Goal: Task Accomplishment & Management: Complete application form

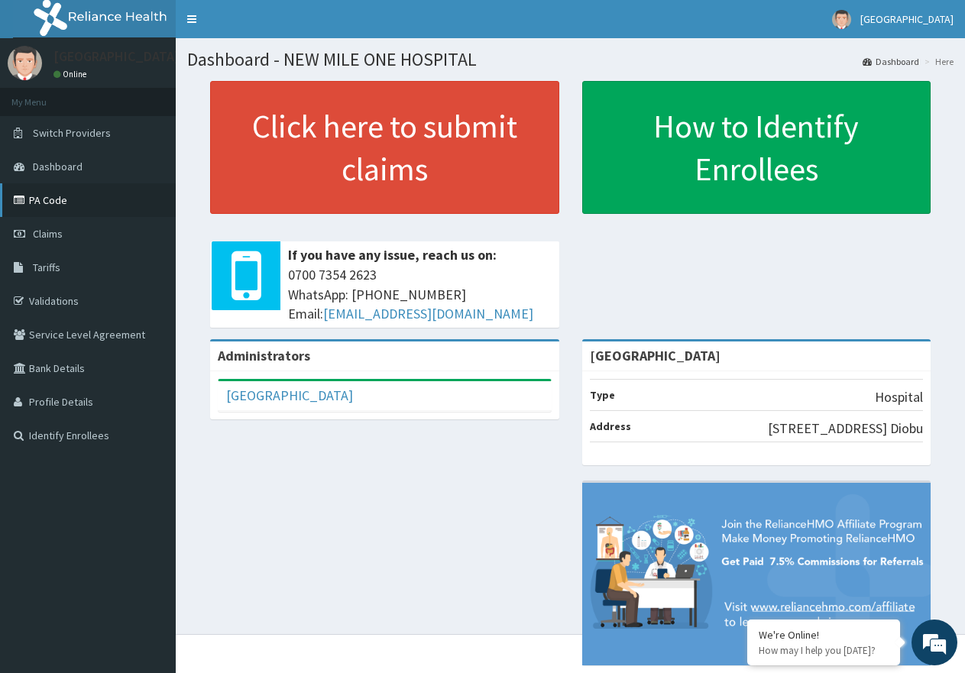
click at [64, 205] on link "PA Code" at bounding box center [88, 200] width 176 height 34
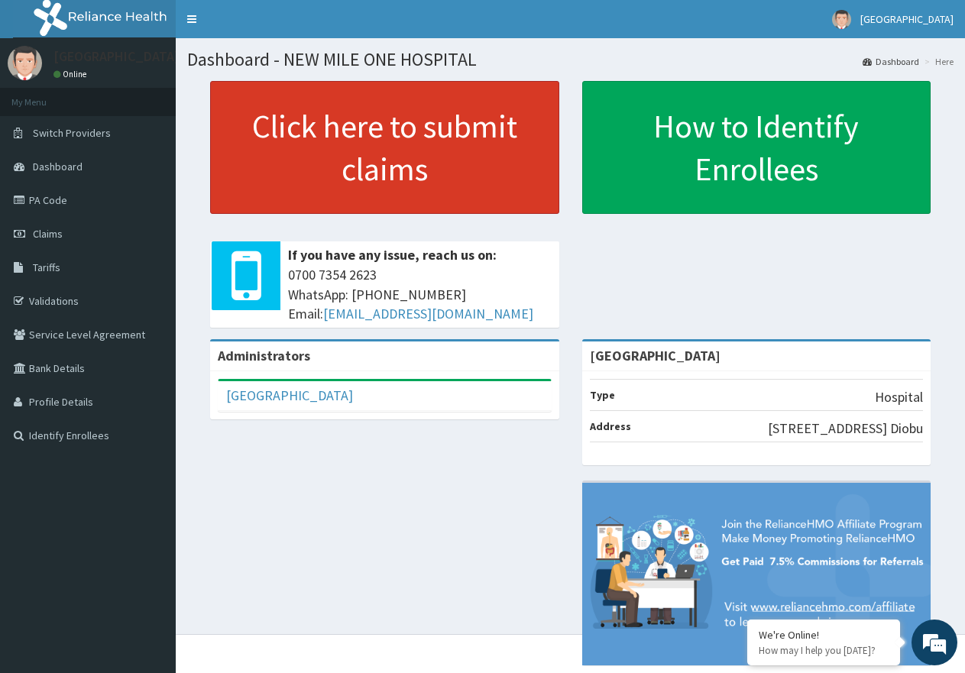
click at [416, 147] on link "Click here to submit claims" at bounding box center [384, 147] width 349 height 133
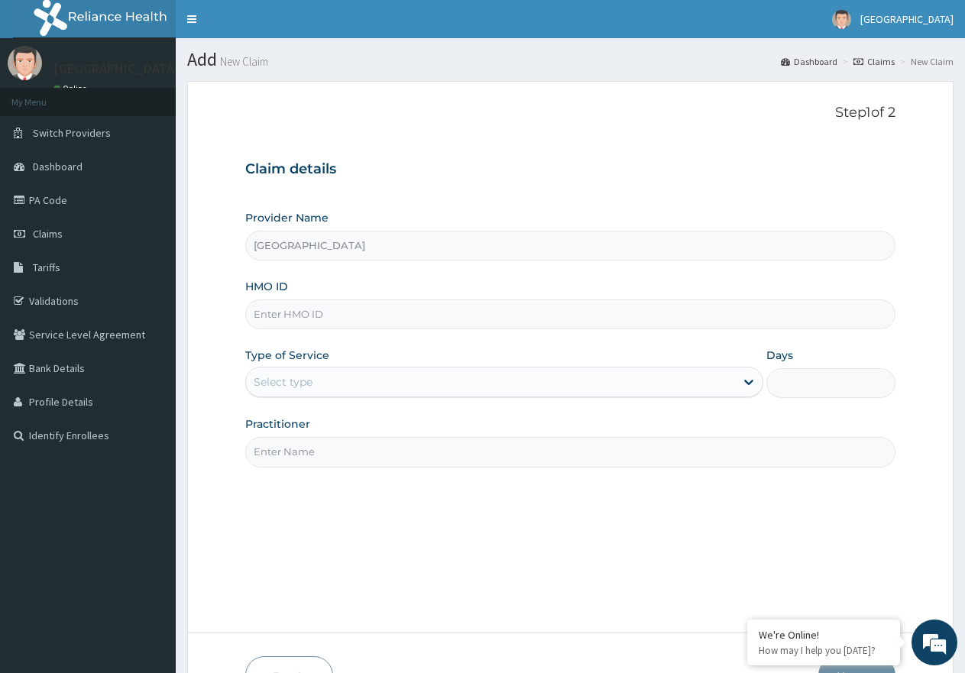
paste input "ERM/10312/A"
type input "ERM/10312/A"
click at [482, 384] on div "Select type" at bounding box center [490, 382] width 488 height 24
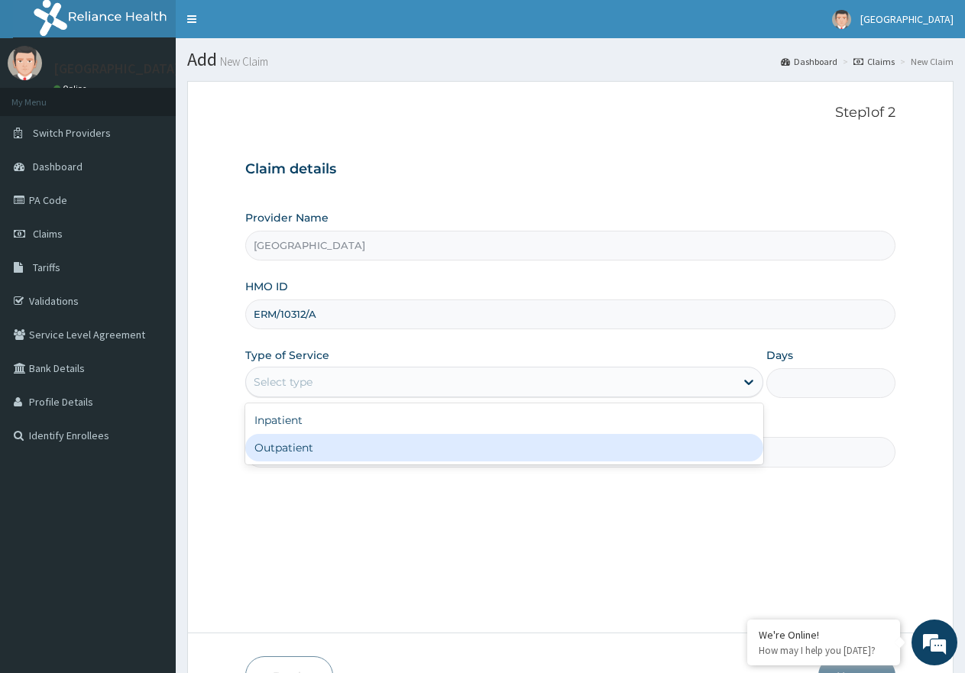
click at [451, 439] on div "Outpatient" at bounding box center [503, 448] width 517 height 28
type input "1"
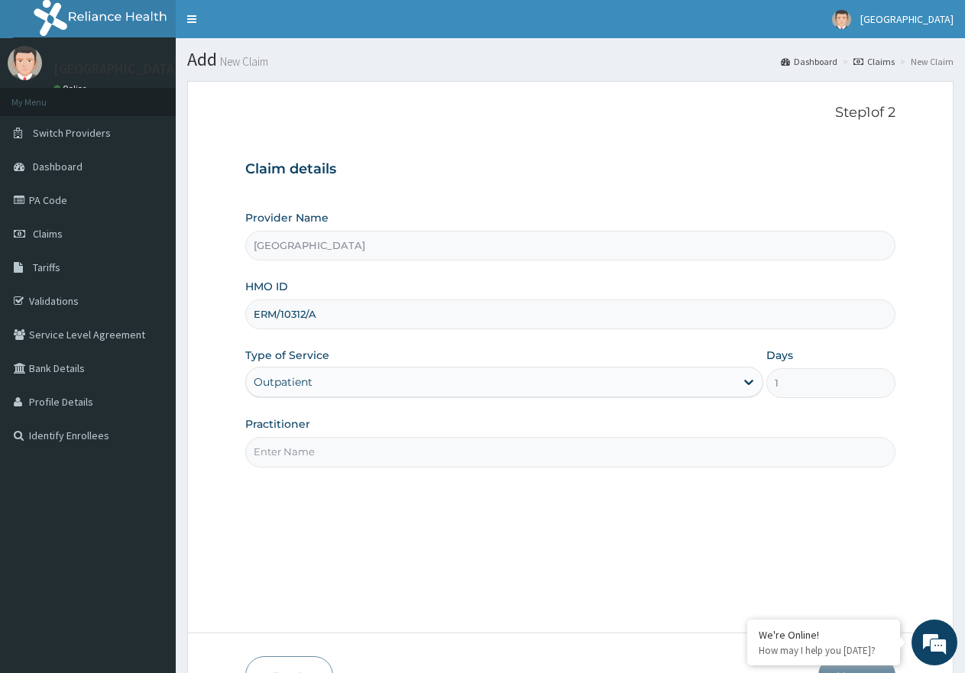
click at [459, 455] on input "Practitioner" at bounding box center [570, 452] width 650 height 30
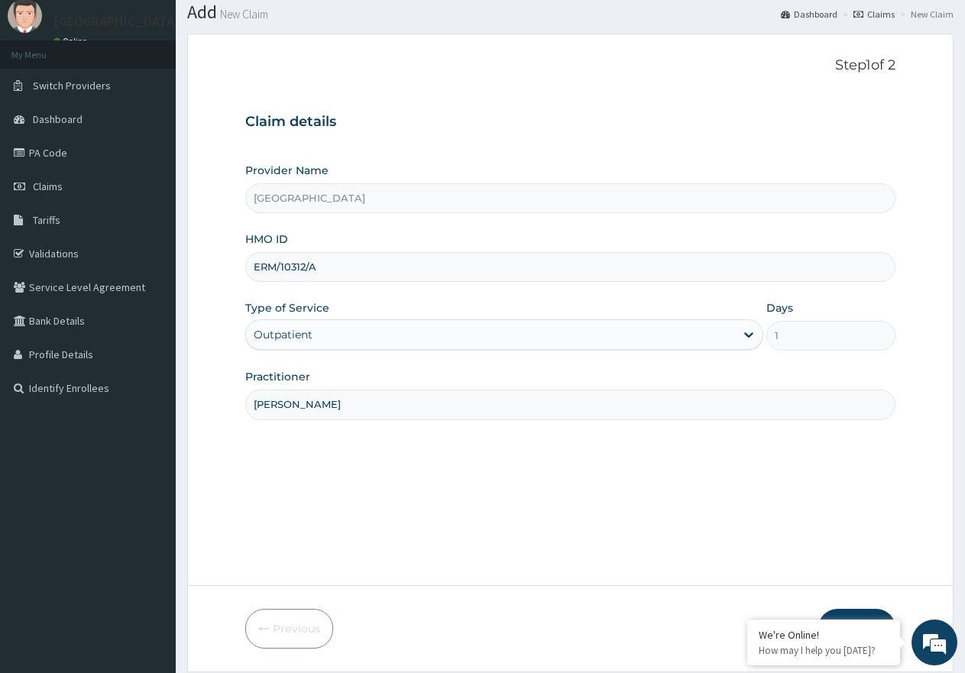
scroll to position [97, 0]
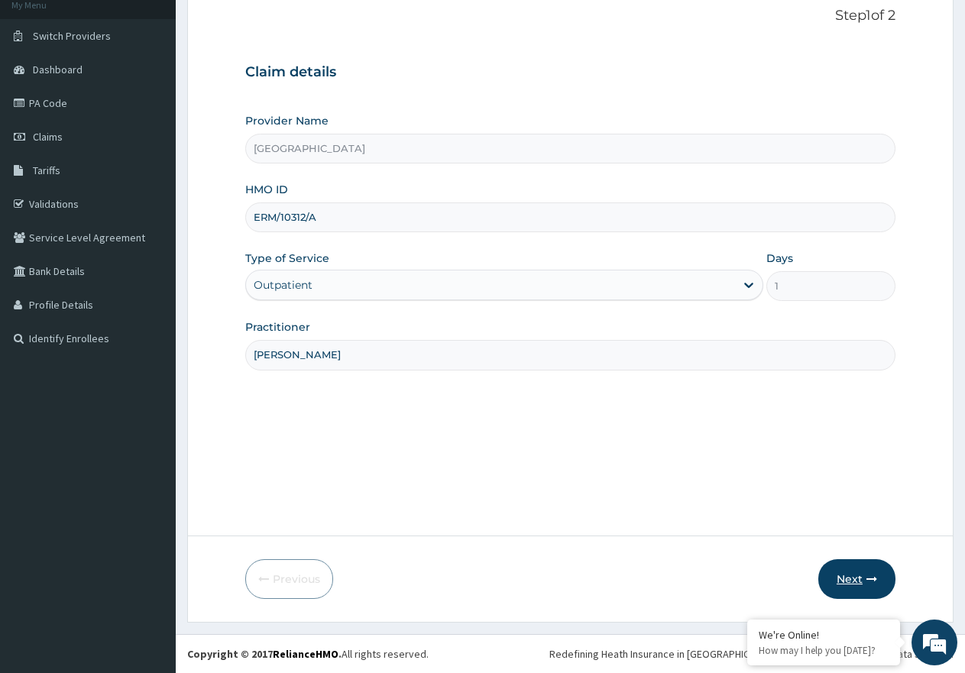
type input "DR WOKO"
click at [844, 574] on button "Next" at bounding box center [856, 579] width 77 height 40
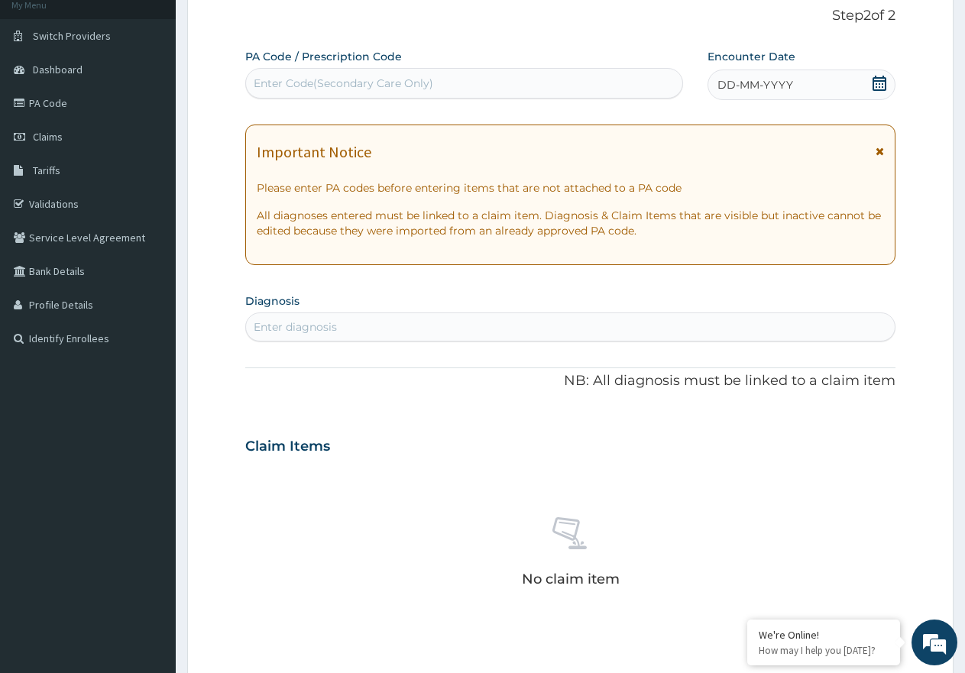
click at [338, 80] on div "Enter Code(Secondary Care Only)" at bounding box center [344, 83] width 180 height 15
paste input "PA/563574"
type input "PA/563574"
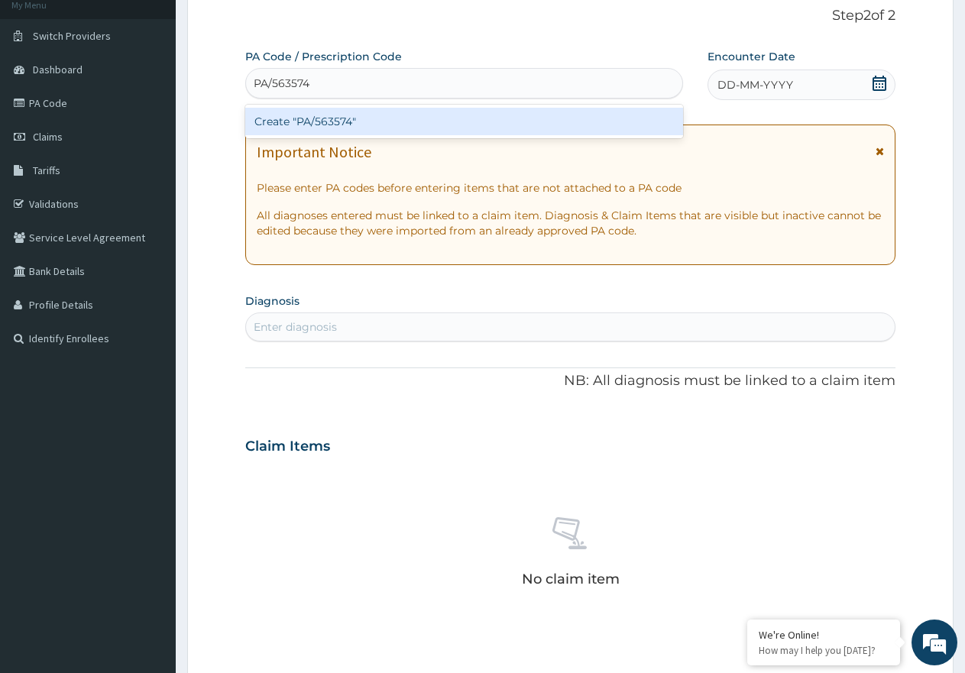
click at [315, 126] on div "Create "PA/563574"" at bounding box center [464, 122] width 438 height 28
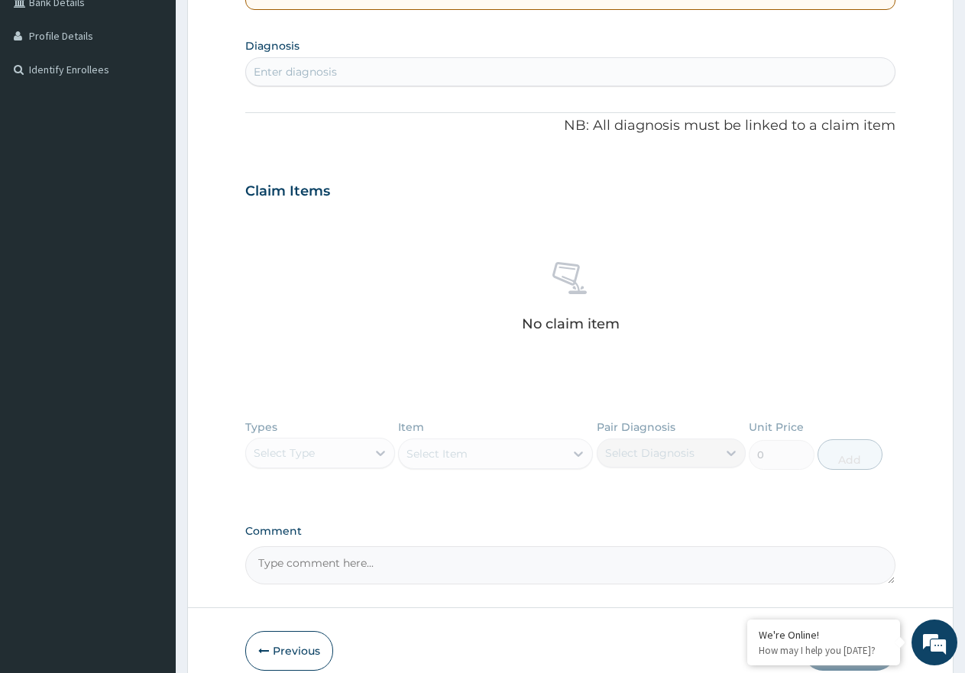
scroll to position [403, 0]
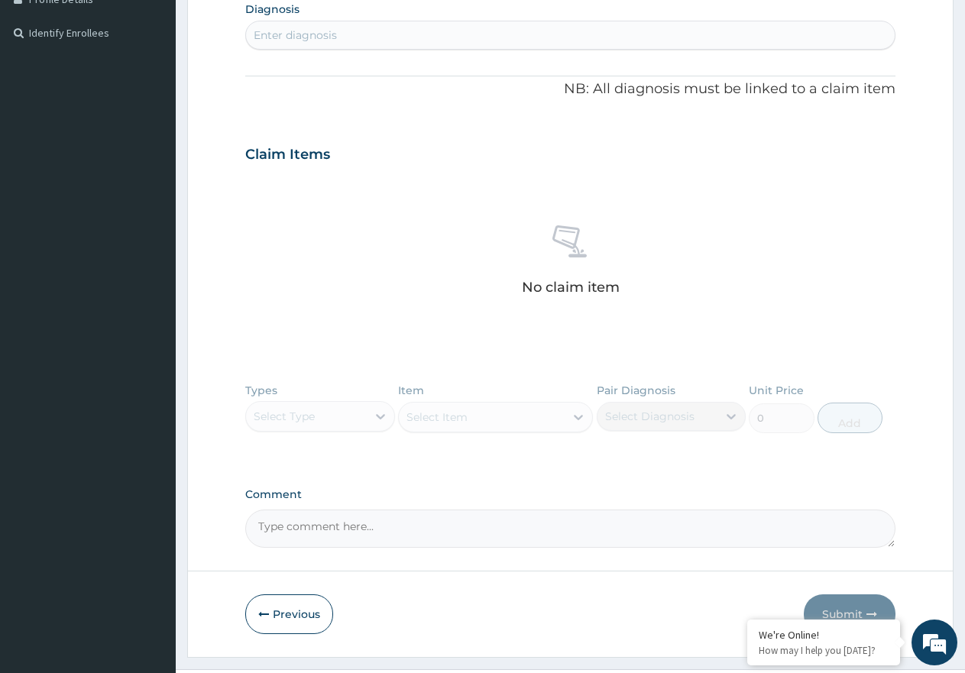
click at [290, 626] on button "Previous" at bounding box center [289, 614] width 88 height 40
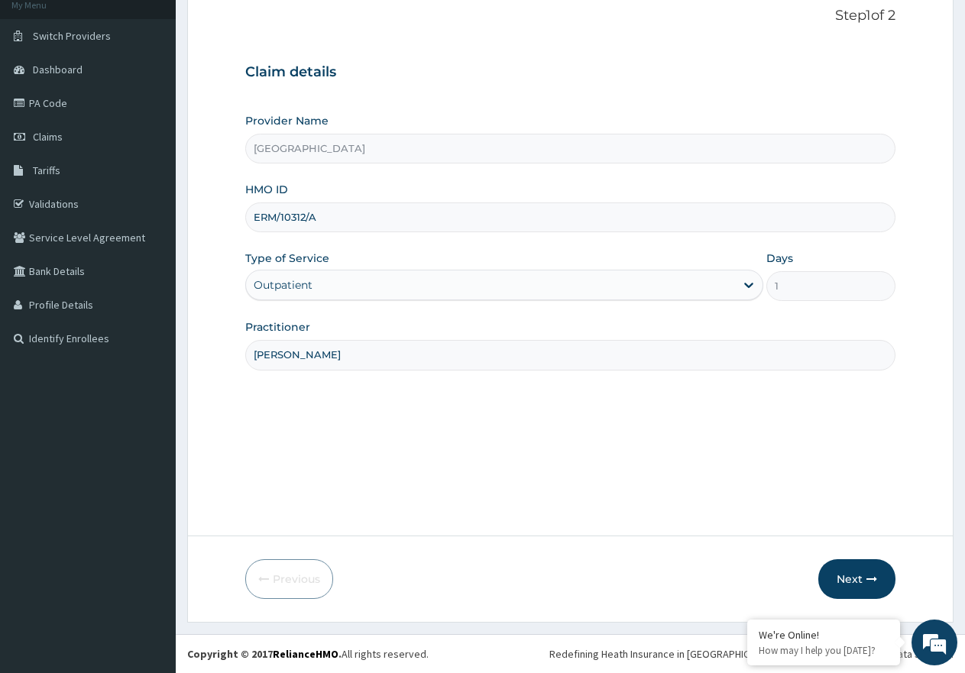
scroll to position [97, 0]
drag, startPoint x: 332, startPoint y: 221, endPoint x: 232, endPoint y: 223, distance: 99.4
click at [232, 223] on form "Step 1 of 2 Claim details Provider Name NEW MILE ONE HOSPITAL HMO ID ERM/10312/…" at bounding box center [570, 303] width 766 height 639
paste input "MNL/10218/D"
type input "MNL/10218/D"
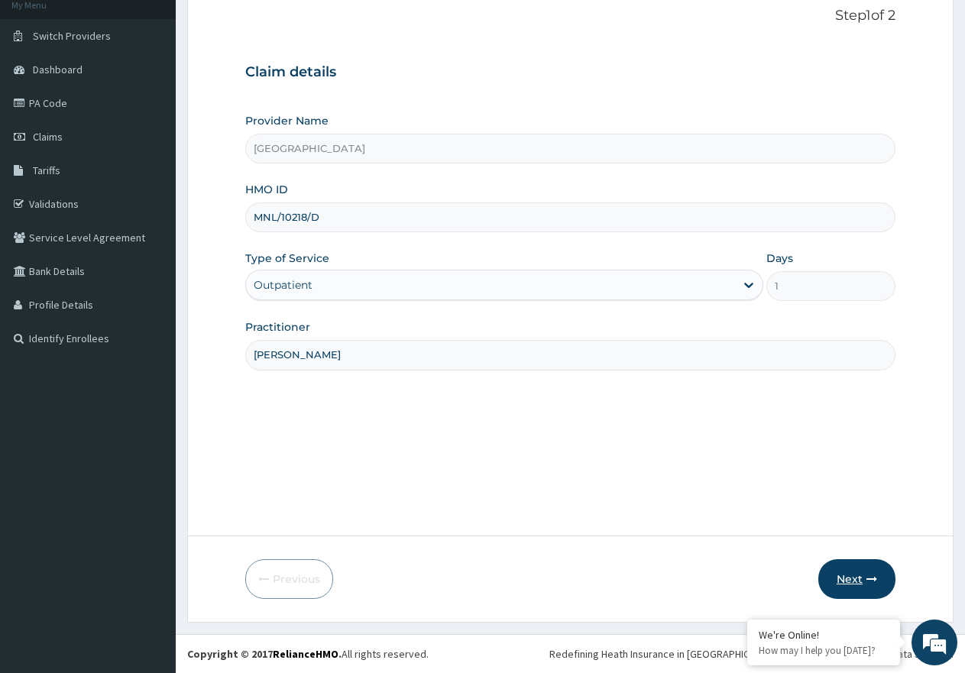
click at [855, 578] on button "Next" at bounding box center [856, 579] width 77 height 40
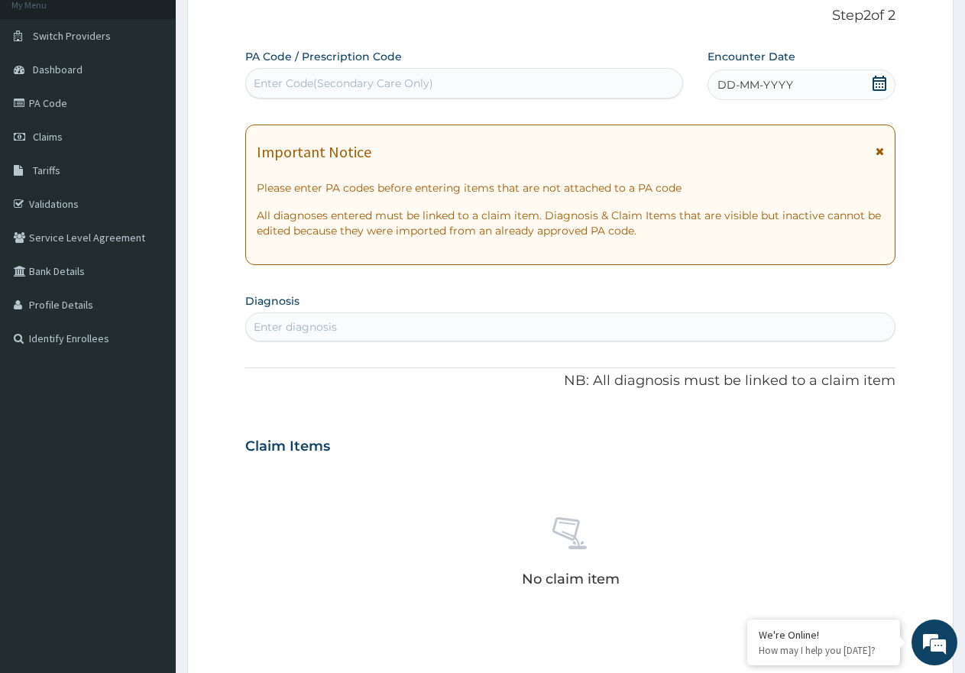
drag, startPoint x: 339, startPoint y: 83, endPoint x: 328, endPoint y: 47, distance: 38.4
click at [338, 77] on div "Enter Code(Secondary Care Only)" at bounding box center [344, 83] width 180 height 15
paste input "PA/75DE53"
type input "PA/75DE53"
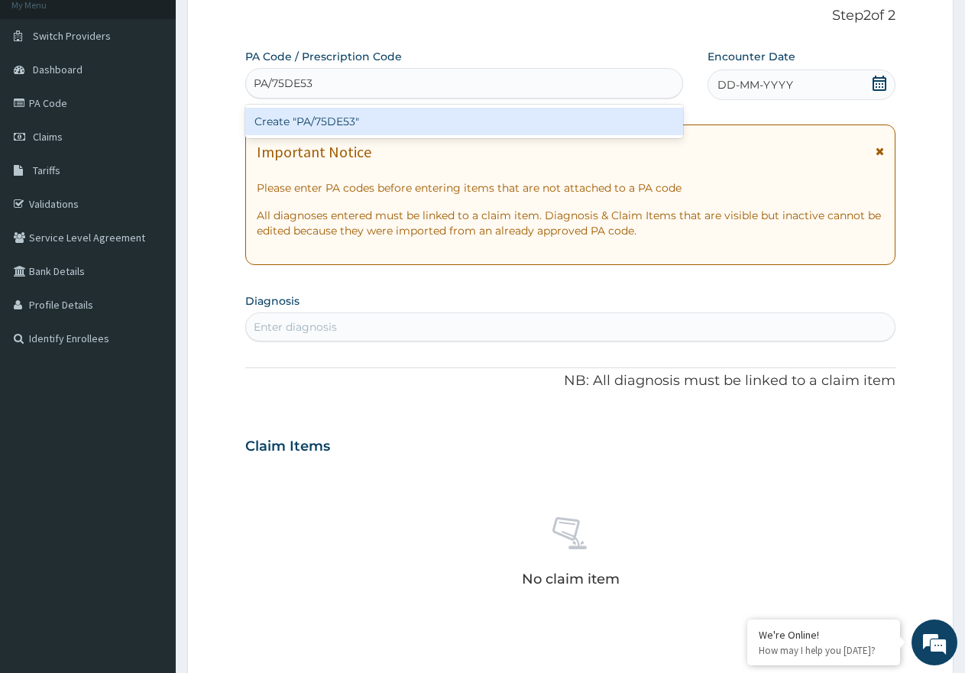
click at [337, 121] on div "Create "PA/75DE53"" at bounding box center [464, 122] width 438 height 28
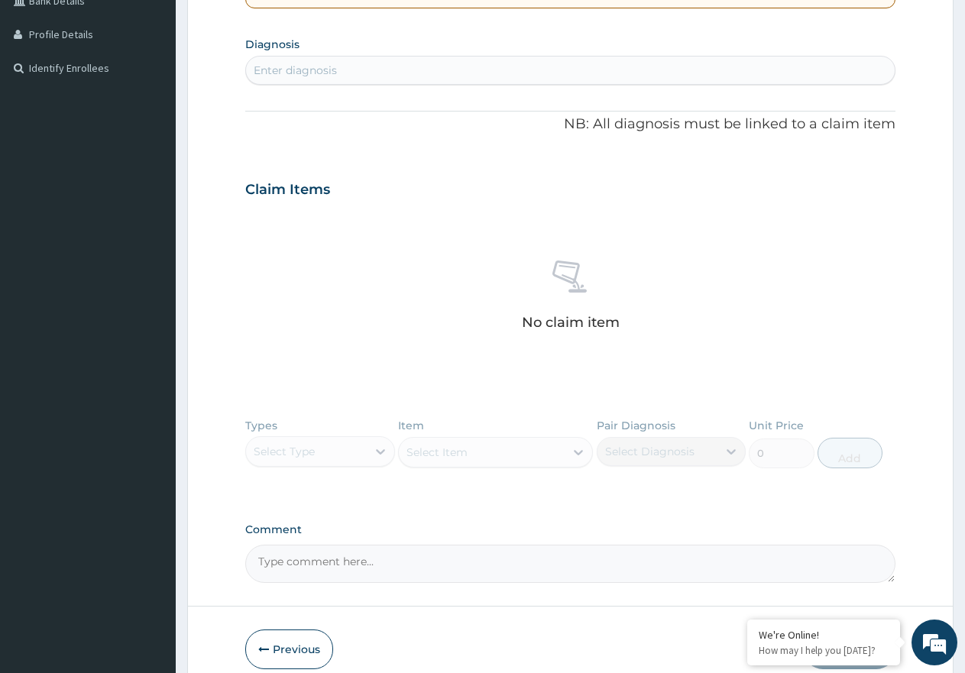
scroll to position [438, 0]
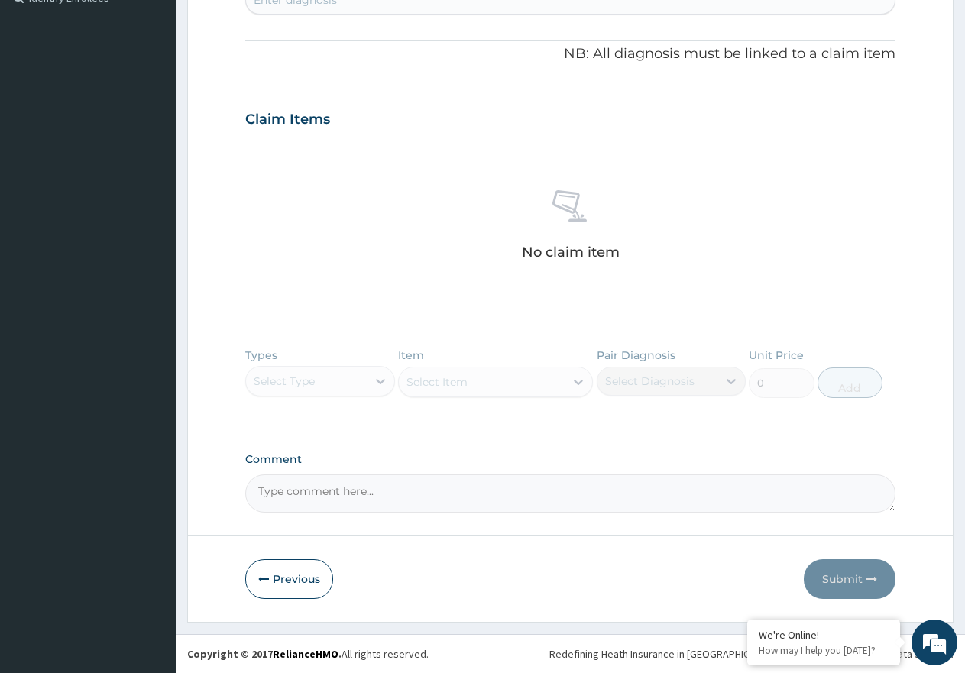
click at [288, 582] on button "Previous" at bounding box center [289, 579] width 88 height 40
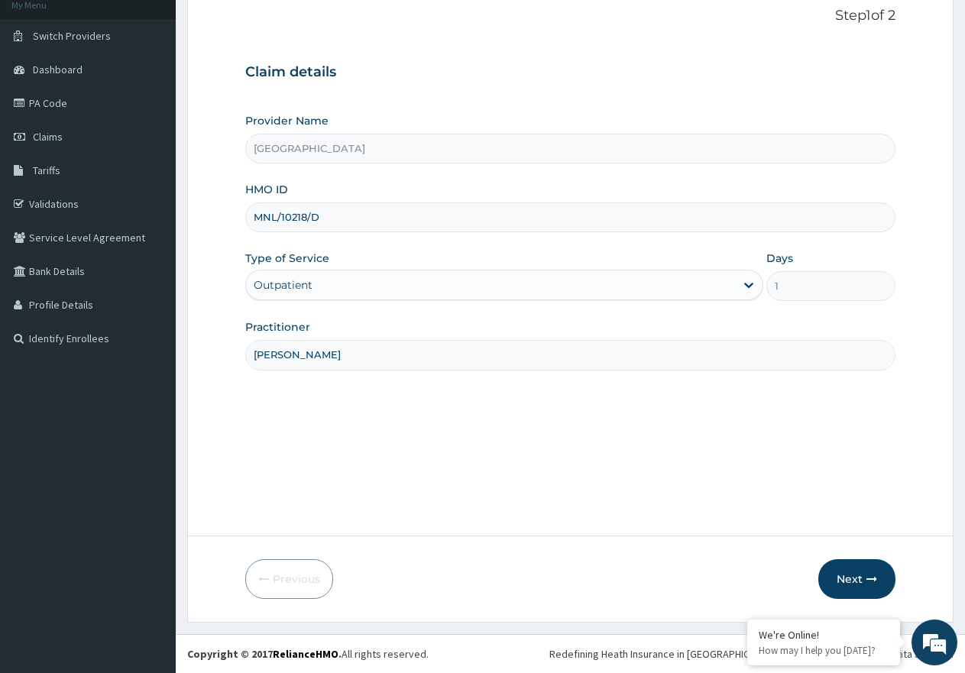
scroll to position [97, 0]
drag, startPoint x: 335, startPoint y: 218, endPoint x: 248, endPoint y: 220, distance: 87.9
click at [248, 220] on input "MNL/10218/D" at bounding box center [570, 217] width 650 height 30
paste input "ERM/10308/C"
type input "ERM/10308/C"
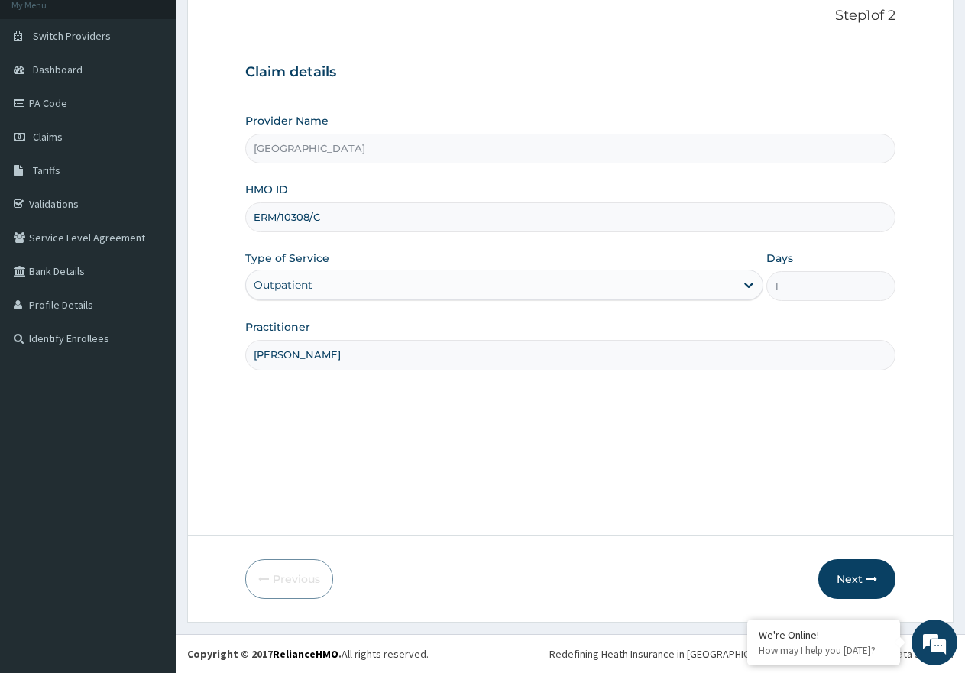
click at [886, 574] on button "Next" at bounding box center [856, 579] width 77 height 40
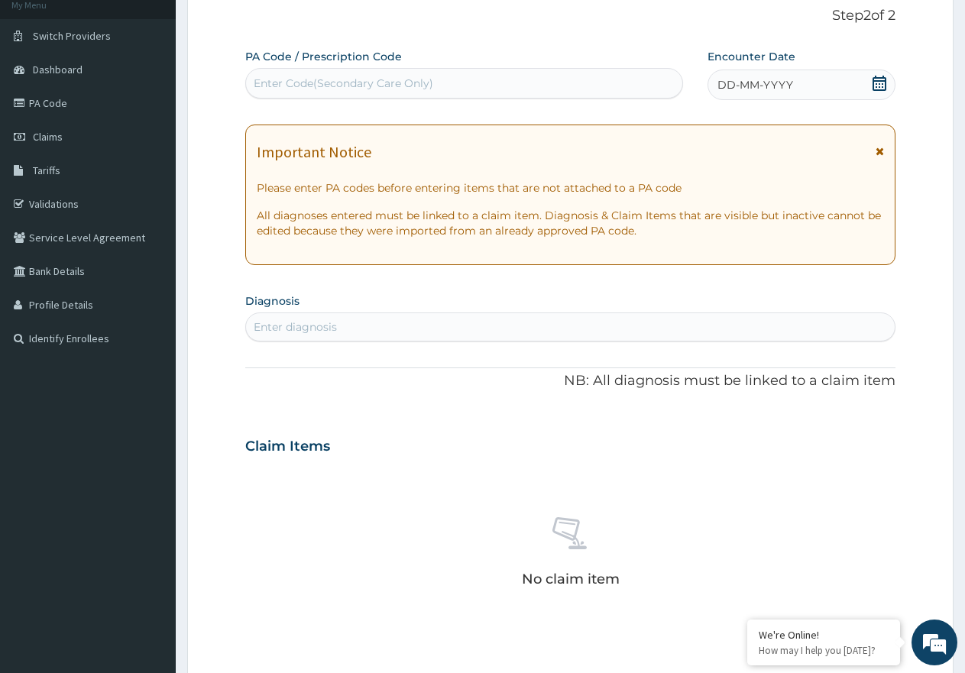
click at [388, 80] on div "Enter Code(Secondary Care Only)" at bounding box center [344, 83] width 180 height 15
paste input "PA/A53134"
type input "PA/A53134"
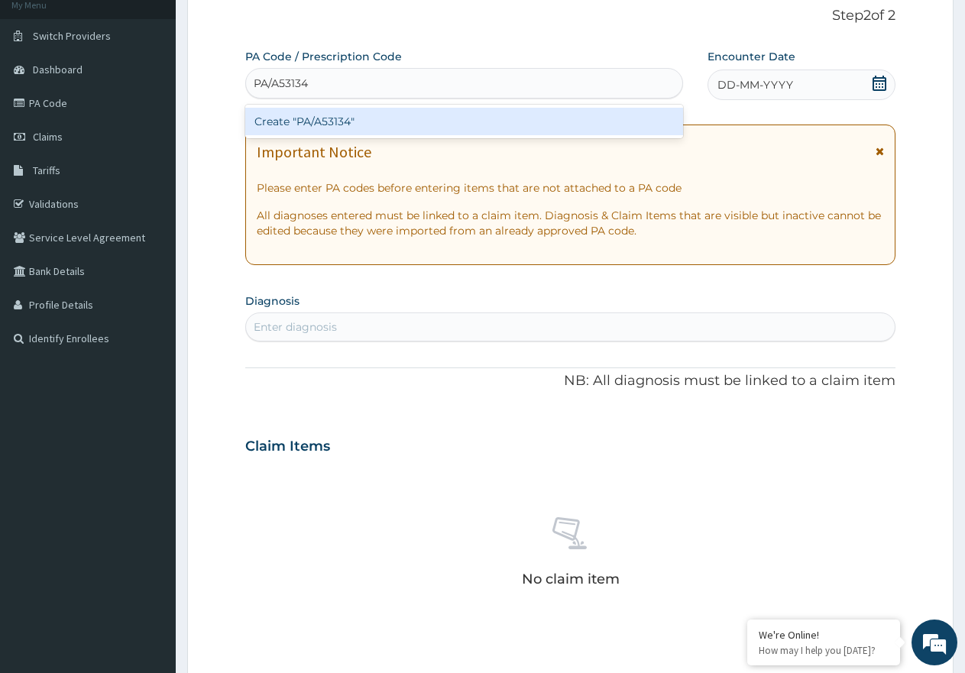
click at [345, 118] on div "Create "PA/A53134"" at bounding box center [464, 122] width 438 height 28
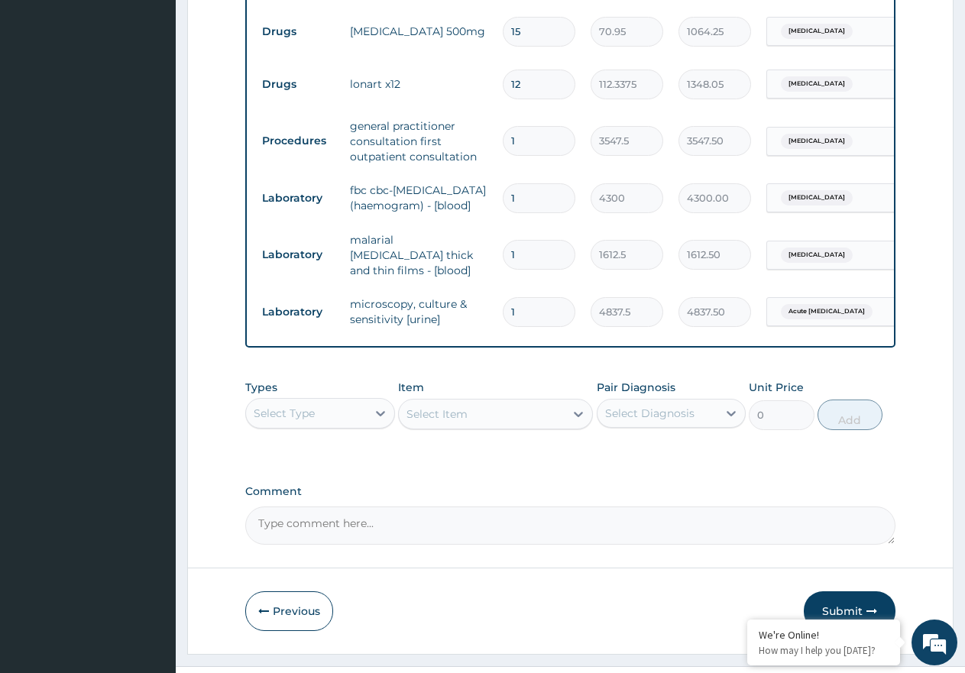
scroll to position [755, 0]
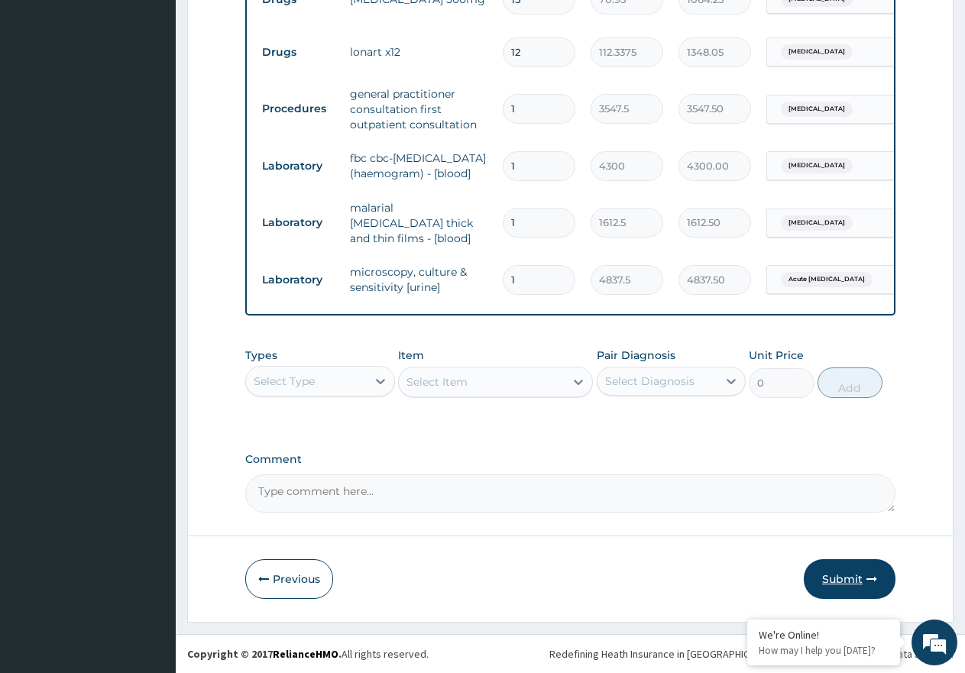
click at [834, 577] on button "Submit" at bounding box center [850, 579] width 92 height 40
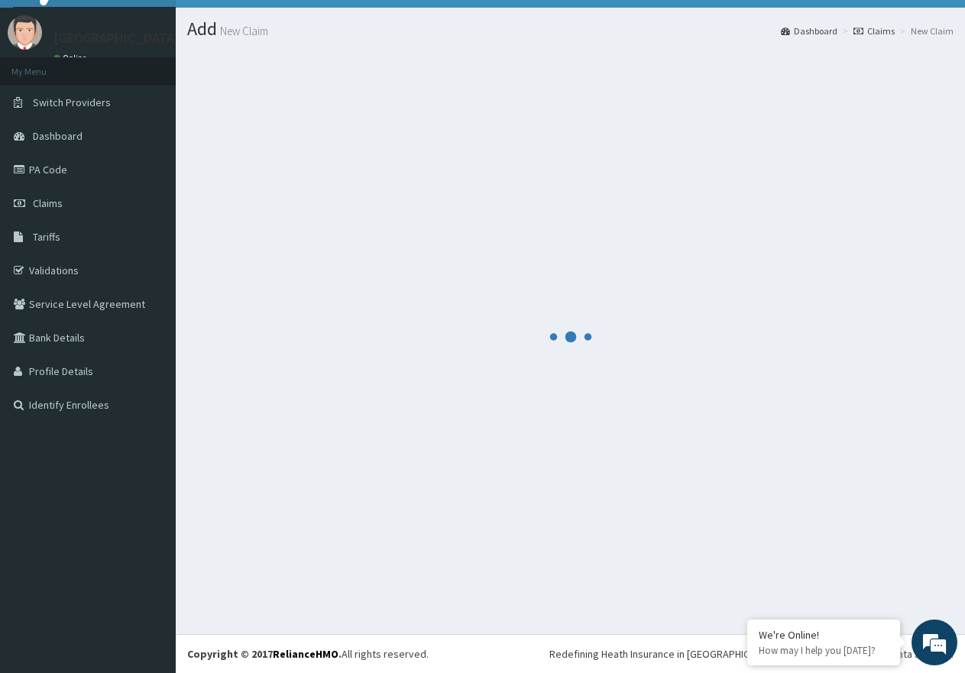
scroll to position [31, 0]
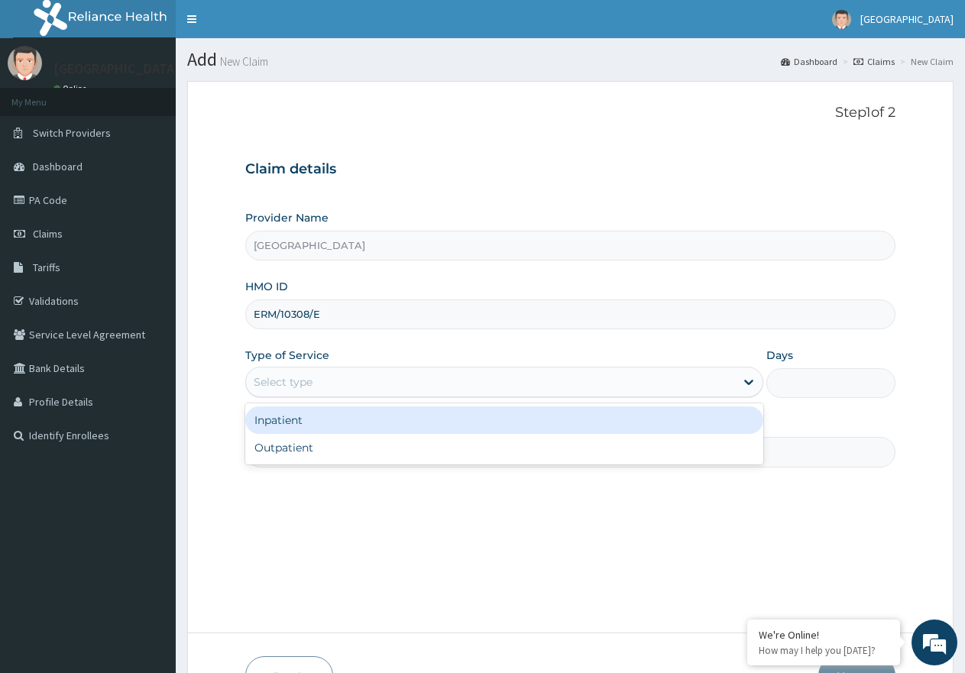
click at [432, 455] on div "Outpatient" at bounding box center [503, 448] width 517 height 28
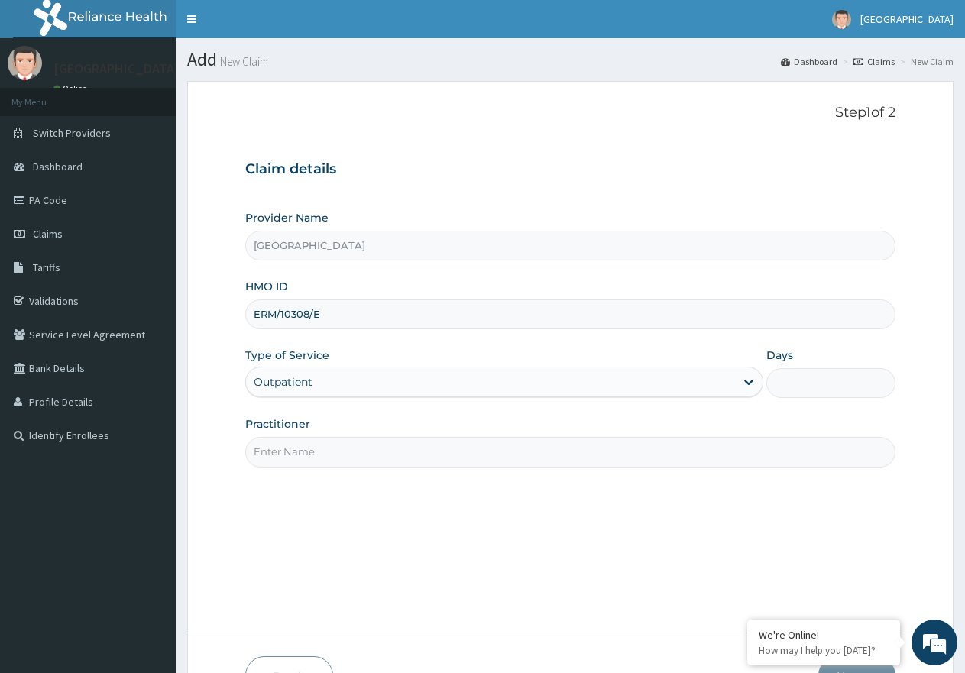
type input "1"
click at [301, 458] on input "Practitioner" at bounding box center [570, 452] width 650 height 30
type input "DR UZOMA"
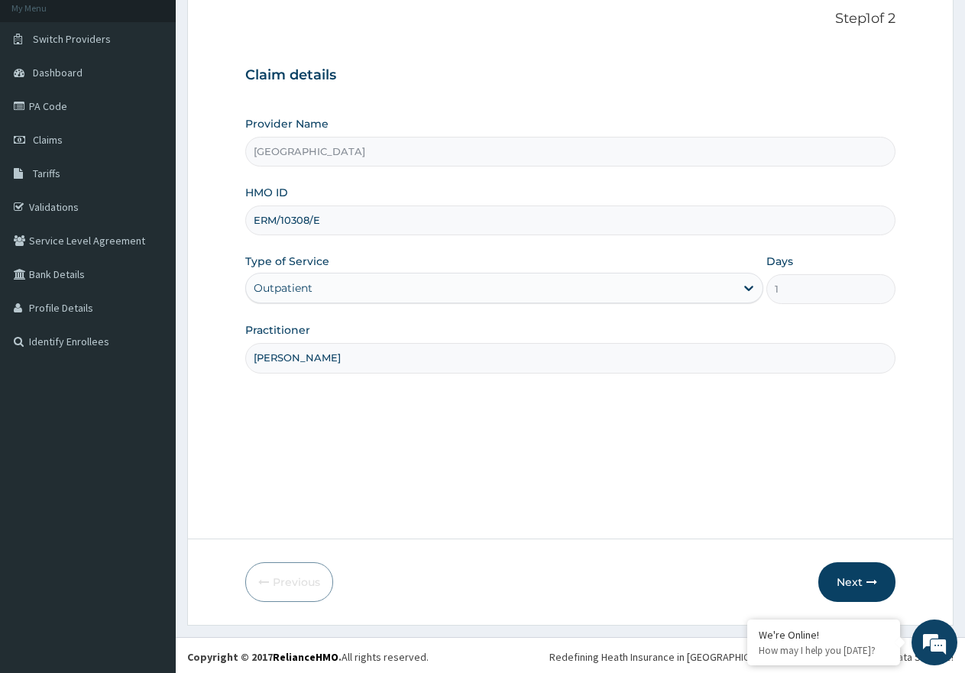
scroll to position [97, 0]
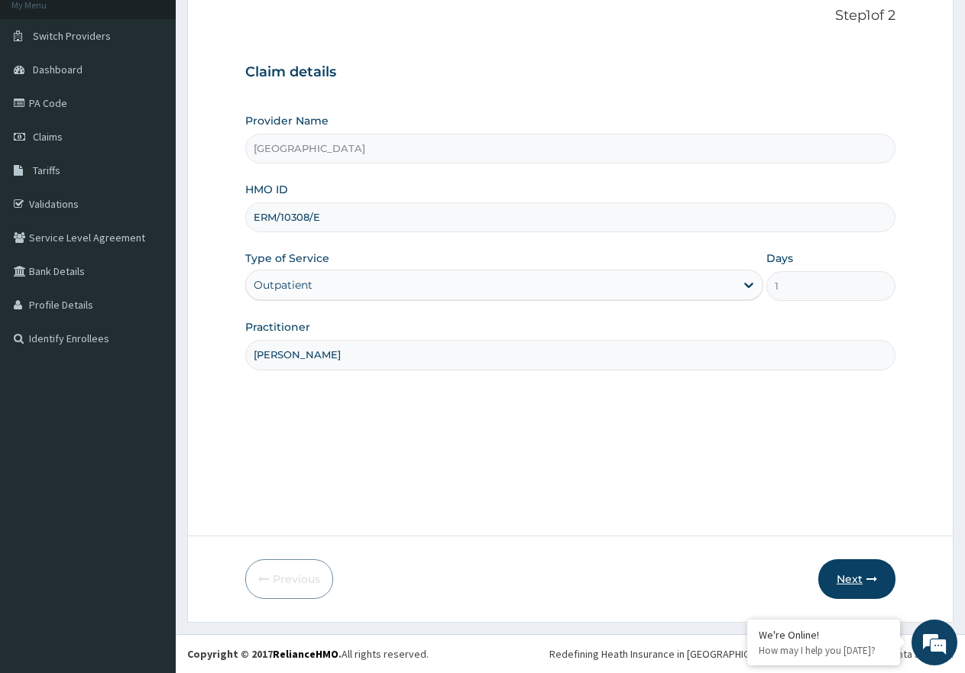
click at [853, 577] on button "Next" at bounding box center [856, 579] width 77 height 40
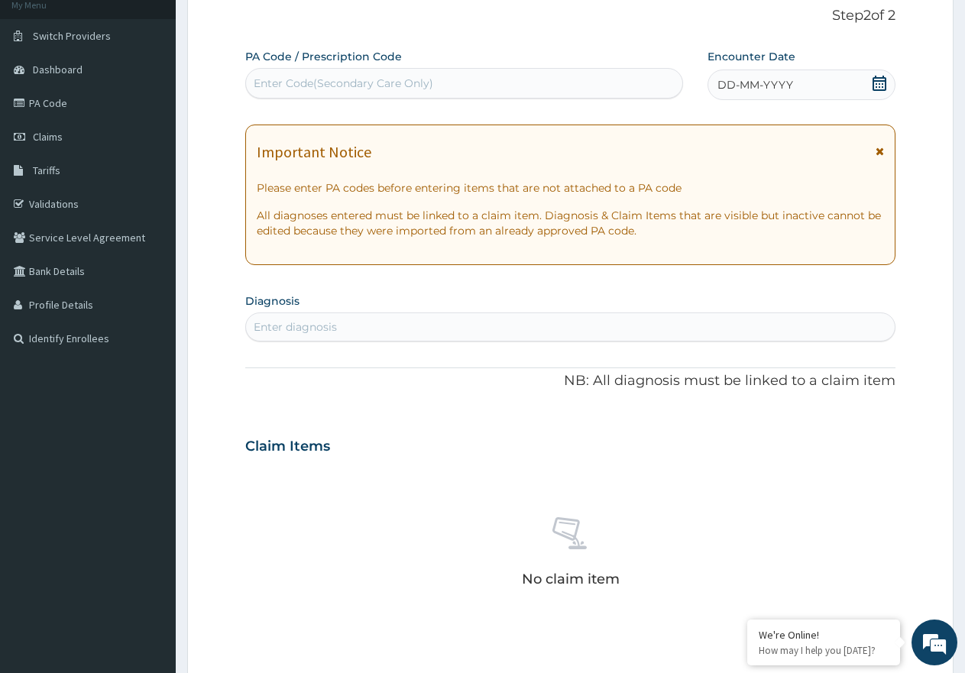
click at [354, 86] on div "Enter Code(Secondary Care Only)" at bounding box center [344, 83] width 180 height 15
paste input "PA/25641C"
type input "PA/25641C"
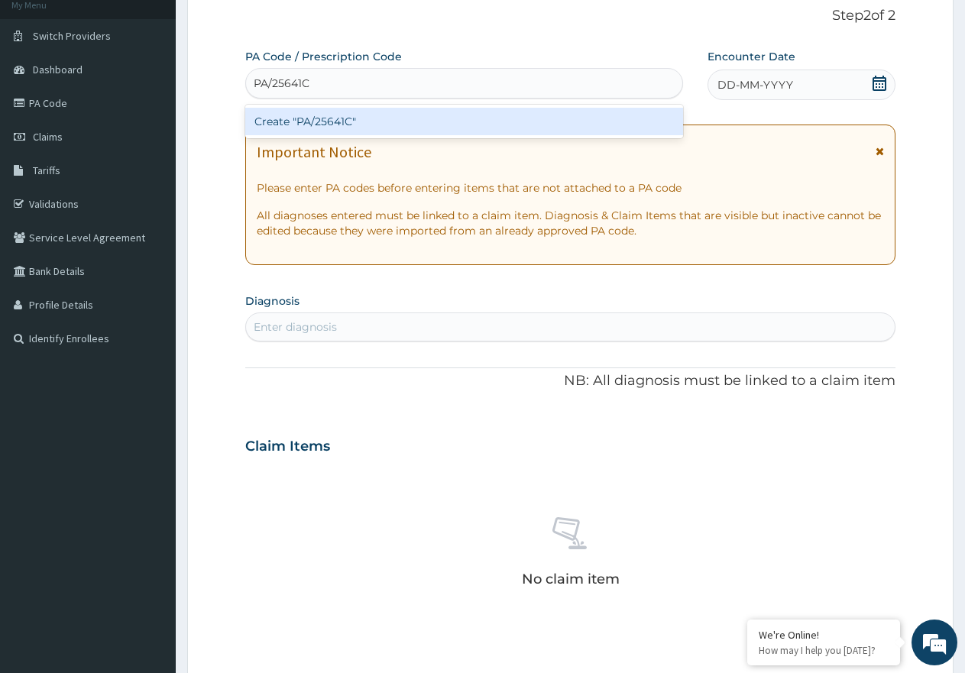
click at [324, 120] on div "Create "PA/25641C"" at bounding box center [464, 122] width 438 height 28
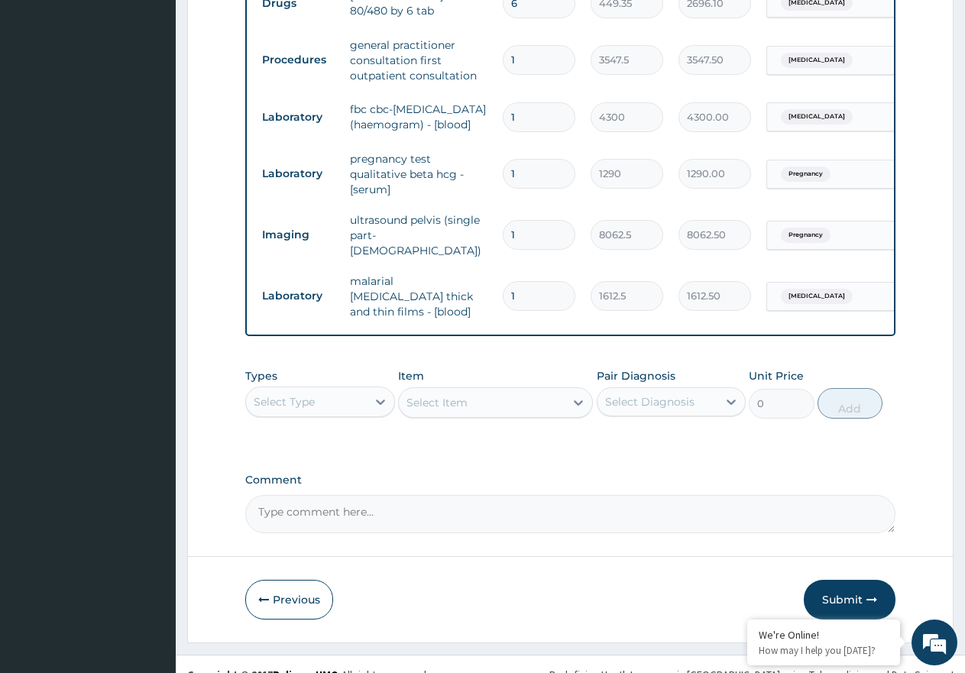
scroll to position [711, 0]
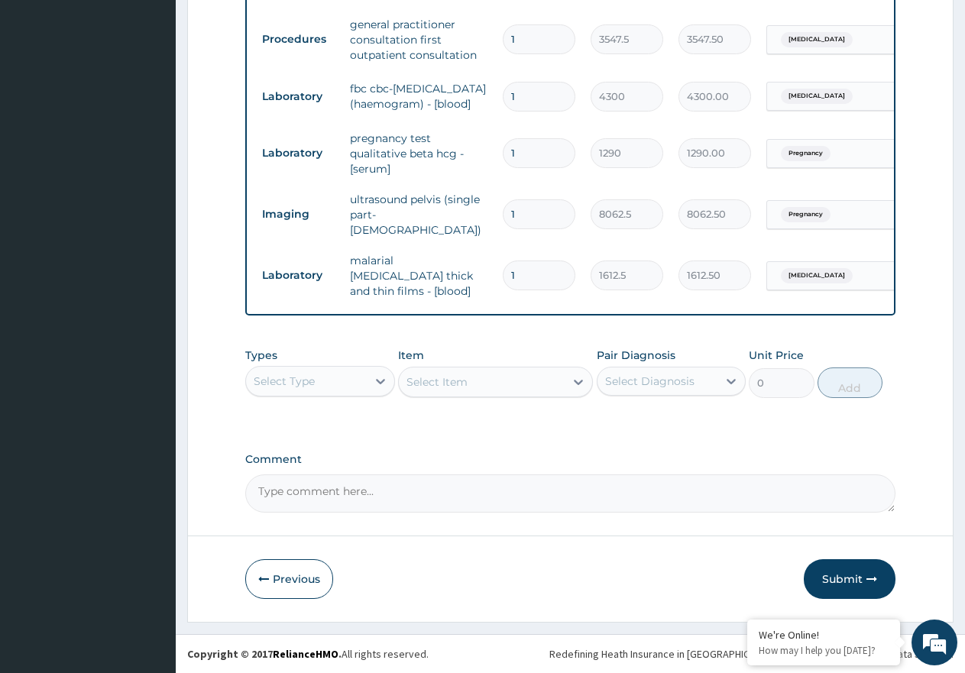
drag, startPoint x: 860, startPoint y: 572, endPoint x: 696, endPoint y: 666, distance: 189.0
click at [860, 573] on button "Submit" at bounding box center [850, 579] width 92 height 40
drag, startPoint x: 837, startPoint y: 575, endPoint x: 666, endPoint y: 519, distance: 180.0
click at [837, 574] on button "Submit" at bounding box center [850, 579] width 92 height 40
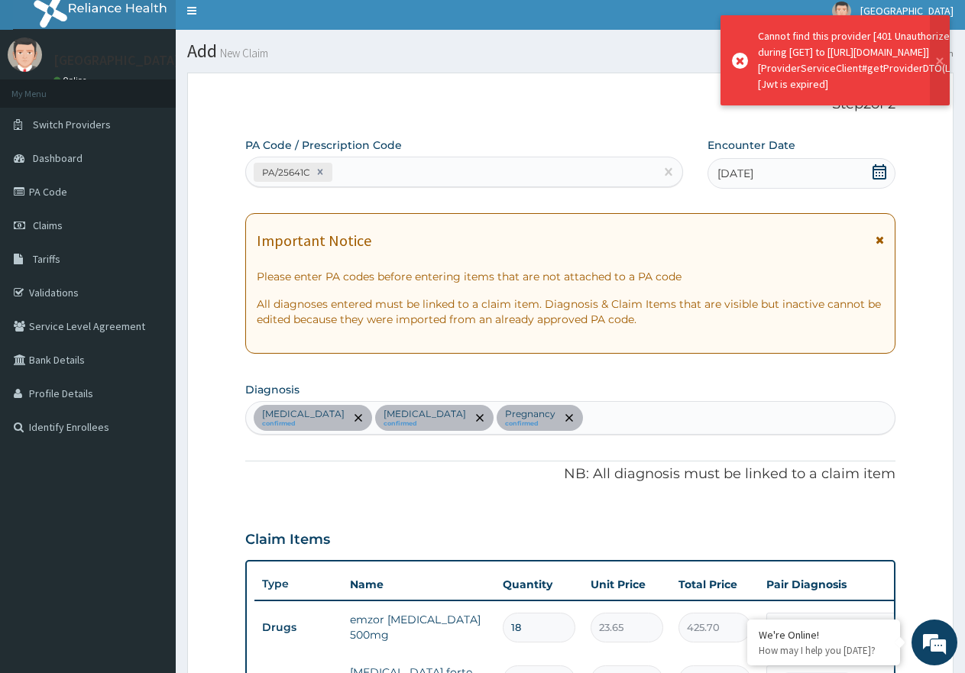
scroll to position [0, 0]
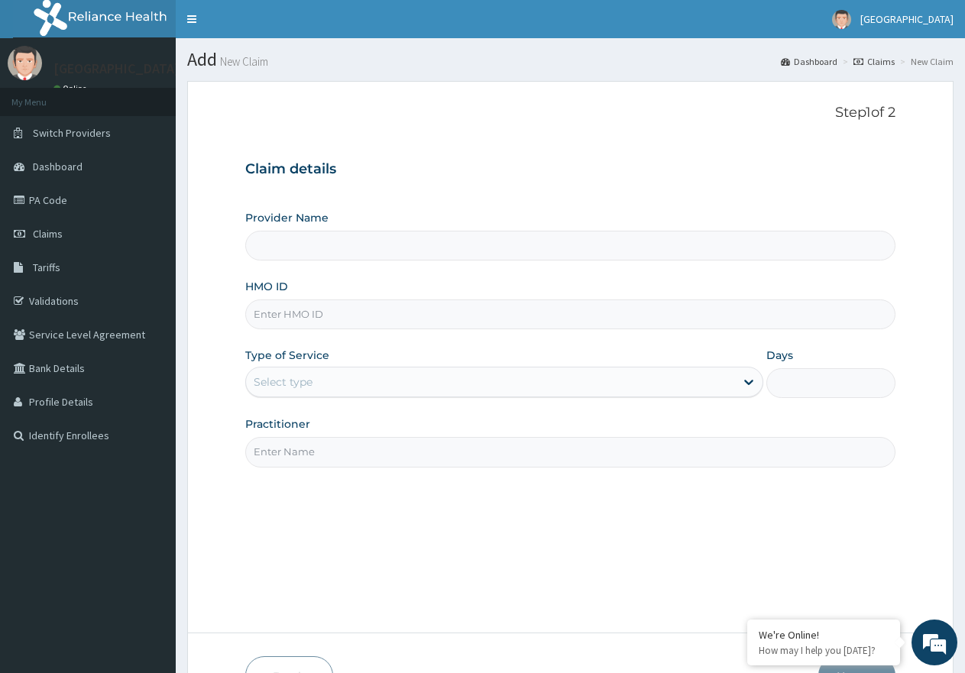
type input "[GEOGRAPHIC_DATA]"
paste input "ERM/10308/A"
type input "ERM/10308/A"
click at [412, 393] on div "Select type" at bounding box center [490, 382] width 488 height 24
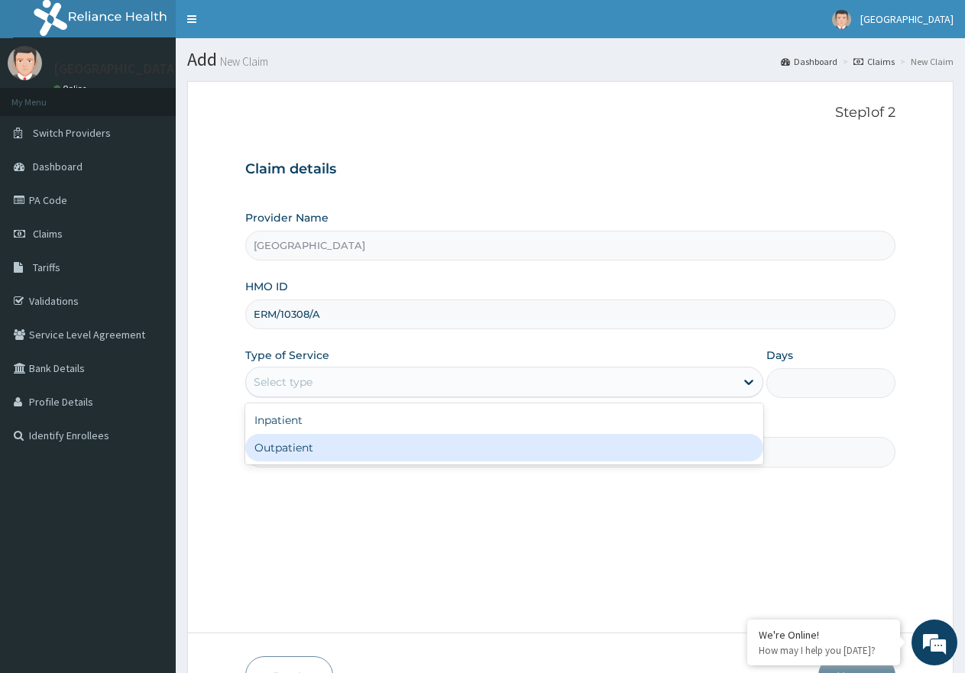
drag, startPoint x: 383, startPoint y: 449, endPoint x: 374, endPoint y: 458, distance: 12.4
click at [382, 451] on div "Outpatient" at bounding box center [503, 448] width 517 height 28
type input "1"
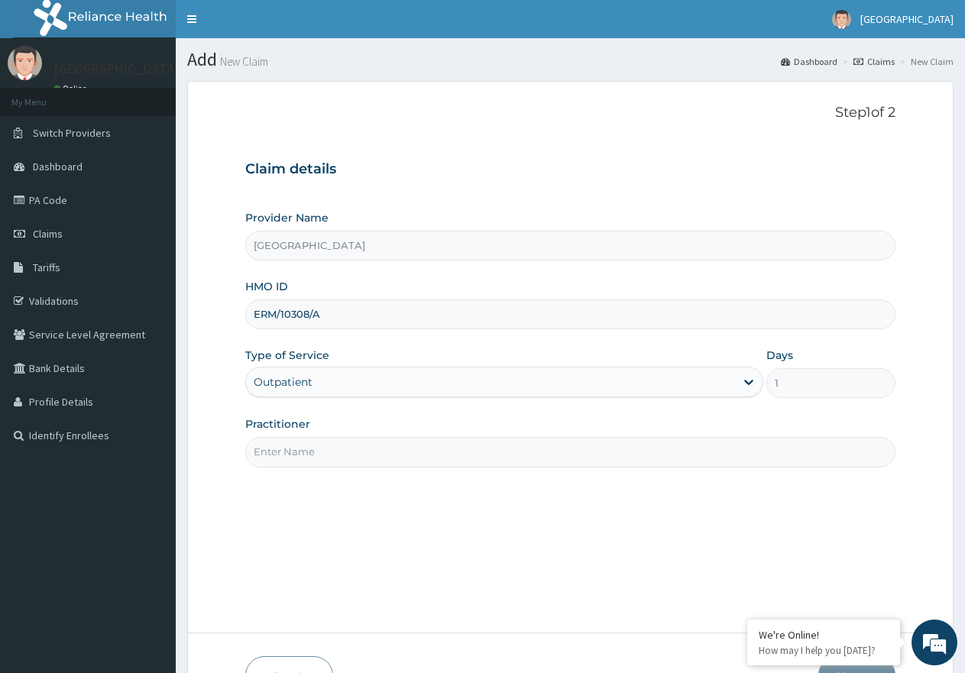
click at [372, 460] on input "Practitioner" at bounding box center [570, 452] width 650 height 30
type input "DR UZOMA"
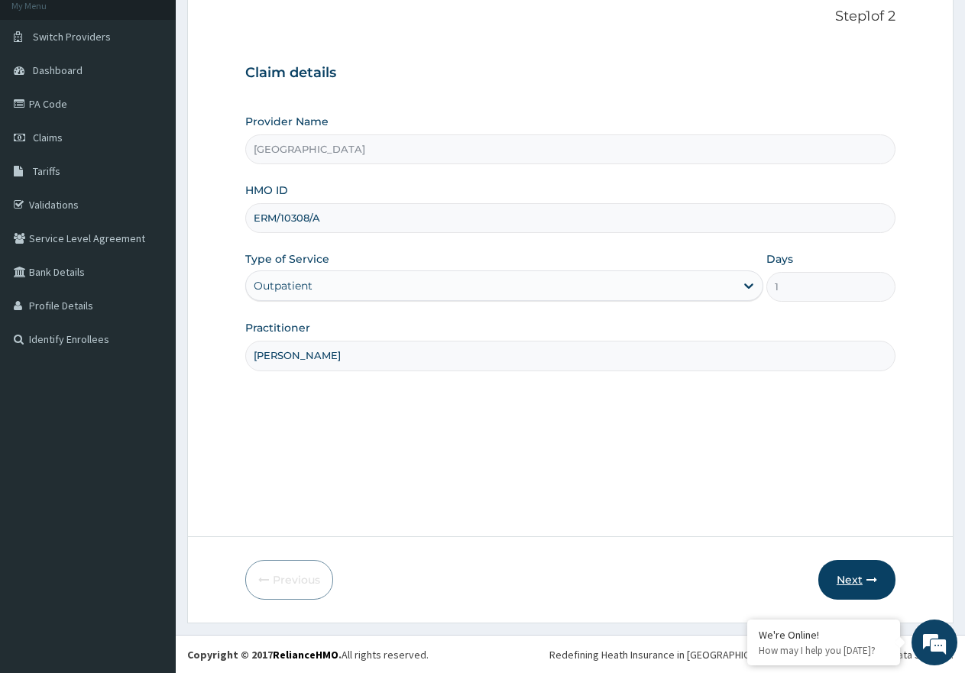
scroll to position [97, 0]
click at [868, 583] on icon "button" at bounding box center [871, 579] width 11 height 11
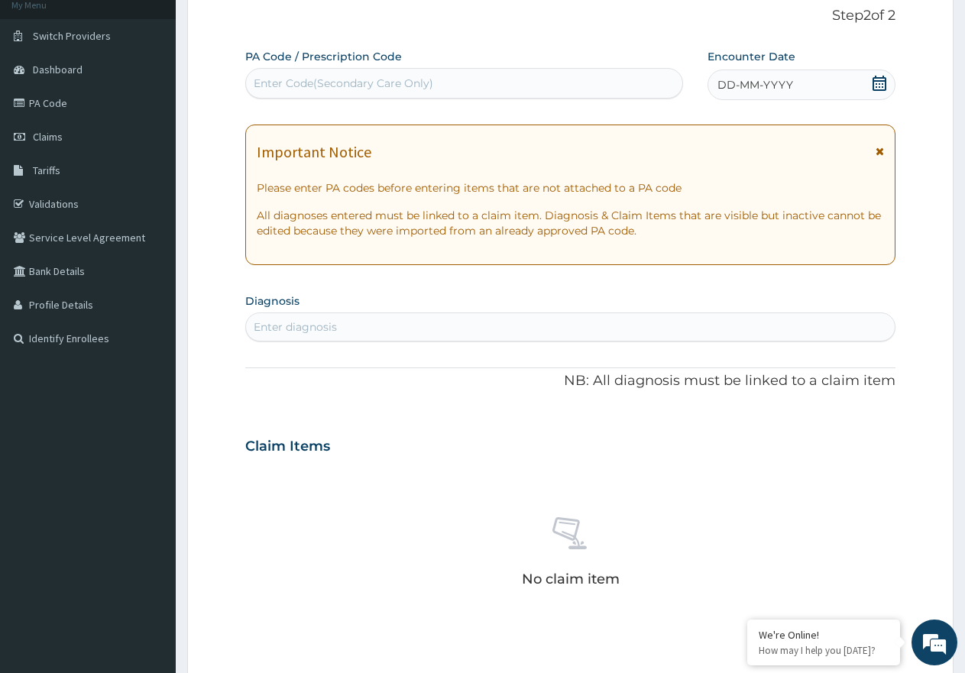
click at [371, 329] on div "Enter diagnosis" at bounding box center [570, 327] width 649 height 24
click at [879, 81] on icon at bounding box center [880, 83] width 14 height 15
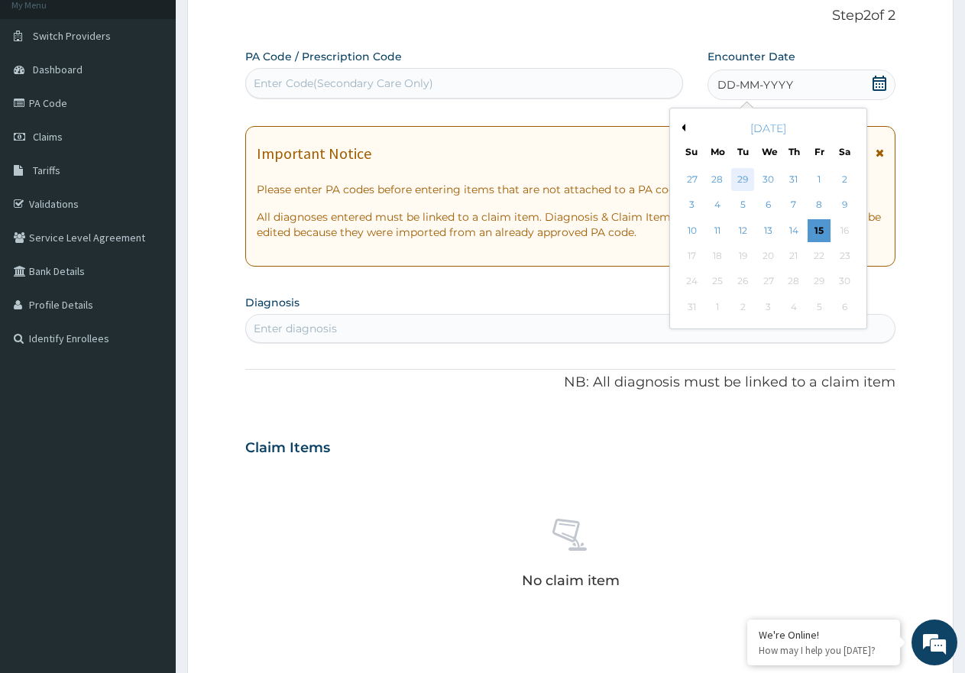
click at [743, 180] on div "29" at bounding box center [743, 179] width 23 height 23
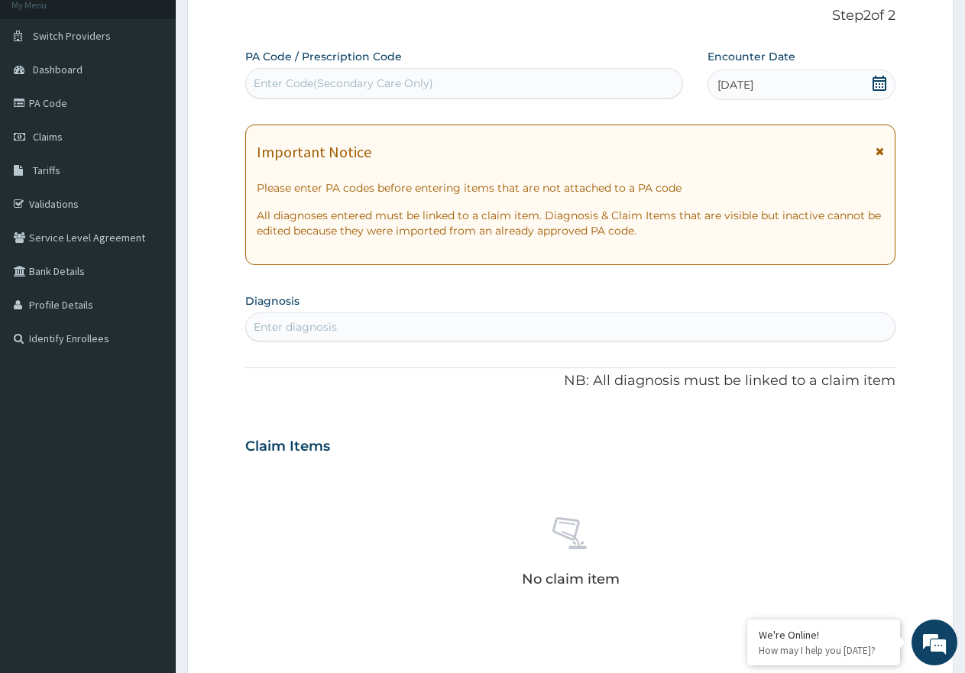
click at [381, 327] on div "Enter diagnosis" at bounding box center [570, 327] width 649 height 24
type input "[MEDICAL_DATA]"
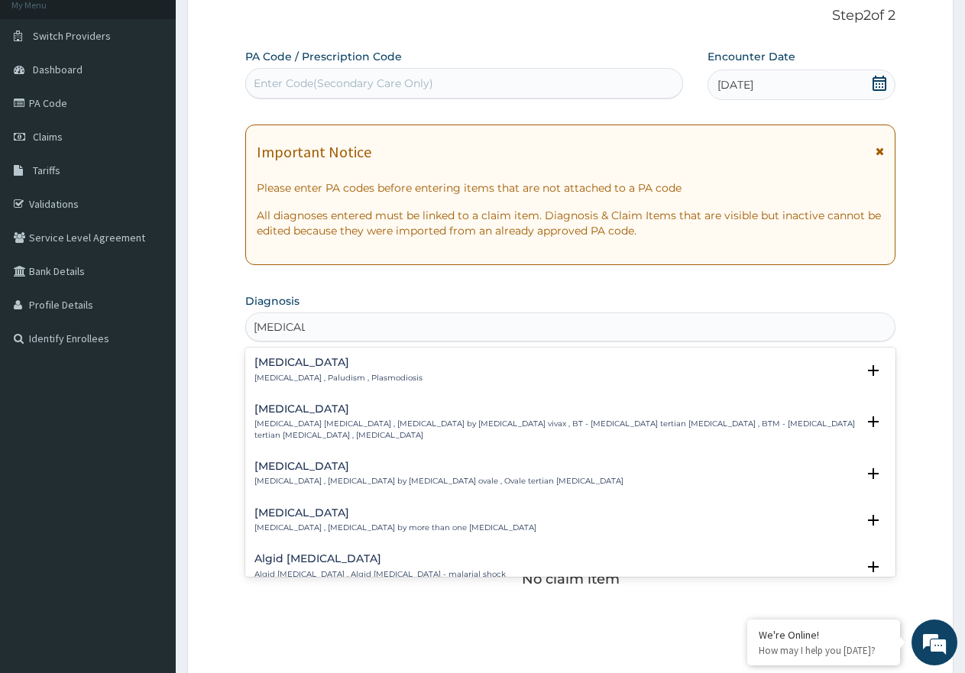
click at [311, 361] on h4 "[MEDICAL_DATA]" at bounding box center [338, 362] width 168 height 11
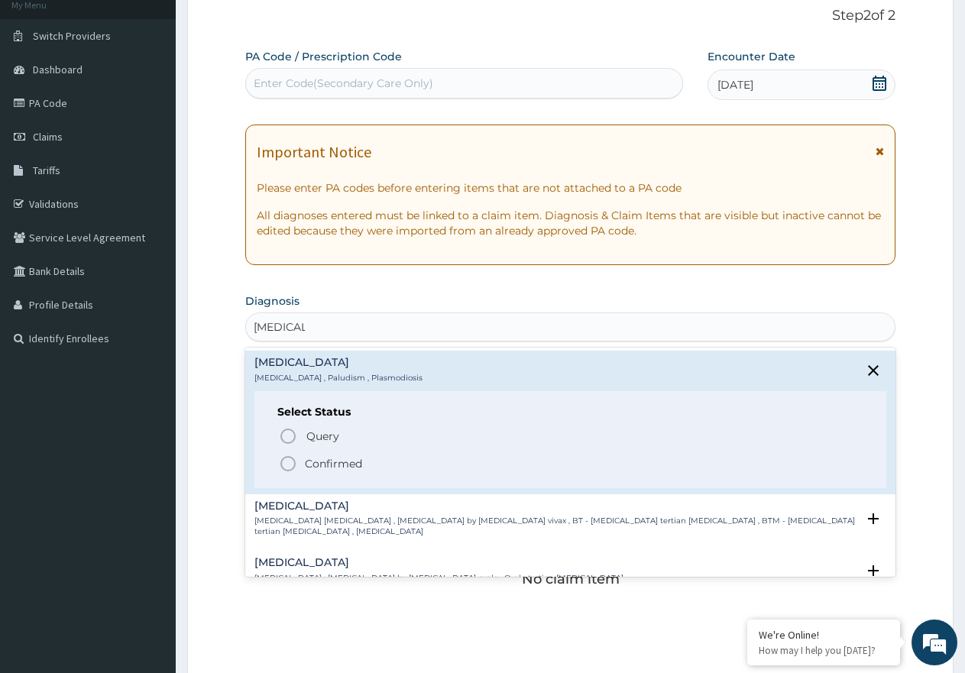
click at [305, 437] on span "Query Query covers suspected (?), Keep in view (kiv), Ruled out (r/o)" at bounding box center [571, 436] width 585 height 21
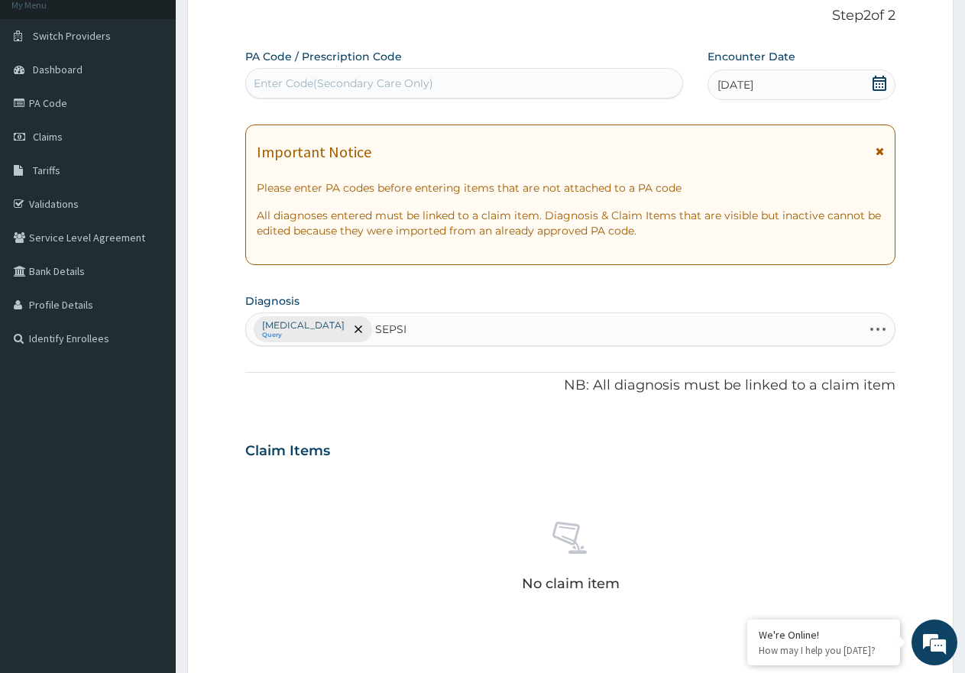
type input "SEPSIS"
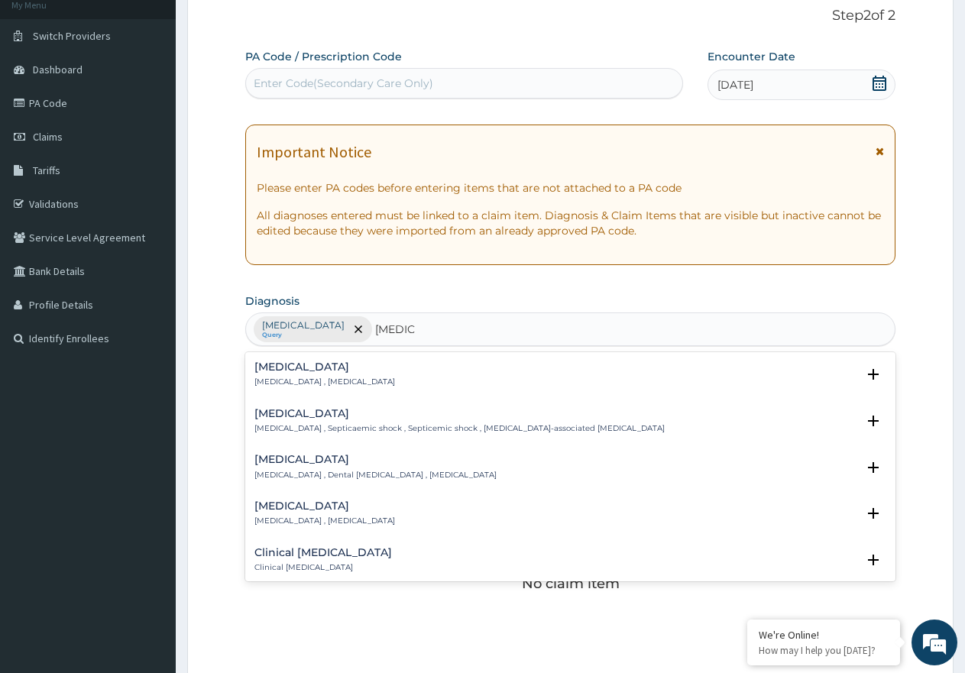
click at [311, 373] on h4 "[MEDICAL_DATA]" at bounding box center [324, 366] width 141 height 11
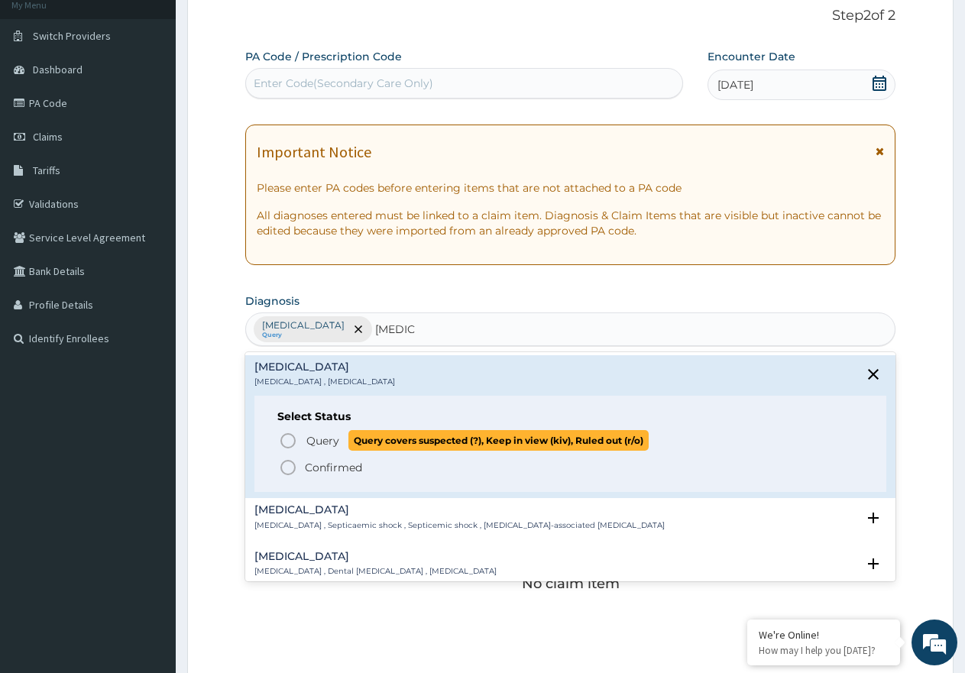
click at [317, 439] on span "Query" at bounding box center [322, 440] width 33 height 15
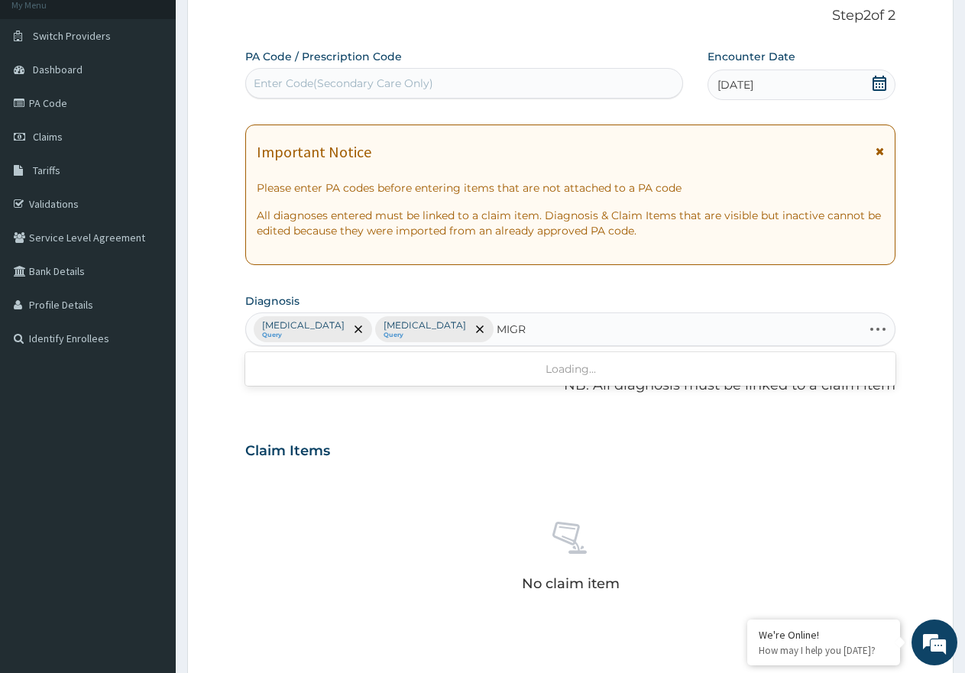
type input "MIGRA"
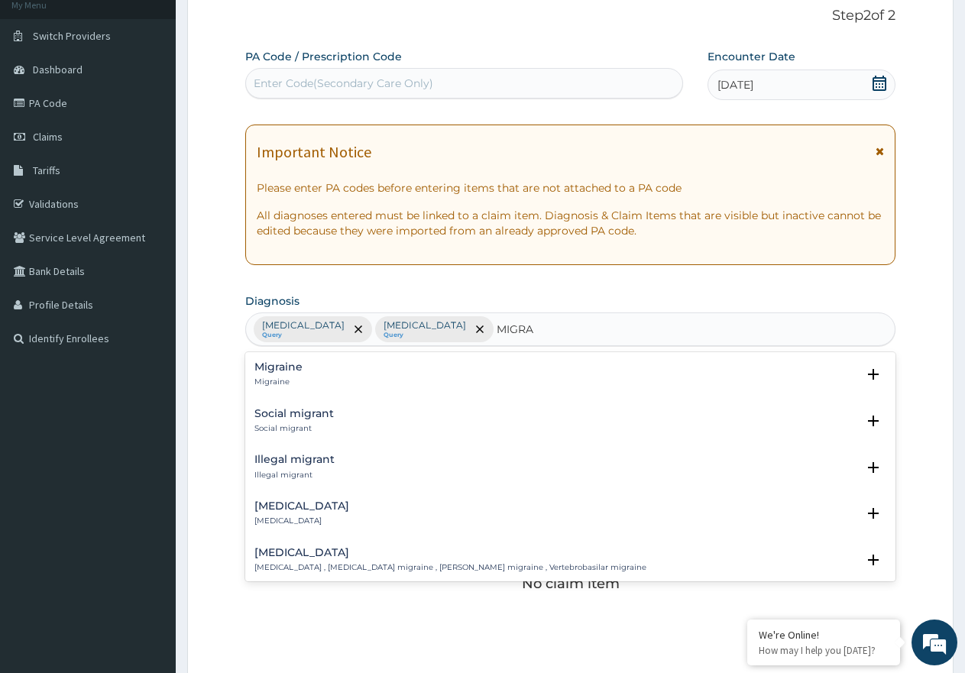
click at [295, 367] on h4 "Migraine" at bounding box center [278, 366] width 48 height 11
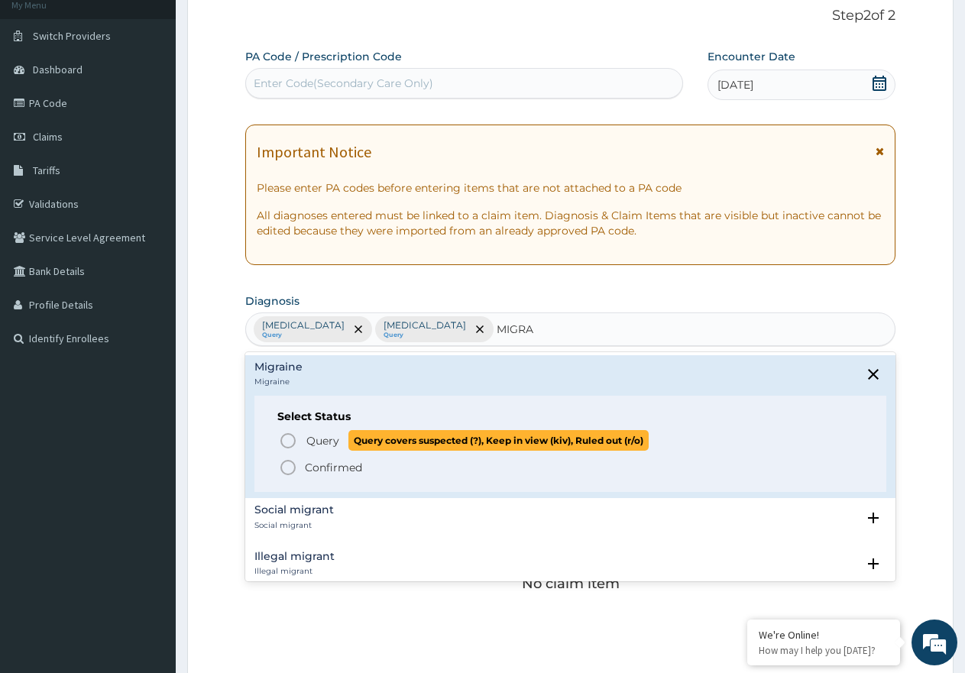
click at [302, 436] on span "Query Query covers suspected (?), Keep in view (kiv), Ruled out (r/o)" at bounding box center [571, 440] width 585 height 21
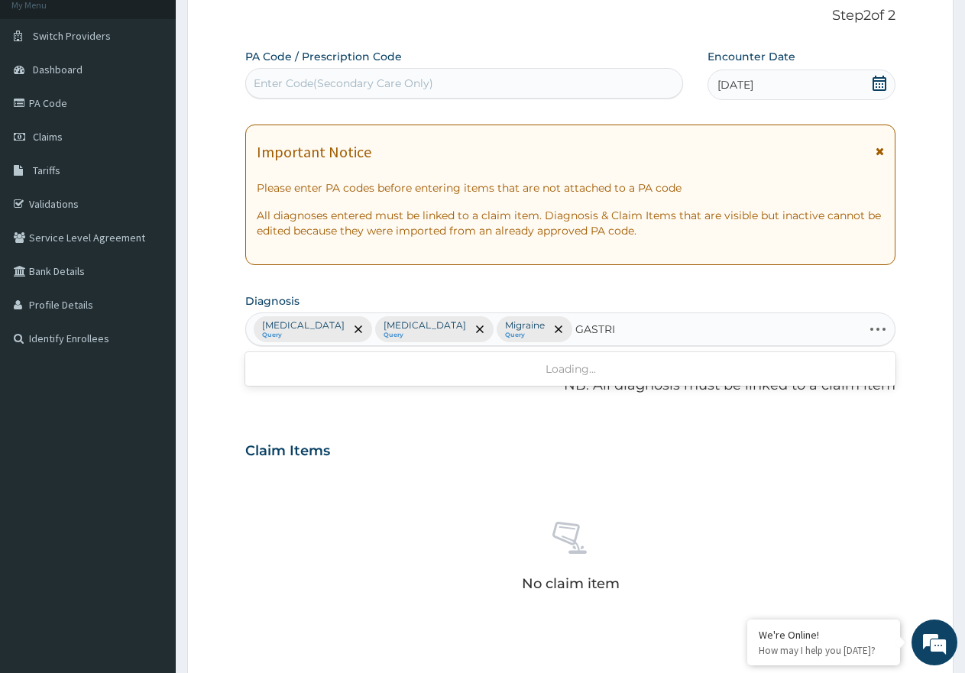
type input "GASTRIT"
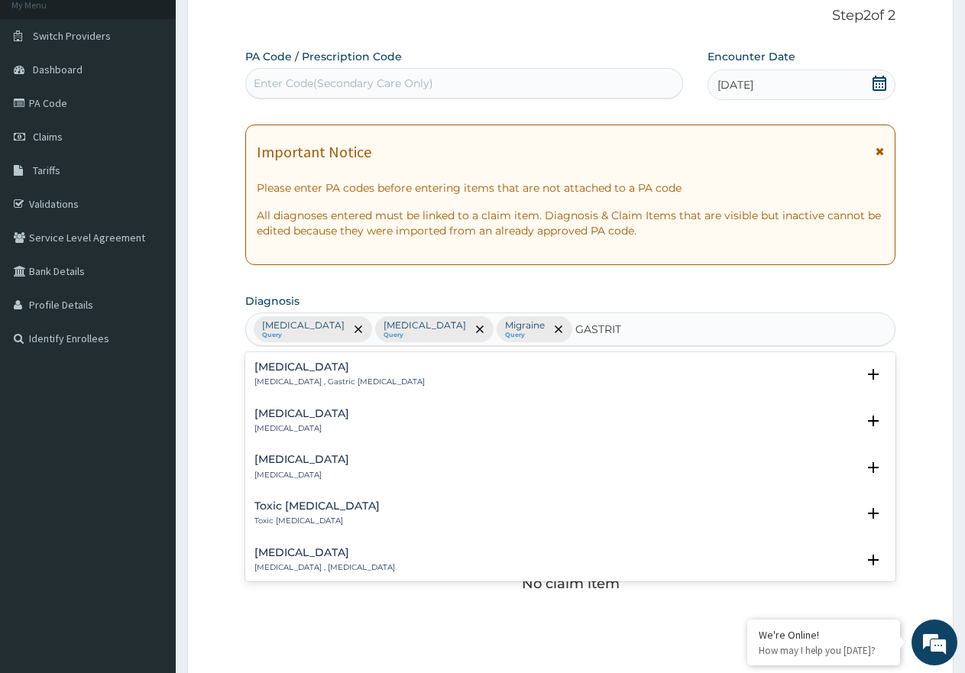
click at [303, 370] on h4 "Gastritis" at bounding box center [339, 366] width 170 height 11
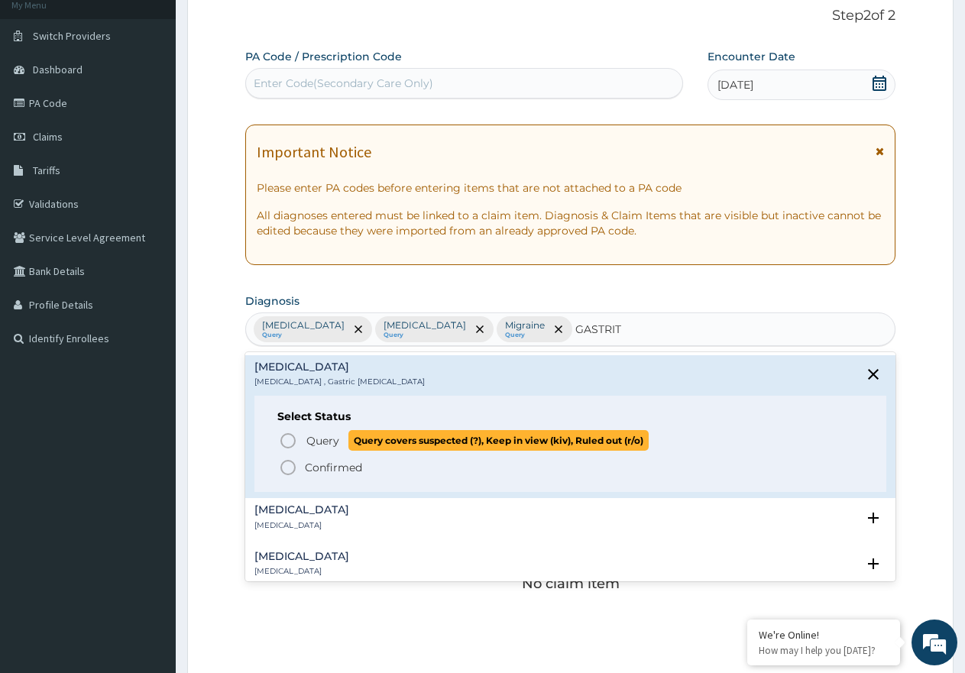
drag, startPoint x: 314, startPoint y: 439, endPoint x: 401, endPoint y: 419, distance: 89.2
click at [315, 439] on span "Query" at bounding box center [322, 440] width 33 height 15
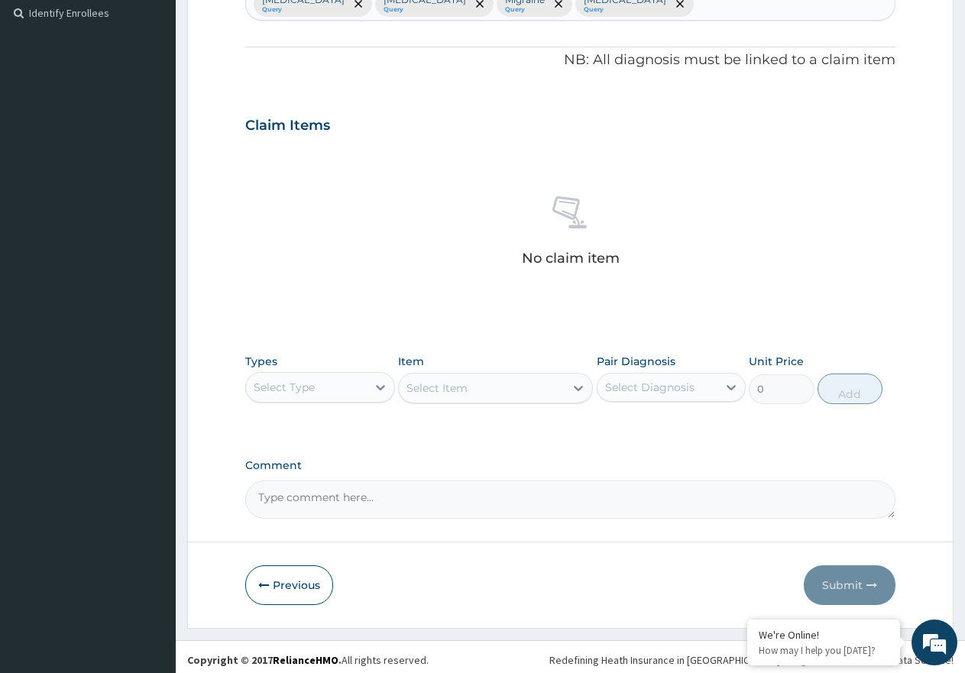
scroll to position [429, 0]
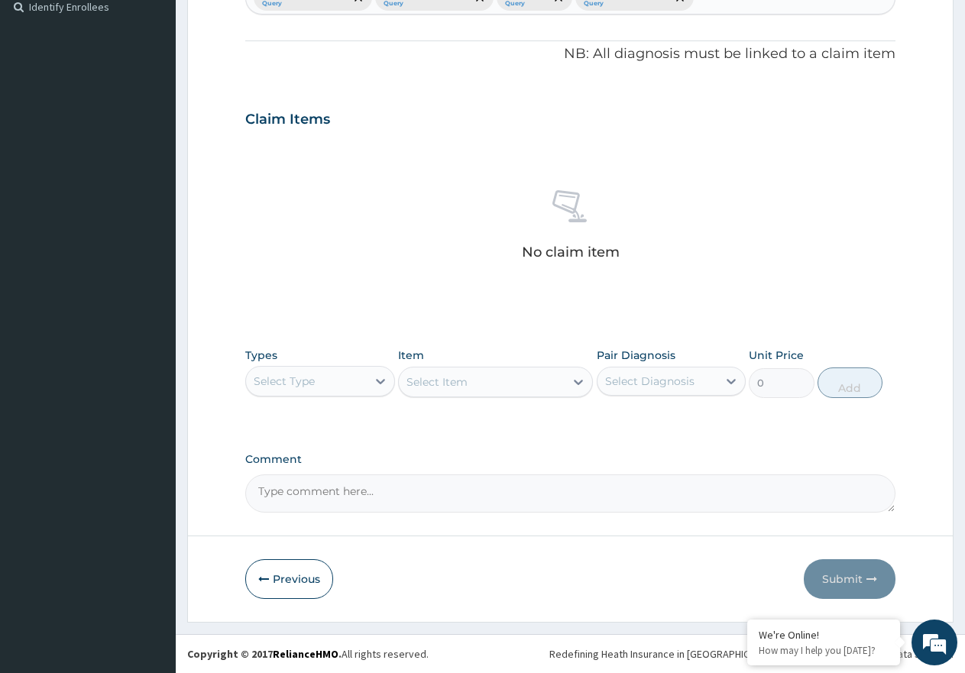
click at [361, 384] on div "Select Type" at bounding box center [306, 381] width 121 height 24
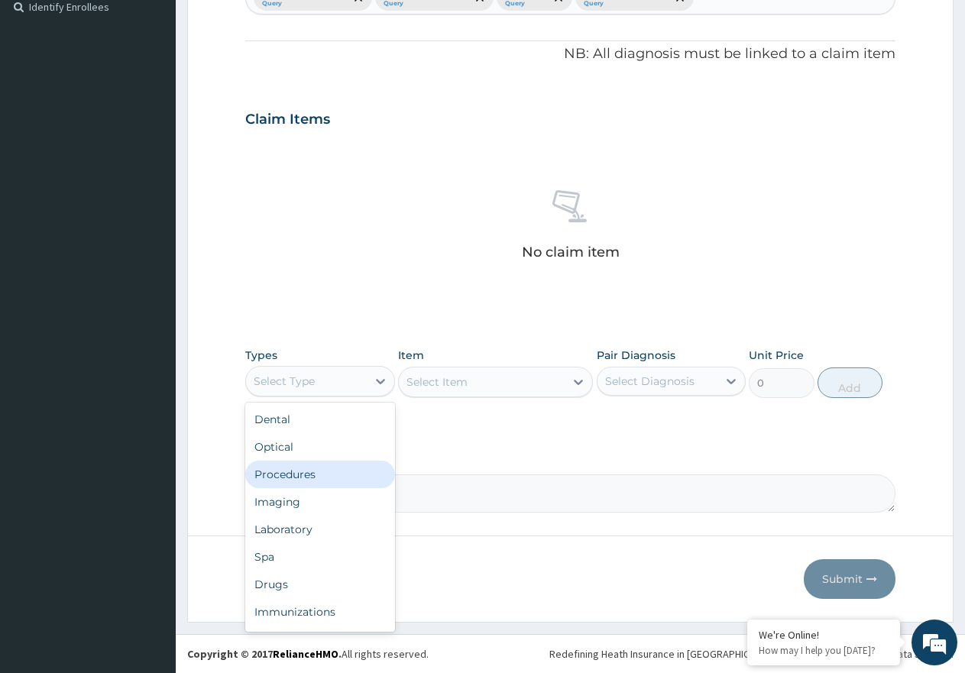
click at [338, 482] on div "Procedures" at bounding box center [320, 475] width 150 height 28
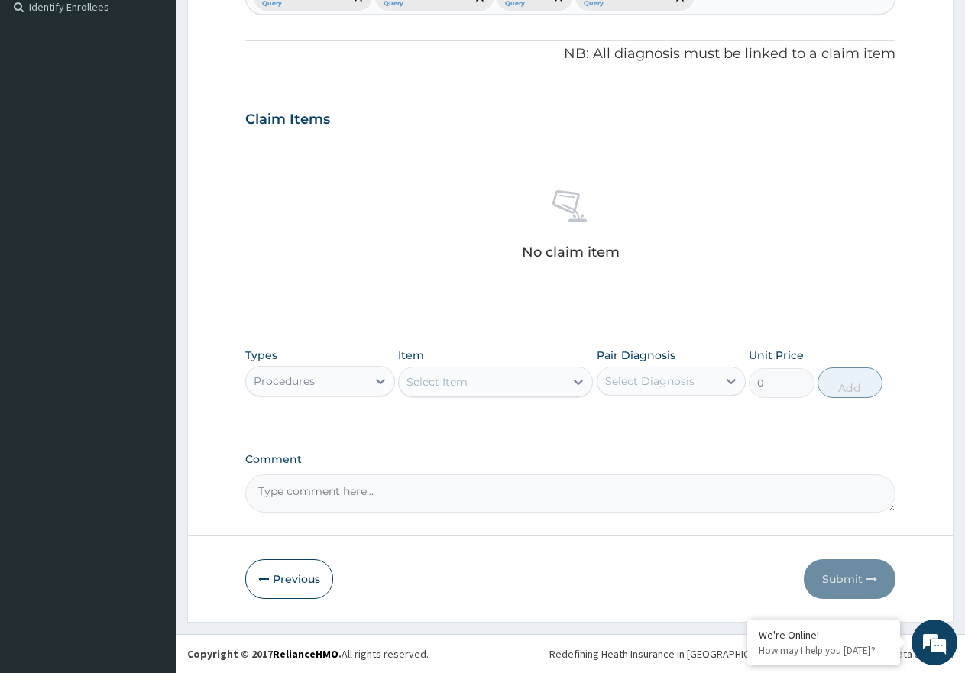
click at [454, 390] on div "Select Item" at bounding box center [482, 382] width 166 height 24
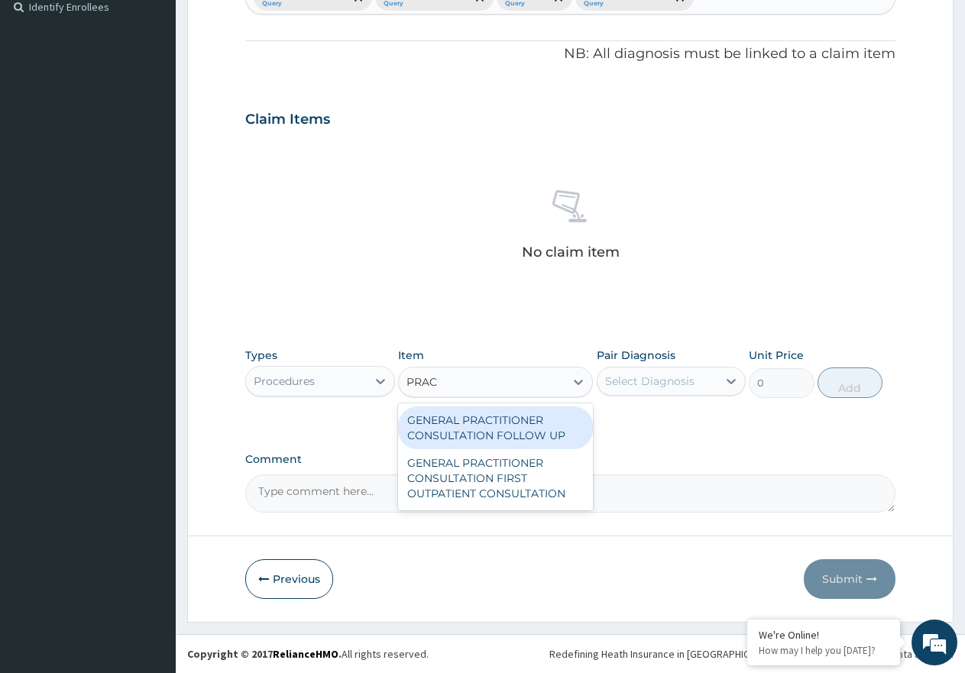
type input "PRACT"
click at [523, 436] on div "GENERAL PRACTITIONER CONSULTATION FOLLOW UP" at bounding box center [495, 427] width 195 height 43
type input "2365"
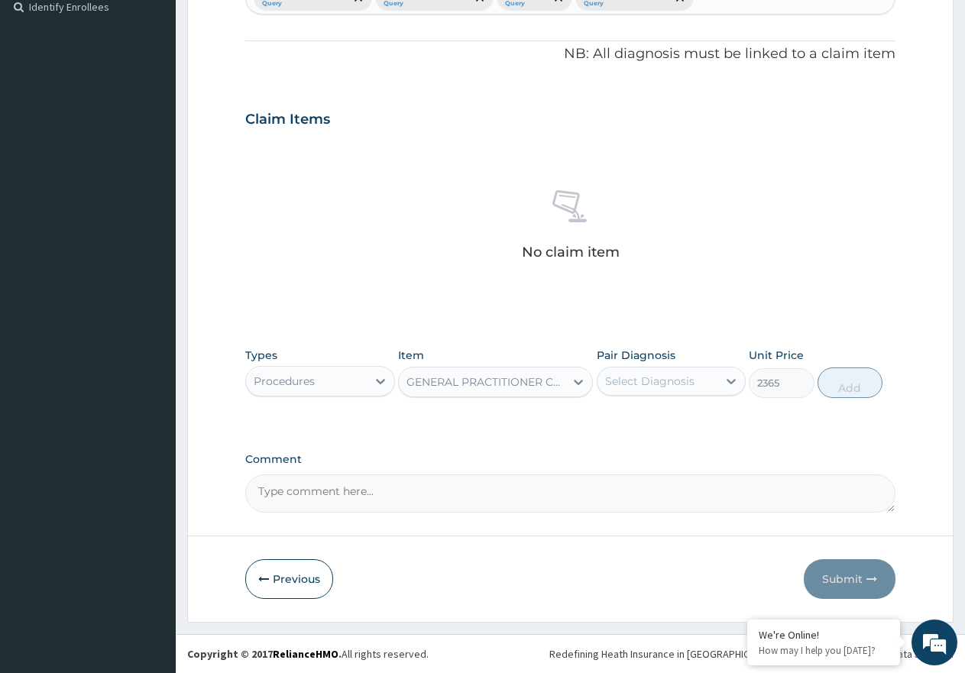
click at [518, 377] on div "GENERAL PRACTITIONER CONSULTATION FOLLOW UP" at bounding box center [486, 381] width 160 height 15
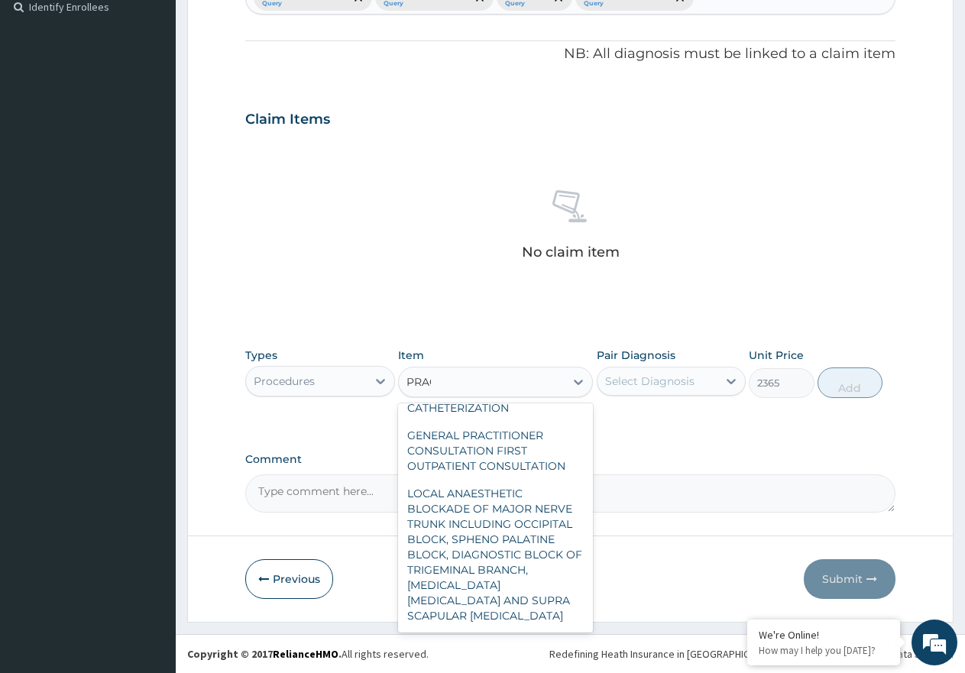
scroll to position [0, 0]
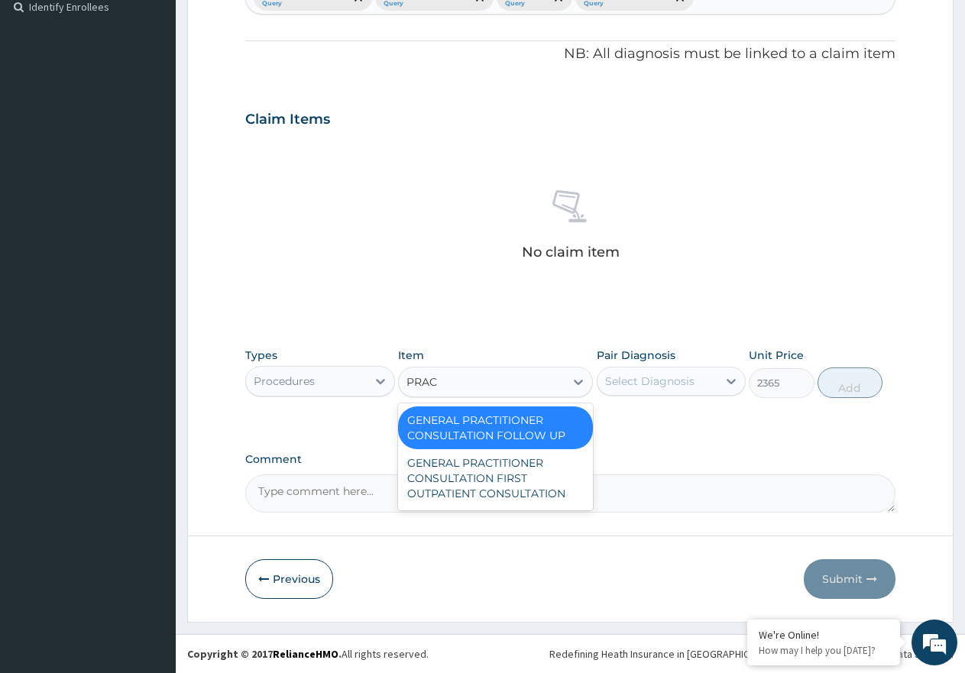
type input "PRACT"
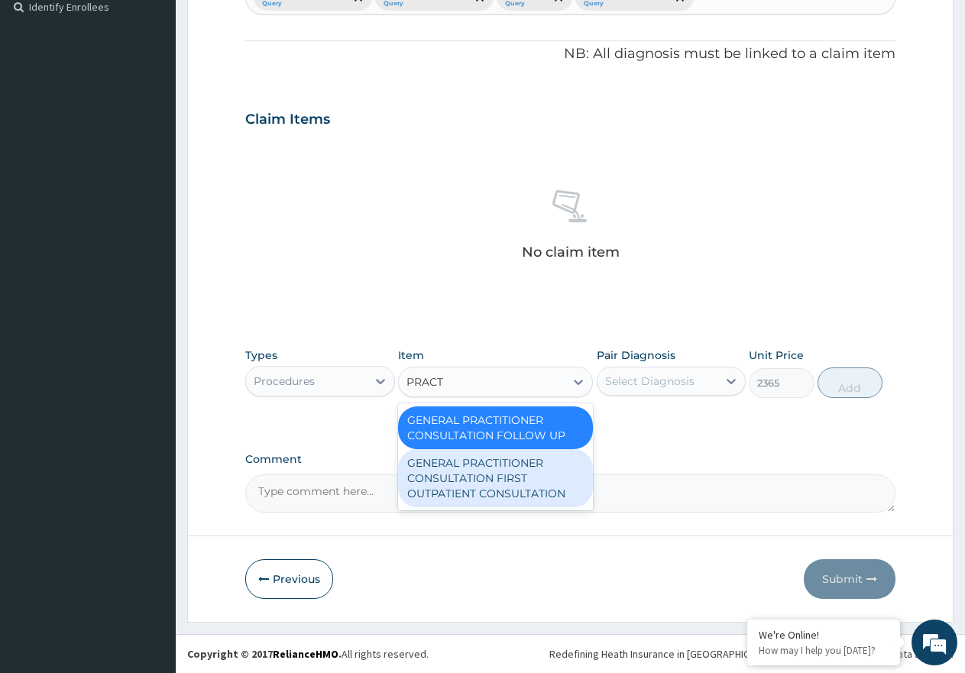
click at [542, 490] on div "GENERAL PRACTITIONER CONSULTATION FIRST OUTPATIENT CONSULTATION" at bounding box center [495, 478] width 195 height 58
type input "3547.5"
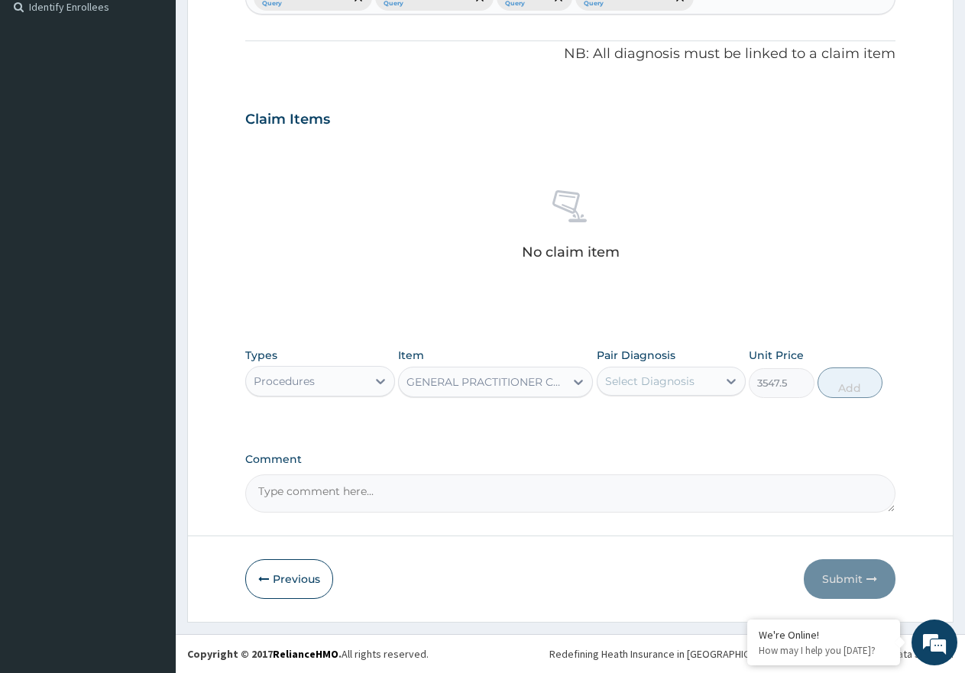
click at [675, 377] on div "Select Diagnosis" at bounding box center [649, 381] width 89 height 15
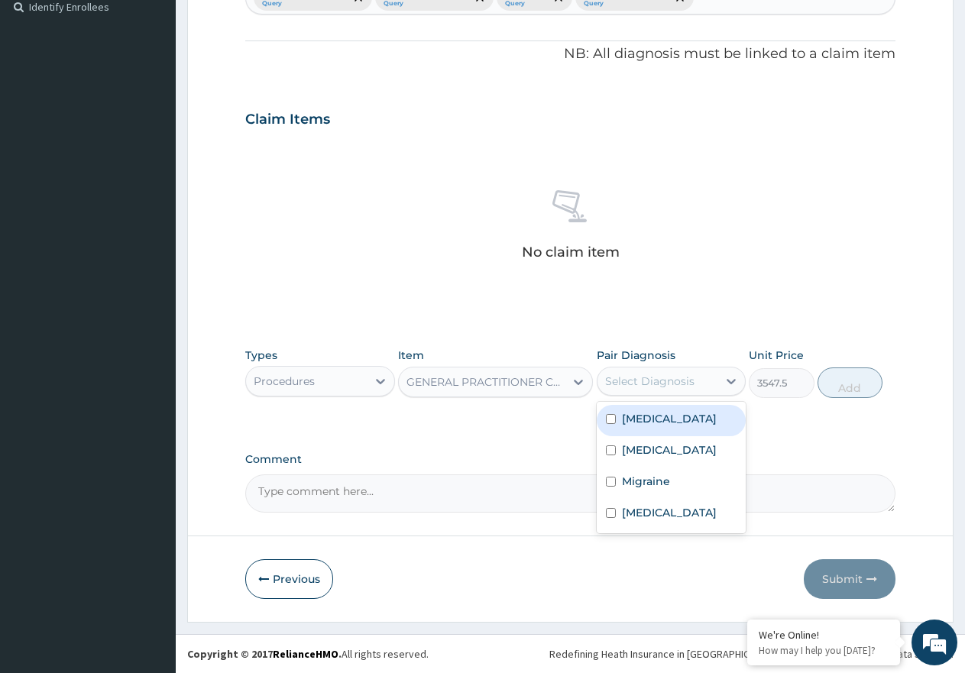
drag, startPoint x: 675, startPoint y: 423, endPoint x: 677, endPoint y: 436, distance: 12.4
click at [675, 424] on div "[MEDICAL_DATA]" at bounding box center [672, 420] width 150 height 31
checkbox input "true"
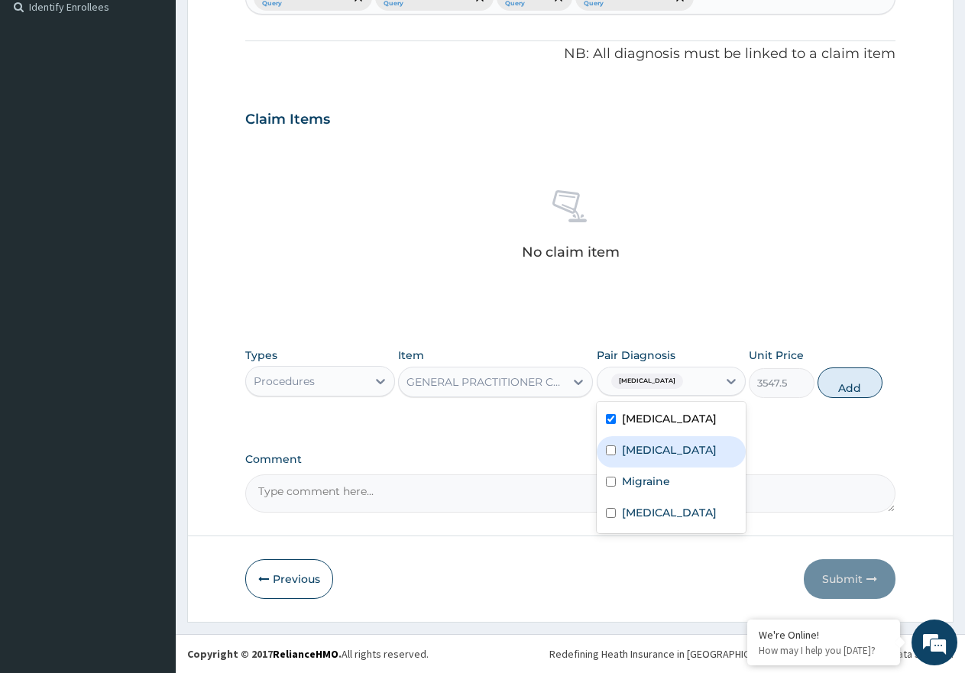
click at [674, 456] on div "[MEDICAL_DATA]" at bounding box center [672, 451] width 150 height 31
checkbox input "true"
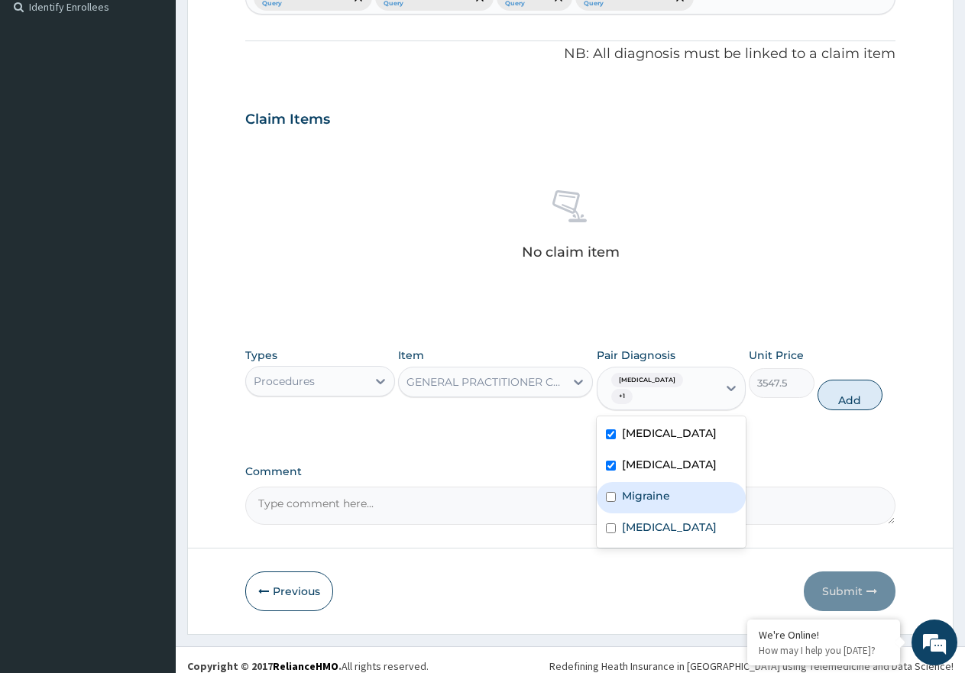
click at [669, 497] on div "Migraine" at bounding box center [672, 497] width 150 height 31
checkbox input "true"
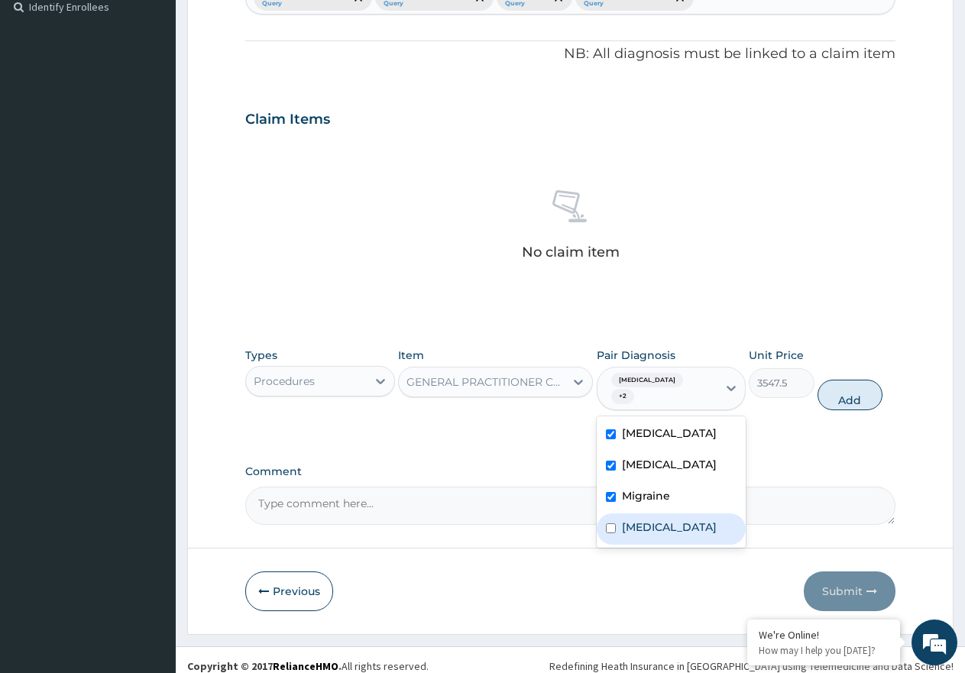
click at [670, 517] on div "Gastritis" at bounding box center [672, 528] width 150 height 31
checkbox input "true"
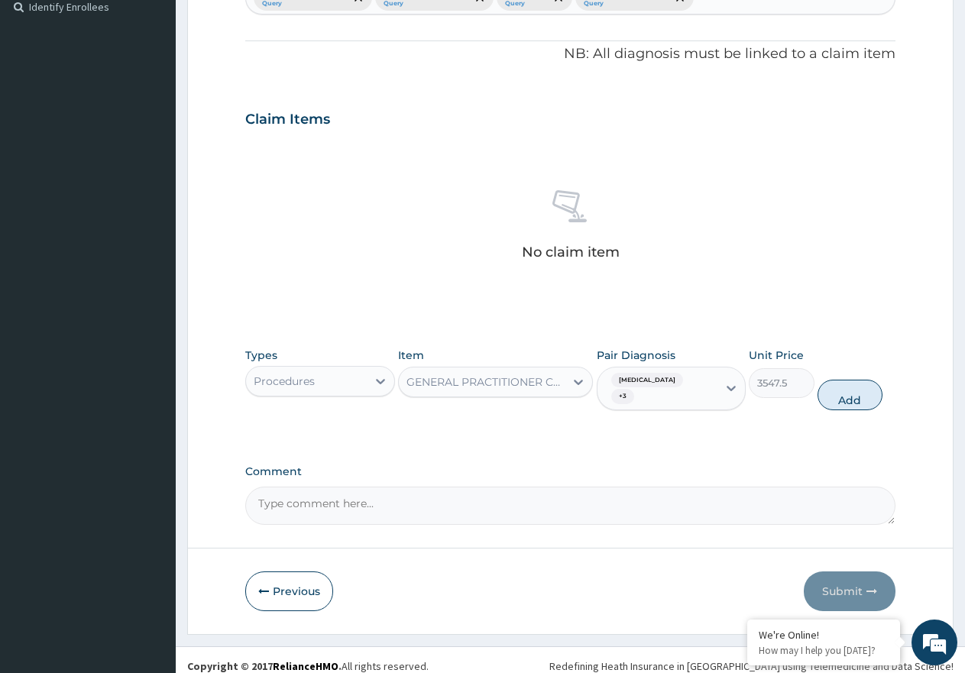
click at [854, 365] on div "Types Procedures Item GENERAL PRACTITIONER CONSULTATION FIRST OUTPATIENT CONSUL…" at bounding box center [570, 379] width 650 height 79
click at [860, 383] on button "Add" at bounding box center [850, 395] width 65 height 31
type input "0"
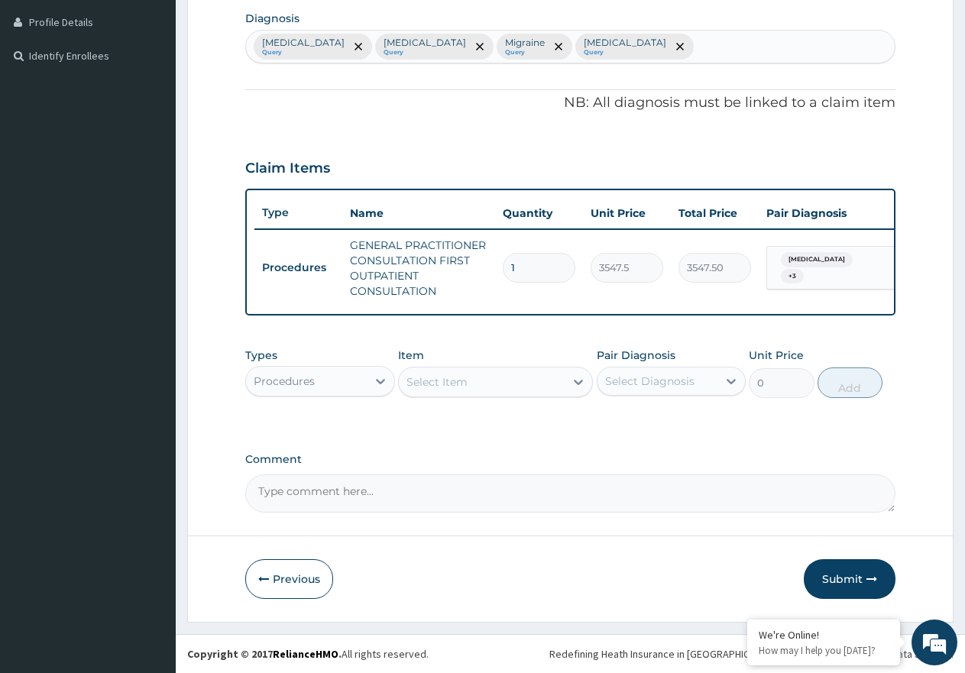
scroll to position [393, 0]
click at [439, 377] on div "Select Item" at bounding box center [436, 381] width 61 height 15
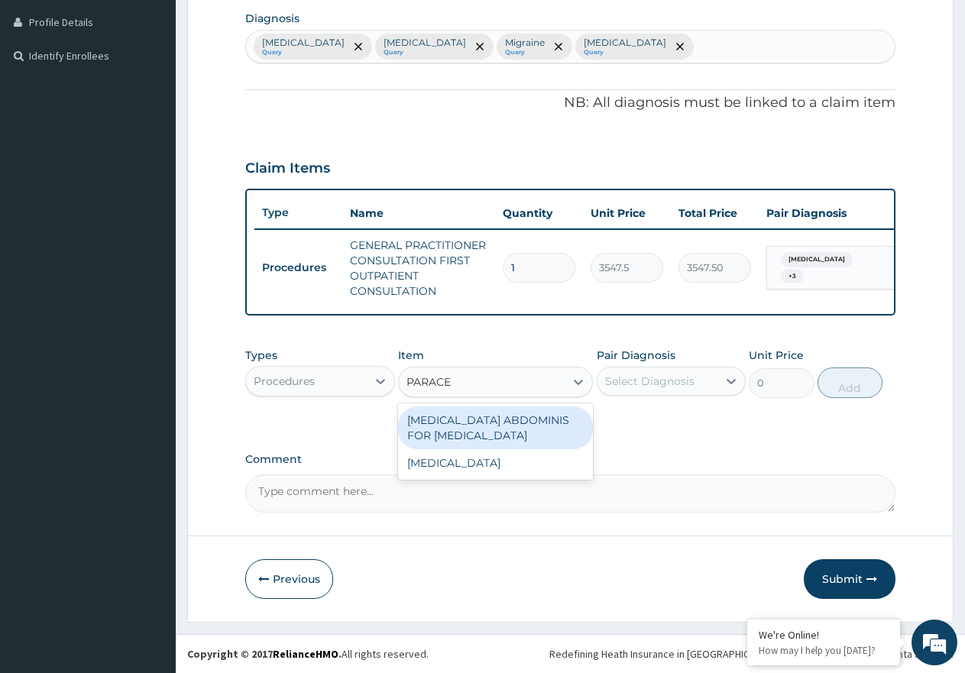
type input "PARACE"
click at [338, 379] on div "Procedures" at bounding box center [306, 381] width 121 height 24
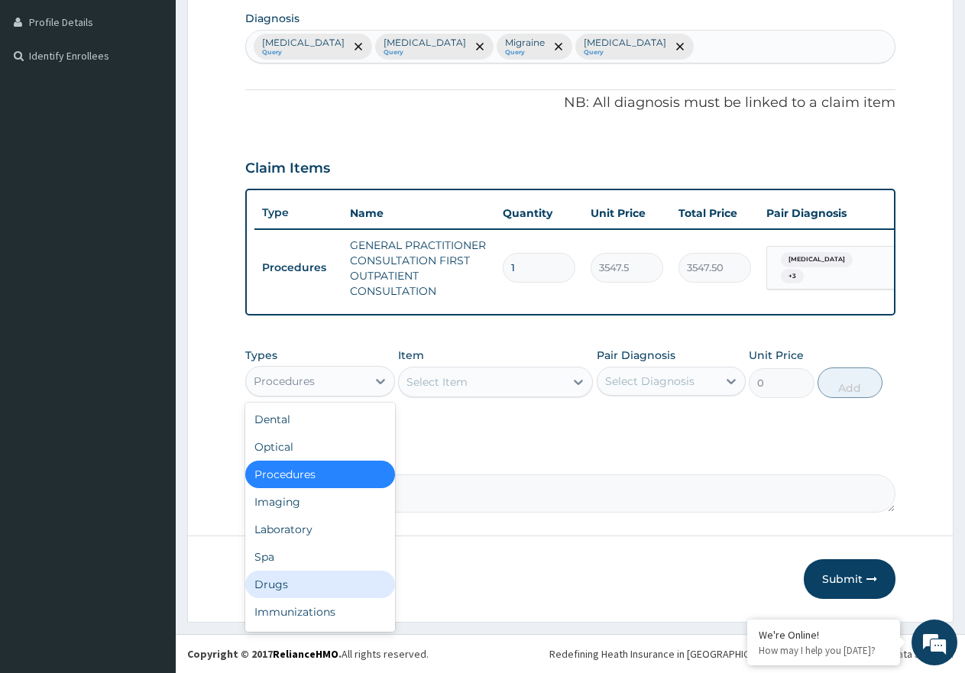
drag, startPoint x: 322, startPoint y: 577, endPoint x: 455, endPoint y: 610, distance: 137.1
click at [326, 577] on div "Drugs" at bounding box center [320, 585] width 150 height 28
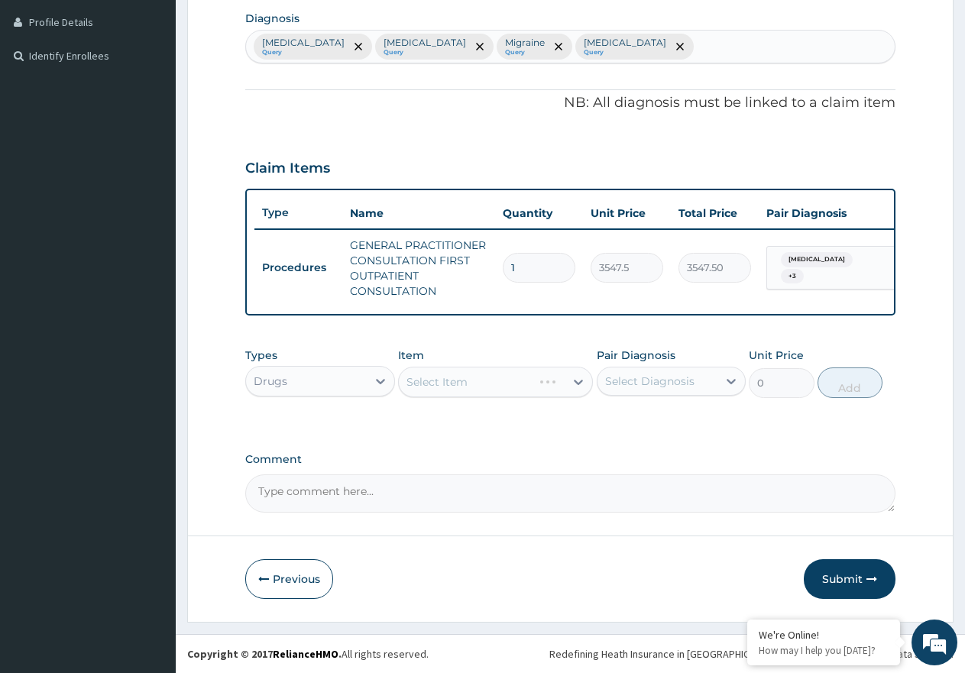
click at [445, 384] on div "Select Item" at bounding box center [495, 382] width 195 height 31
click at [445, 384] on div "Select Item" at bounding box center [436, 381] width 61 height 15
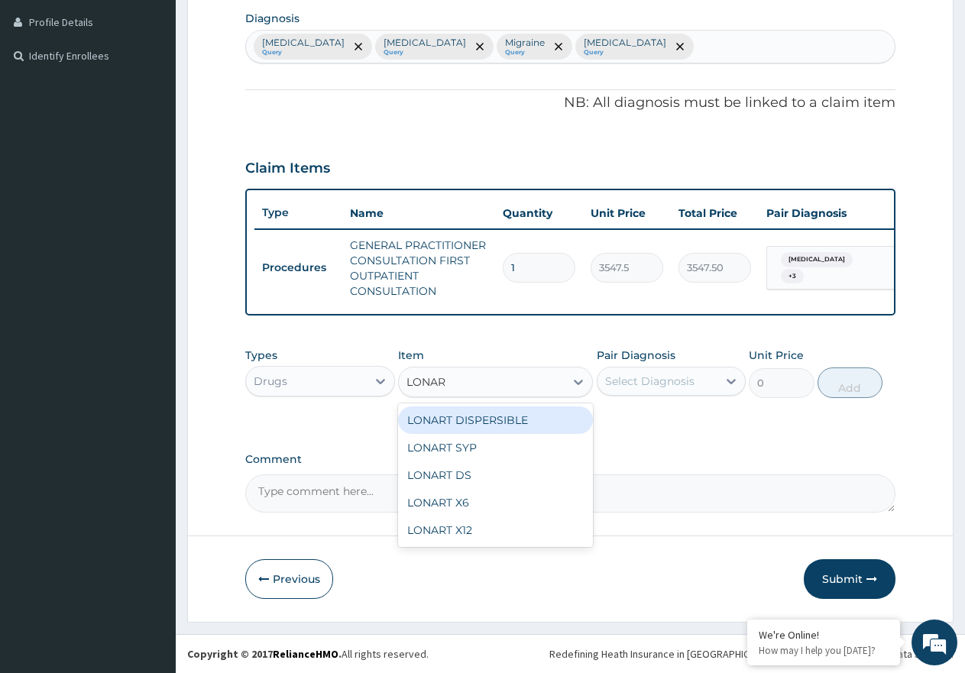
type input "LONART"
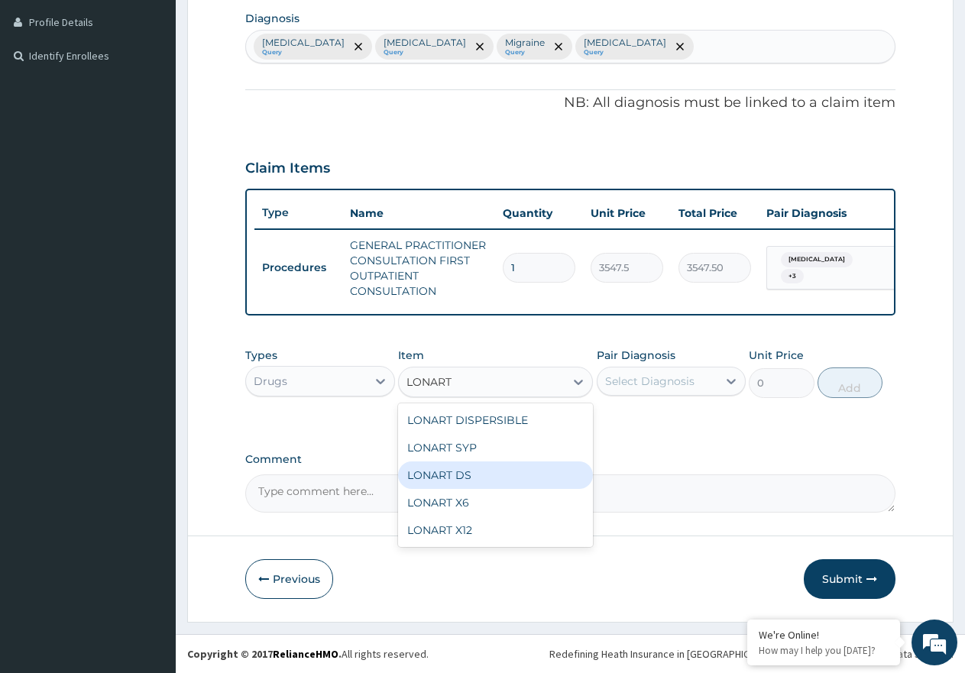
click at [507, 466] on div "LONART DS" at bounding box center [495, 475] width 195 height 28
type input "473.00000000000006"
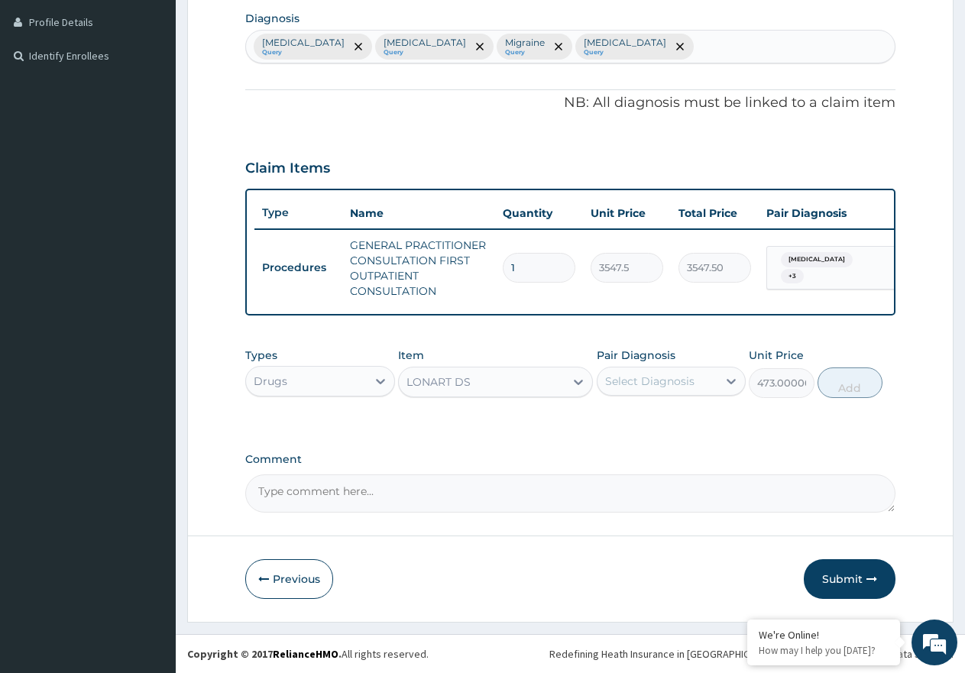
click at [663, 384] on div "Select Diagnosis" at bounding box center [649, 381] width 89 height 15
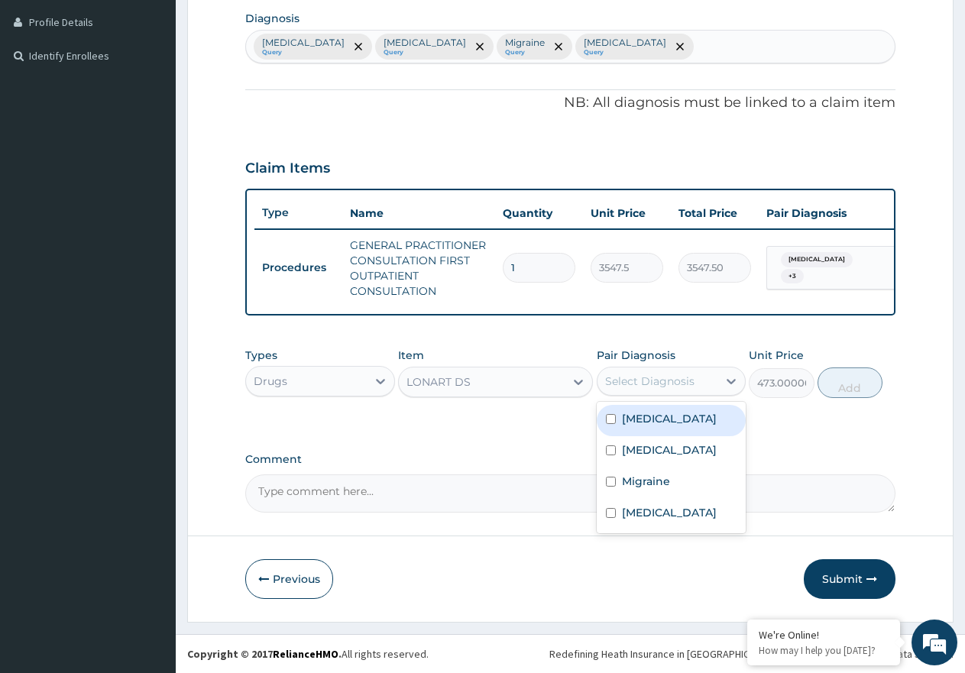
drag, startPoint x: 672, startPoint y: 419, endPoint x: 799, endPoint y: 388, distance: 131.2
click at [692, 419] on div "[MEDICAL_DATA]" at bounding box center [672, 420] width 150 height 31
checkbox input "true"
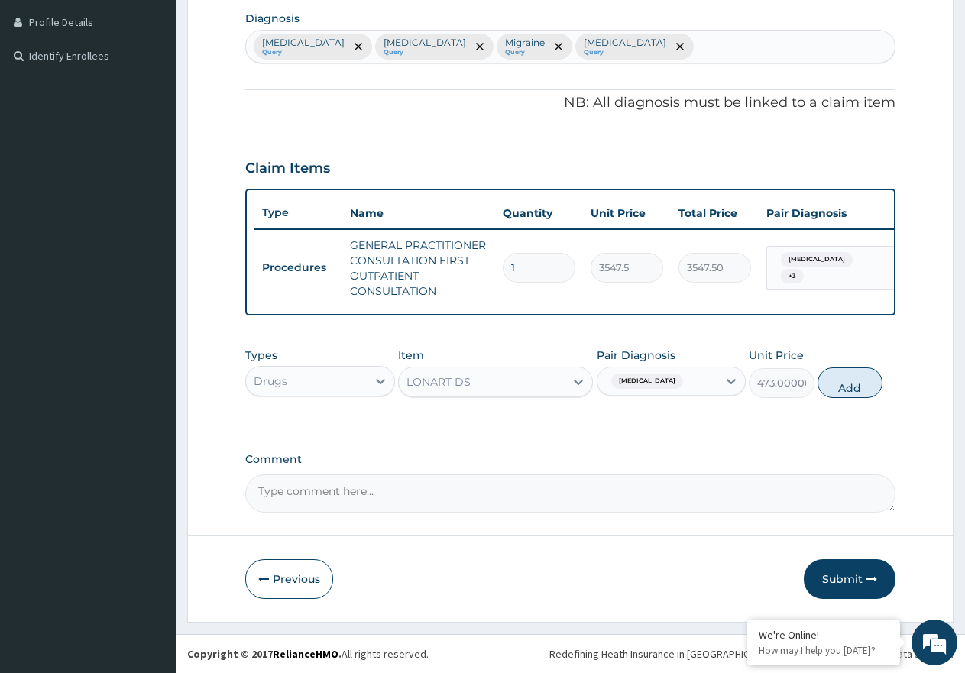
click at [824, 377] on button "Add" at bounding box center [850, 383] width 65 height 31
type input "0"
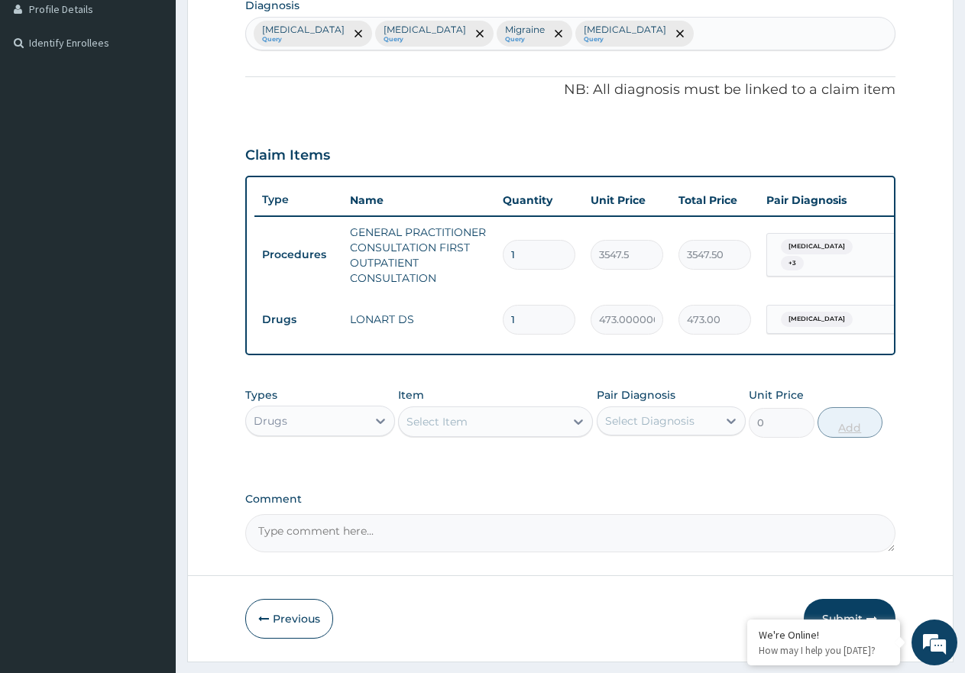
type input "0.00"
type input "6"
type input "2838.00"
type input "6"
click at [478, 434] on div "Select Item" at bounding box center [482, 422] width 166 height 24
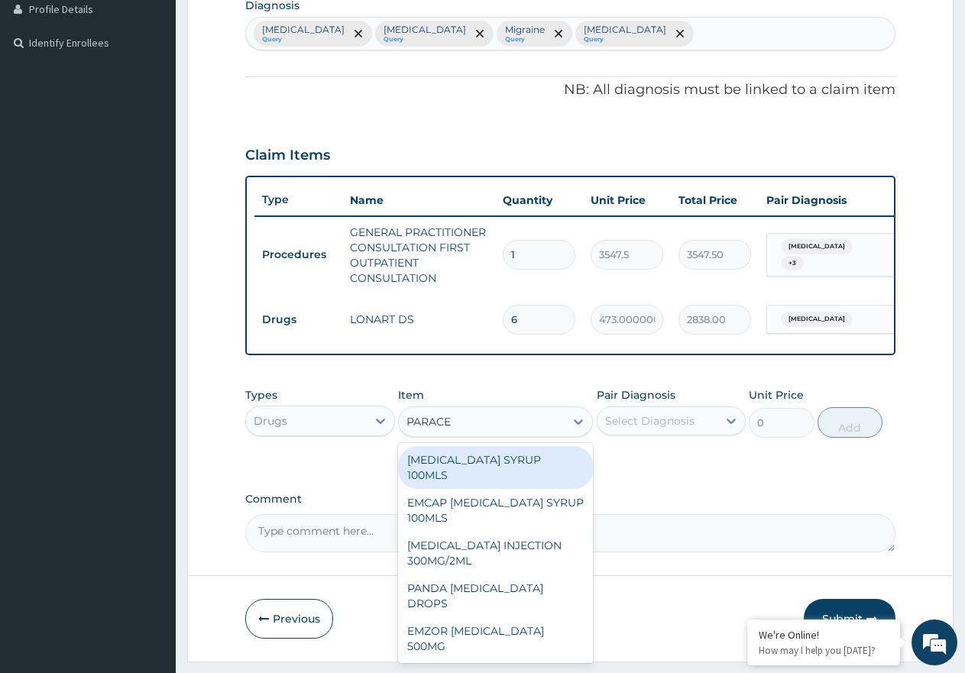
type input "PARACET"
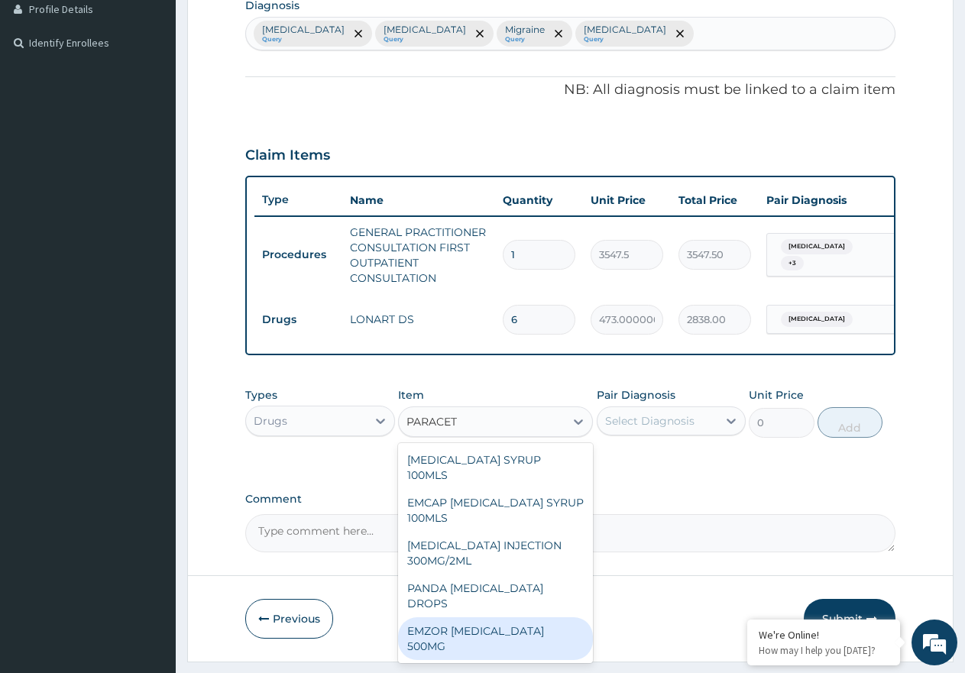
click at [572, 617] on div "EMZOR [MEDICAL_DATA] 500MG" at bounding box center [495, 638] width 195 height 43
type input "23.65"
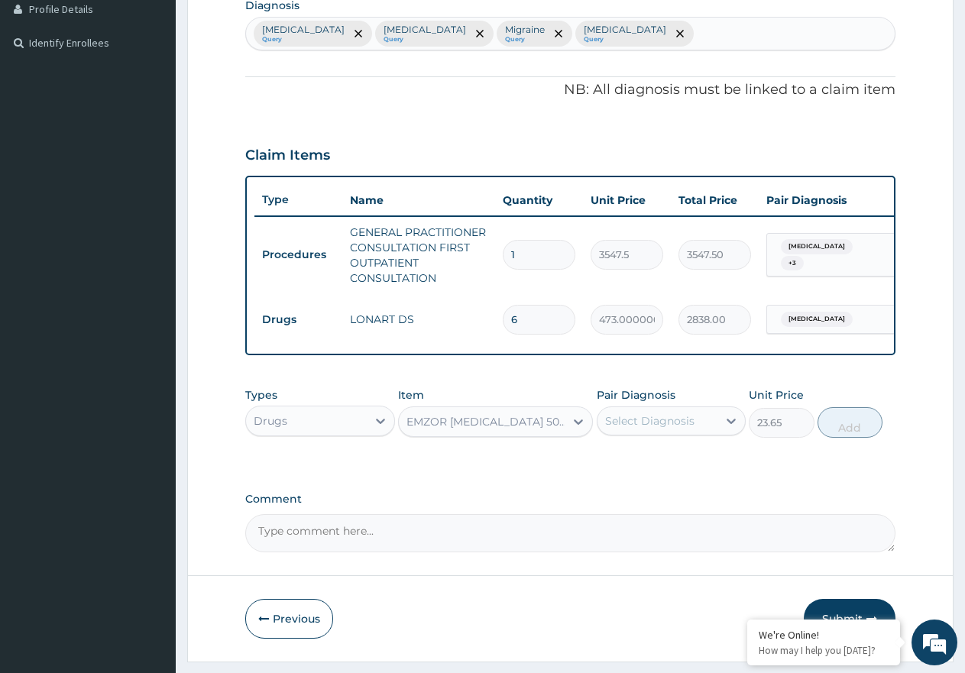
click at [637, 436] on div "Select Diagnosis" at bounding box center [672, 420] width 150 height 29
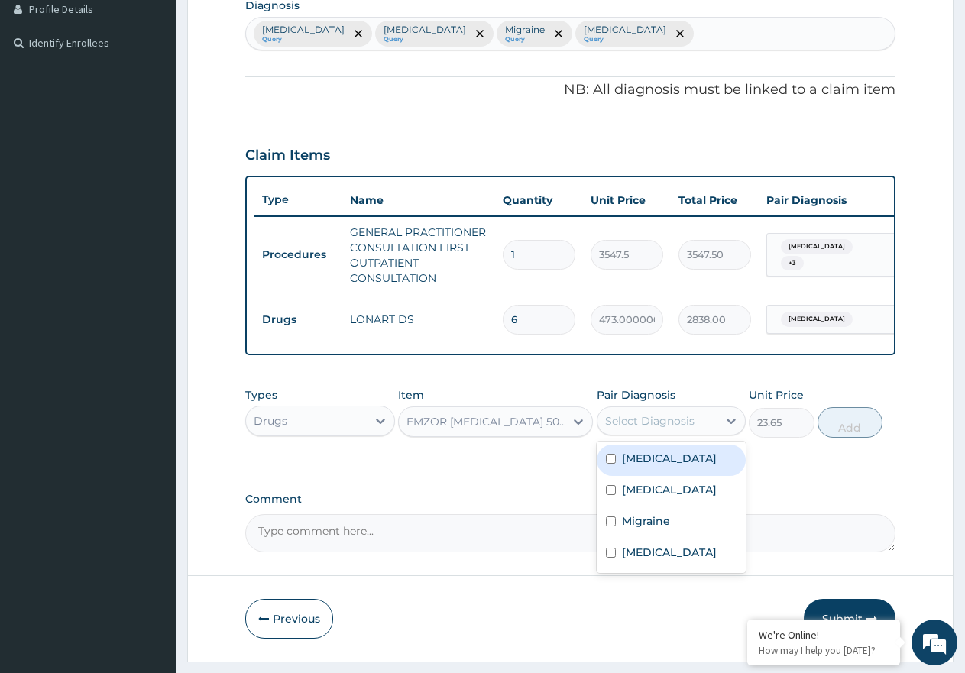
click at [648, 466] on label "[MEDICAL_DATA]" at bounding box center [669, 458] width 95 height 15
checkbox input "true"
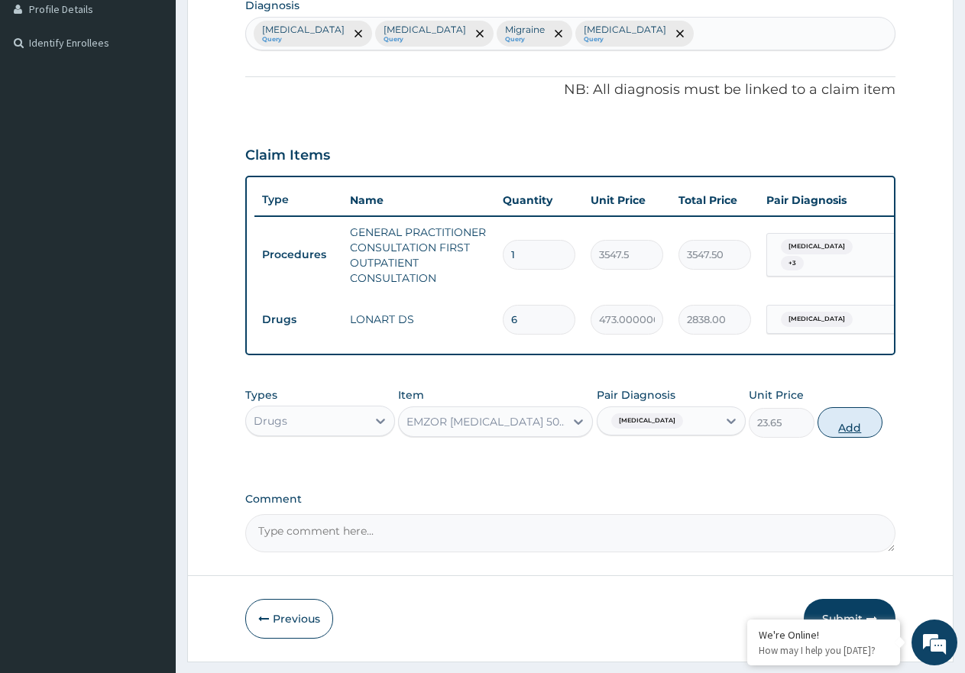
click at [835, 438] on button "Add" at bounding box center [850, 422] width 65 height 31
type input "0"
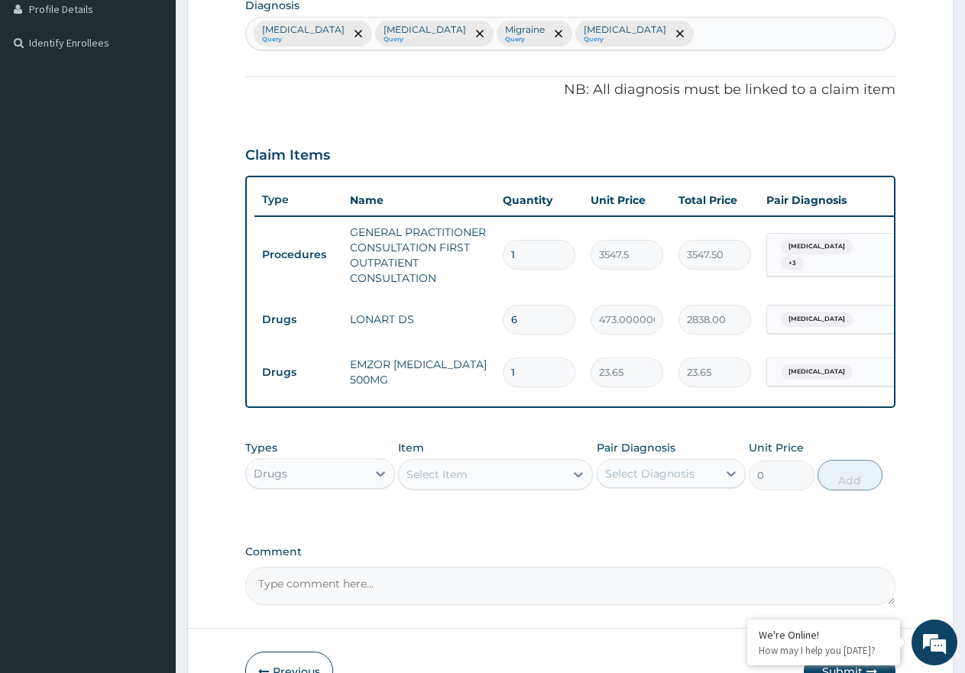
type input "18"
type input "425.70"
type input "18"
click at [410, 487] on div "Select Item" at bounding box center [482, 474] width 166 height 24
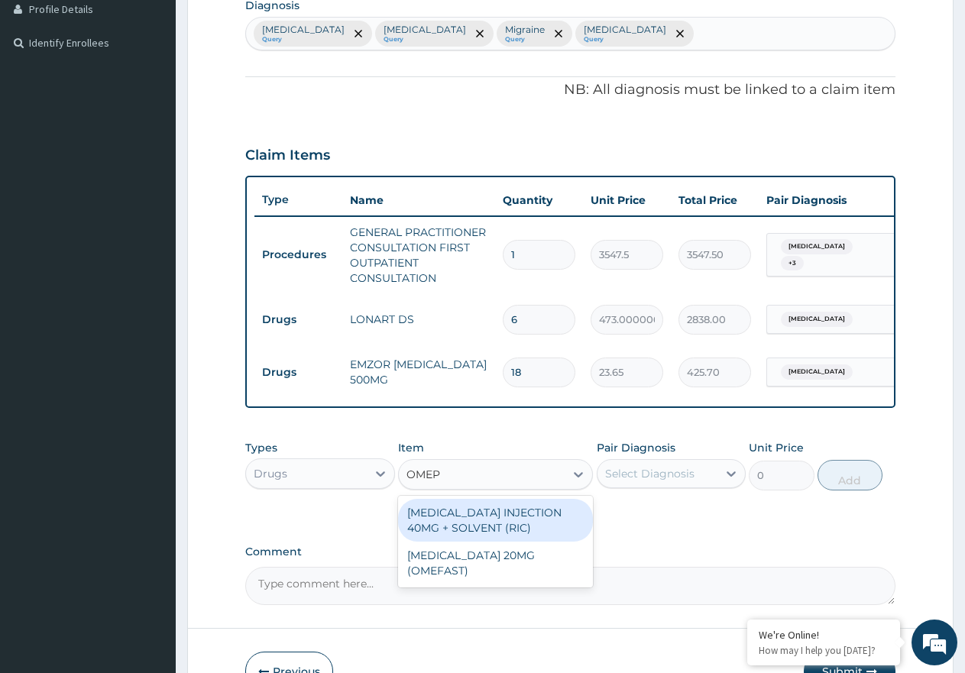
type input "OMEPR"
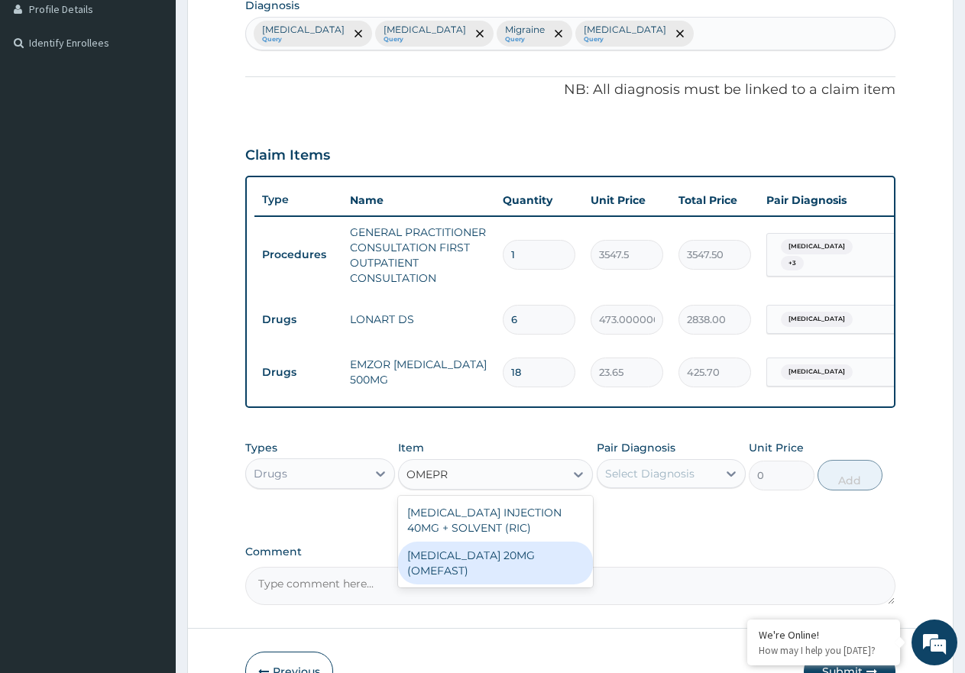
drag, startPoint x: 548, startPoint y: 577, endPoint x: 556, endPoint y: 566, distance: 13.6
click at [551, 570] on div "[MEDICAL_DATA] 20MG (OMEFAST)" at bounding box center [495, 563] width 195 height 43
type input "82.77499999999999"
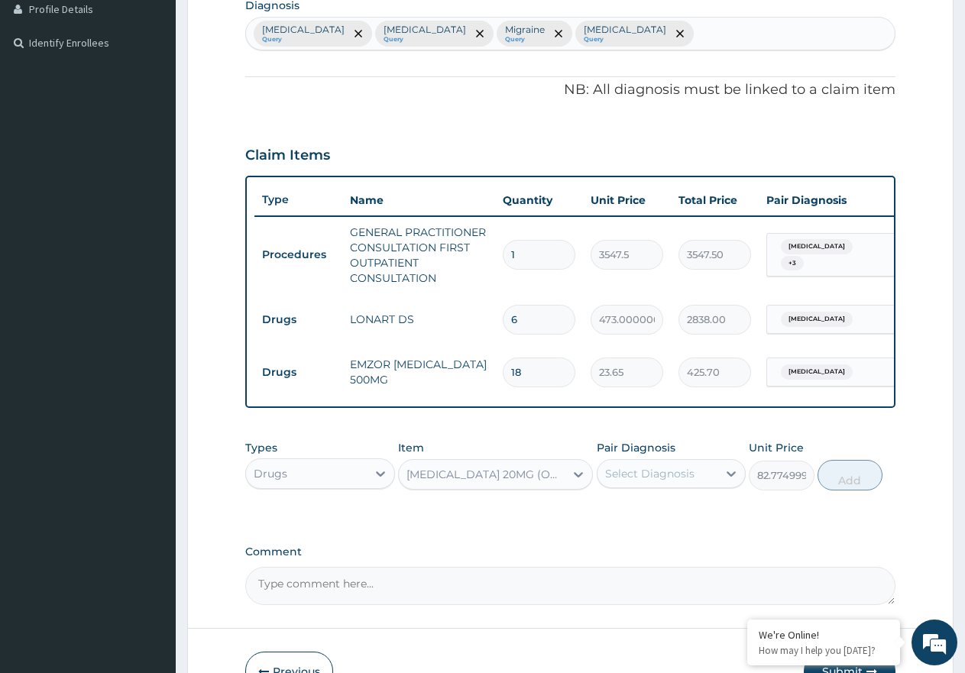
click at [646, 480] on div "Select Diagnosis" at bounding box center [649, 473] width 89 height 15
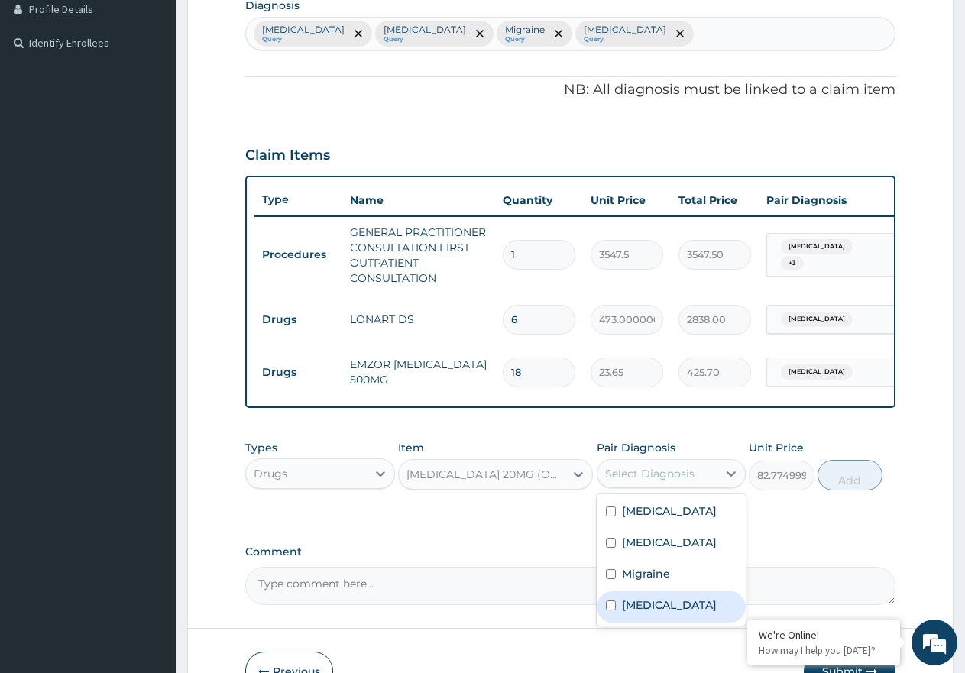
drag, startPoint x: 688, startPoint y: 617, endPoint x: 756, endPoint y: 580, distance: 78.3
click at [689, 618] on div "Gastritis" at bounding box center [672, 606] width 150 height 31
checkbox input "true"
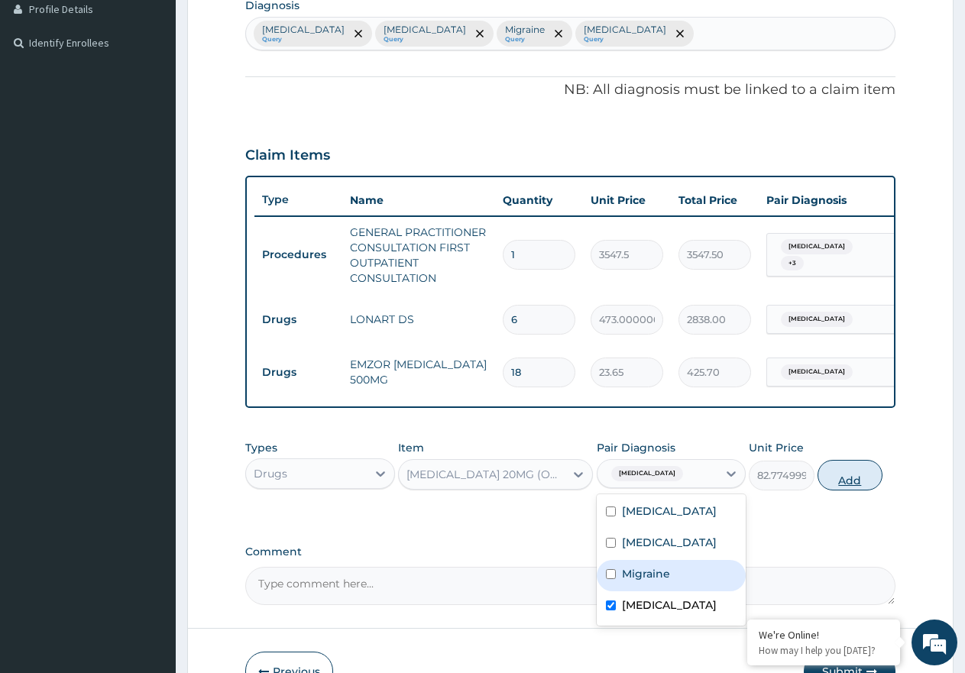
click at [834, 488] on button "Add" at bounding box center [850, 475] width 65 height 31
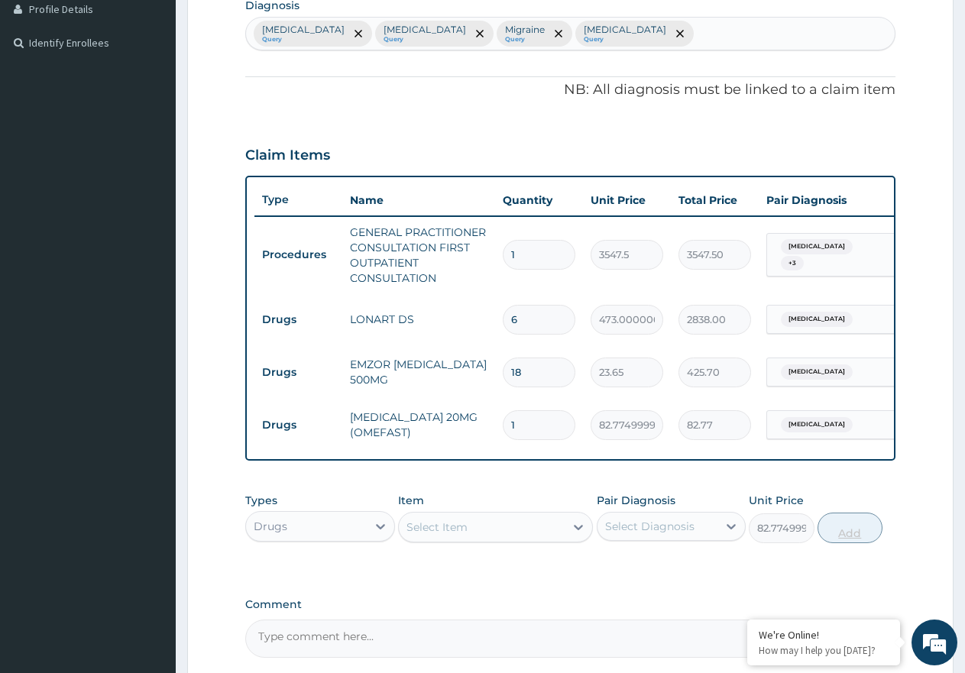
type input "0"
type input "14"
type input "1158.85"
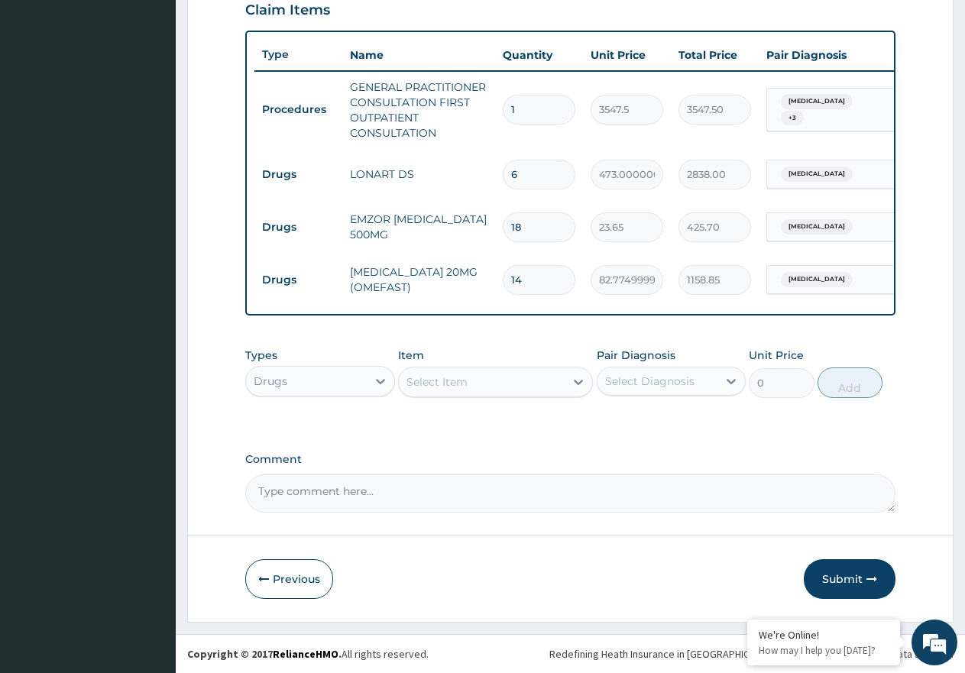
scroll to position [551, 0]
type input "14"
click at [472, 384] on div "Select Item" at bounding box center [482, 382] width 166 height 24
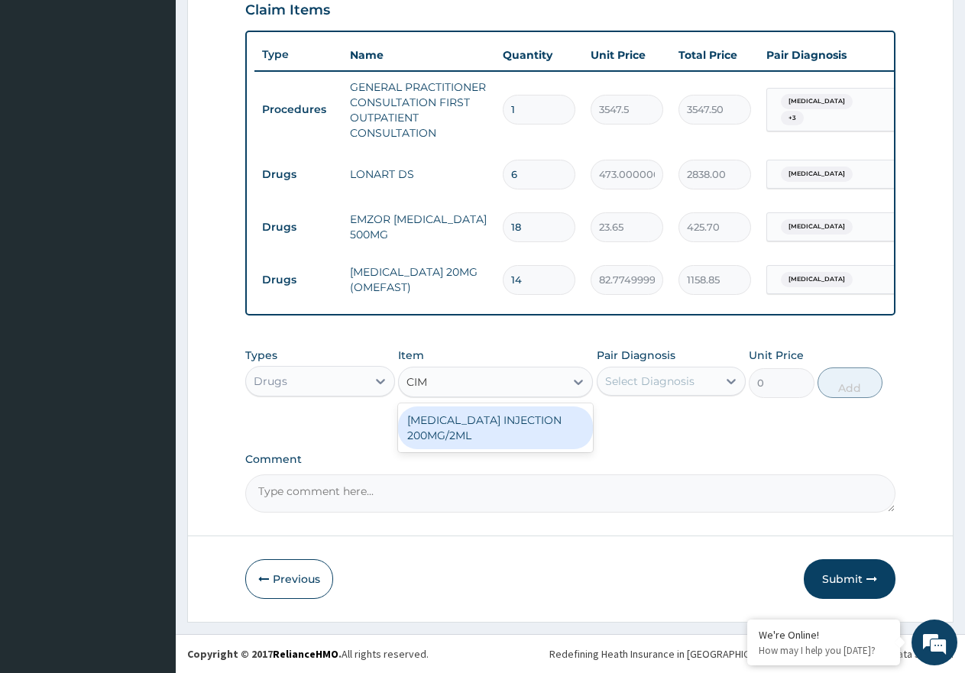
type input "CIME"
drag, startPoint x: 519, startPoint y: 427, endPoint x: 601, endPoint y: 406, distance: 84.3
click at [520, 426] on div "[MEDICAL_DATA] INJECTION 200MG/2ML" at bounding box center [495, 427] width 195 height 43
type input "650.375"
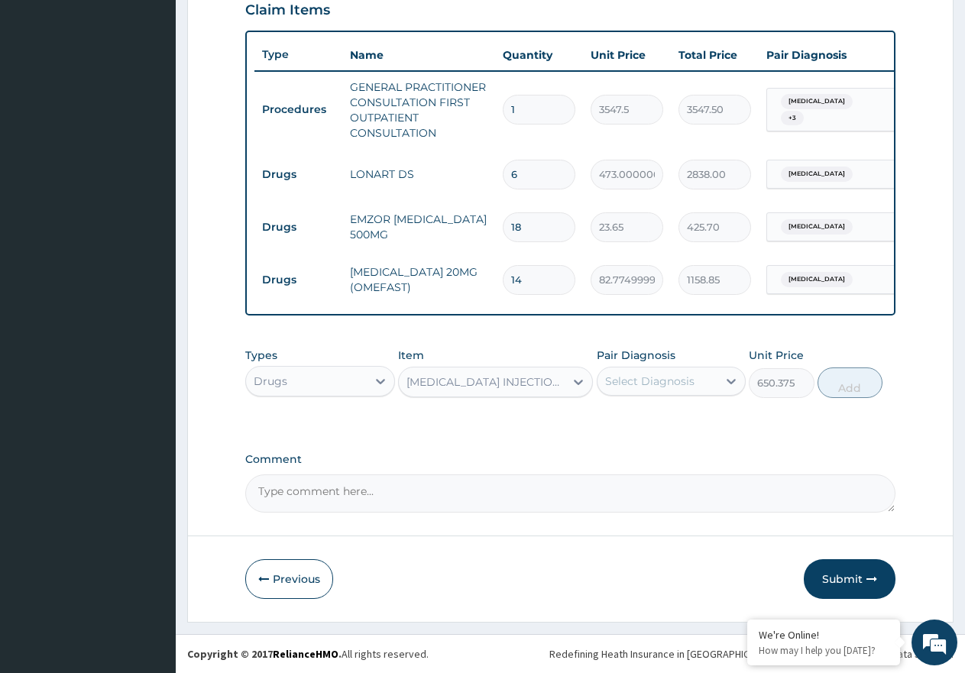
click at [634, 381] on div "Select Diagnosis" at bounding box center [649, 381] width 89 height 15
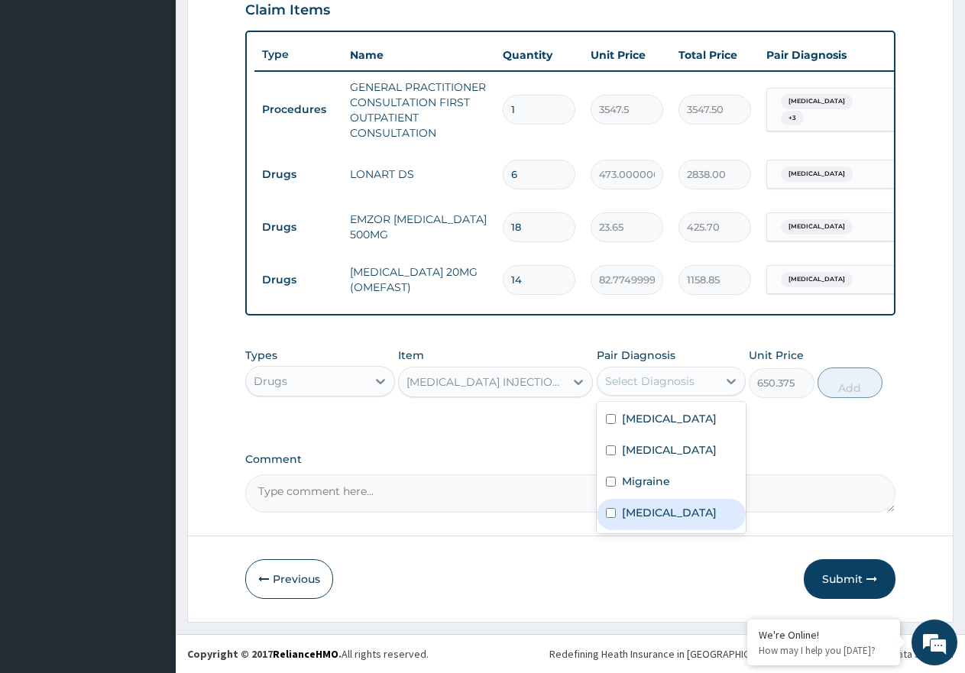
drag, startPoint x: 681, startPoint y: 507, endPoint x: 727, endPoint y: 500, distance: 46.5
click at [690, 510] on div "Gastritis" at bounding box center [672, 514] width 150 height 31
checkbox input "true"
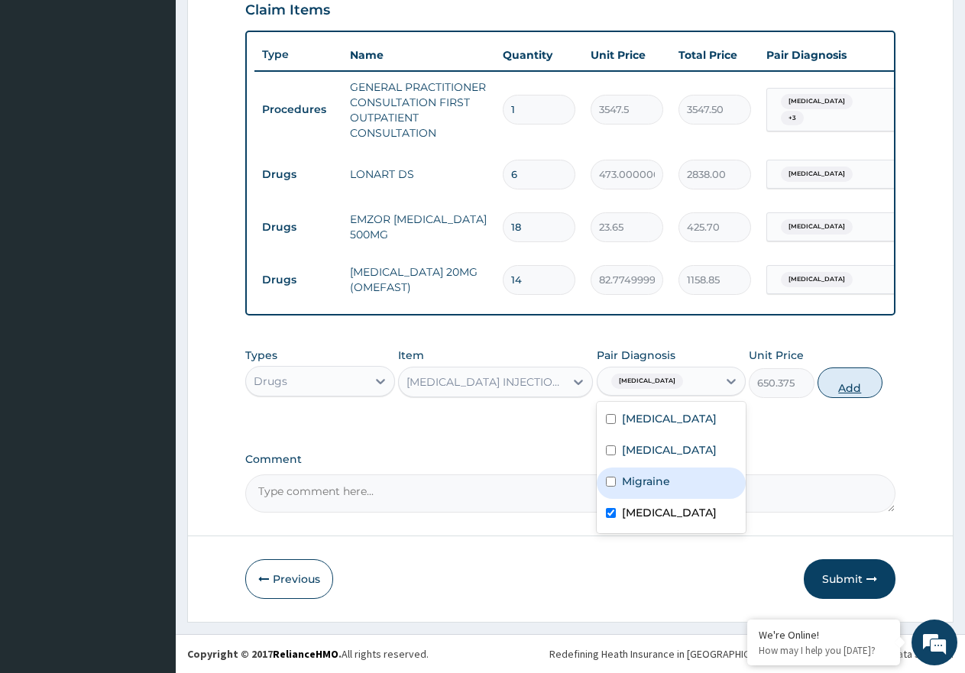
click at [850, 384] on button "Add" at bounding box center [850, 383] width 65 height 31
type input "0"
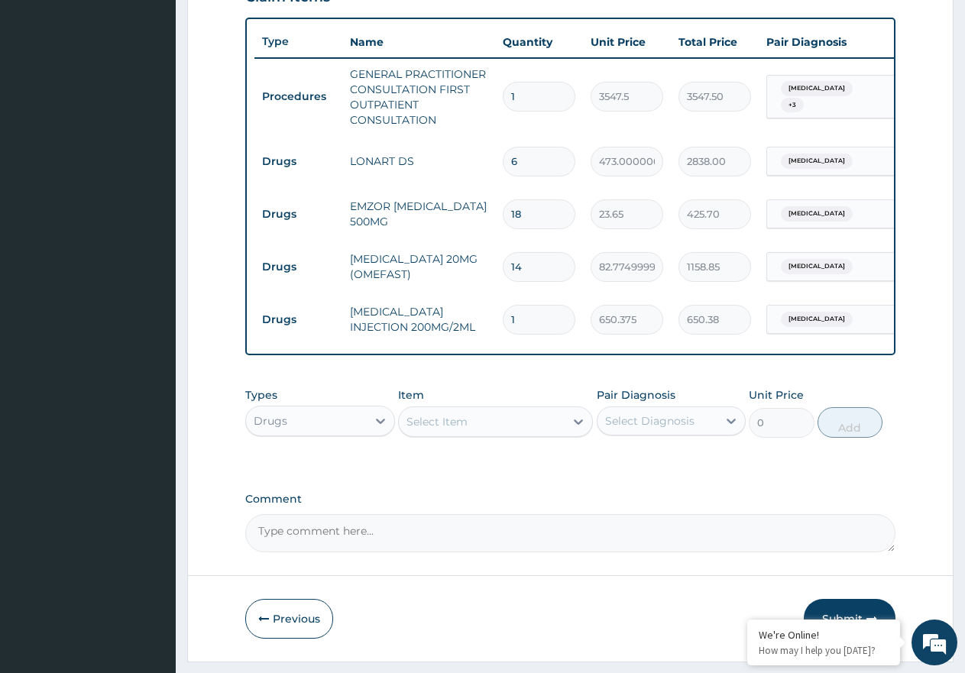
type input "10"
type input "6503.75"
type input "10"
click at [442, 429] on div "Select Item" at bounding box center [436, 421] width 61 height 15
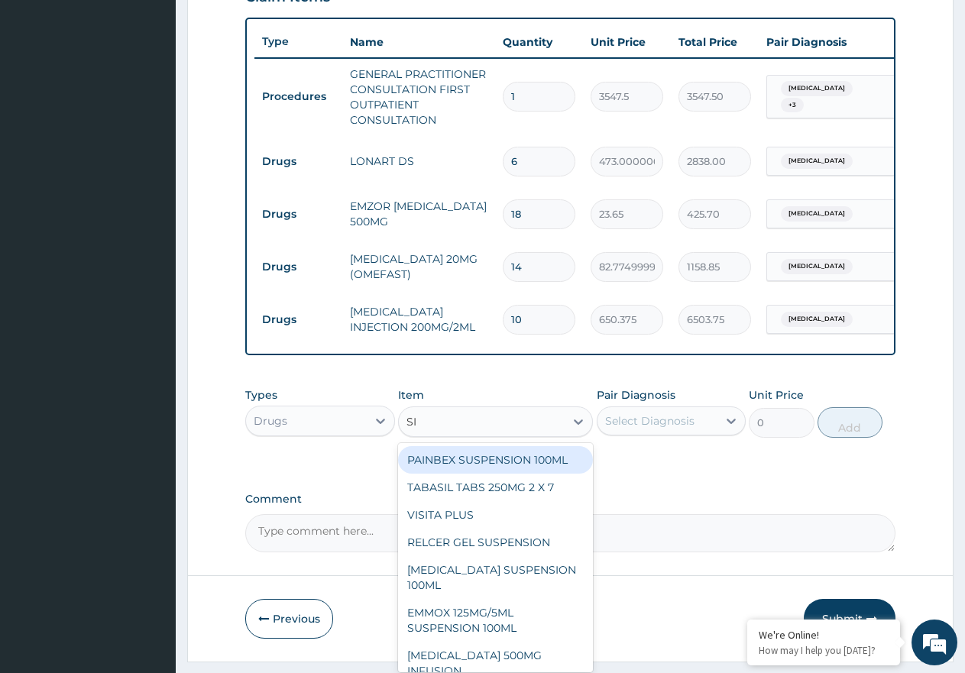
type input "SIR"
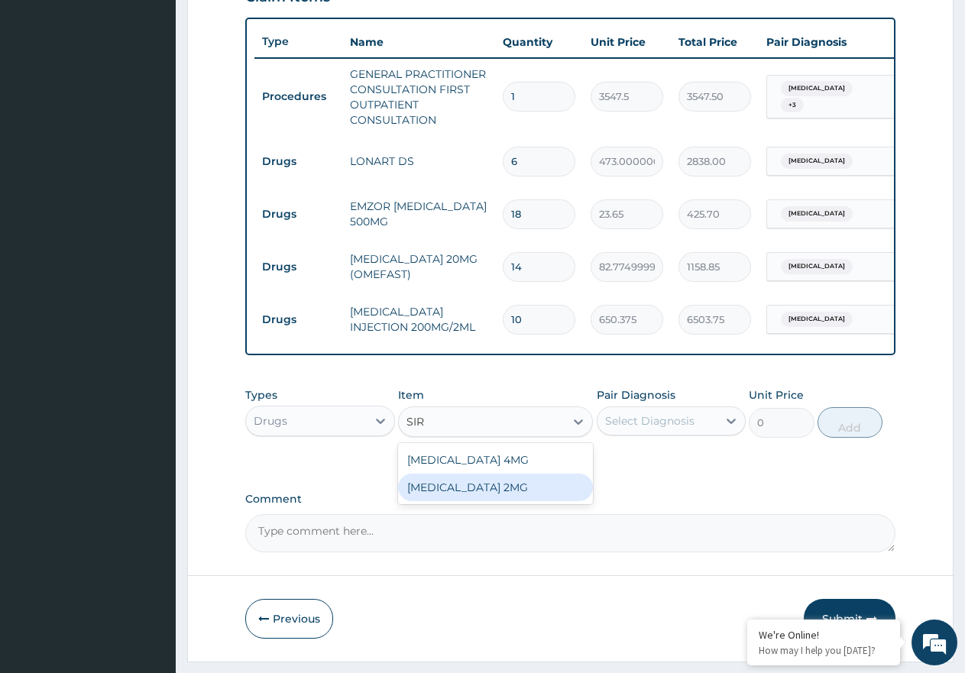
click at [501, 497] on div "[MEDICAL_DATA] 2MG" at bounding box center [495, 488] width 195 height 28
type input "177.375"
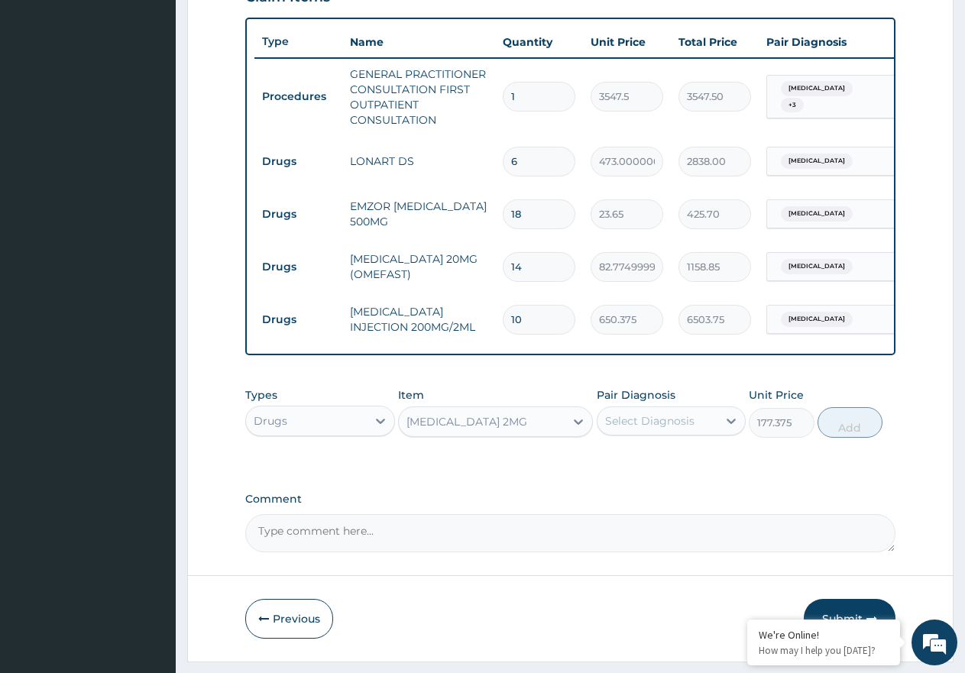
click at [659, 429] on div "Select Diagnosis" at bounding box center [649, 420] width 89 height 15
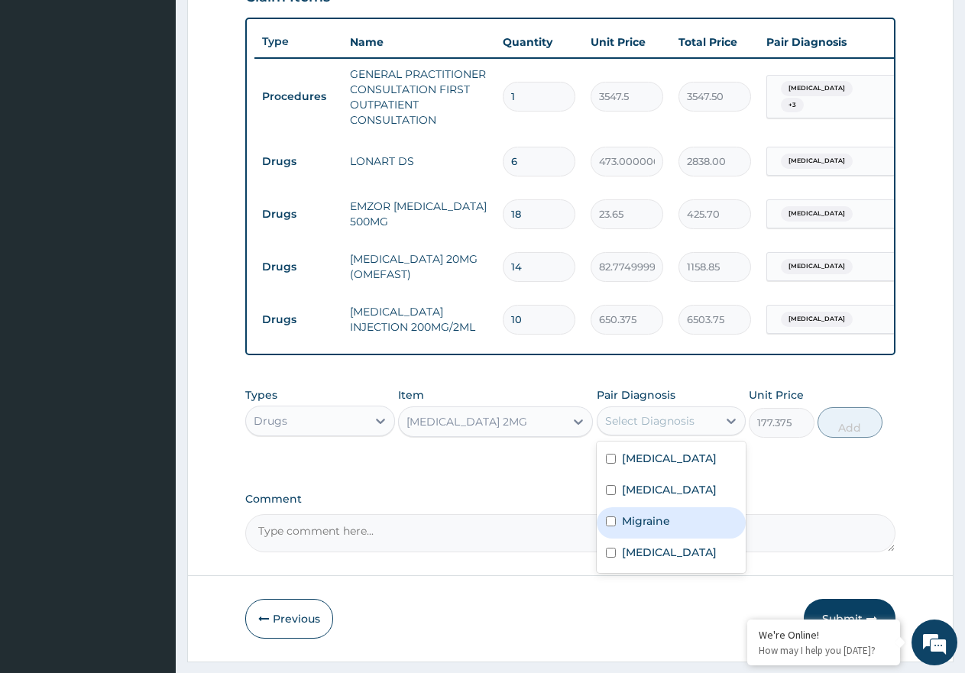
drag, startPoint x: 653, startPoint y: 533, endPoint x: 734, endPoint y: 487, distance: 92.8
click at [653, 529] on label "Migraine" at bounding box center [646, 520] width 48 height 15
checkbox input "true"
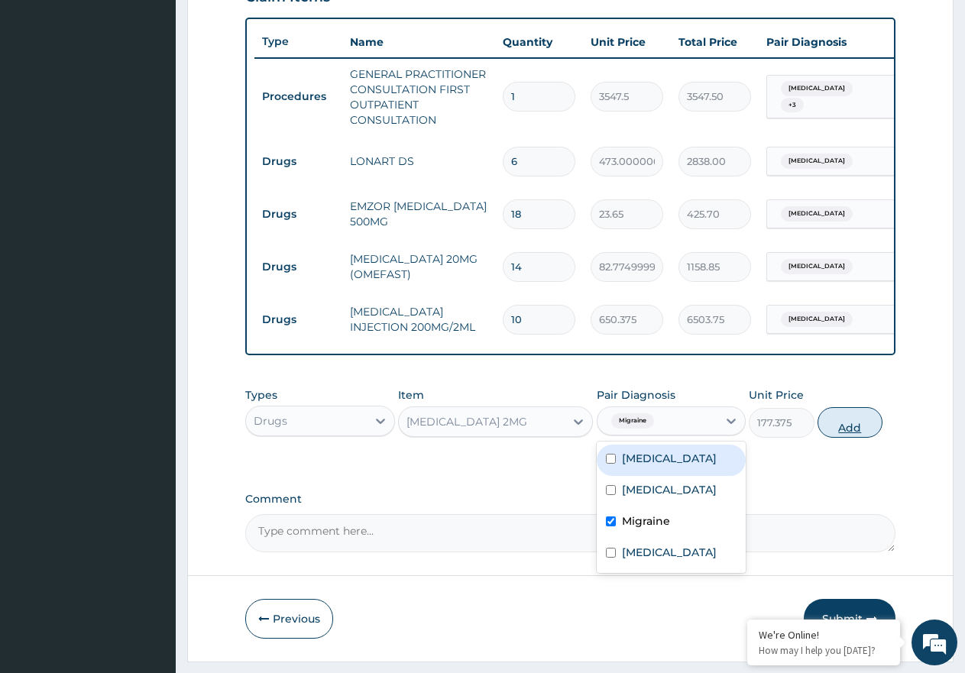
click at [841, 436] on button "Add" at bounding box center [850, 422] width 65 height 31
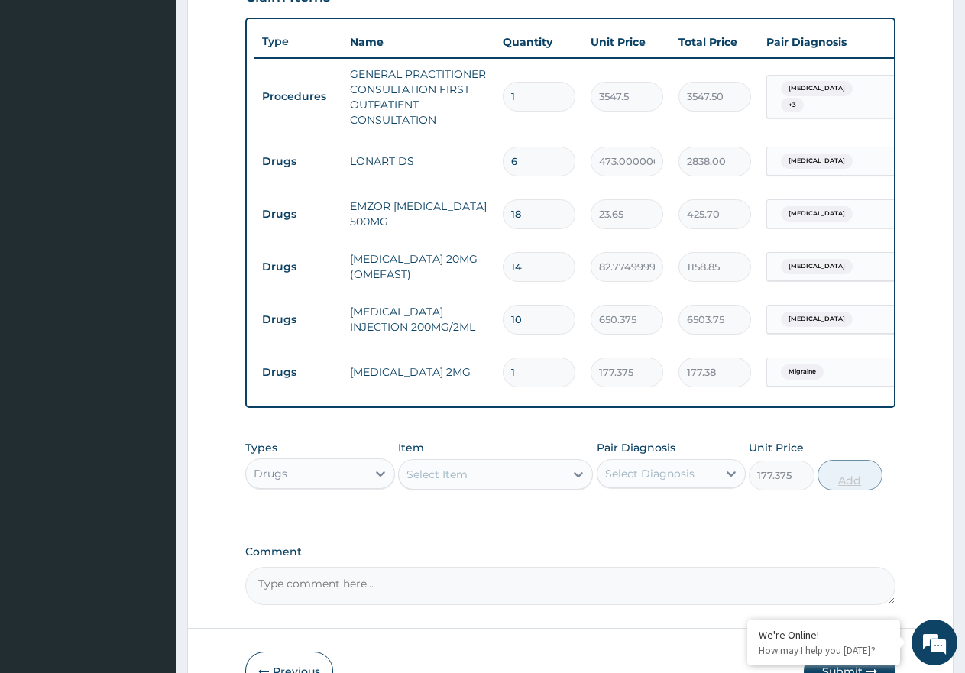
type input "0"
type input "10"
type input "1773.75"
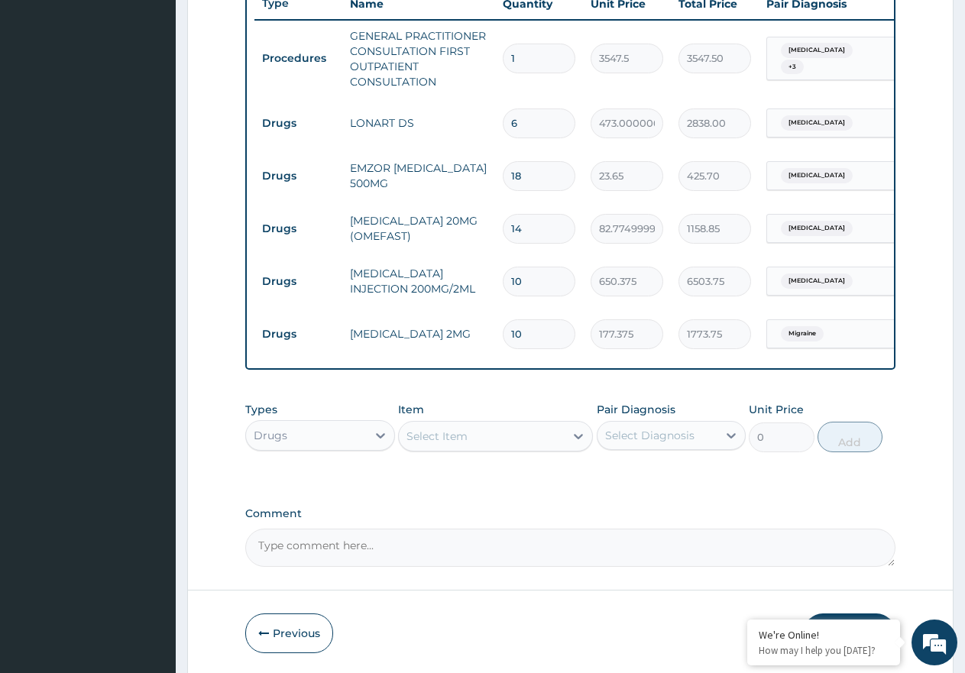
scroll to position [627, 0]
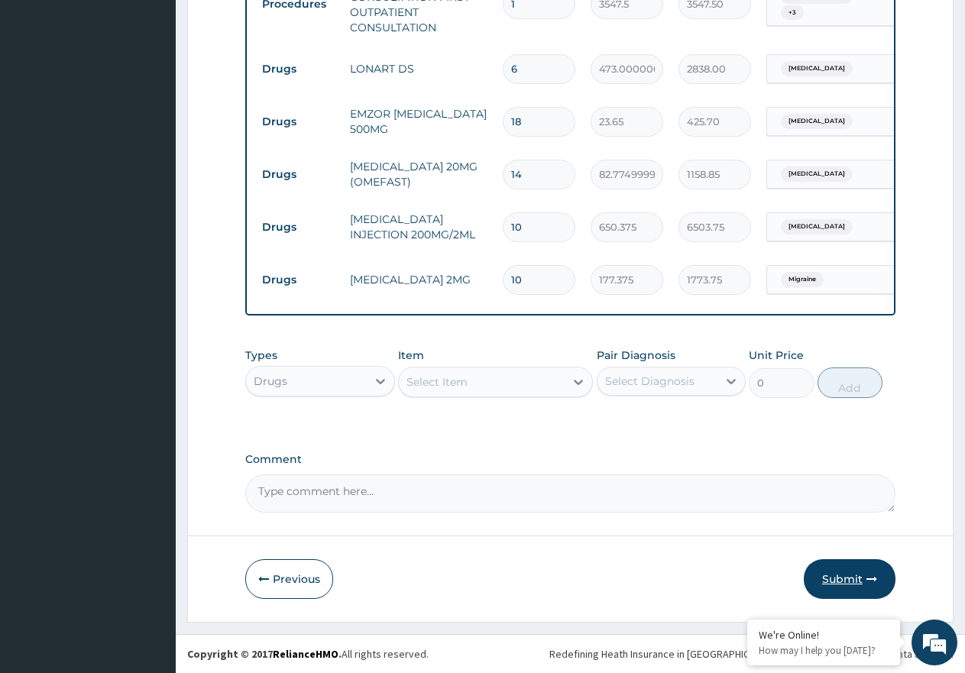
type input "10"
click at [856, 577] on button "Submit" at bounding box center [850, 579] width 92 height 40
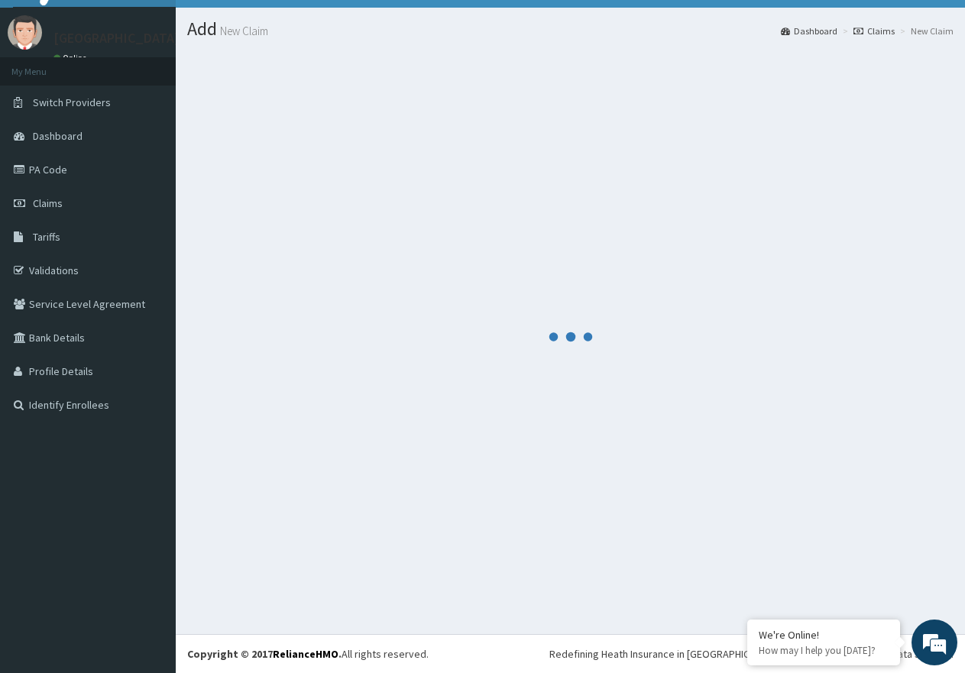
scroll to position [31, 0]
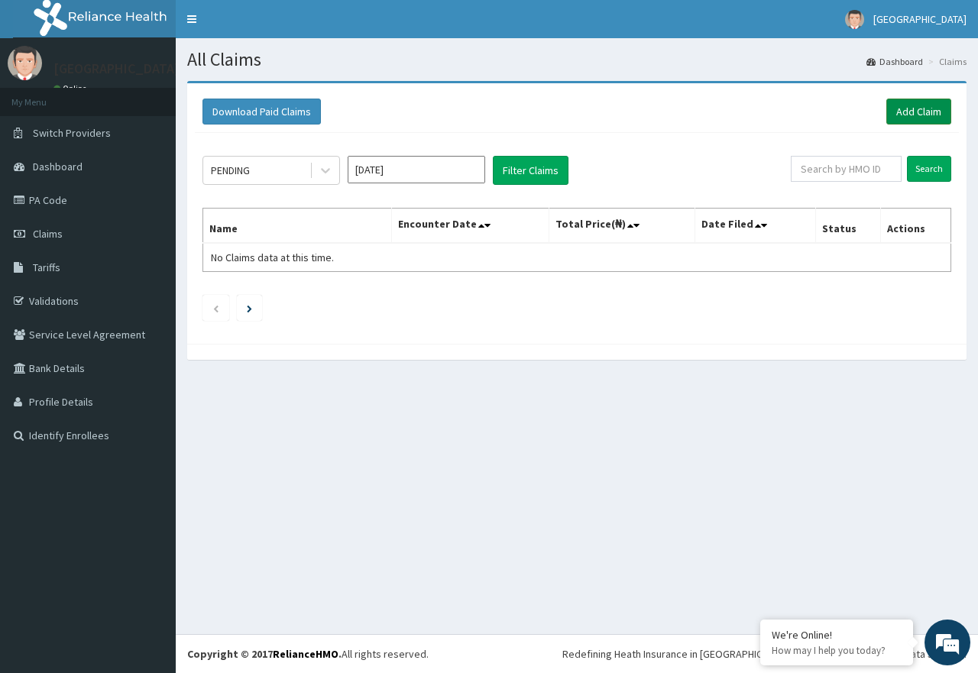
click at [918, 110] on link "Add Claim" at bounding box center [918, 112] width 65 height 26
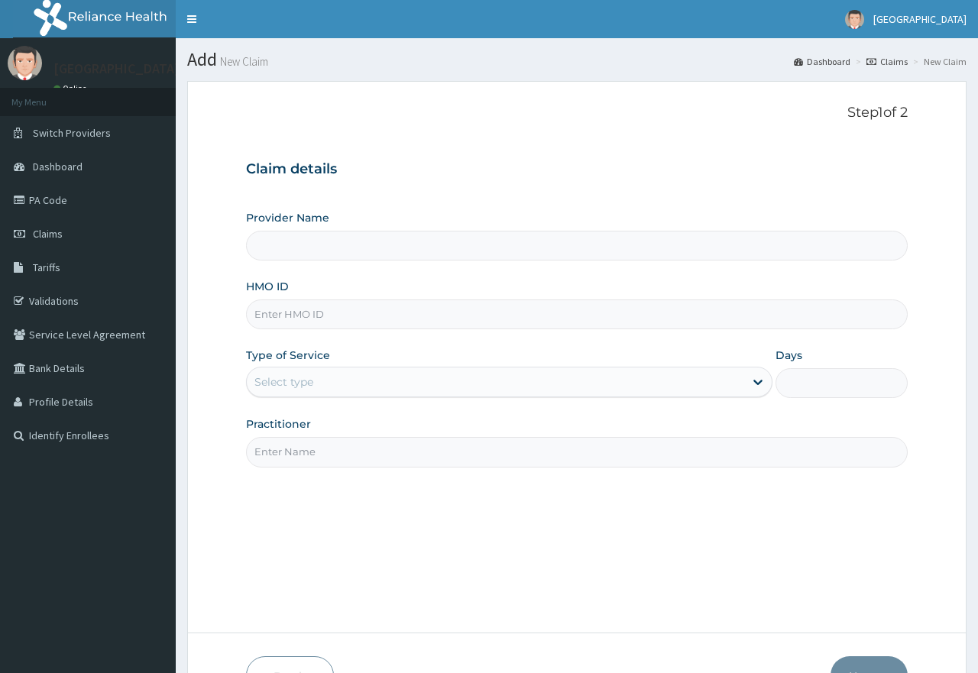
type input "[GEOGRAPHIC_DATA]"
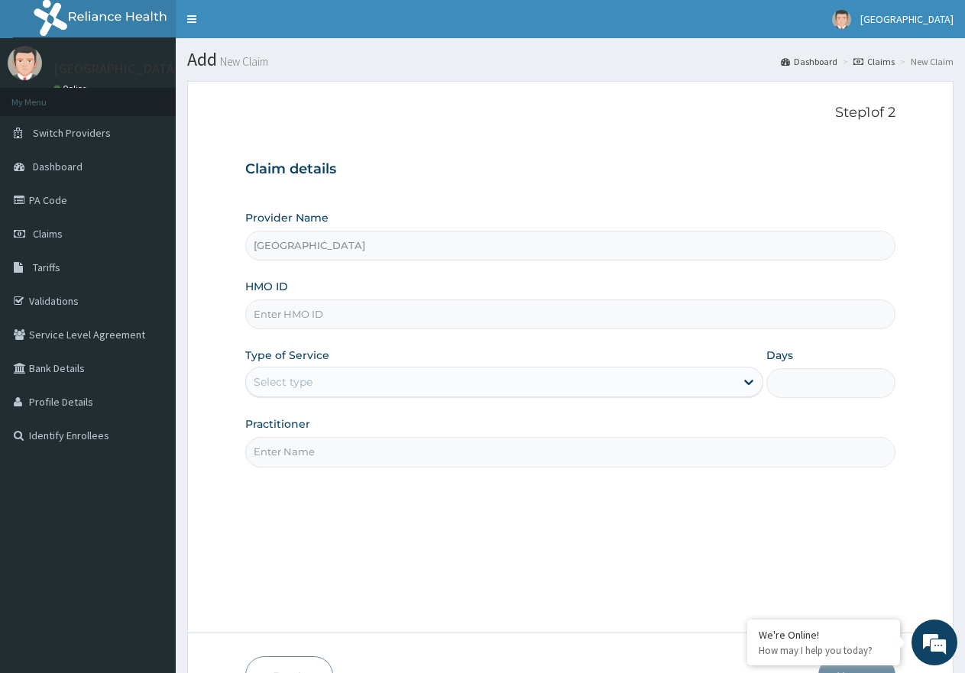
paste input "HDL/10002/D"
type input "HDL/10002/D"
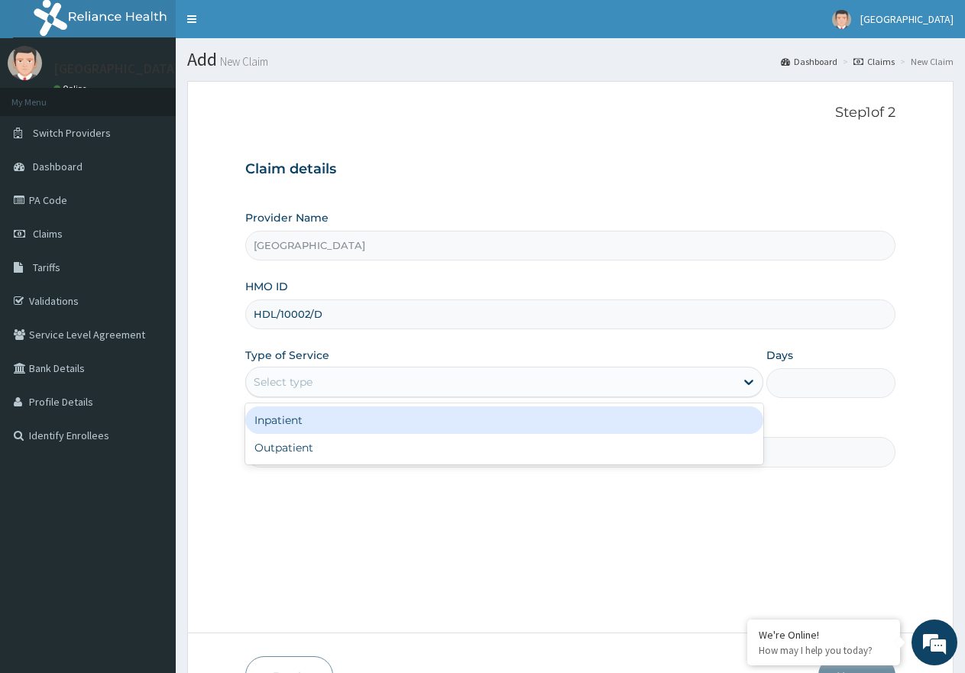
click at [403, 381] on div "Select type" at bounding box center [490, 382] width 488 height 24
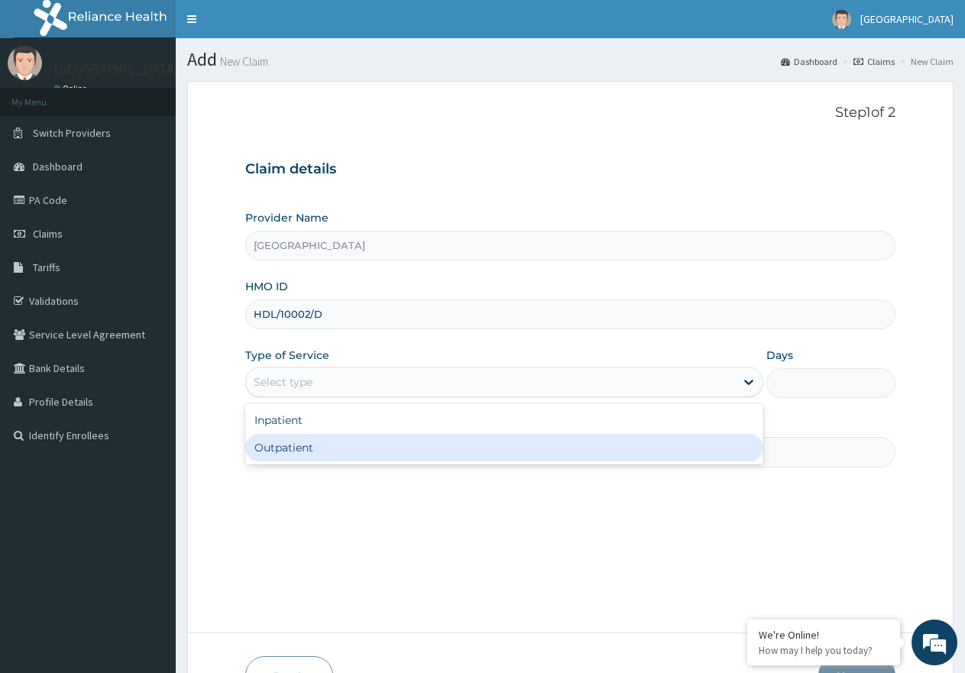
click at [387, 439] on div "Outpatient" at bounding box center [503, 448] width 517 height 28
type input "1"
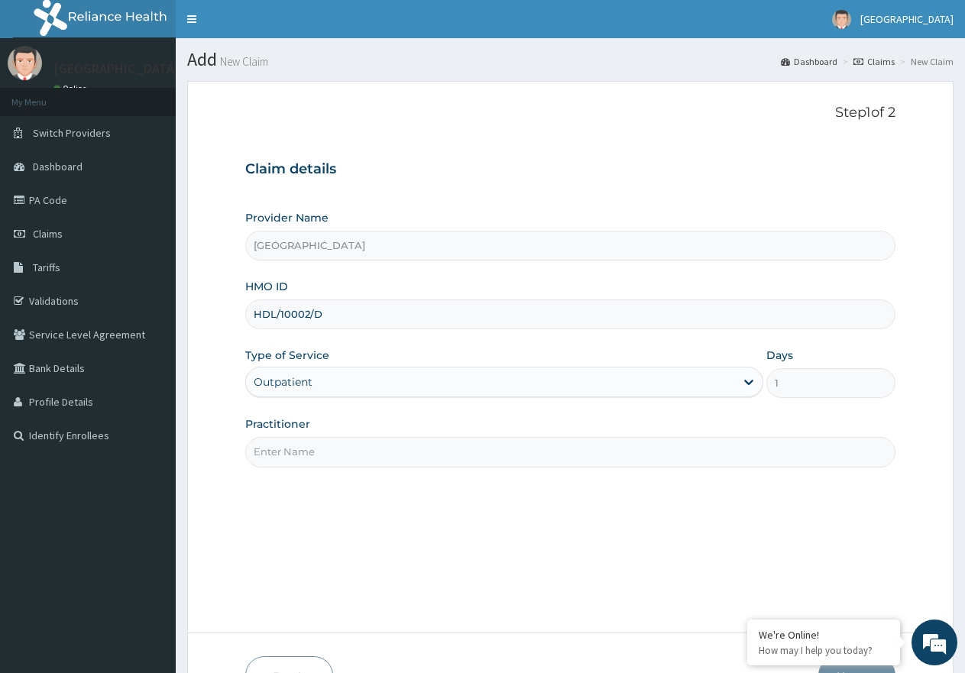
click at [399, 449] on input "Practitioner" at bounding box center [570, 452] width 650 height 30
type input "DR UZOMA"
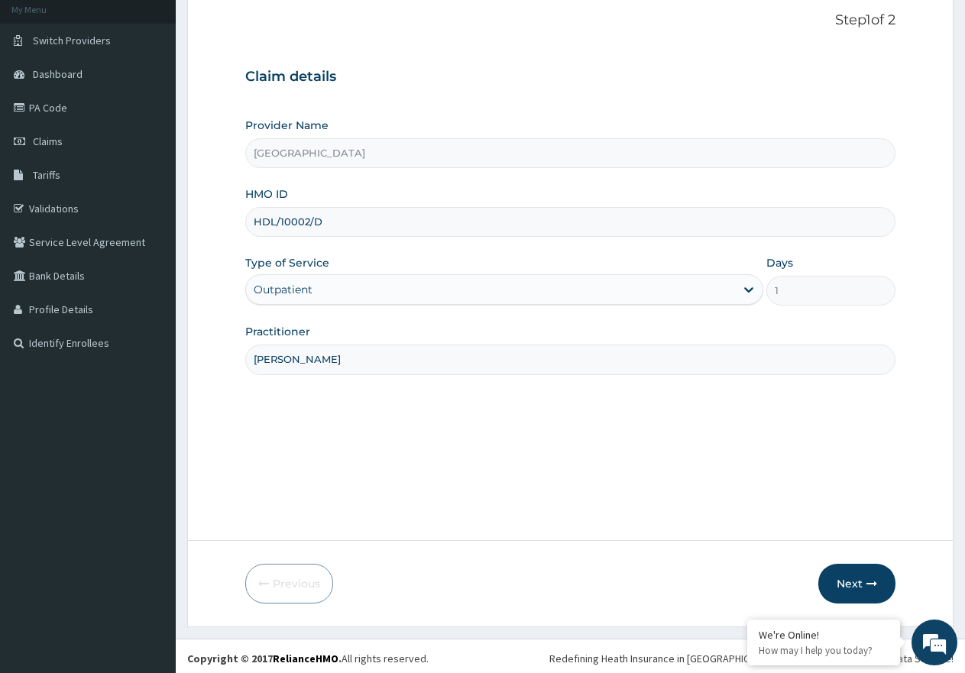
scroll to position [97, 0]
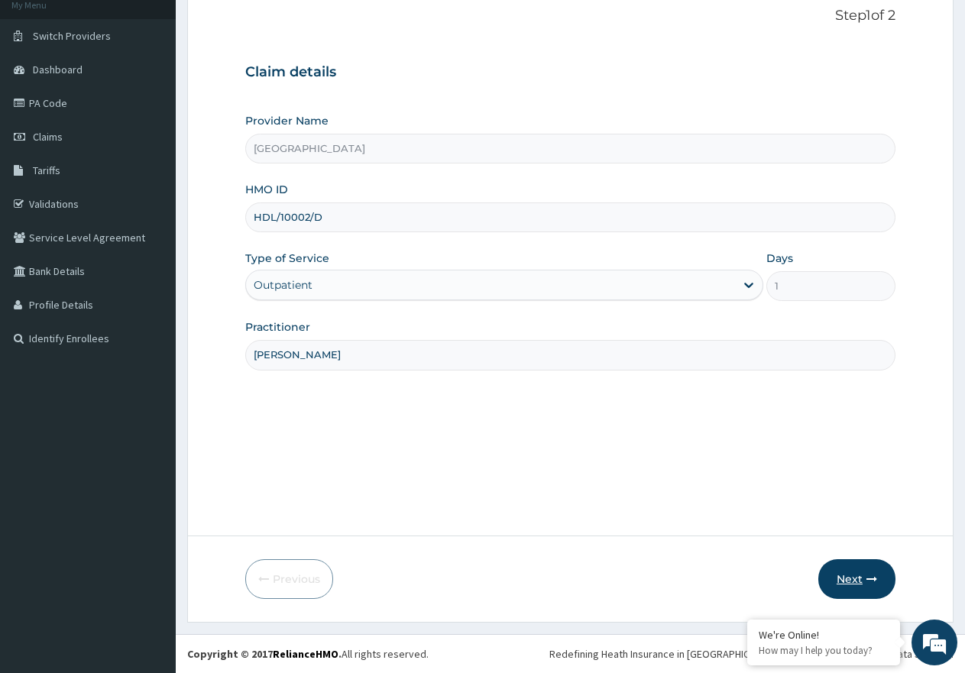
click at [841, 578] on button "Next" at bounding box center [856, 579] width 77 height 40
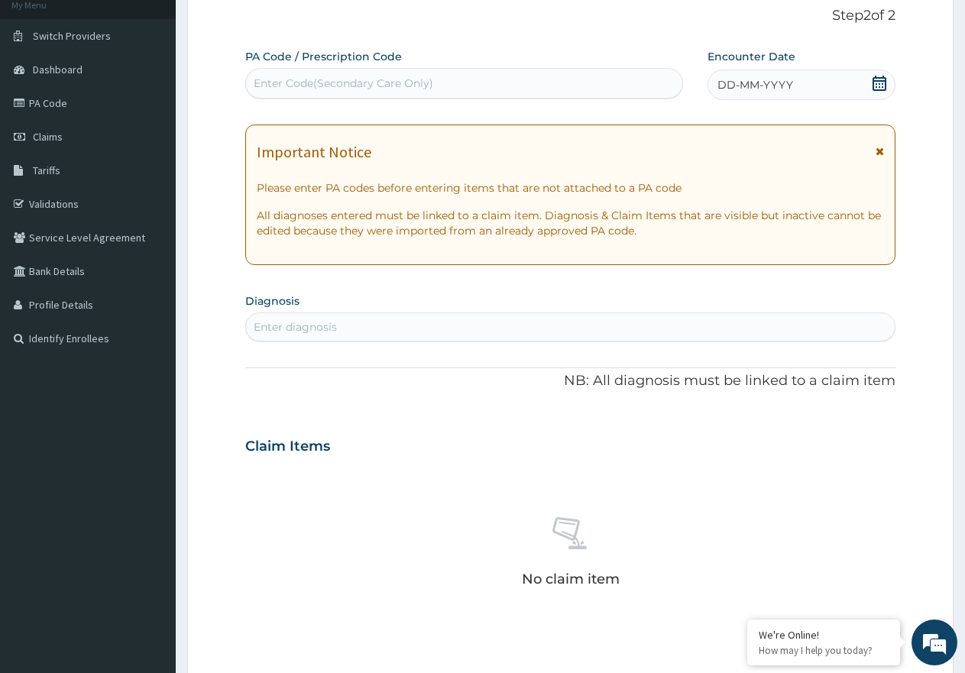
click at [880, 82] on icon at bounding box center [879, 83] width 15 height 15
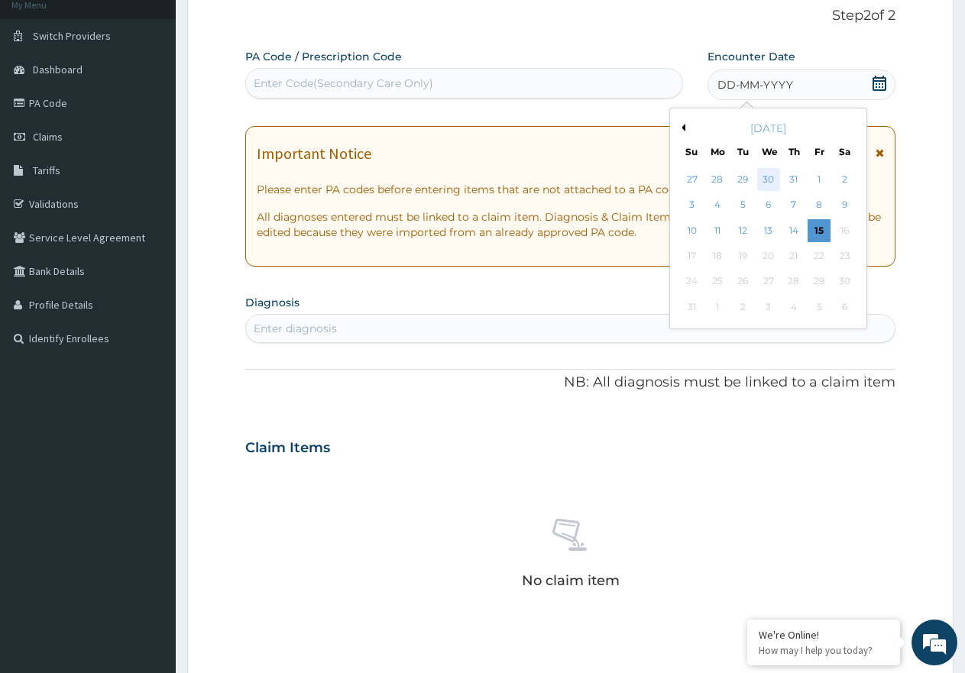
click at [768, 181] on div "30" at bounding box center [768, 179] width 23 height 23
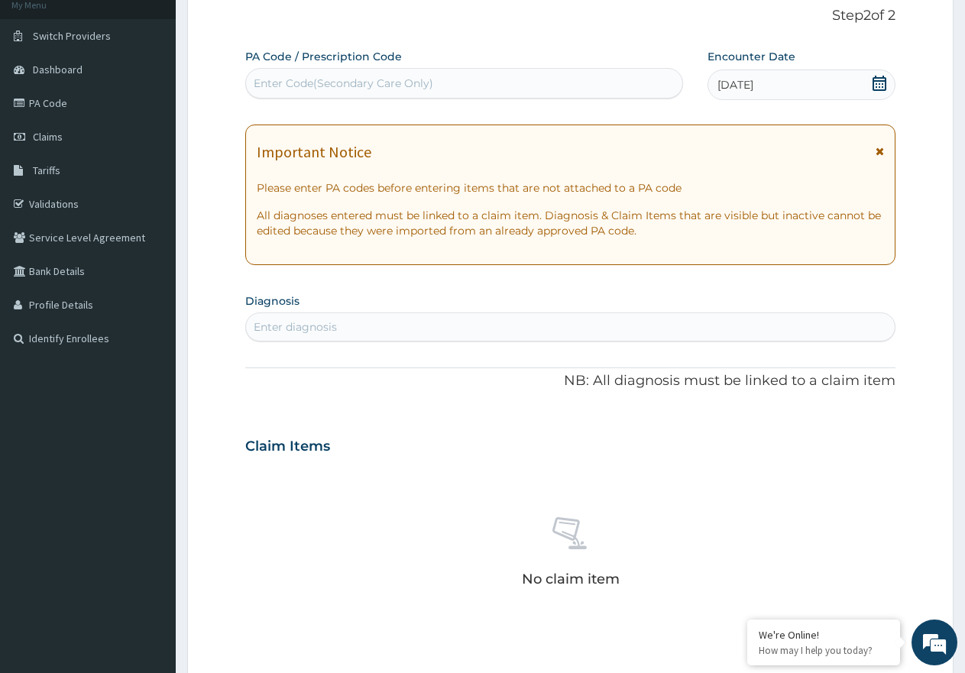
click at [416, 329] on div "Enter diagnosis" at bounding box center [570, 327] width 649 height 24
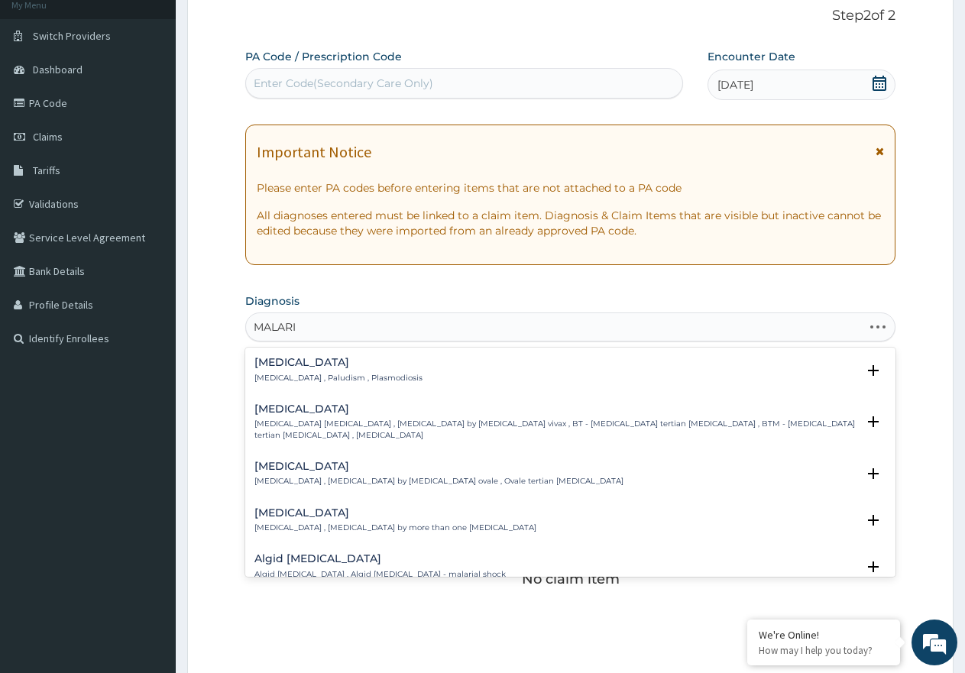
type input "[MEDICAL_DATA]"
click at [364, 373] on p "[MEDICAL_DATA] , Paludism , Plasmodiosis" at bounding box center [338, 378] width 168 height 11
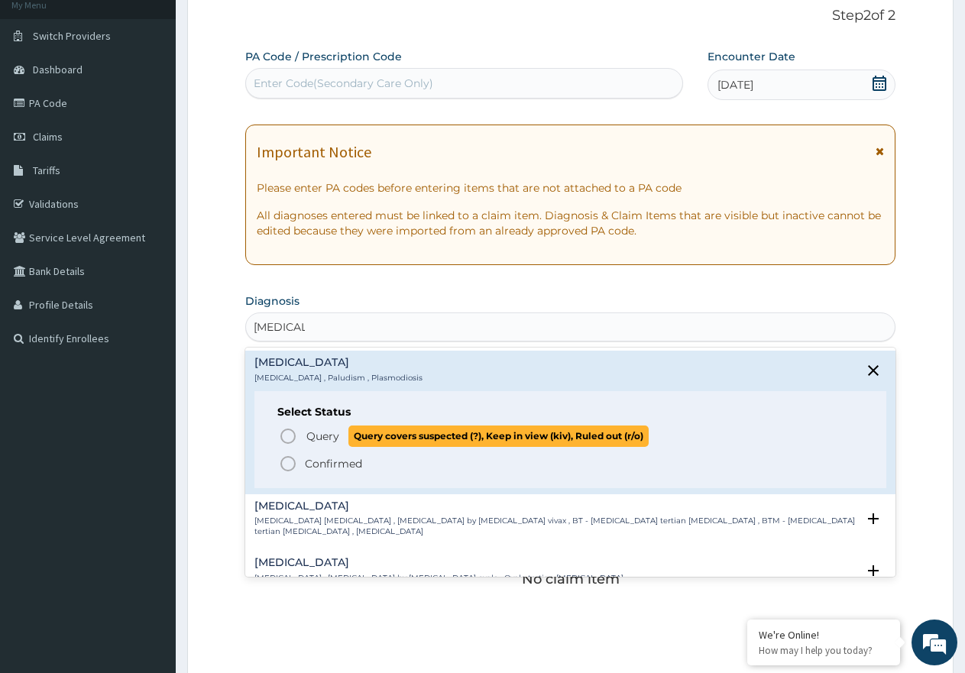
click at [320, 436] on span "Query" at bounding box center [322, 436] width 33 height 15
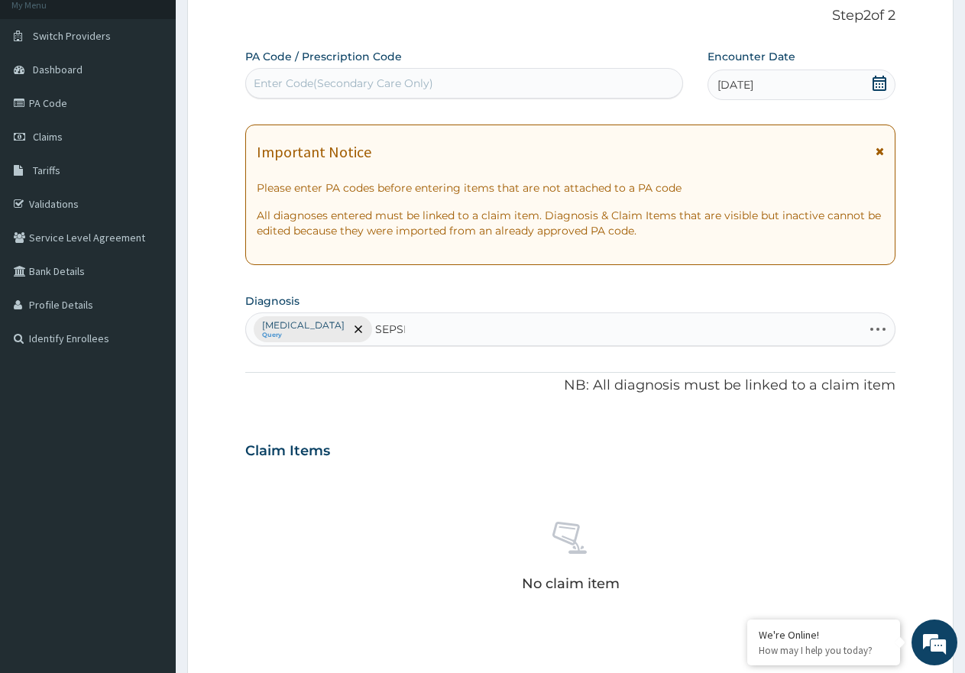
type input "SEPSIS"
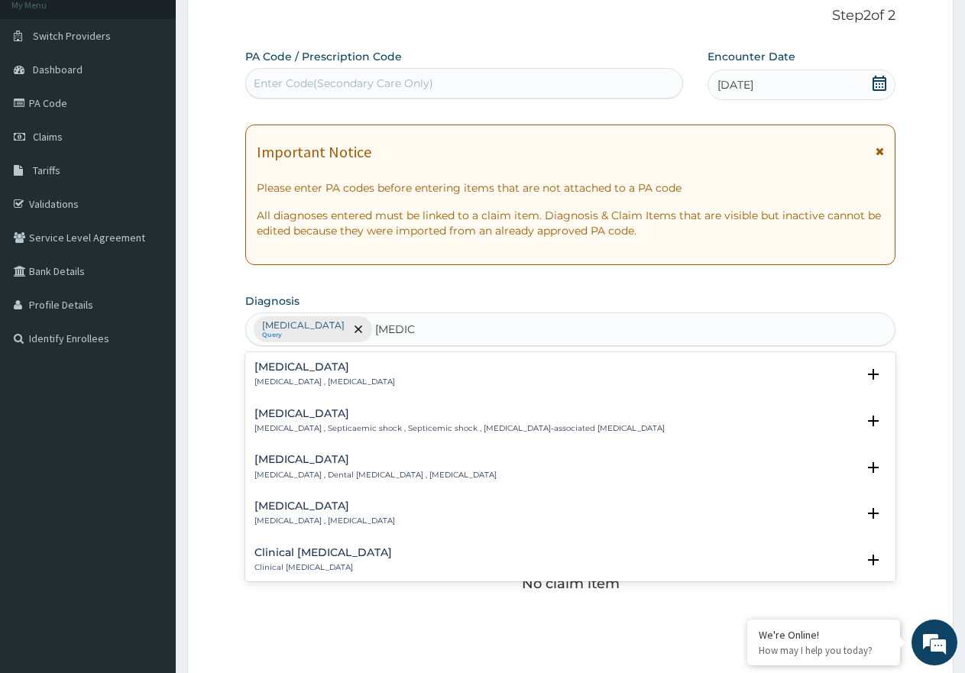
click at [306, 371] on h4 "[MEDICAL_DATA]" at bounding box center [324, 366] width 141 height 11
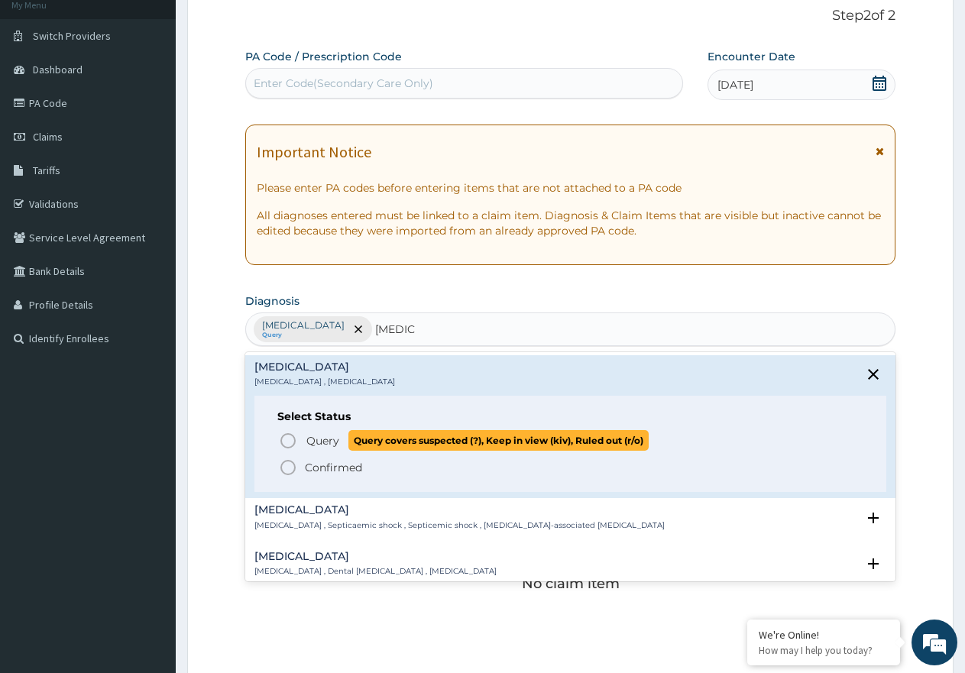
click at [302, 431] on span "Query Query covers suspected (?), Keep in view (kiv), Ruled out (r/o)" at bounding box center [571, 440] width 585 height 21
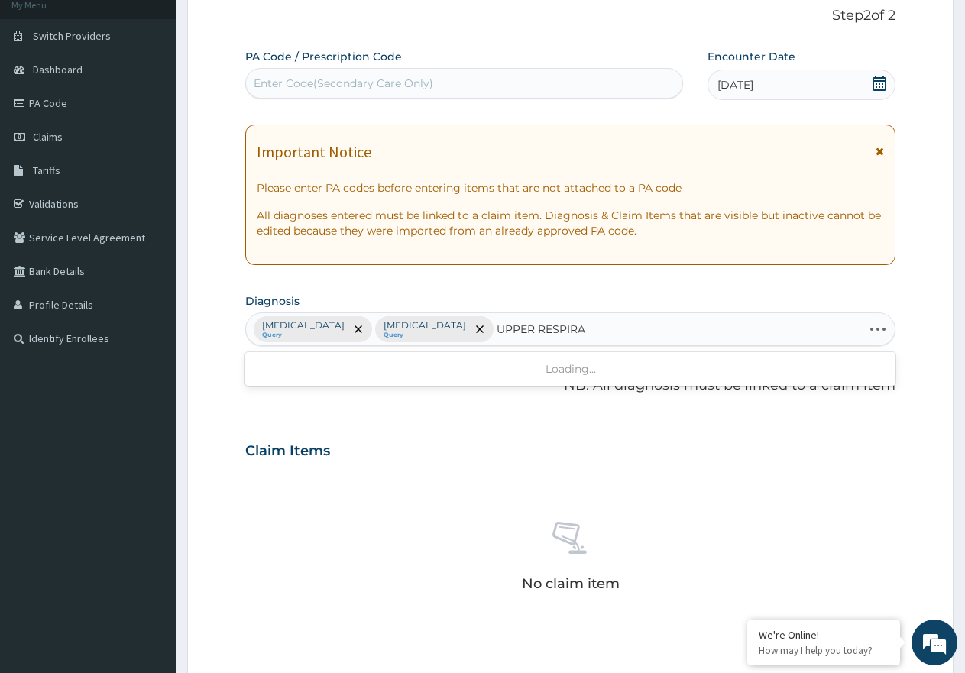
type input "UPPER RESPIRAT"
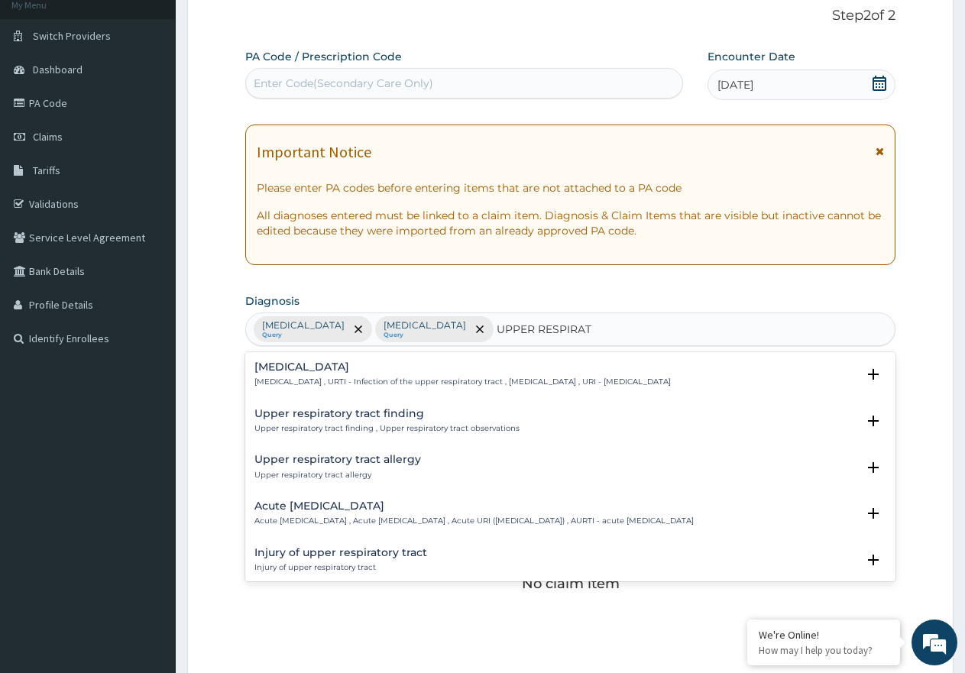
click at [337, 365] on h4 "Upper respiratory infection" at bounding box center [462, 366] width 416 height 11
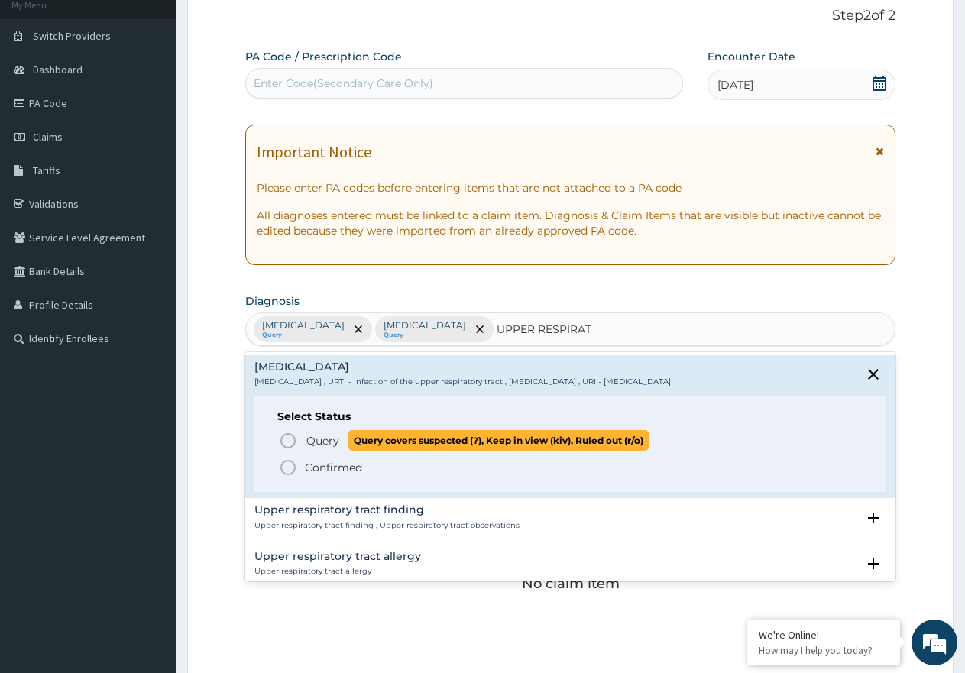
click at [330, 436] on span "Query" at bounding box center [322, 440] width 33 height 15
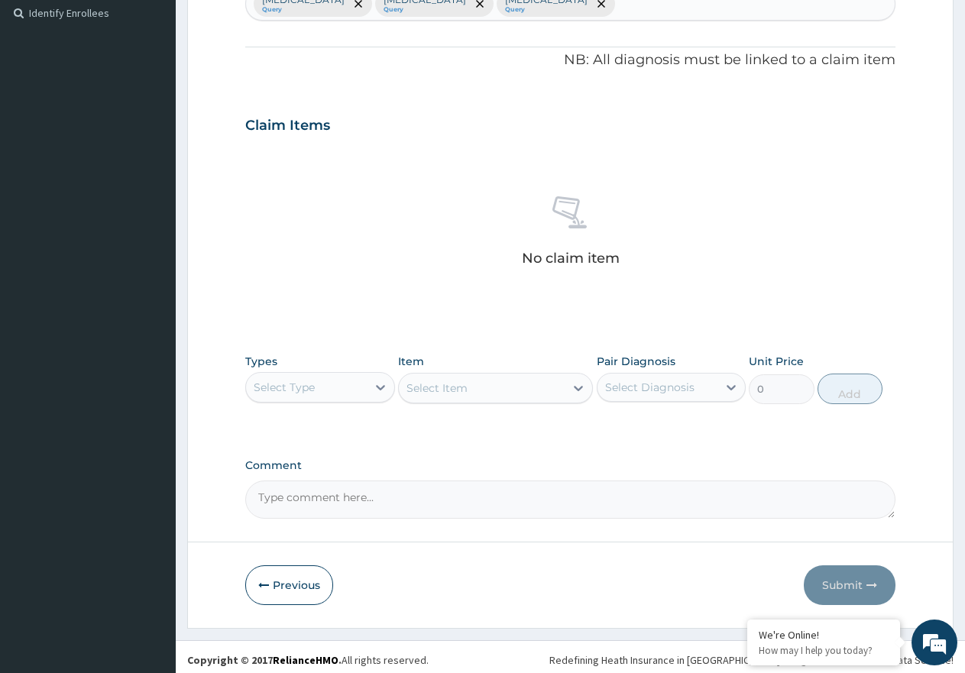
scroll to position [429, 0]
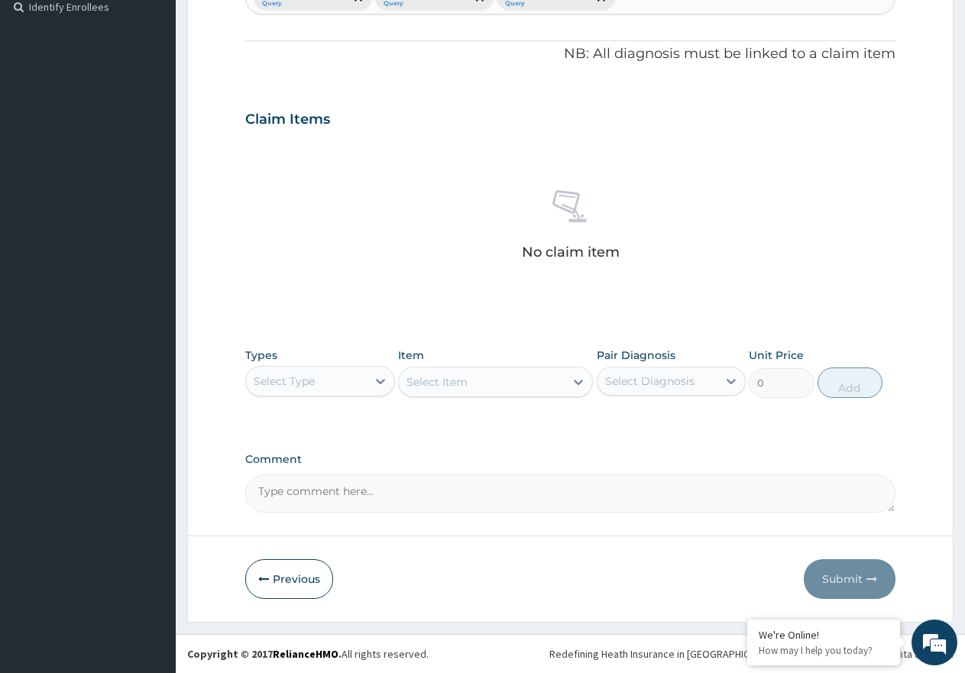
click at [363, 382] on div "Select Type" at bounding box center [306, 381] width 121 height 24
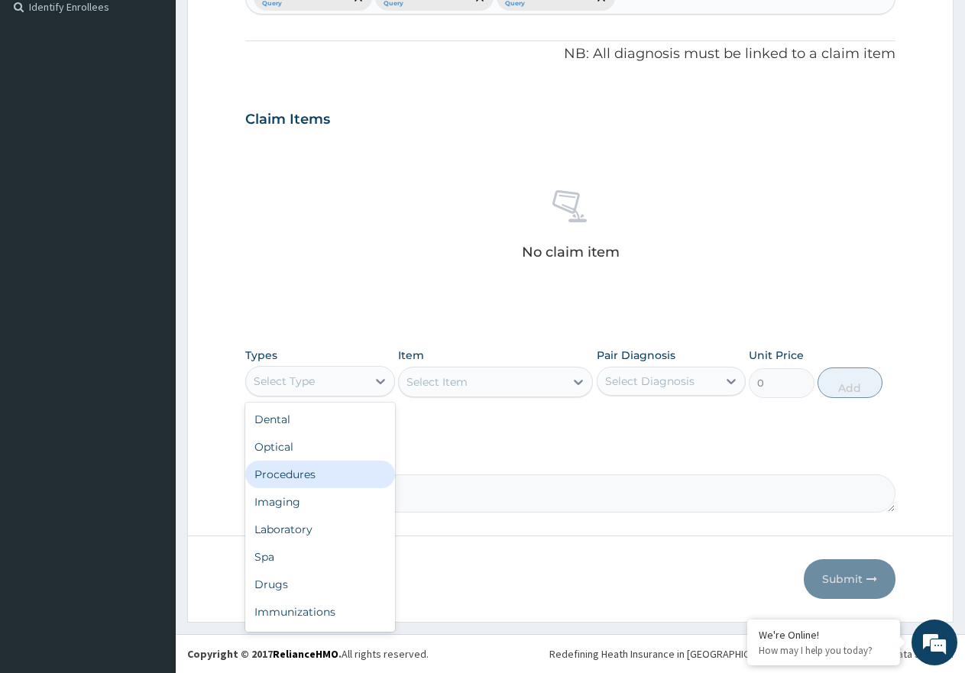
click at [351, 474] on div "Procedures" at bounding box center [320, 475] width 150 height 28
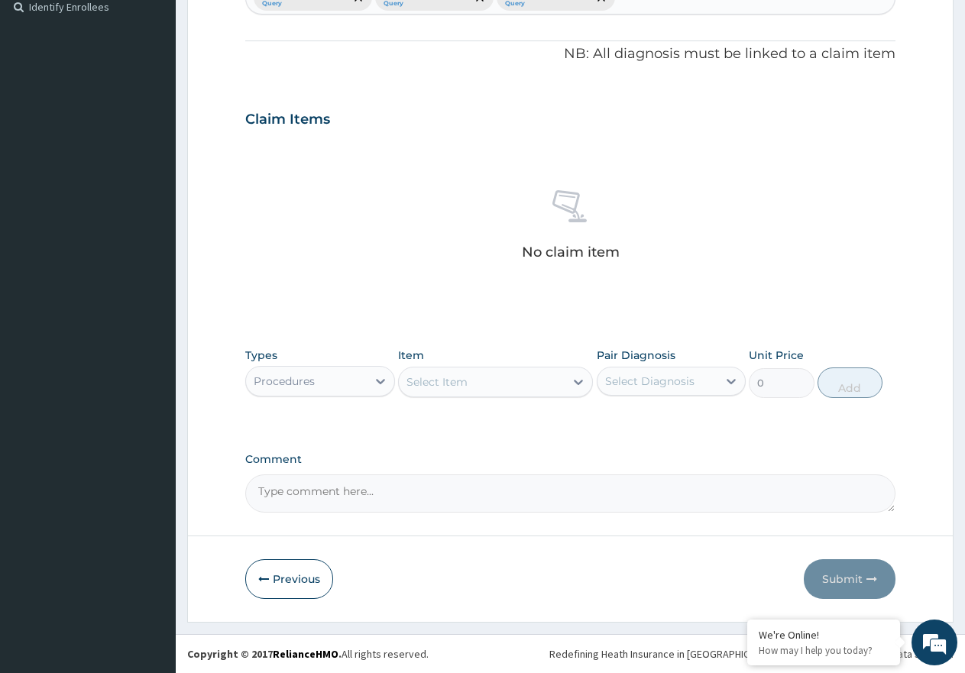
click at [449, 381] on div "Select Item" at bounding box center [436, 381] width 61 height 15
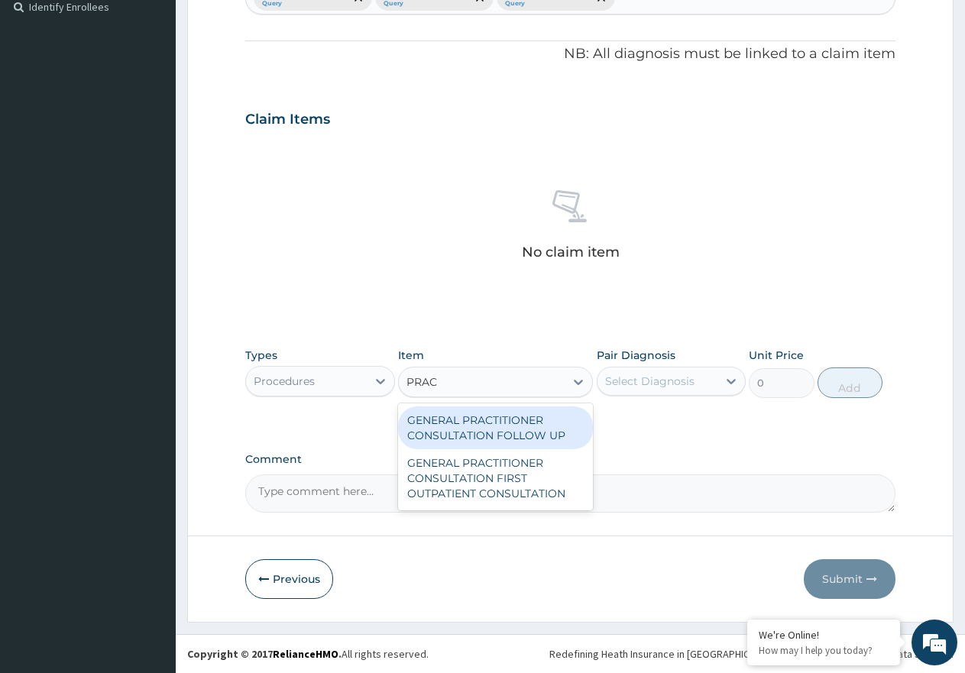
type input "PRACT"
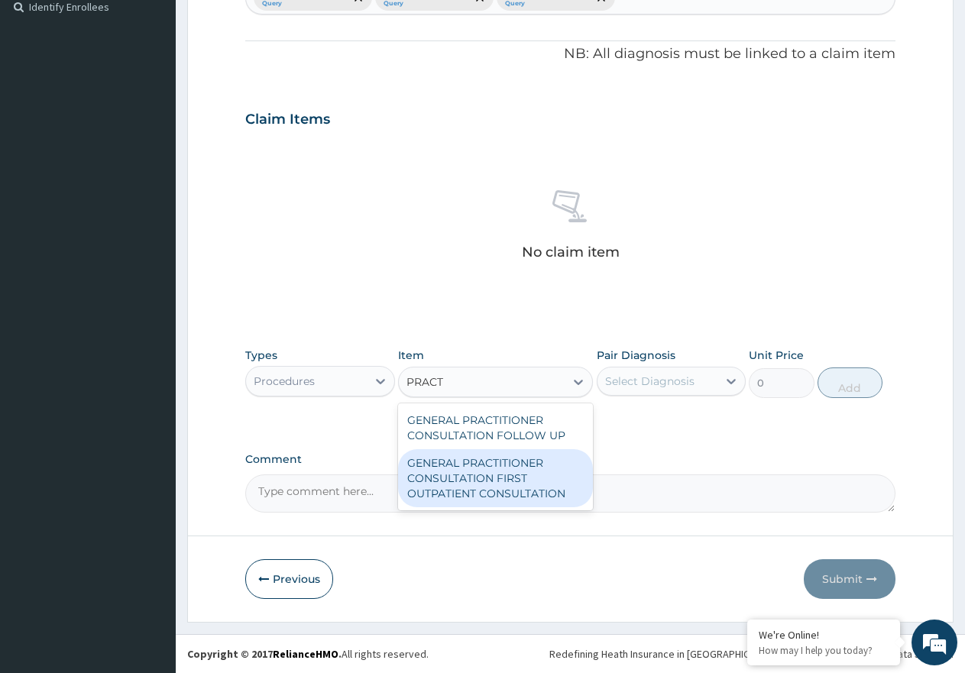
click at [493, 461] on div "GENERAL PRACTITIONER CONSULTATION FIRST OUTPATIENT CONSULTATION" at bounding box center [495, 478] width 195 height 58
type input "3547.5"
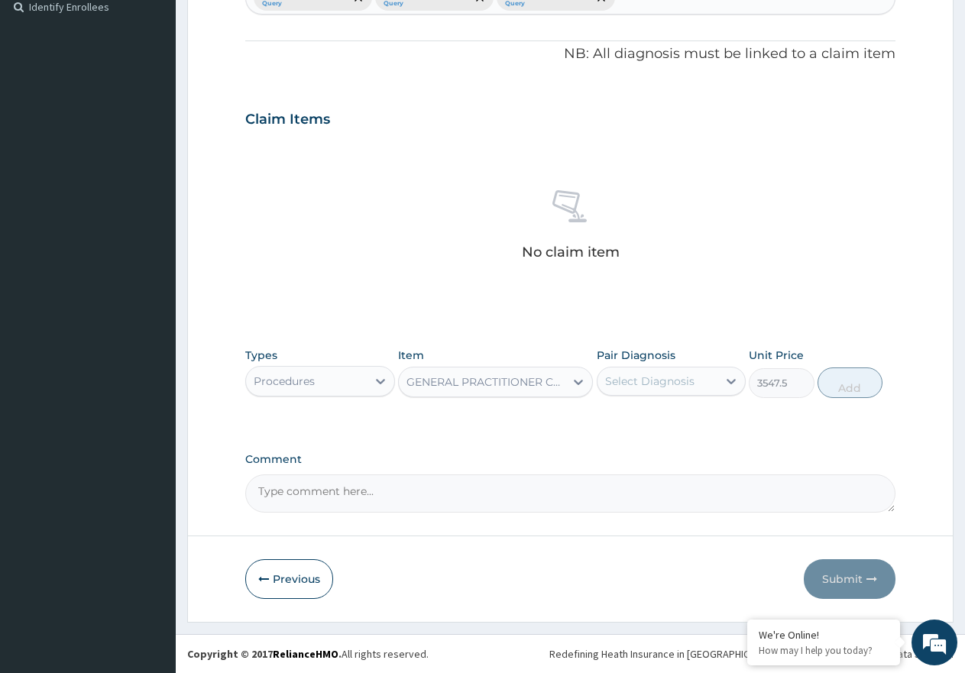
click at [693, 387] on div "Select Diagnosis" at bounding box center [649, 381] width 89 height 15
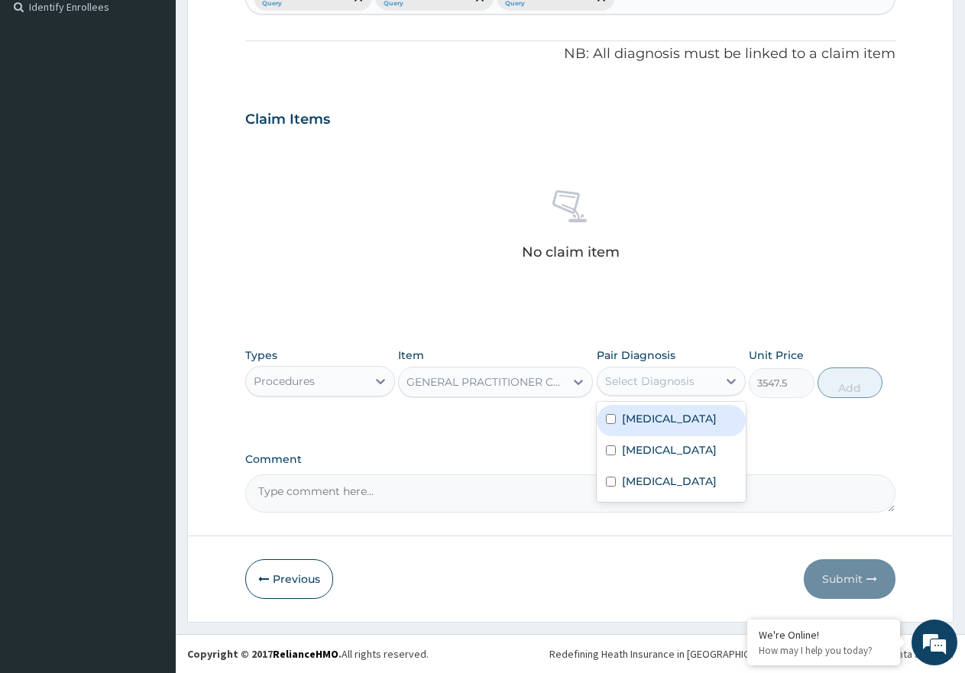
click at [674, 418] on div "Malaria" at bounding box center [672, 420] width 150 height 31
checkbox input "true"
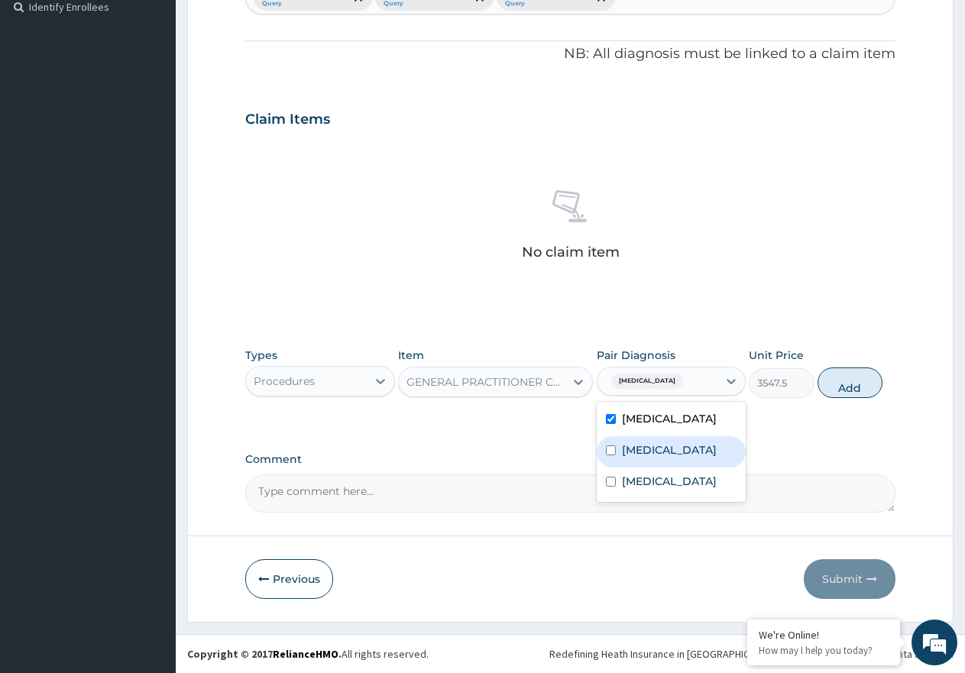
click at [668, 449] on div "Sepsis" at bounding box center [672, 451] width 150 height 31
checkbox input "true"
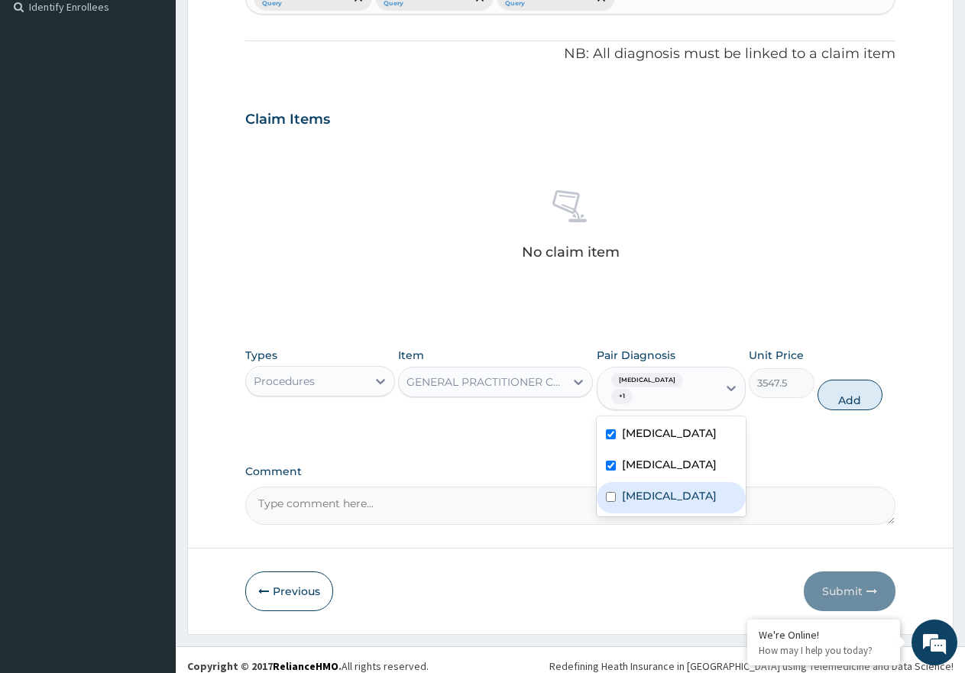
click at [677, 488] on label "Upper respiratory infection" at bounding box center [669, 495] width 95 height 15
checkbox input "true"
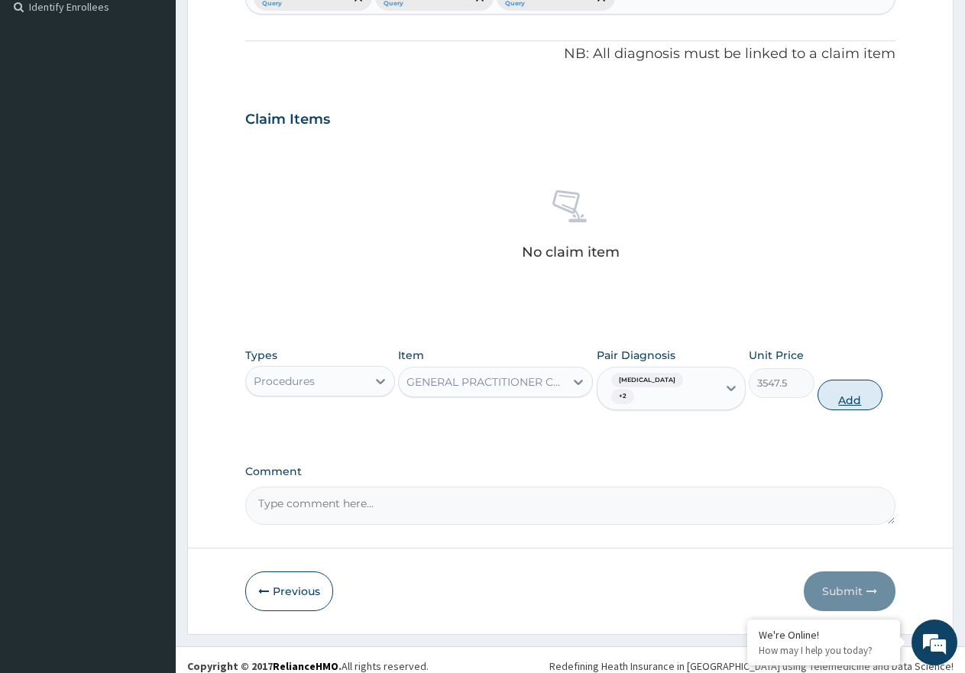
click at [874, 386] on button "Add" at bounding box center [850, 395] width 65 height 31
type input "0"
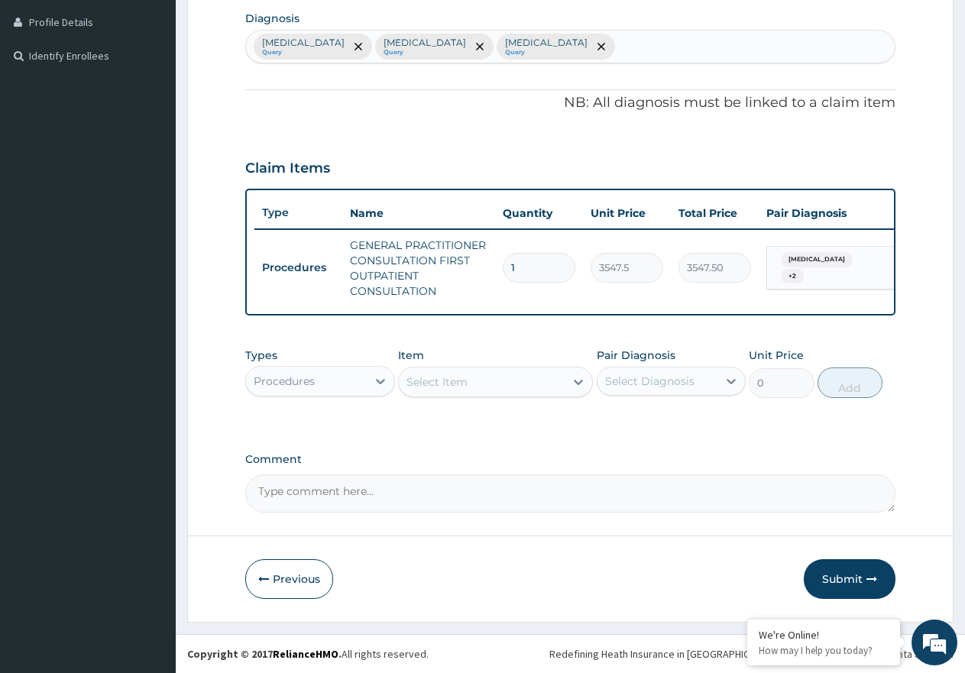
click at [334, 381] on div "Procedures" at bounding box center [306, 381] width 121 height 24
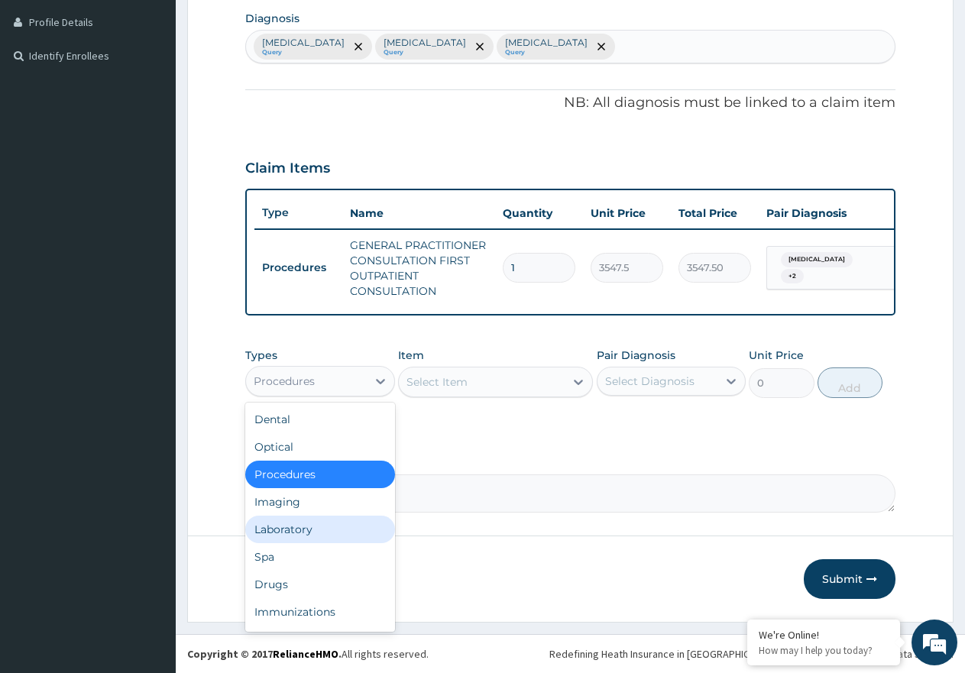
click at [309, 523] on div "Laboratory" at bounding box center [320, 530] width 150 height 28
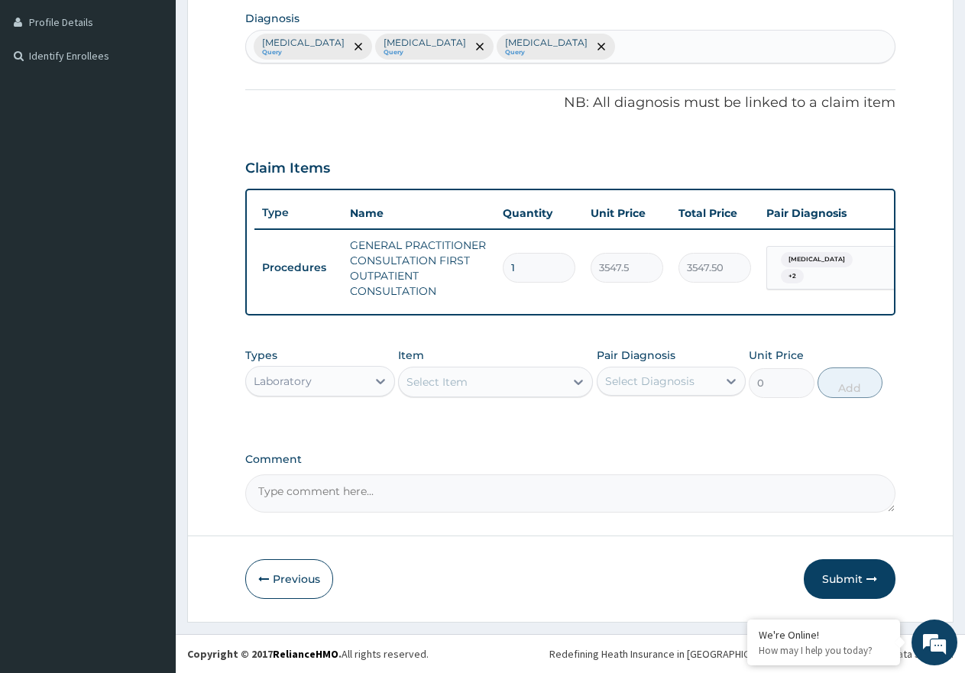
click at [485, 384] on div "Select Item" at bounding box center [482, 382] width 166 height 24
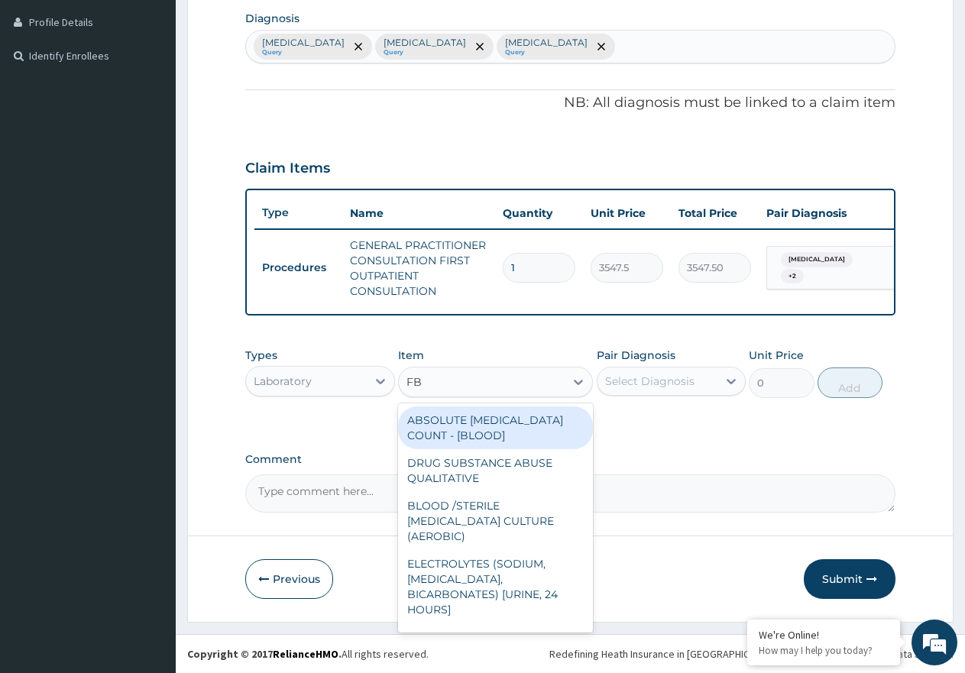
type input "FBC"
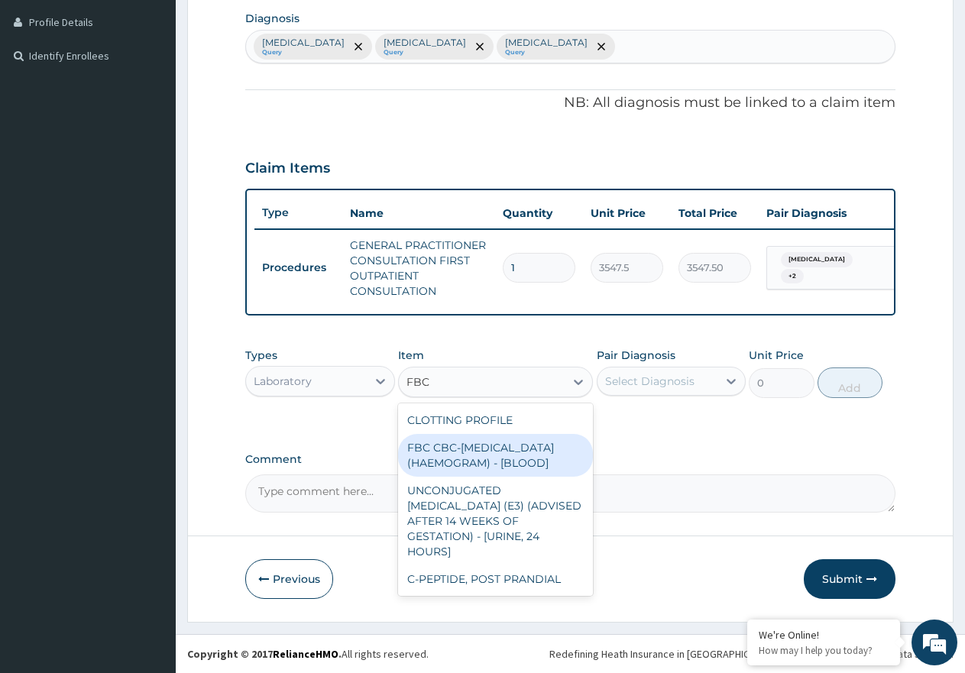
click at [458, 451] on div "FBC CBC-[MEDICAL_DATA] (HAEMOGRAM) - [BLOOD]" at bounding box center [495, 455] width 195 height 43
type input "4300"
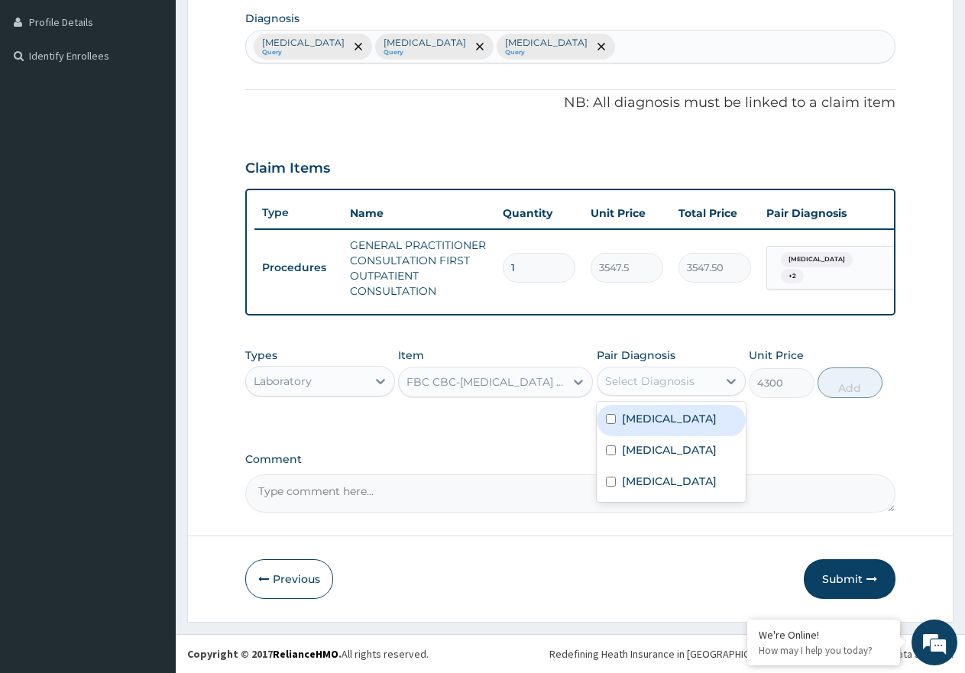
click at [669, 382] on div "Select Diagnosis" at bounding box center [649, 381] width 89 height 15
drag, startPoint x: 668, startPoint y: 447, endPoint x: 729, endPoint y: 442, distance: 61.3
click at [680, 449] on div "[MEDICAL_DATA]" at bounding box center [672, 451] width 150 height 31
checkbox input "true"
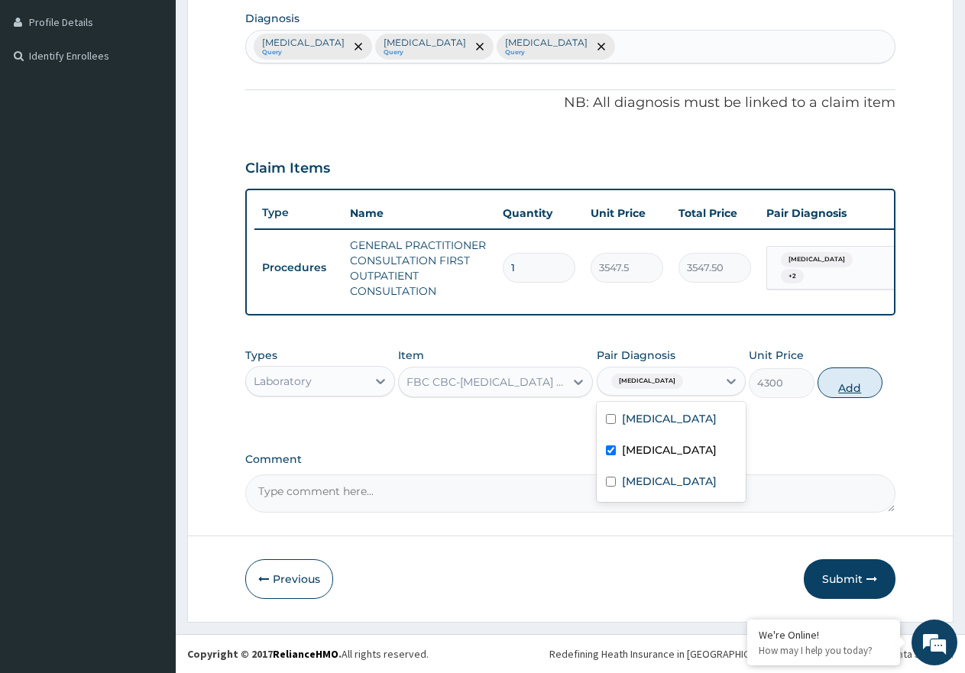
click at [836, 388] on button "Add" at bounding box center [850, 383] width 65 height 31
type input "0"
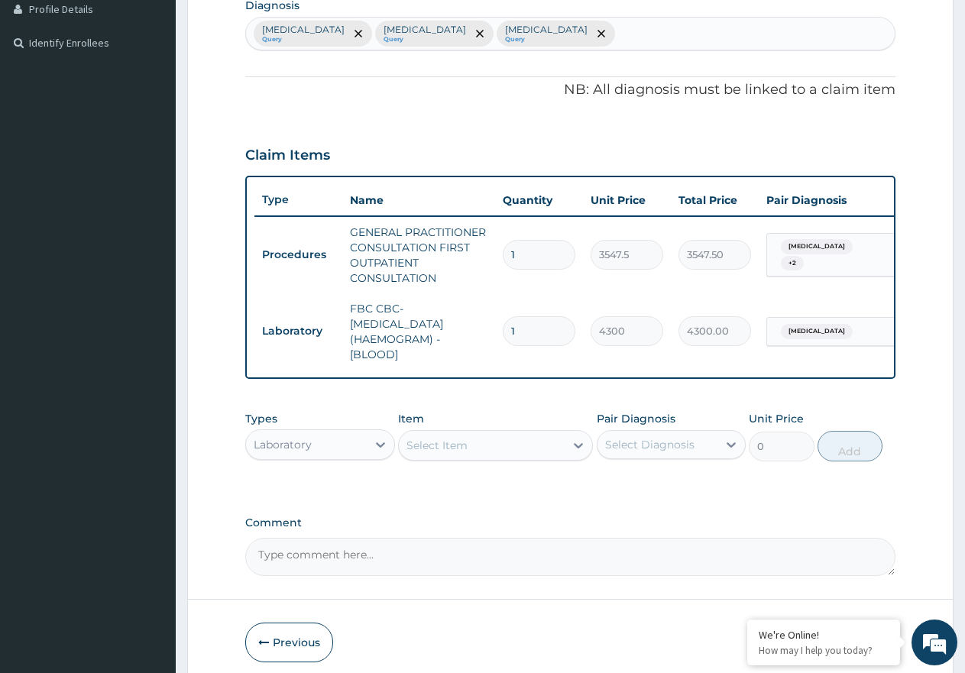
click at [443, 453] on div "Select Item" at bounding box center [436, 445] width 61 height 15
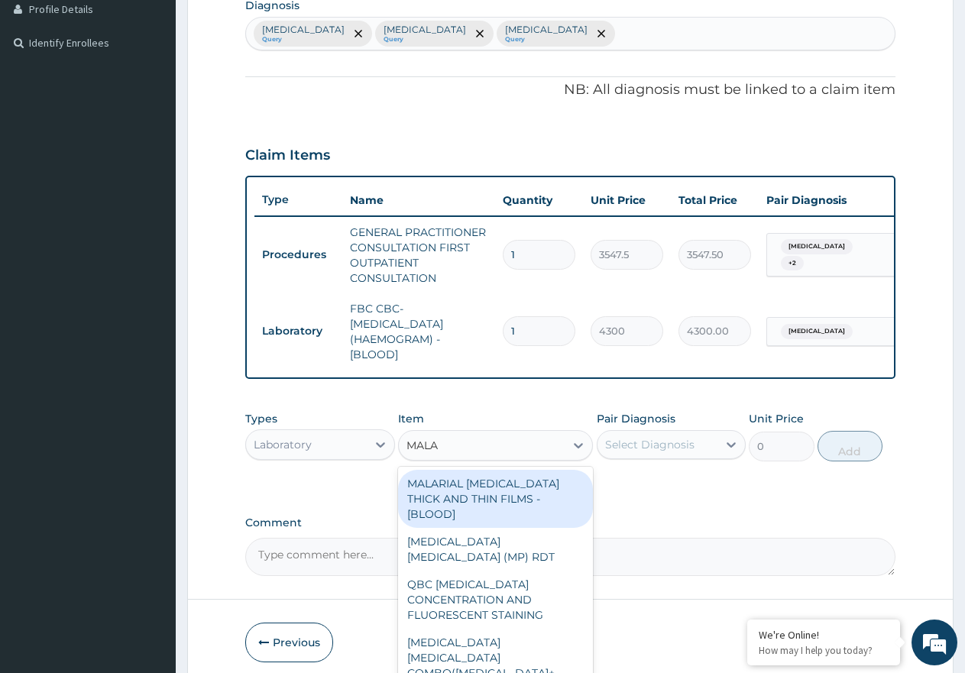
type input "MALAR"
click at [474, 510] on div "MALARIAL [MEDICAL_DATA] THICK AND THIN FILMS - [BLOOD]" at bounding box center [495, 499] width 195 height 58
type input "1612.5"
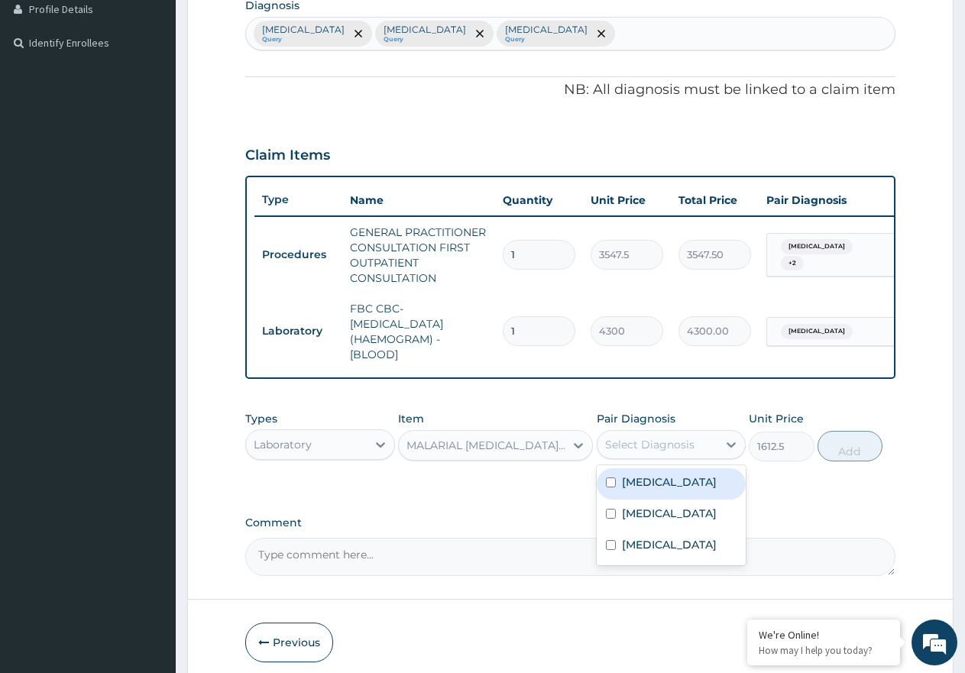
drag, startPoint x: 631, startPoint y: 458, endPoint x: 647, endPoint y: 489, distance: 35.2
click at [633, 452] on div "Select Diagnosis" at bounding box center [649, 444] width 89 height 15
drag, startPoint x: 661, startPoint y: 500, endPoint x: 689, endPoint y: 498, distance: 28.4
click at [666, 500] on div "[MEDICAL_DATA]" at bounding box center [672, 483] width 150 height 31
checkbox input "true"
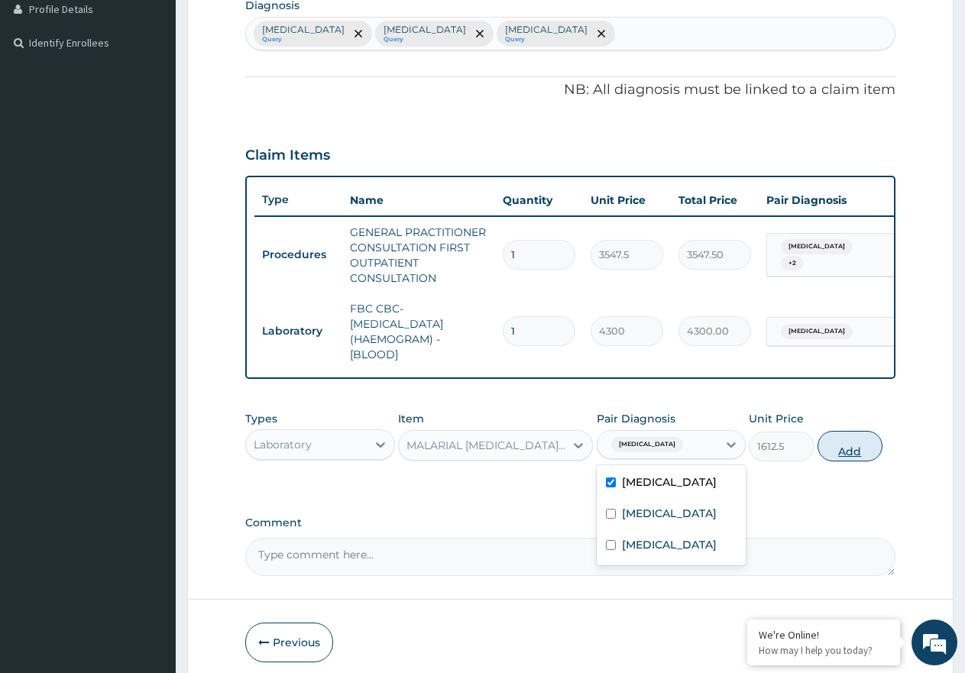
click at [840, 461] on button "Add" at bounding box center [850, 446] width 65 height 31
type input "0"
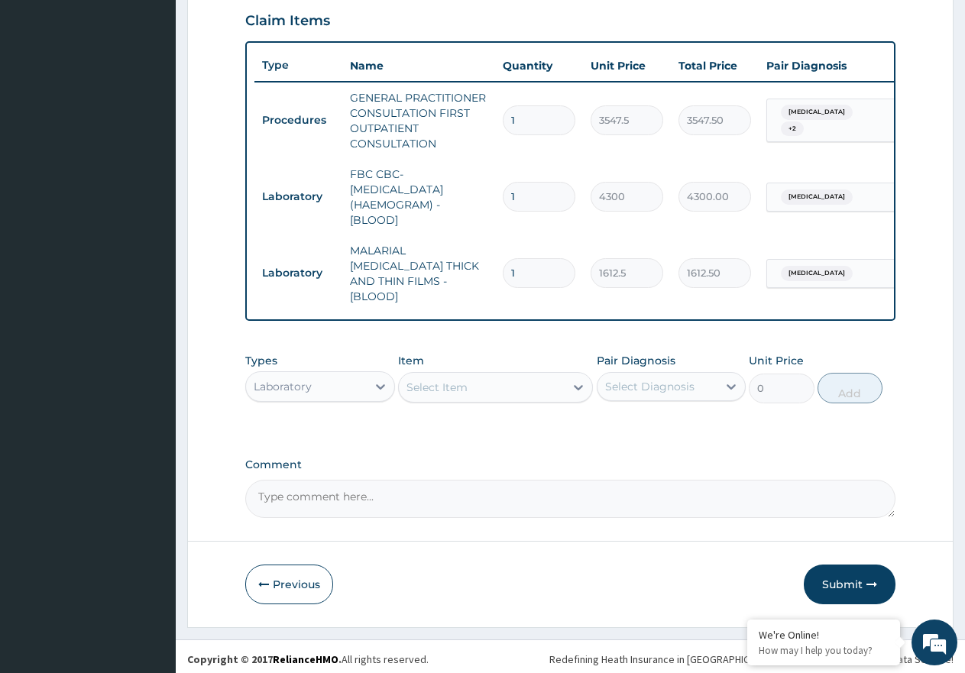
scroll to position [530, 0]
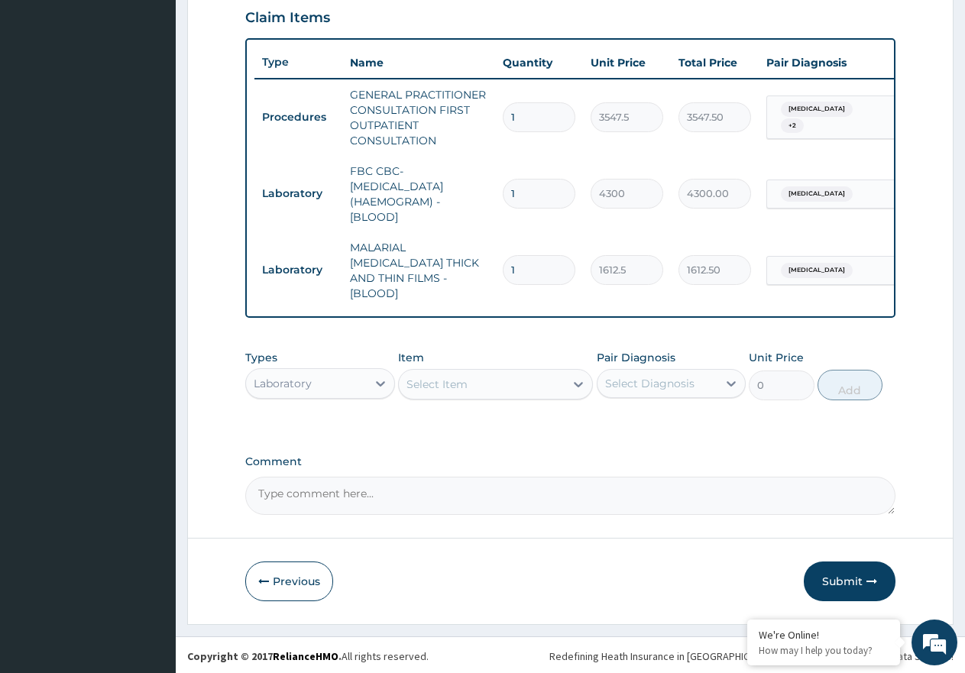
drag, startPoint x: 363, startPoint y: 376, endPoint x: 361, endPoint y: 392, distance: 16.2
click at [363, 377] on div "Laboratory" at bounding box center [306, 383] width 121 height 24
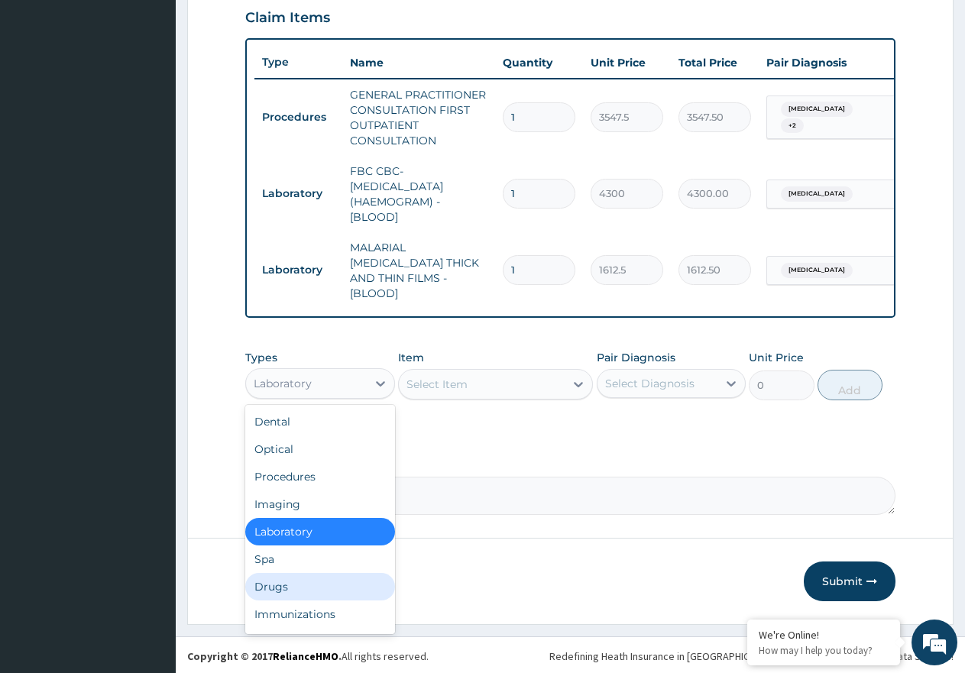
click at [321, 578] on div "Drugs" at bounding box center [320, 587] width 150 height 28
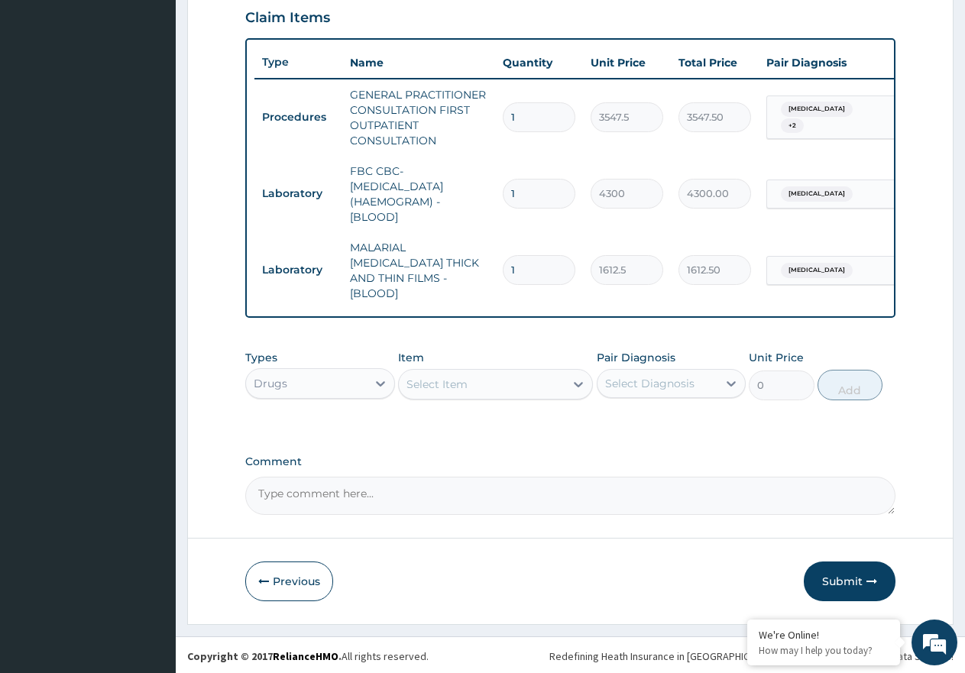
click at [446, 384] on div "Select Item" at bounding box center [436, 384] width 61 height 15
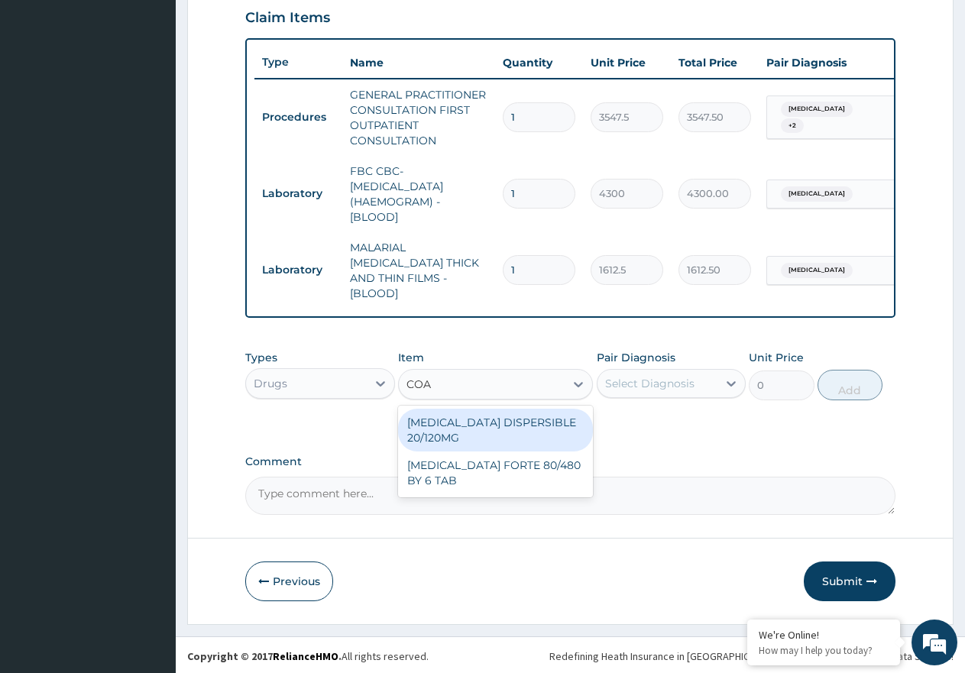
type input "COAR"
click at [517, 432] on div "[MEDICAL_DATA] DISPERSIBLE 20/120MG" at bounding box center [495, 430] width 195 height 43
type input "112.3375"
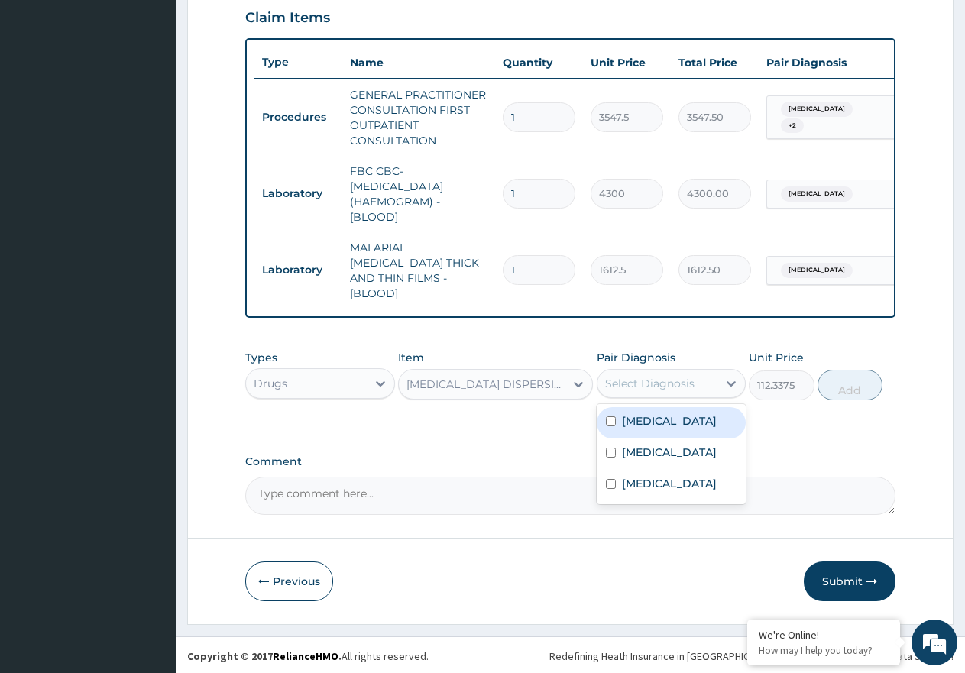
click at [700, 380] on div "Select Diagnosis" at bounding box center [658, 383] width 121 height 24
click at [695, 425] on div "[MEDICAL_DATA]" at bounding box center [672, 422] width 150 height 31
checkbox input "true"
click at [844, 390] on button "Add" at bounding box center [850, 385] width 65 height 31
type input "0"
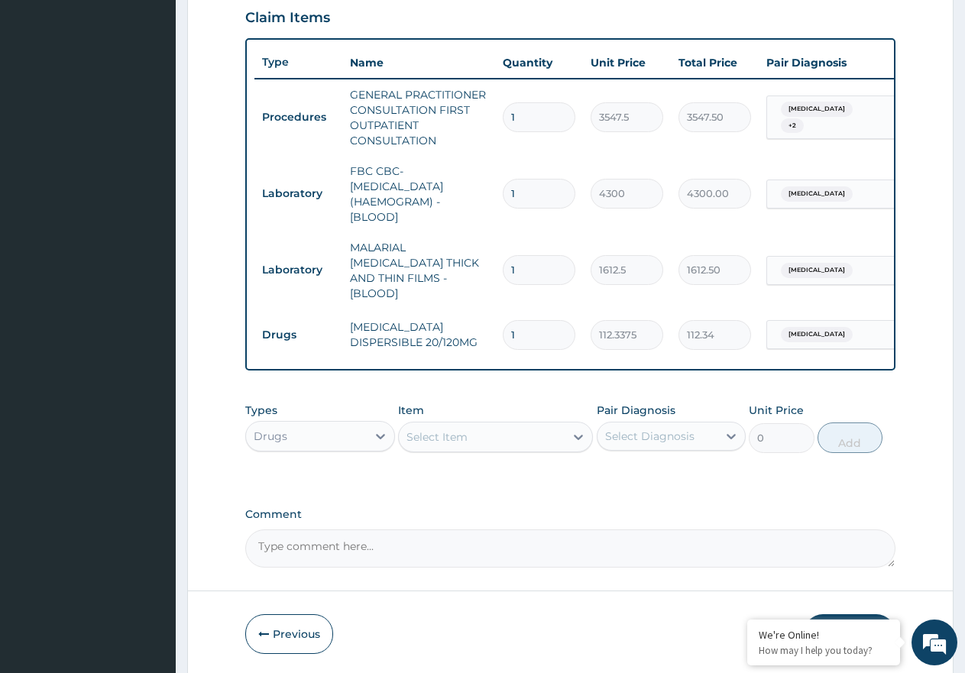
type input "12"
type input "1348.05"
type input "12"
click at [461, 438] on div "Select Item" at bounding box center [436, 436] width 61 height 15
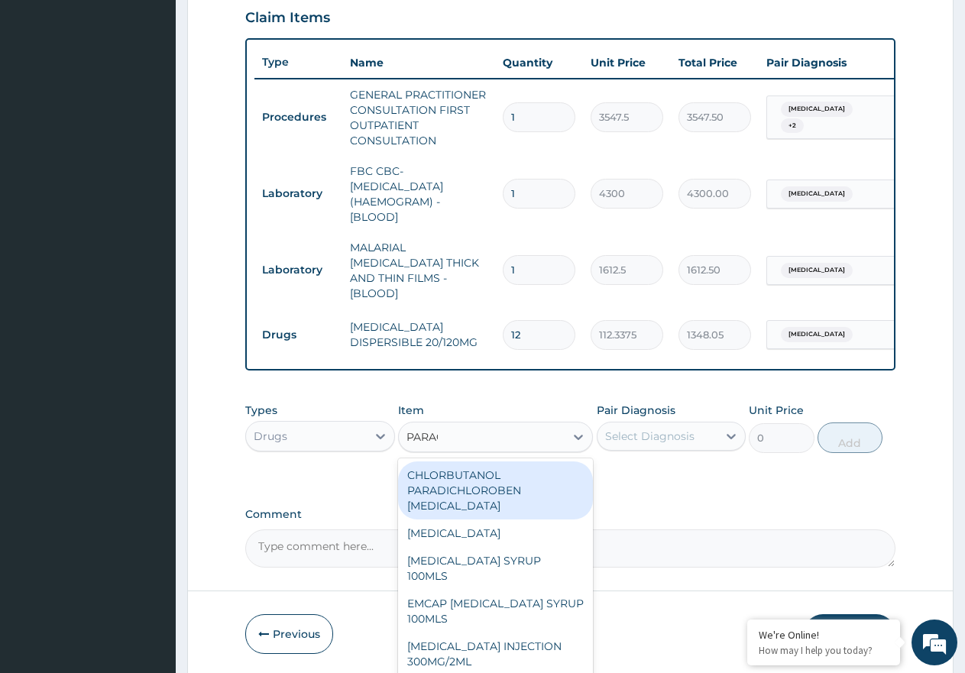
type input "PARACE"
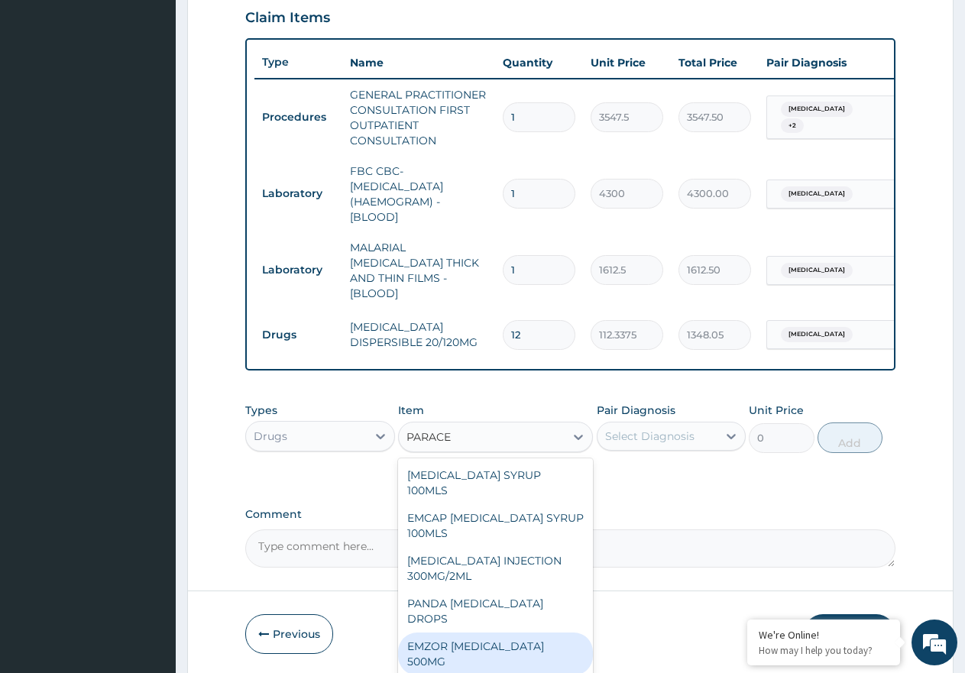
click at [543, 633] on div "EMZOR [MEDICAL_DATA] 500MG" at bounding box center [495, 654] width 195 height 43
type input "23.65"
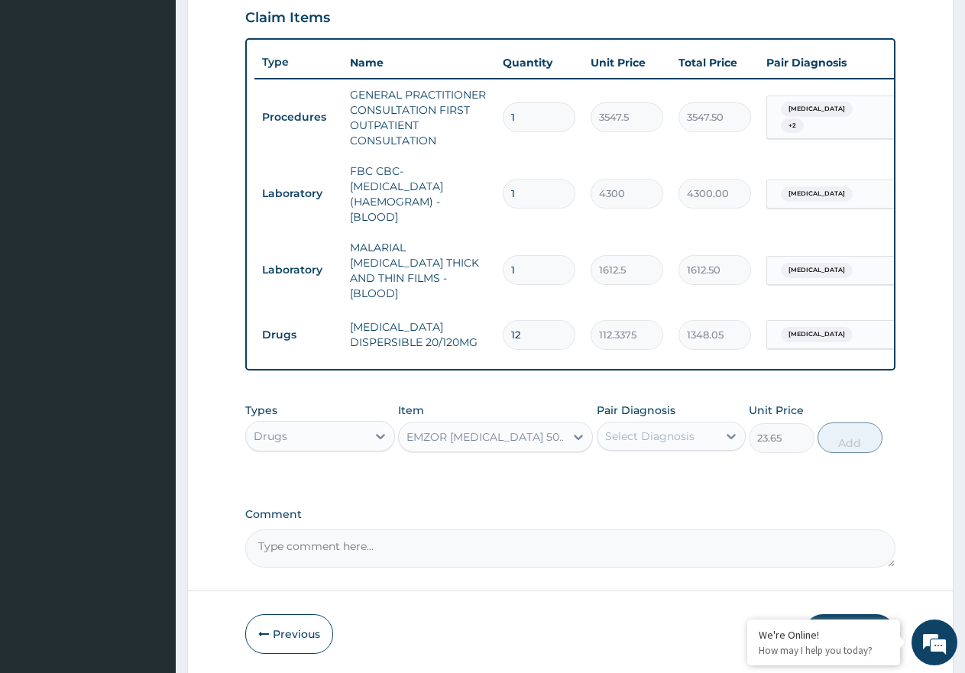
drag, startPoint x: 632, startPoint y: 435, endPoint x: 640, endPoint y: 449, distance: 16.1
click at [634, 435] on div "Select Diagnosis" at bounding box center [649, 436] width 89 height 15
click at [657, 476] on label "[MEDICAL_DATA]" at bounding box center [669, 473] width 95 height 15
checkbox input "true"
click at [847, 439] on button "Add" at bounding box center [850, 438] width 65 height 31
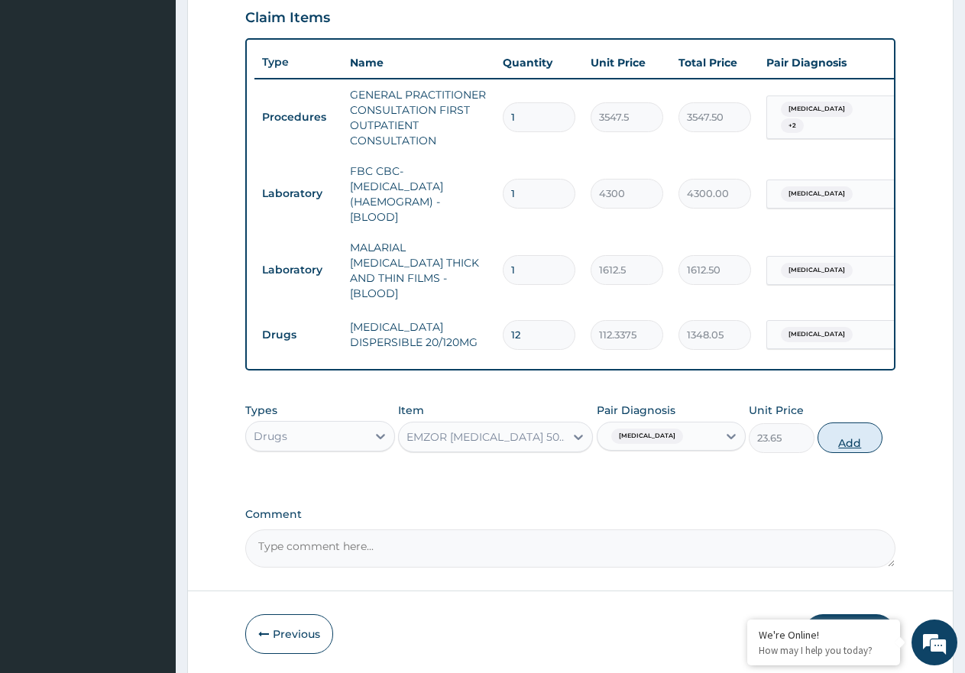
type input "0"
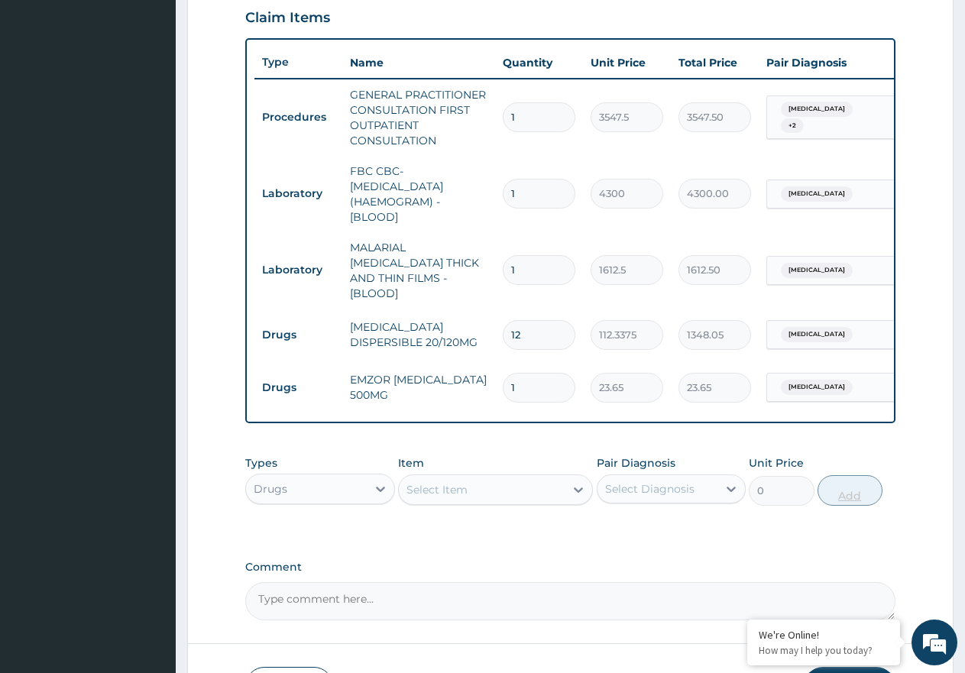
type input "0.00"
type input "9"
type input "212.85"
type input "9"
click at [428, 488] on div "Select Item" at bounding box center [436, 489] width 61 height 15
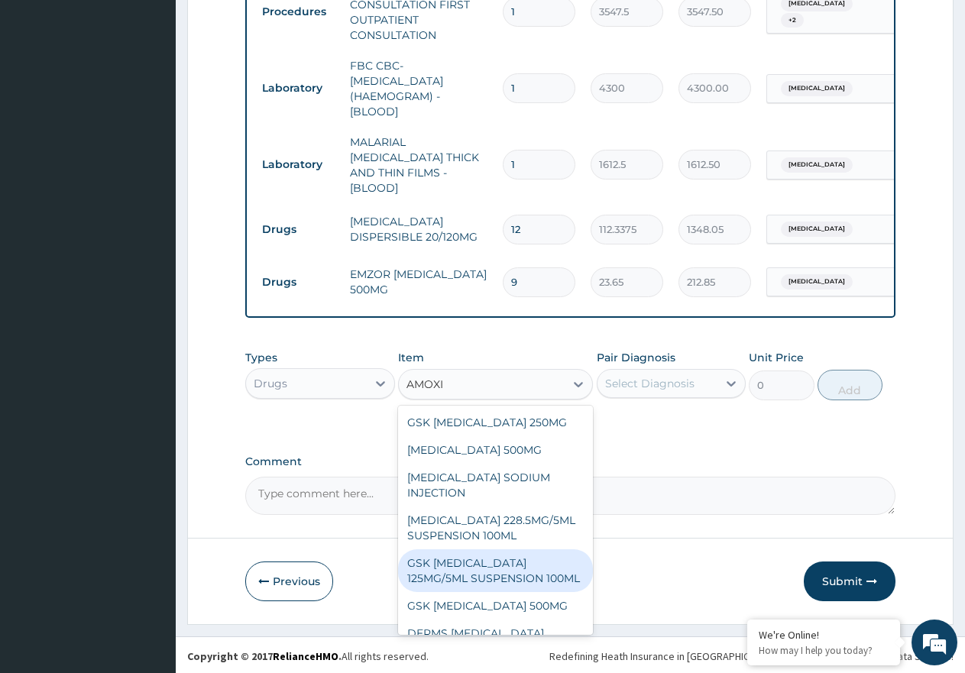
scroll to position [43, 0]
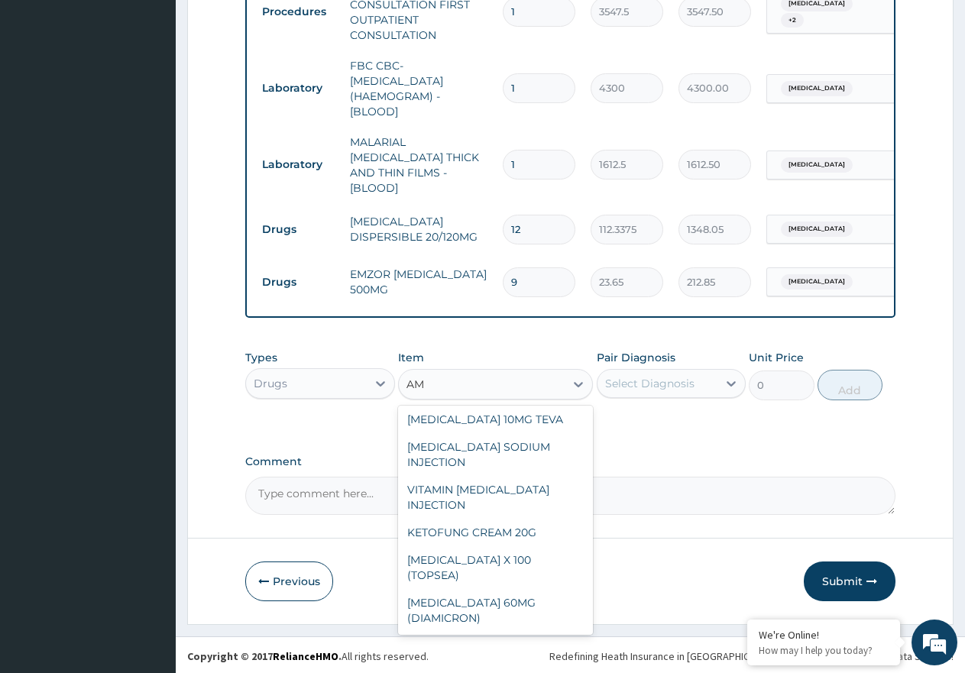
type input "A"
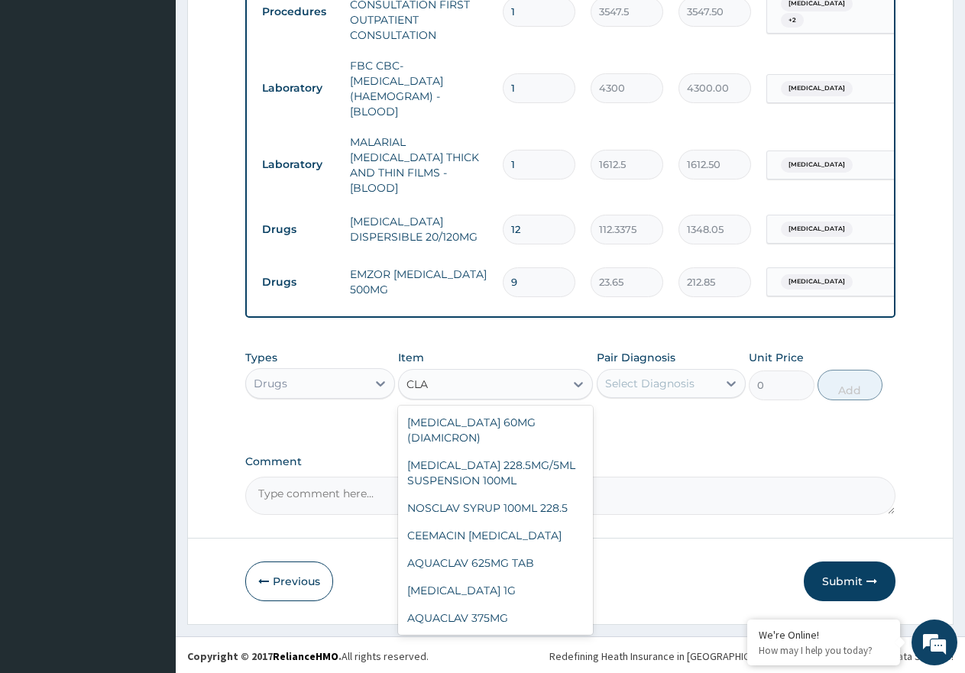
scroll to position [0, 0]
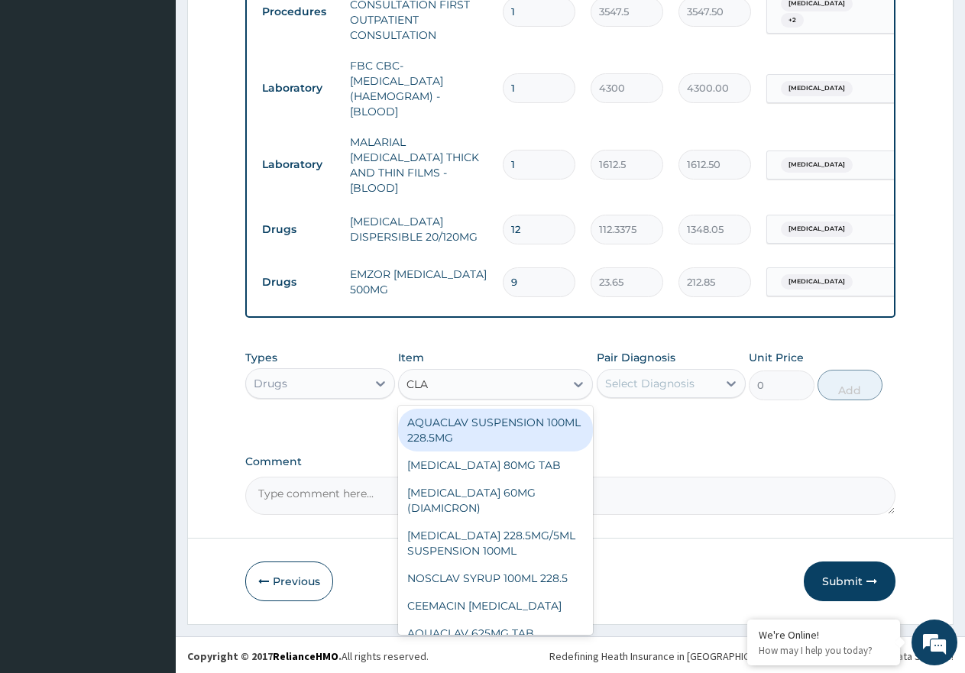
type input "CLAV"
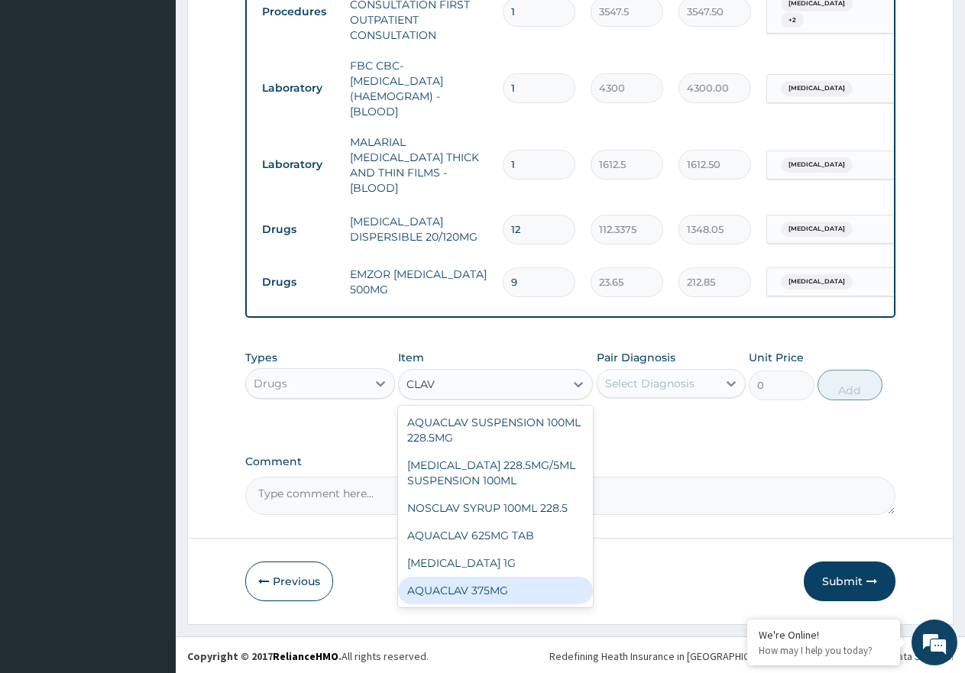
click at [526, 593] on div "AQUACLAV 375MG" at bounding box center [495, 591] width 195 height 28
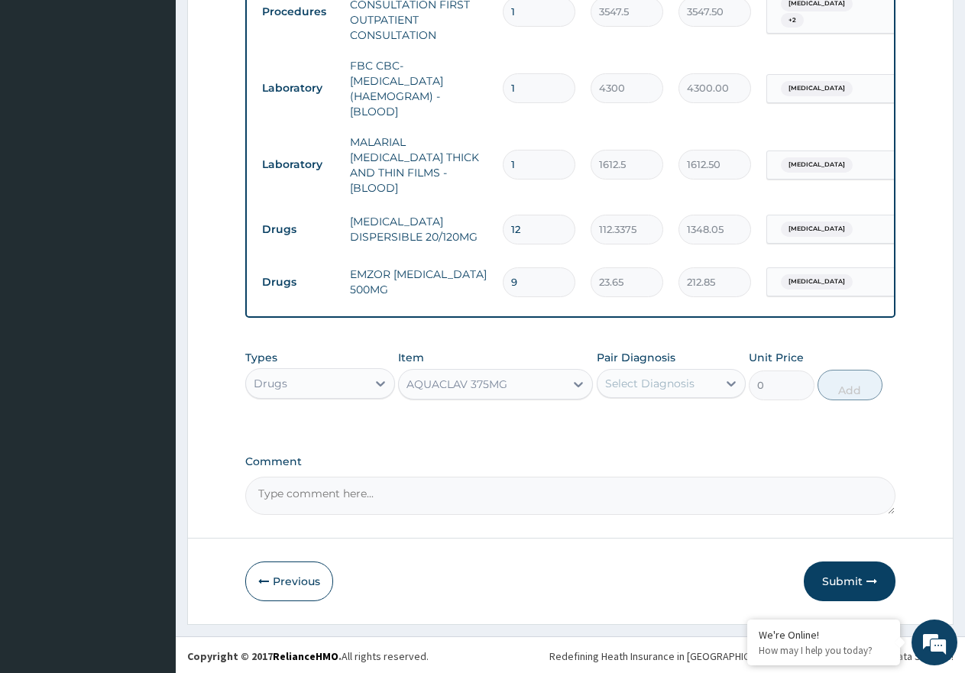
type input "177.375"
click at [687, 381] on div "Select Diagnosis" at bounding box center [649, 383] width 89 height 15
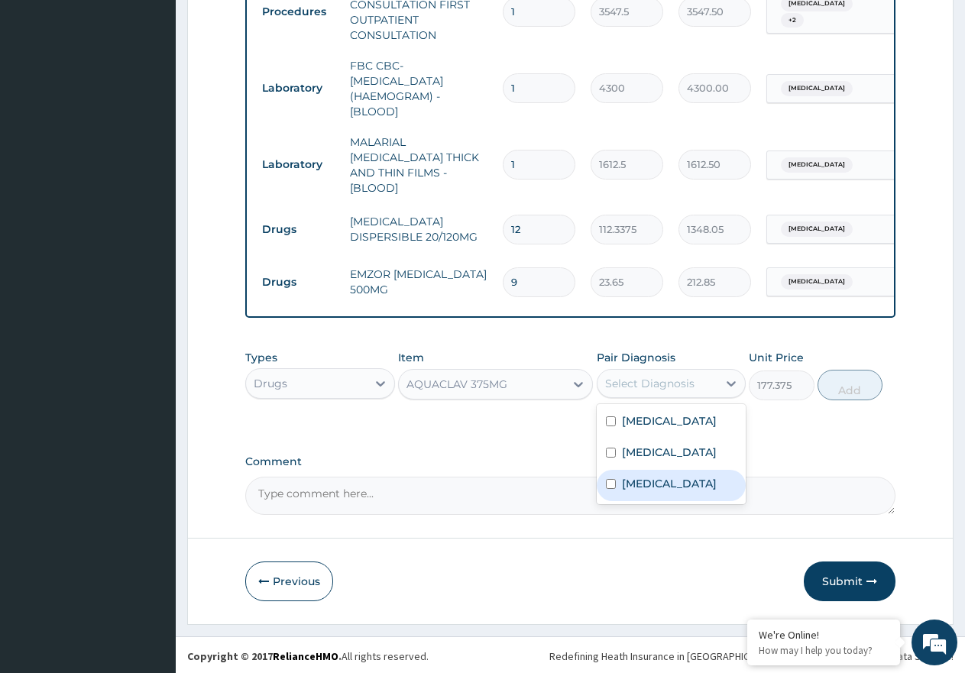
click at [673, 489] on label "[MEDICAL_DATA]" at bounding box center [669, 483] width 95 height 15
checkbox input "true"
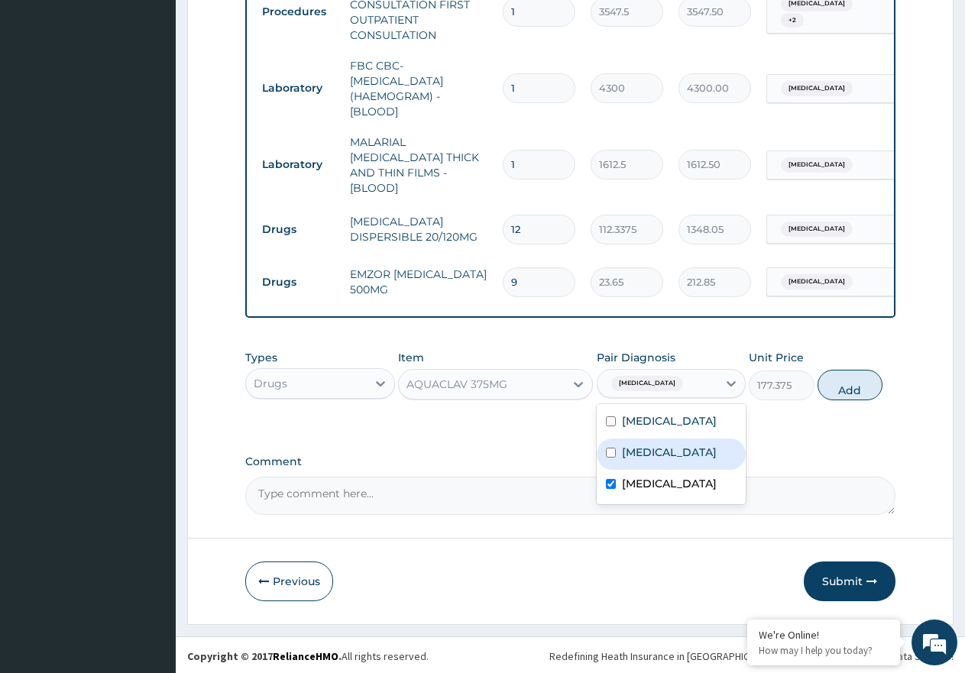
click at [662, 461] on div "[MEDICAL_DATA]" at bounding box center [672, 454] width 150 height 31
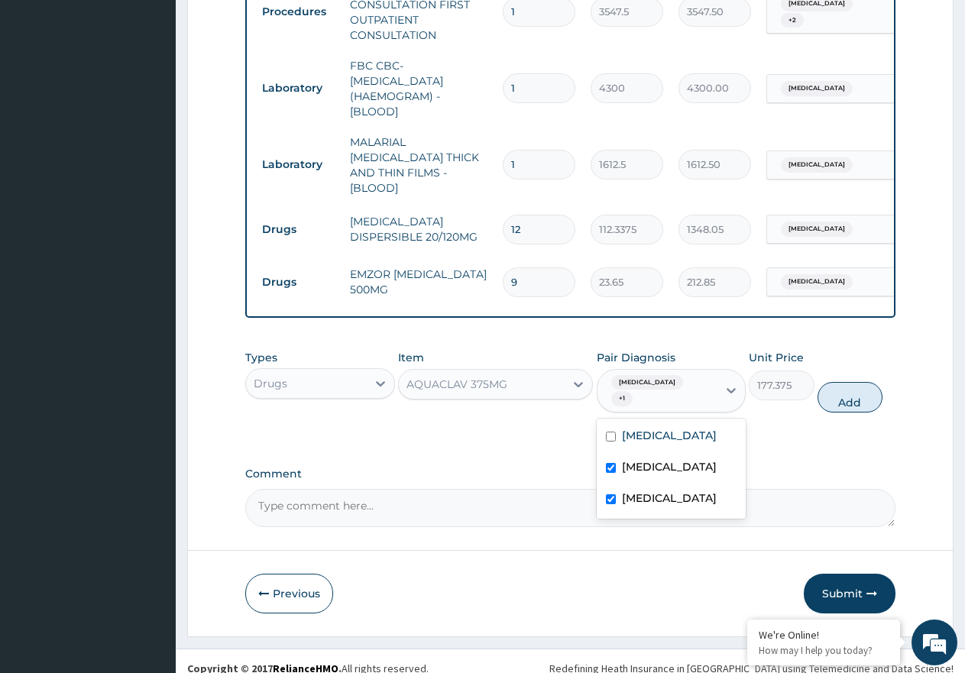
checkbox input "true"
click at [838, 394] on button "Add" at bounding box center [850, 397] width 65 height 31
type input "0"
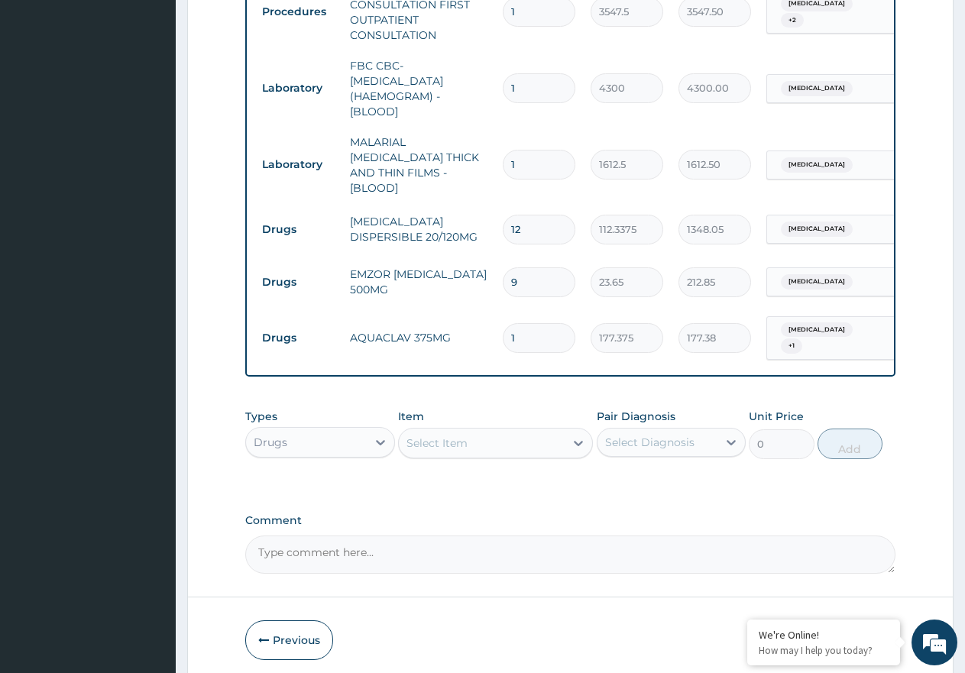
type input "10"
type input "1773.75"
type input "10"
click at [431, 445] on div "Select Item" at bounding box center [436, 443] width 61 height 15
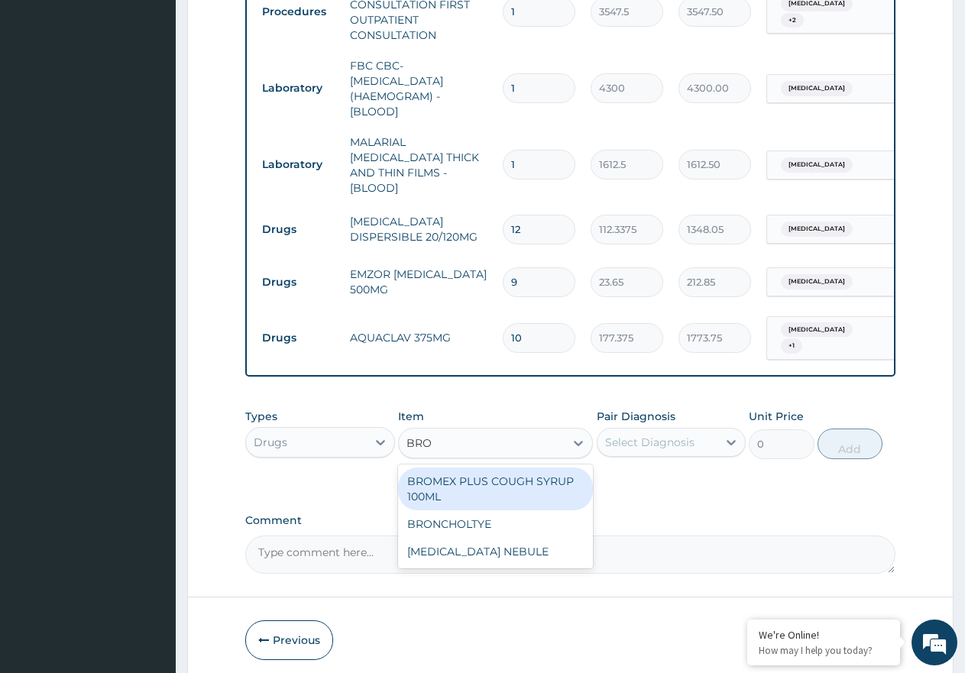
type input "BRON"
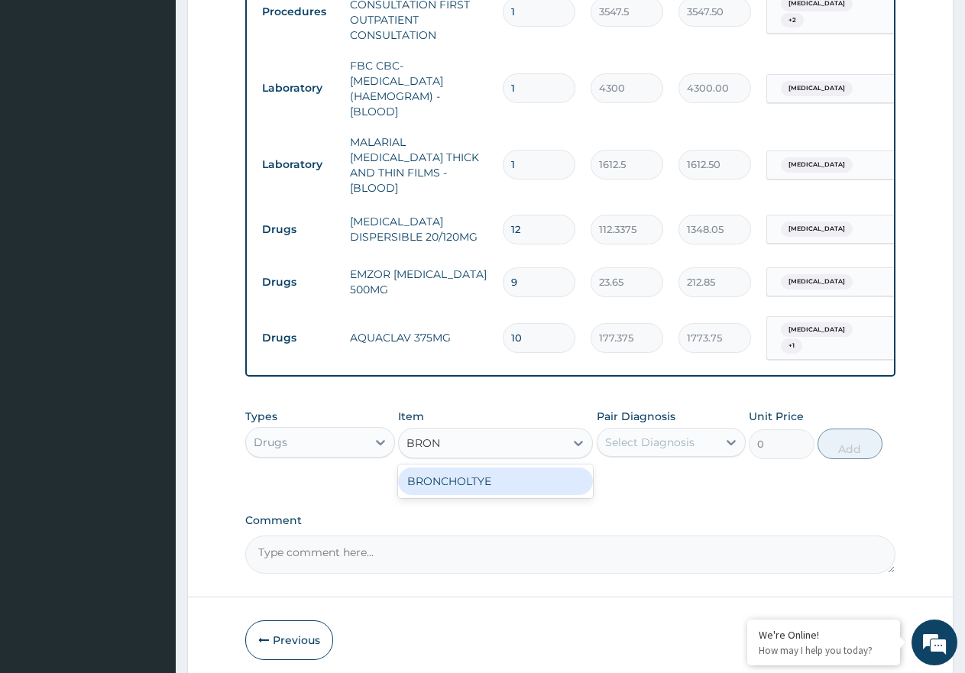
click at [473, 469] on div "BRONCHOLTYE" at bounding box center [495, 482] width 195 height 28
type input "1773.7500000000002"
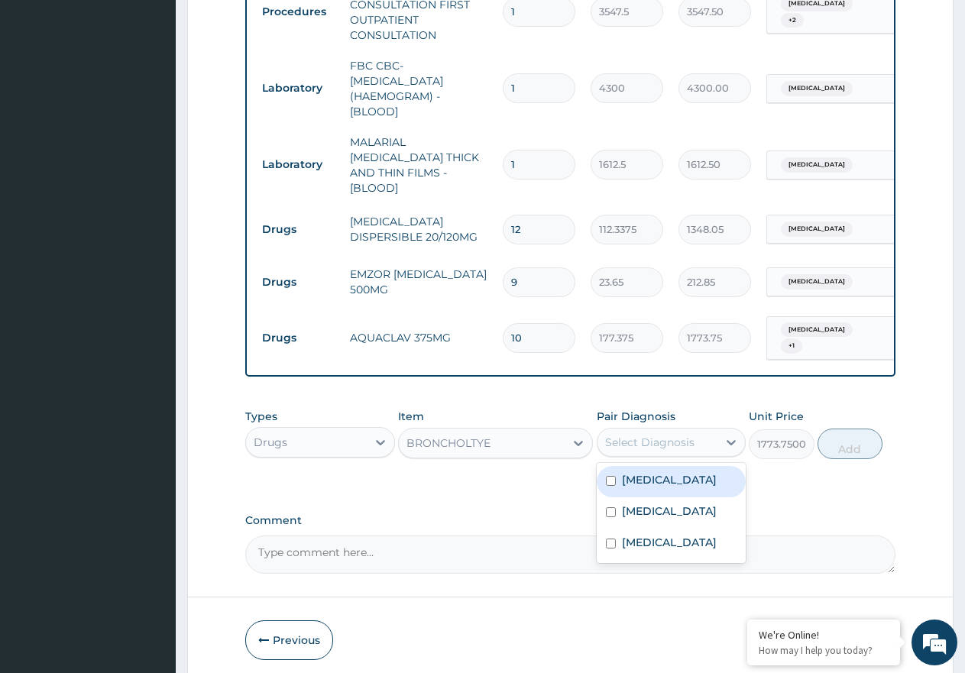
click at [609, 442] on div "Select Diagnosis" at bounding box center [649, 442] width 89 height 15
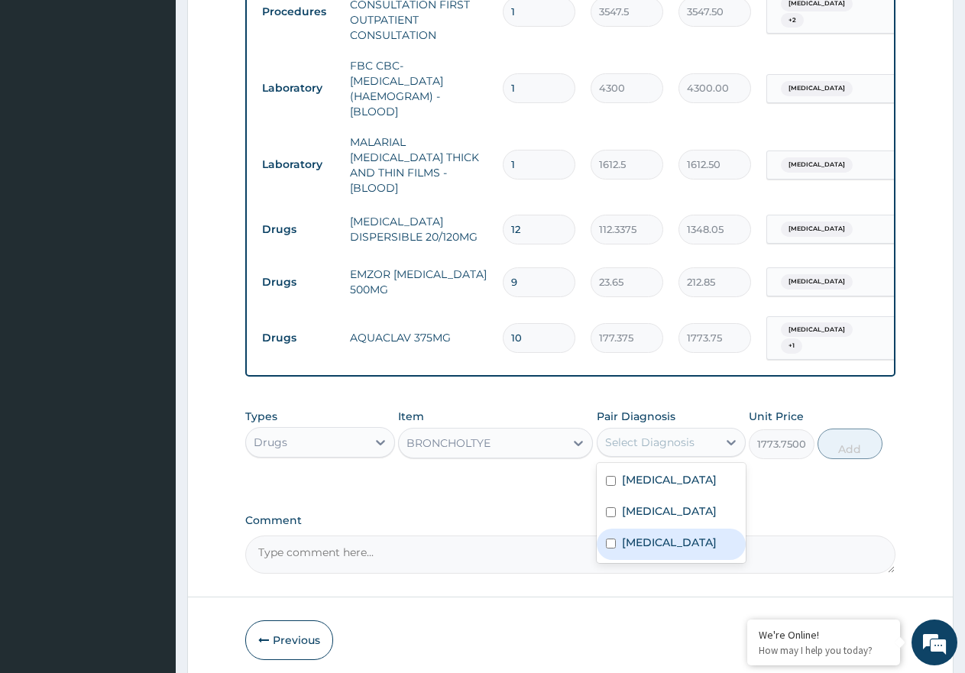
click at [699, 560] on div "Upper respiratory infection" at bounding box center [672, 544] width 150 height 31
checkbox input "true"
click at [851, 429] on button "Add" at bounding box center [850, 444] width 65 height 31
type input "0"
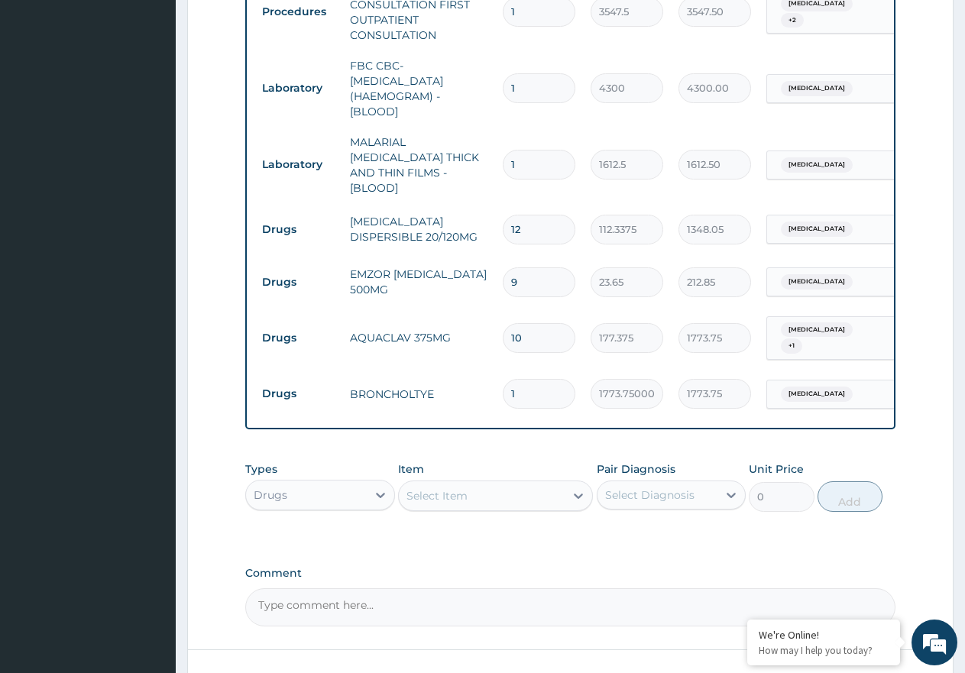
click at [481, 496] on div "Select Item" at bounding box center [482, 496] width 166 height 24
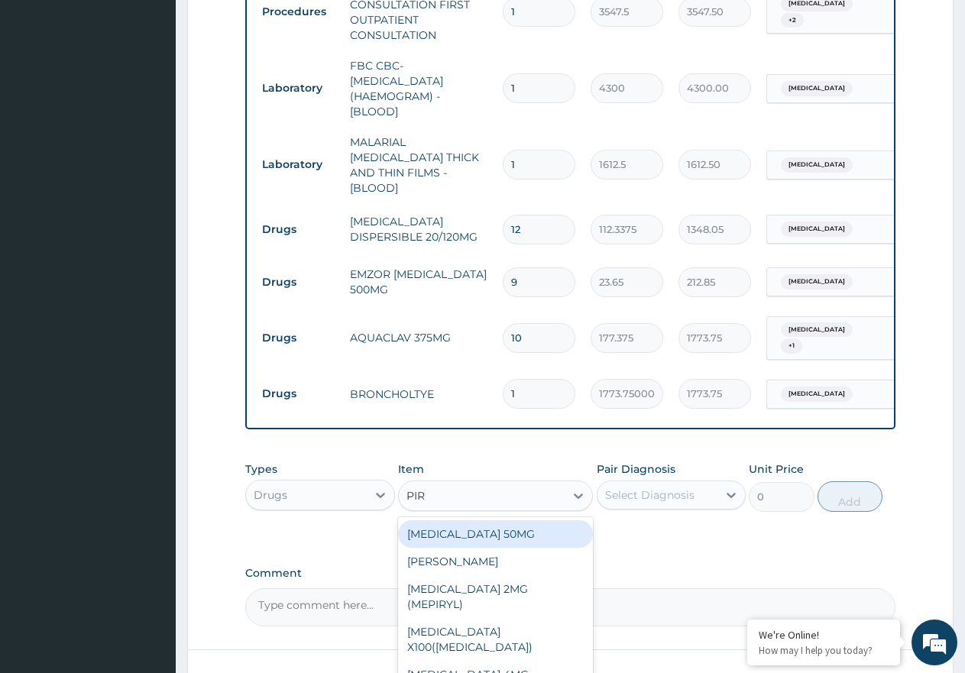
type input "PIRI"
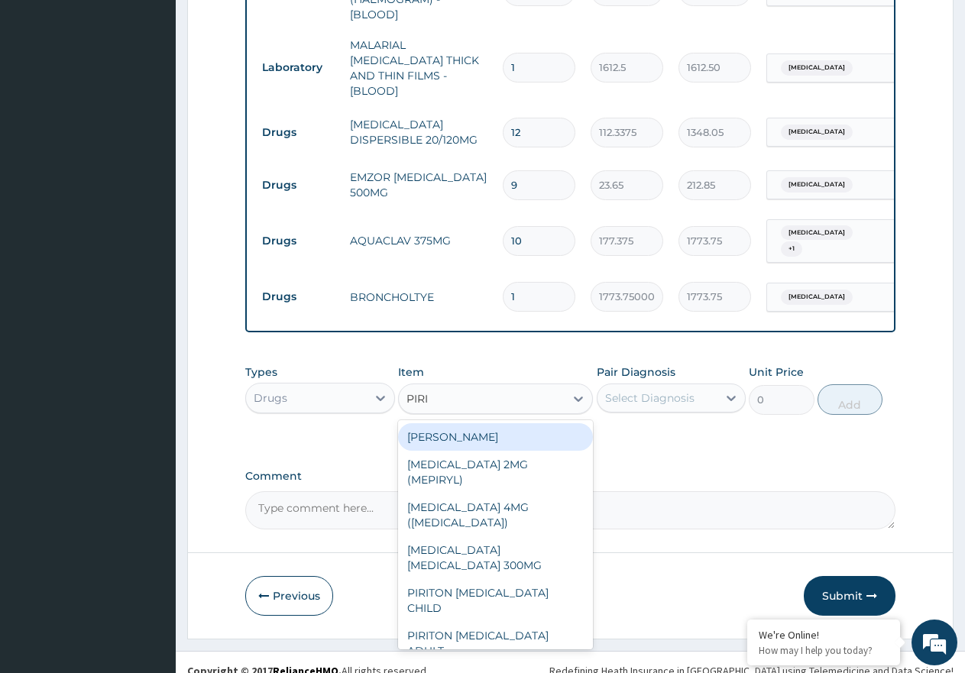
scroll to position [747, 0]
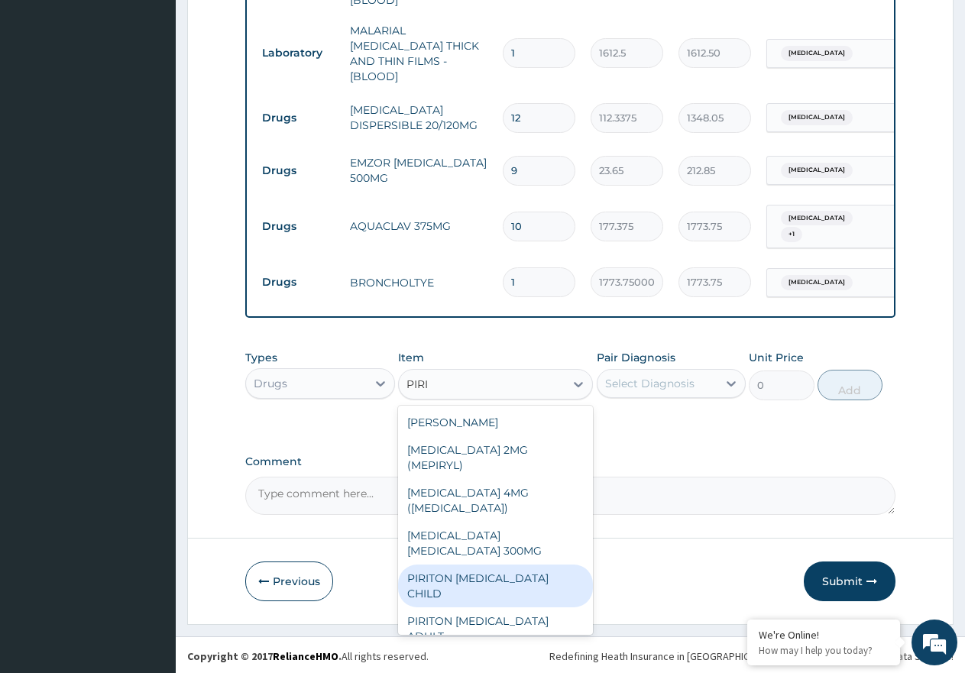
click at [532, 565] on div "PIRITON [MEDICAL_DATA] CHILD" at bounding box center [495, 586] width 195 height 43
type input "1182.5"
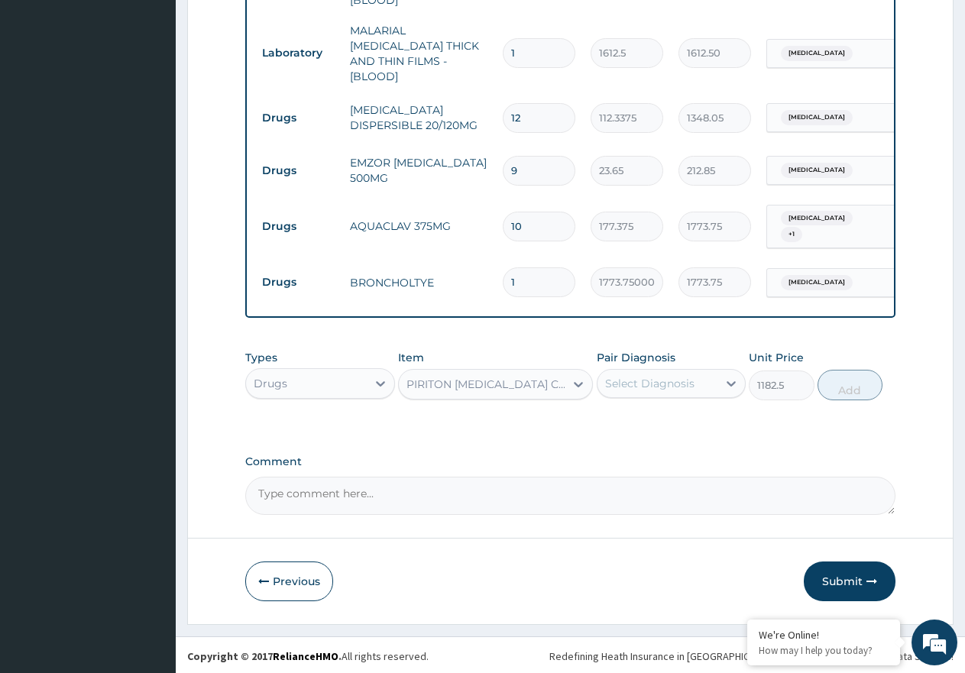
click at [708, 378] on div "Select Diagnosis" at bounding box center [658, 383] width 121 height 24
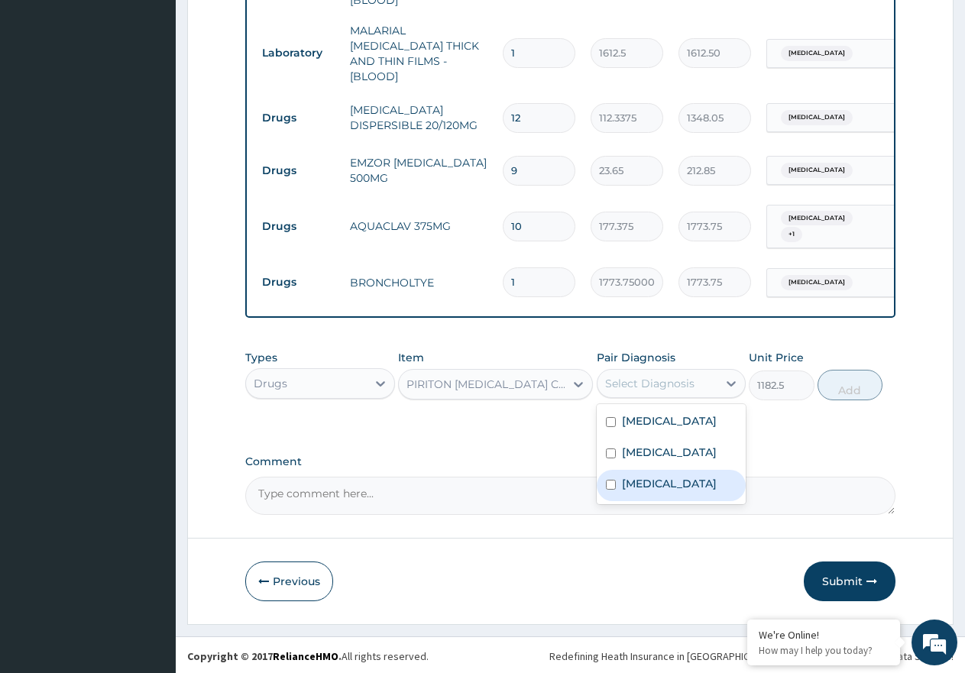
click at [691, 491] on label "Upper respiratory infection" at bounding box center [669, 483] width 95 height 15
checkbox input "true"
click at [840, 381] on button "Add" at bounding box center [850, 385] width 65 height 31
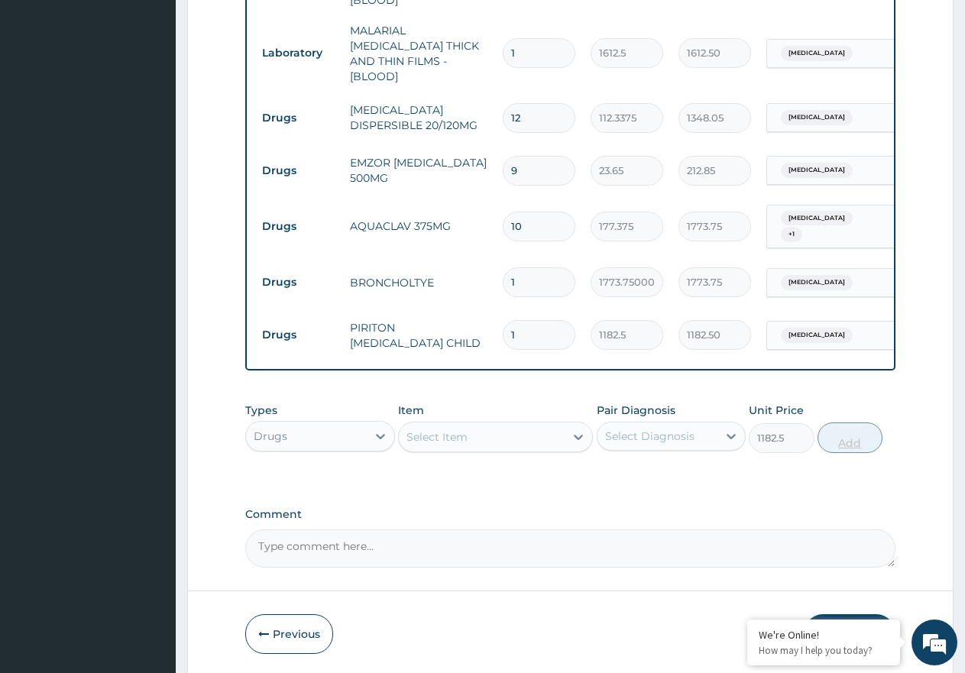
type input "0"
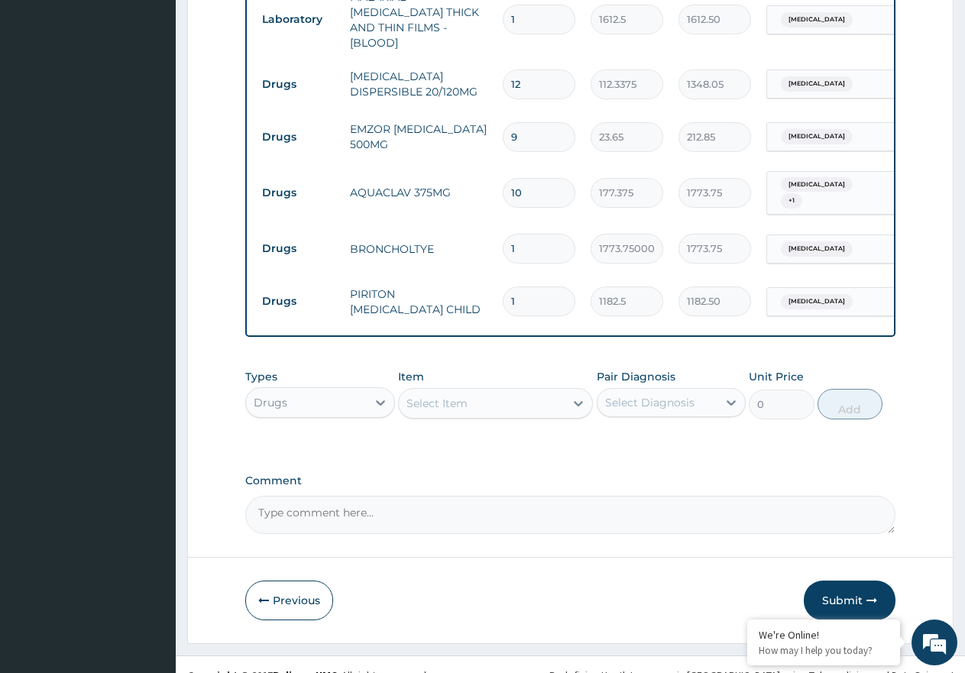
scroll to position [800, 0]
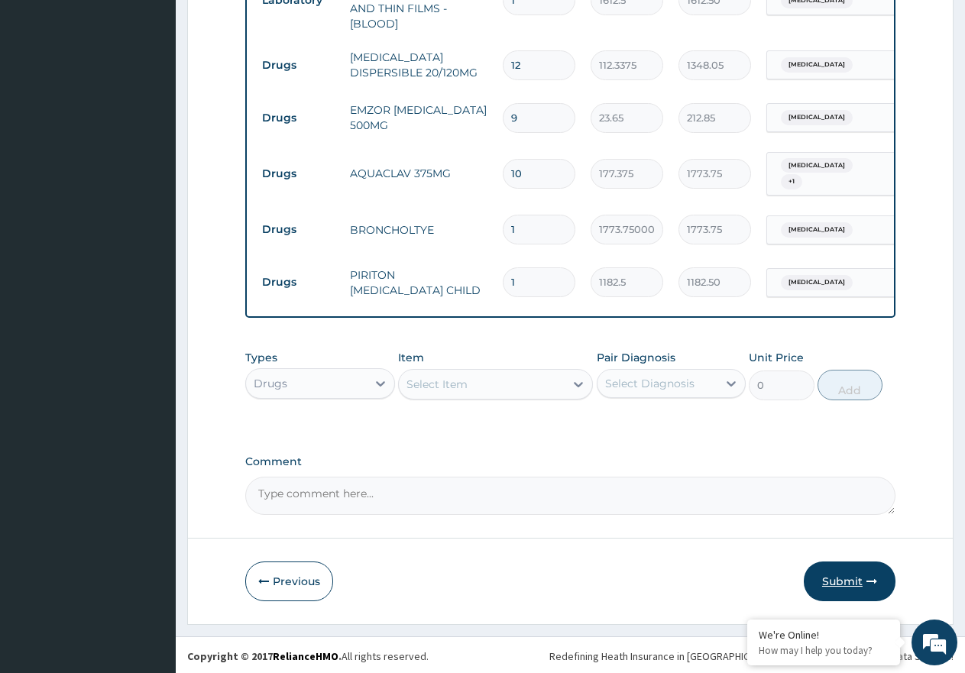
click at [834, 572] on button "Submit" at bounding box center [850, 582] width 92 height 40
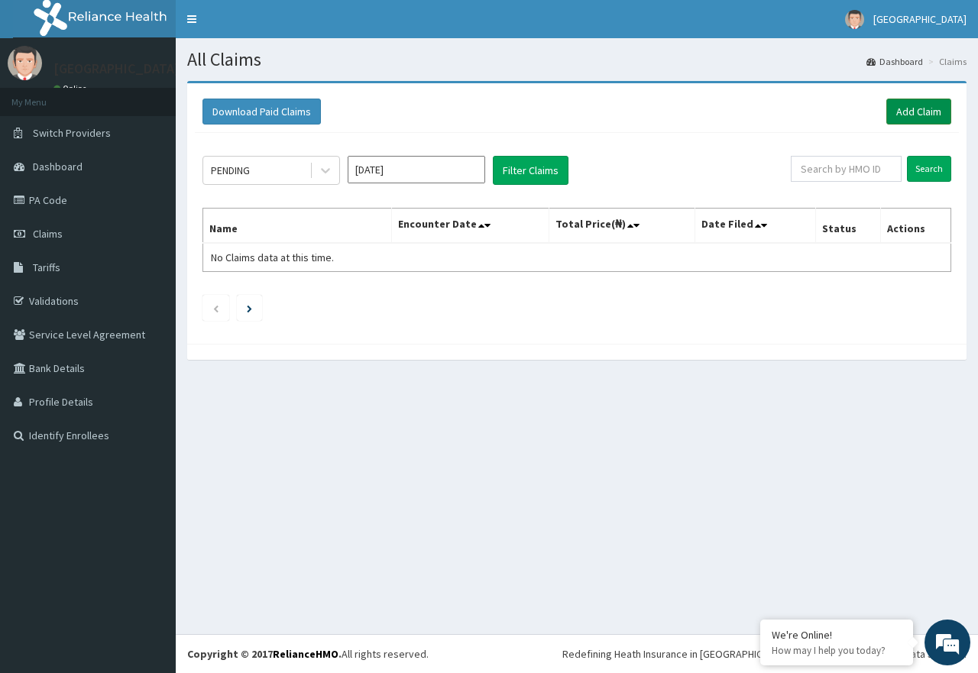
click at [924, 112] on link "Add Claim" at bounding box center [918, 112] width 65 height 26
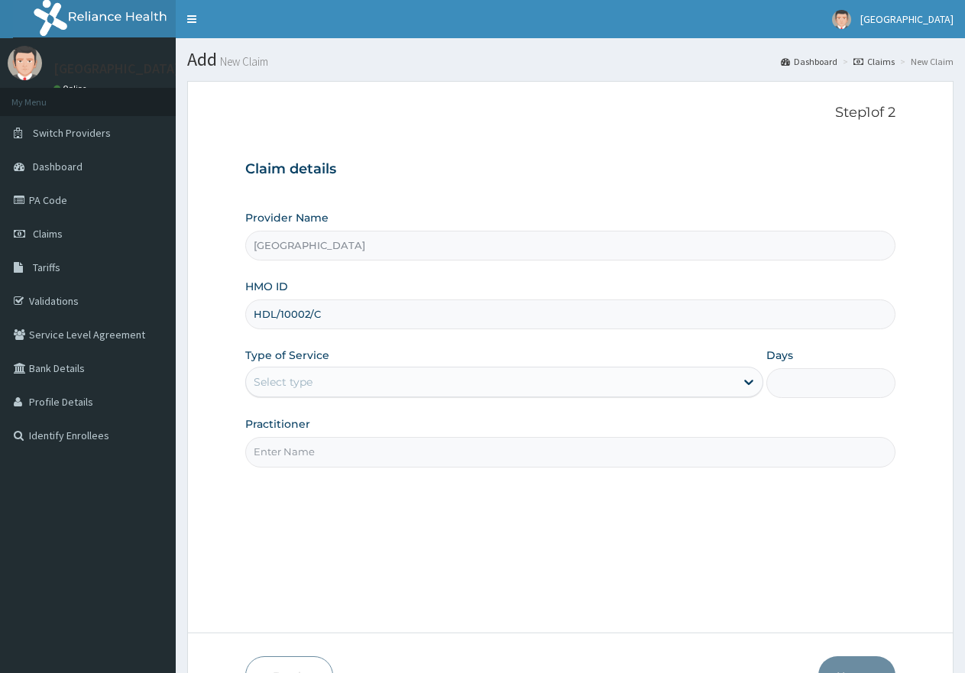
type input "HDL/10002/C"
click at [428, 380] on div "Select type" at bounding box center [490, 382] width 488 height 24
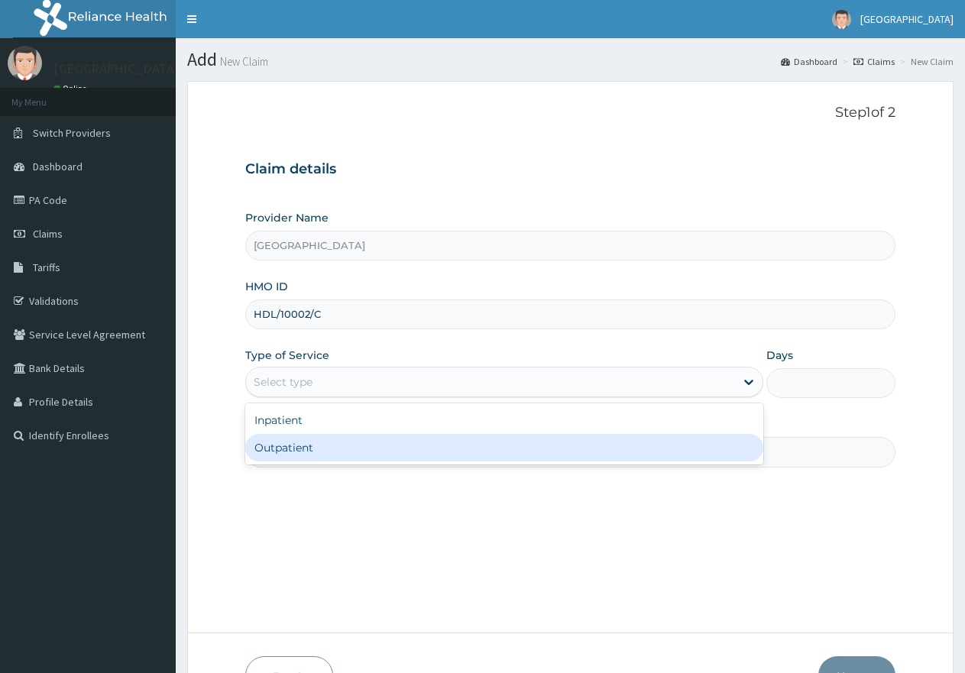
click at [403, 465] on div "Inpatient Outpatient" at bounding box center [503, 433] width 517 height 61
click at [313, 454] on div "Outpatient" at bounding box center [503, 448] width 517 height 28
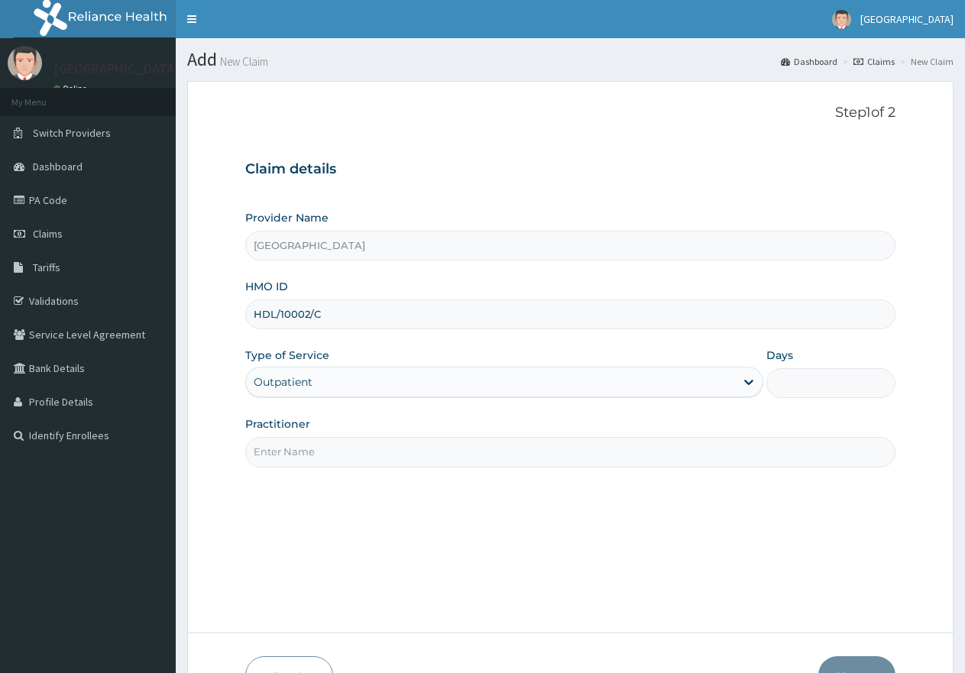
type input "1"
click at [303, 458] on input "Practitioner" at bounding box center [570, 452] width 650 height 30
type input "[PERSON_NAME]"
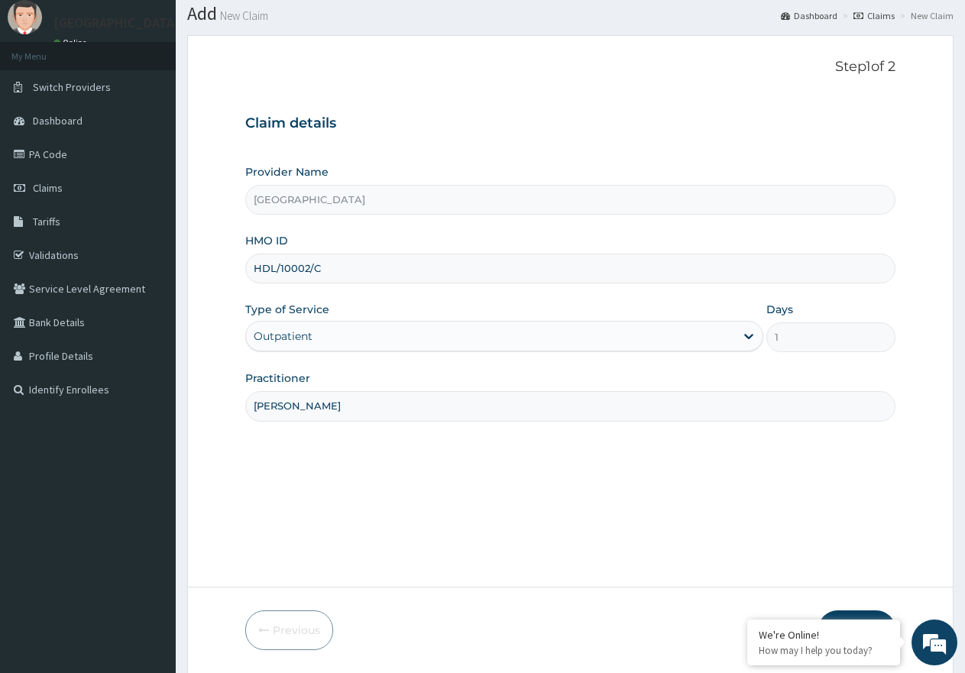
scroll to position [97, 0]
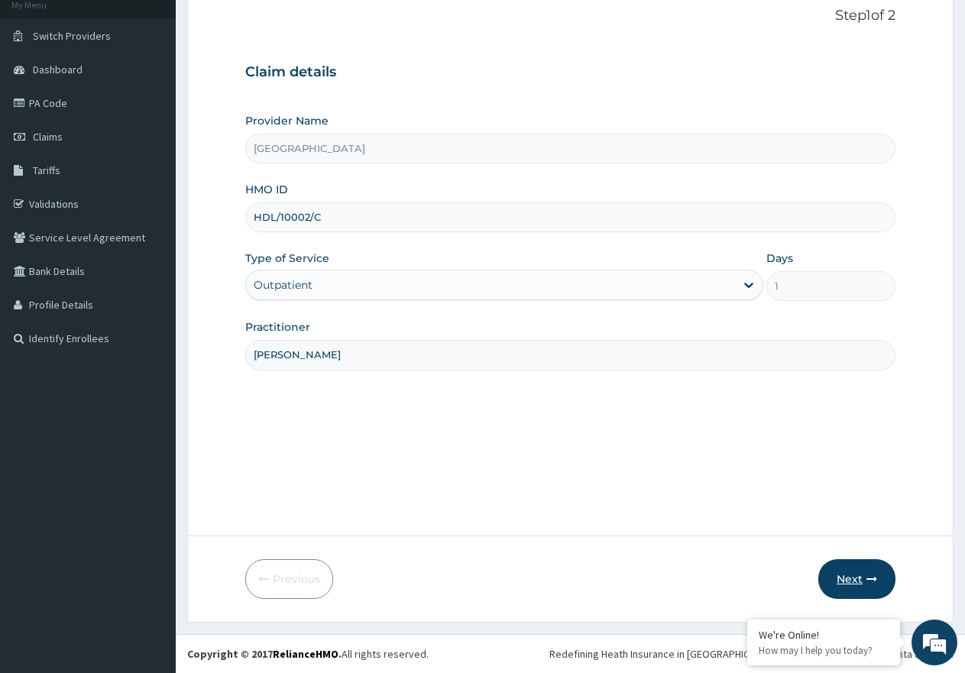
click at [843, 573] on button "Next" at bounding box center [856, 579] width 77 height 40
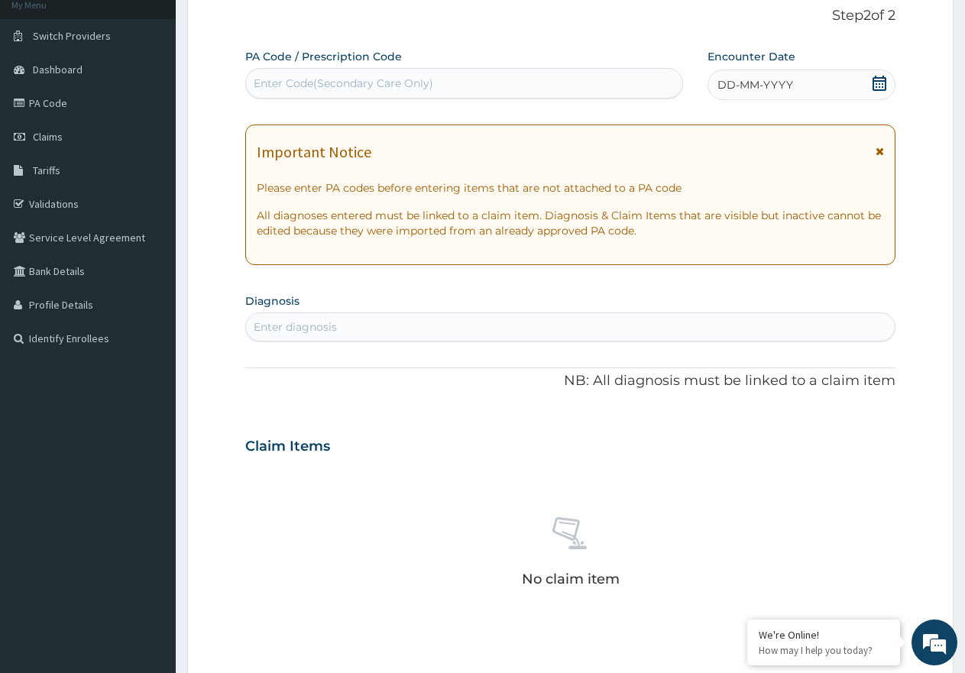
click at [881, 77] on icon at bounding box center [880, 83] width 14 height 15
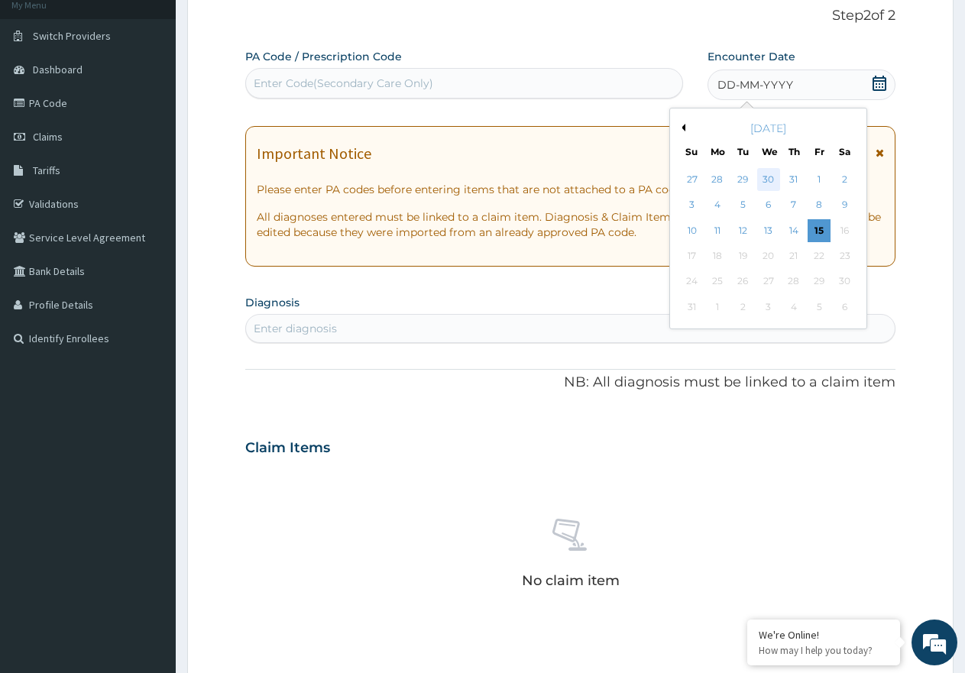
click at [775, 182] on div "30" at bounding box center [768, 179] width 23 height 23
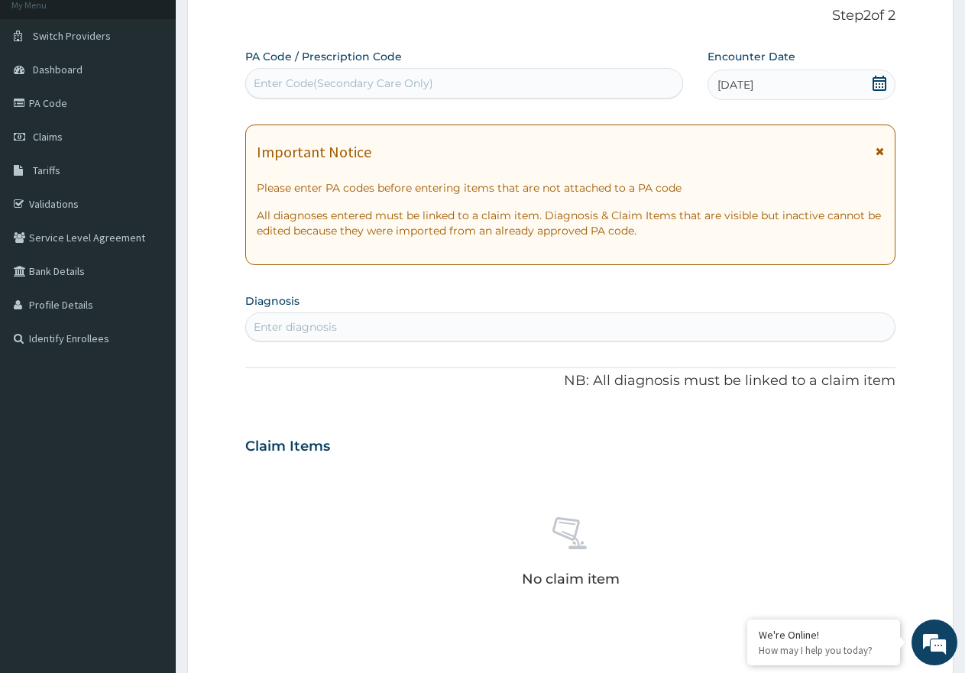
click at [329, 333] on div "Enter diagnosis" at bounding box center [295, 326] width 83 height 15
type input "[MEDICAL_DATA]"
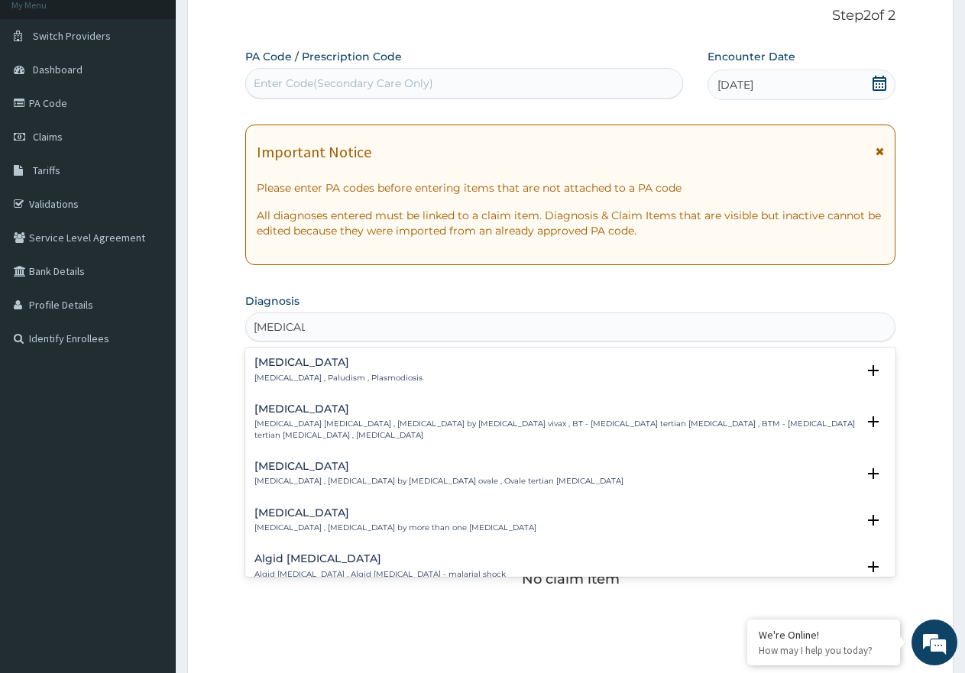
click at [325, 373] on p "[MEDICAL_DATA] , Paludism , Plasmodiosis" at bounding box center [338, 378] width 168 height 11
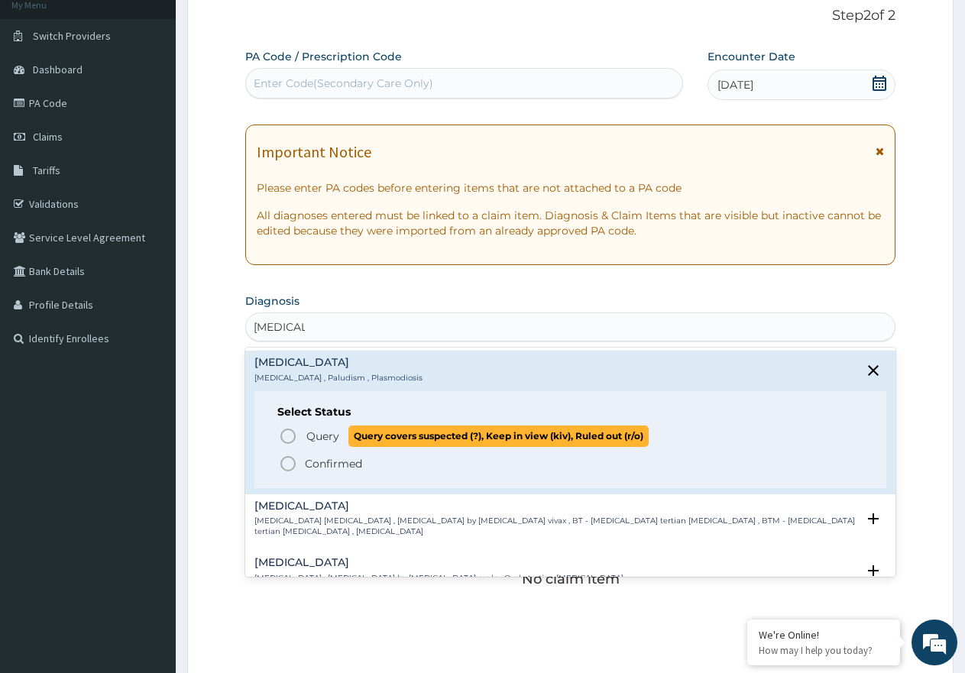
click at [318, 436] on span "Query" at bounding box center [322, 436] width 33 height 15
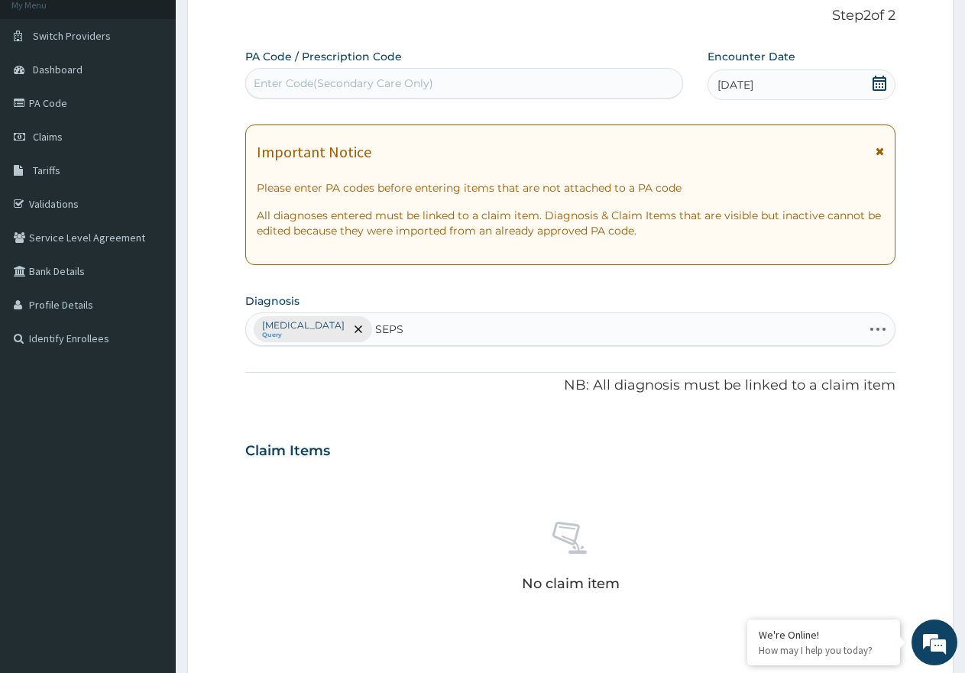
type input "SEPSI"
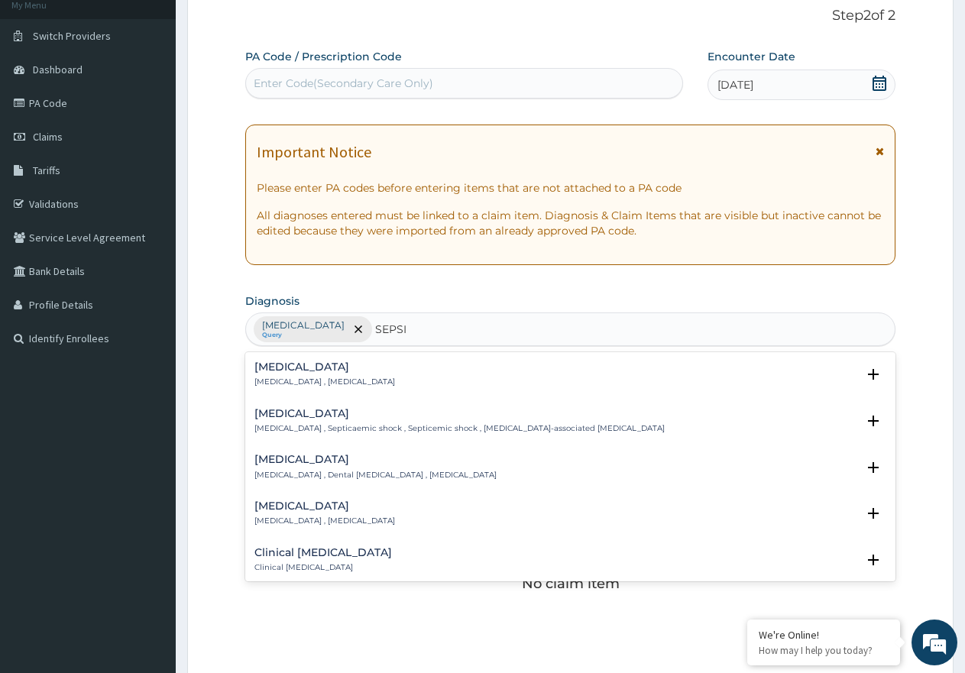
click at [283, 377] on p "Systemic infection , Sepsis" at bounding box center [324, 382] width 141 height 11
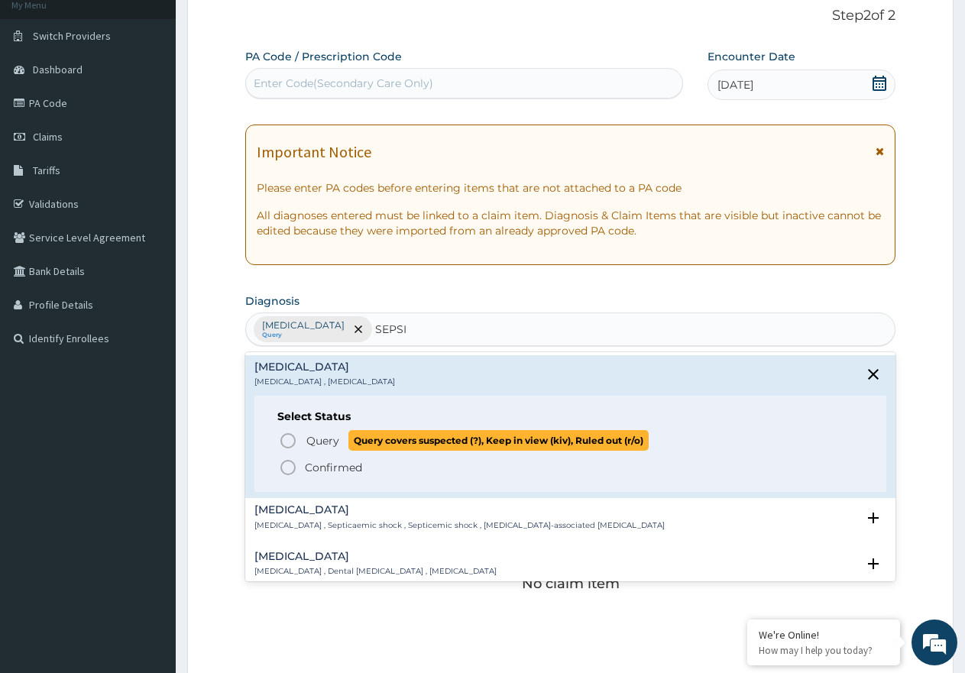
click at [309, 445] on span "Query" at bounding box center [322, 440] width 33 height 15
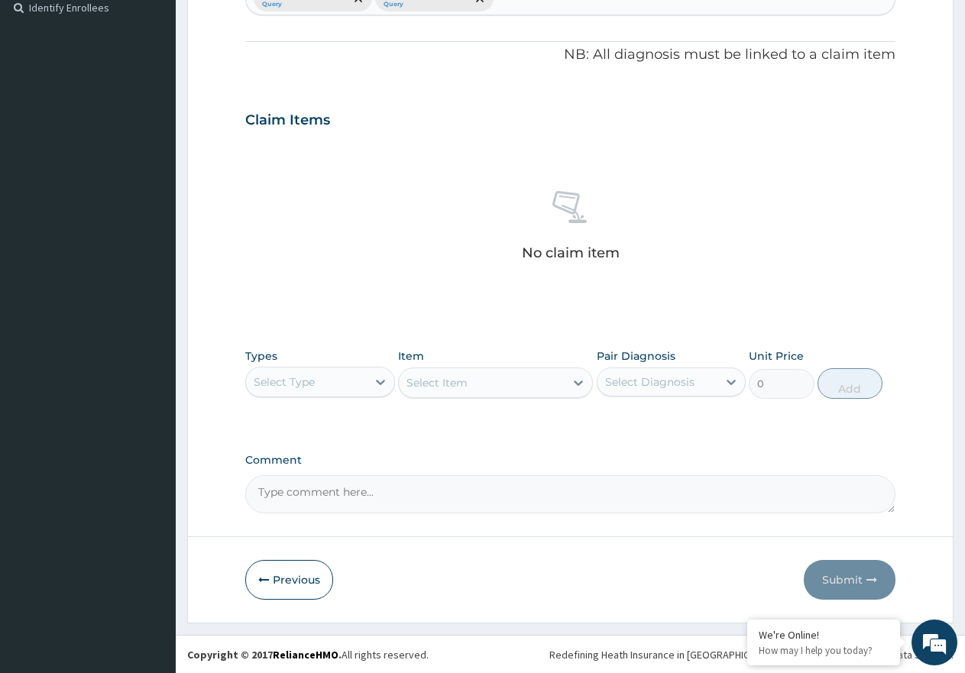
scroll to position [429, 0]
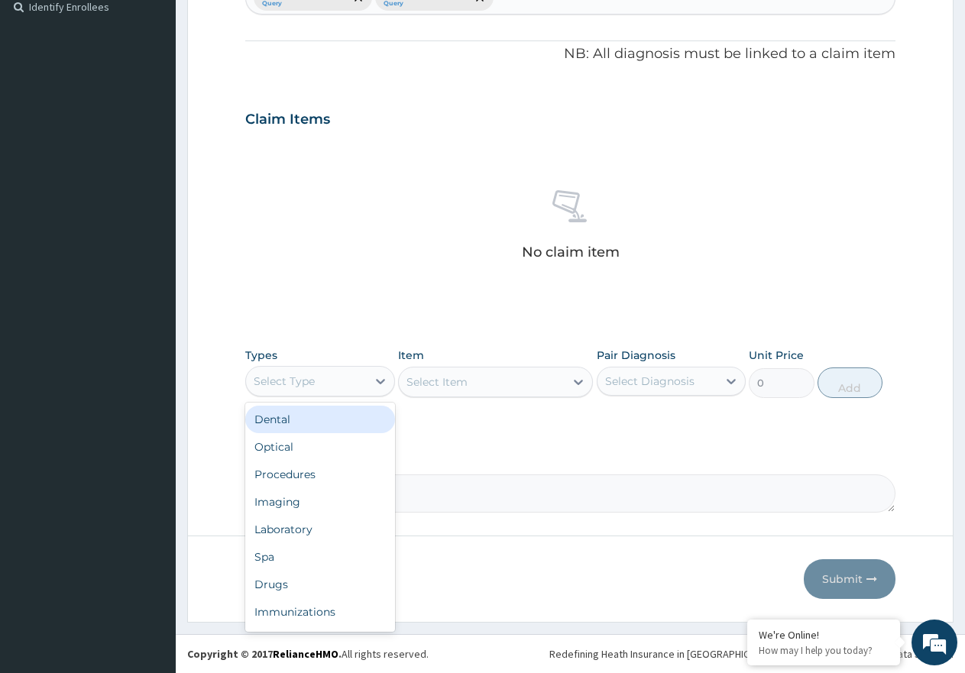
click at [287, 374] on div "Select Type" at bounding box center [284, 381] width 61 height 15
click at [327, 479] on div "Procedures" at bounding box center [320, 475] width 150 height 28
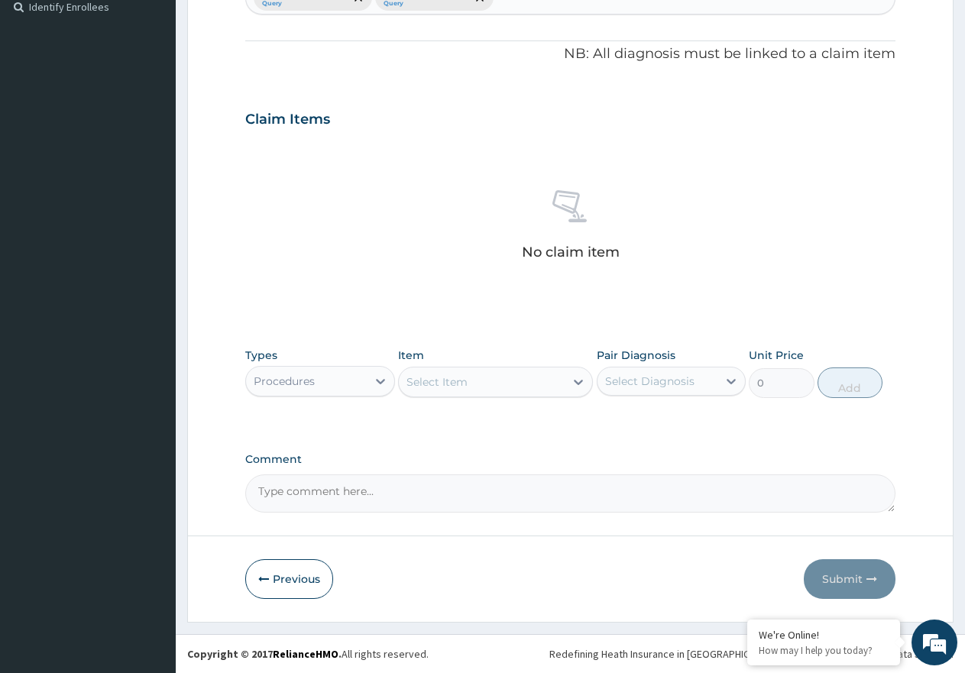
click at [451, 381] on div "Select Item" at bounding box center [436, 381] width 61 height 15
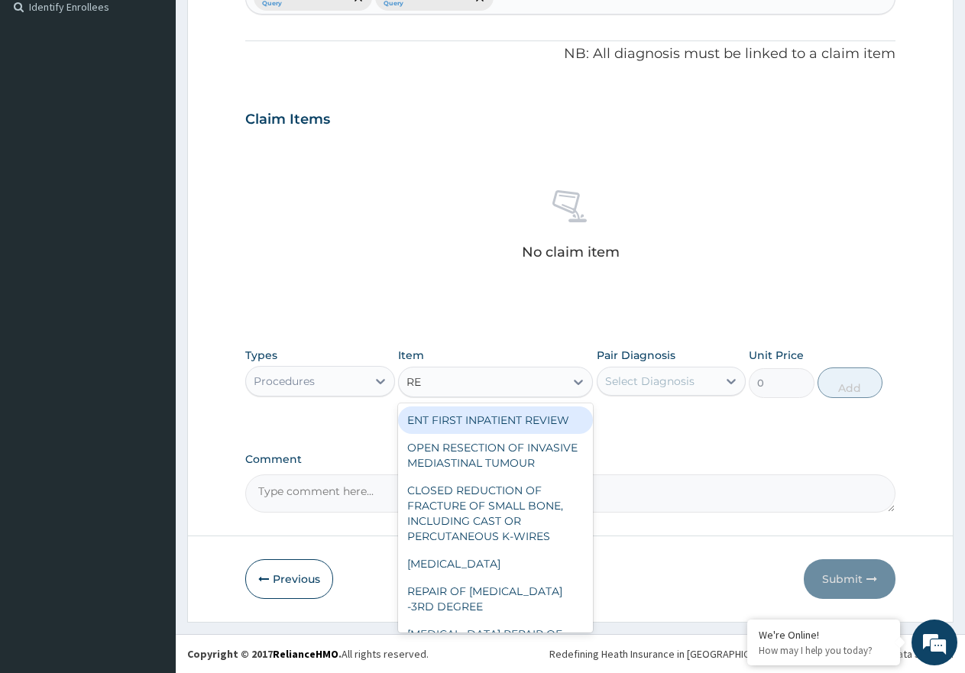
type input "REG"
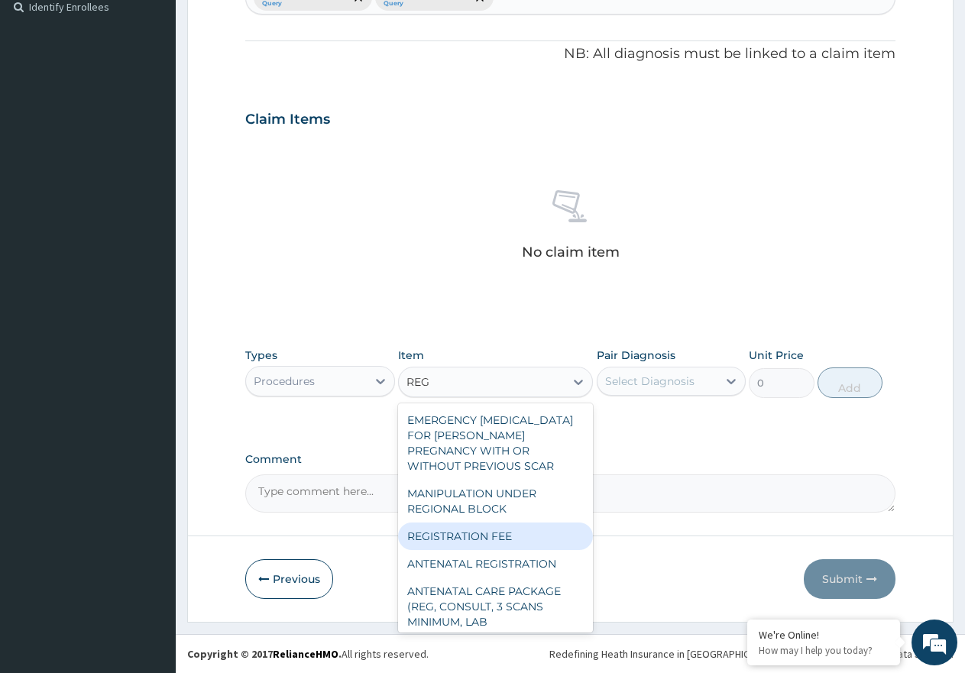
click at [526, 533] on div "REGISTRATION FEE" at bounding box center [495, 537] width 195 height 28
type input "2150"
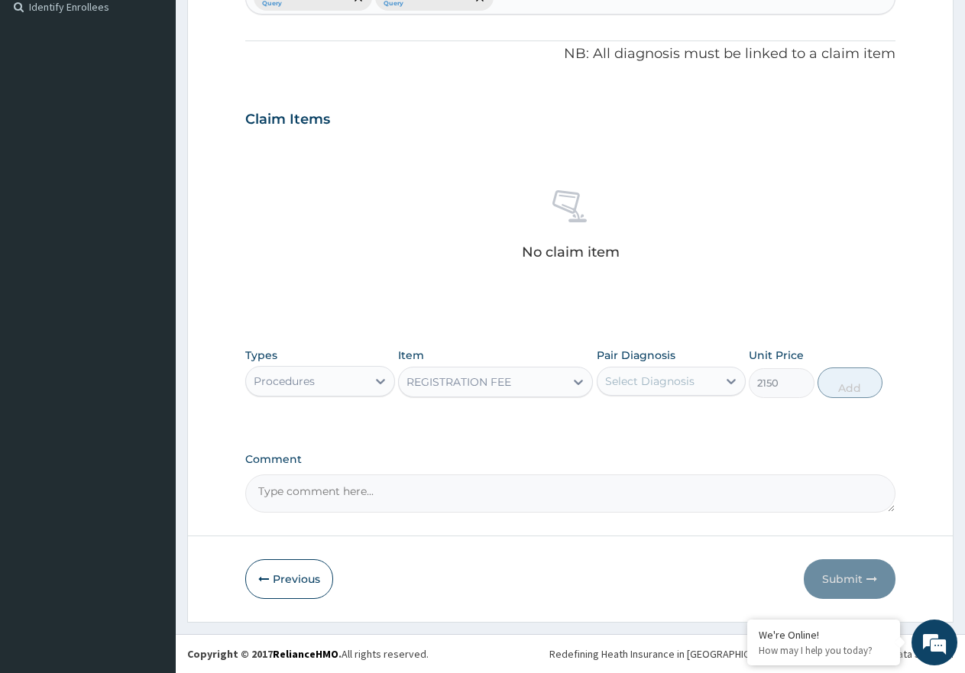
click at [644, 375] on div "Select Diagnosis" at bounding box center [649, 381] width 89 height 15
click at [648, 418] on label "[MEDICAL_DATA]" at bounding box center [669, 418] width 95 height 15
checkbox input "true"
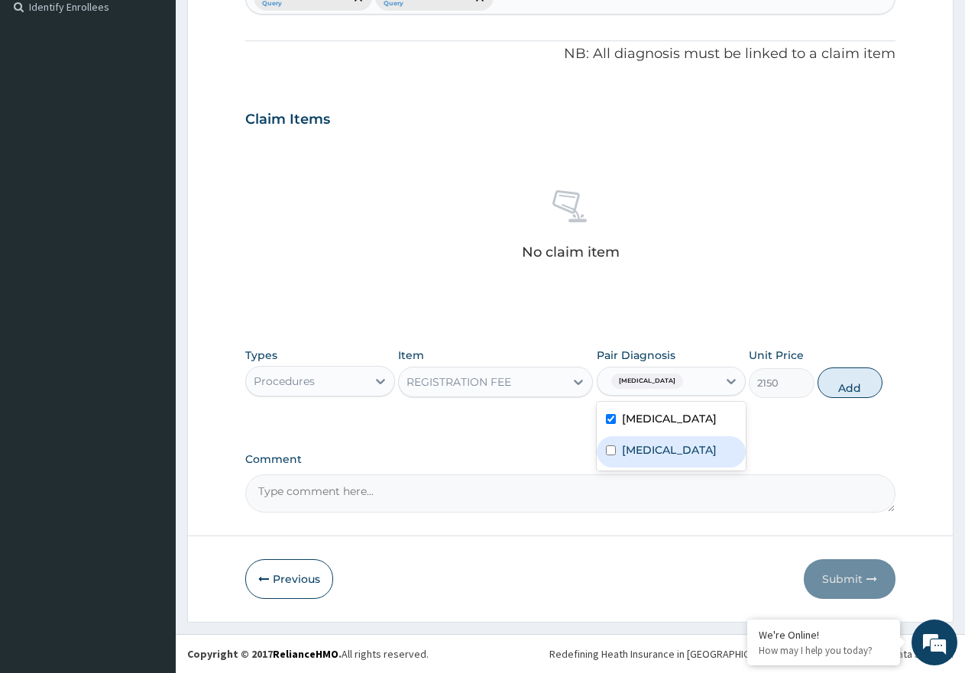
click at [656, 448] on label "[MEDICAL_DATA]" at bounding box center [669, 449] width 95 height 15
checkbox input "true"
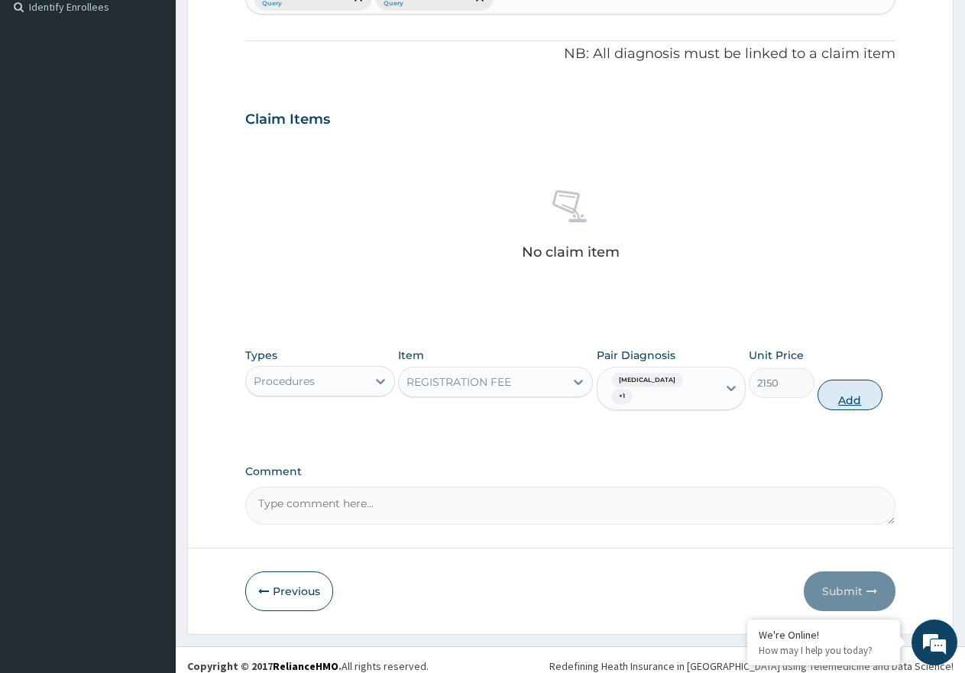
click at [869, 383] on button "Add" at bounding box center [850, 395] width 65 height 31
type input "0"
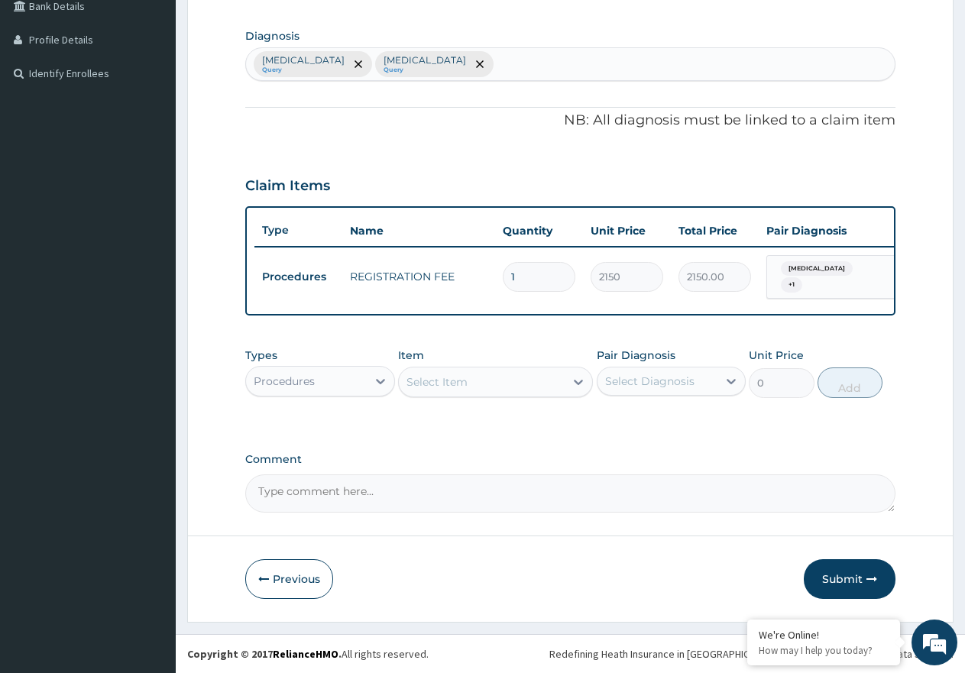
scroll to position [369, 0]
click at [465, 377] on div "Select Item" at bounding box center [436, 381] width 61 height 15
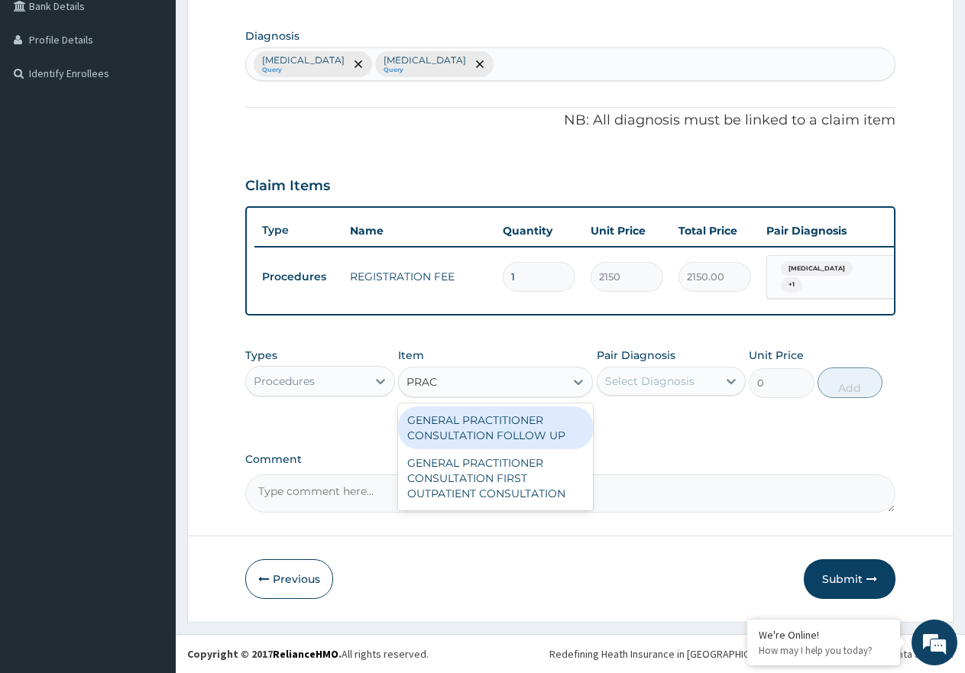
type input "PRACT"
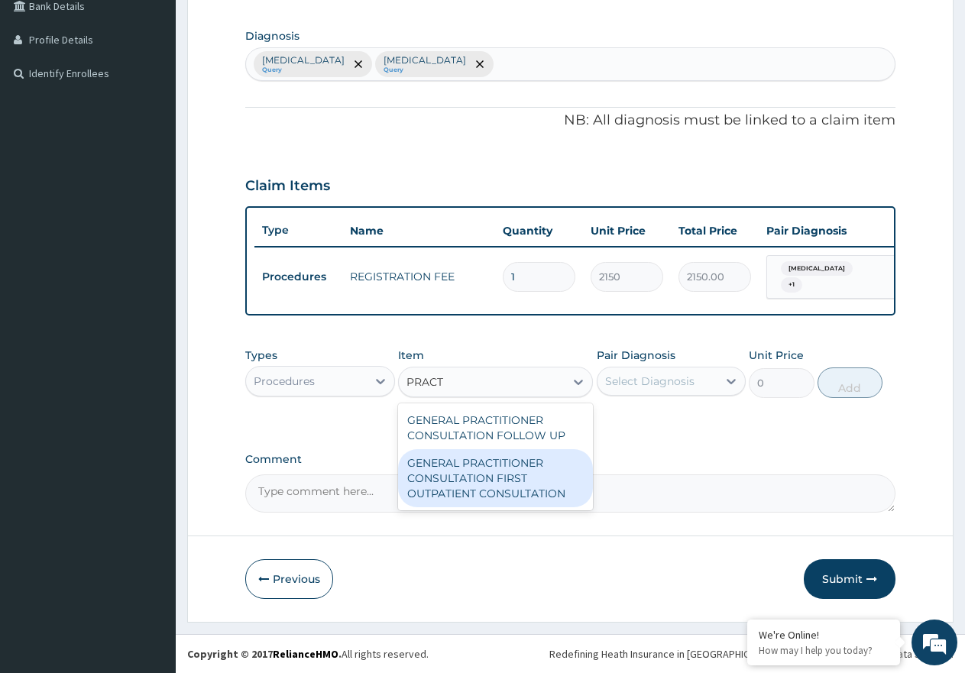
click at [502, 468] on div "GENERAL PRACTITIONER CONSULTATION FIRST OUTPATIENT CONSULTATION" at bounding box center [495, 478] width 195 height 58
type input "3547.5"
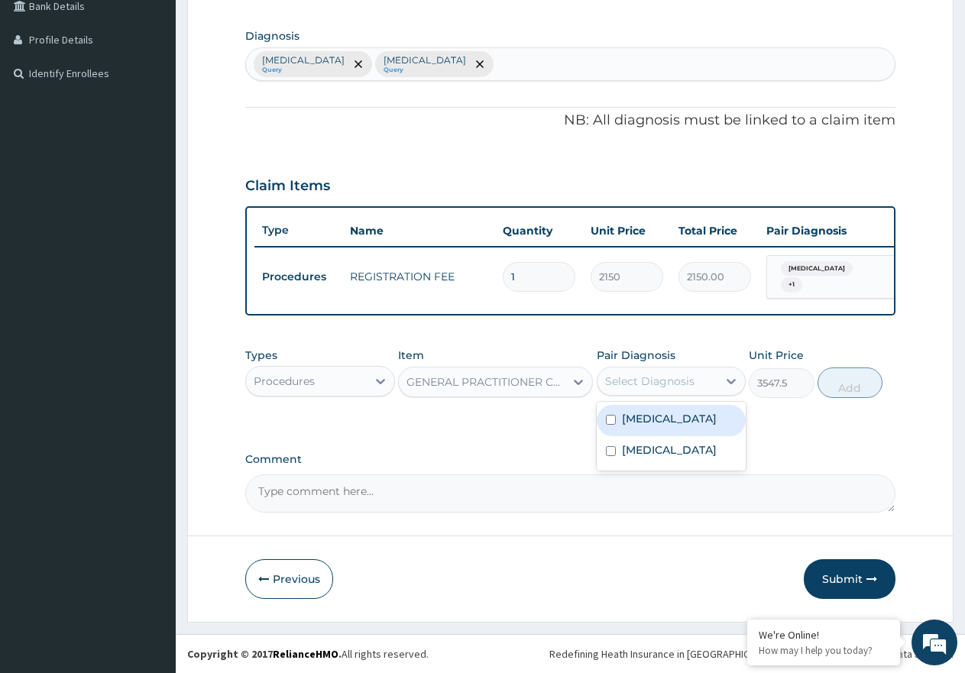
click at [686, 374] on div "Select Diagnosis" at bounding box center [649, 381] width 89 height 15
click at [672, 416] on div "[MEDICAL_DATA]" at bounding box center [672, 420] width 150 height 31
checkbox input "true"
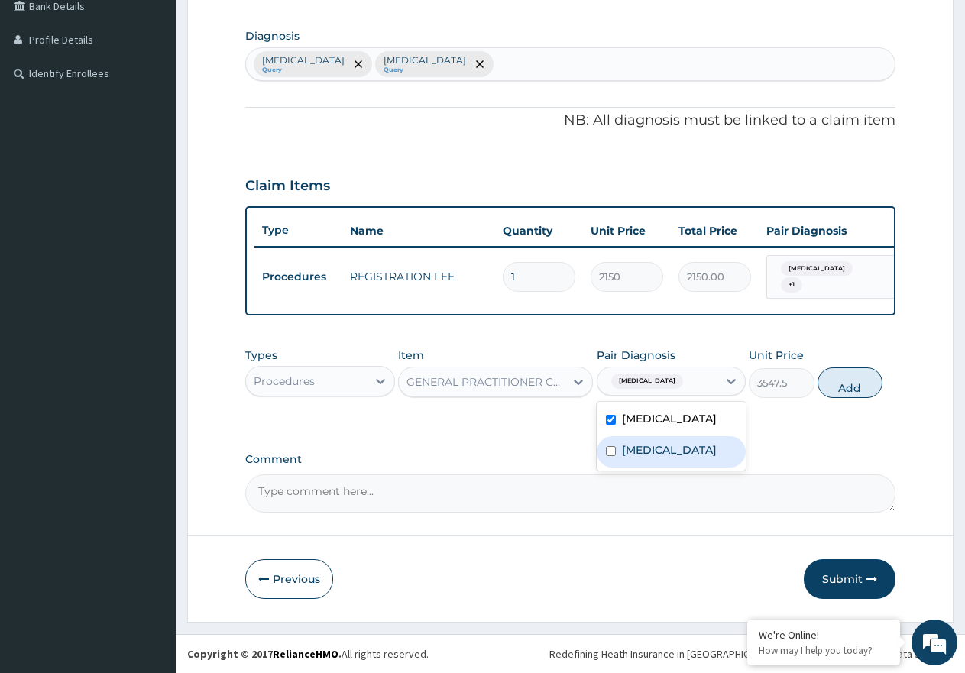
drag, startPoint x: 672, startPoint y: 445, endPoint x: 769, endPoint y: 416, distance: 101.8
click at [678, 445] on div "[MEDICAL_DATA]" at bounding box center [672, 451] width 150 height 31
checkbox input "true"
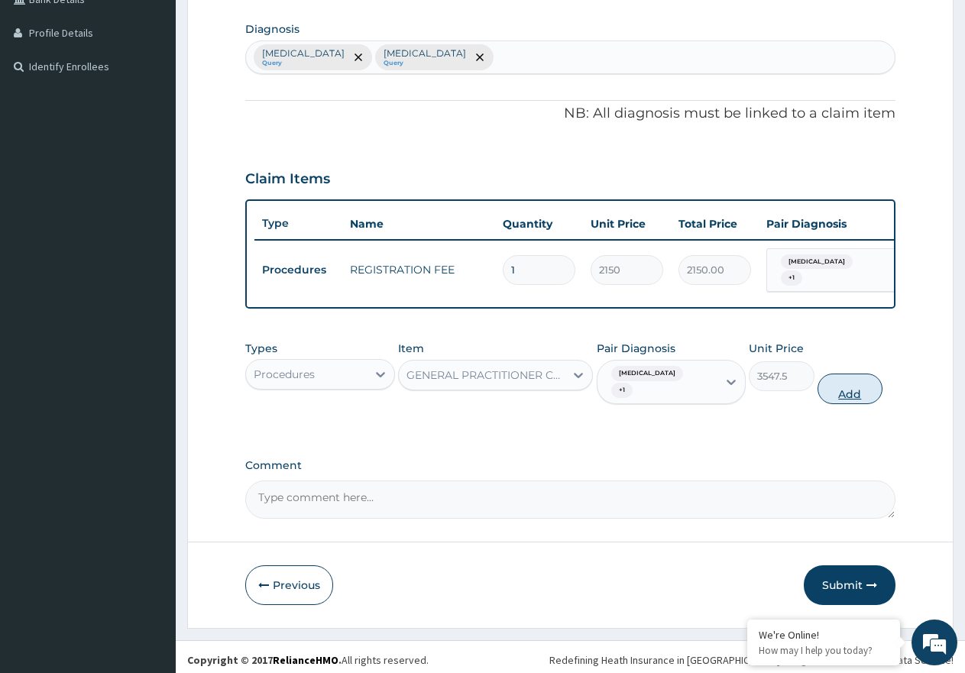
click at [836, 382] on button "Add" at bounding box center [850, 389] width 65 height 31
type input "0"
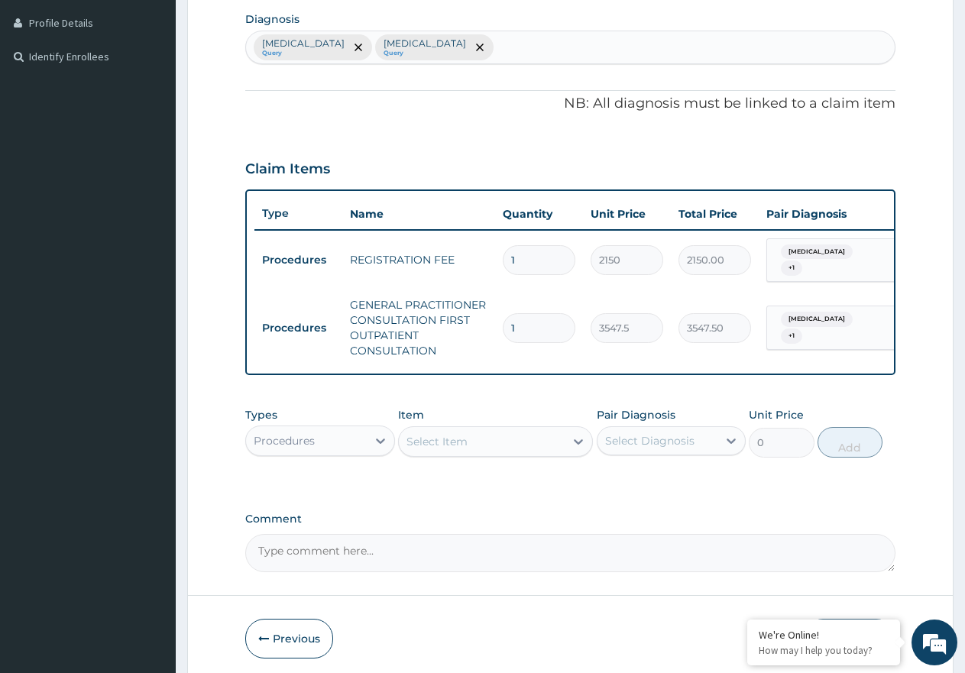
scroll to position [445, 0]
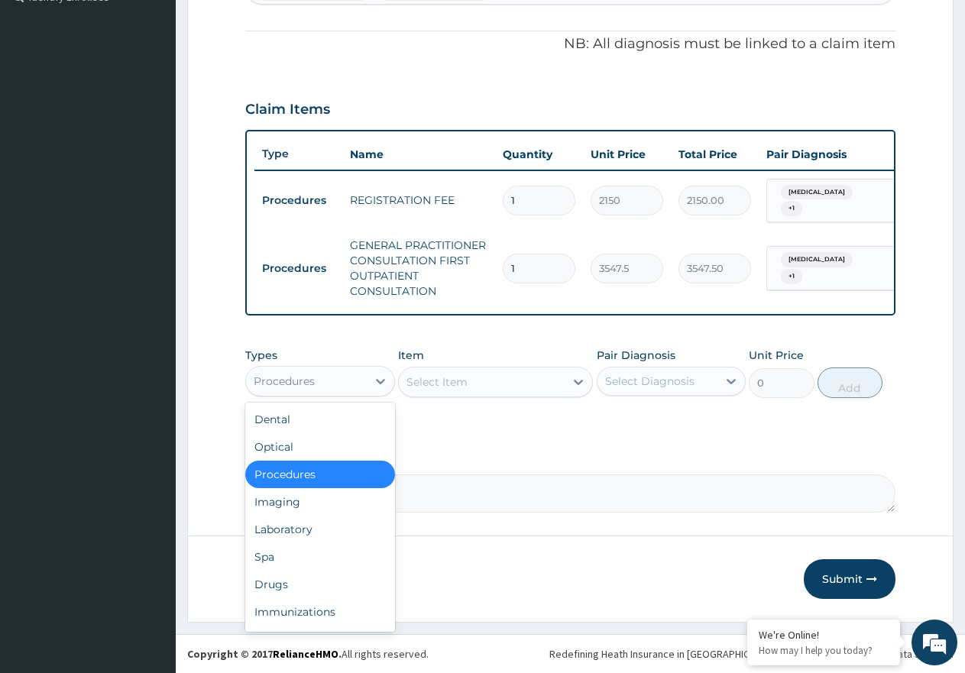
click at [366, 387] on div "Procedures" at bounding box center [306, 381] width 121 height 24
click at [345, 529] on div "Laboratory" at bounding box center [320, 530] width 150 height 28
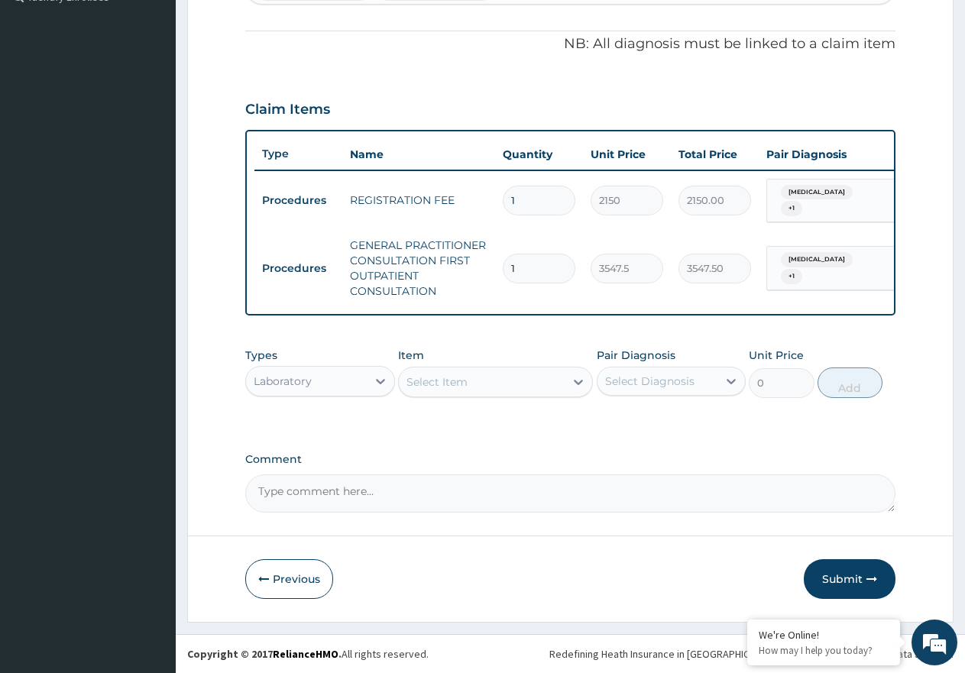
click at [446, 384] on div "Select Item" at bounding box center [436, 381] width 61 height 15
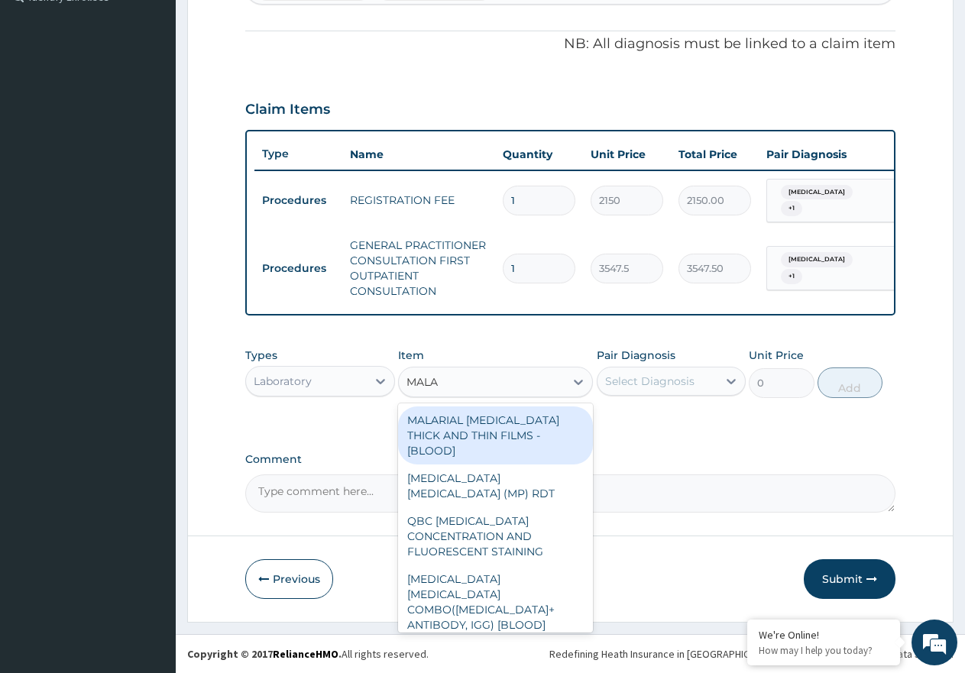
type input "MALAR"
drag, startPoint x: 558, startPoint y: 435, endPoint x: 630, endPoint y: 411, distance: 75.6
click at [558, 434] on div "MALARIAL [MEDICAL_DATA] THICK AND THIN FILMS - [BLOOD]" at bounding box center [495, 435] width 195 height 58
type input "1612.5"
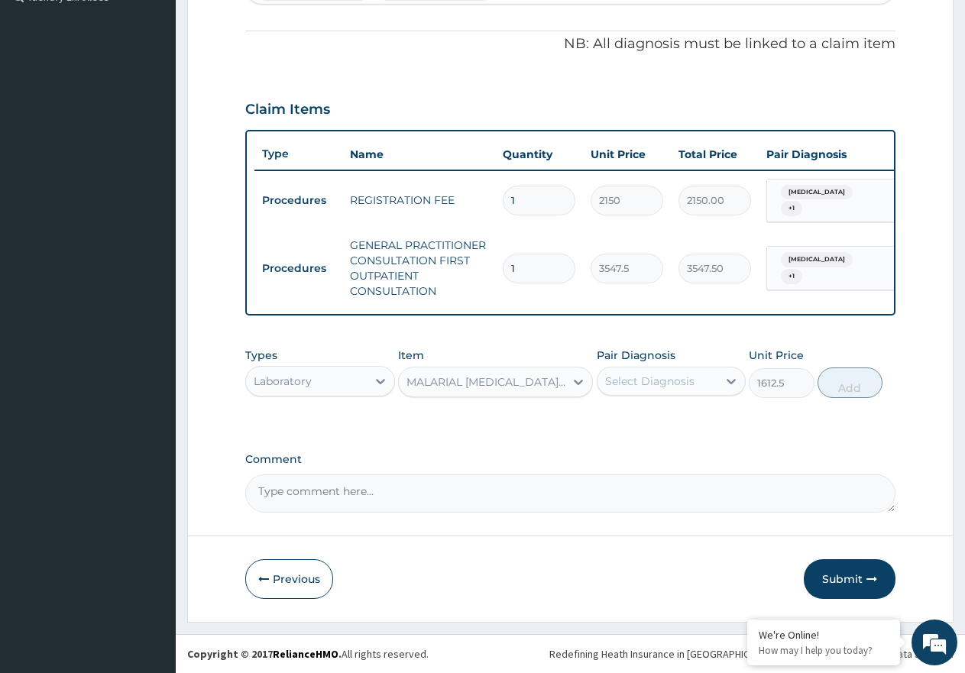
click at [673, 385] on div "Select Diagnosis" at bounding box center [649, 381] width 89 height 15
click at [666, 421] on div "[MEDICAL_DATA]" at bounding box center [672, 420] width 150 height 31
checkbox input "true"
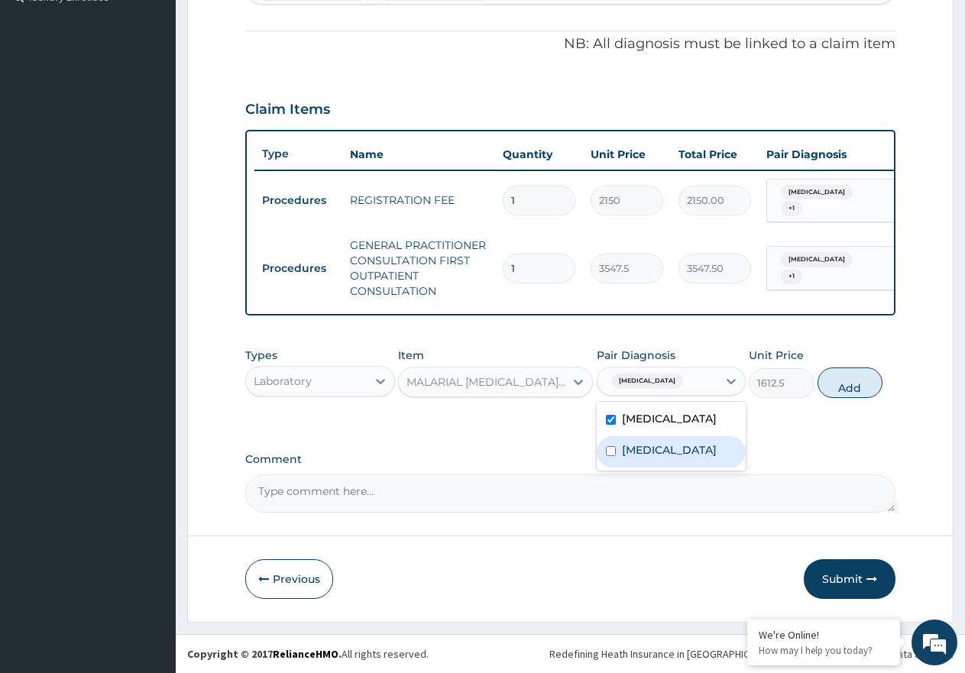
click at [669, 460] on div "[MEDICAL_DATA]" at bounding box center [672, 451] width 150 height 31
checkbox input "true"
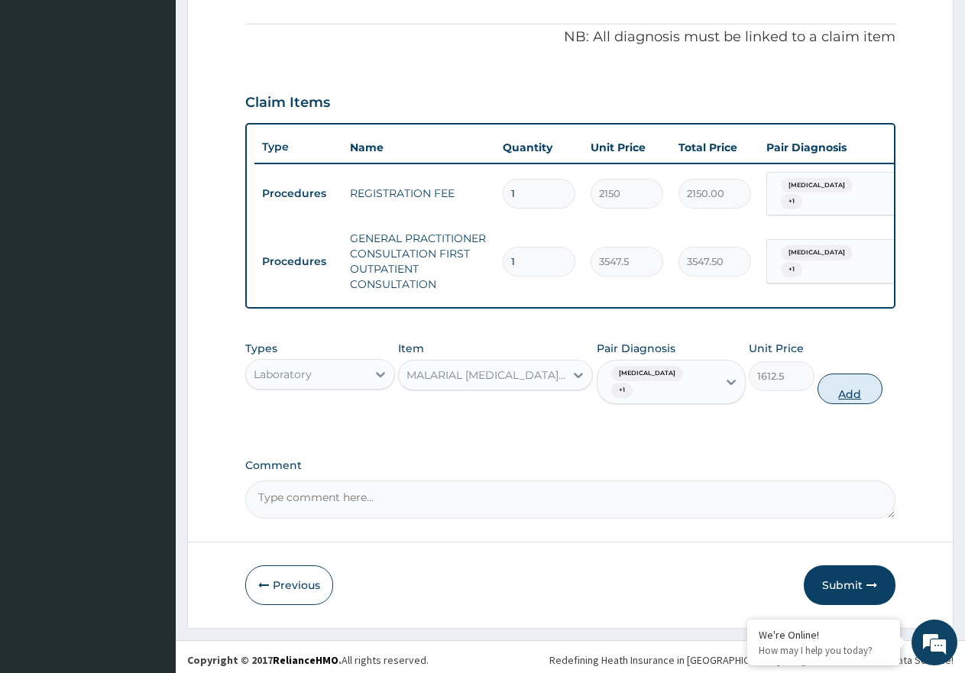
click at [847, 386] on button "Add" at bounding box center [850, 389] width 65 height 31
type input "0"
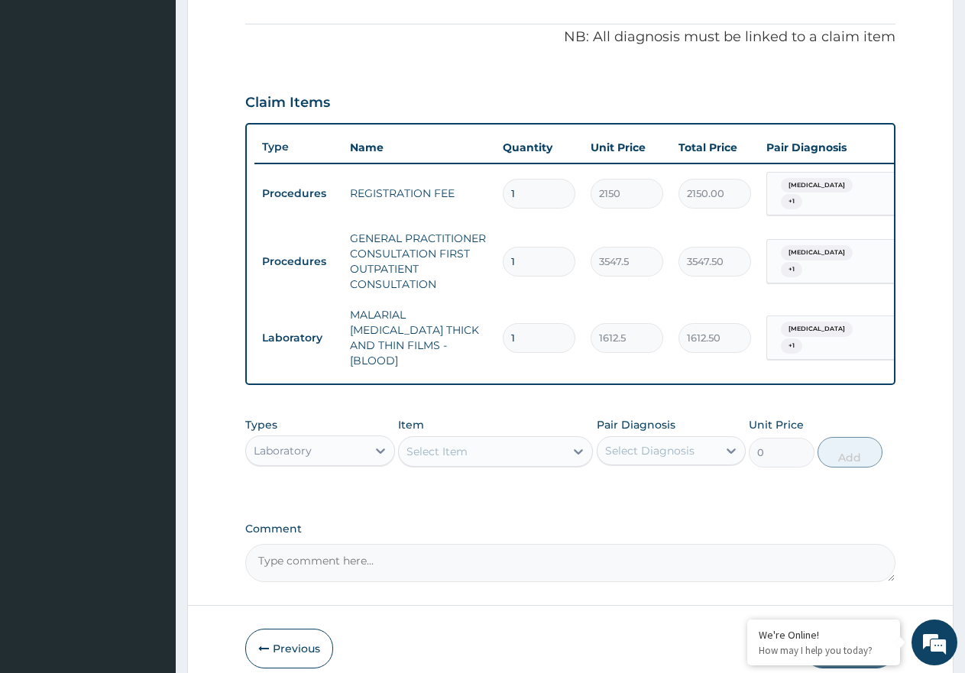
click at [449, 445] on div "Select Item" at bounding box center [436, 451] width 61 height 15
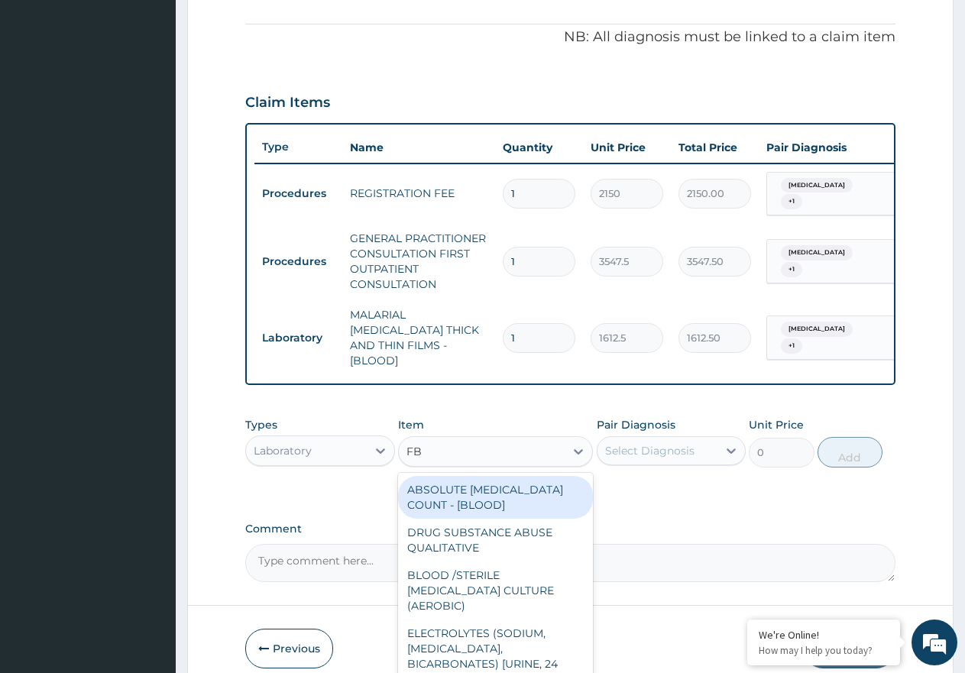
type input "FBC"
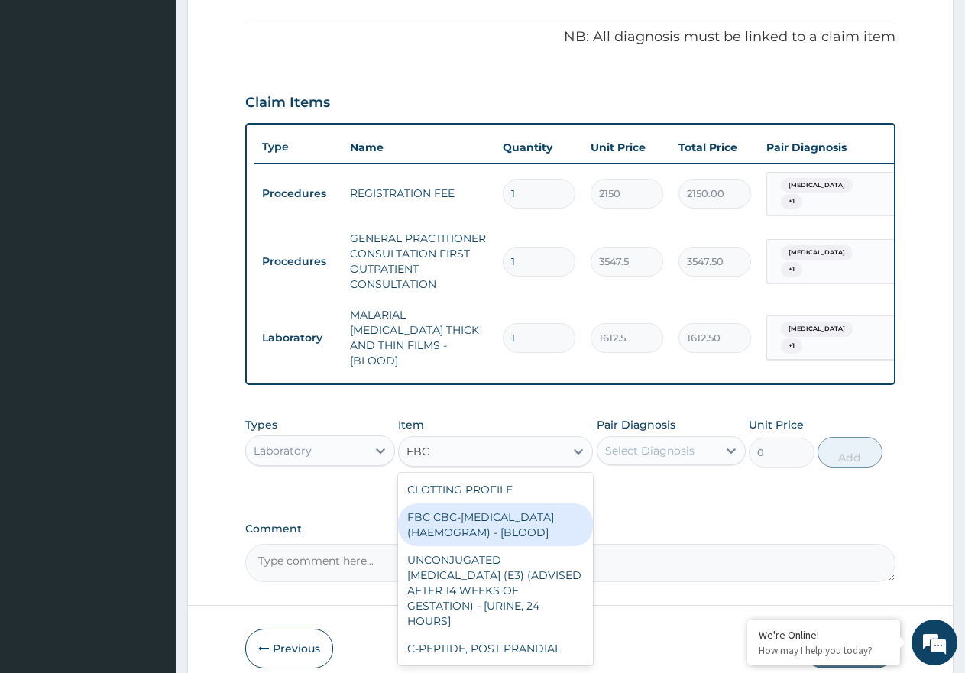
click at [474, 510] on div "FBC CBC-[MEDICAL_DATA] (HAEMOGRAM) - [BLOOD]" at bounding box center [495, 525] width 195 height 43
type input "4300"
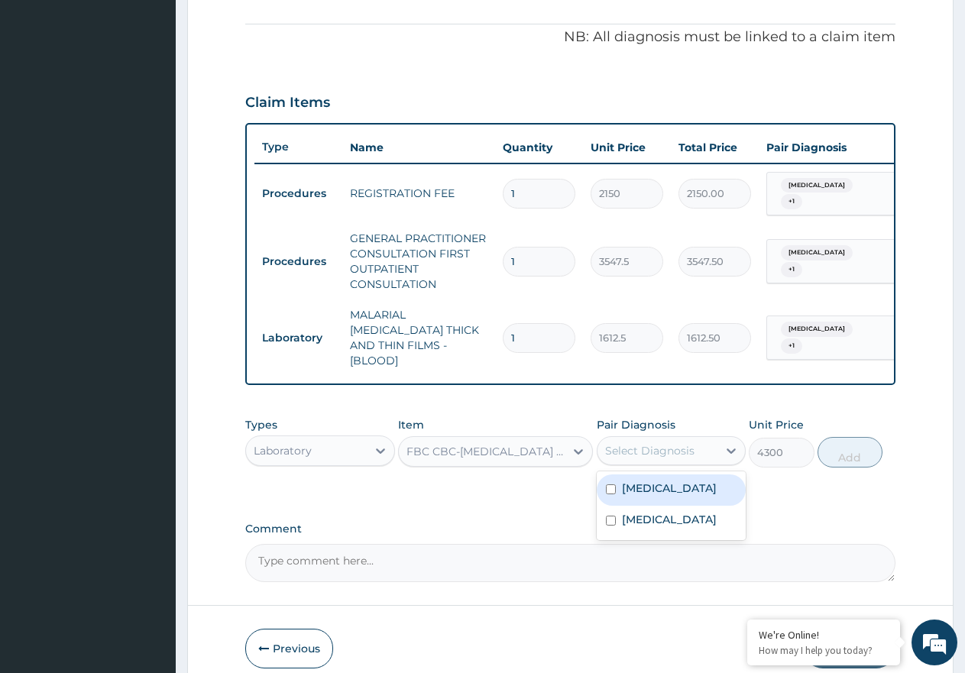
click at [659, 444] on div "Select Diagnosis" at bounding box center [649, 450] width 89 height 15
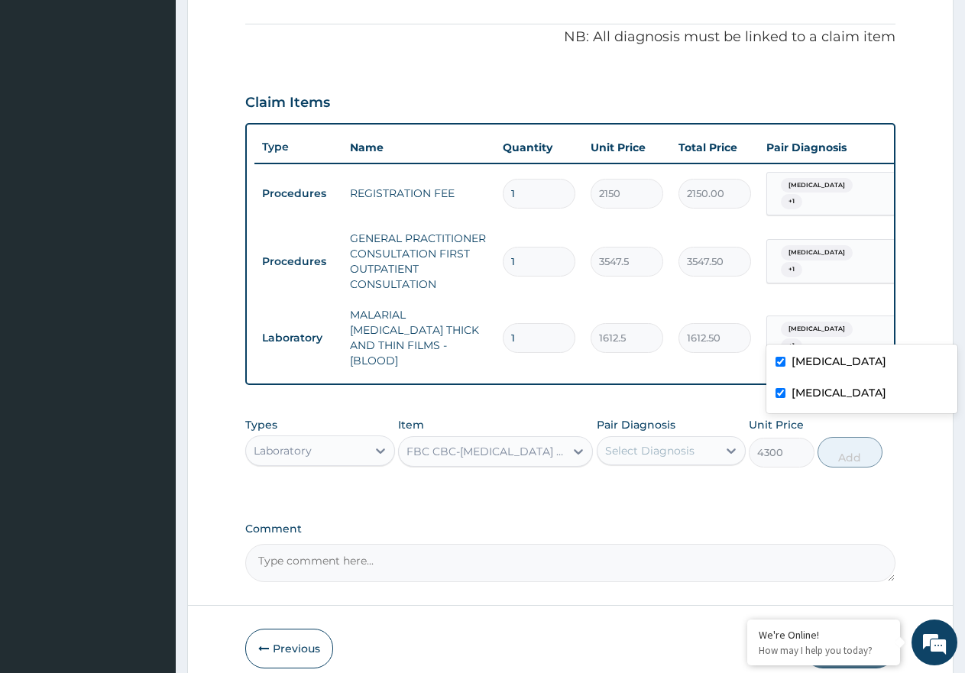
click at [802, 338] on span "+ 1" at bounding box center [791, 345] width 21 height 15
click at [803, 390] on label "[MEDICAL_DATA]" at bounding box center [839, 392] width 95 height 15
checkbox input "false"
click at [674, 385] on div "PA Code / Prescription Code Enter Code(Secondary Care Only) Encounter Date 30-0…" at bounding box center [570, 141] width 650 height 882
click at [662, 443] on div "Select Diagnosis" at bounding box center [649, 450] width 89 height 15
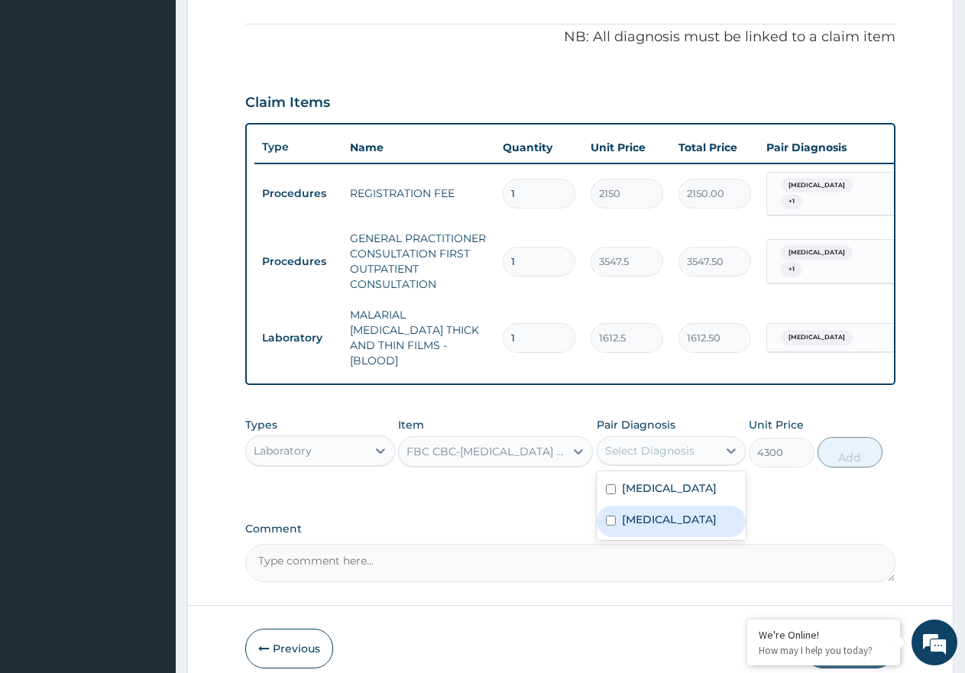
drag, startPoint x: 648, startPoint y: 505, endPoint x: 723, endPoint y: 490, distance: 76.4
click at [656, 512] on label "[MEDICAL_DATA]" at bounding box center [669, 519] width 95 height 15
checkbox input "true"
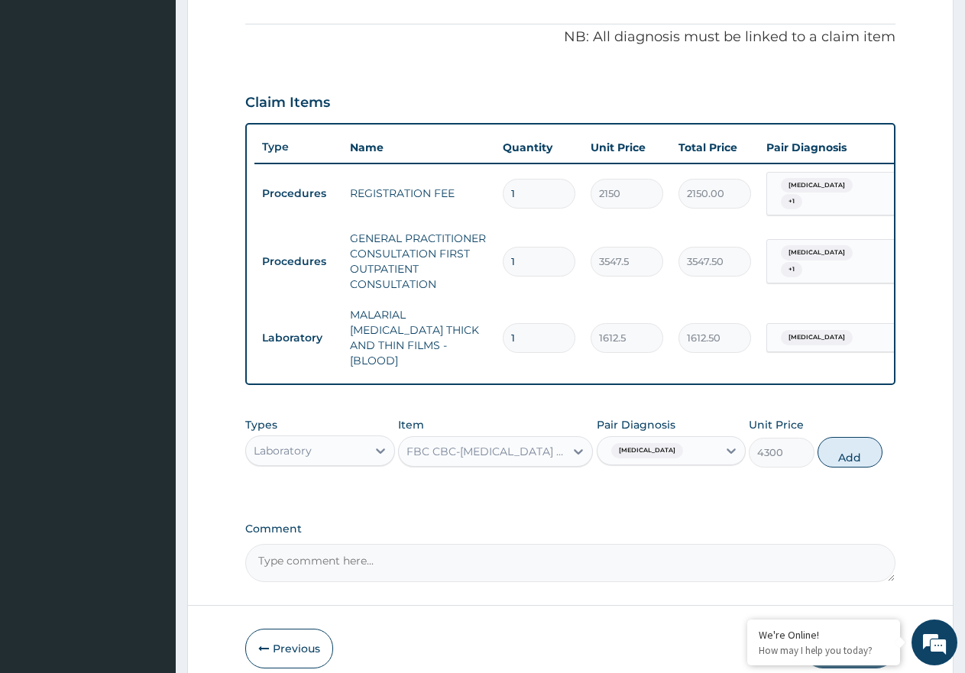
click at [849, 427] on div "Types Laboratory Item FBC CBC-COMPLETE BLOOD COUNT (HAEMOGRAM) - [BLOOD] Pair D…" at bounding box center [570, 443] width 650 height 66
click at [849, 450] on button "Add" at bounding box center [850, 452] width 65 height 31
type input "0"
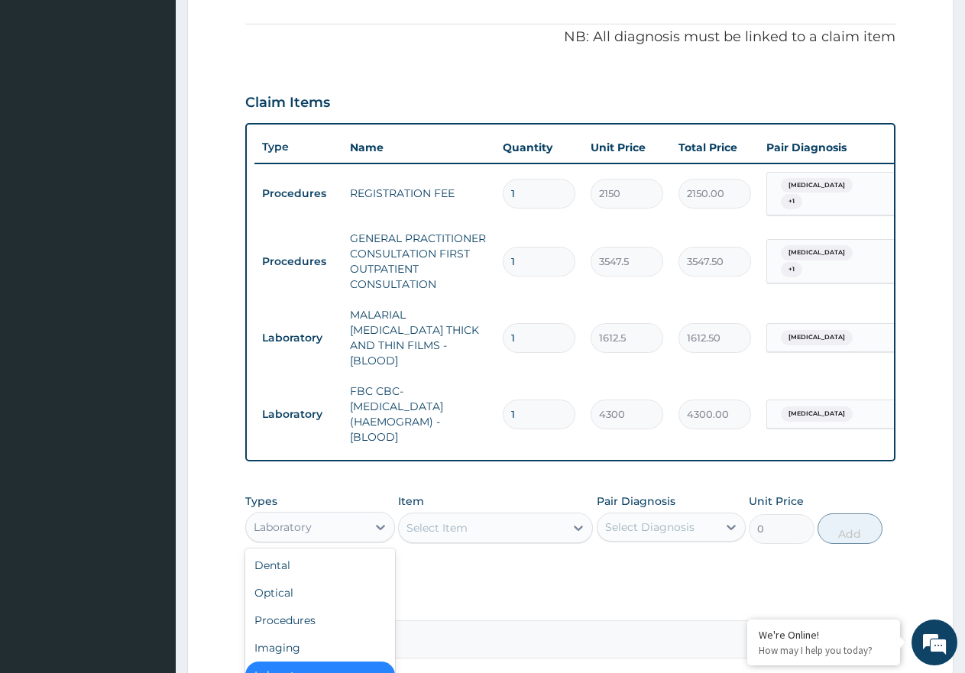
drag, startPoint x: 365, startPoint y: 515, endPoint x: 373, endPoint y: 583, distance: 68.4
click at [365, 520] on div "Laboratory" at bounding box center [306, 527] width 121 height 24
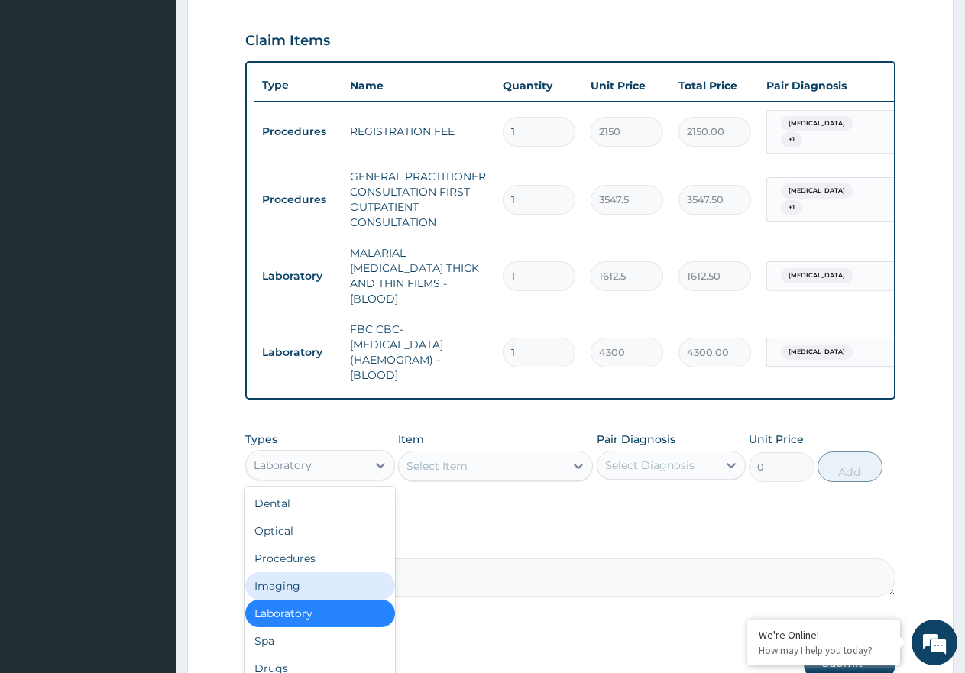
scroll to position [583, 0]
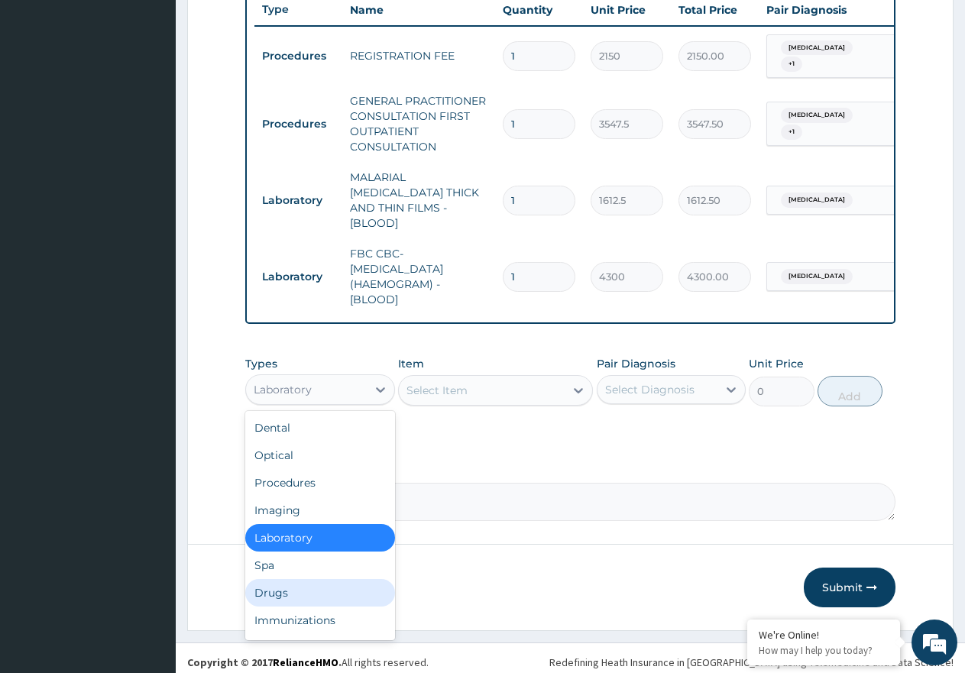
click at [333, 584] on div "Drugs" at bounding box center [320, 593] width 150 height 28
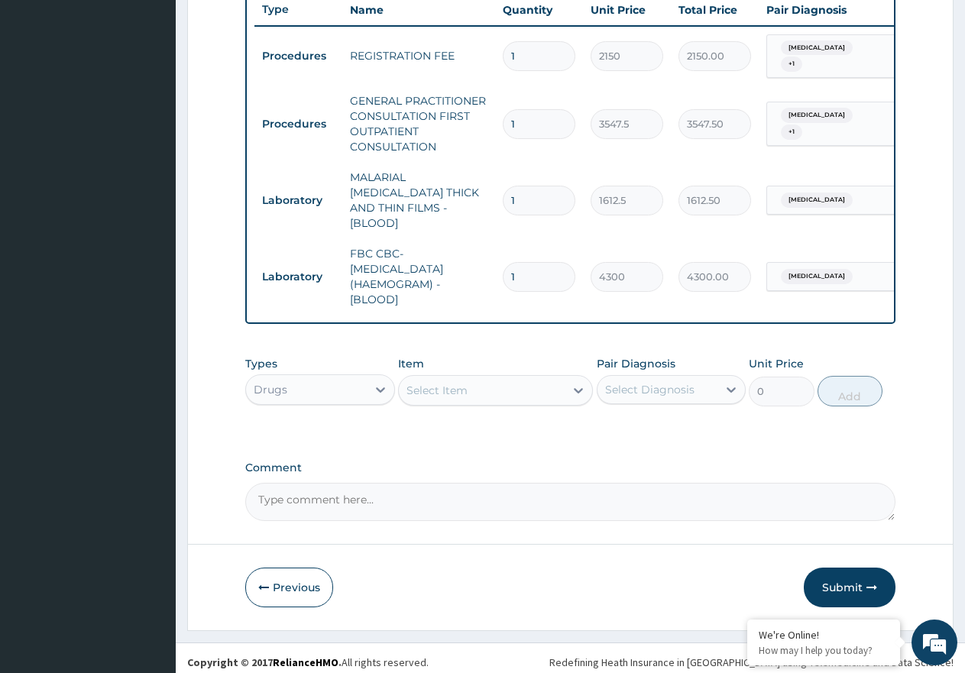
drag, startPoint x: 461, startPoint y: 381, endPoint x: 452, endPoint y: 382, distance: 9.3
click at [461, 383] on div "Select Item" at bounding box center [436, 390] width 61 height 15
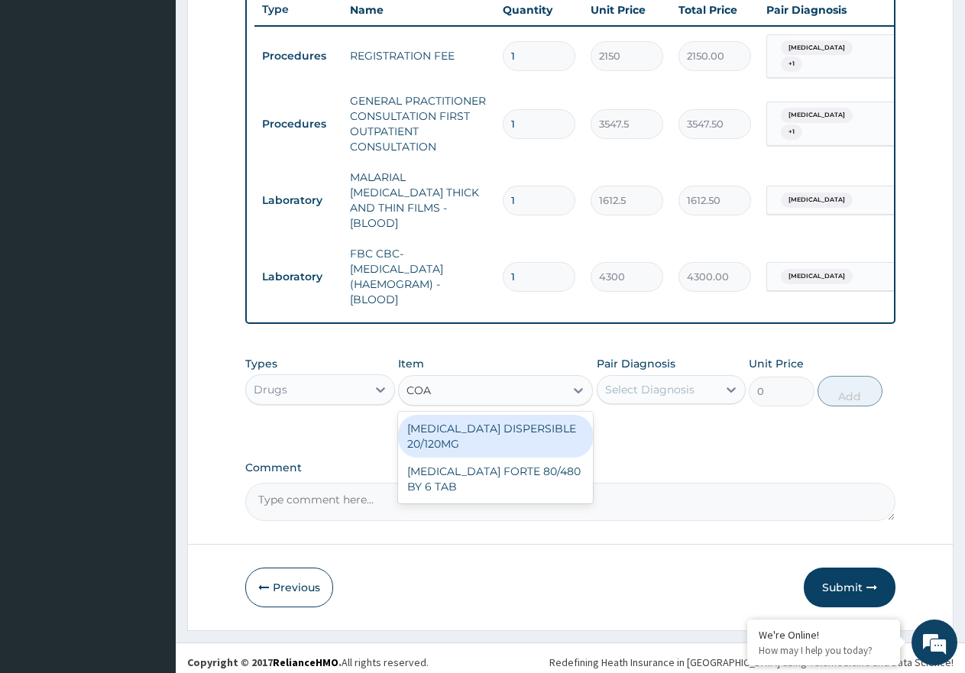
type input "COAR"
click at [461, 427] on div "[MEDICAL_DATA] DISPERSIBLE 20/120MG" at bounding box center [495, 436] width 195 height 43
type input "112.3375"
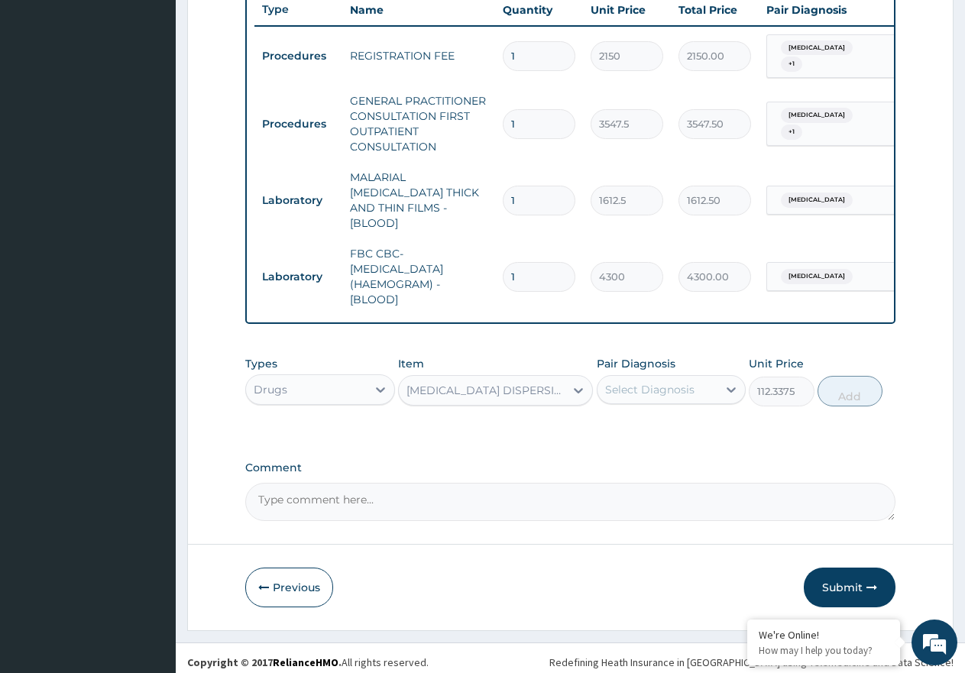
click at [655, 382] on div "Select Diagnosis" at bounding box center [649, 389] width 89 height 15
click at [665, 423] on div "[MEDICAL_DATA]" at bounding box center [672, 428] width 150 height 31
checkbox input "true"
click at [841, 379] on button "Add" at bounding box center [850, 391] width 65 height 31
type input "0"
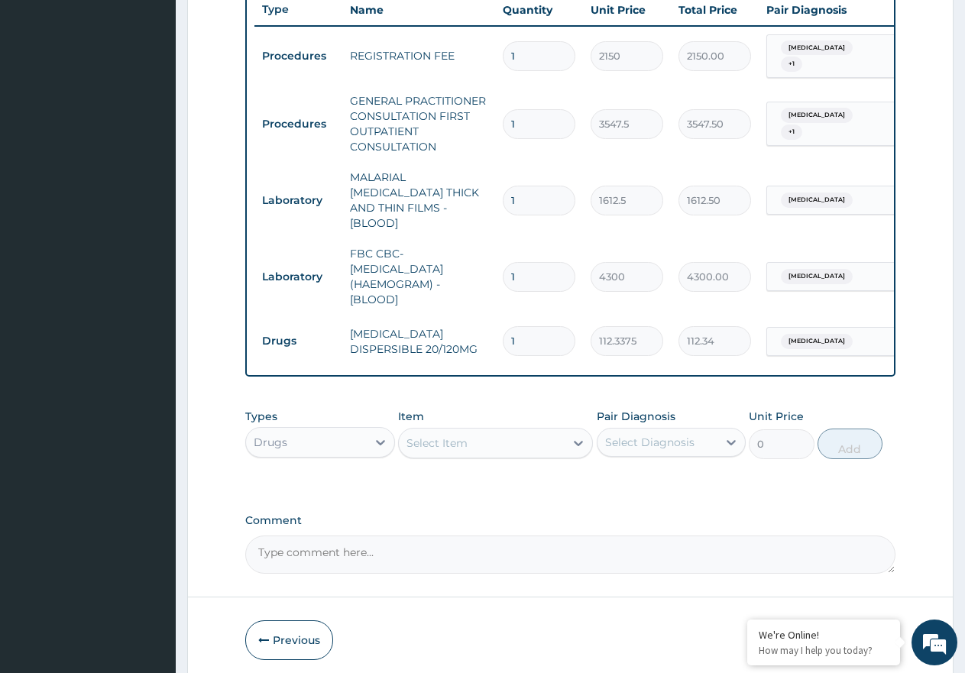
type input "18"
type input "2022.08"
type input "18"
click at [442, 441] on div "Select Item" at bounding box center [436, 443] width 61 height 15
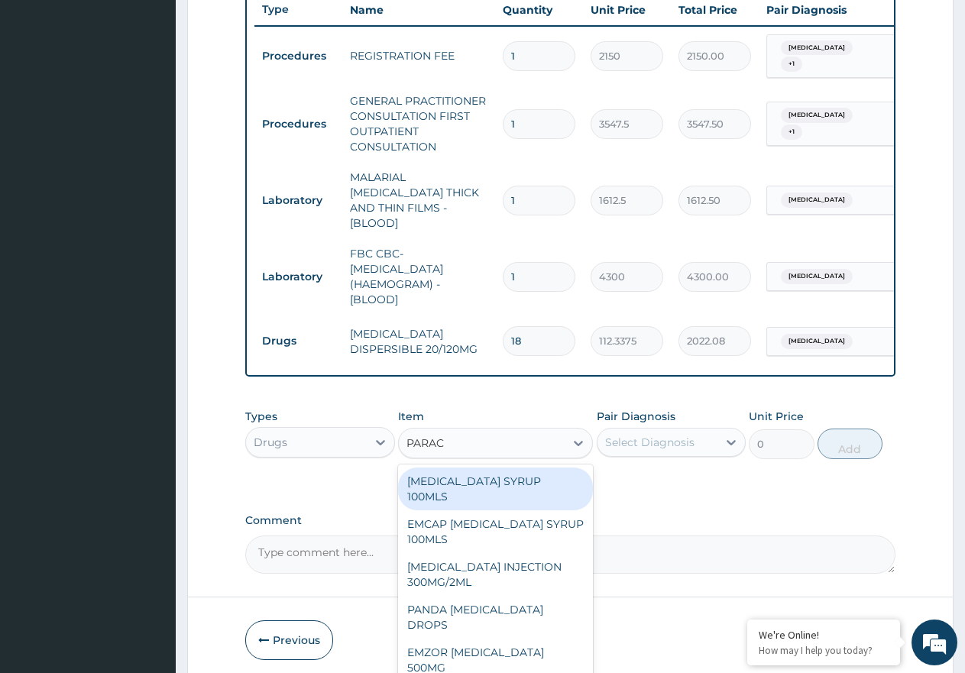
type input "PARACE"
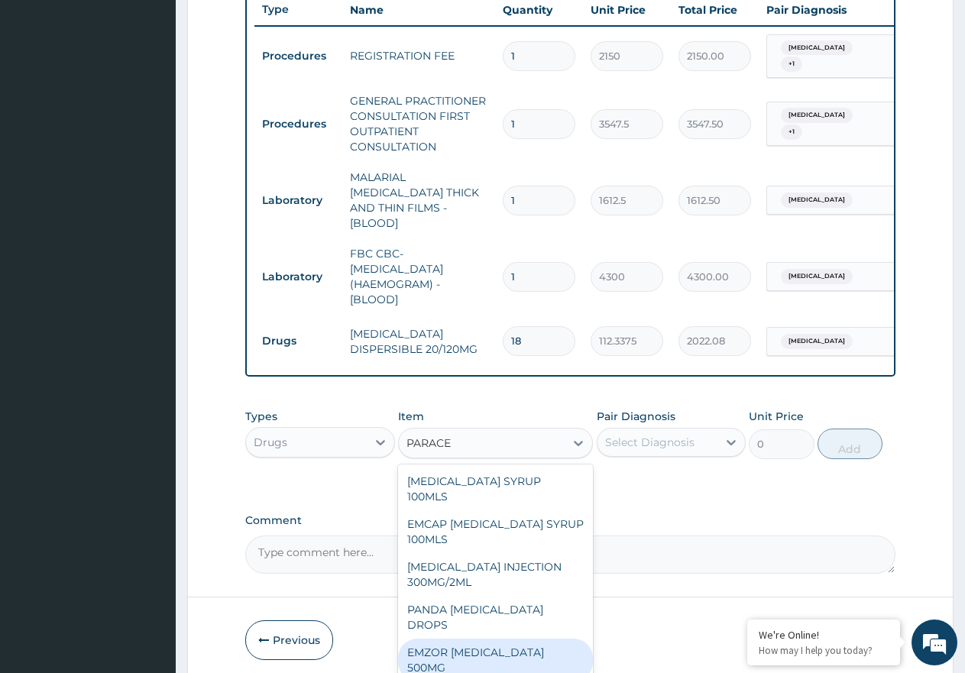
click at [529, 639] on div "EMZOR [MEDICAL_DATA] 500MG" at bounding box center [495, 660] width 195 height 43
type input "23.65"
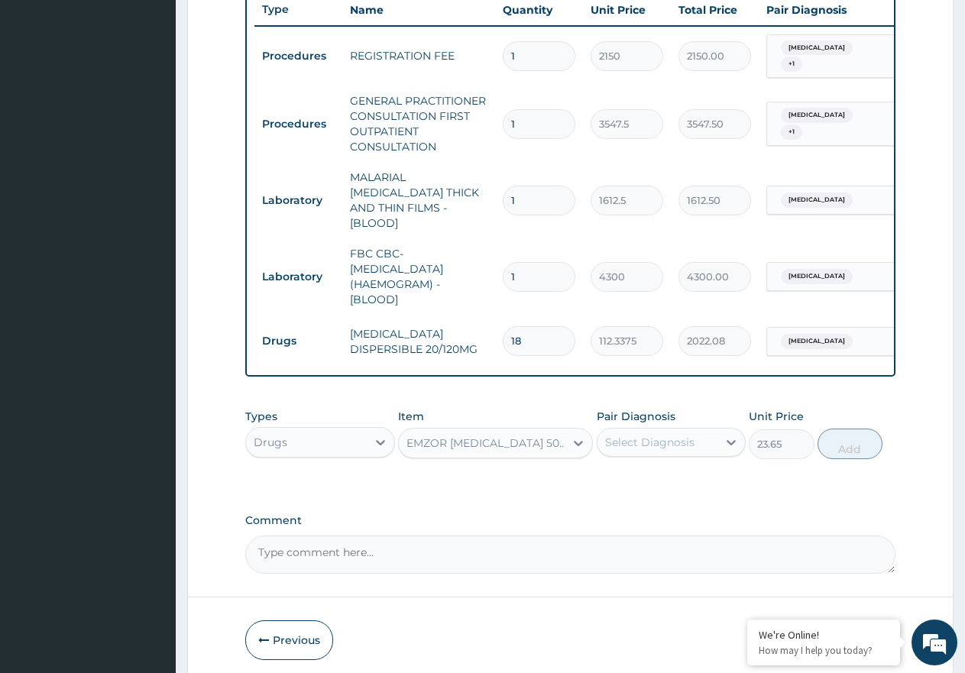
click at [667, 435] on div "Select Diagnosis" at bounding box center [649, 442] width 89 height 15
drag, startPoint x: 675, startPoint y: 478, endPoint x: 708, endPoint y: 472, distance: 33.4
click at [675, 478] on div "[MEDICAL_DATA]" at bounding box center [672, 481] width 150 height 31
checkbox input "true"
click at [876, 429] on button "Add" at bounding box center [850, 444] width 65 height 31
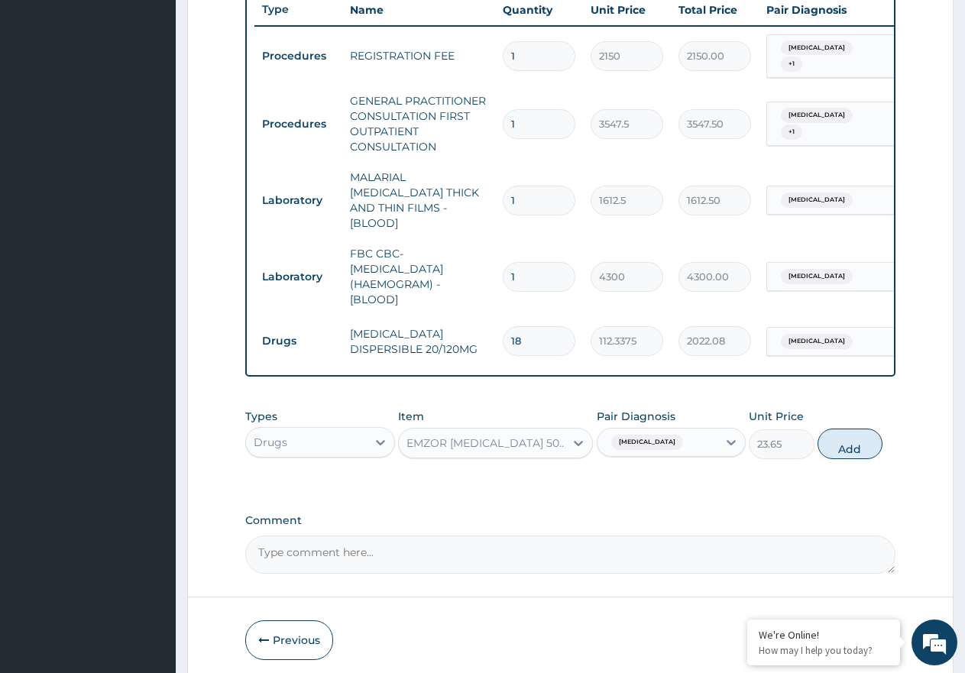
type input "0"
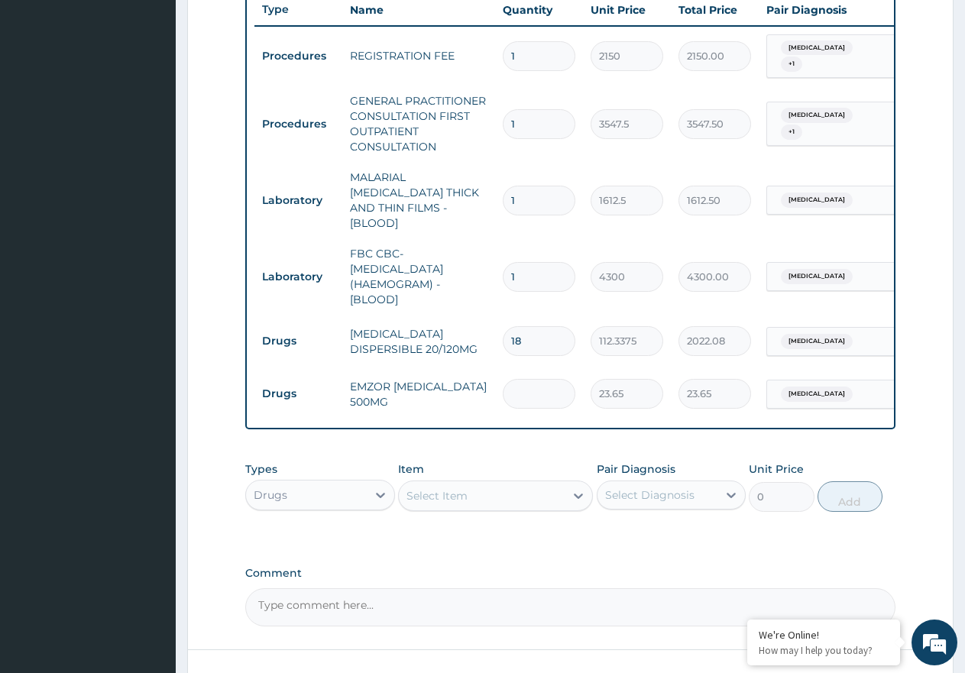
type input "0.00"
type input "9"
type input "212.85"
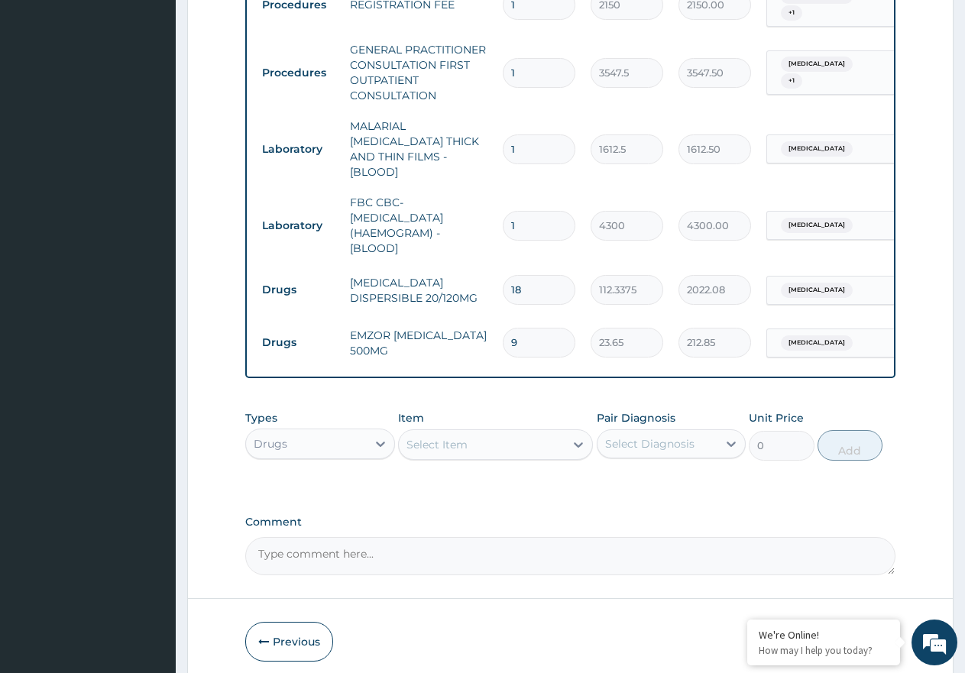
scroll to position [688, 0]
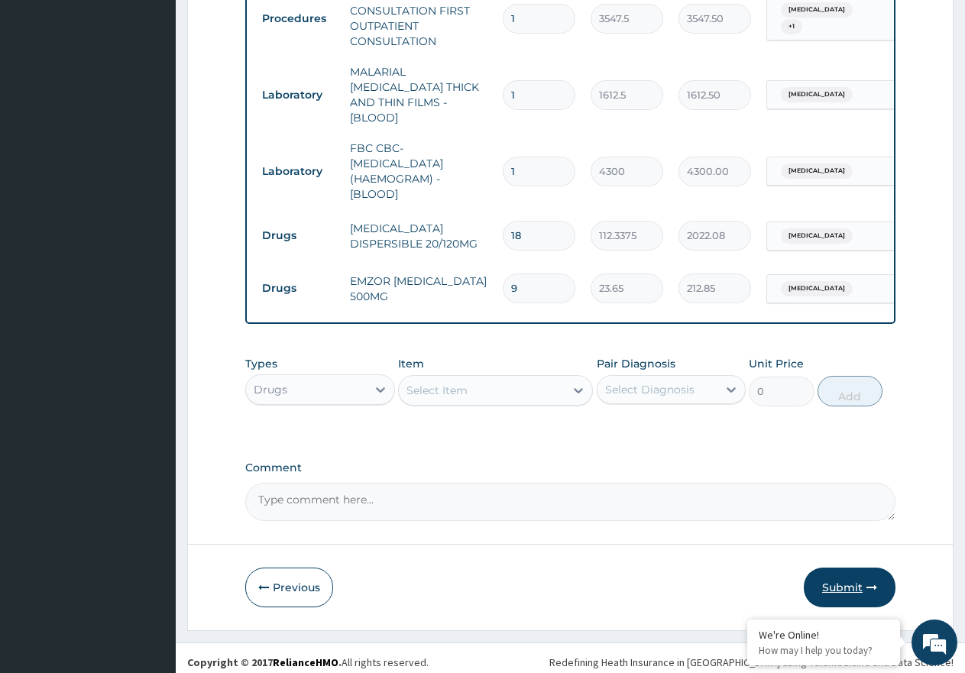
type input "9"
click at [843, 575] on button "Submit" at bounding box center [850, 588] width 92 height 40
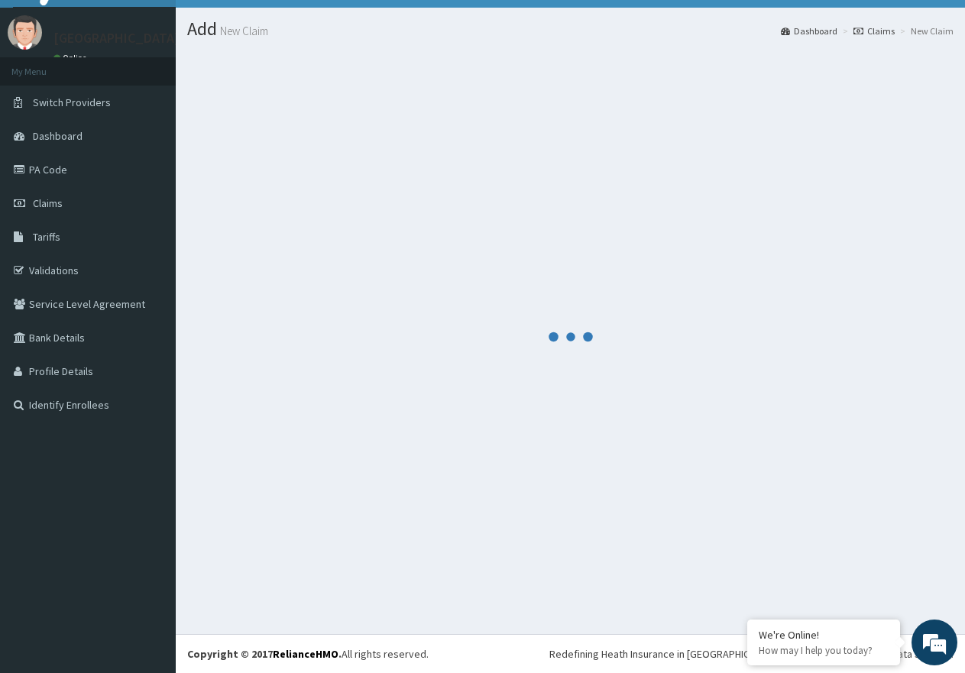
scroll to position [31, 0]
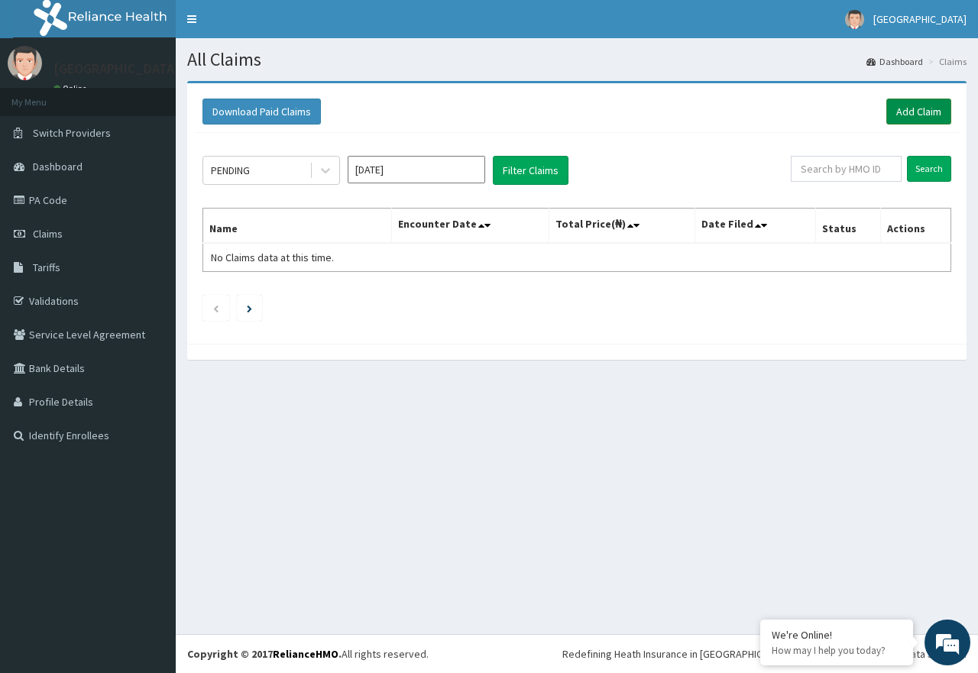
click at [920, 112] on link "Add Claim" at bounding box center [918, 112] width 65 height 26
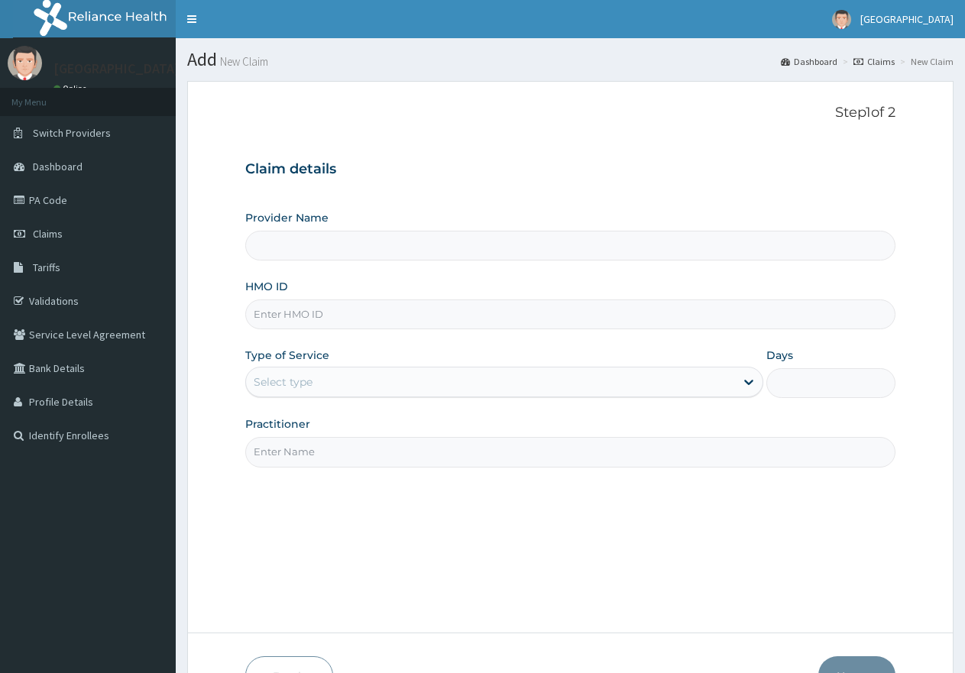
type input "[GEOGRAPHIC_DATA]"
type input "ERM/10354/A"
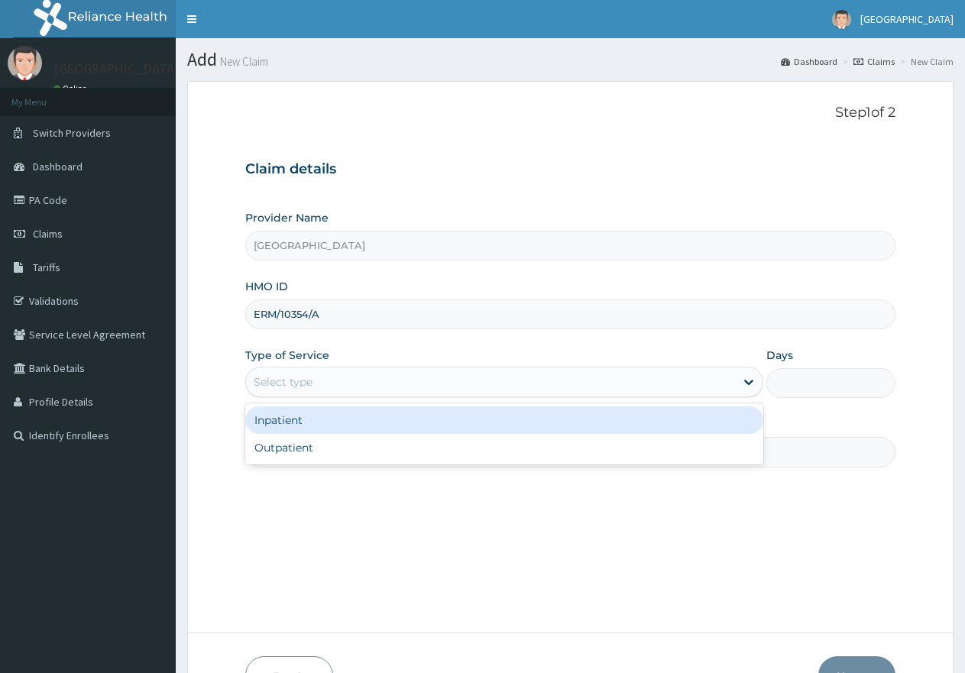
click at [415, 380] on div "Select type" at bounding box center [490, 382] width 488 height 24
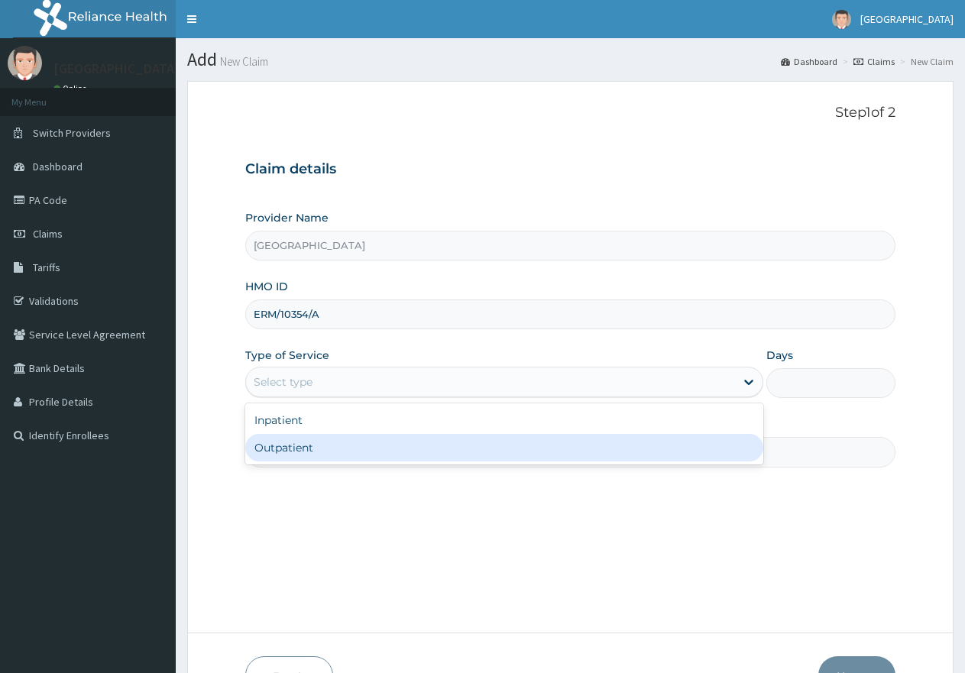
click at [417, 440] on div "Outpatient" at bounding box center [503, 448] width 517 height 28
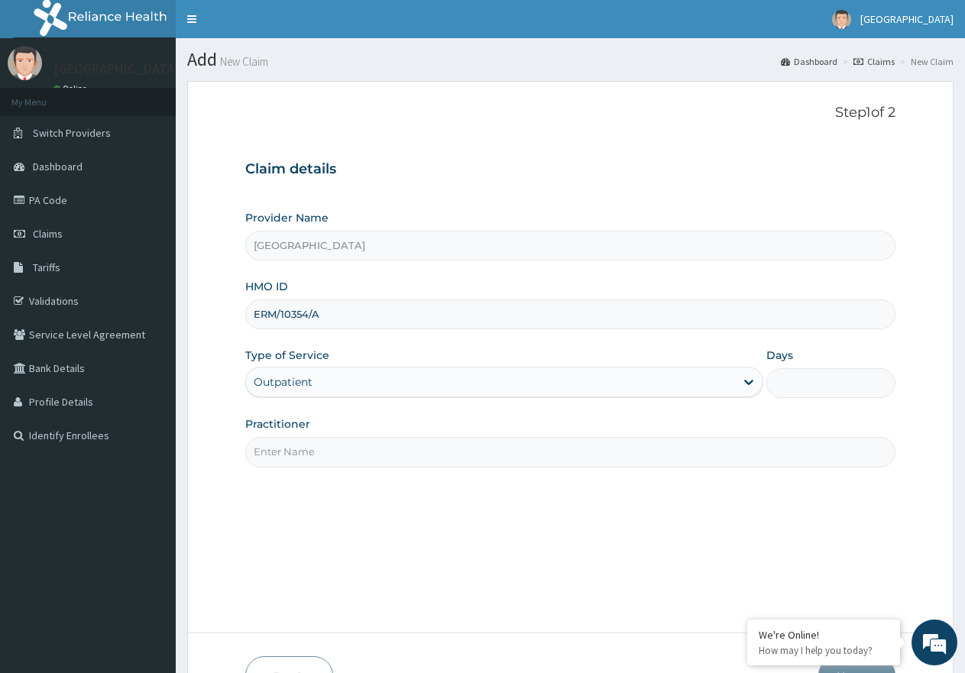
type input "1"
click at [445, 454] on input "Practitioner" at bounding box center [570, 452] width 650 height 30
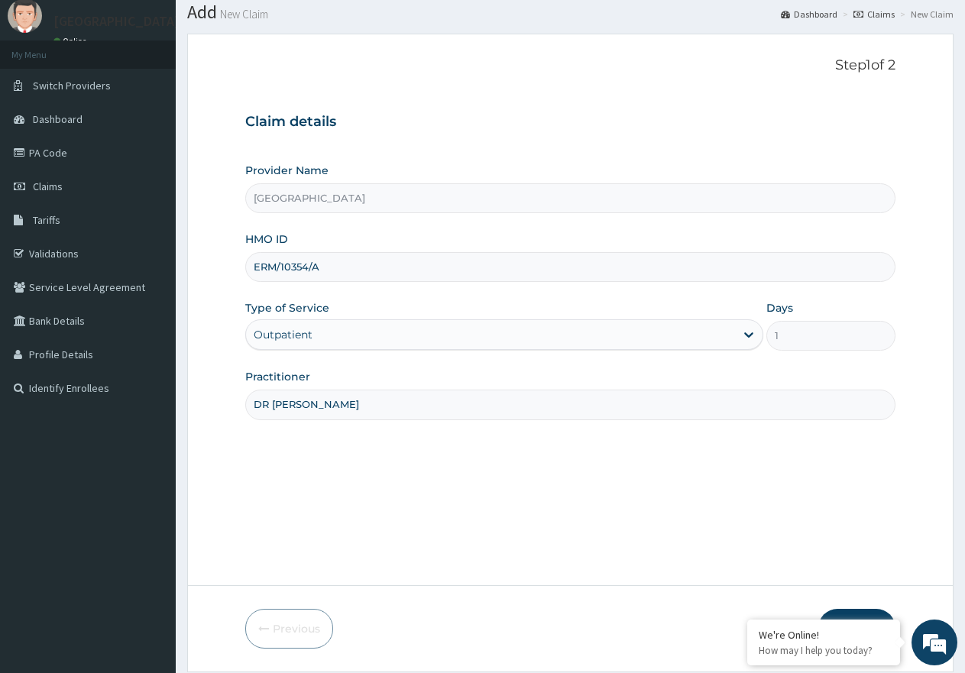
scroll to position [97, 0]
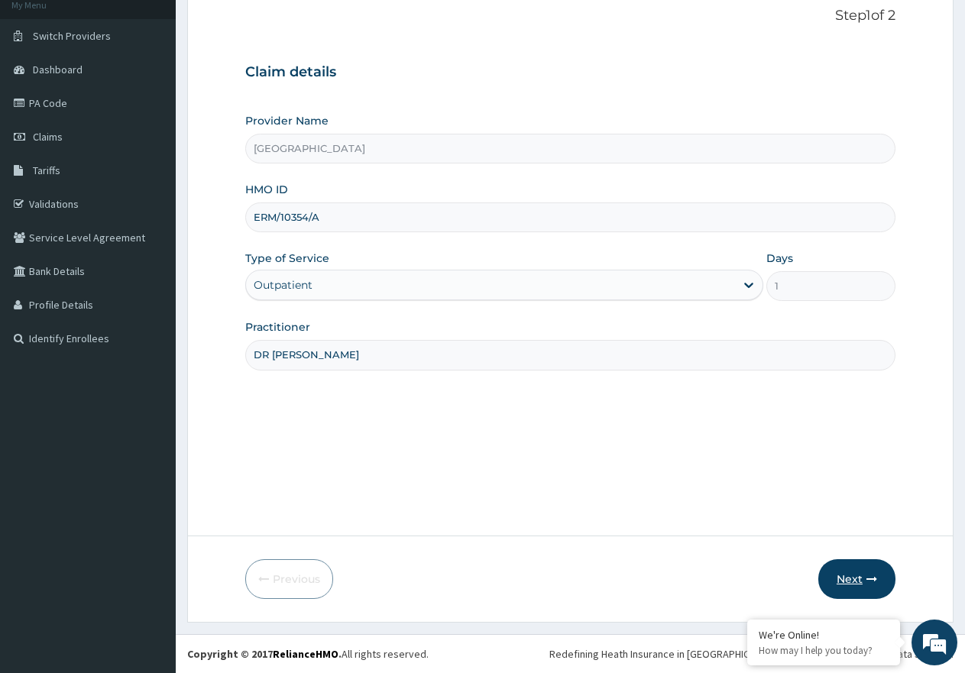
type input "DR [PERSON_NAME]"
click at [865, 565] on button "Next" at bounding box center [856, 579] width 77 height 40
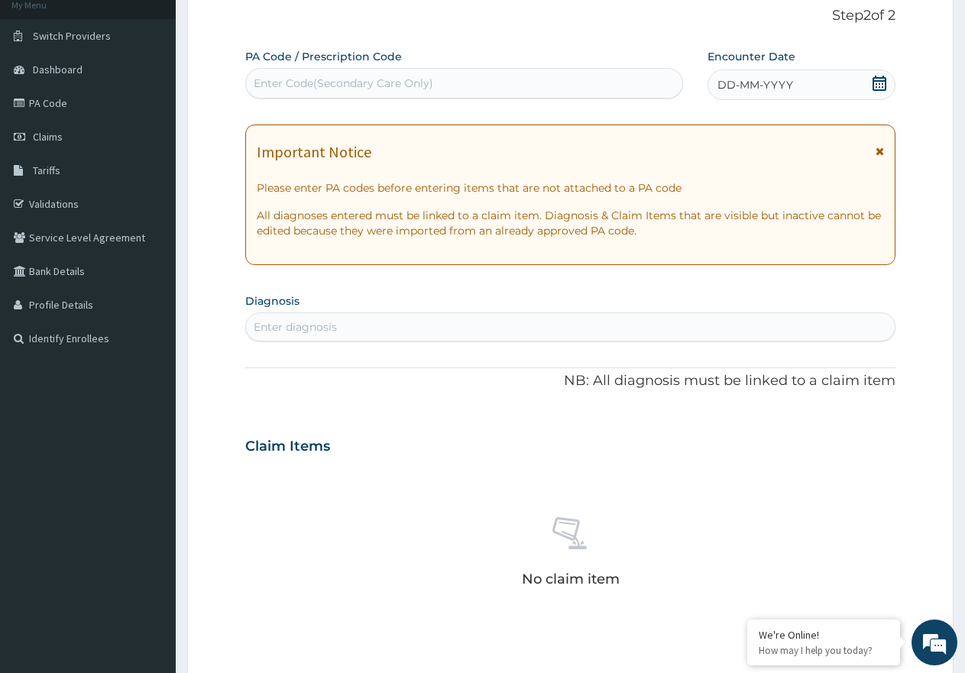
scroll to position [0, 0]
click at [374, 73] on div "Enter Code(Secondary Care Only)" at bounding box center [464, 83] width 436 height 24
paste input "PA/B2AAAD"
type input "PA/B2AAAD"
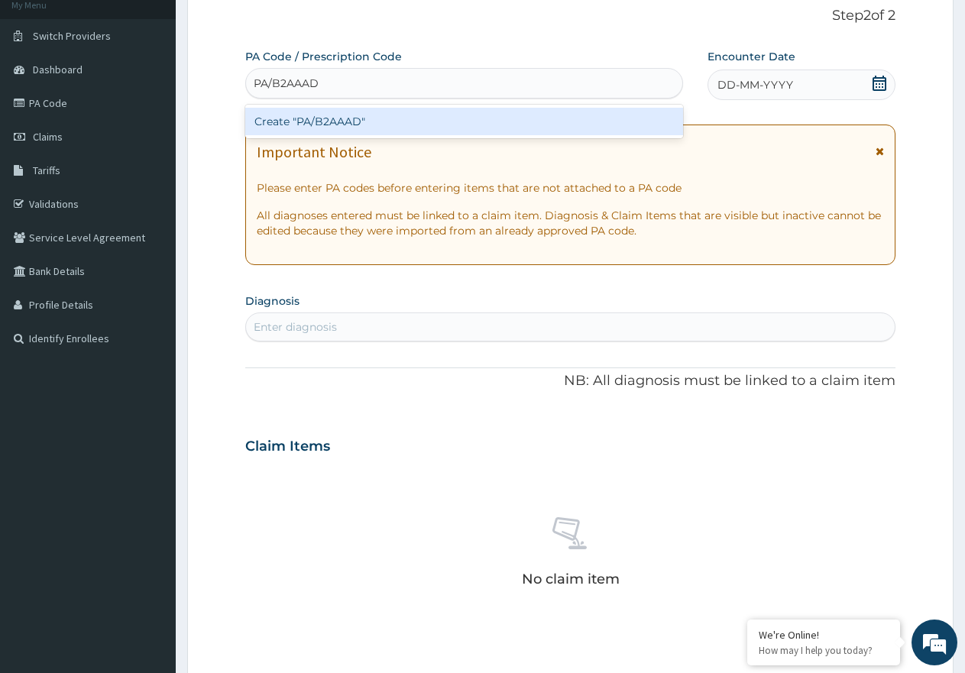
click at [342, 118] on div "Create "PA/B2AAAD"" at bounding box center [464, 122] width 438 height 28
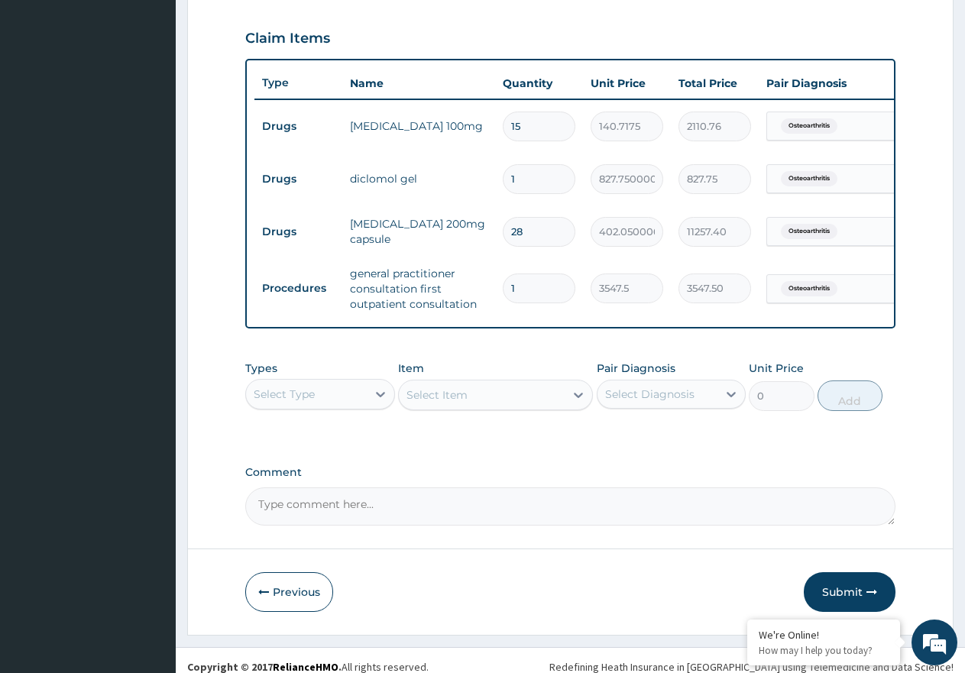
scroll to position [536, 0]
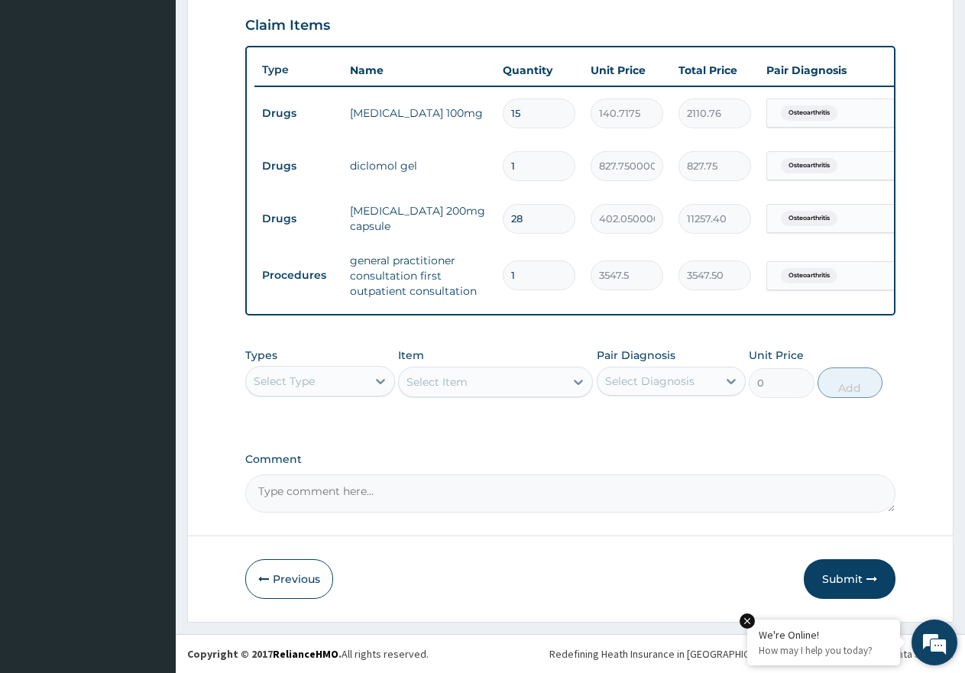
drag, startPoint x: 837, startPoint y: 583, endPoint x: 756, endPoint y: 638, distance: 97.9
click at [837, 581] on button "Submit" at bounding box center [850, 579] width 92 height 40
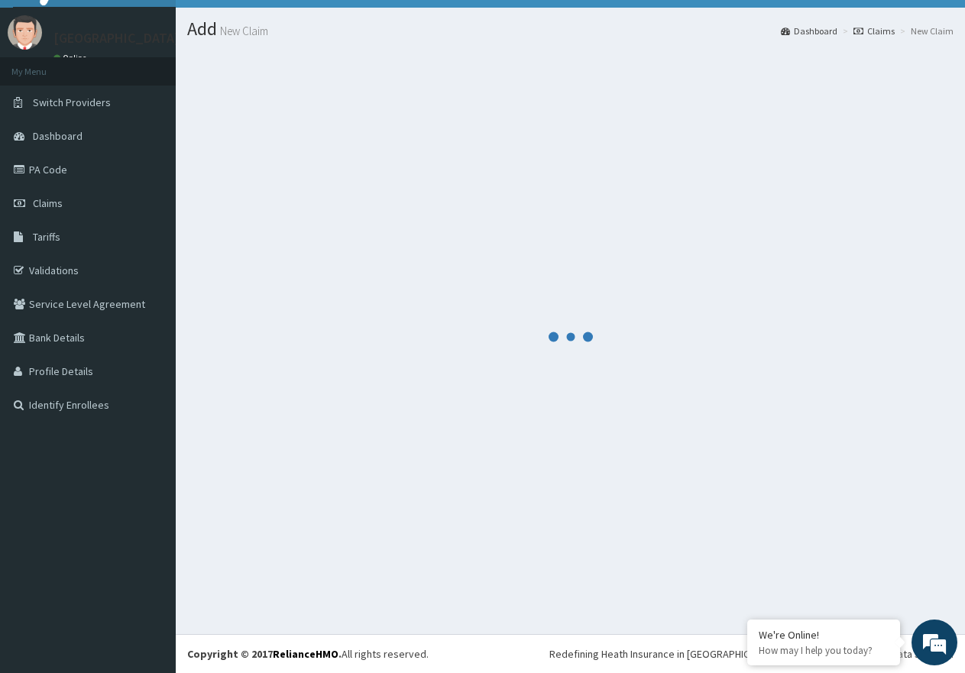
scroll to position [31, 0]
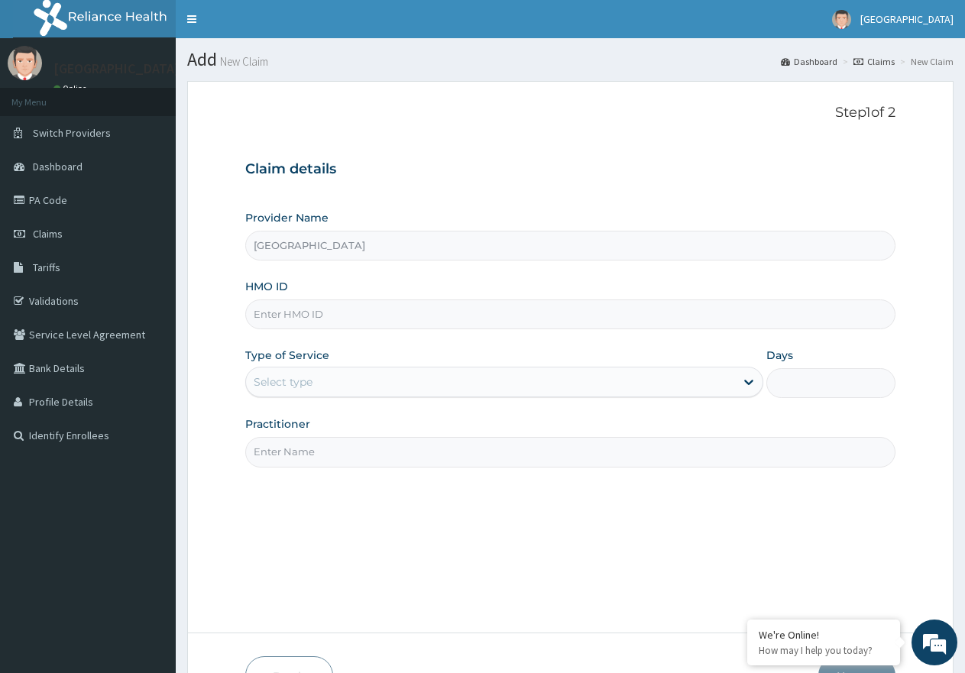
paste input "HUB/10014/A"
type input "HUB/10014/A"
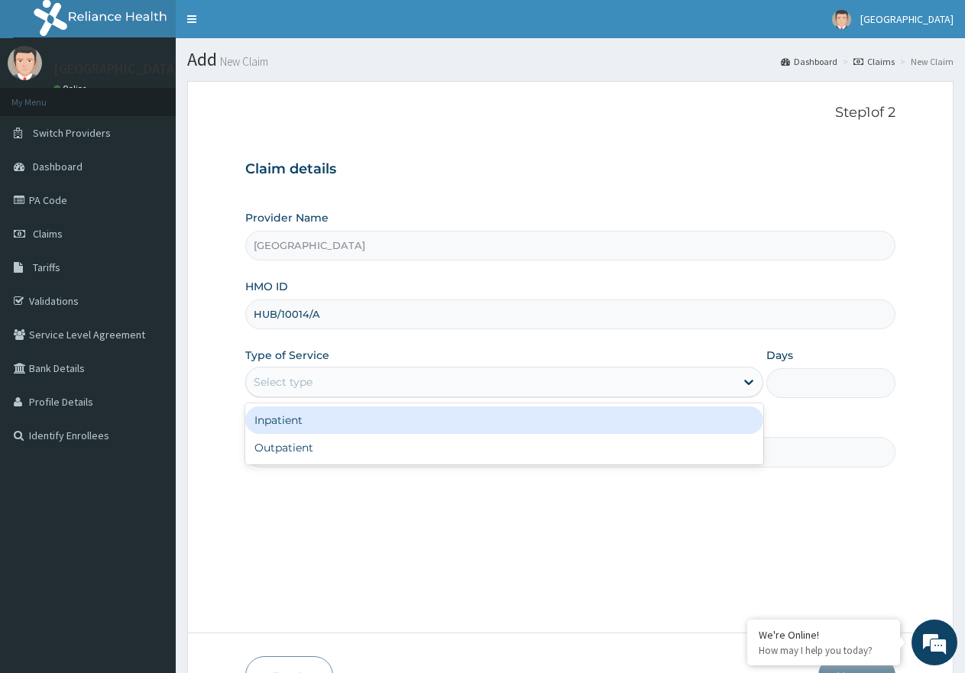
drag, startPoint x: 363, startPoint y: 377, endPoint x: 358, endPoint y: 436, distance: 59.1
click at [363, 378] on div "Select type" at bounding box center [490, 382] width 488 height 24
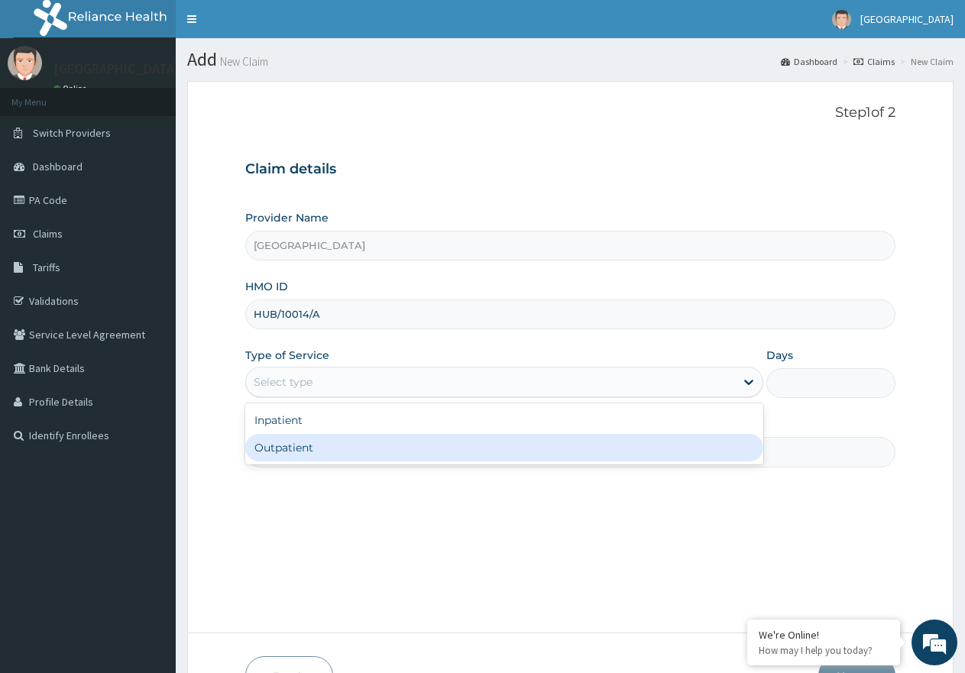
click at [360, 445] on div "Outpatient" at bounding box center [503, 448] width 517 height 28
type input "1"
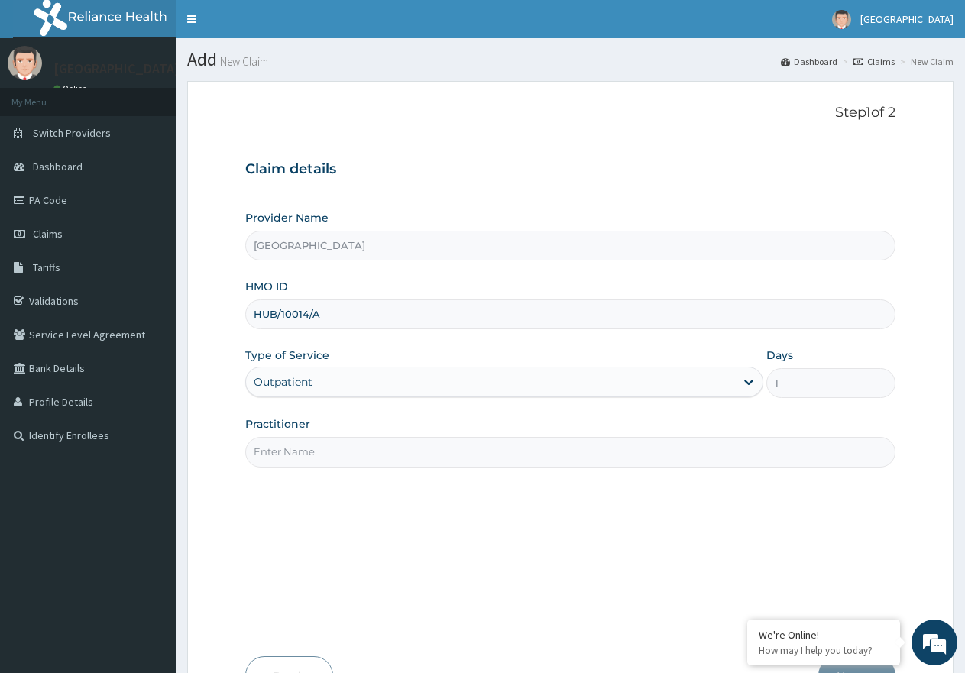
click at [368, 444] on input "Practitioner" at bounding box center [570, 452] width 650 height 30
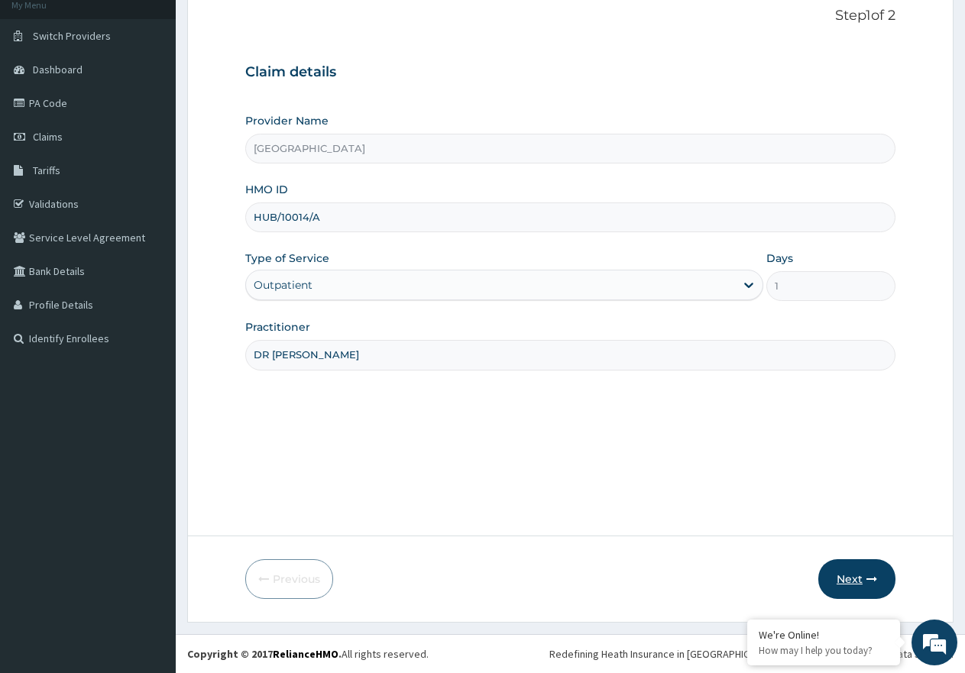
type input "DR [PERSON_NAME]"
click at [858, 569] on button "Next" at bounding box center [856, 579] width 77 height 40
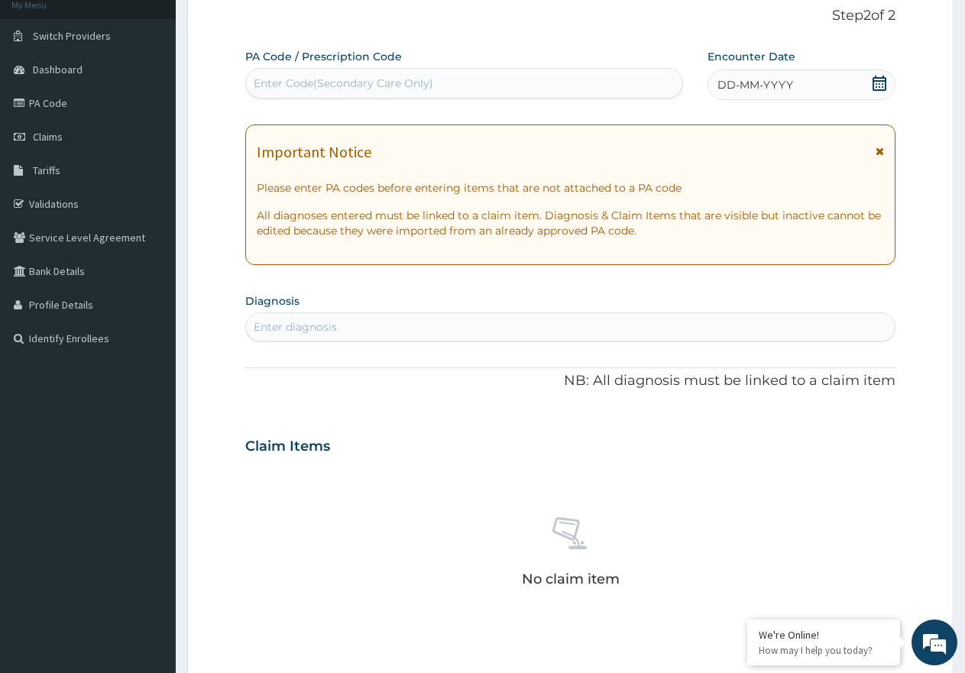
drag, startPoint x: 882, startPoint y: 83, endPoint x: 836, endPoint y: 107, distance: 51.6
click at [881, 83] on icon at bounding box center [879, 83] width 15 height 15
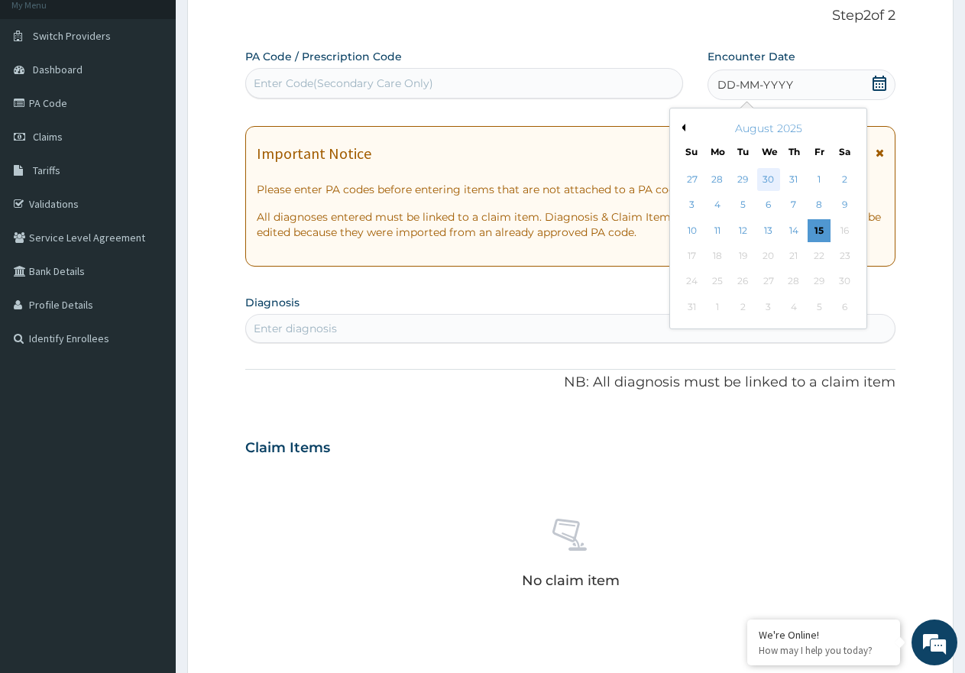
click at [766, 179] on div "30" at bounding box center [768, 179] width 23 height 23
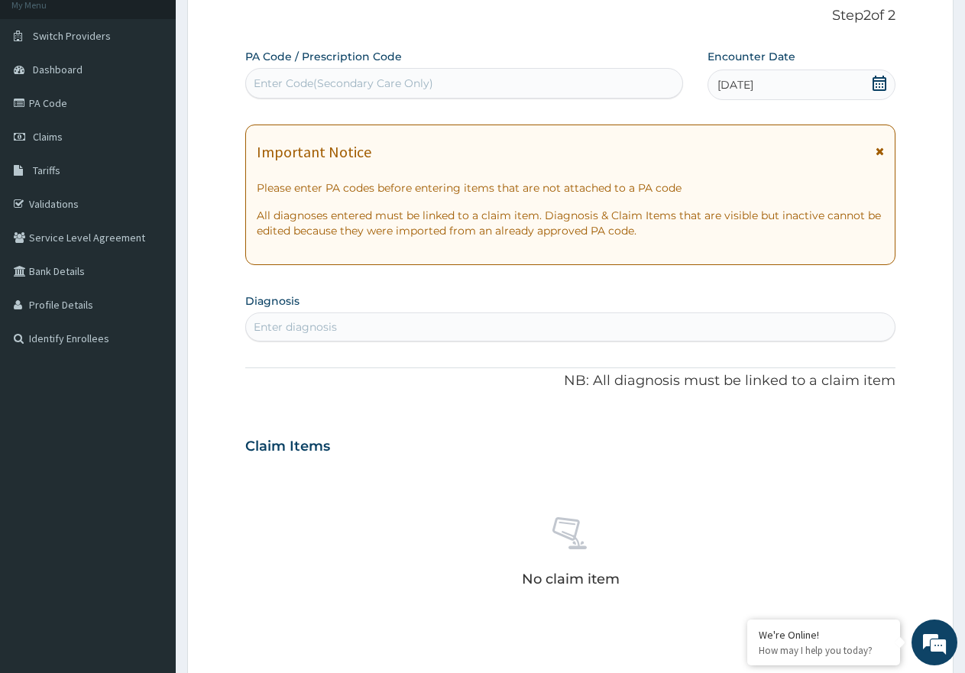
click at [329, 327] on div "Enter diagnosis" at bounding box center [295, 326] width 83 height 15
type input "[MEDICAL_DATA]"
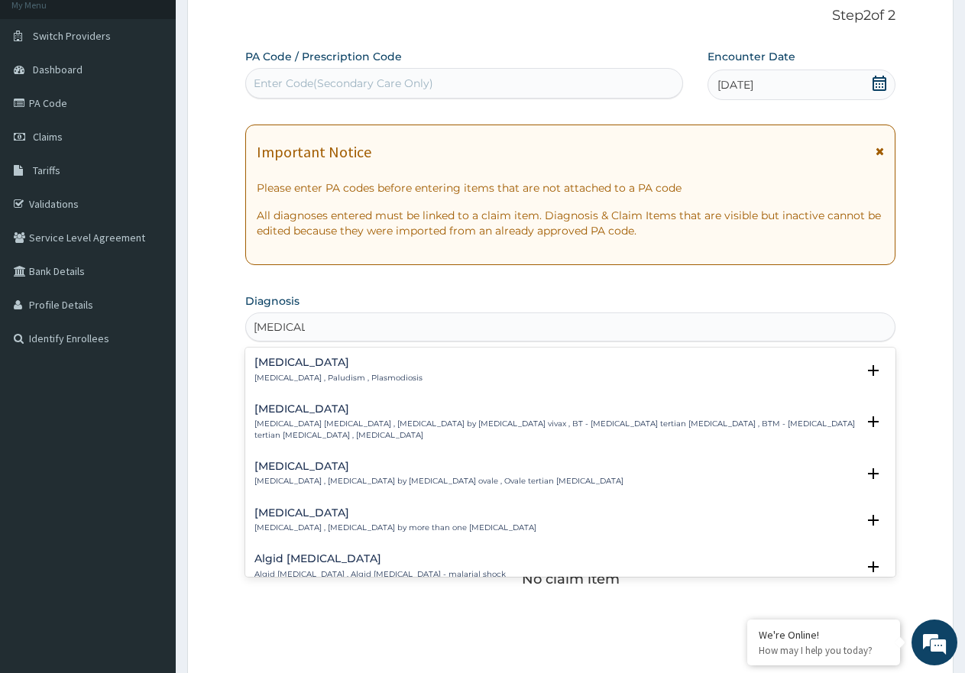
click at [343, 371] on div "[MEDICAL_DATA] [MEDICAL_DATA] , Paludism , Plasmodiosis" at bounding box center [338, 370] width 168 height 27
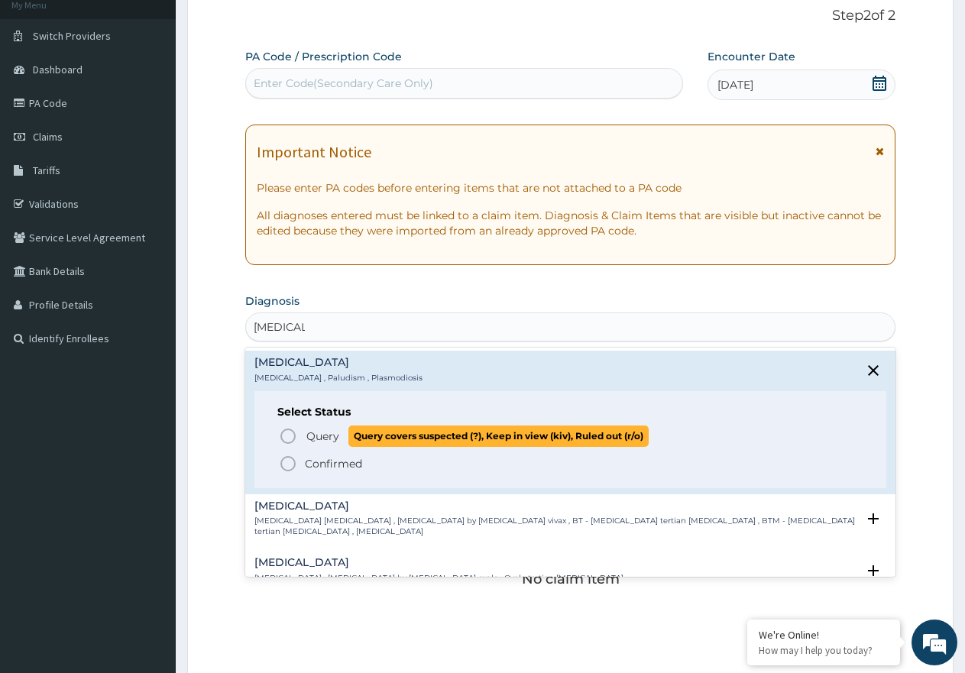
click at [334, 429] on span "Query" at bounding box center [322, 436] width 33 height 15
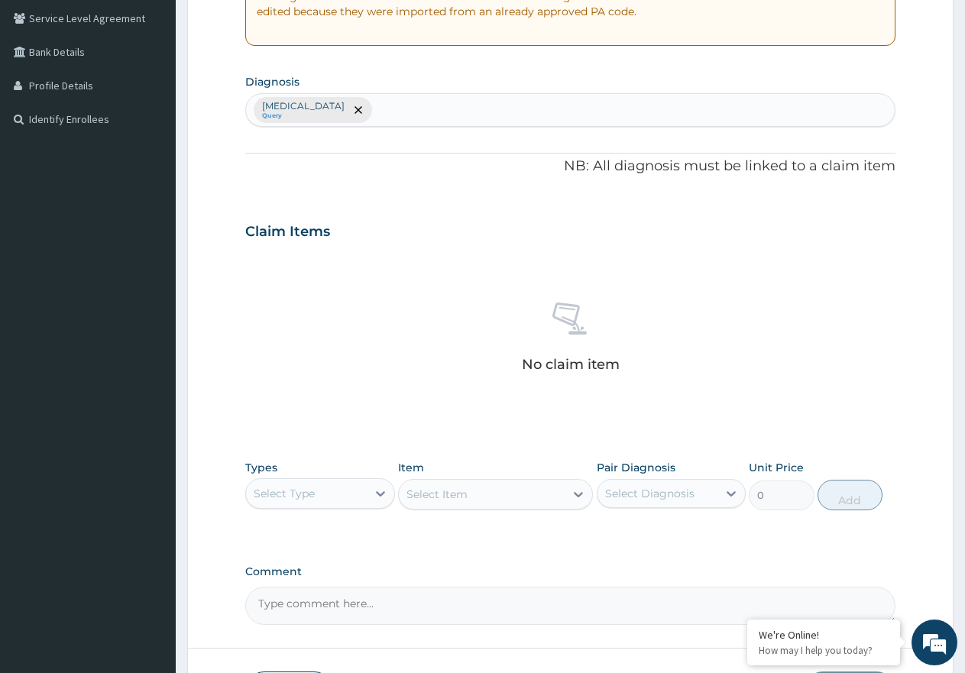
scroll to position [326, 0]
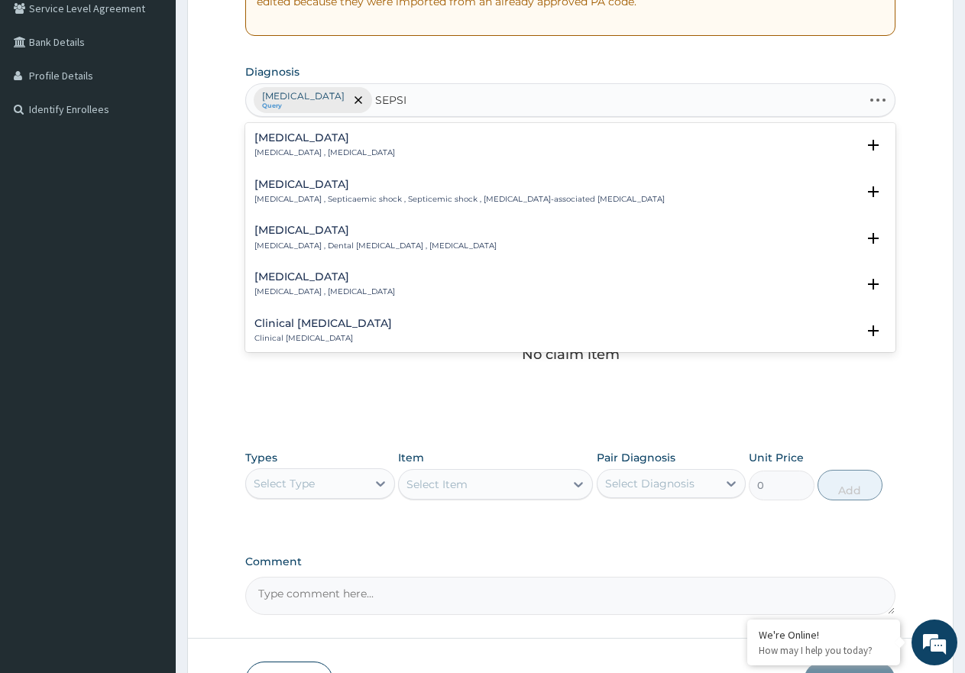
type input "[MEDICAL_DATA]"
click at [325, 135] on h4 "[MEDICAL_DATA]" at bounding box center [324, 137] width 141 height 11
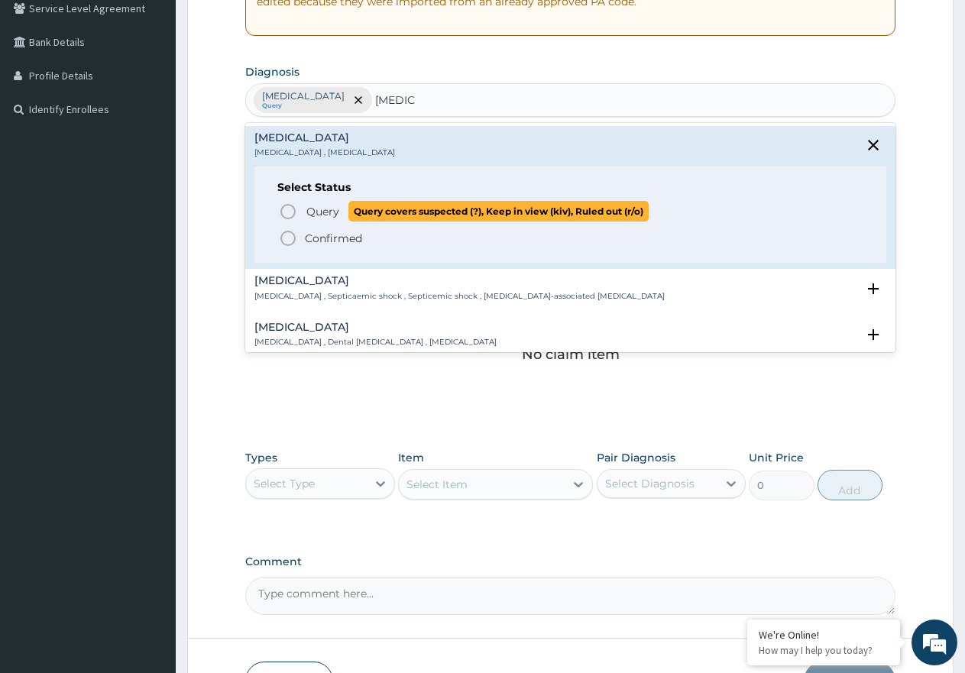
click at [315, 209] on span "Query" at bounding box center [322, 211] width 33 height 15
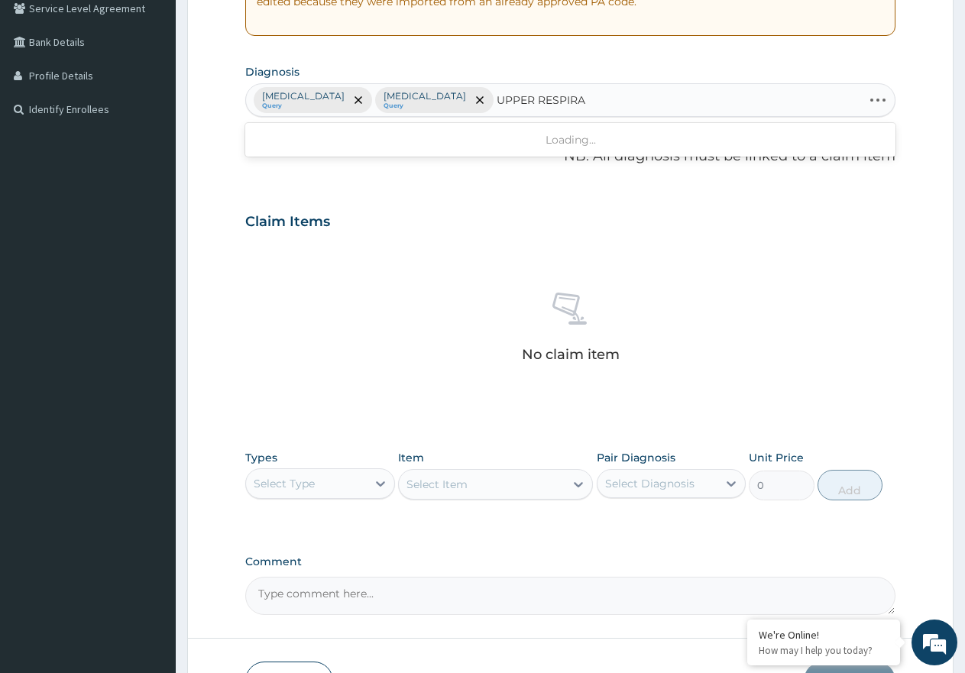
type input "UPPER RESPIRAT"
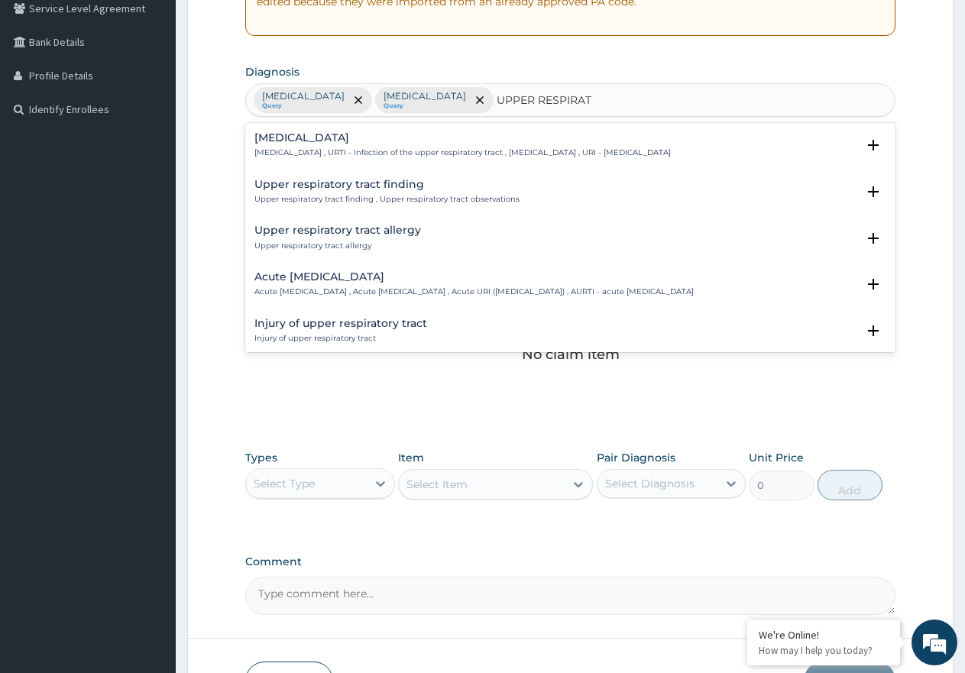
click at [352, 141] on h4 "[MEDICAL_DATA]" at bounding box center [462, 137] width 416 height 11
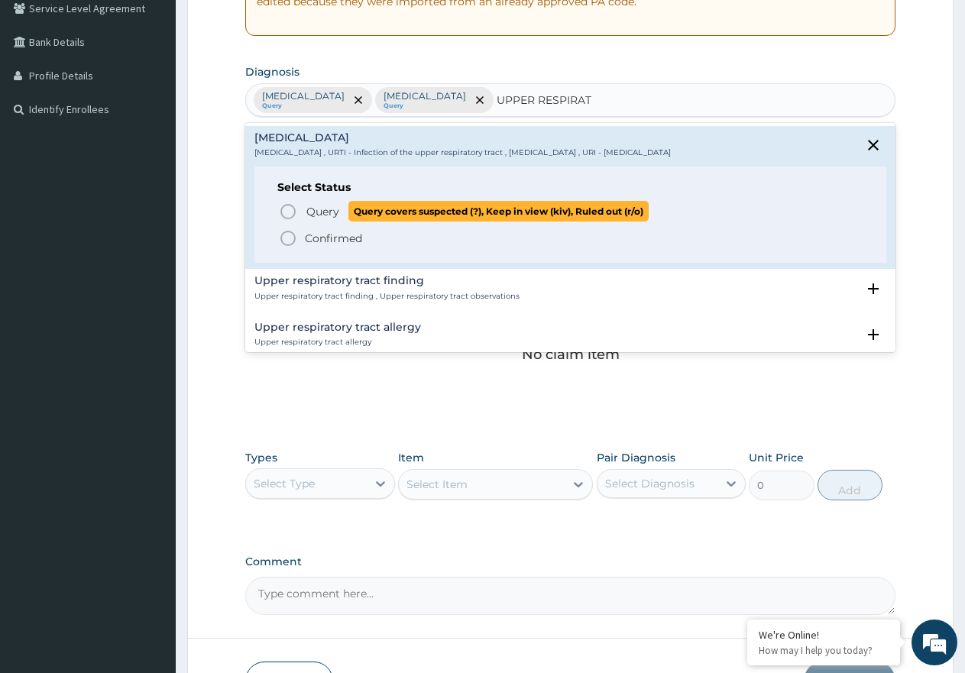
drag, startPoint x: 331, startPoint y: 208, endPoint x: 337, endPoint y: 216, distance: 10.4
click at [331, 209] on span "Query" at bounding box center [322, 211] width 33 height 15
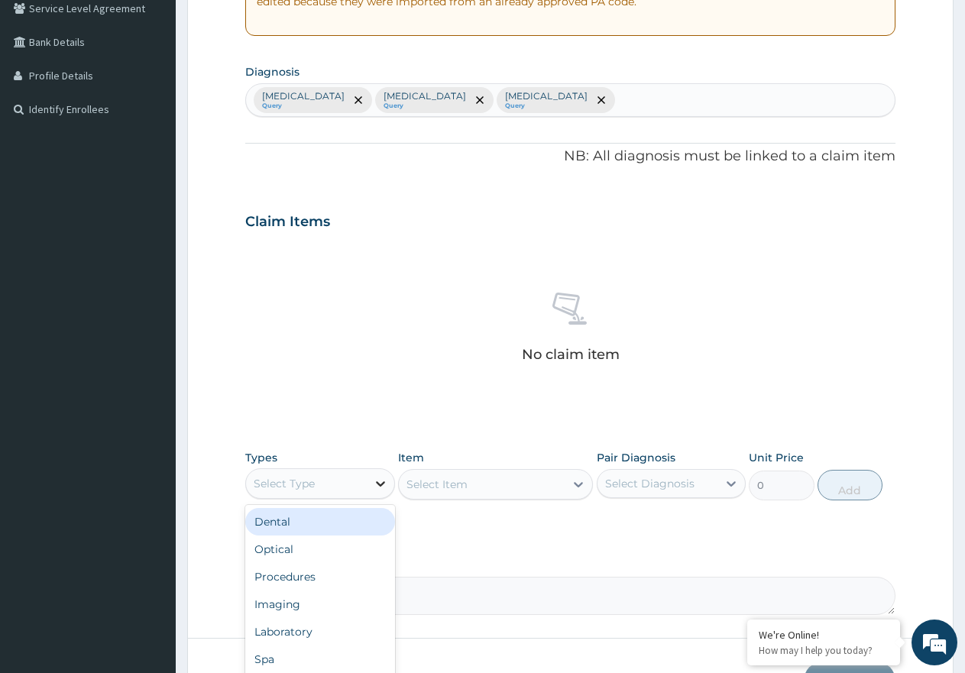
click at [376, 489] on icon at bounding box center [380, 483] width 15 height 15
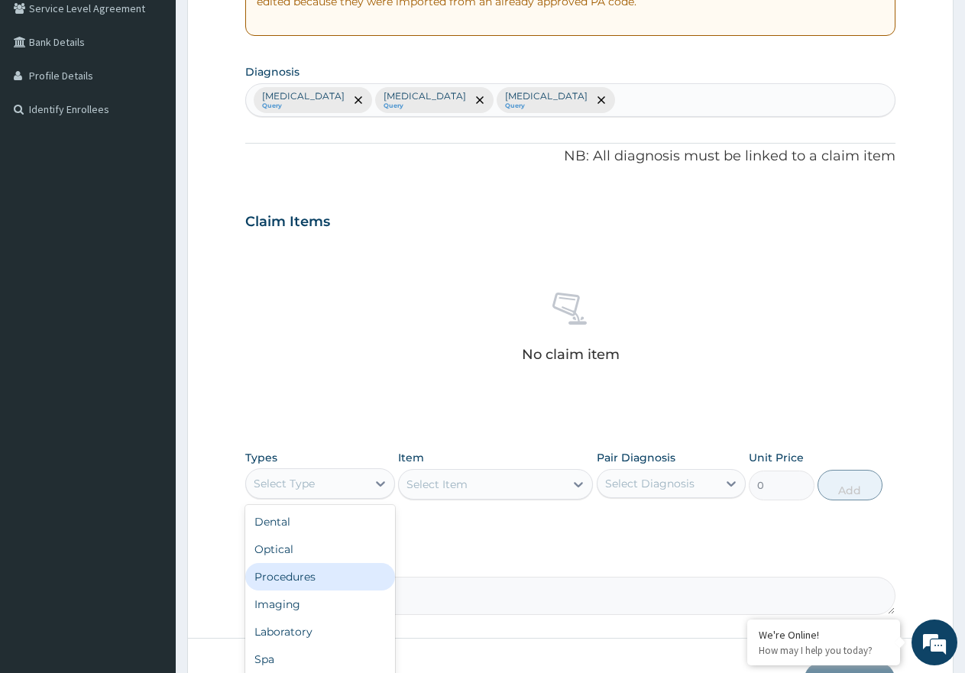
click at [335, 577] on div "Procedures" at bounding box center [320, 577] width 150 height 28
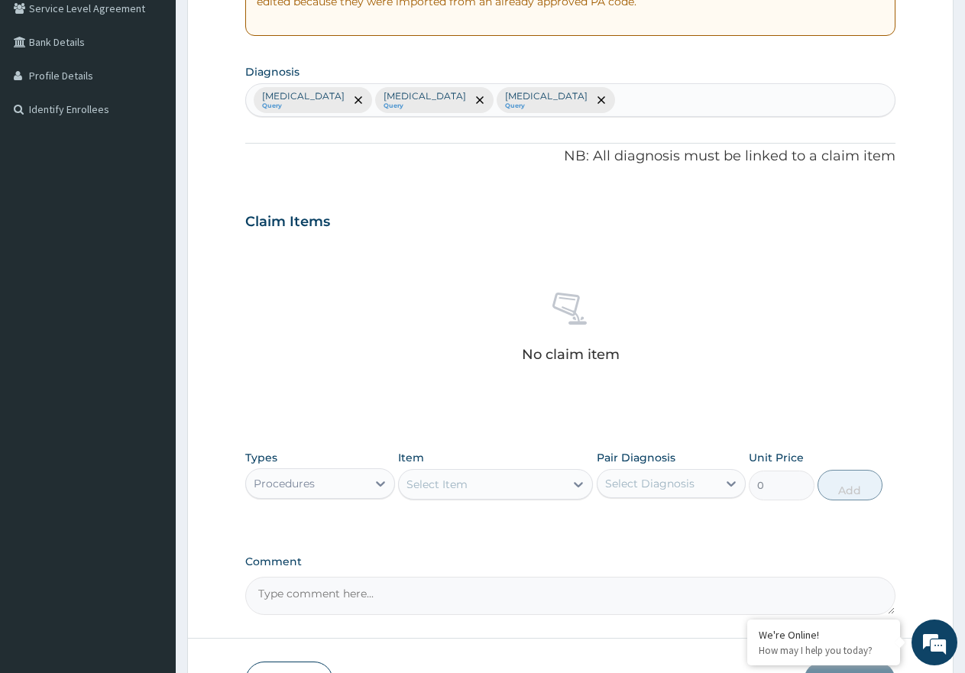
click at [487, 485] on div "Select Item" at bounding box center [482, 484] width 166 height 24
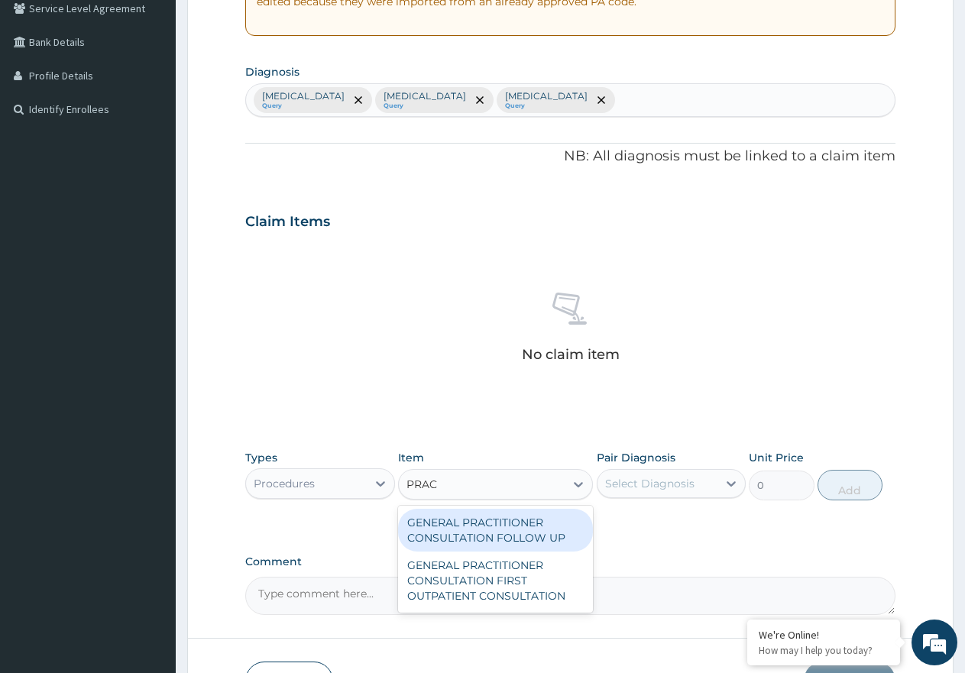
type input "PRACT"
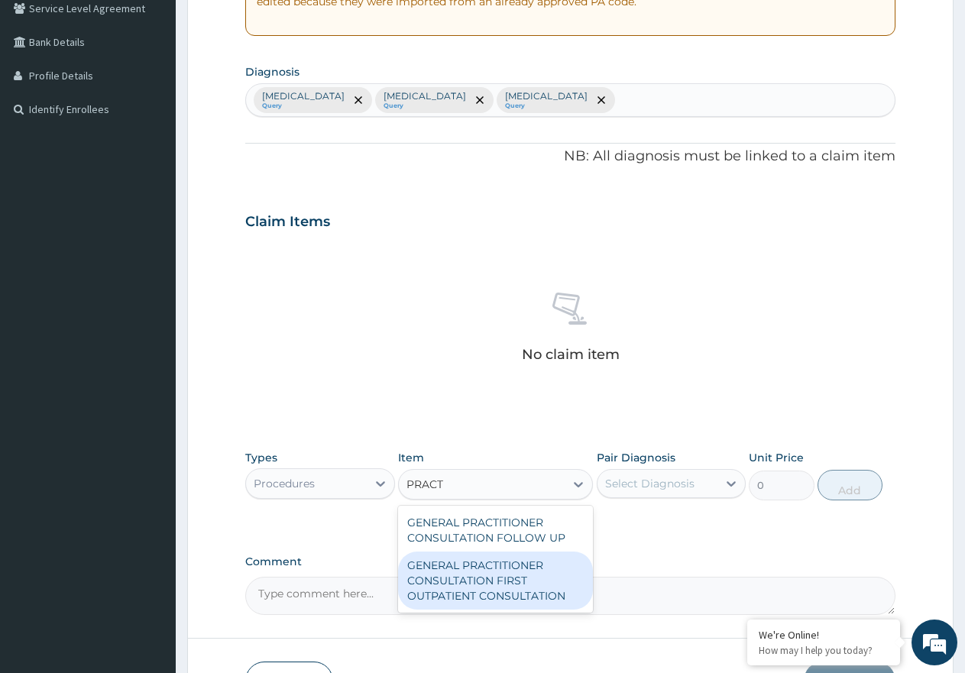
drag, startPoint x: 479, startPoint y: 585, endPoint x: 562, endPoint y: 556, distance: 87.2
click at [486, 585] on div "GENERAL PRACTITIONER CONSULTATION FIRST OUTPATIENT CONSULTATION" at bounding box center [495, 581] width 195 height 58
type input "3547.5"
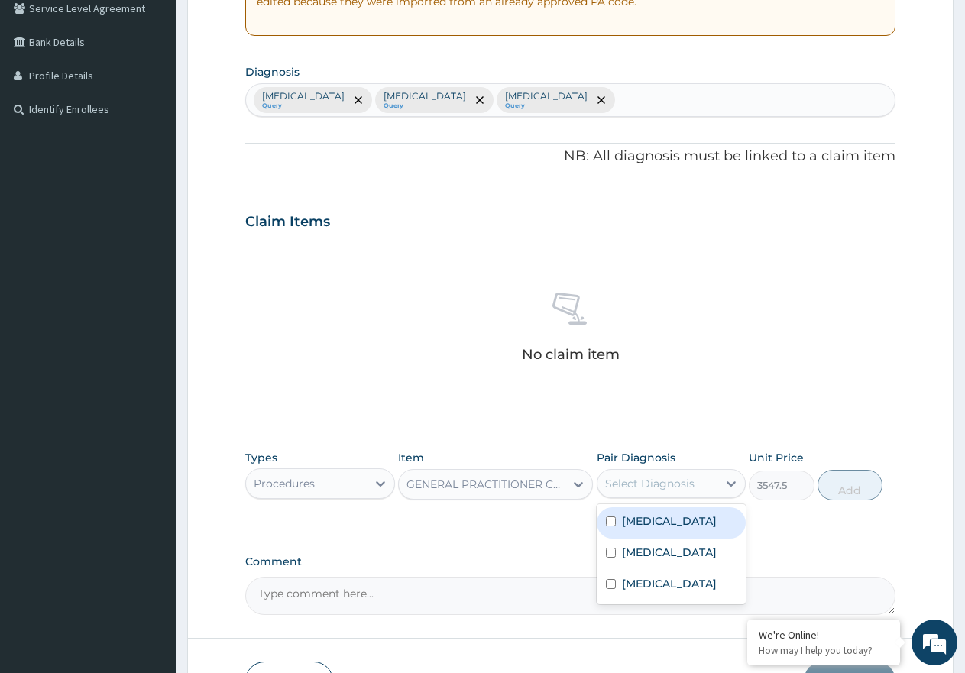
click at [626, 489] on div "Select Diagnosis" at bounding box center [649, 483] width 89 height 15
click at [636, 530] on div "[MEDICAL_DATA]" at bounding box center [672, 522] width 150 height 31
checkbox input "true"
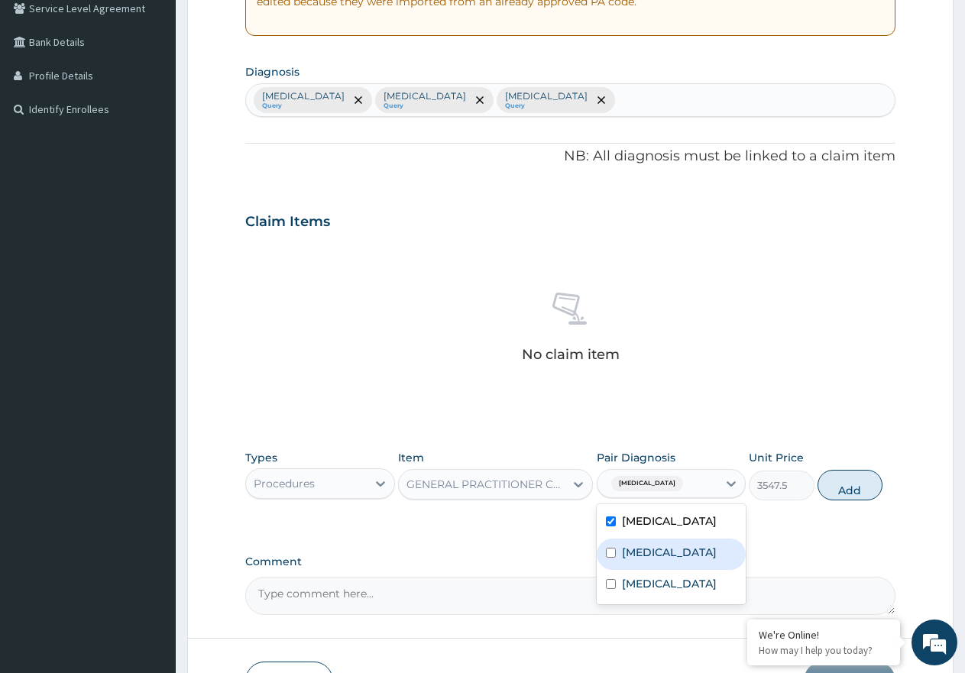
drag, startPoint x: 639, startPoint y: 549, endPoint x: 648, endPoint y: 562, distance: 15.9
click at [640, 550] on label "[MEDICAL_DATA]" at bounding box center [669, 552] width 95 height 15
checkbox input "true"
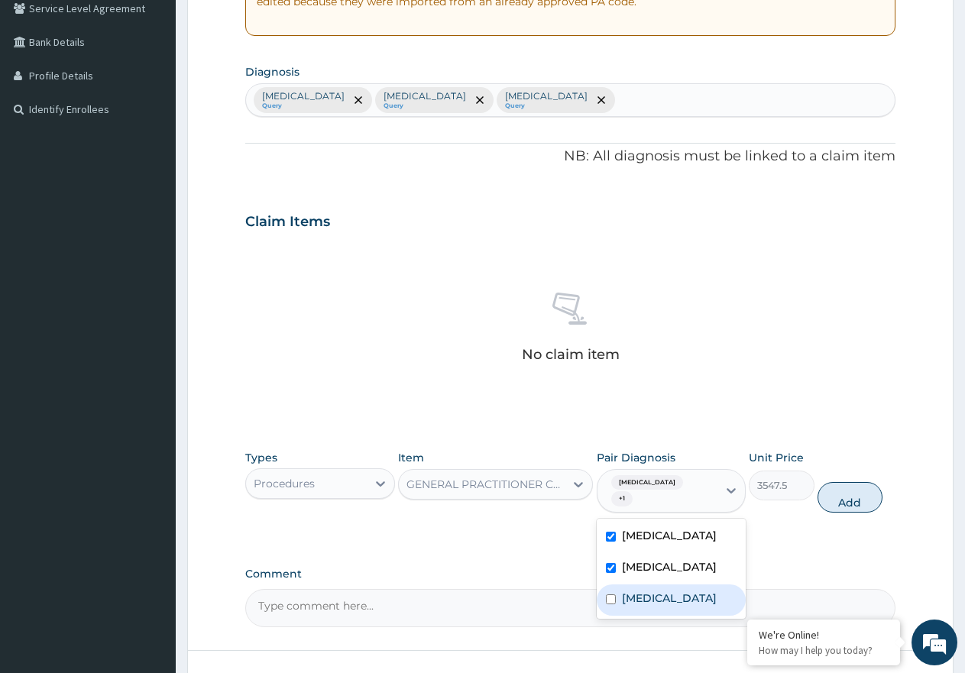
drag, startPoint x: 666, startPoint y: 587, endPoint x: 786, endPoint y: 542, distance: 128.1
click at [669, 591] on label "Upper respiratory infection" at bounding box center [669, 598] width 95 height 15
checkbox input "true"
click at [871, 485] on button "Add" at bounding box center [850, 497] width 65 height 31
type input "0"
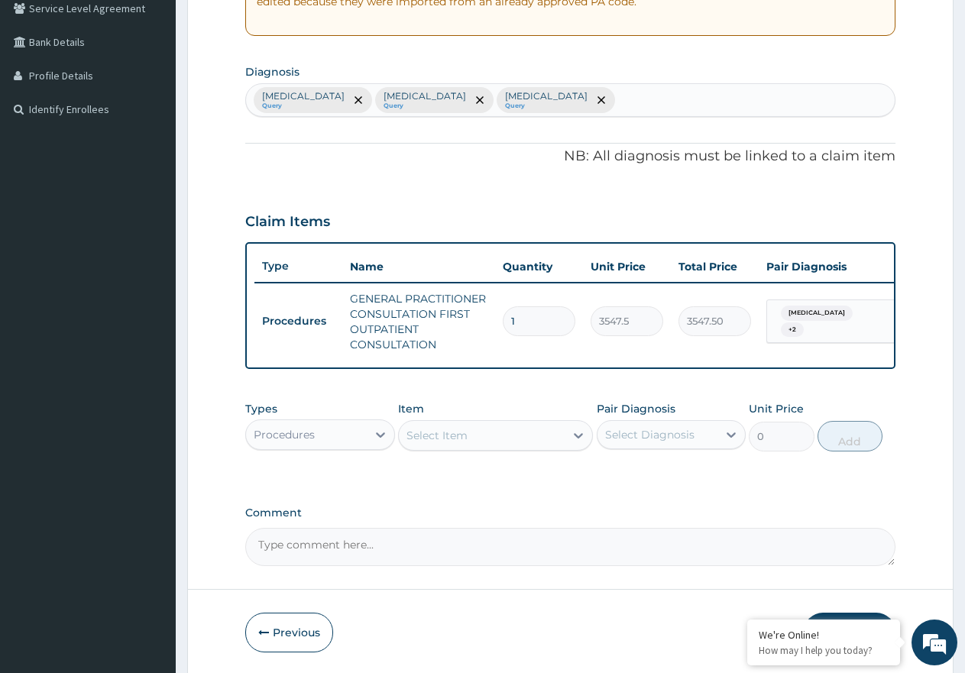
click at [356, 444] on div "Procedures" at bounding box center [306, 435] width 121 height 24
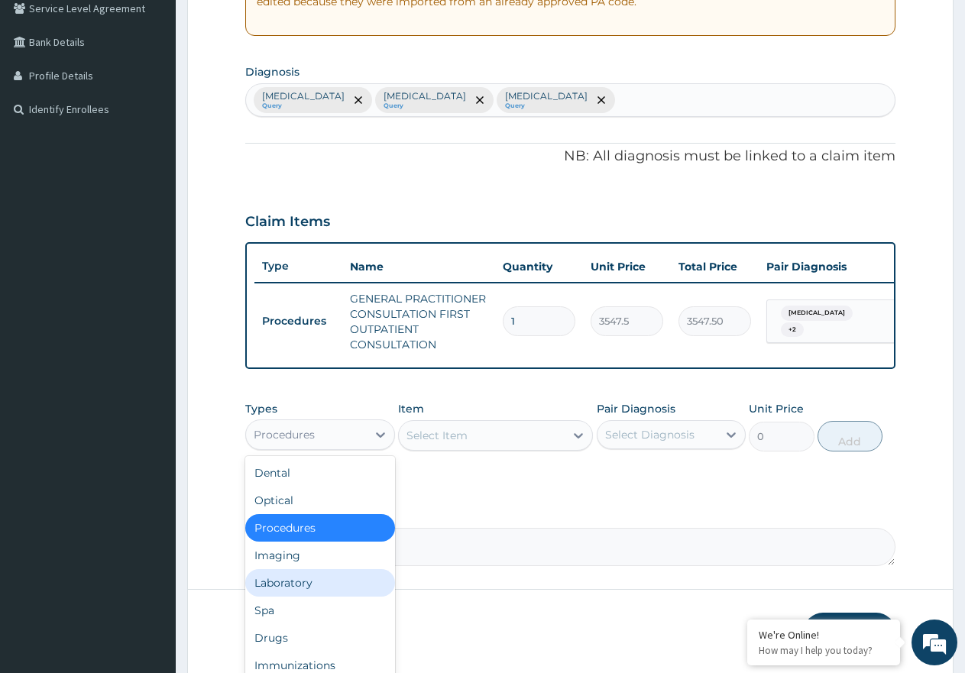
drag, startPoint x: 354, startPoint y: 601, endPoint x: 403, endPoint y: 545, distance: 74.2
click at [355, 597] on div "Laboratory" at bounding box center [320, 583] width 150 height 28
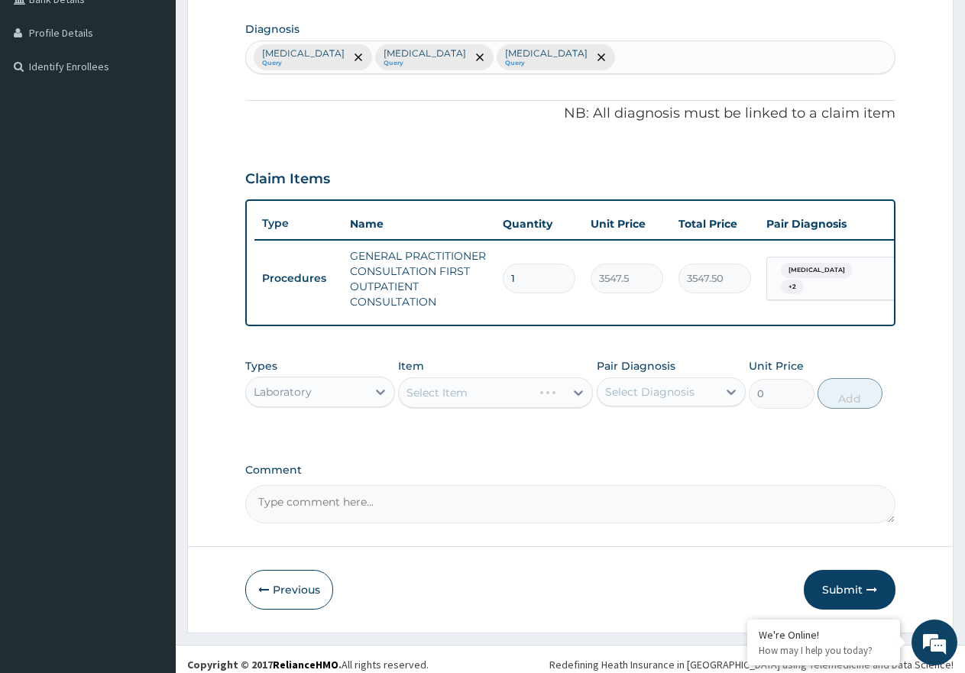
scroll to position [393, 0]
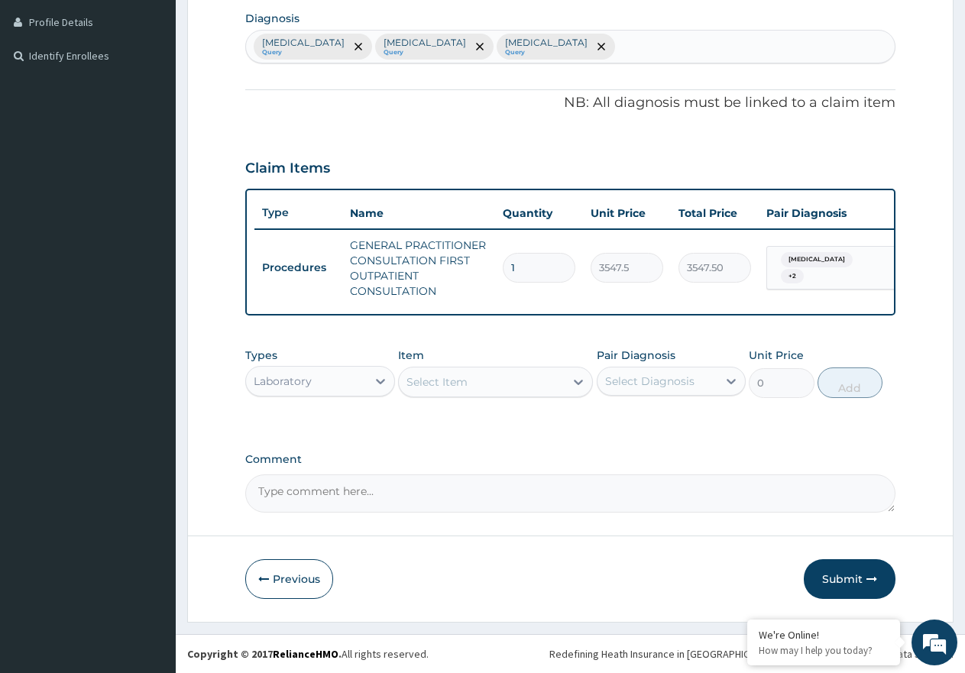
click at [483, 385] on div "Select Item" at bounding box center [482, 382] width 166 height 24
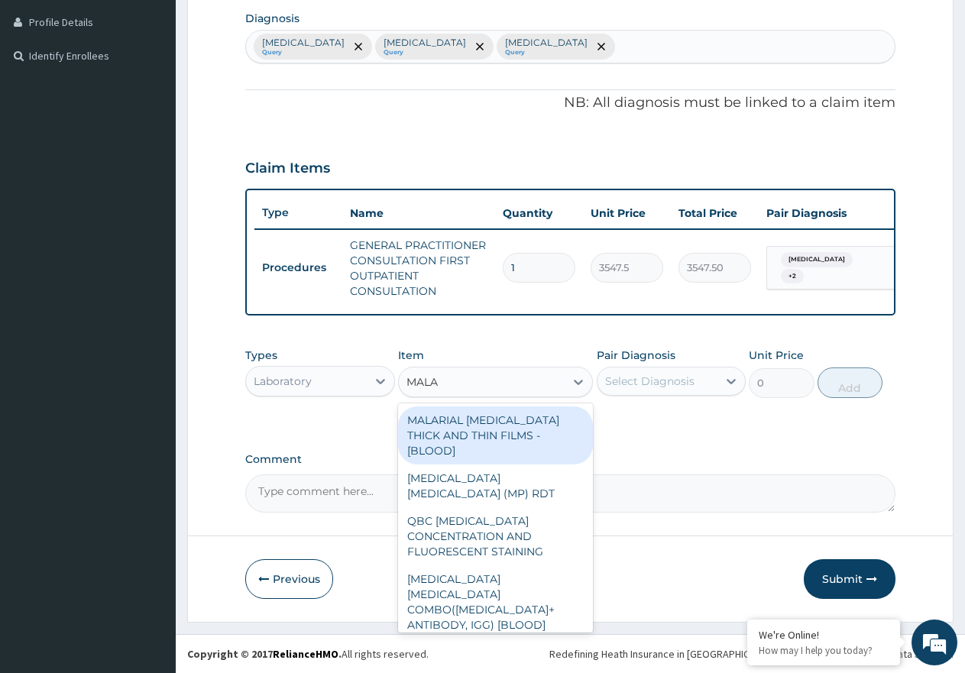
type input "MALAR"
drag, startPoint x: 508, startPoint y: 436, endPoint x: 546, endPoint y: 427, distance: 38.5
click at [515, 436] on div "MALARIAL PARASITE THICK AND THIN FILMS - [BLOOD]" at bounding box center [495, 435] width 195 height 58
type input "1612.5"
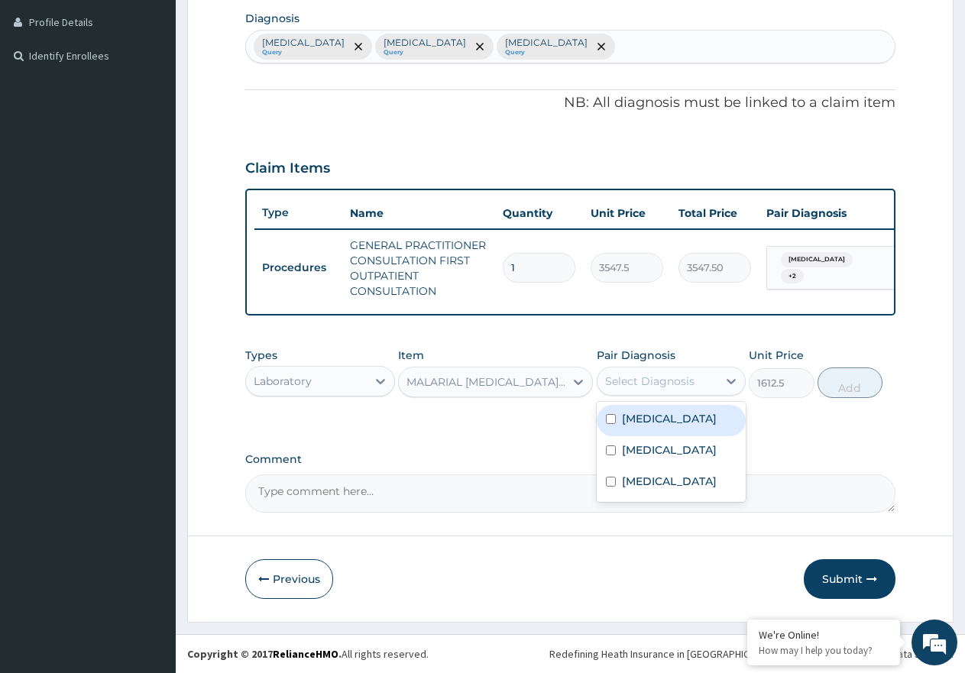
click at [656, 376] on div "Select Diagnosis" at bounding box center [649, 381] width 89 height 15
drag, startPoint x: 662, startPoint y: 417, endPoint x: 677, endPoint y: 416, distance: 14.5
click at [664, 417] on div "[MEDICAL_DATA]" at bounding box center [672, 420] width 150 height 31
checkbox input "true"
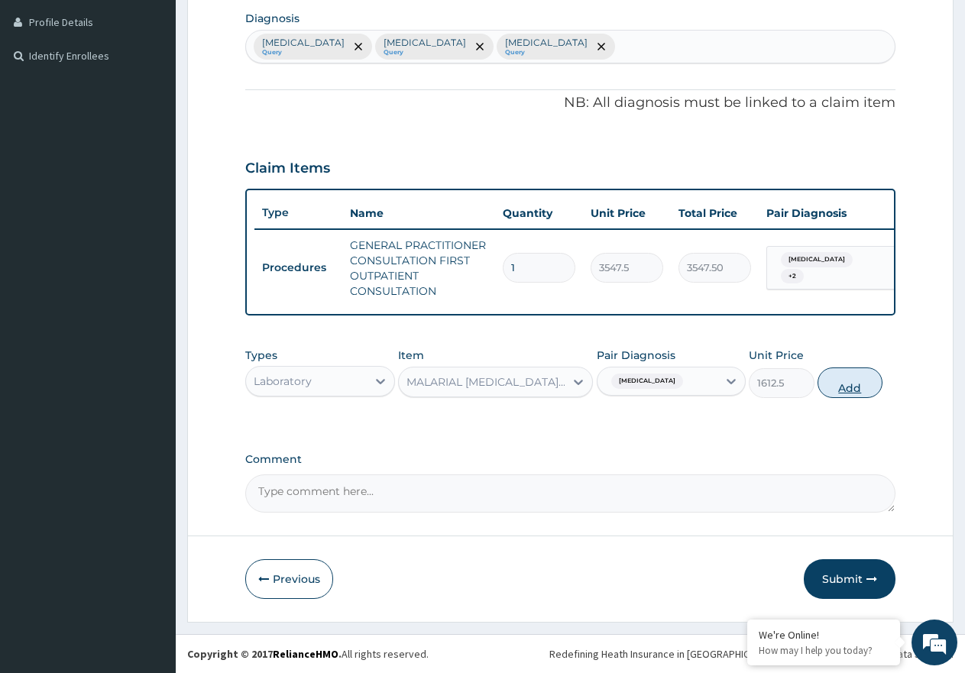
click at [851, 368] on button "Add" at bounding box center [850, 383] width 65 height 31
type input "0"
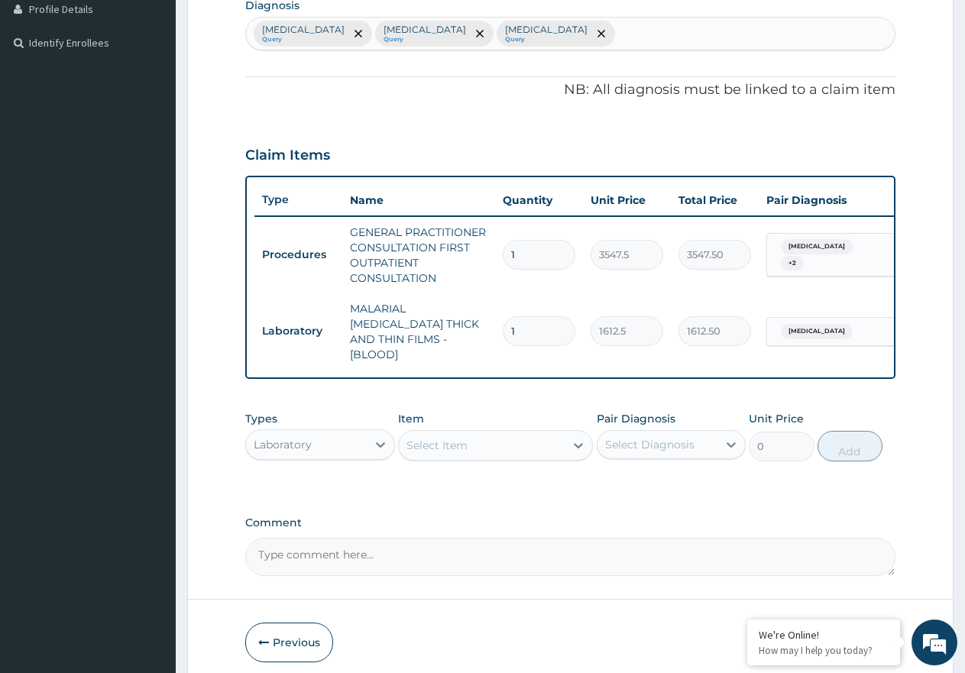
click at [464, 445] on div "Select Item" at bounding box center [436, 445] width 61 height 15
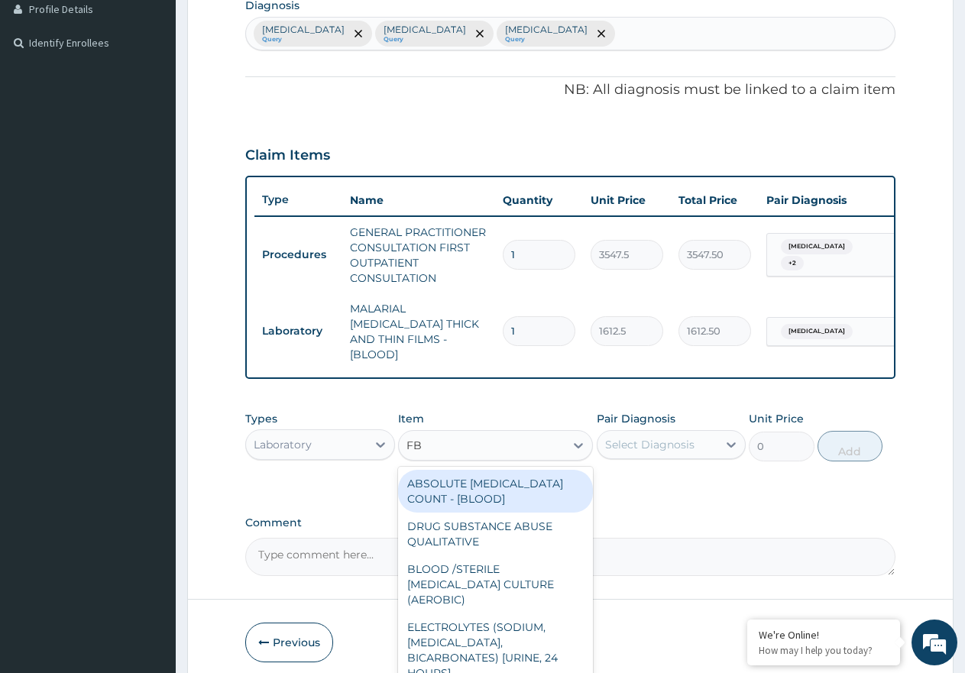
type input "FBC"
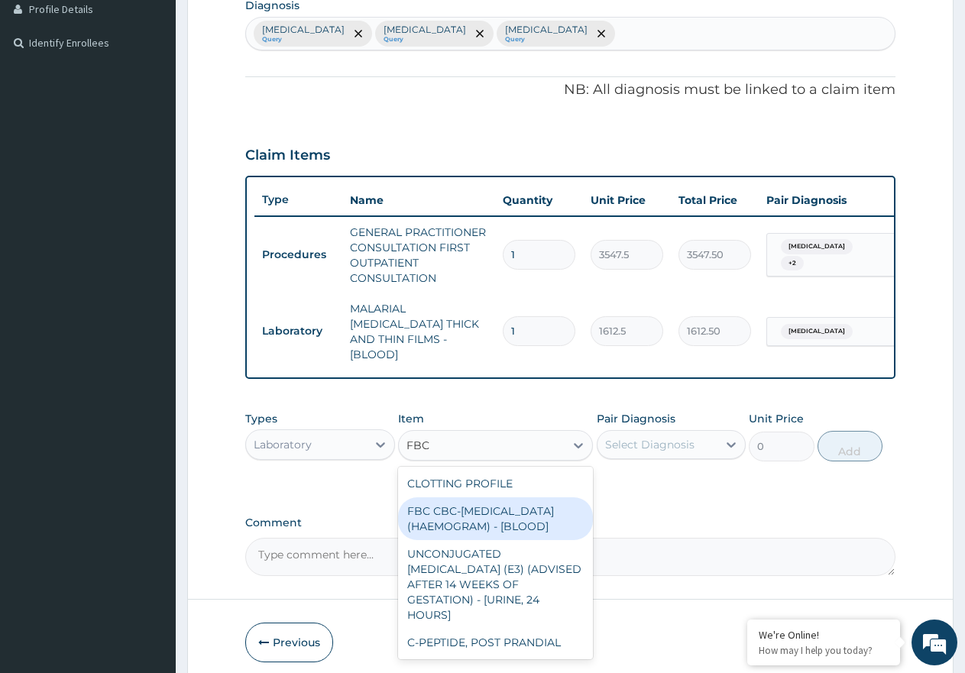
drag, startPoint x: 502, startPoint y: 512, endPoint x: 531, endPoint y: 507, distance: 29.4
click at [503, 513] on div "FBC CBC-[MEDICAL_DATA] (HAEMOGRAM) - [BLOOD]" at bounding box center [495, 518] width 195 height 43
type input "4300"
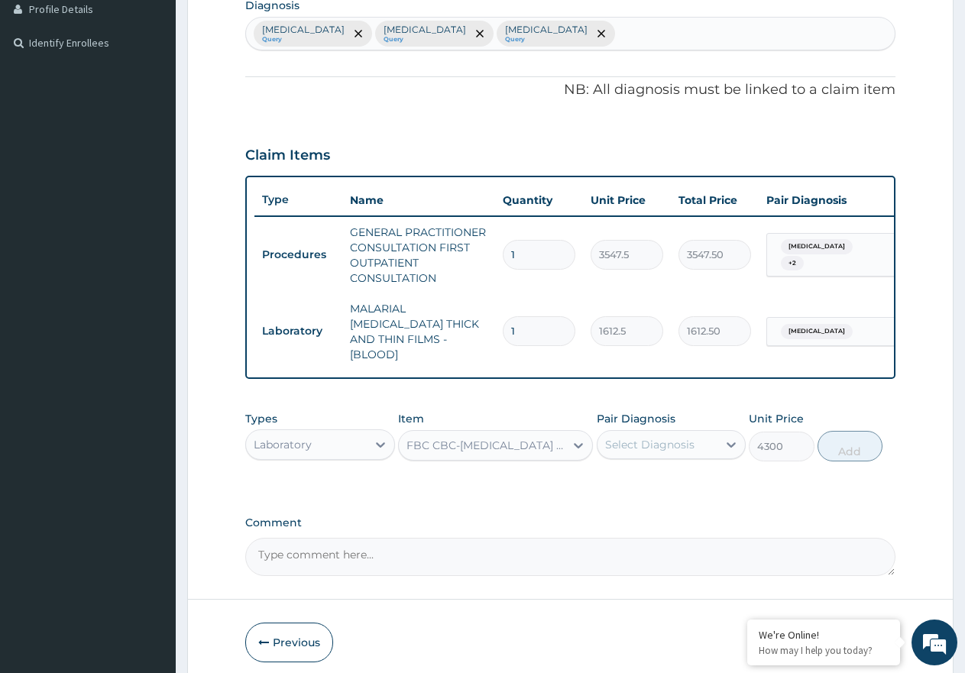
click at [653, 445] on div "Select Diagnosis" at bounding box center [649, 444] width 89 height 15
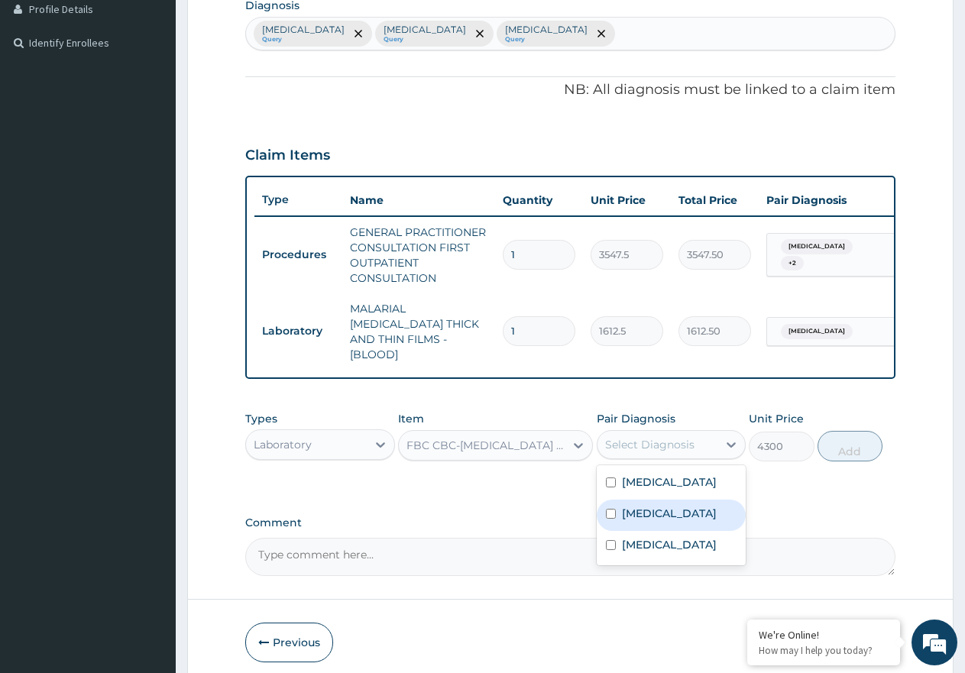
click at [669, 510] on div "[MEDICAL_DATA]" at bounding box center [672, 515] width 150 height 31
checkbox input "true"
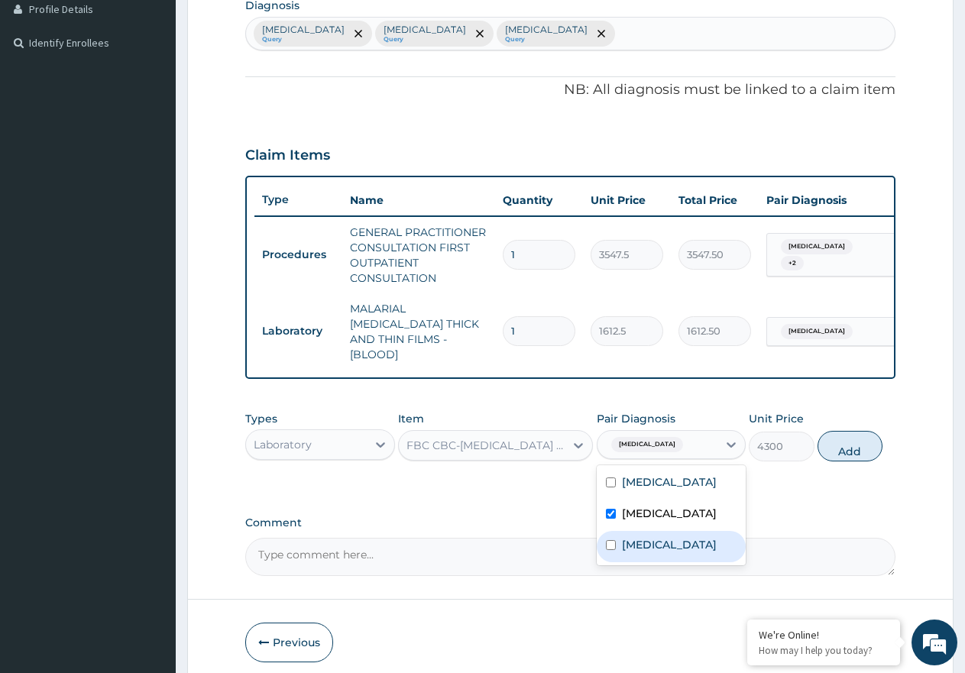
drag, startPoint x: 691, startPoint y: 549, endPoint x: 789, endPoint y: 501, distance: 108.7
click at [700, 549] on label "[MEDICAL_DATA]" at bounding box center [669, 544] width 95 height 15
checkbox input "true"
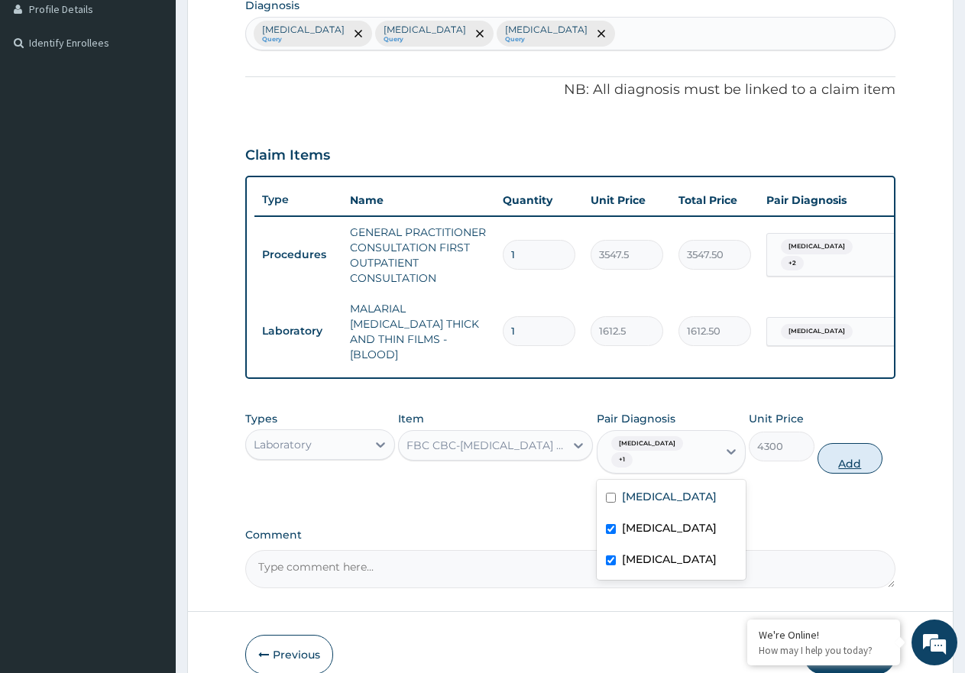
click at [869, 448] on button "Add" at bounding box center [850, 458] width 65 height 31
type input "0"
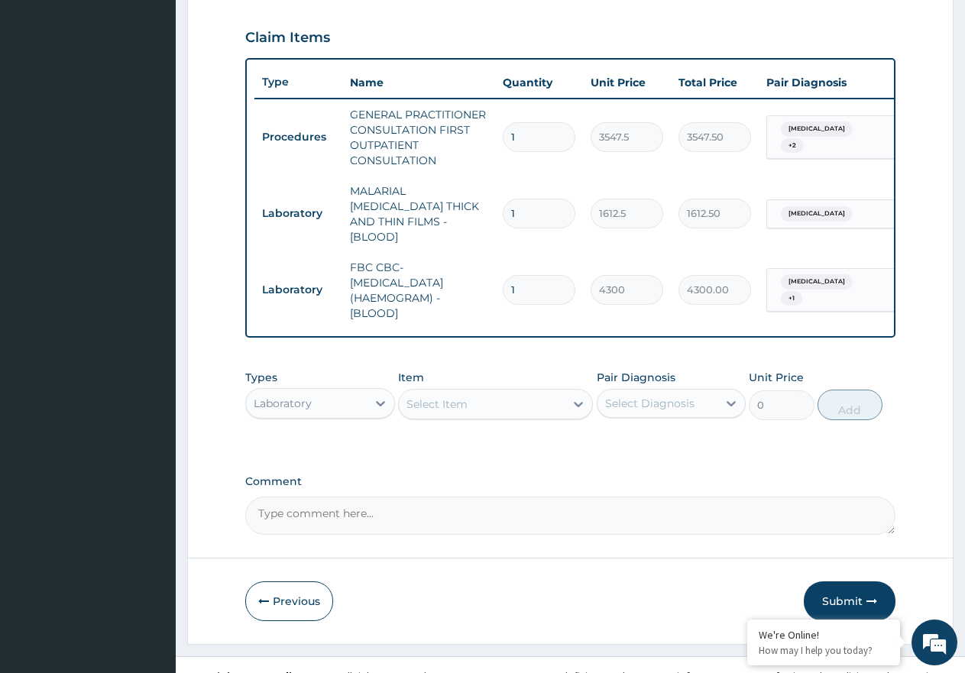
scroll to position [530, 0]
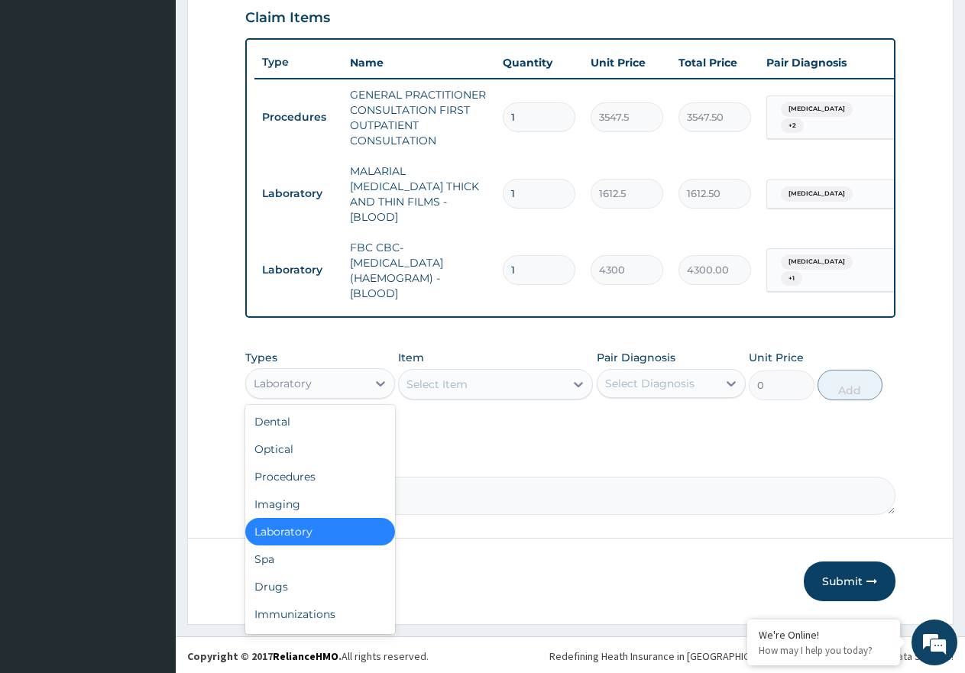
click at [361, 382] on div "Laboratory" at bounding box center [306, 383] width 121 height 24
click at [344, 590] on div "Drugs" at bounding box center [320, 587] width 150 height 28
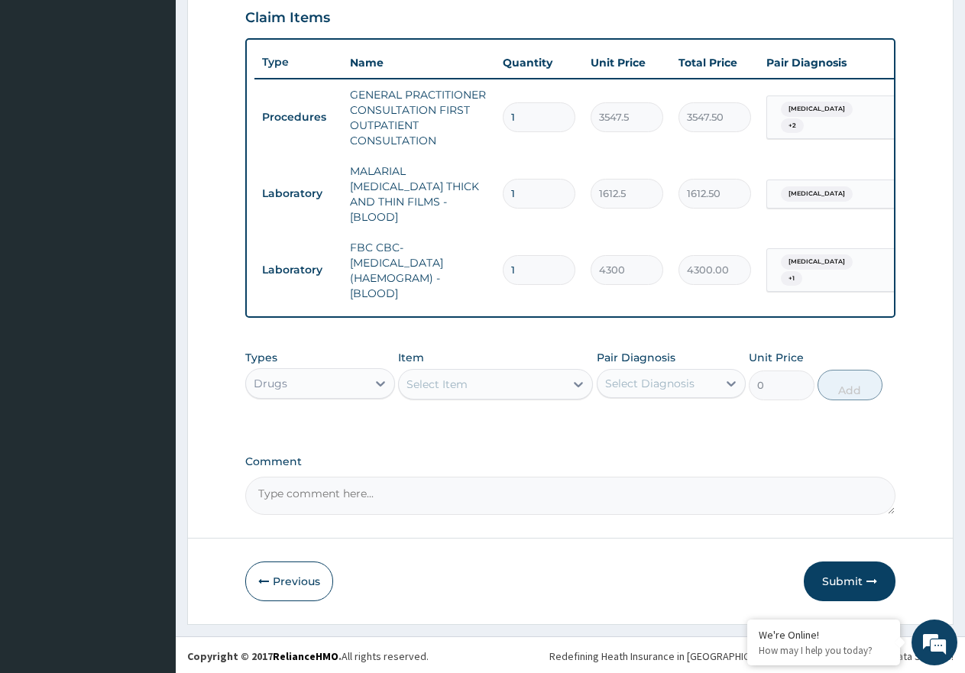
click at [430, 378] on div "Select Item" at bounding box center [436, 384] width 61 height 15
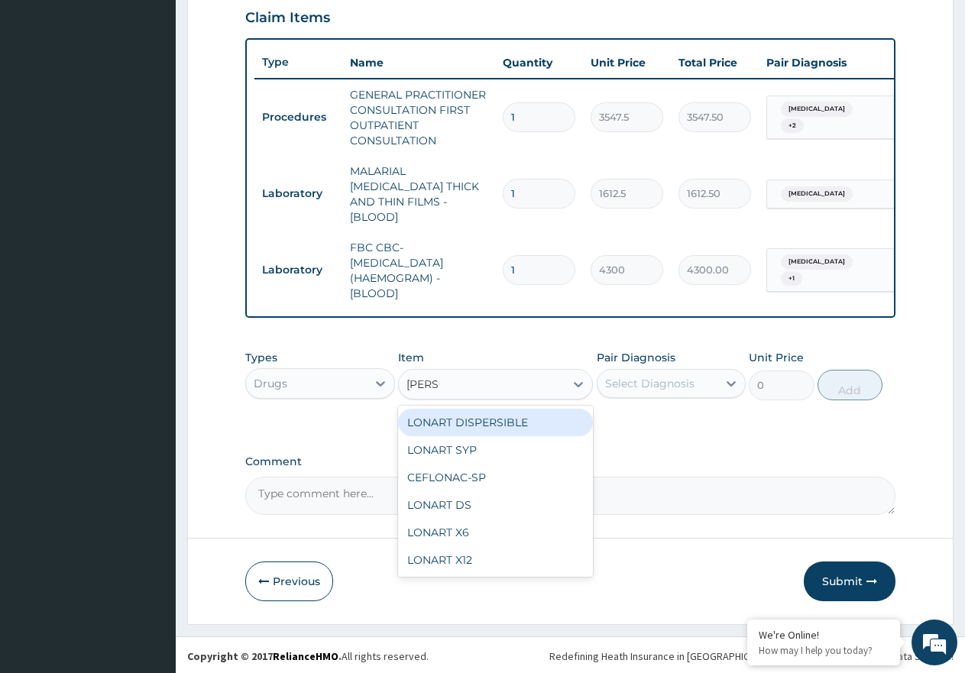
type input "LONAR"
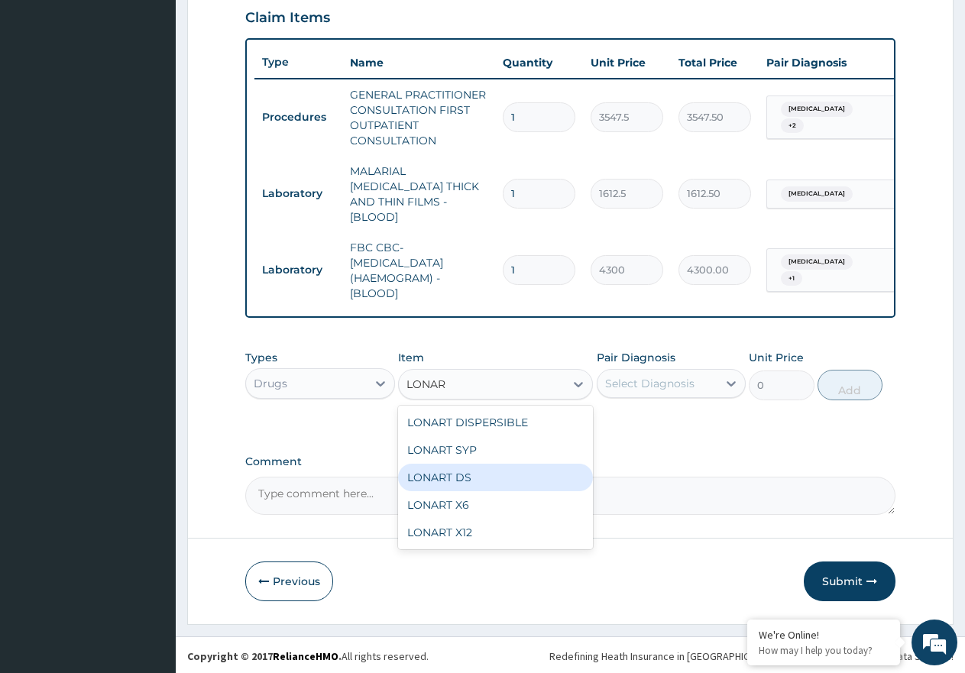
click at [432, 474] on div "LONART DS" at bounding box center [495, 478] width 195 height 28
type input "473.00000000000006"
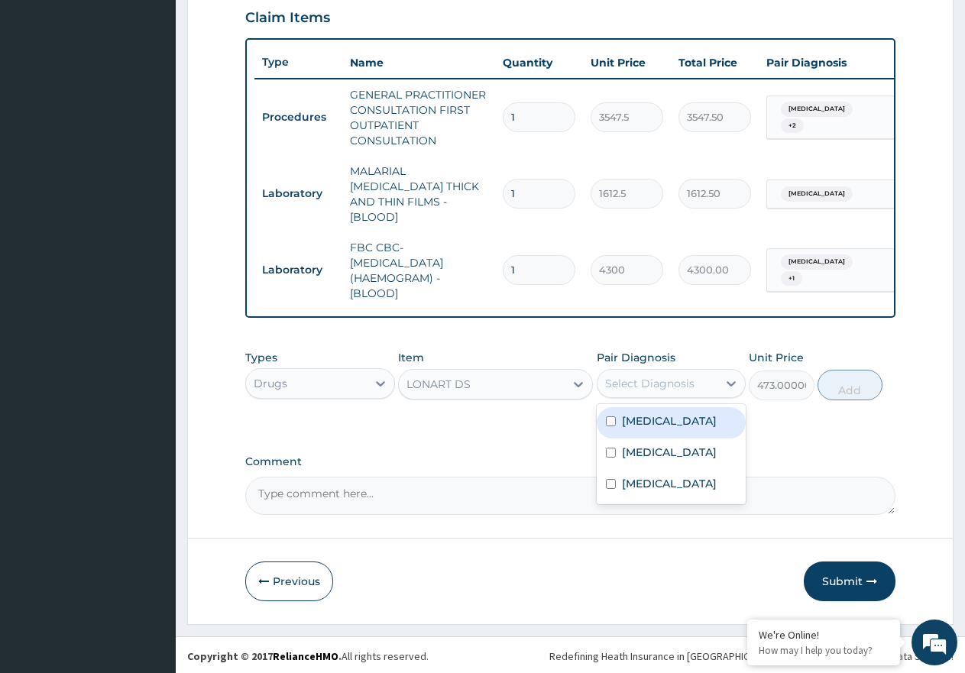
click at [646, 384] on div "Select Diagnosis" at bounding box center [649, 383] width 89 height 15
drag, startPoint x: 658, startPoint y: 427, endPoint x: 677, endPoint y: 423, distance: 19.5
click at [658, 426] on div "Malaria" at bounding box center [672, 422] width 150 height 31
checkbox input "true"
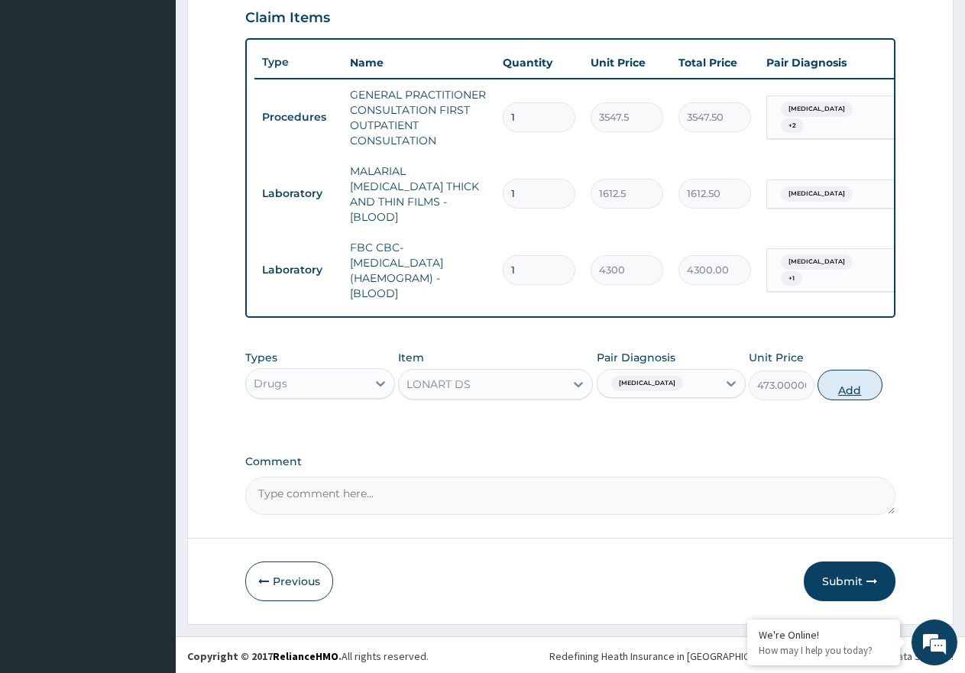
click at [831, 393] on button "Add" at bounding box center [850, 385] width 65 height 31
type input "0"
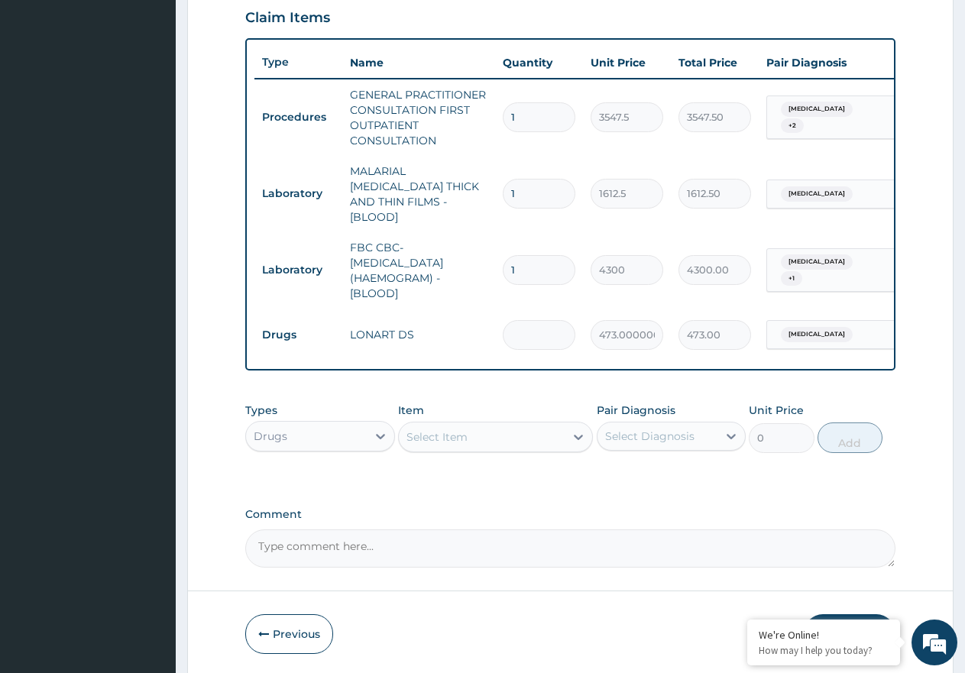
type input "0.00"
type input "6"
type input "2838.00"
type input "6"
click at [451, 429] on div "Select Item" at bounding box center [436, 436] width 61 height 15
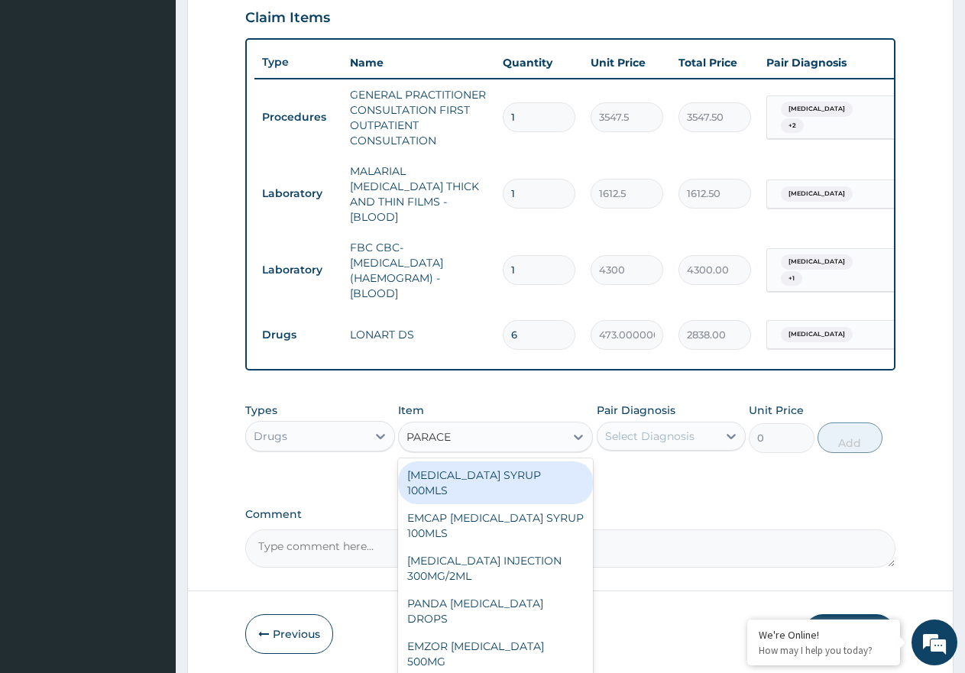
type input "PARACET"
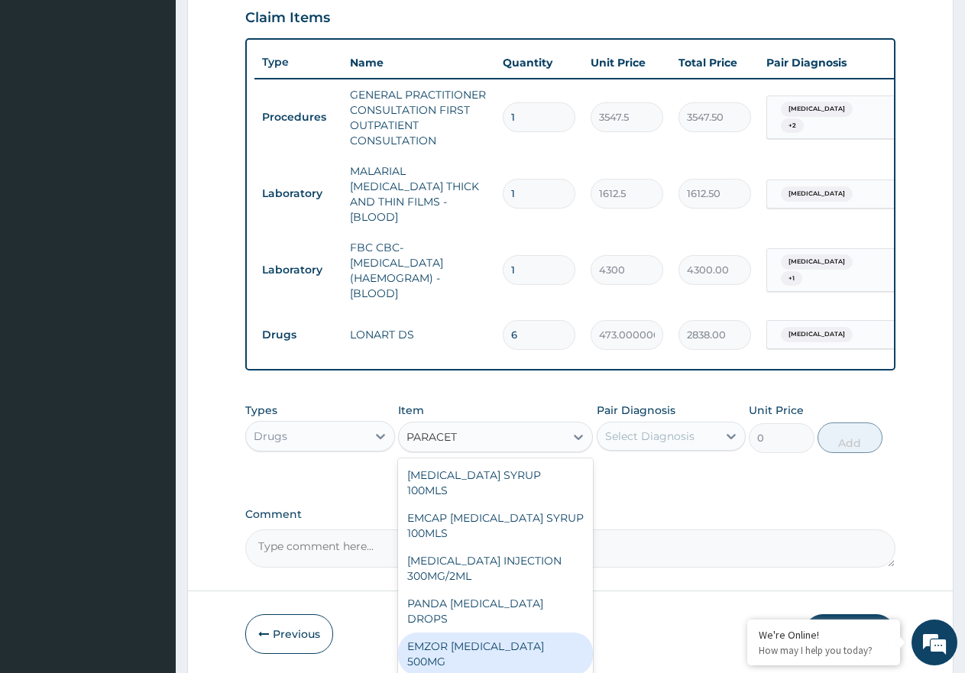
click at [559, 633] on div "EMZOR PARACETAMOL 500MG" at bounding box center [495, 654] width 195 height 43
type input "23.65"
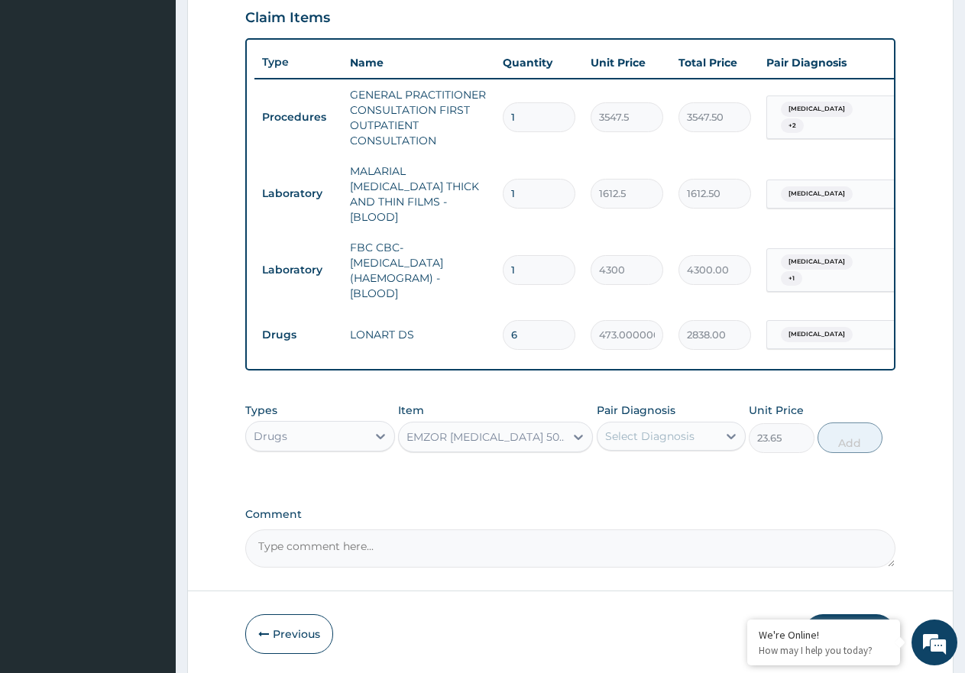
click at [688, 431] on div "Select Diagnosis" at bounding box center [649, 436] width 89 height 15
click at [689, 467] on div "Malaria" at bounding box center [672, 475] width 150 height 31
checkbox input "true"
click at [861, 442] on button "Add" at bounding box center [850, 438] width 65 height 31
type input "0"
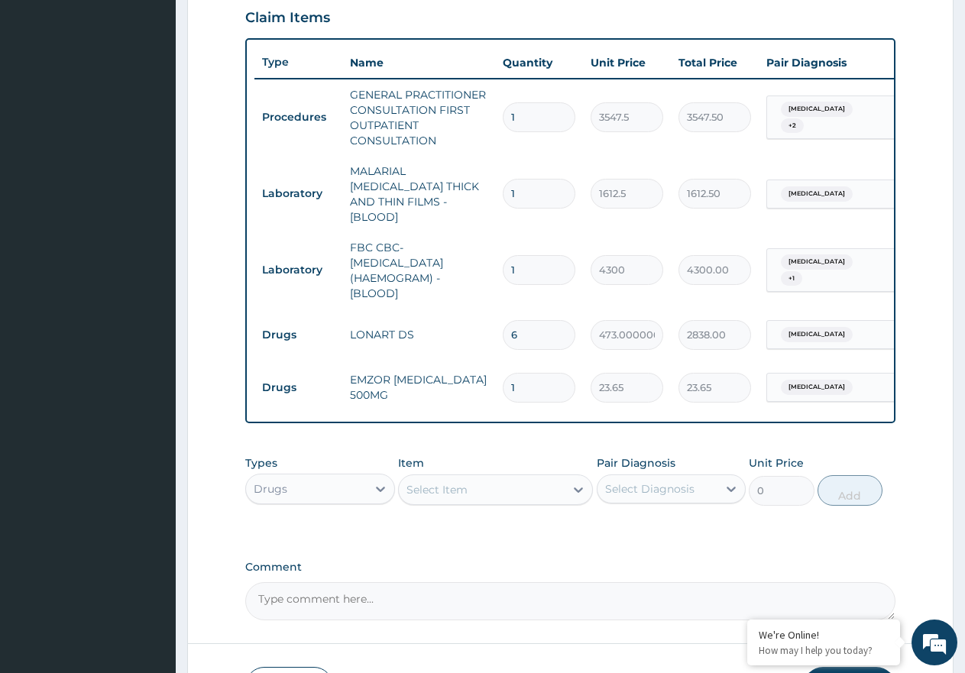
type input "18"
type input "425.70"
type input "18"
click at [430, 492] on div "Select Item" at bounding box center [436, 489] width 61 height 15
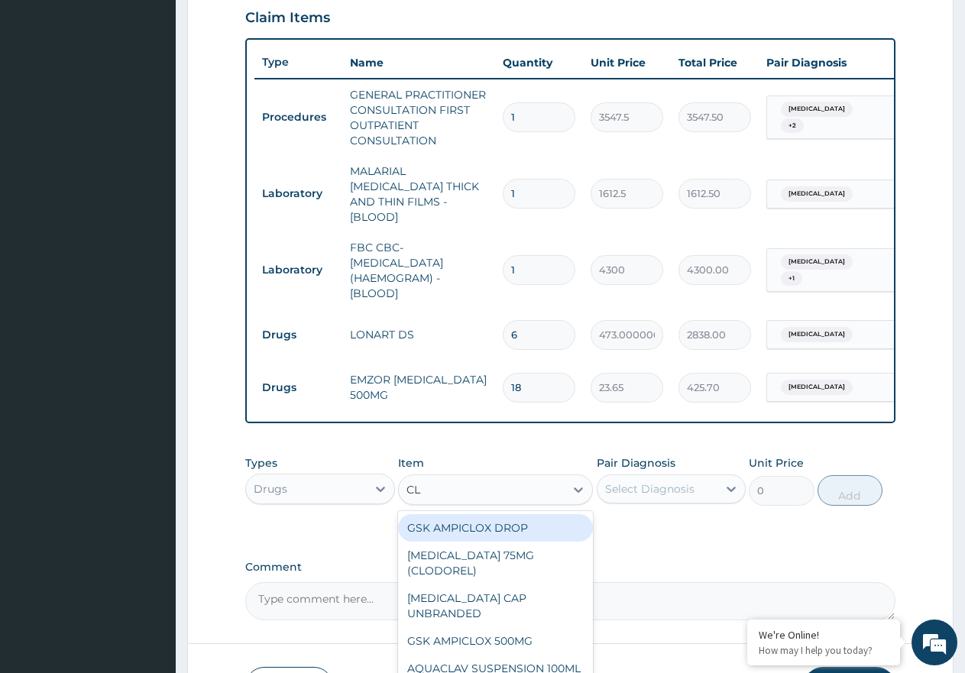
type input "CLA"
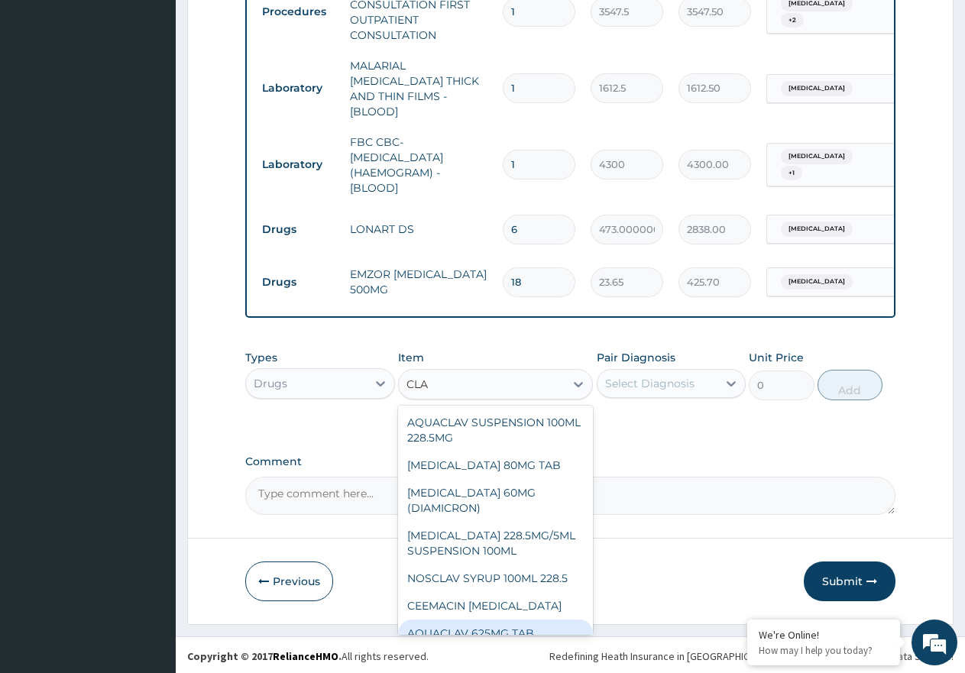
scroll to position [70, 0]
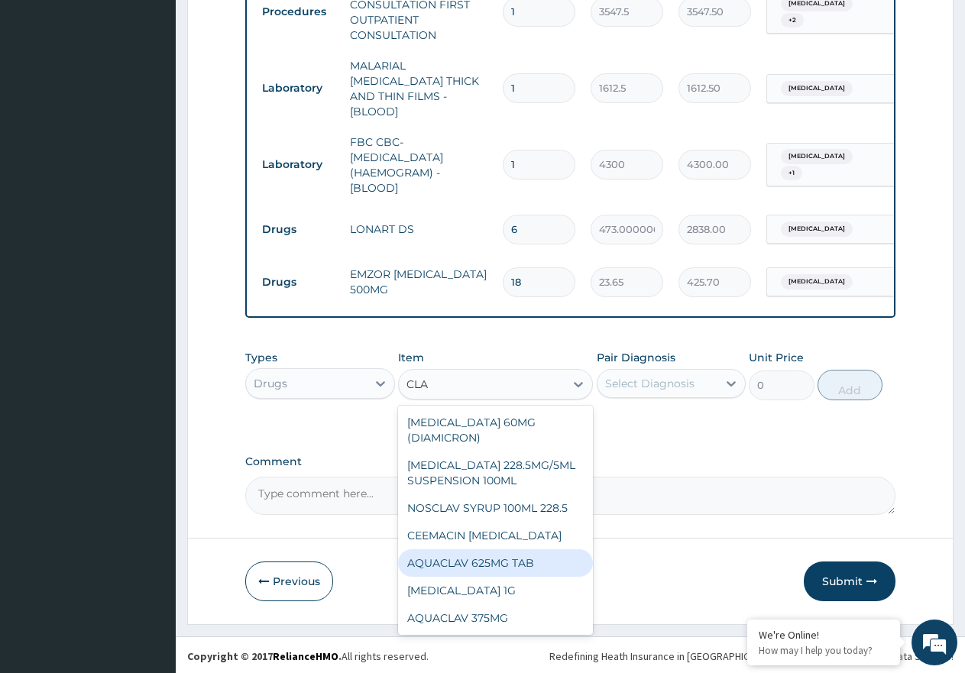
drag, startPoint x: 531, startPoint y: 564, endPoint x: 542, endPoint y: 554, distance: 14.6
click at [533, 563] on div "AQUACLAV 625MG TAB" at bounding box center [495, 563] width 195 height 28
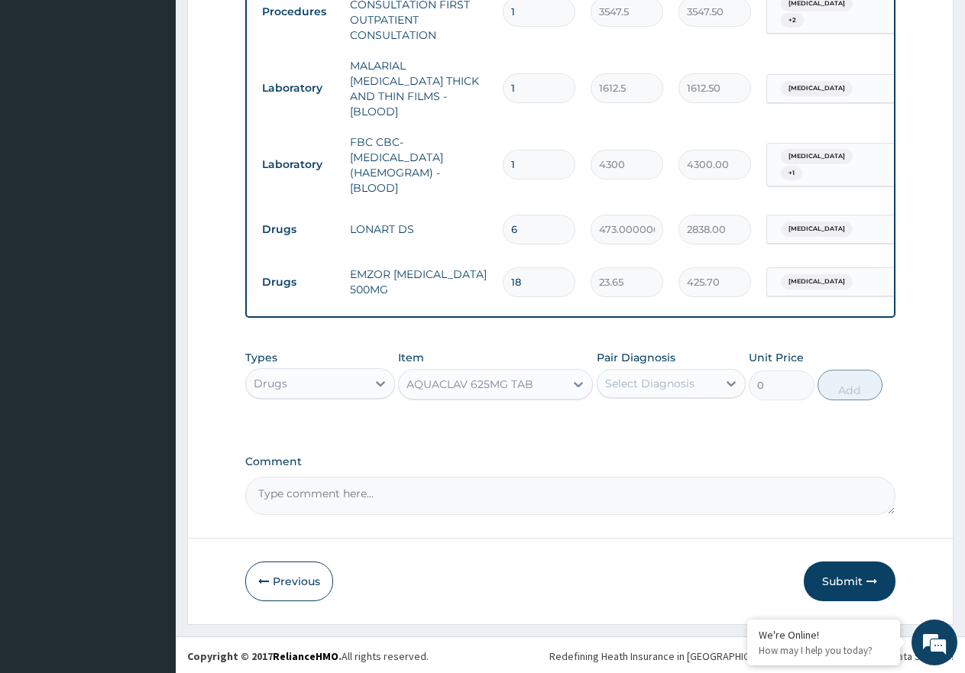
type input "242.41250000000002"
click at [647, 376] on div "Select Diagnosis" at bounding box center [649, 383] width 89 height 15
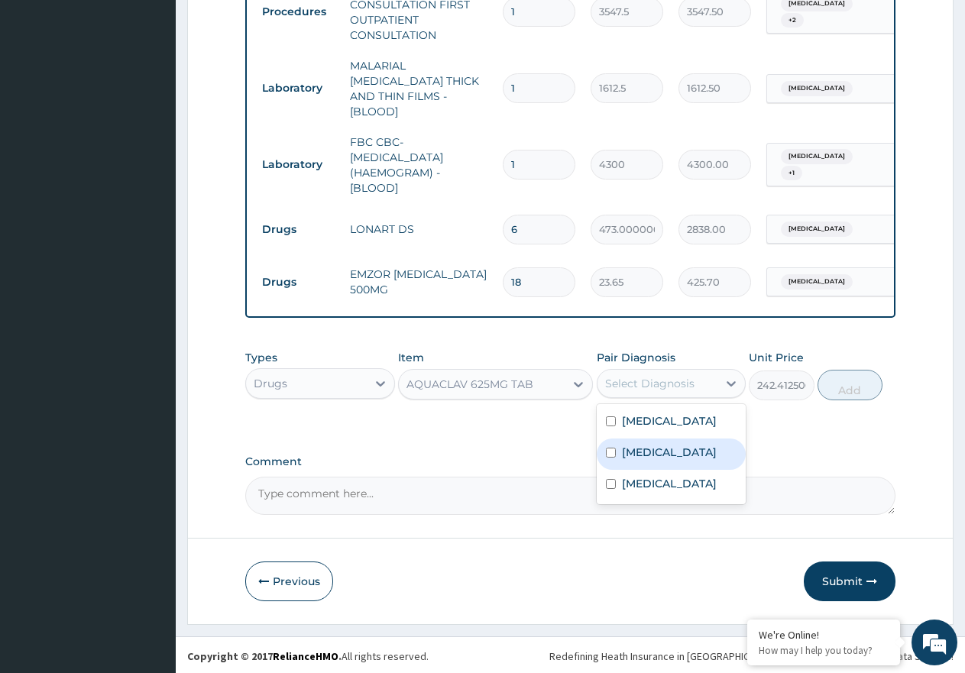
click at [669, 449] on div "Sepsis" at bounding box center [672, 454] width 150 height 31
checkbox input "true"
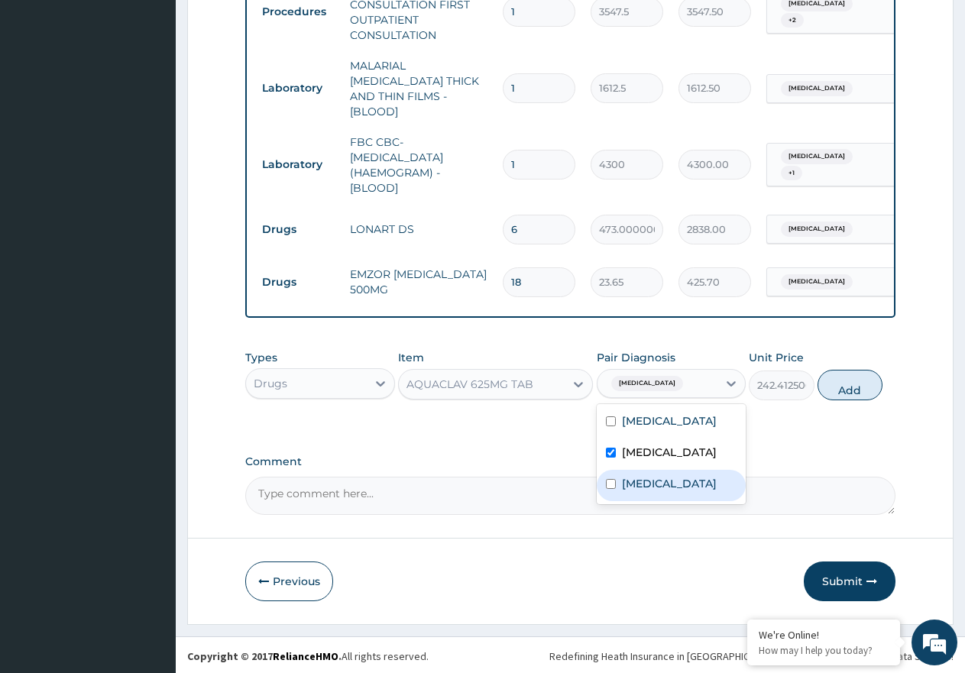
drag, startPoint x: 672, startPoint y: 489, endPoint x: 740, endPoint y: 453, distance: 76.2
click at [674, 489] on label "Upper respiratory infection" at bounding box center [669, 483] width 95 height 15
checkbox input "true"
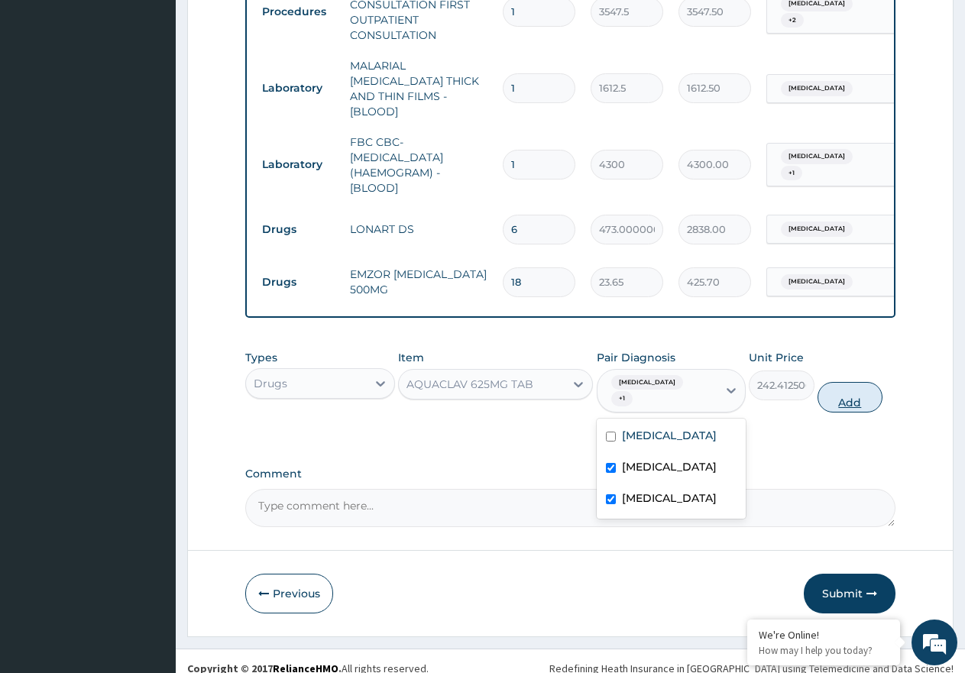
click at [839, 387] on button "Add" at bounding box center [850, 397] width 65 height 31
type input "0"
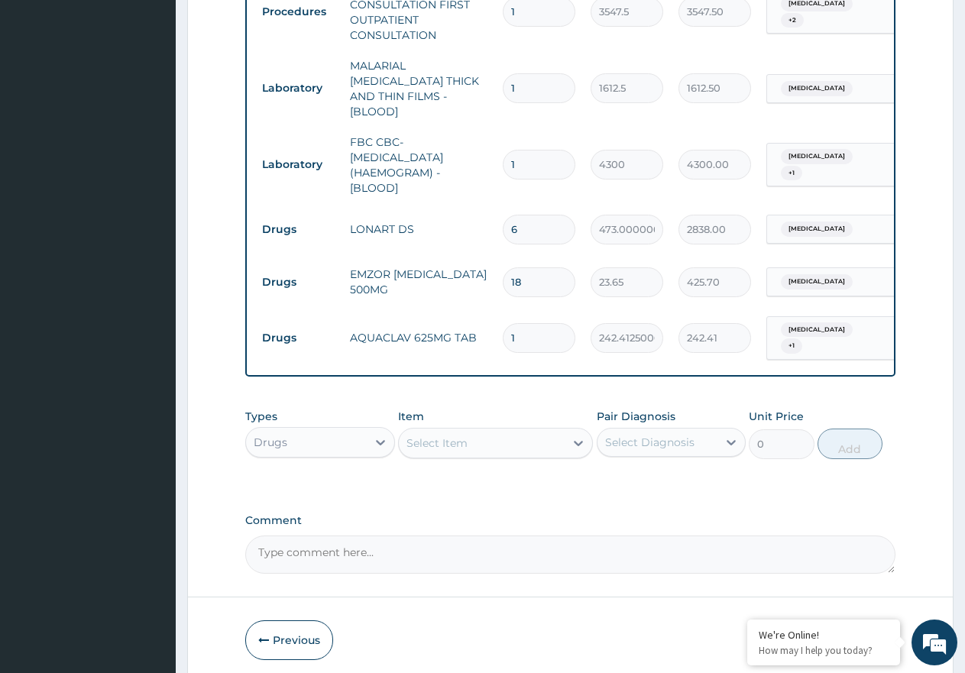
type input "10"
type input "2424.13"
type input "10"
click at [461, 436] on div "Select Item" at bounding box center [436, 443] width 61 height 15
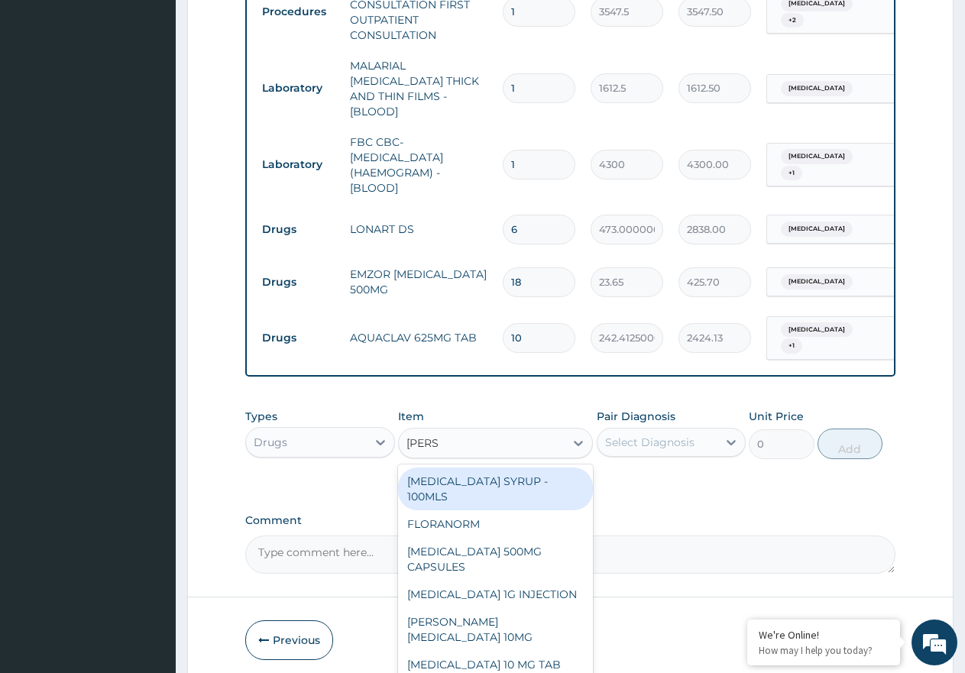
type input "LORAT"
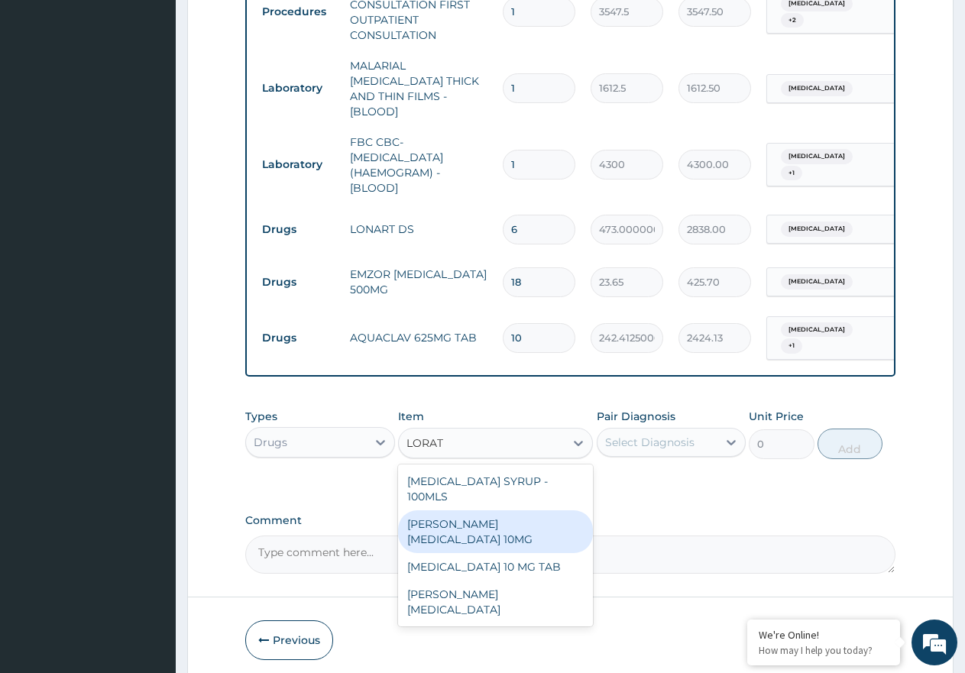
drag, startPoint x: 559, startPoint y: 493, endPoint x: 645, endPoint y: 468, distance: 89.9
click at [559, 510] on div "LORATYN LORATADINE 10MG" at bounding box center [495, 531] width 195 height 43
type input "88.6875"
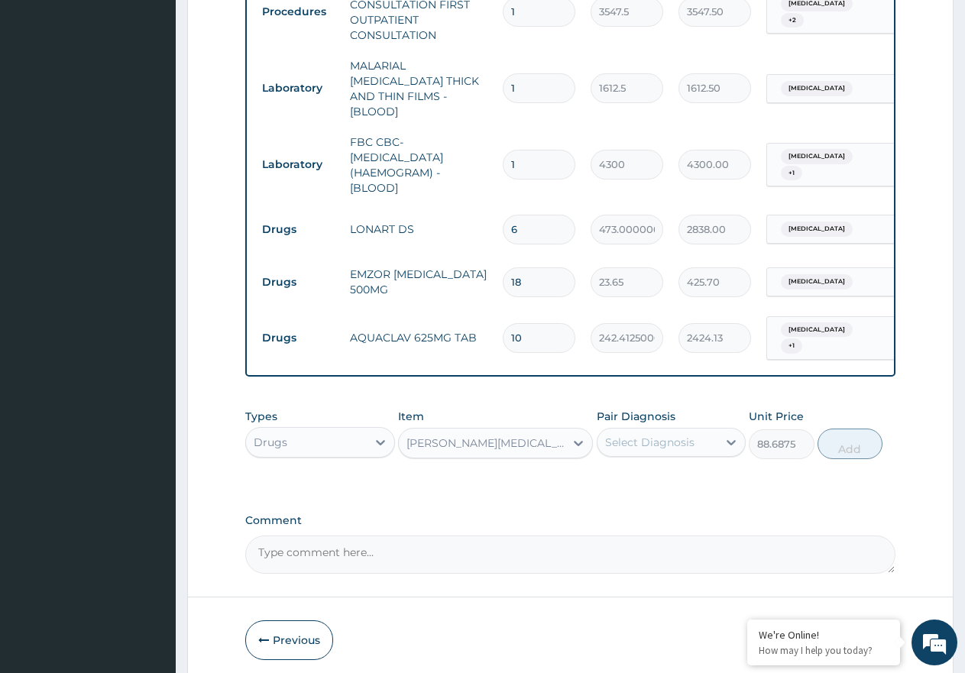
click at [670, 435] on div "Select Diagnosis" at bounding box center [649, 442] width 89 height 15
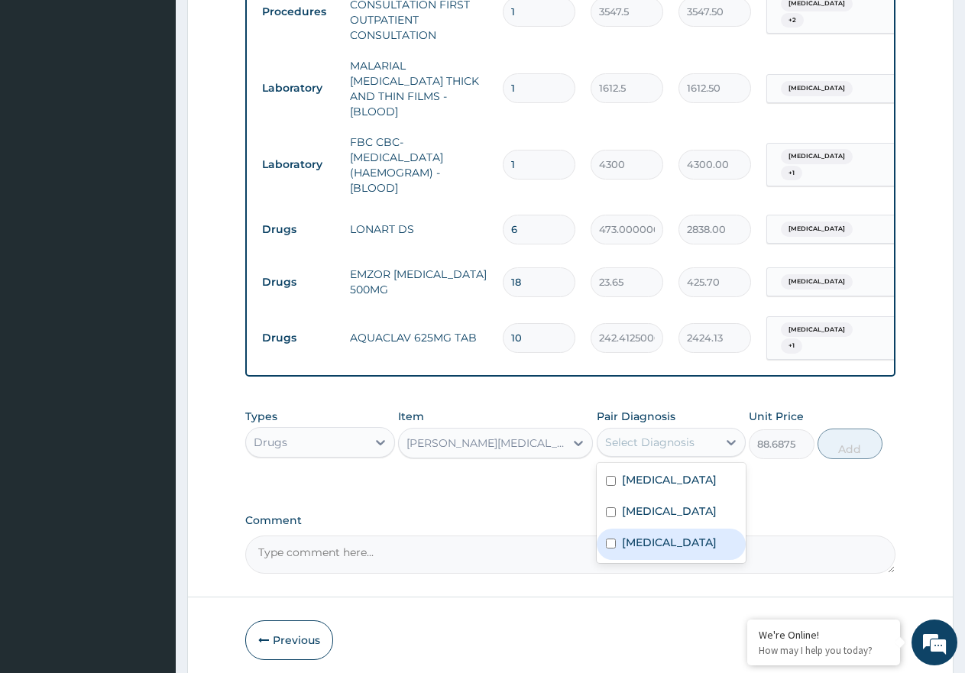
drag, startPoint x: 695, startPoint y: 536, endPoint x: 758, endPoint y: 517, distance: 65.5
click at [704, 536] on label "Upper respiratory infection" at bounding box center [669, 542] width 95 height 15
checkbox input "true"
click at [859, 444] on button "Add" at bounding box center [850, 444] width 65 height 31
type input "0"
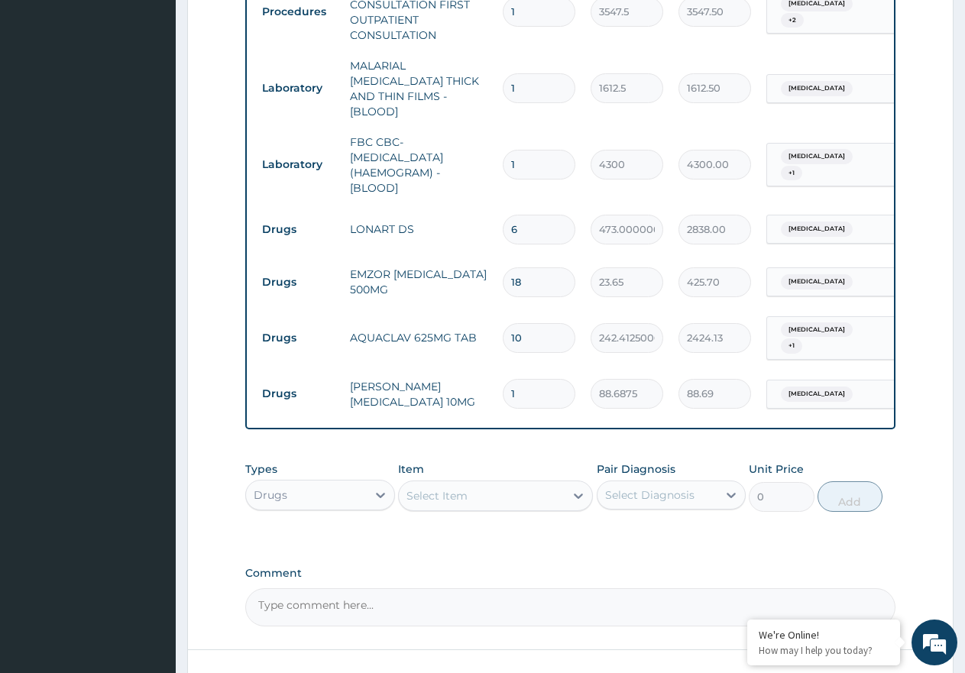
type input "10"
type input "886.88"
type input "10"
click at [422, 490] on div "Select Item" at bounding box center [436, 495] width 61 height 15
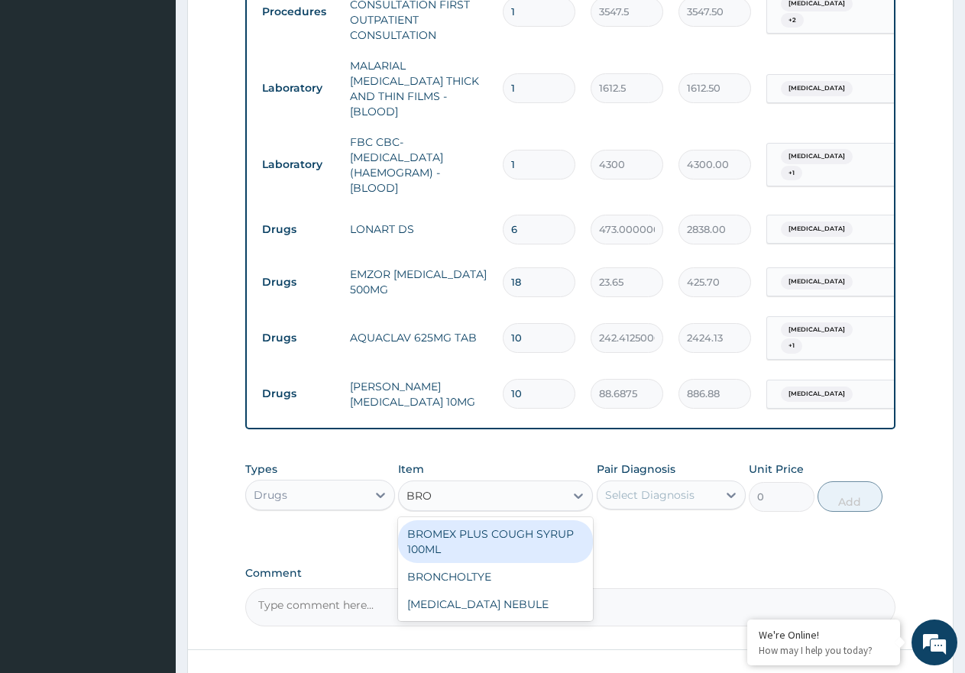
type input "BRON"
click at [471, 533] on div "BRONCHOLTYE" at bounding box center [495, 534] width 195 height 28
type input "1773.7500000000002"
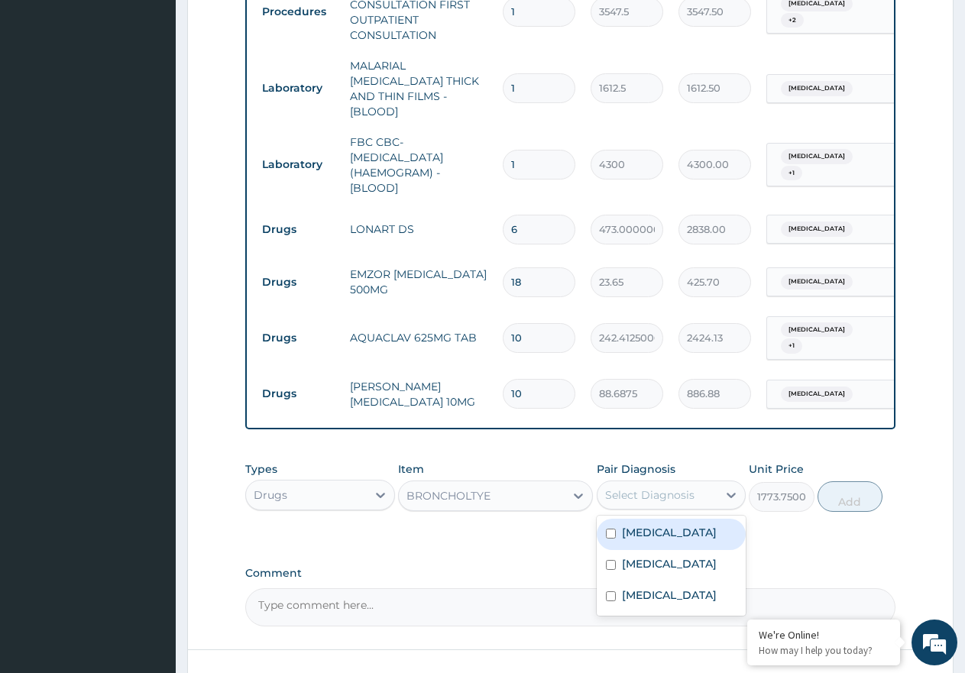
click at [674, 491] on div "Select Diagnosis" at bounding box center [649, 494] width 89 height 15
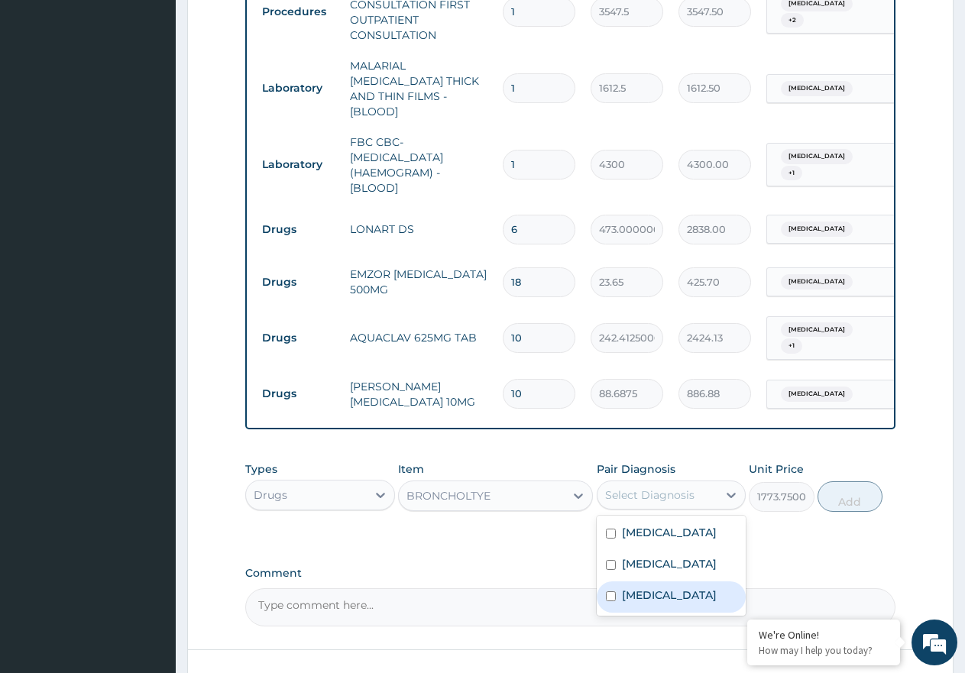
click at [684, 588] on label "Upper respiratory infection" at bounding box center [669, 595] width 95 height 15
checkbox input "true"
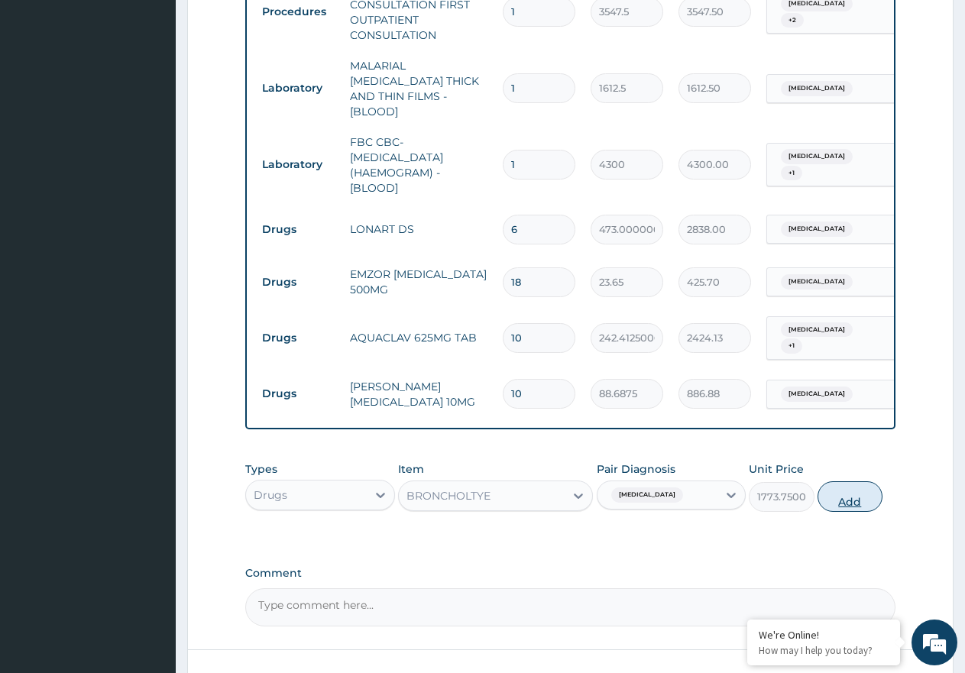
click at [874, 491] on button "Add" at bounding box center [850, 496] width 65 height 31
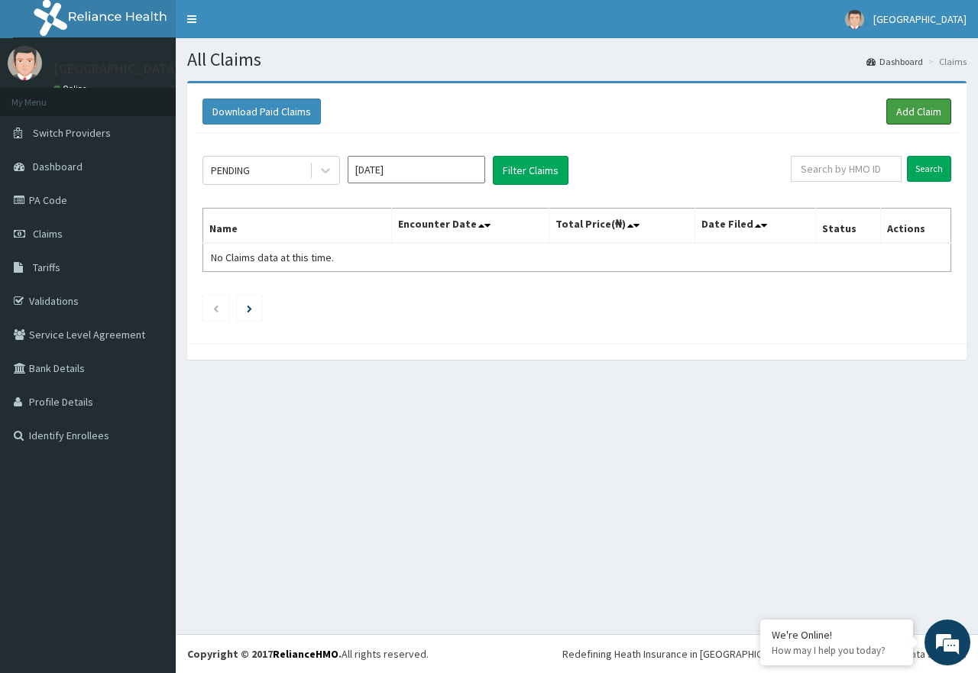
click at [912, 102] on link "Add Claim" at bounding box center [918, 112] width 65 height 26
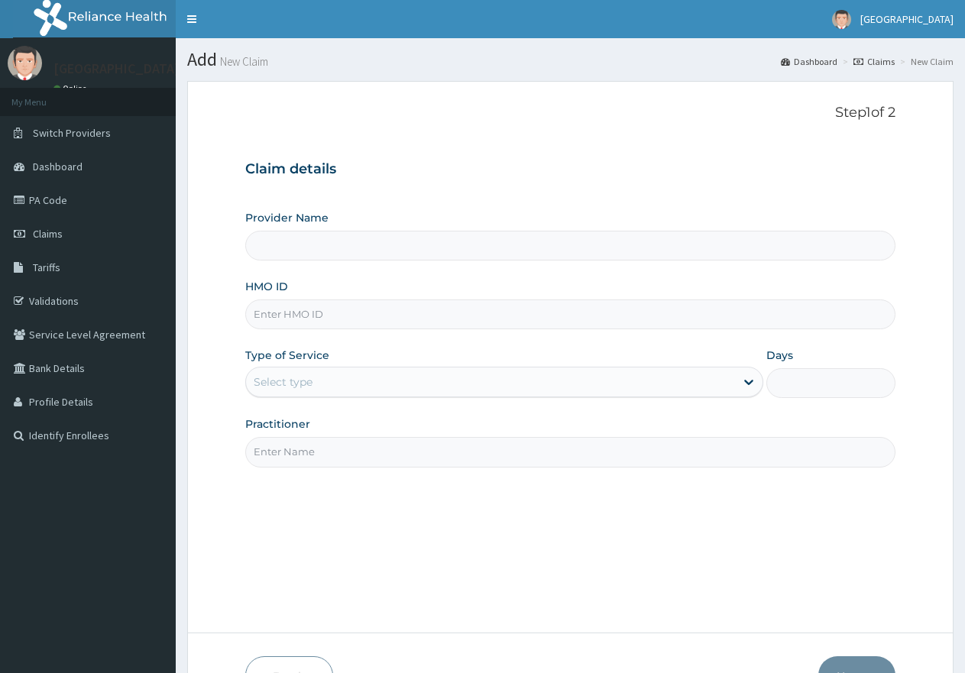
drag, startPoint x: 0, startPoint y: 0, endPoint x: 557, endPoint y: 619, distance: 832.6
click at [555, 611] on form "Step 1 of 2 Claim details Provider Name HMO ID Type of Service Select type Days…" at bounding box center [570, 400] width 766 height 639
type input "[GEOGRAPHIC_DATA]"
paste input "PRL/10044/E"
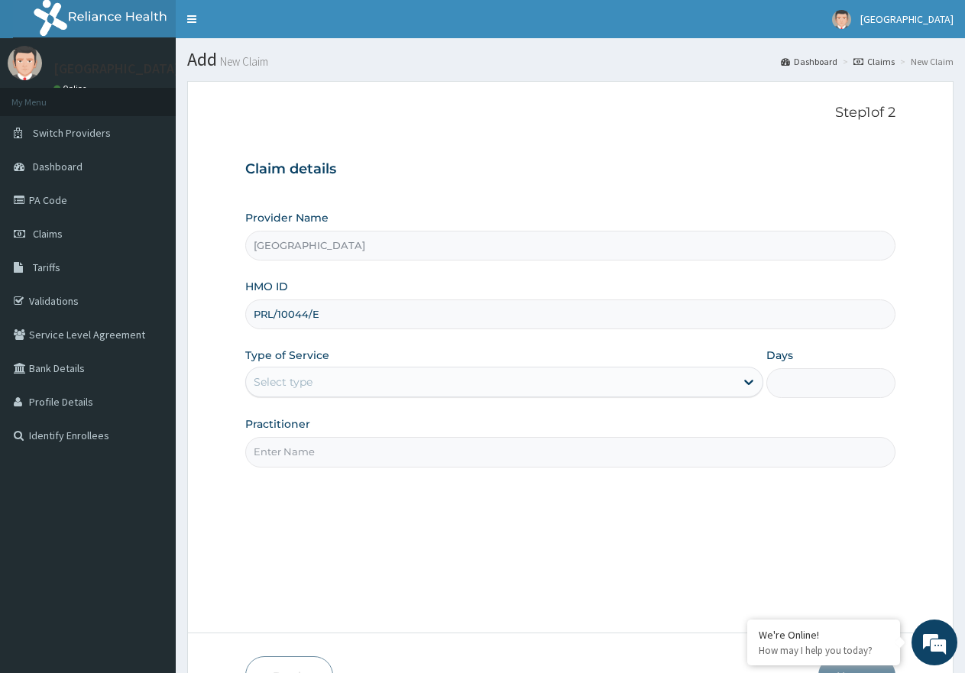
type input "PRL/10044/E"
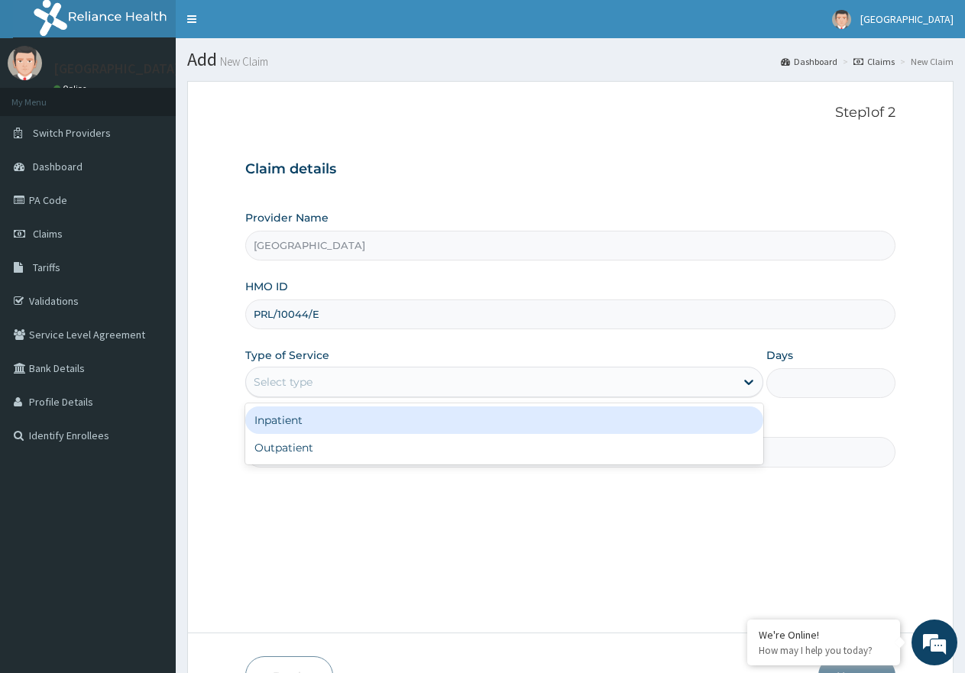
click at [404, 391] on div "Select type" at bounding box center [490, 382] width 488 height 24
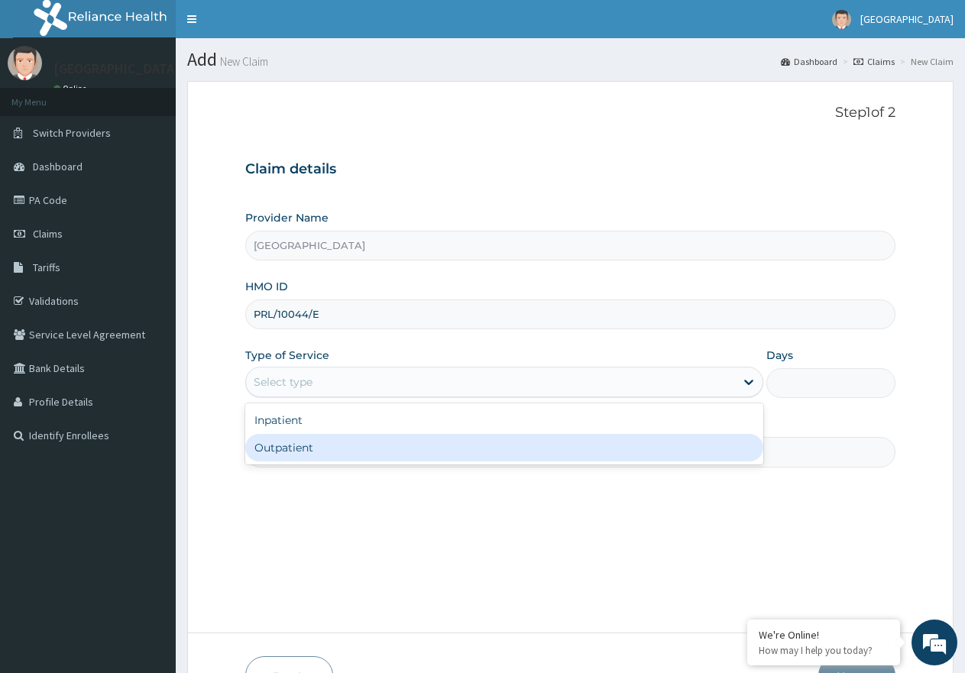
click at [393, 446] on div "Outpatient" at bounding box center [503, 448] width 517 height 28
type input "1"
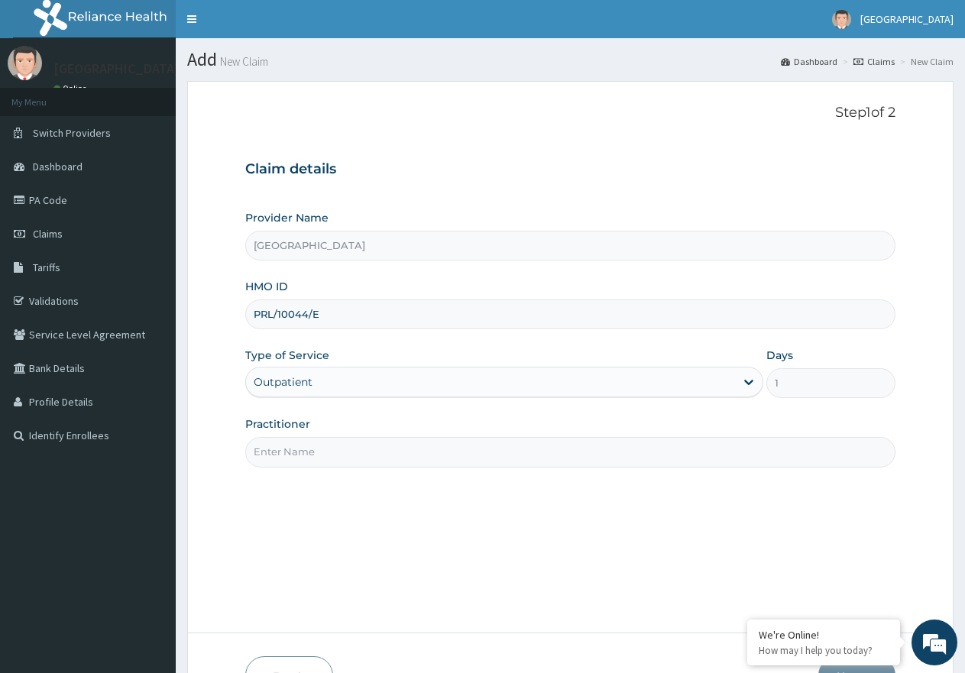
click at [399, 446] on input "Practitioner" at bounding box center [570, 452] width 650 height 30
type input "DR WILLIAMS"
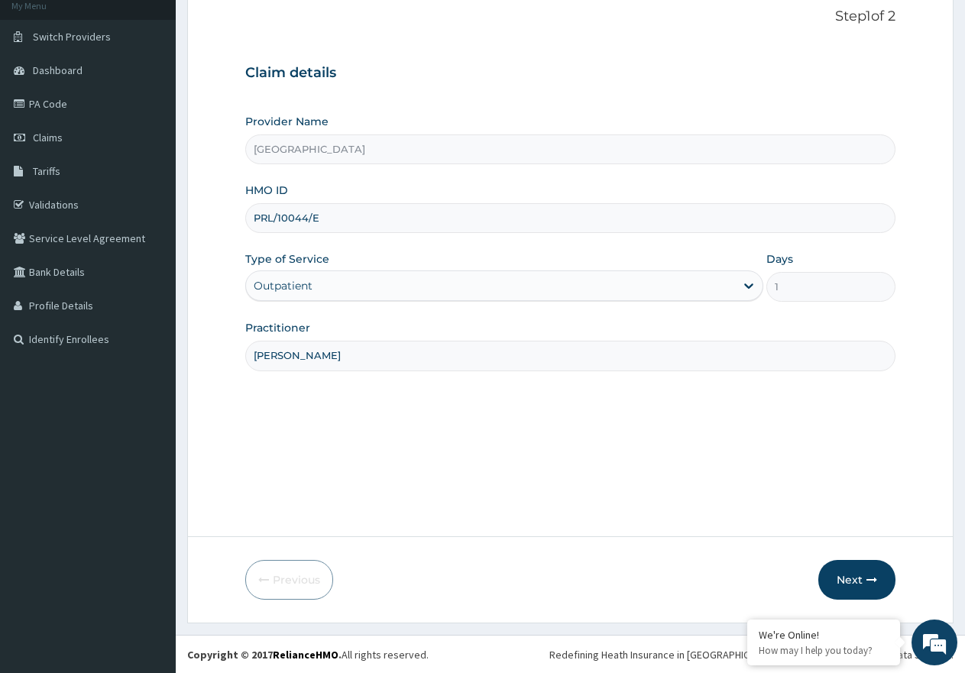
scroll to position [97, 0]
click at [850, 578] on button "Next" at bounding box center [856, 579] width 77 height 40
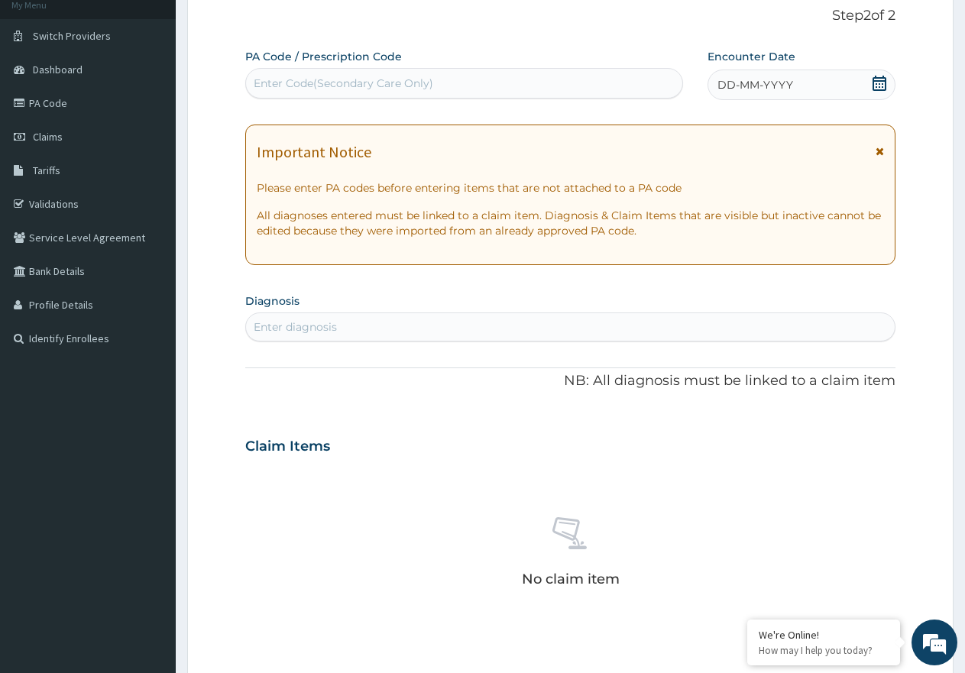
click at [881, 89] on icon at bounding box center [879, 83] width 15 height 15
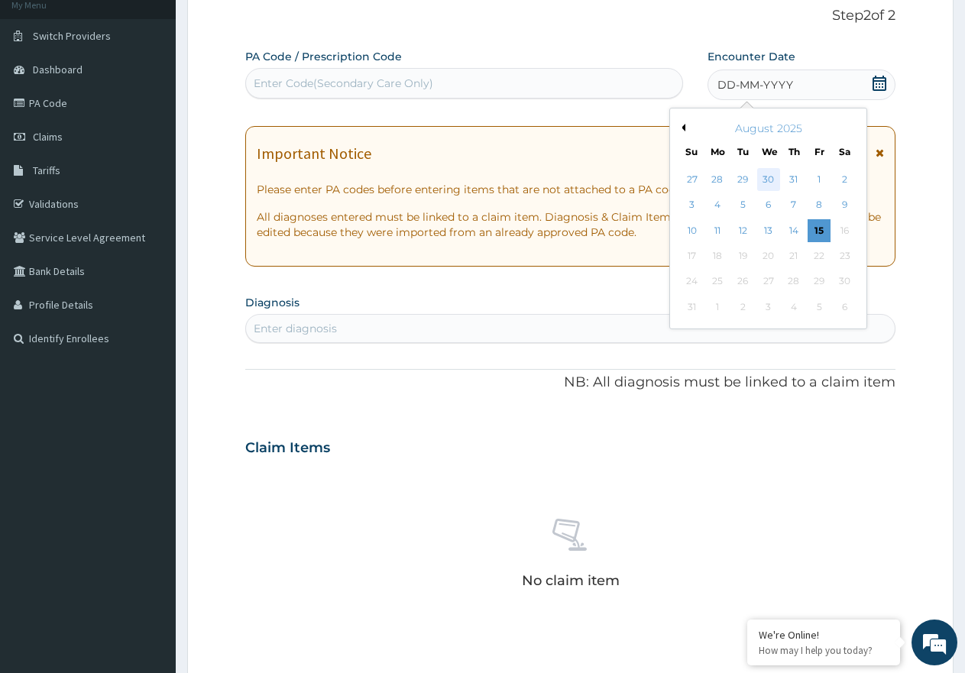
click at [775, 180] on div "30" at bounding box center [768, 179] width 23 height 23
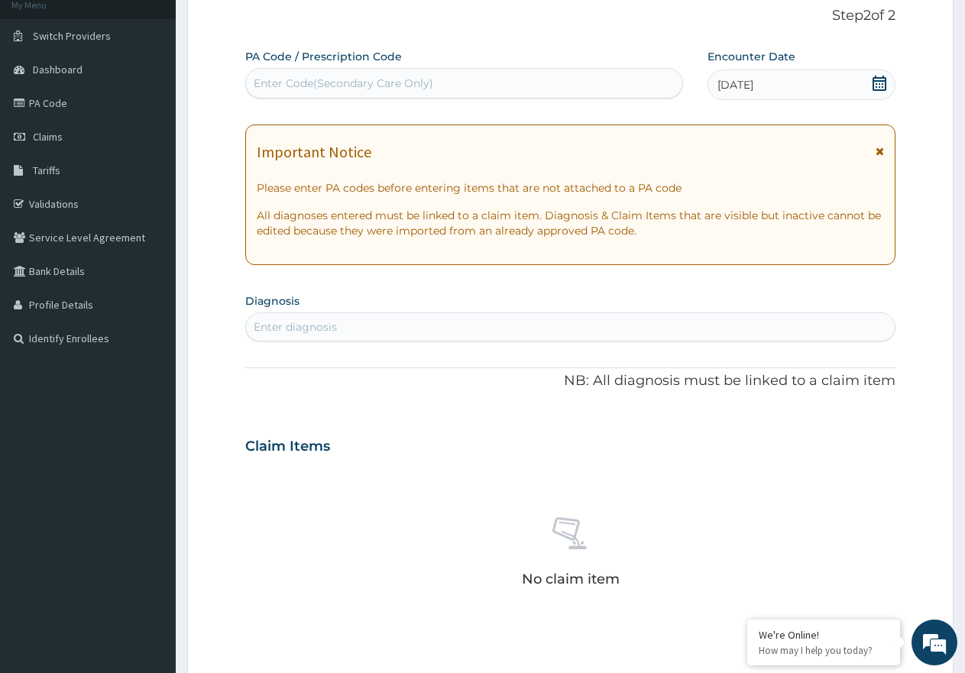
click at [321, 322] on div "Enter diagnosis" at bounding box center [295, 326] width 83 height 15
type input "MALARIA"
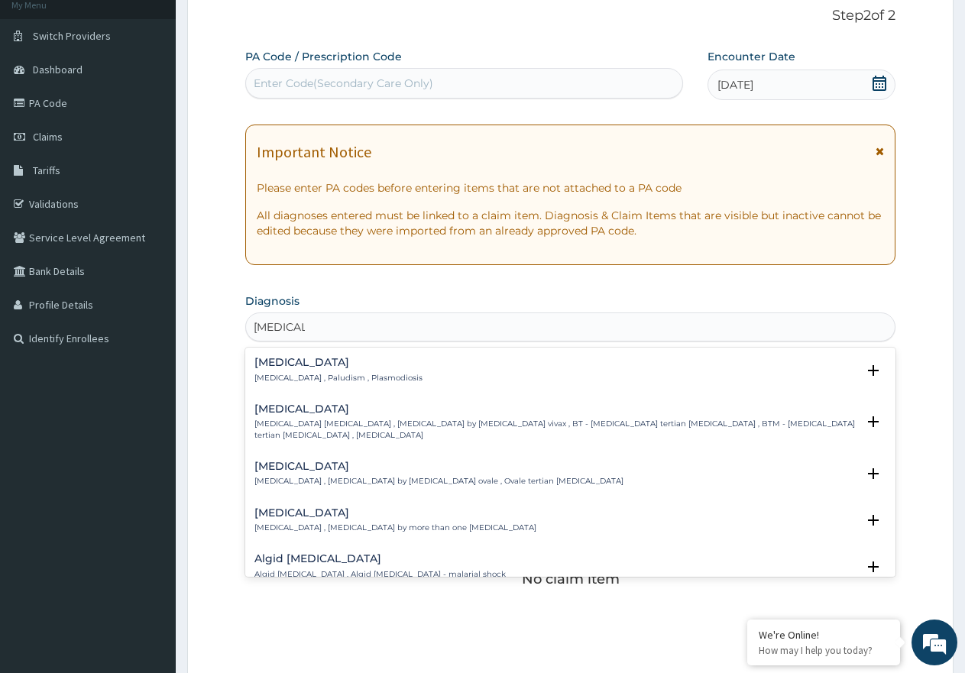
click at [358, 358] on h4 "[MEDICAL_DATA]" at bounding box center [338, 362] width 168 height 11
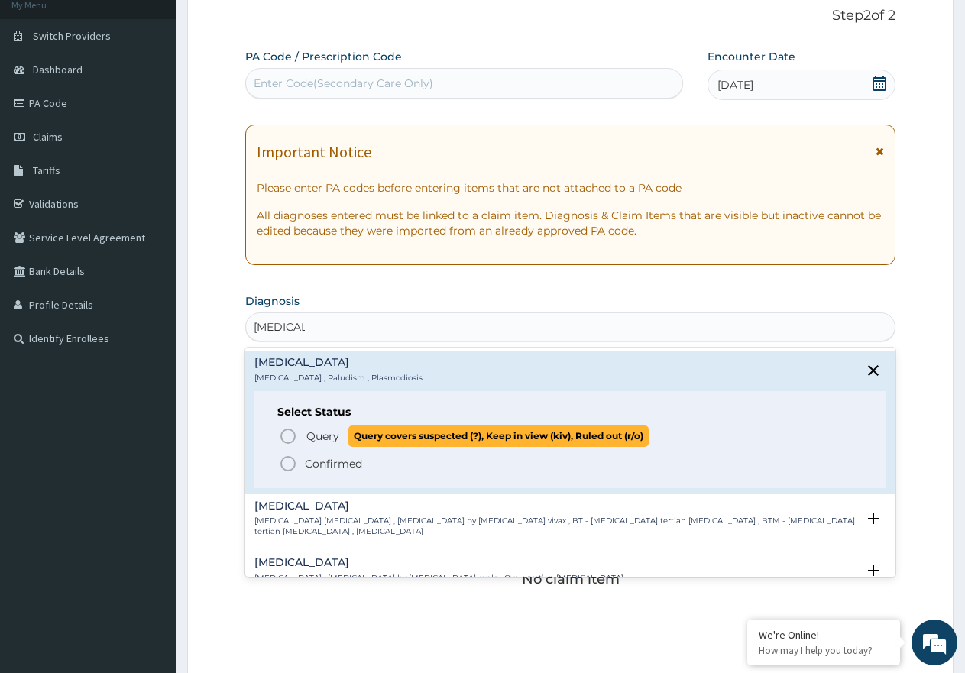
click at [311, 432] on span "Query" at bounding box center [322, 436] width 33 height 15
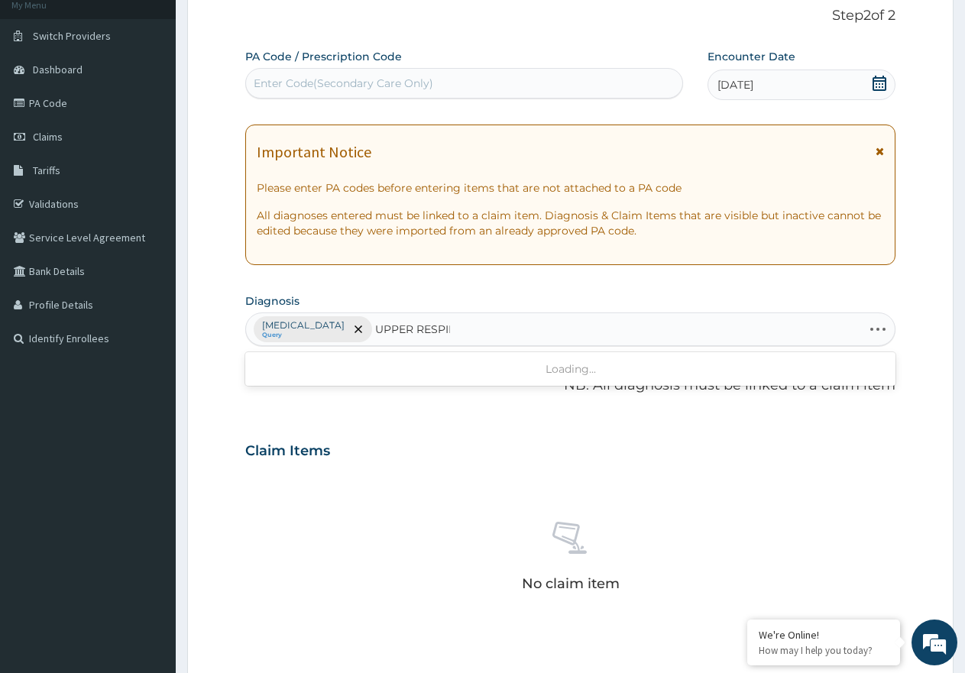
type input "UPPER RESPIRAT"
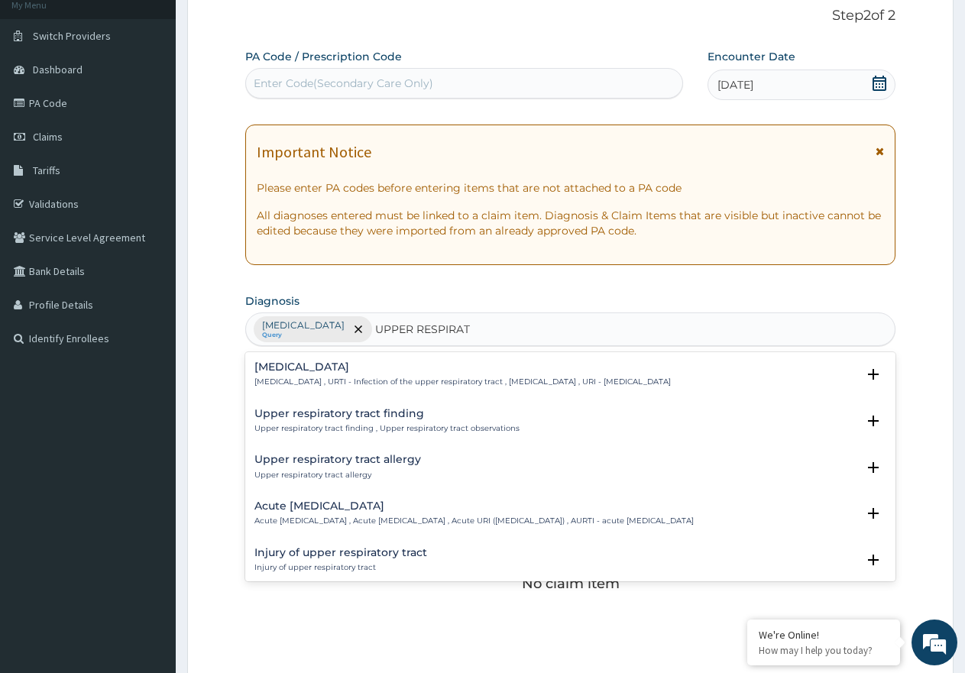
click at [394, 515] on div "Acute upper respiratory infection Acute upper respiratory infection , Acute upp…" at bounding box center [473, 513] width 439 height 27
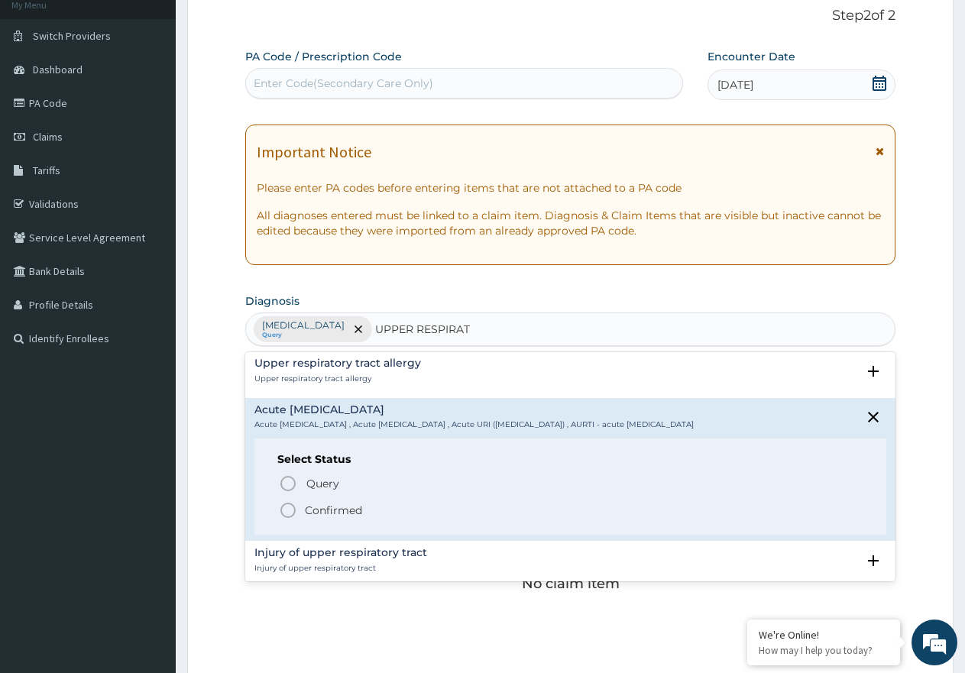
scroll to position [229, 0]
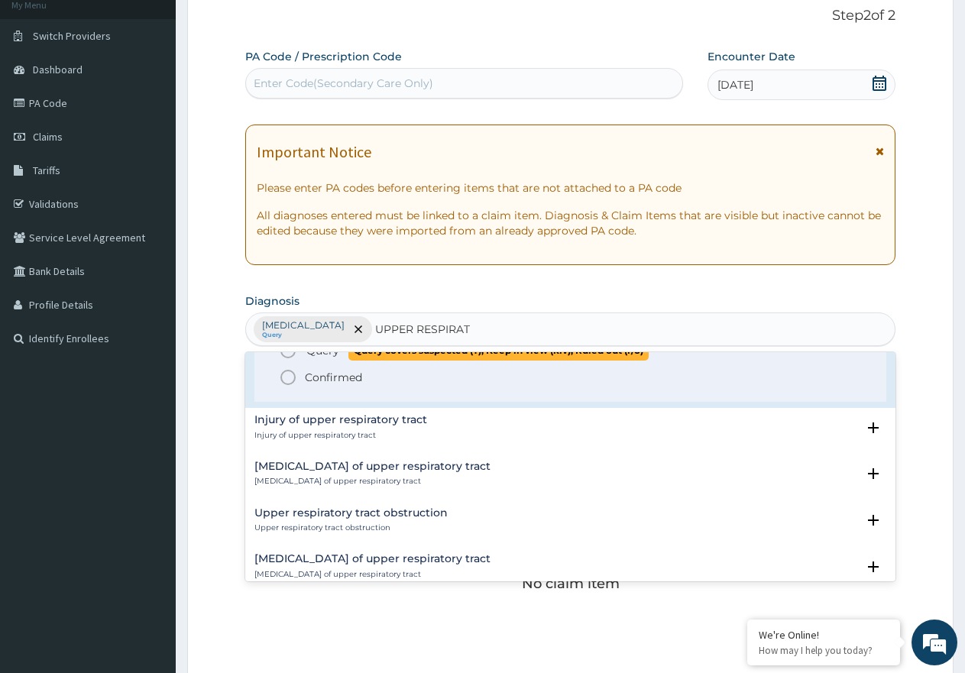
click at [327, 357] on span "Query" at bounding box center [322, 350] width 33 height 15
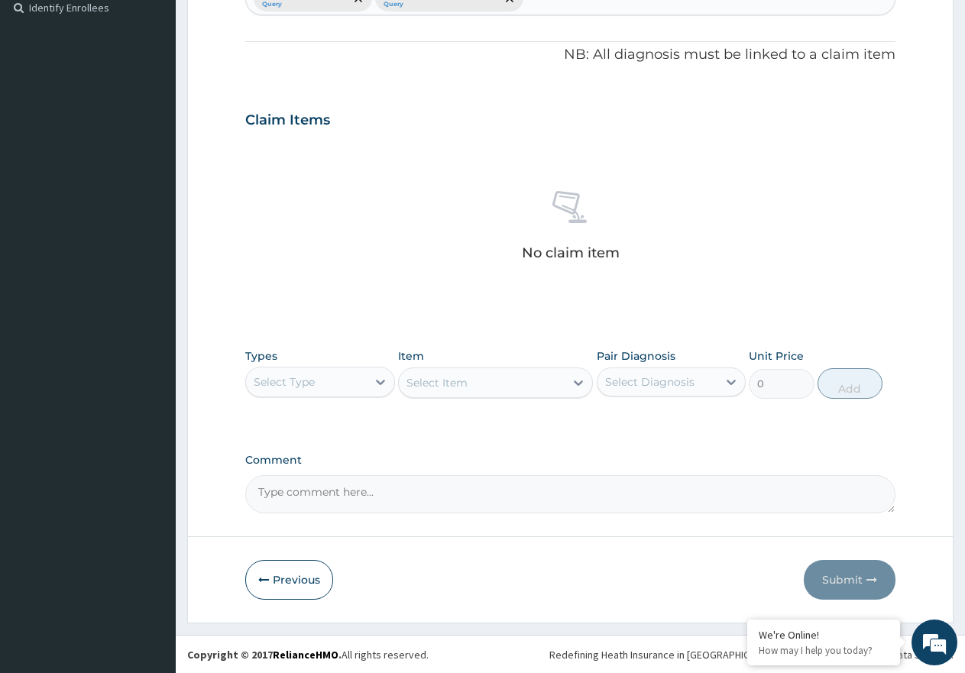
scroll to position [429, 0]
click at [321, 385] on div "Select Type" at bounding box center [306, 381] width 121 height 24
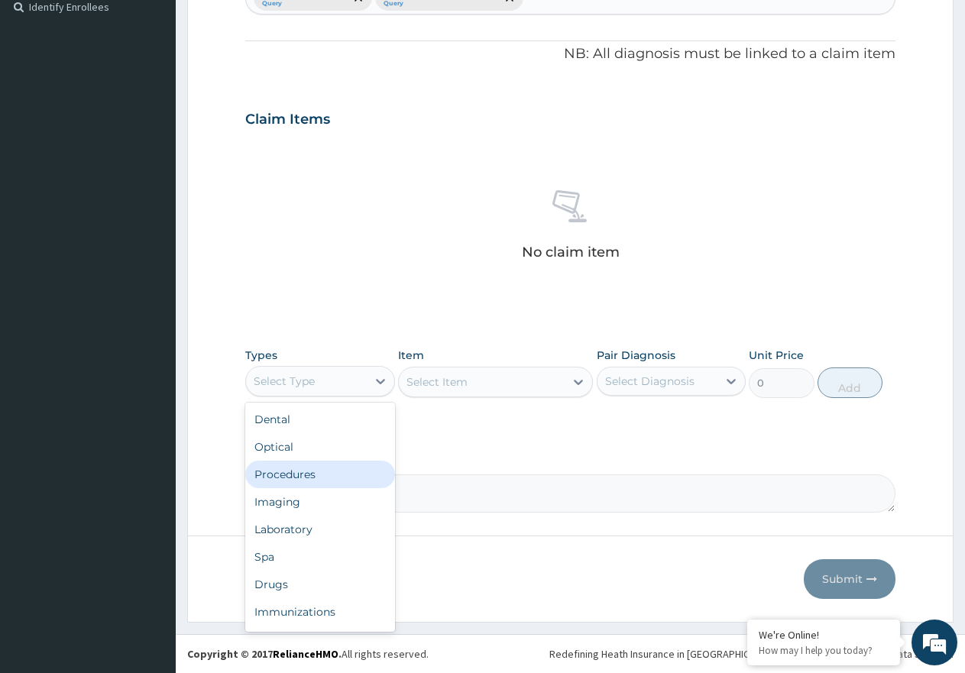
click at [331, 468] on div "Procedures" at bounding box center [320, 475] width 150 height 28
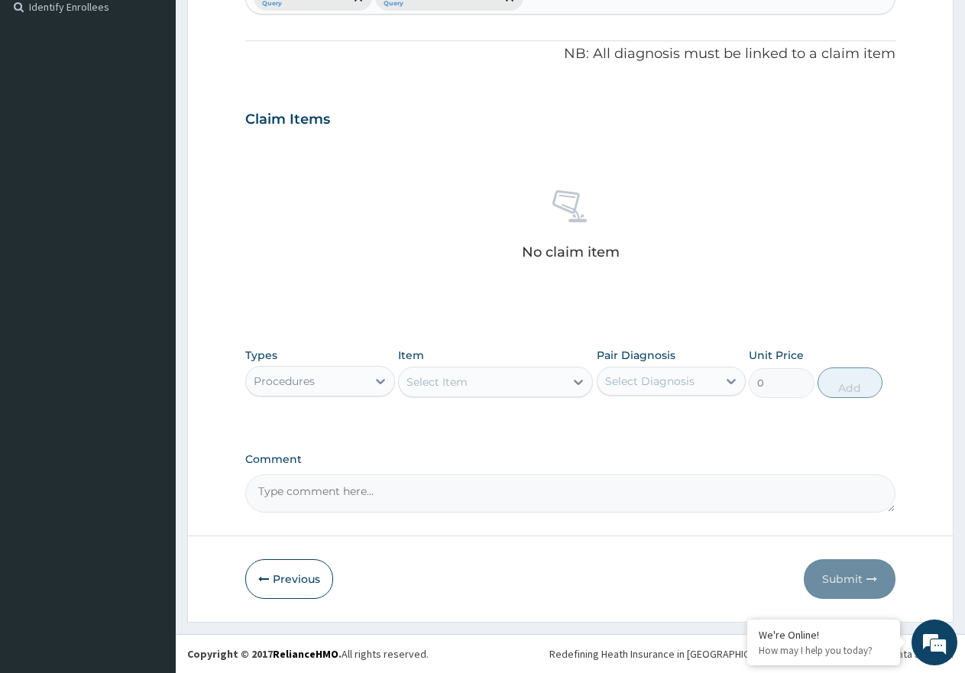
click at [481, 387] on div "Select Item" at bounding box center [482, 382] width 166 height 24
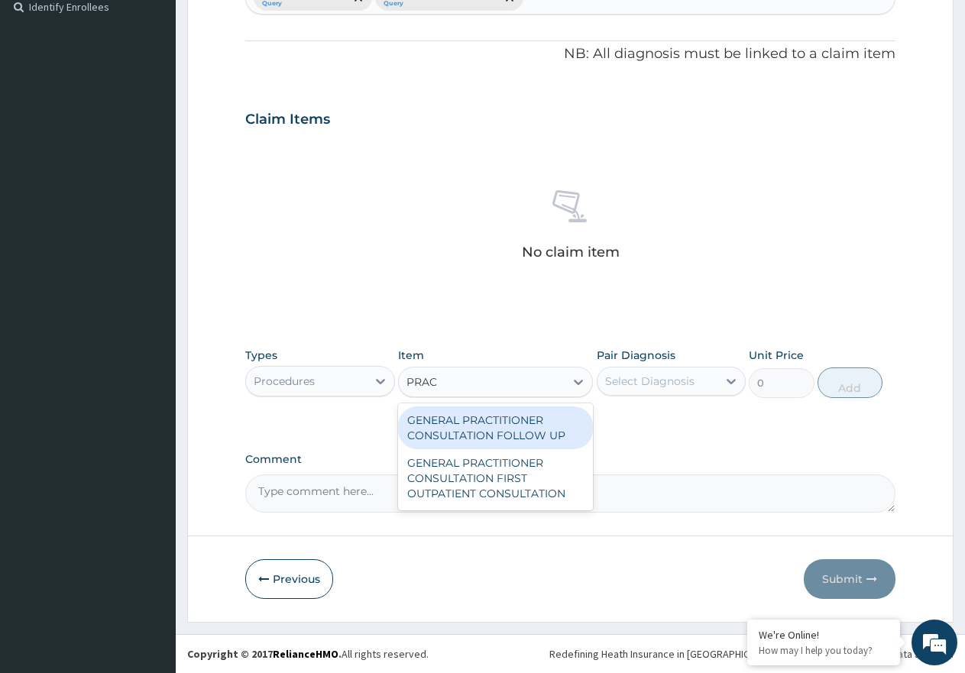
type input "PRACT"
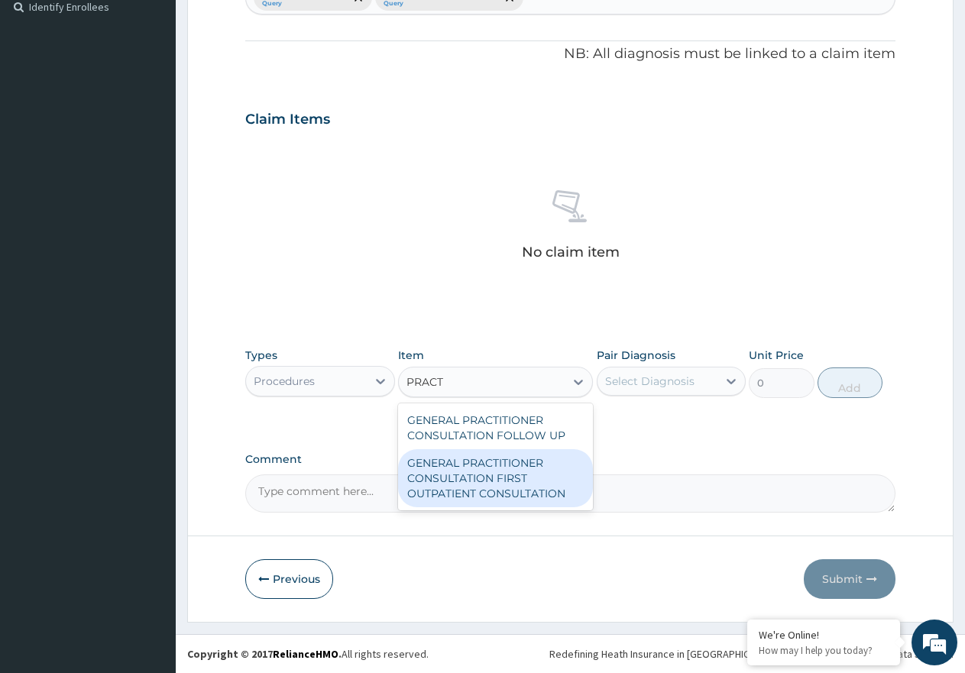
click at [501, 475] on div "GENERAL PRACTITIONER CONSULTATION FIRST OUTPATIENT CONSULTATION" at bounding box center [495, 478] width 195 height 58
type input "3547.5"
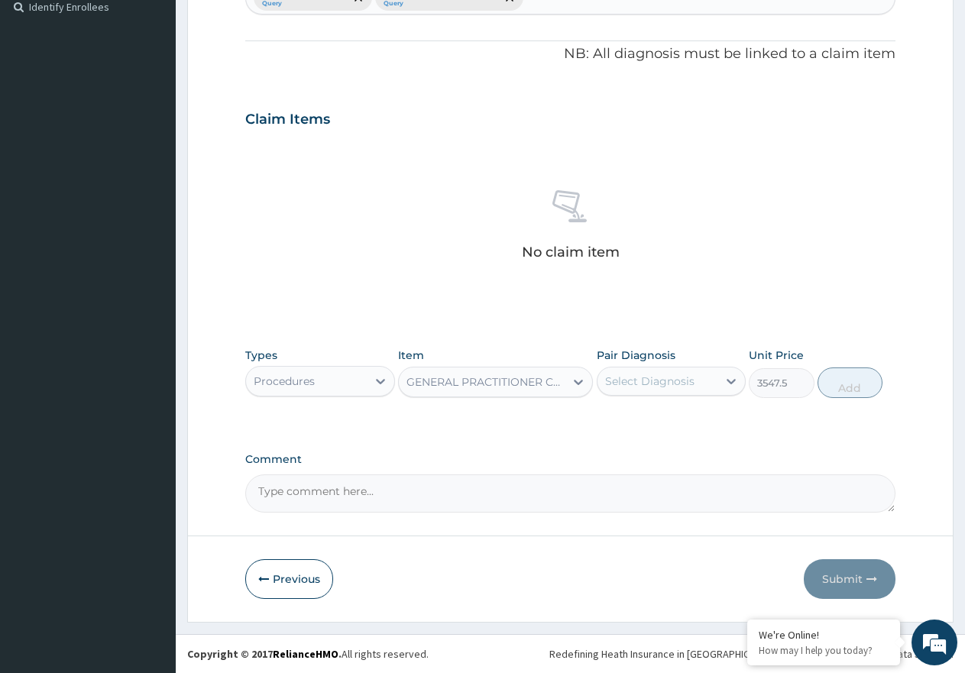
click at [643, 381] on div "Select Diagnosis" at bounding box center [649, 381] width 89 height 15
click at [653, 418] on label "Malaria" at bounding box center [669, 418] width 95 height 15
checkbox input "true"
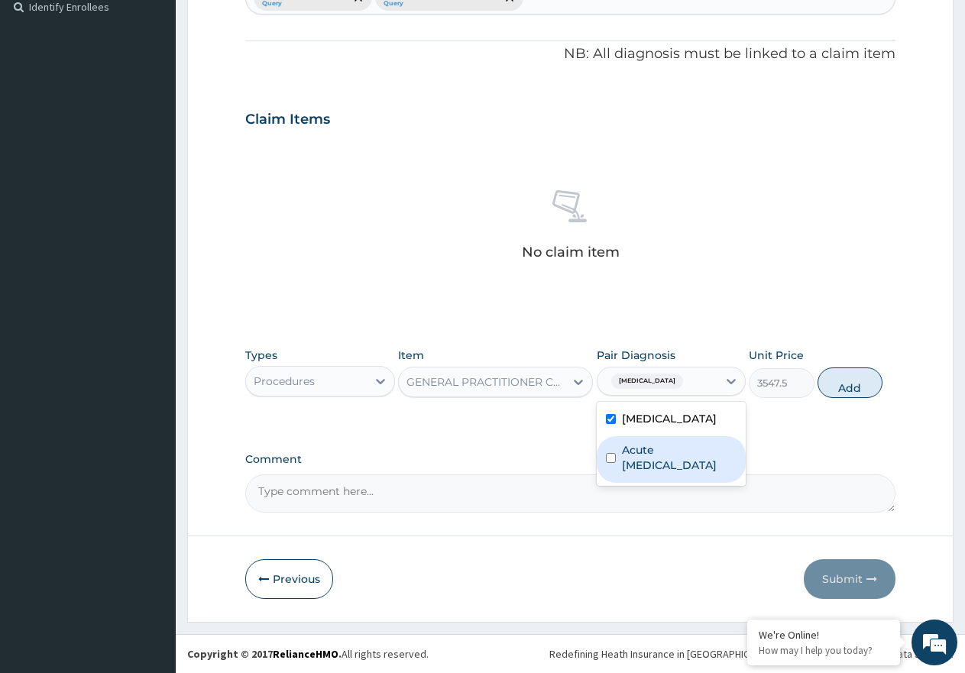
click at [651, 461] on label "Acute upper respiratory infection" at bounding box center [679, 457] width 115 height 31
checkbox input "true"
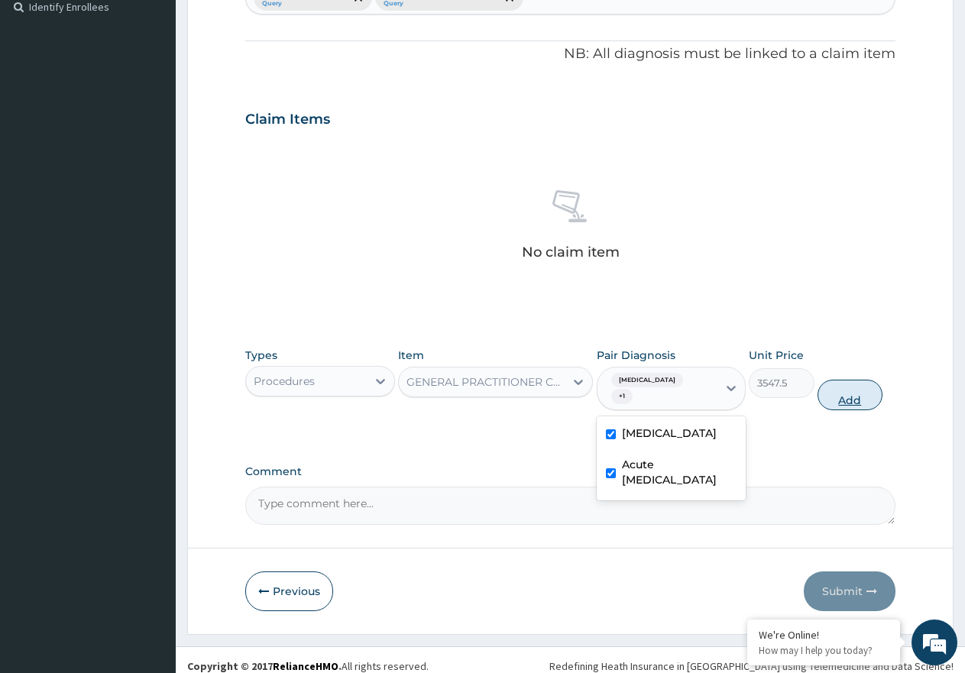
click at [871, 387] on button "Add" at bounding box center [850, 395] width 65 height 31
type input "0"
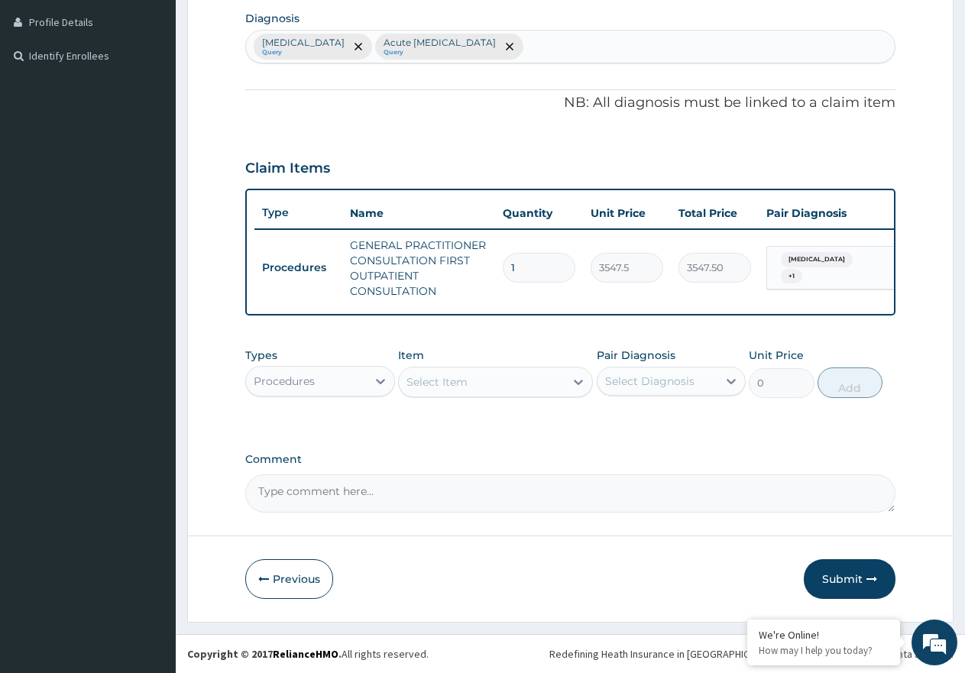
scroll to position [393, 0]
click at [338, 391] on div "Procedures" at bounding box center [306, 381] width 121 height 24
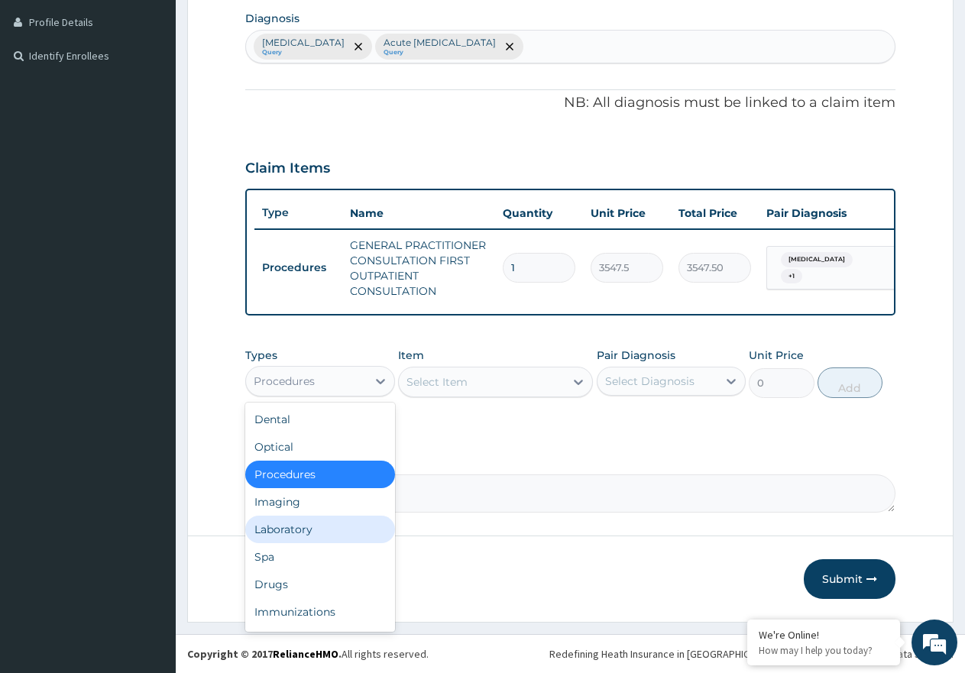
click at [330, 525] on div "Laboratory" at bounding box center [320, 530] width 150 height 28
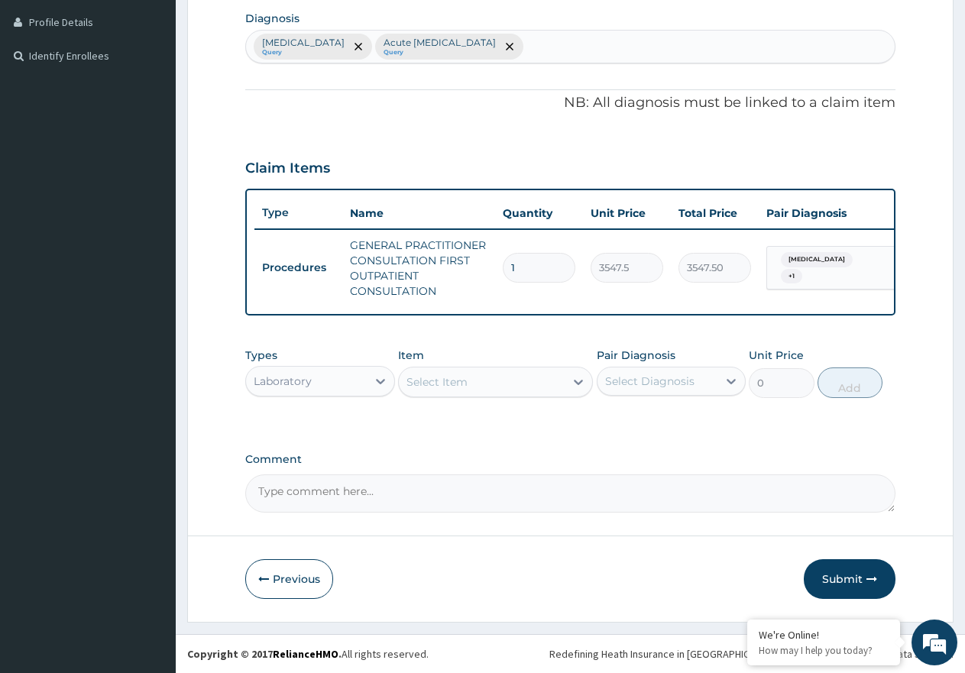
click at [473, 385] on div "Select Item" at bounding box center [482, 382] width 166 height 24
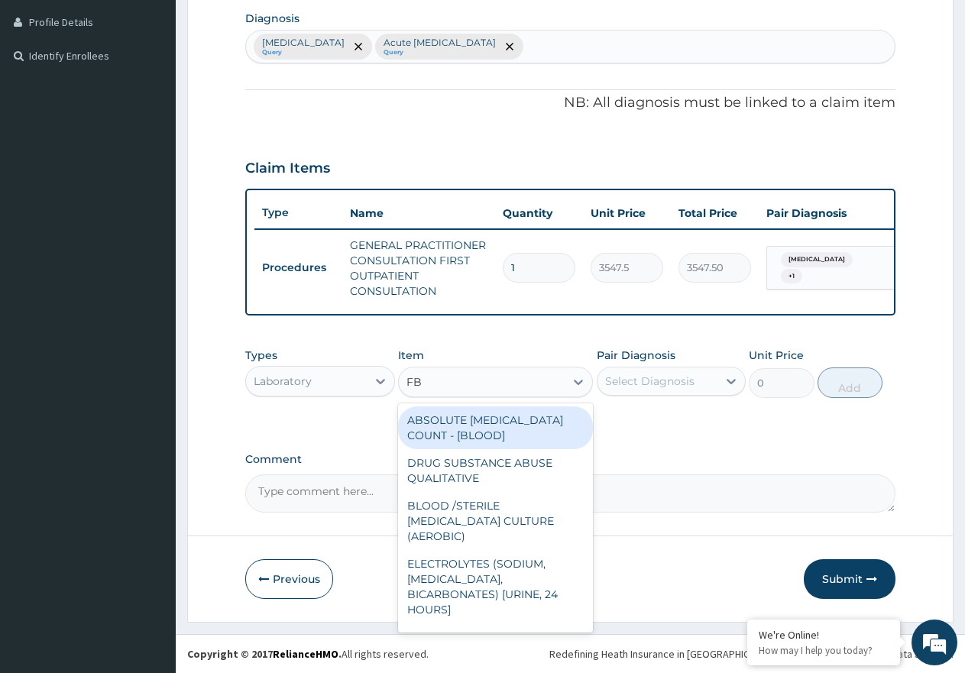
type input "FBC"
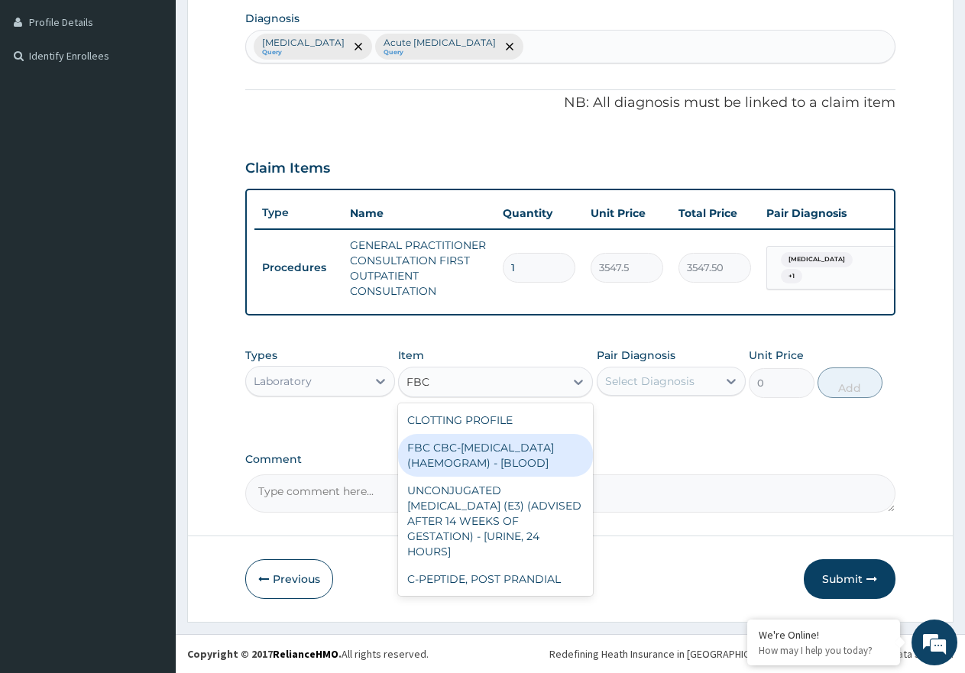
drag, startPoint x: 466, startPoint y: 473, endPoint x: 568, endPoint y: 432, distance: 110.1
click at [476, 470] on div "FBC CBC-COMPLETE BLOOD COUNT (HAEMOGRAM) - [BLOOD]" at bounding box center [495, 455] width 195 height 43
type input "4300"
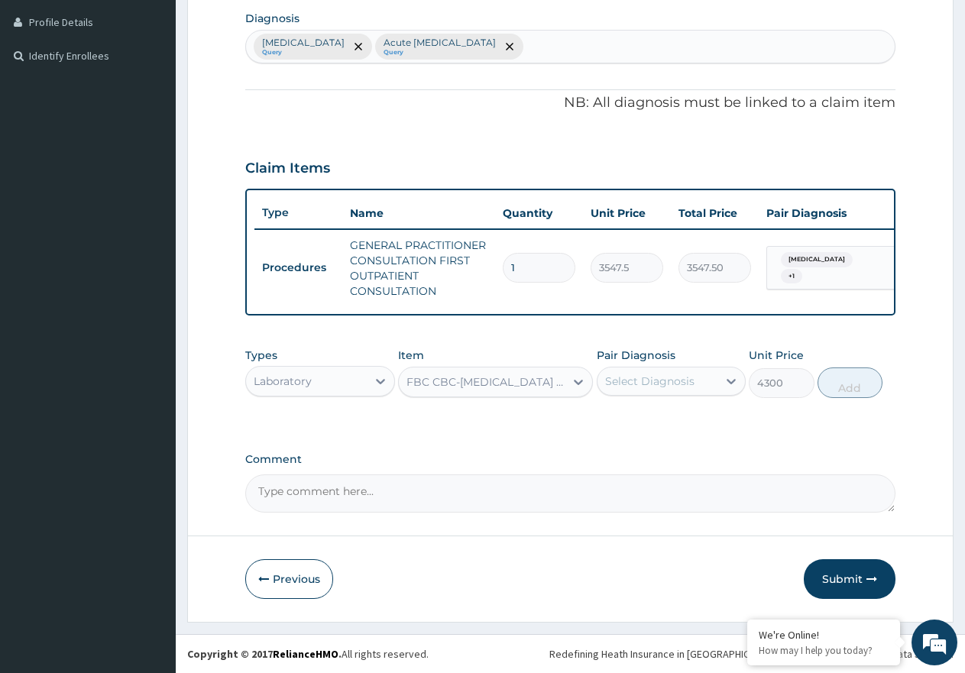
click at [636, 374] on div "Select Diagnosis" at bounding box center [649, 381] width 89 height 15
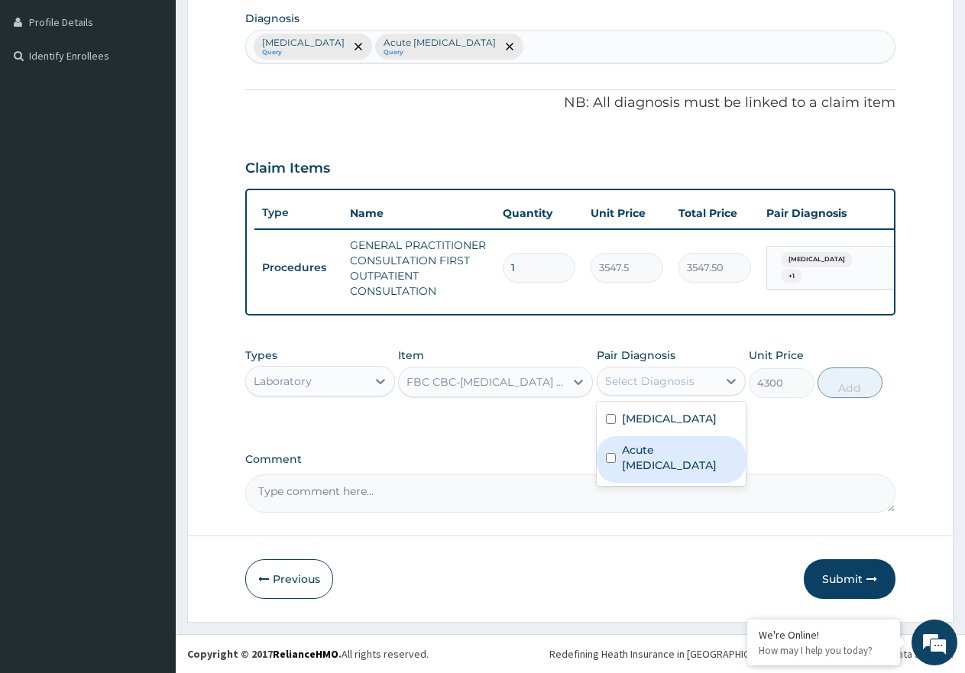
click at [695, 463] on label "Acute upper respiratory infection" at bounding box center [679, 457] width 115 height 31
checkbox input "true"
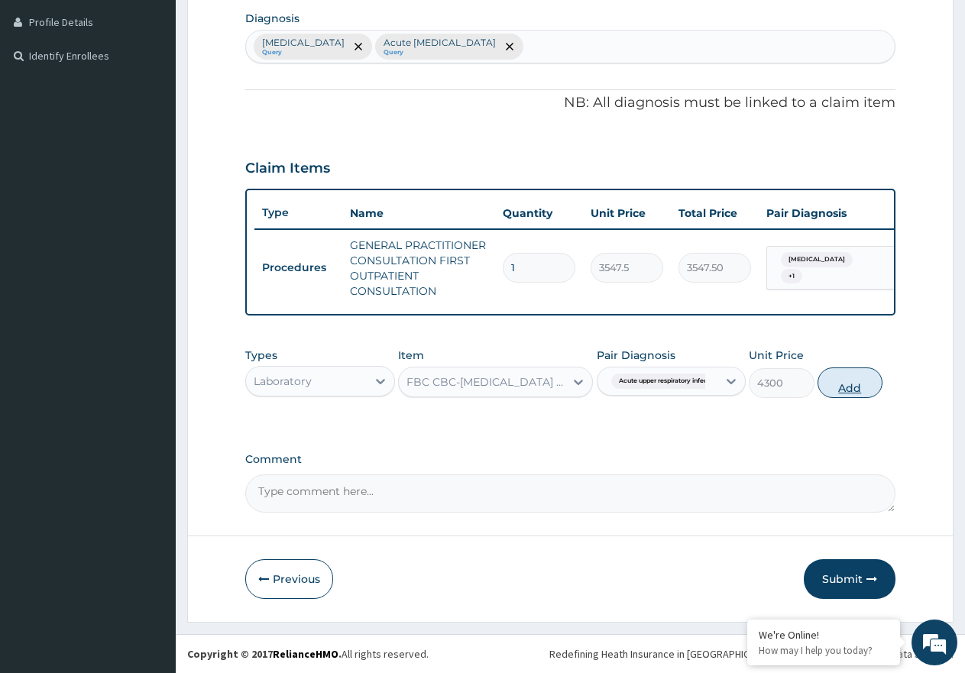
click at [836, 388] on button "Add" at bounding box center [850, 383] width 65 height 31
type input "0"
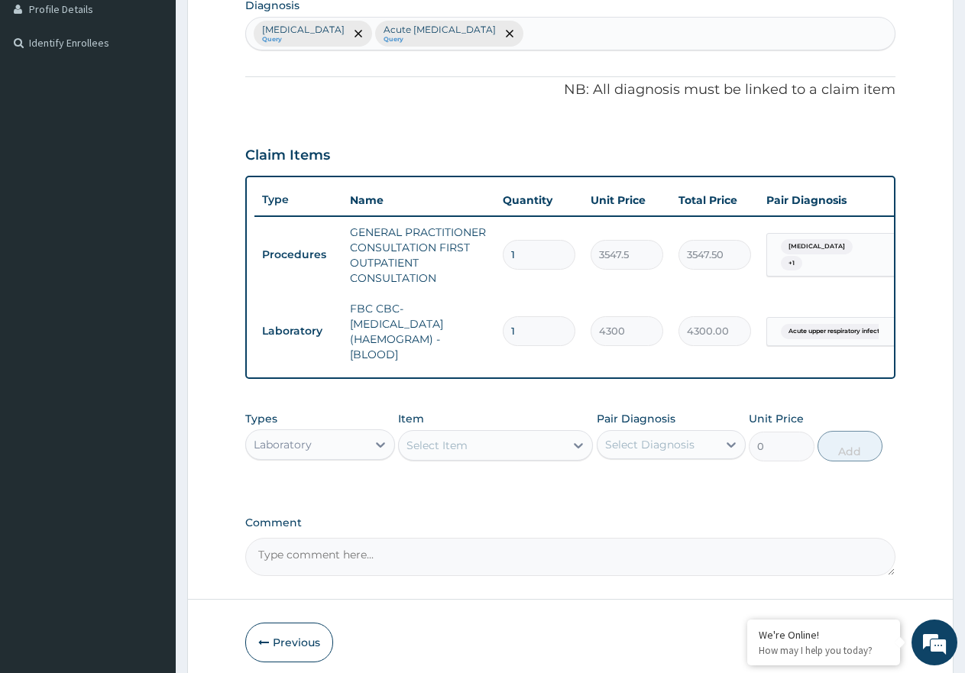
click at [451, 450] on div "Select Item" at bounding box center [436, 445] width 61 height 15
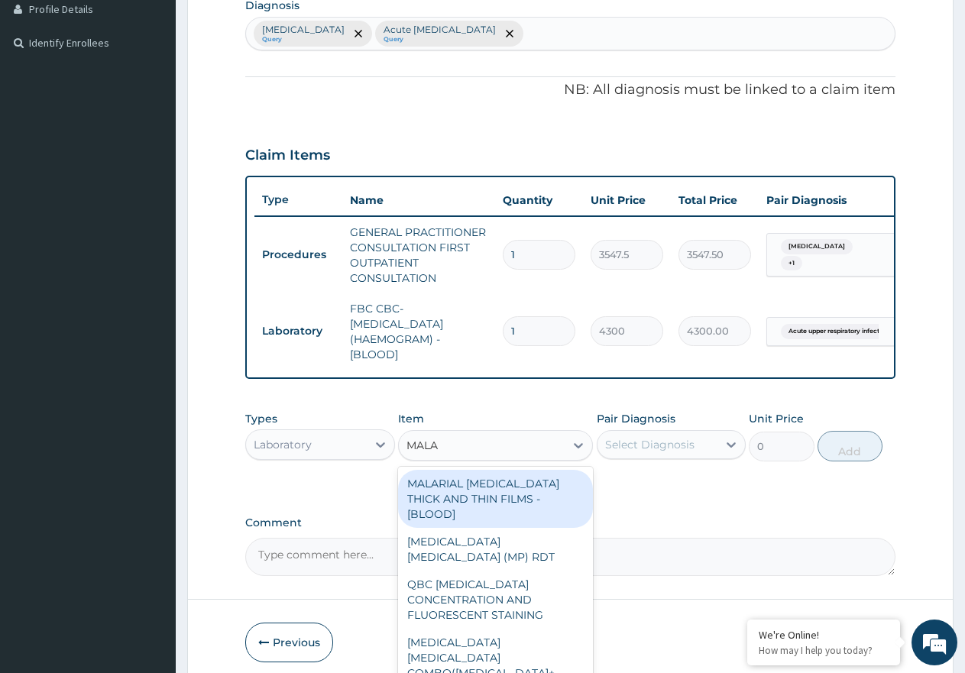
type input "MALAR"
drag, startPoint x: 469, startPoint y: 503, endPoint x: 532, endPoint y: 511, distance: 63.2
click at [471, 503] on div "MALARIAL PARASITE THICK AND THIN FILMS - [BLOOD]" at bounding box center [495, 499] width 195 height 58
type input "1612.5"
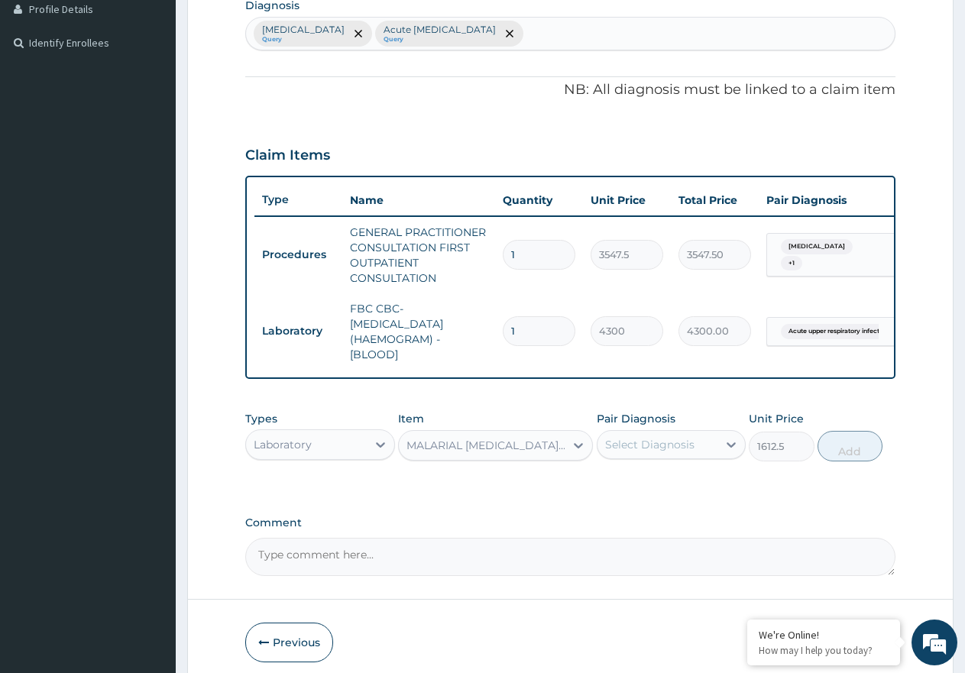
click at [640, 452] on div "Select Diagnosis" at bounding box center [649, 444] width 89 height 15
drag, startPoint x: 636, startPoint y: 501, endPoint x: 718, endPoint y: 512, distance: 82.5
click at [647, 490] on label "Malaria" at bounding box center [669, 481] width 95 height 15
checkbox input "true"
drag, startPoint x: 833, startPoint y: 464, endPoint x: 589, endPoint y: 559, distance: 261.5
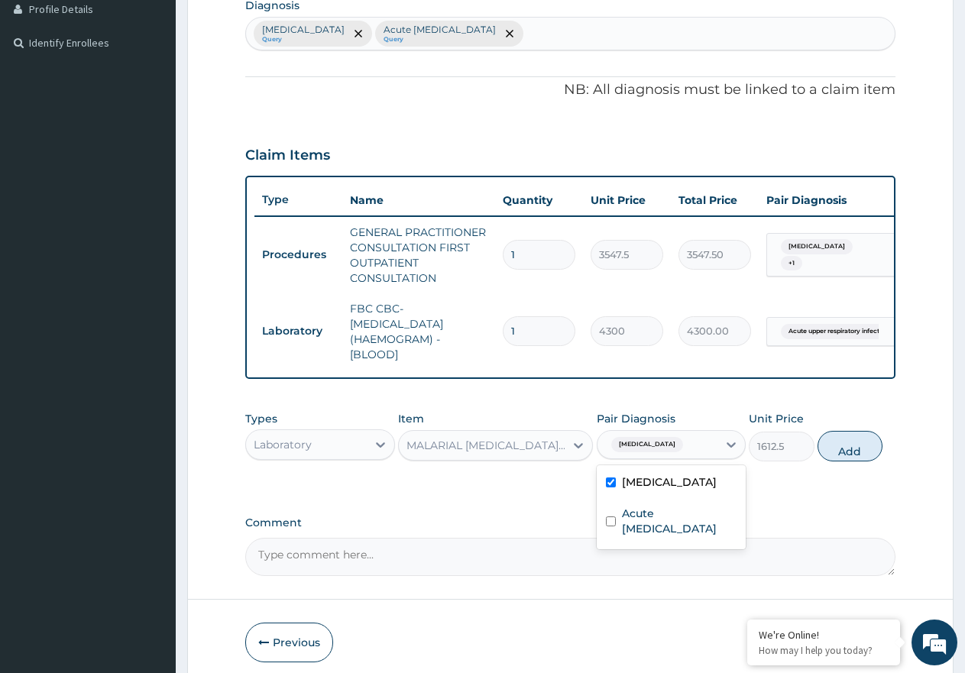
click at [834, 461] on button "Add" at bounding box center [850, 446] width 65 height 31
type input "0"
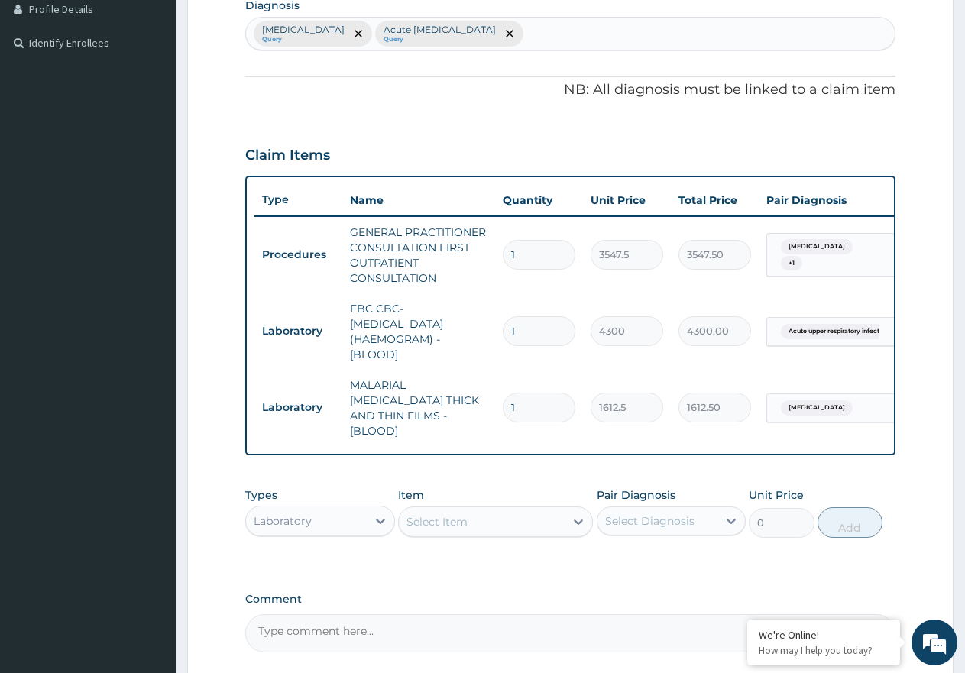
click at [346, 506] on div "Laboratory" at bounding box center [320, 521] width 150 height 31
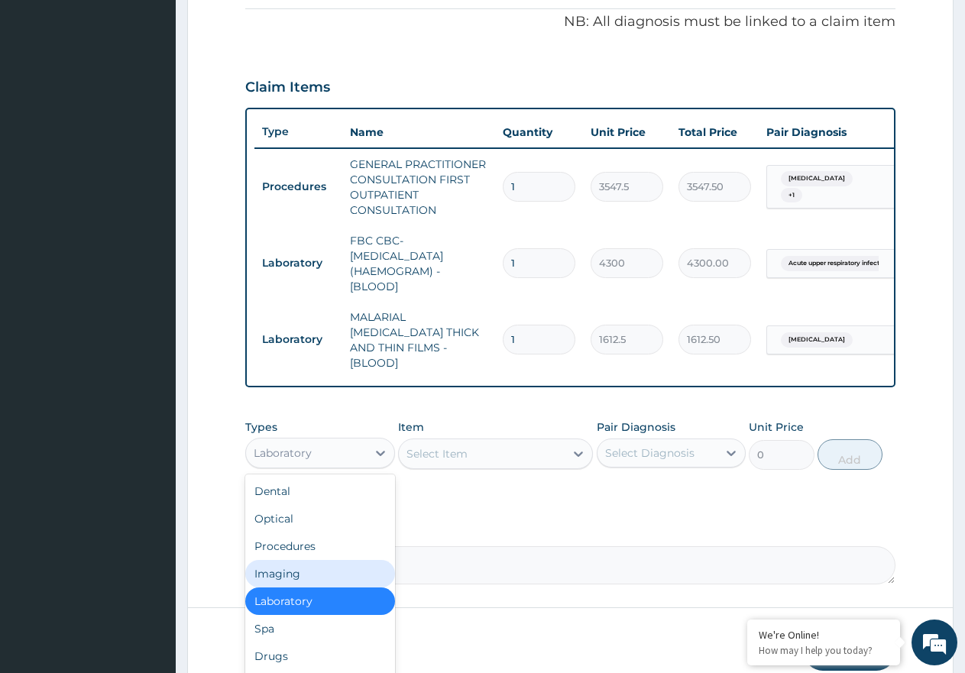
scroll to position [530, 0]
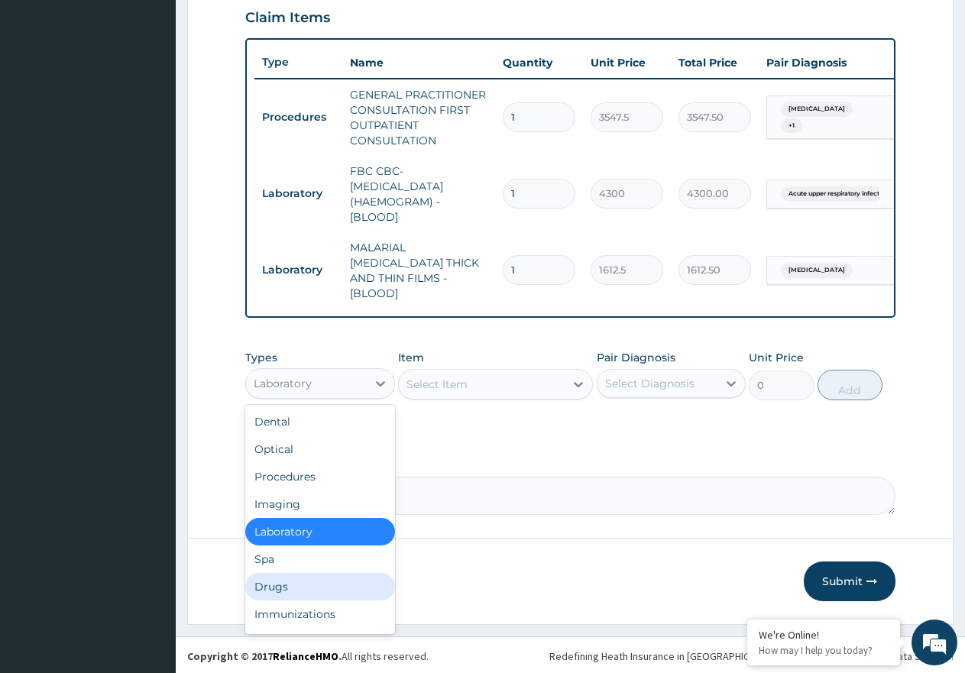
click at [341, 580] on div "Drugs" at bounding box center [320, 587] width 150 height 28
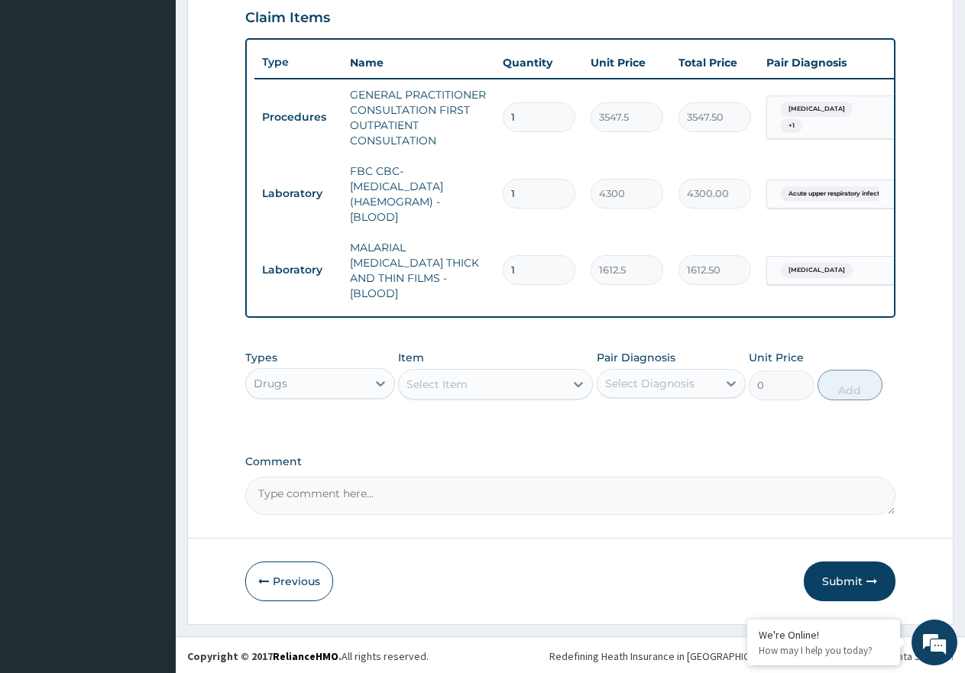
click at [522, 383] on div "Select Item" at bounding box center [482, 384] width 166 height 24
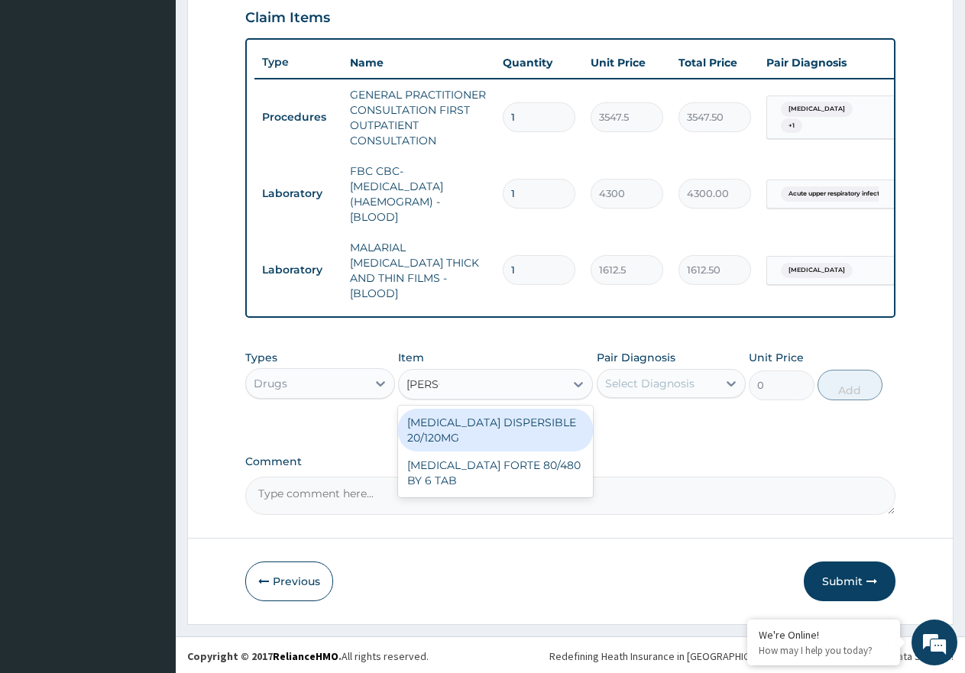
type input "COART"
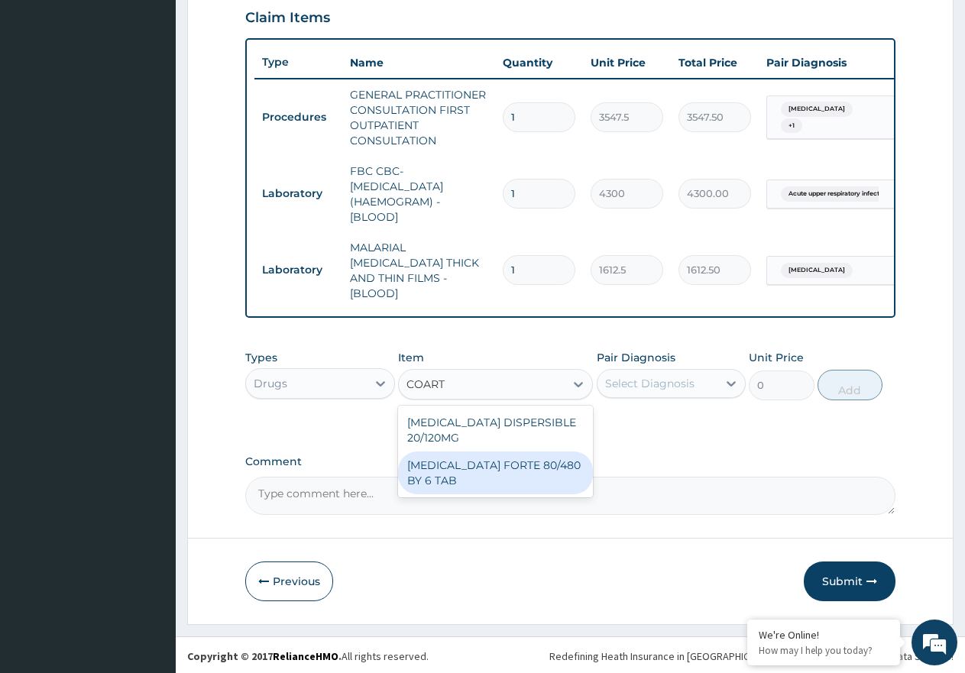
drag, startPoint x: 497, startPoint y: 459, endPoint x: 494, endPoint y: 448, distance: 11.9
click at [495, 456] on div "[MEDICAL_DATA] FORTE 80/480 BY 6 TAB" at bounding box center [495, 473] width 195 height 43
type input "449.35"
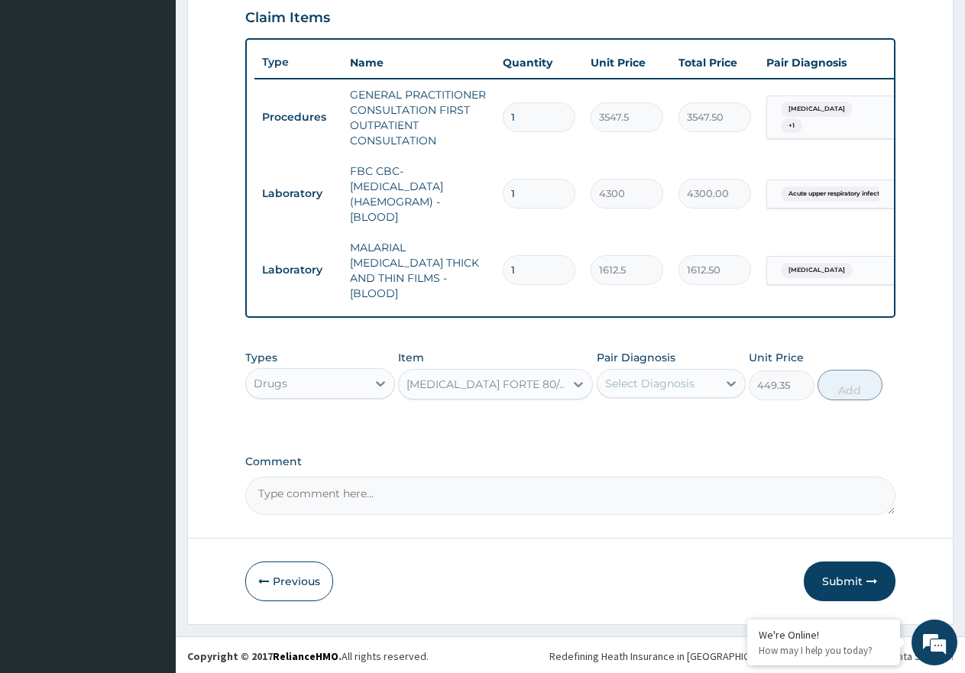
click at [497, 382] on div "[MEDICAL_DATA] FORTE 80/480 BY 6 TAB" at bounding box center [486, 384] width 160 height 15
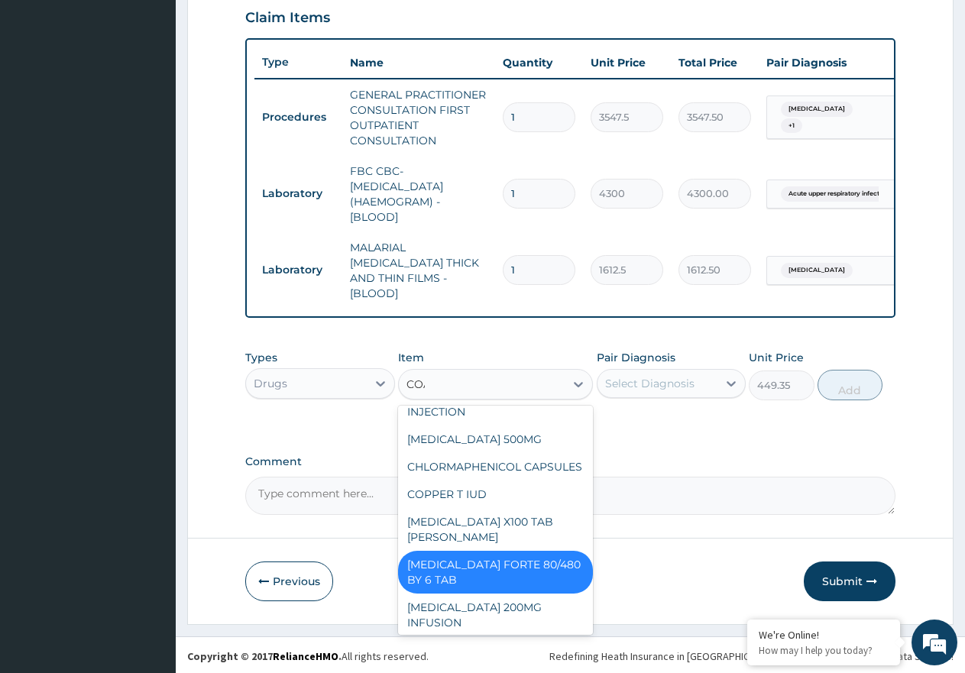
scroll to position [0, 0]
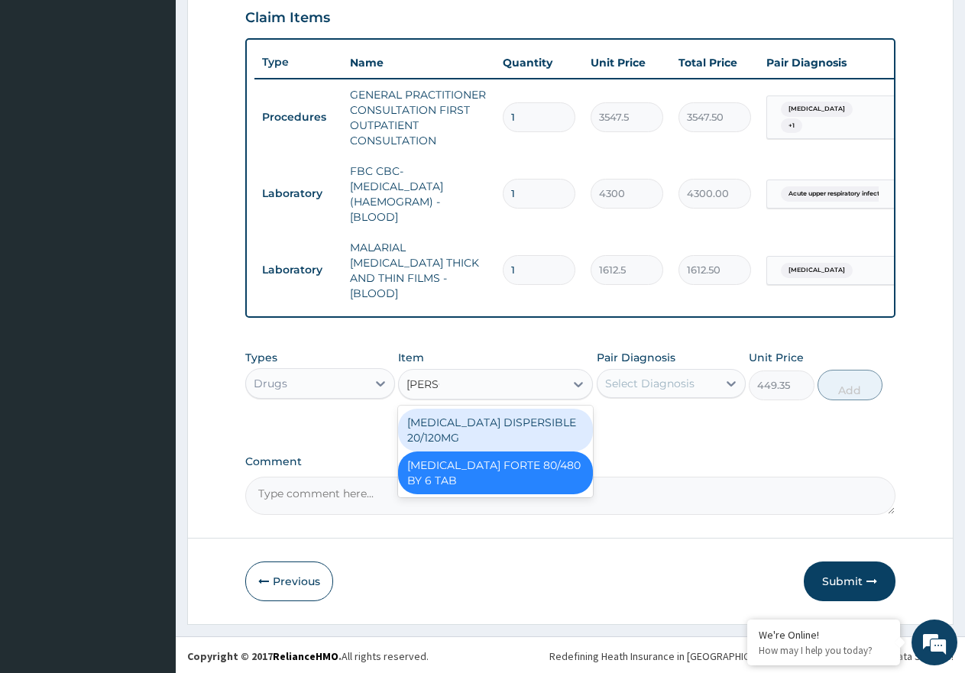
type input "COART"
click at [487, 416] on div "[MEDICAL_DATA] DISPERSIBLE 20/120MG" at bounding box center [495, 430] width 195 height 43
type input "112.3375"
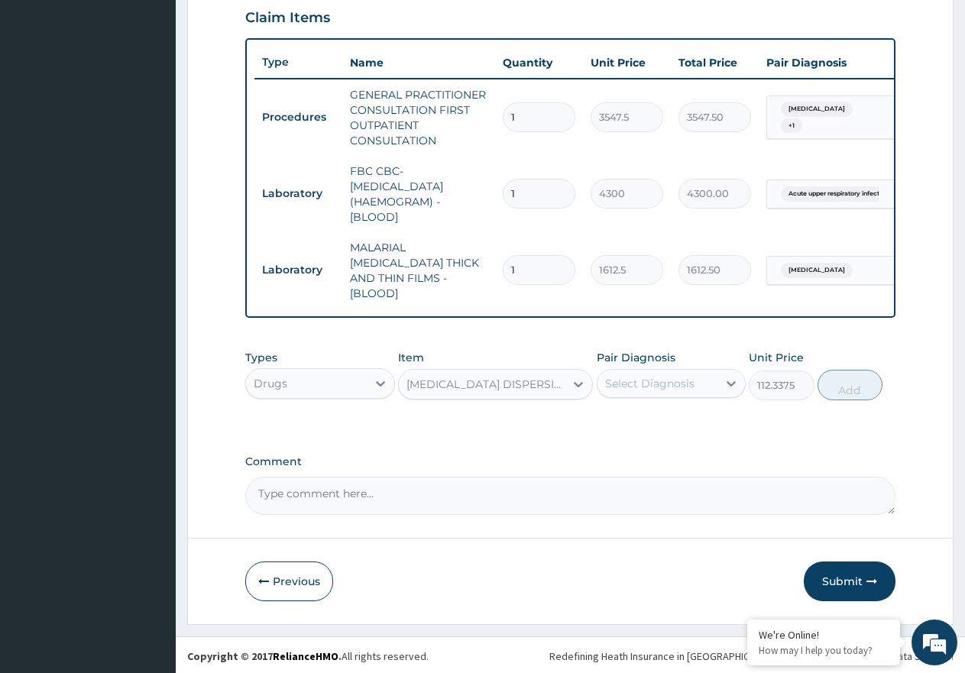
click at [643, 384] on div "Select Diagnosis" at bounding box center [649, 383] width 89 height 15
click at [686, 429] on div "Malaria" at bounding box center [672, 422] width 150 height 31
checkbox input "true"
click at [864, 384] on button "Add" at bounding box center [850, 385] width 65 height 31
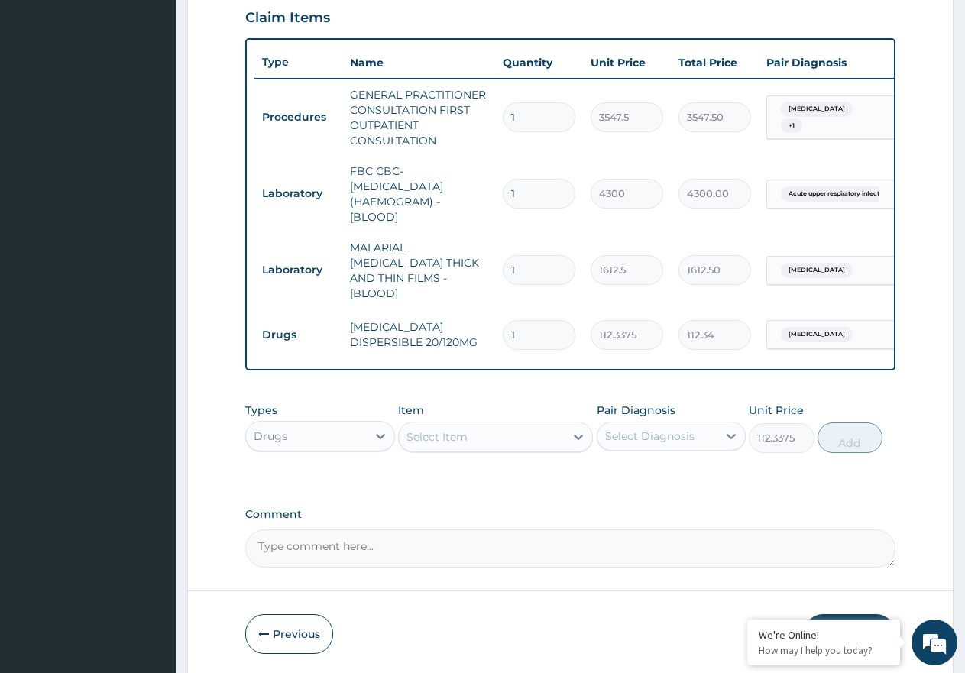
type input "0"
type input "18"
type input "2022.08"
type input "18"
click at [436, 434] on div "Select Item" at bounding box center [436, 436] width 61 height 15
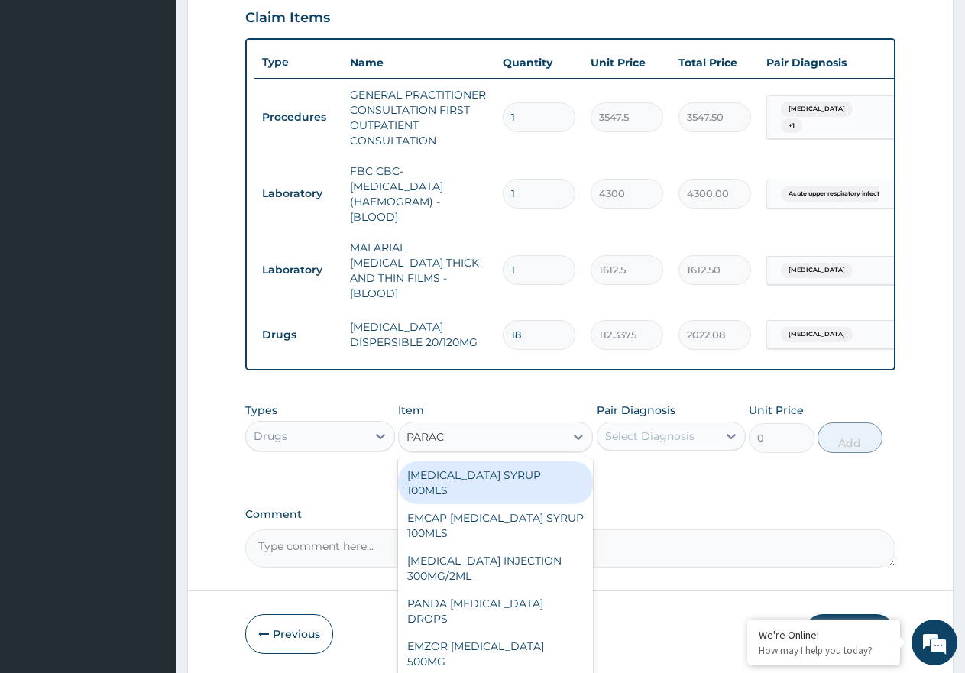
type input "PARACET"
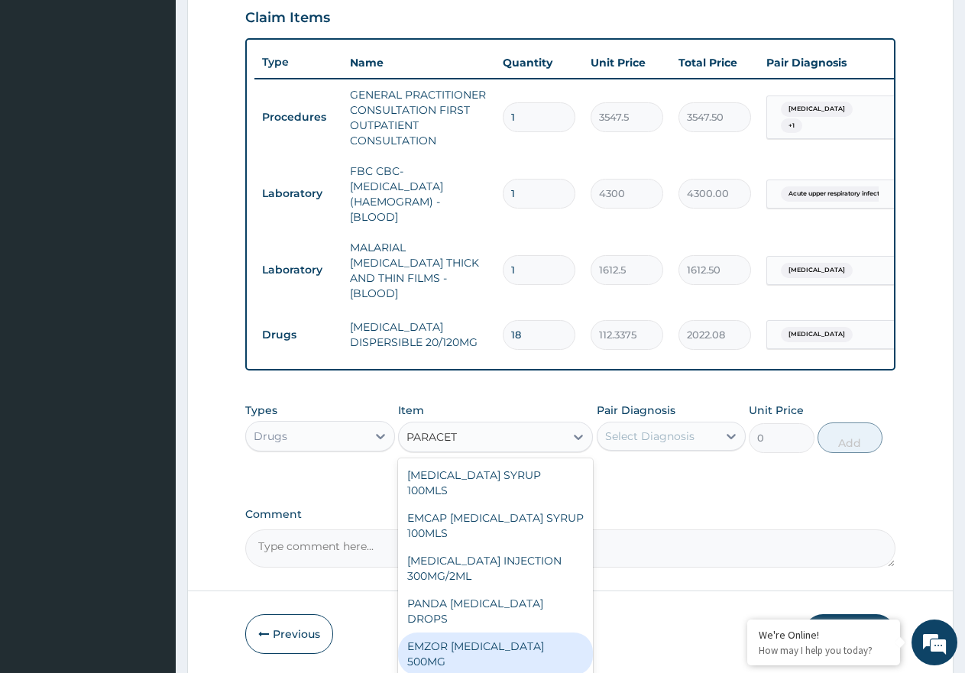
drag, startPoint x: 546, startPoint y: 618, endPoint x: 651, endPoint y: 536, distance: 133.9
click at [551, 633] on div "EMZOR PARACETAMOL 500MG" at bounding box center [495, 654] width 195 height 43
type input "23.65"
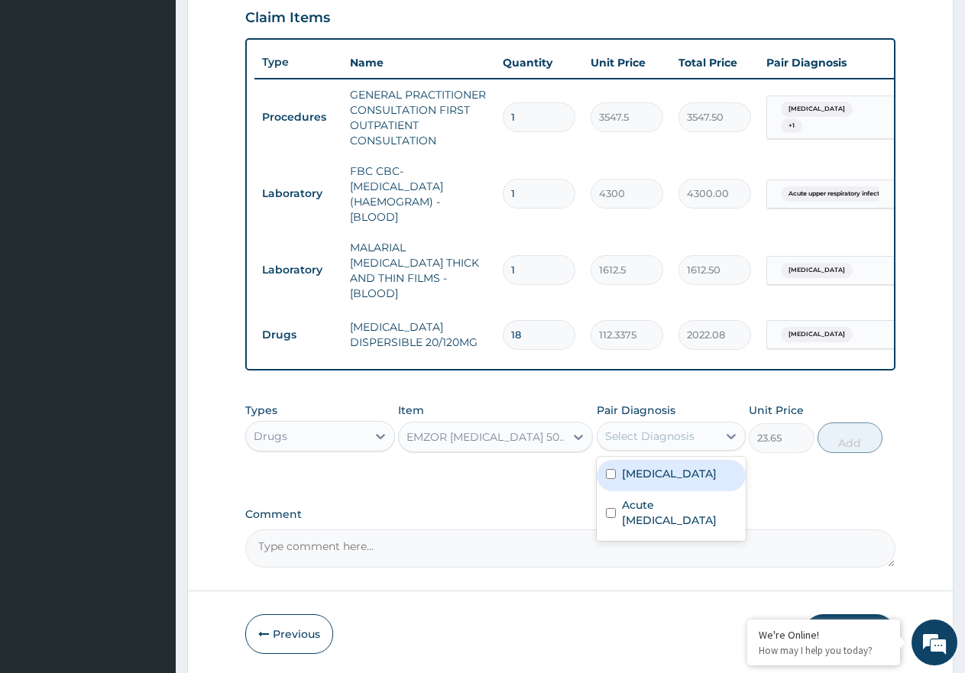
click at [698, 428] on div "Select Diagnosis" at bounding box center [658, 436] width 121 height 24
drag, startPoint x: 680, startPoint y: 480, endPoint x: 759, endPoint y: 454, distance: 82.9
click at [685, 479] on div "[MEDICAL_DATA]" at bounding box center [672, 475] width 150 height 31
checkbox input "true"
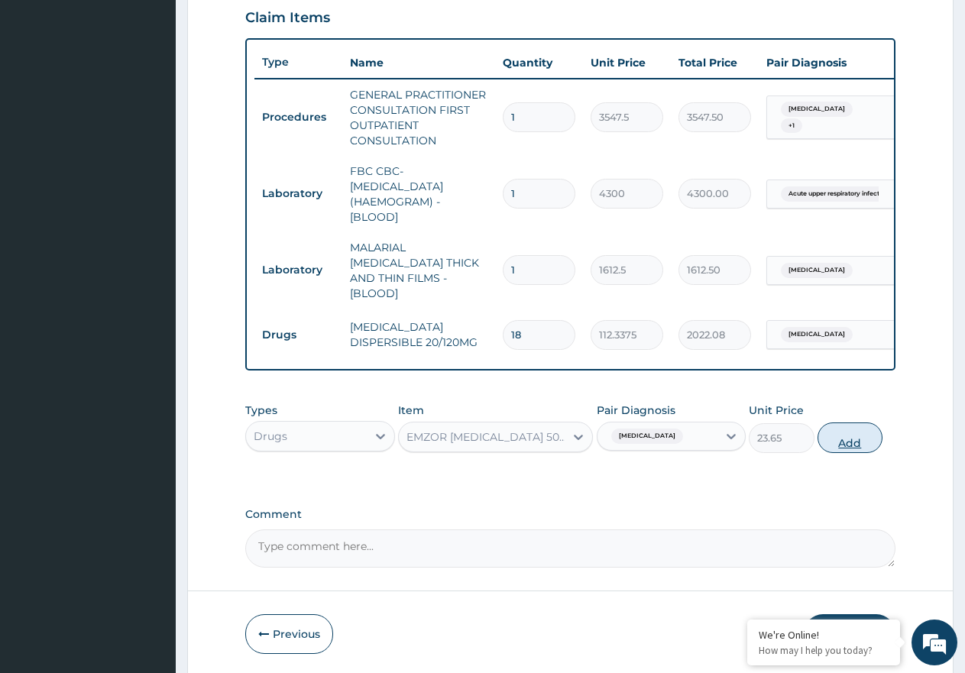
click at [847, 429] on button "Add" at bounding box center [850, 438] width 65 height 31
type input "0"
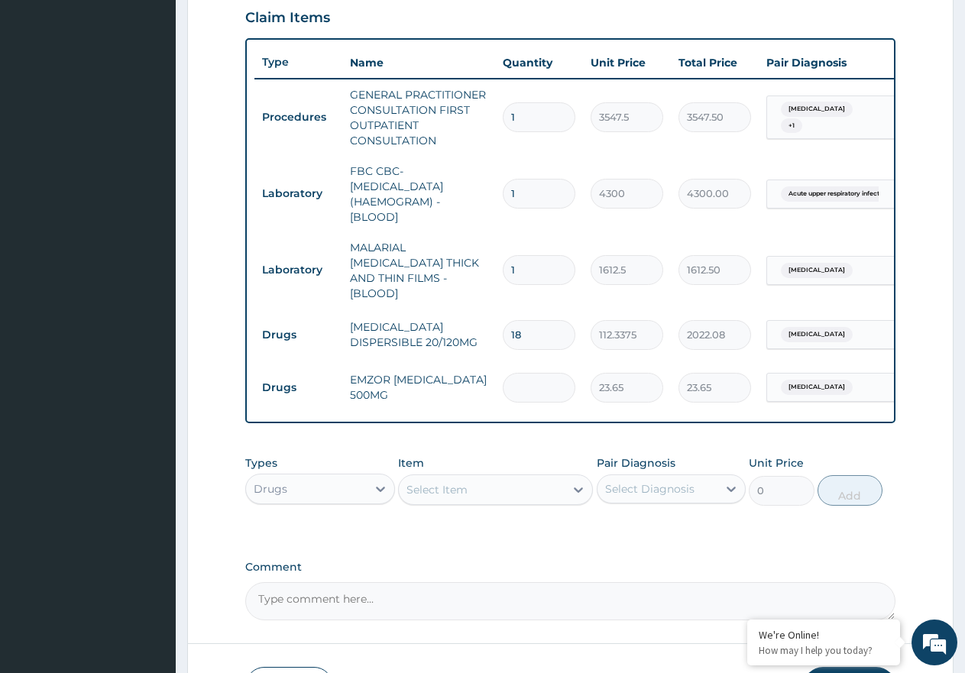
type input "0.00"
type input "9"
type input "212.85"
type input "9"
click at [434, 487] on div "Select Item" at bounding box center [436, 489] width 61 height 15
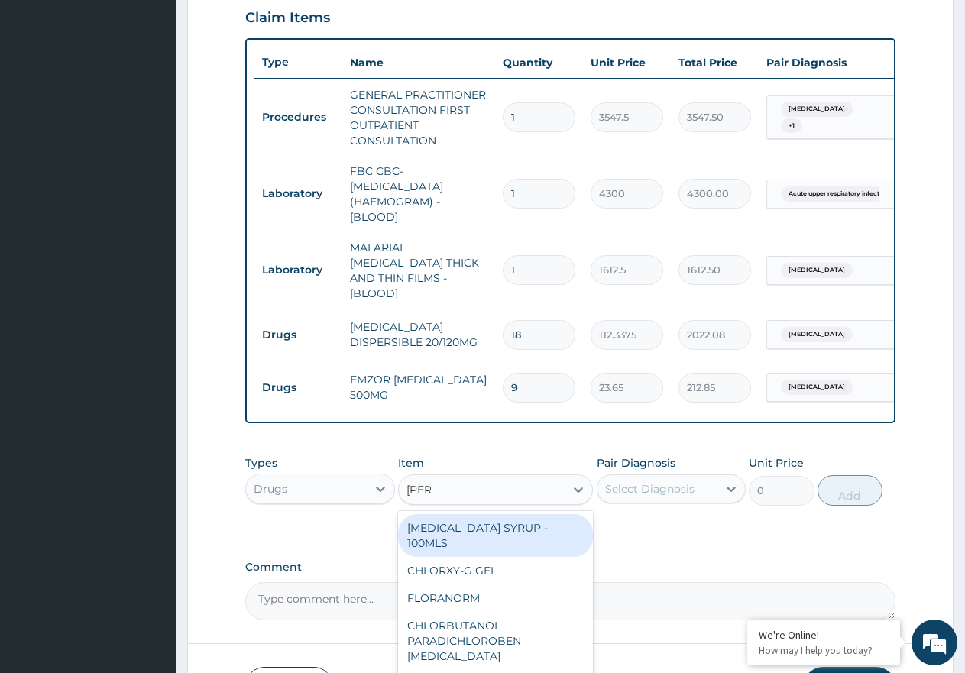
type input "LORAT"
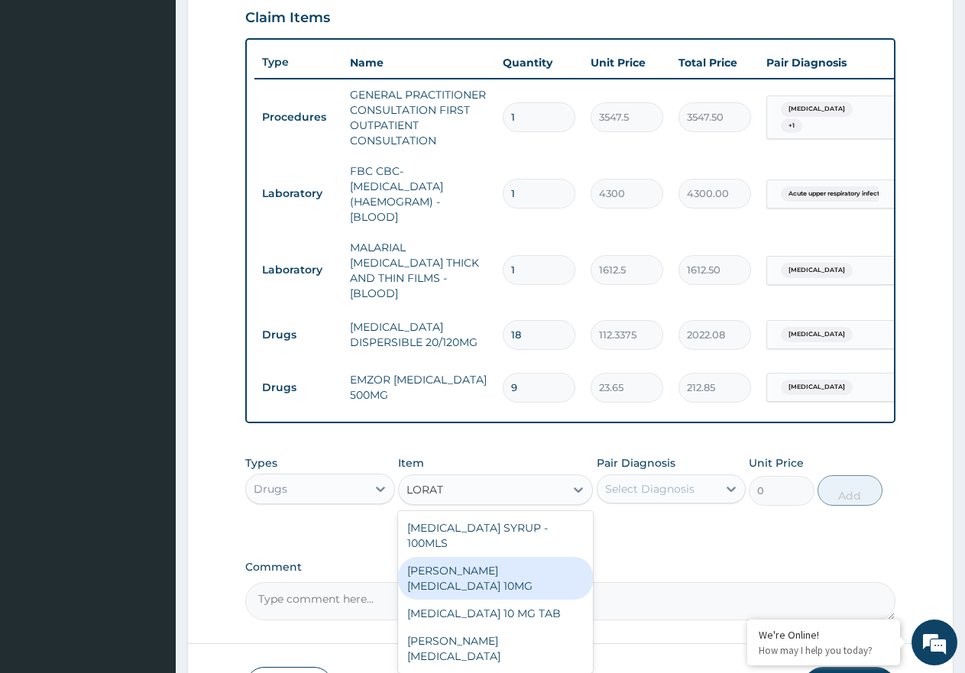
drag, startPoint x: 497, startPoint y: 547, endPoint x: 588, endPoint y: 536, distance: 90.9
click at [500, 557] on div "LORATYN LORATADINE 10MG" at bounding box center [495, 578] width 195 height 43
type input "88.6875"
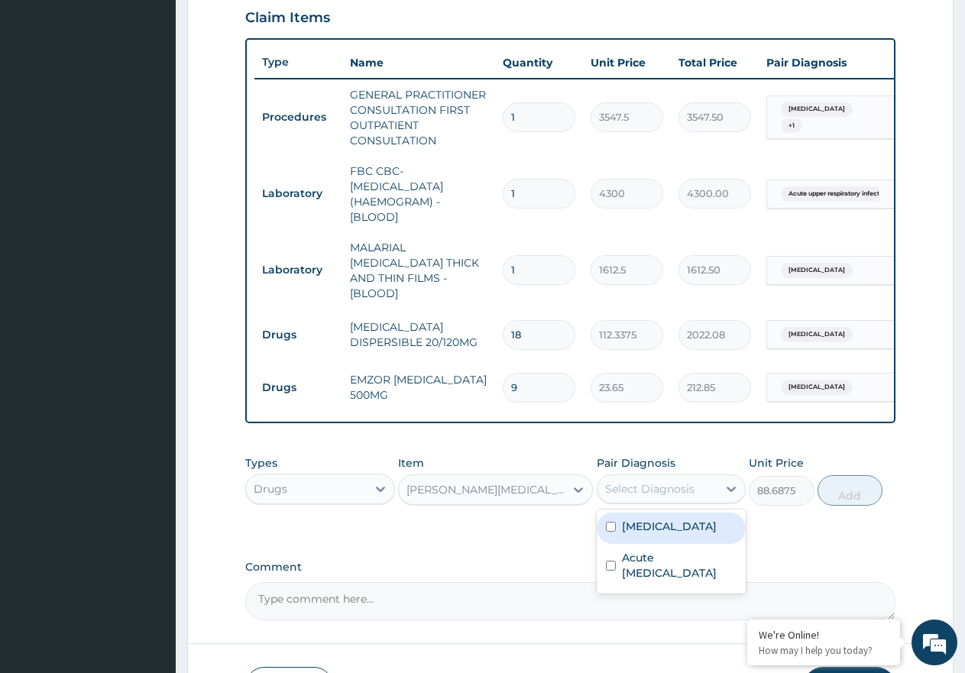
drag, startPoint x: 647, startPoint y: 485, endPoint x: 652, endPoint y: 517, distance: 32.4
click at [648, 485] on div "Select Diagnosis" at bounding box center [649, 488] width 89 height 15
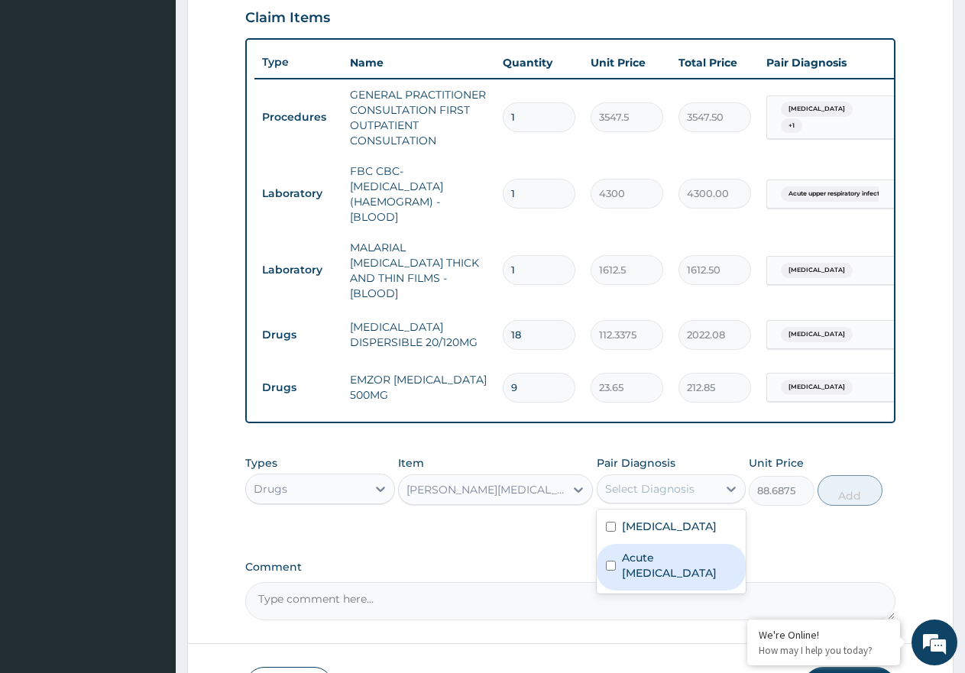
drag, startPoint x: 683, startPoint y: 562, endPoint x: 713, endPoint y: 557, distance: 30.1
click at [685, 562] on label "Acute upper respiratory infection" at bounding box center [679, 565] width 115 height 31
checkbox input "true"
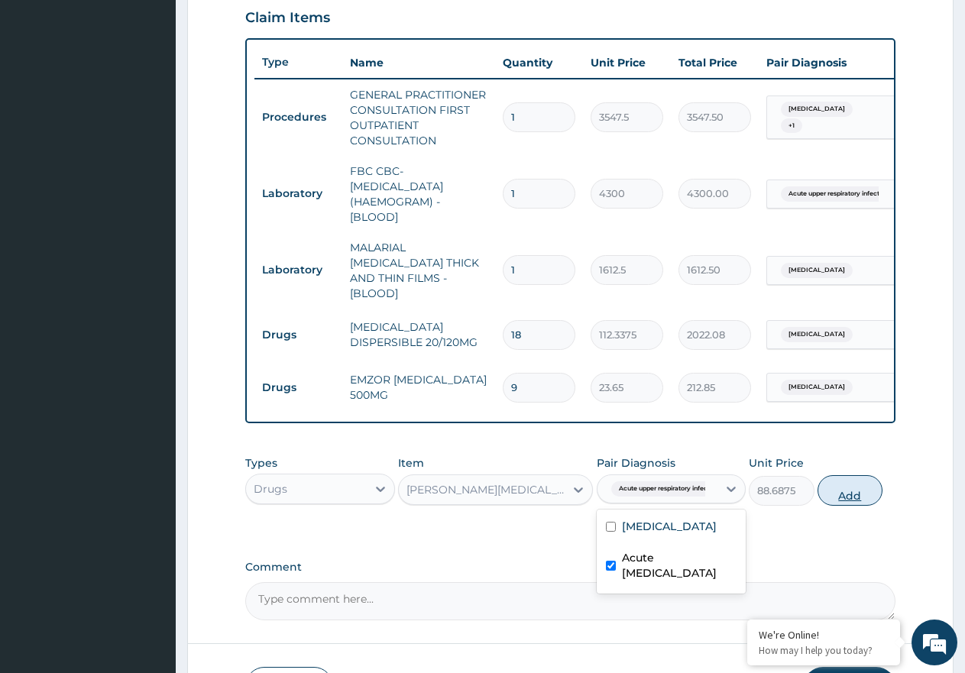
click at [871, 491] on button "Add" at bounding box center [850, 490] width 65 height 31
type input "0"
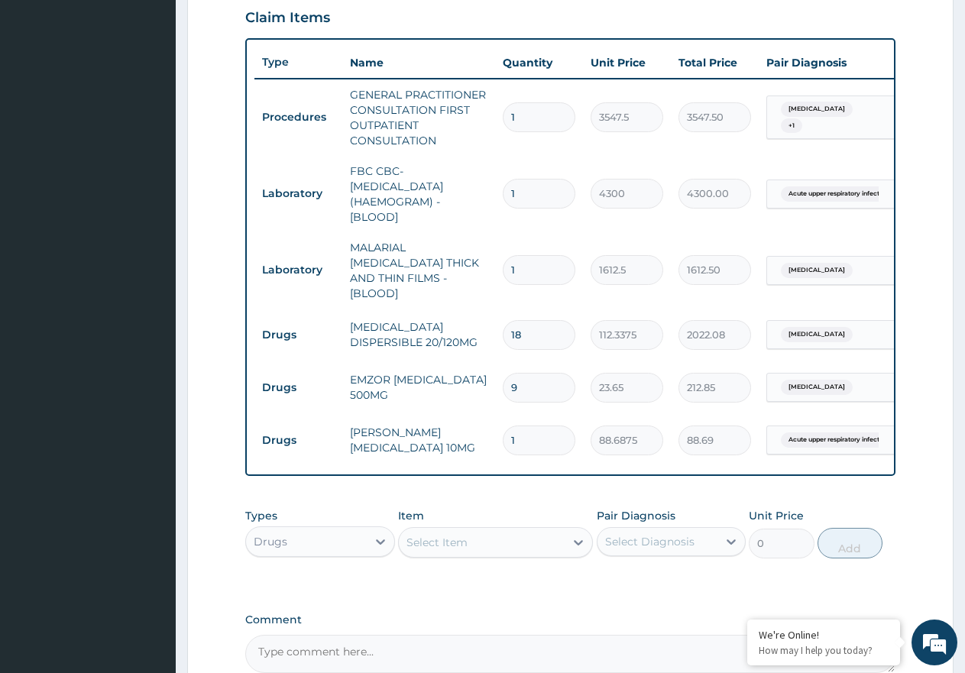
type input "0.00"
type input "5"
type input "443.44"
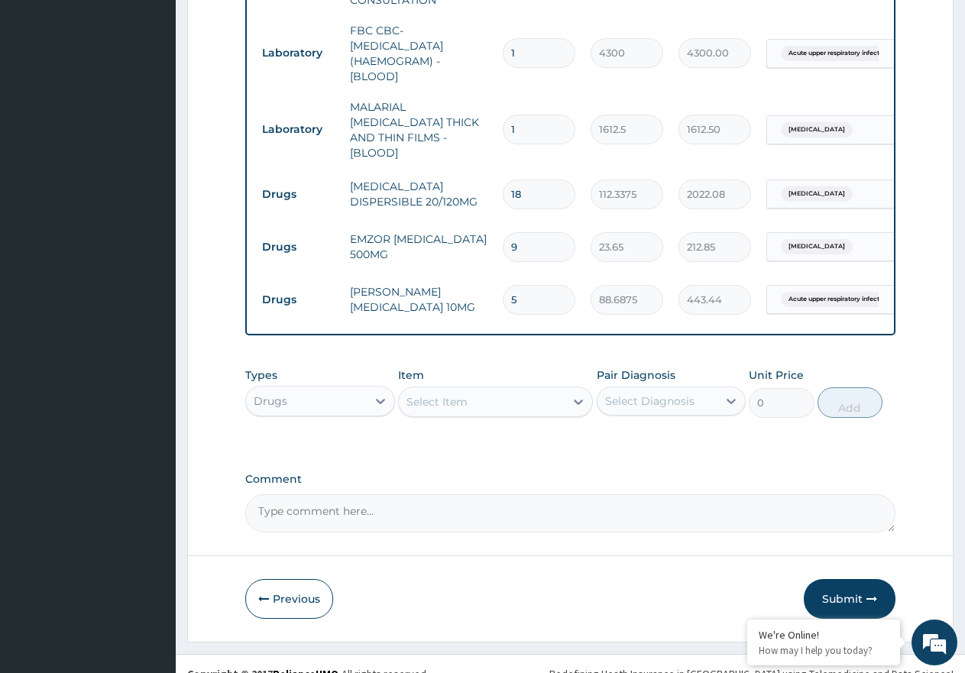
scroll to position [688, 0]
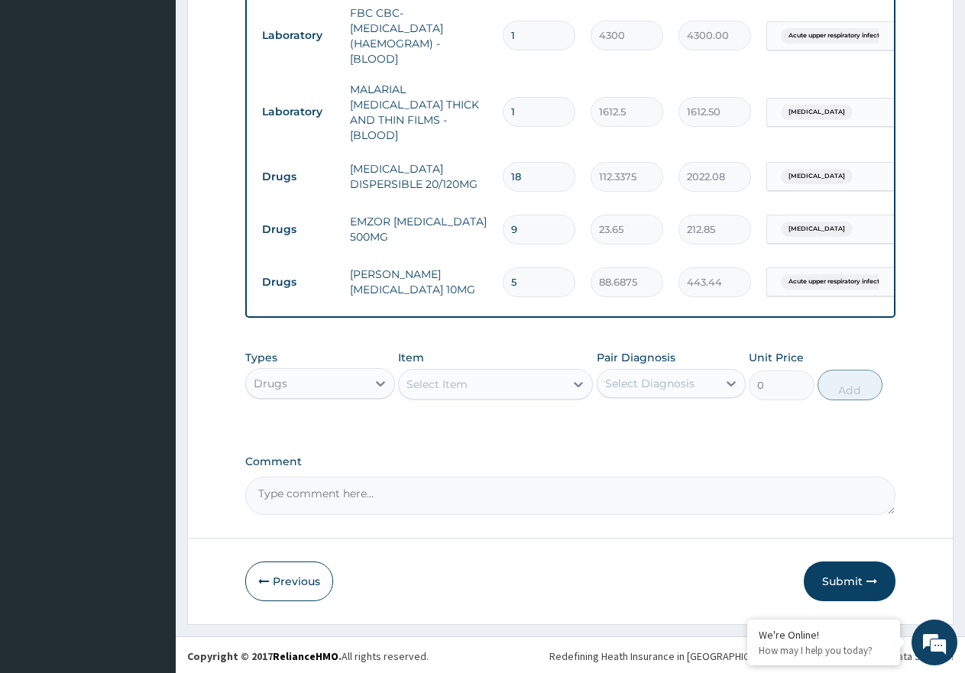
type input "5"
click at [439, 384] on div "Select Item" at bounding box center [436, 384] width 61 height 15
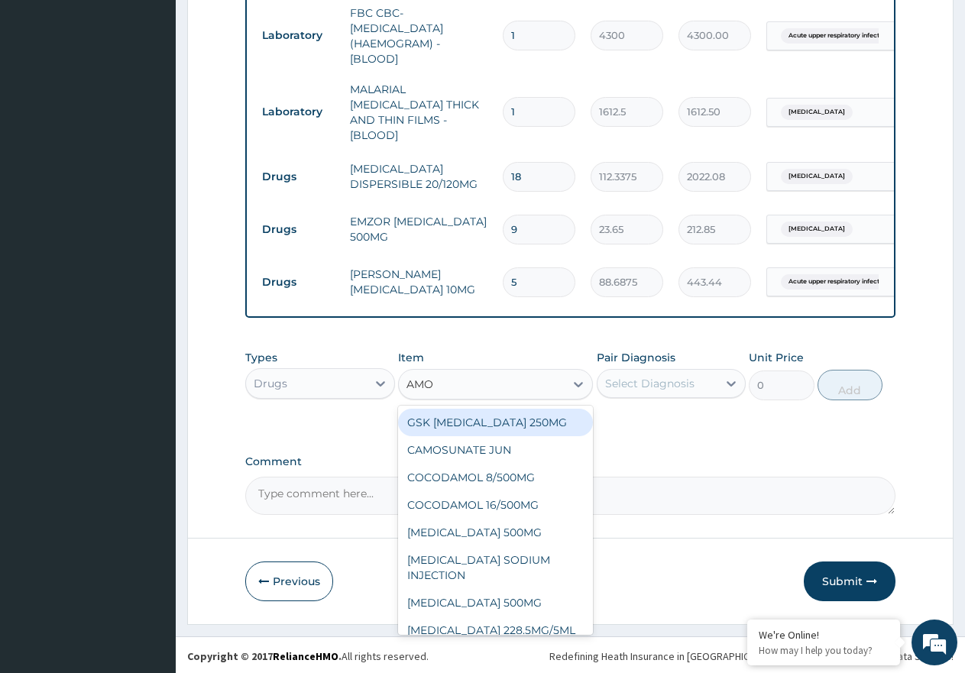
type input "AMOX"
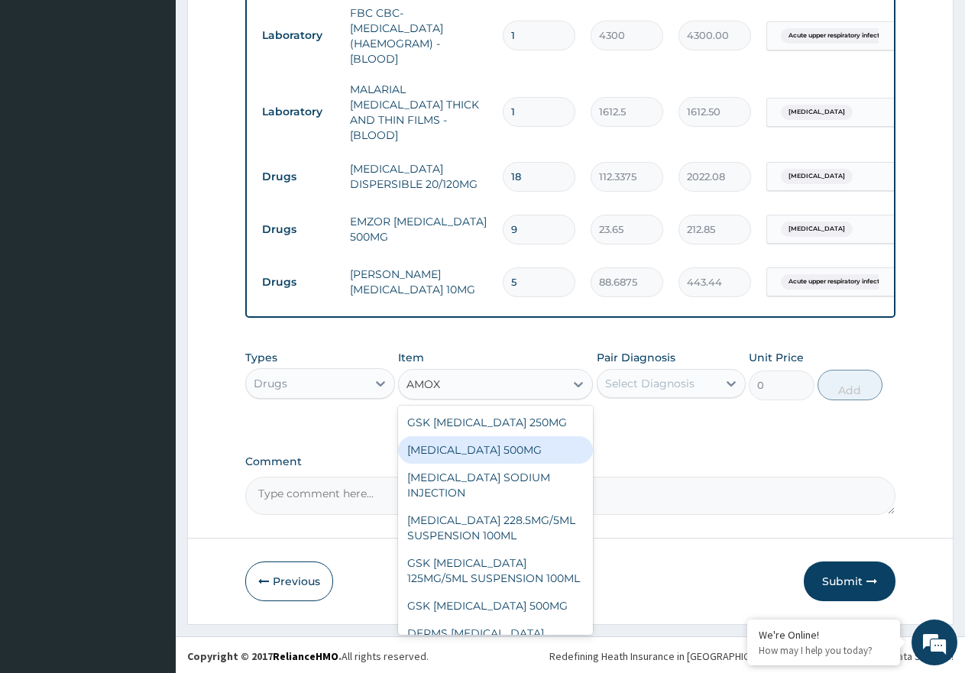
drag, startPoint x: 481, startPoint y: 449, endPoint x: 540, endPoint y: 430, distance: 62.4
click at [490, 449] on div "[MEDICAL_DATA] 500MG" at bounding box center [495, 450] width 195 height 28
type input "70.95"
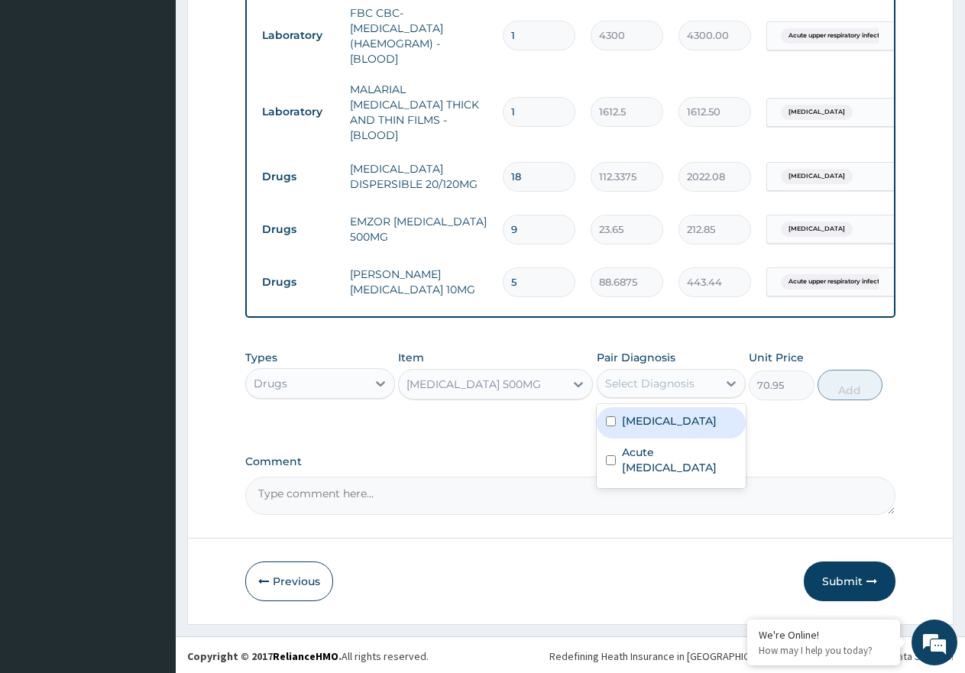
click at [634, 384] on div "Select Diagnosis" at bounding box center [649, 383] width 89 height 15
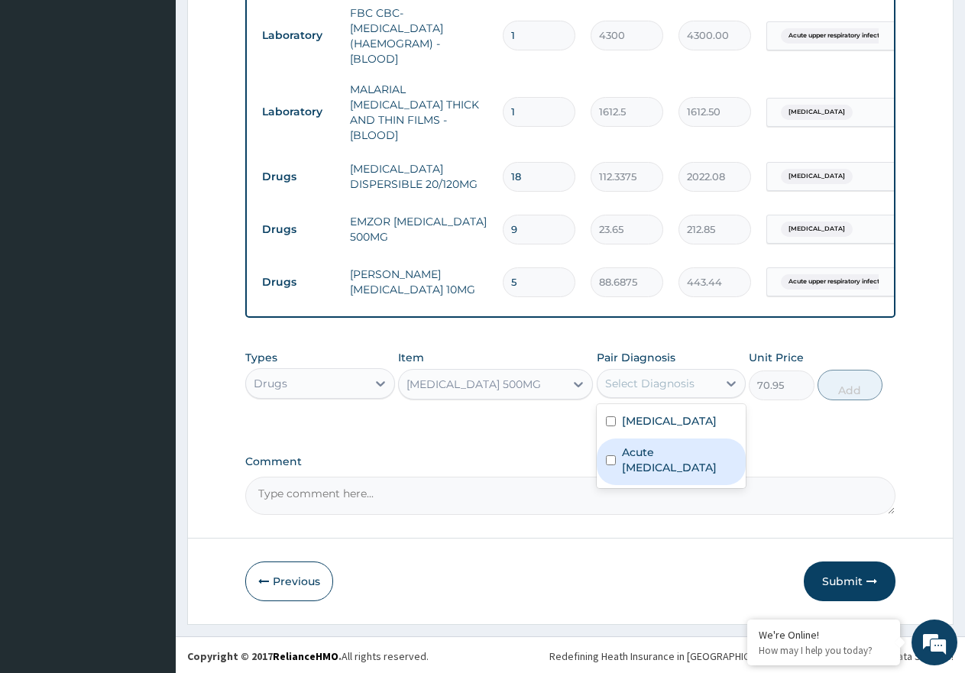
drag, startPoint x: 659, startPoint y: 452, endPoint x: 699, endPoint y: 445, distance: 40.2
click at [665, 452] on label "Acute [MEDICAL_DATA]" at bounding box center [679, 460] width 115 height 31
checkbox input "true"
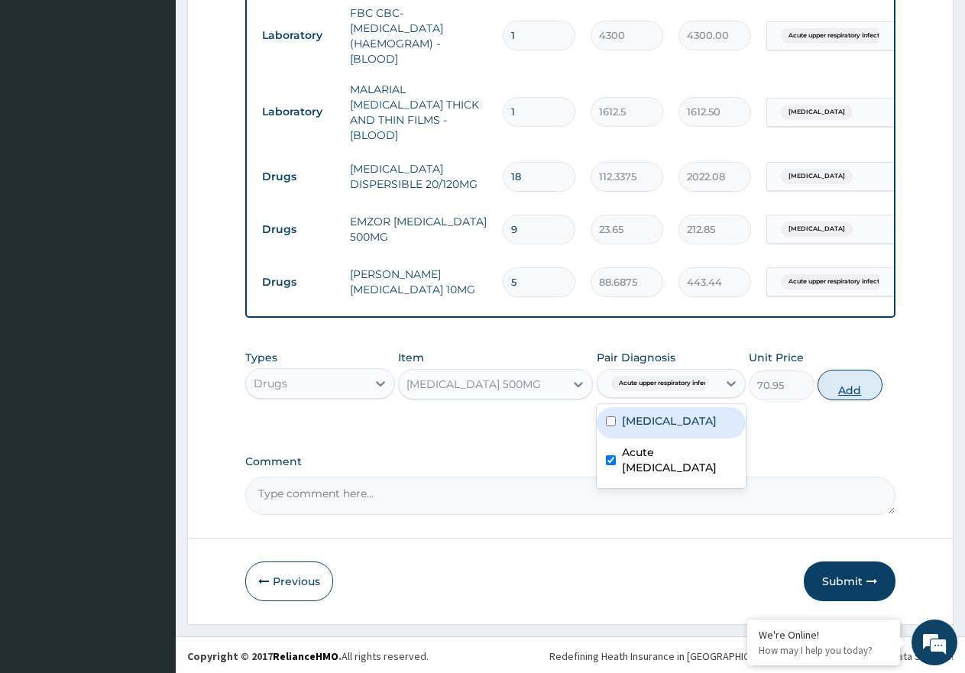
click at [850, 390] on button "Add" at bounding box center [850, 385] width 65 height 31
type input "0"
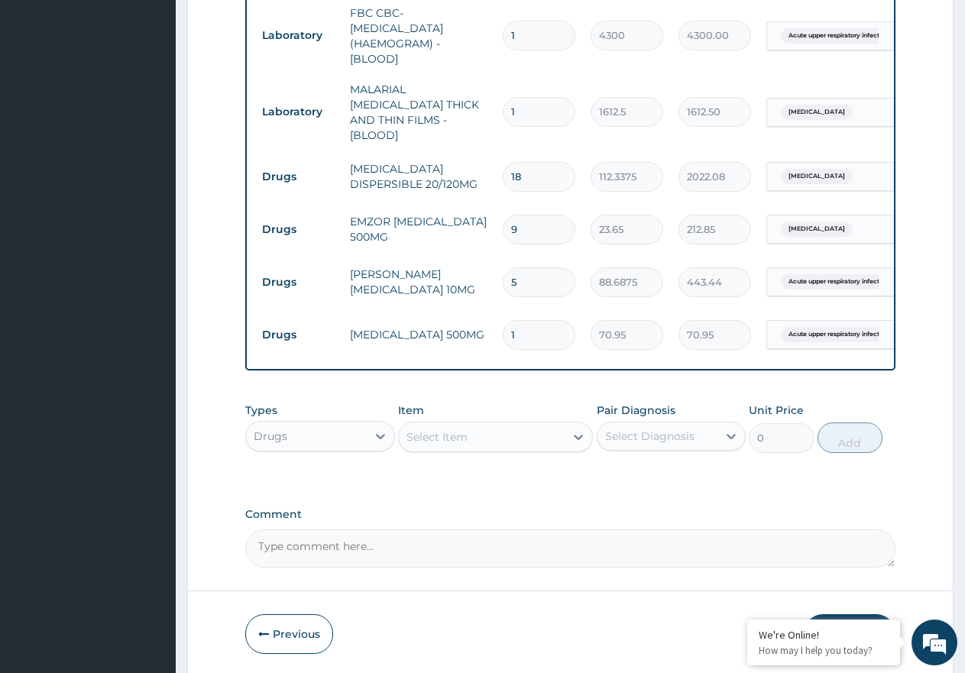
type input "15"
type input "1064.25"
type input "15"
click at [434, 429] on div "Select Item" at bounding box center [436, 436] width 61 height 15
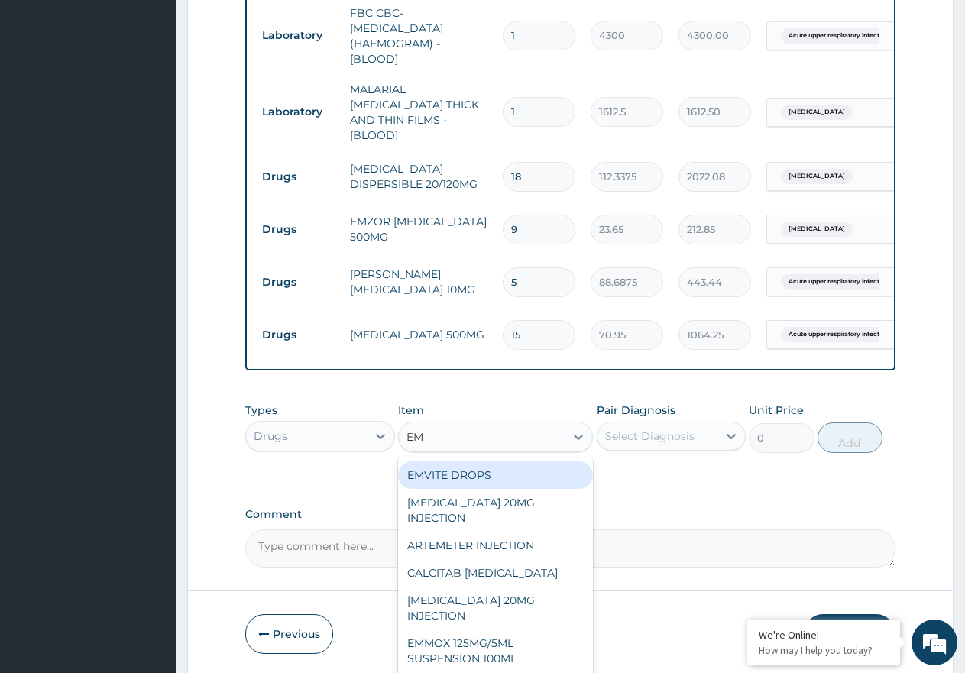
type input "EMZ"
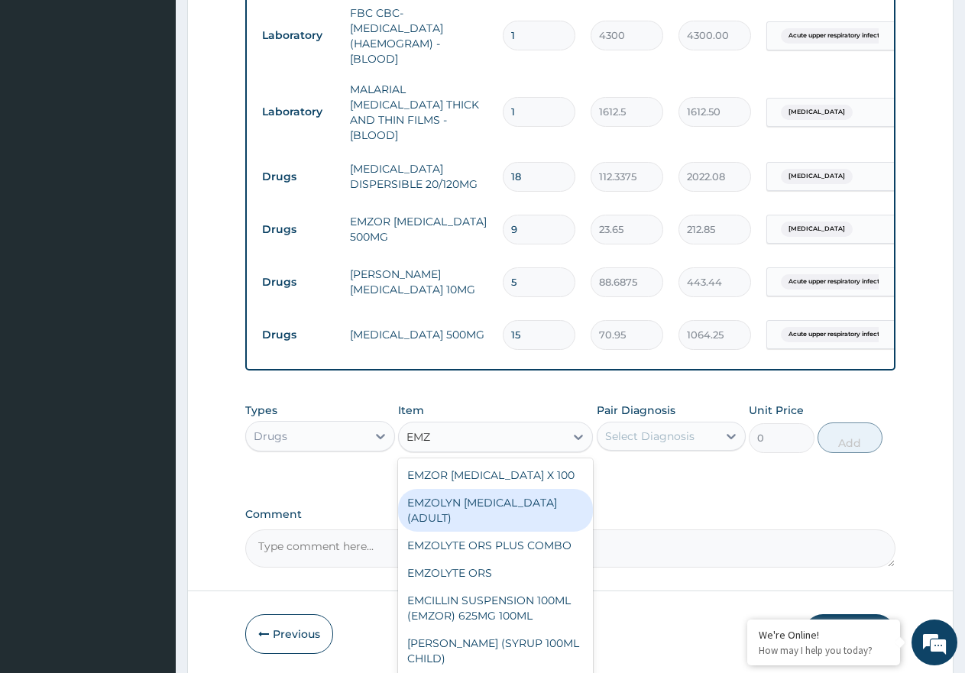
click at [478, 497] on div "EMZOLYN [MEDICAL_DATA] (ADULT)" at bounding box center [495, 510] width 195 height 43
type input "1182.5"
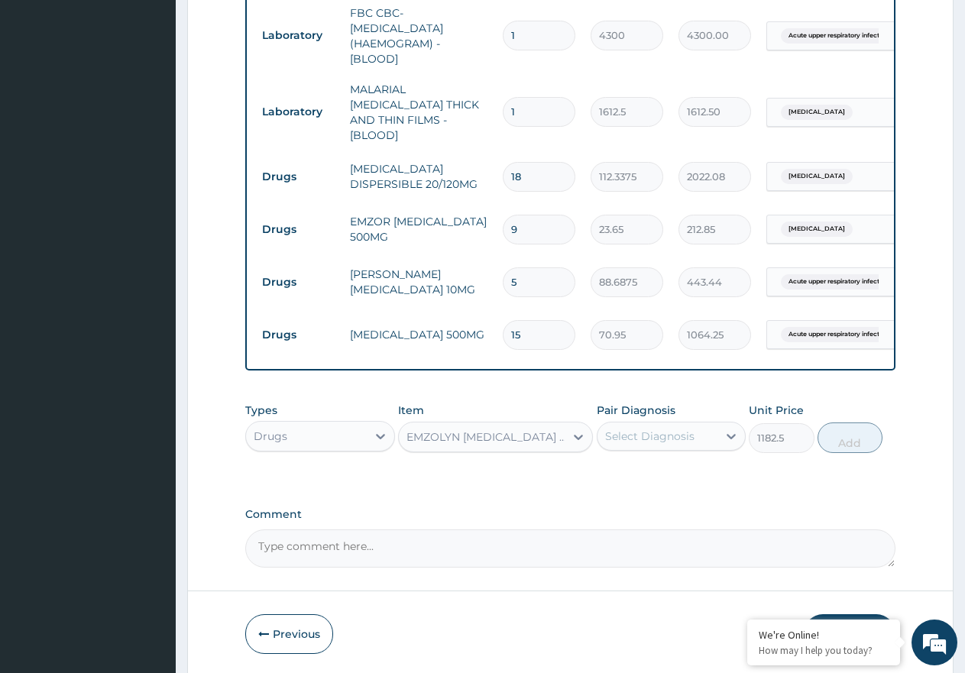
click at [537, 440] on div "EMZOLYN [MEDICAL_DATA] (ADULT)" at bounding box center [486, 436] width 160 height 15
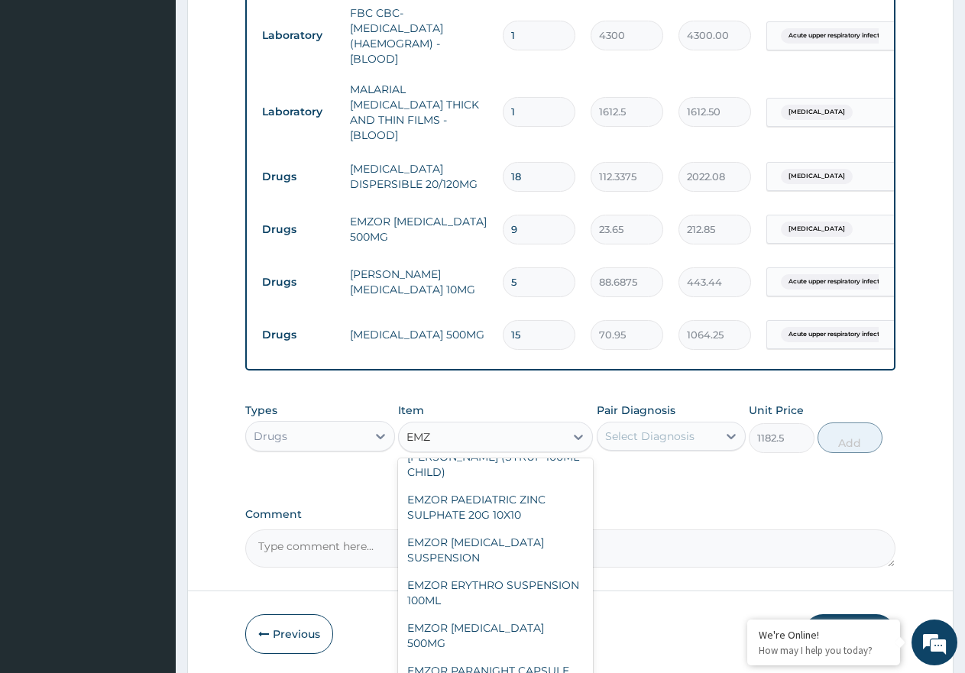
scroll to position [0, 0]
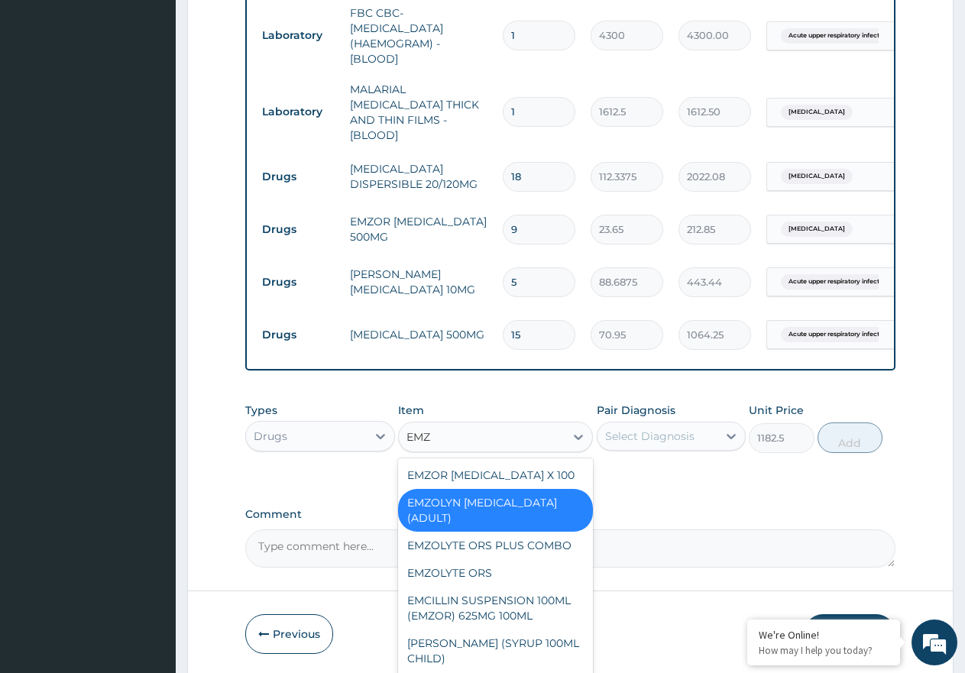
type input "EMZO"
click at [541, 633] on div "[PERSON_NAME] (SYRUP 100ML CHILD)" at bounding box center [495, 651] width 195 height 43
type input "1478.125"
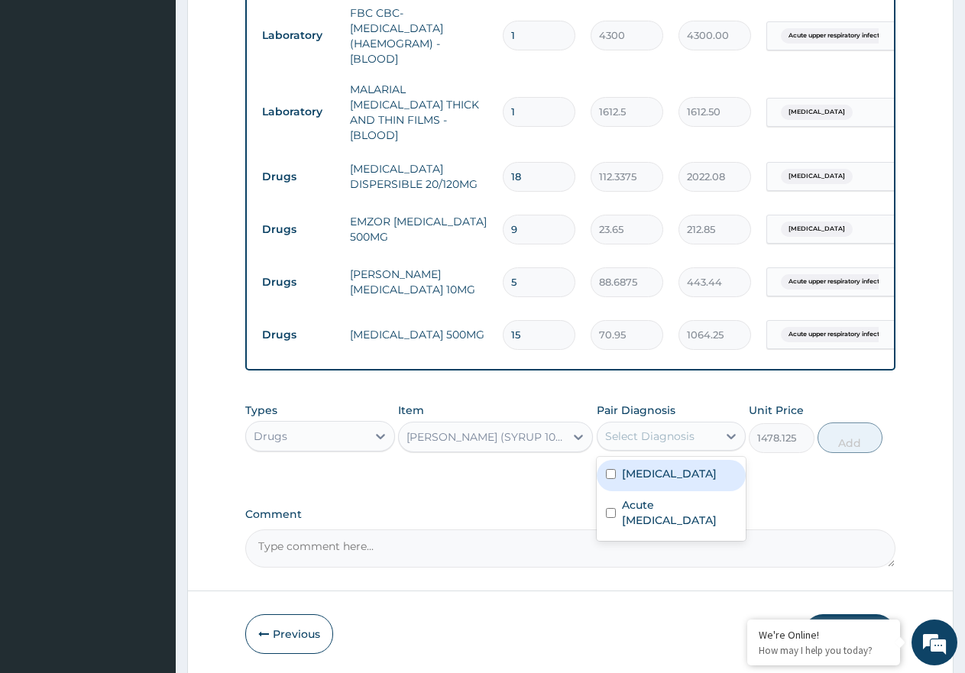
click at [682, 436] on div "Select Diagnosis" at bounding box center [649, 436] width 89 height 15
click at [687, 510] on label "Acute [MEDICAL_DATA]" at bounding box center [679, 512] width 115 height 31
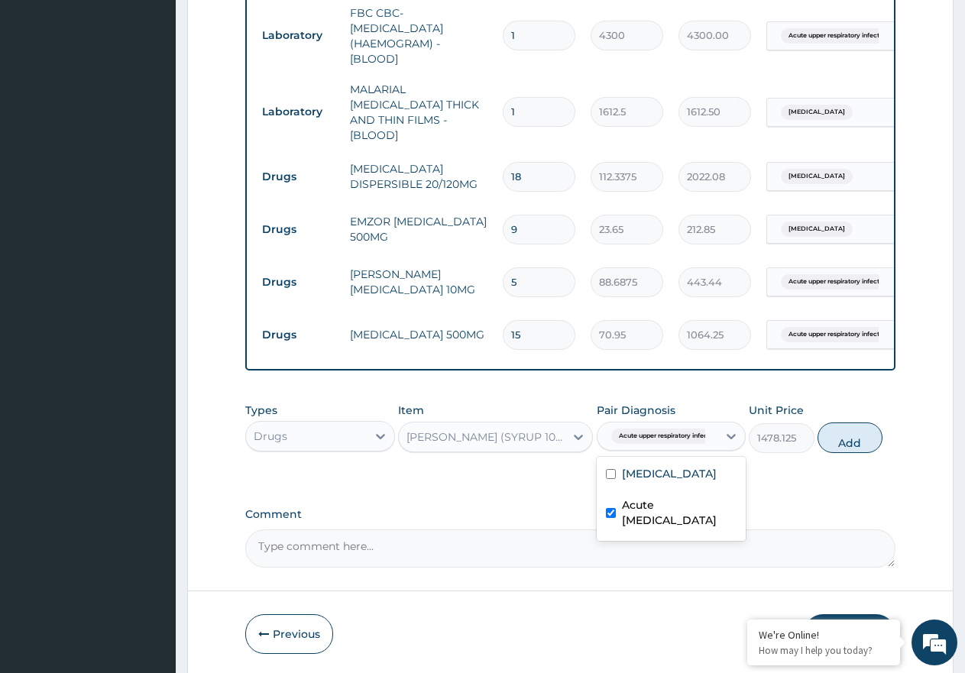
checkbox input "true"
drag, startPoint x: 859, startPoint y: 426, endPoint x: 860, endPoint y: 454, distance: 28.3
click at [859, 426] on button "Add" at bounding box center [850, 438] width 65 height 31
type input "0"
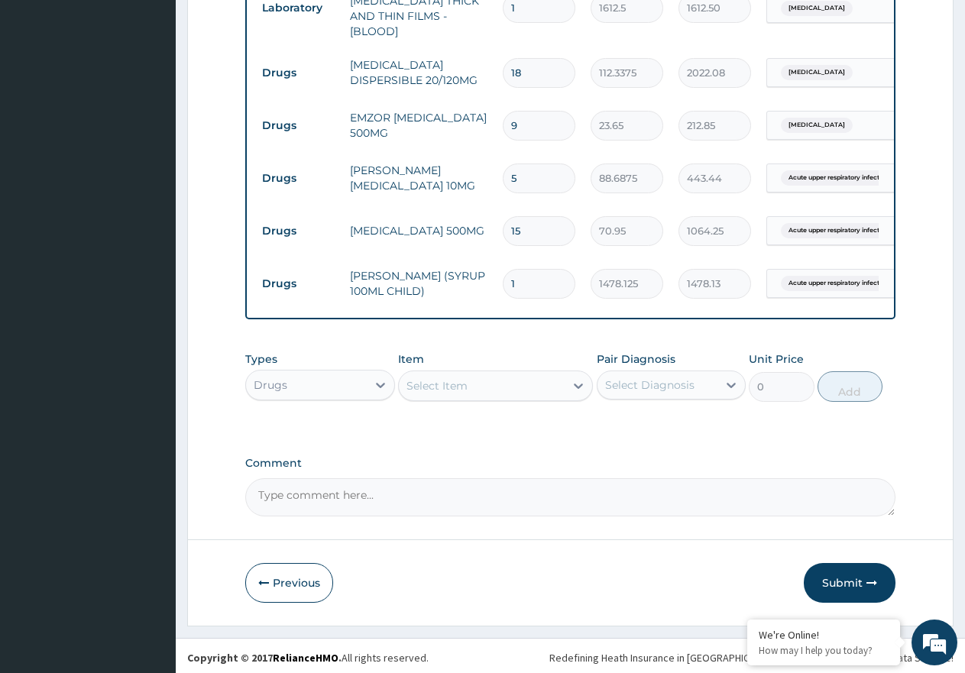
scroll to position [794, 0]
click at [842, 579] on button "Submit" at bounding box center [850, 582] width 92 height 40
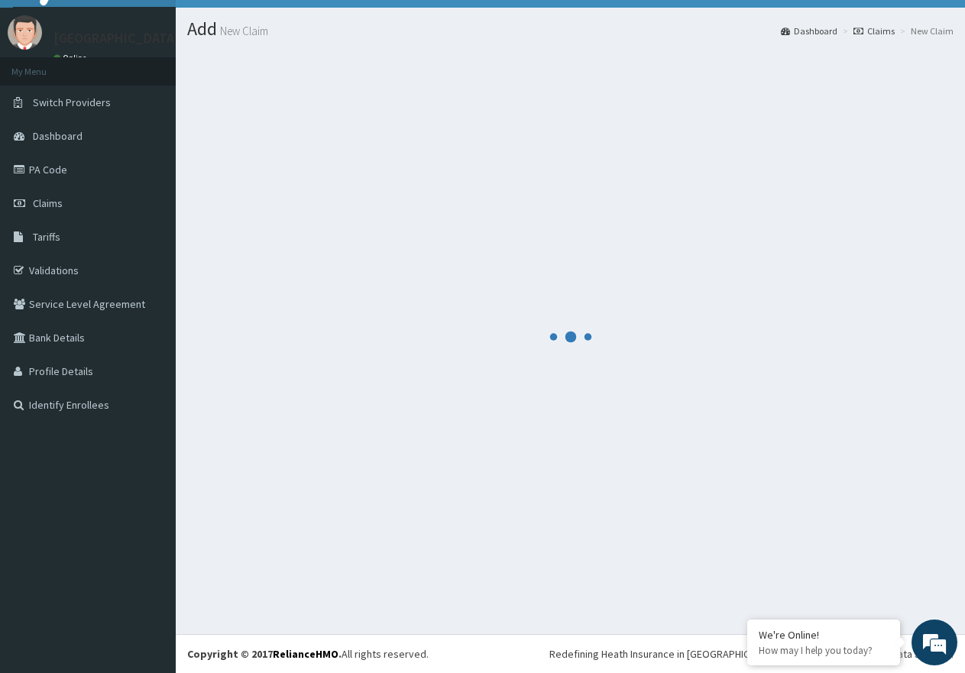
scroll to position [31, 0]
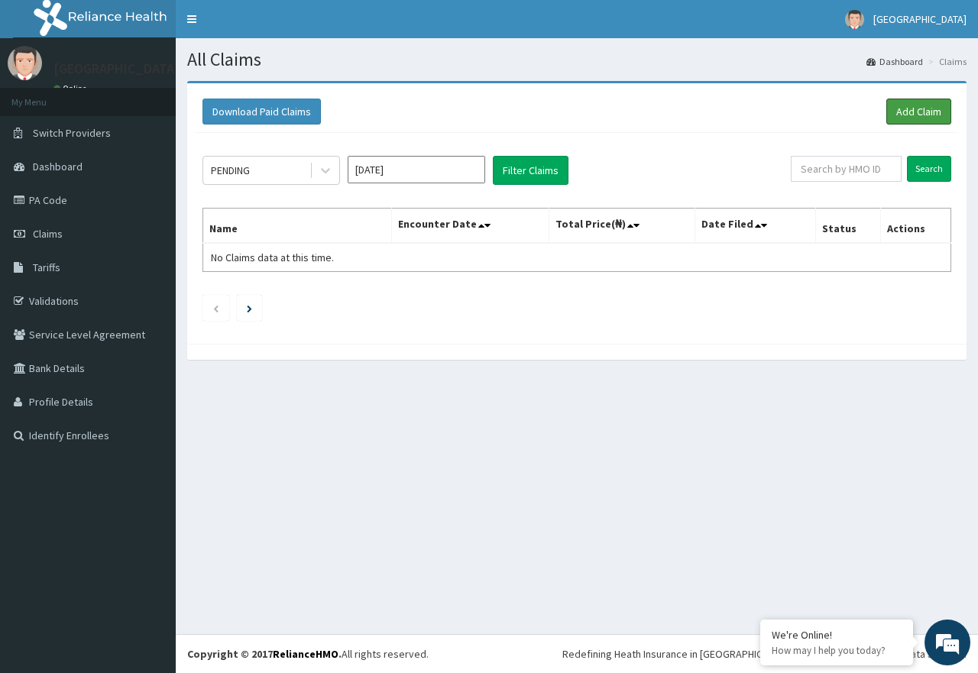
click at [902, 105] on link "Add Claim" at bounding box center [918, 112] width 65 height 26
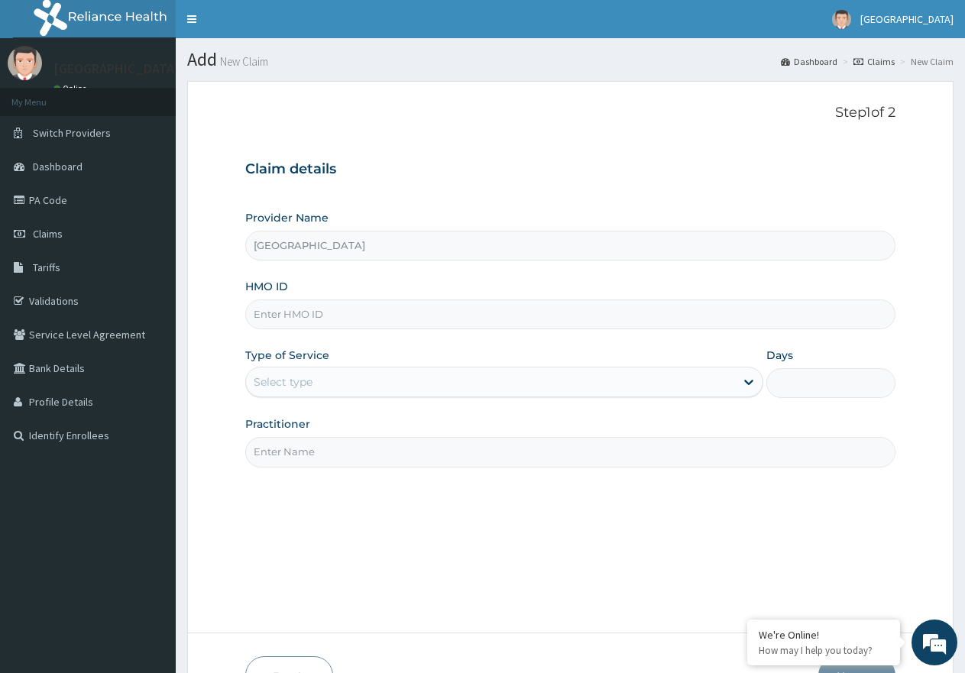
click at [277, 312] on input "HMO ID" at bounding box center [570, 315] width 650 height 30
paste input "ERM/10308/E"
drag, startPoint x: 281, startPoint y: 314, endPoint x: 228, endPoint y: 297, distance: 56.1
click at [242, 317] on form "Step 1 of 2 Claim details Provider Name NEW MILE ONE HOSPITAL HMO ID ERM/10308/…" at bounding box center [570, 400] width 766 height 639
type input "ERM/10308/E"
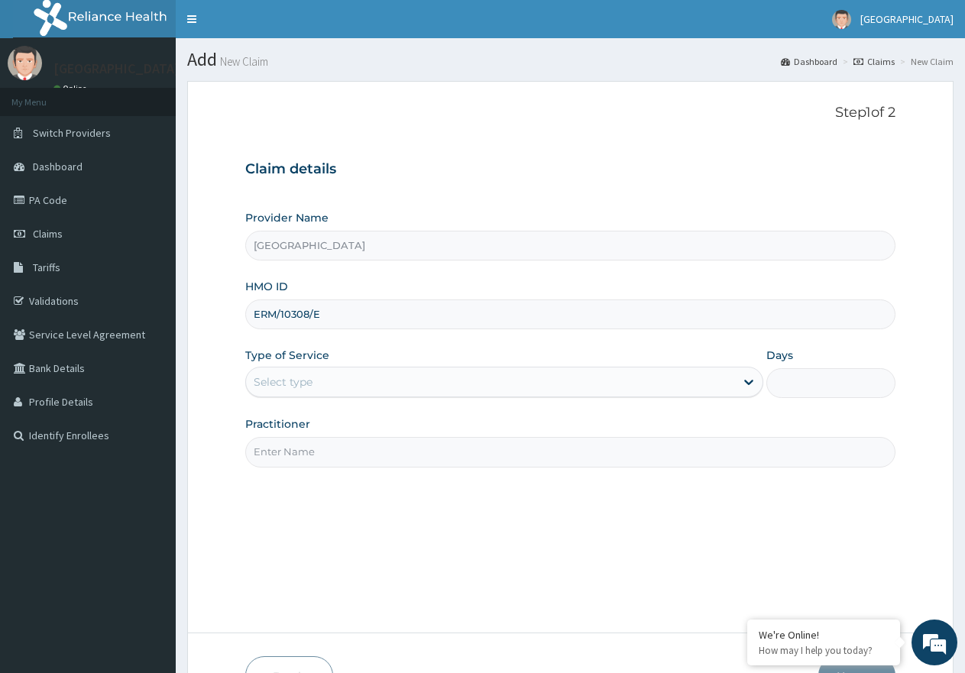
click at [314, 378] on div "Select type" at bounding box center [490, 382] width 488 height 24
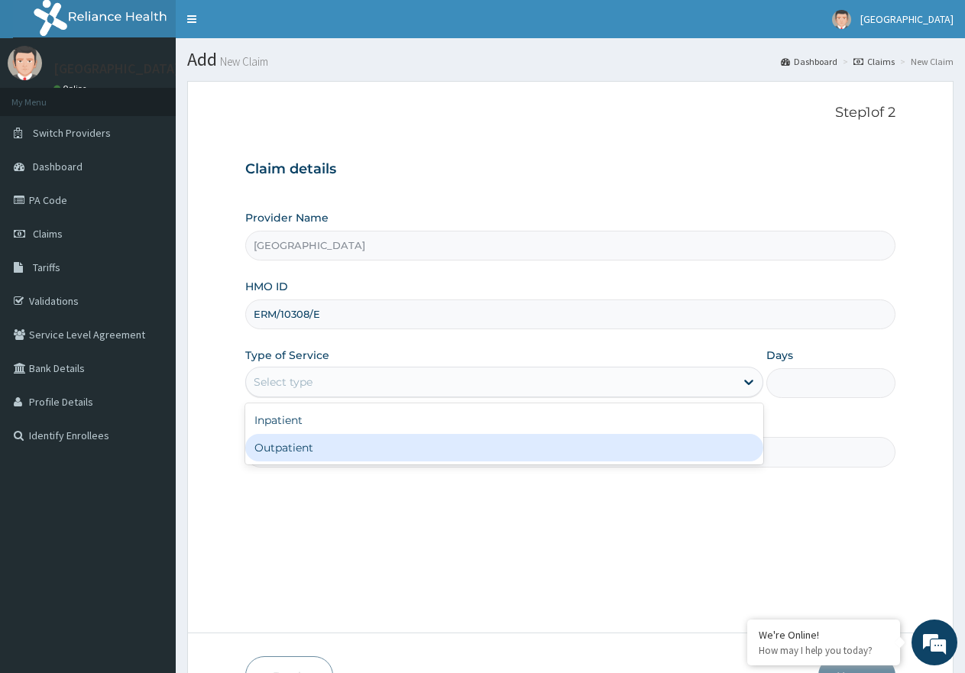
click at [319, 450] on div "Outpatient" at bounding box center [503, 448] width 517 height 28
type input "1"
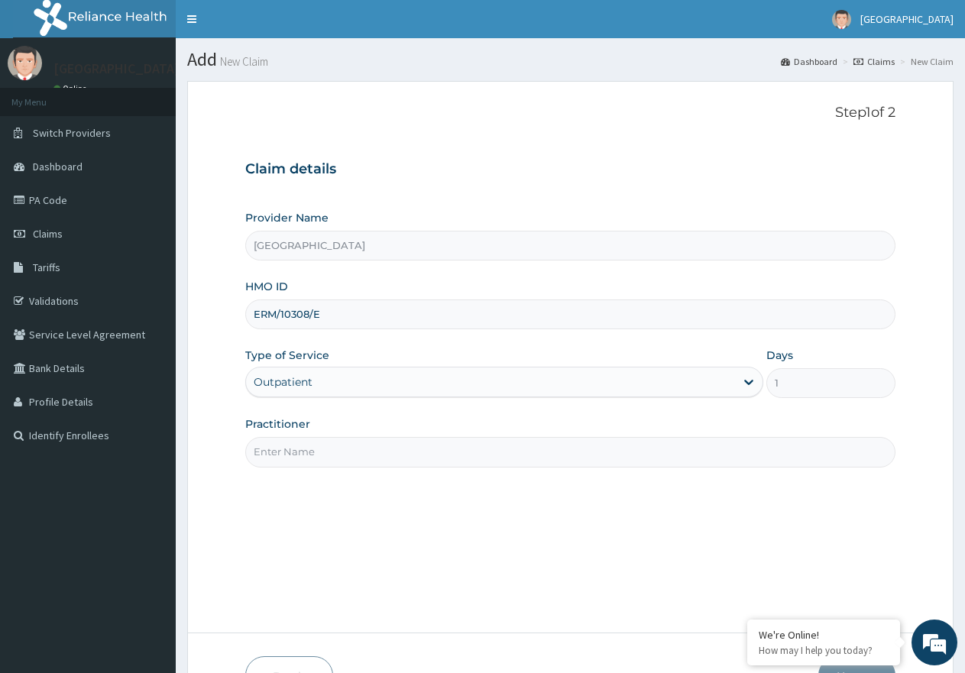
click at [327, 457] on input "Practitioner" at bounding box center [570, 452] width 650 height 30
drag, startPoint x: 317, startPoint y: 455, endPoint x: 320, endPoint y: 463, distance: 8.9
click at [317, 455] on input "Practitioner" at bounding box center [570, 452] width 650 height 30
type input "DR. [GEOGRAPHIC_DATA]"
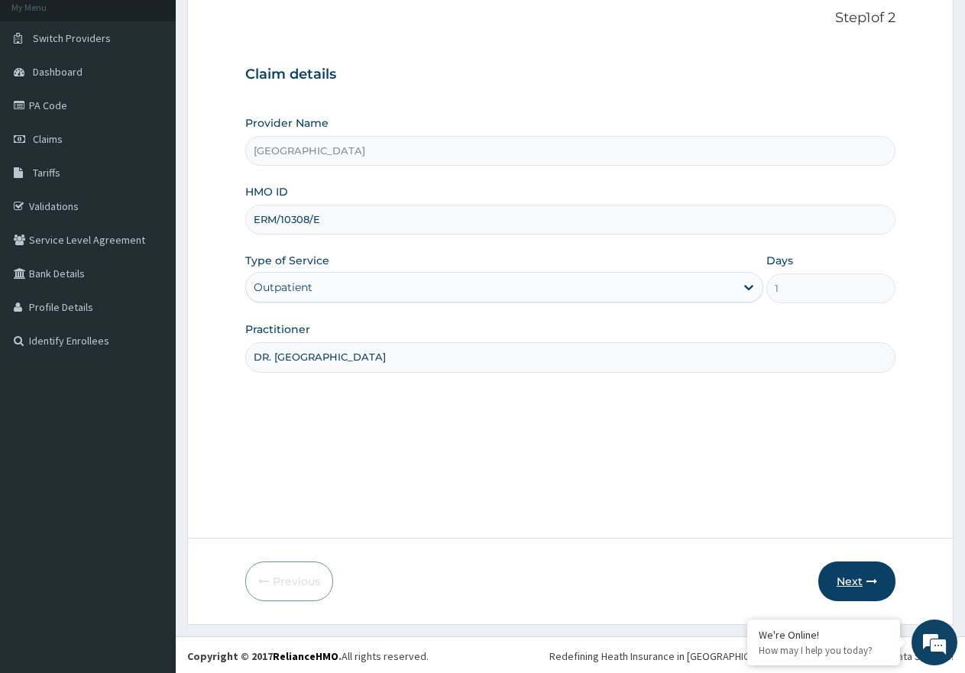
scroll to position [97, 0]
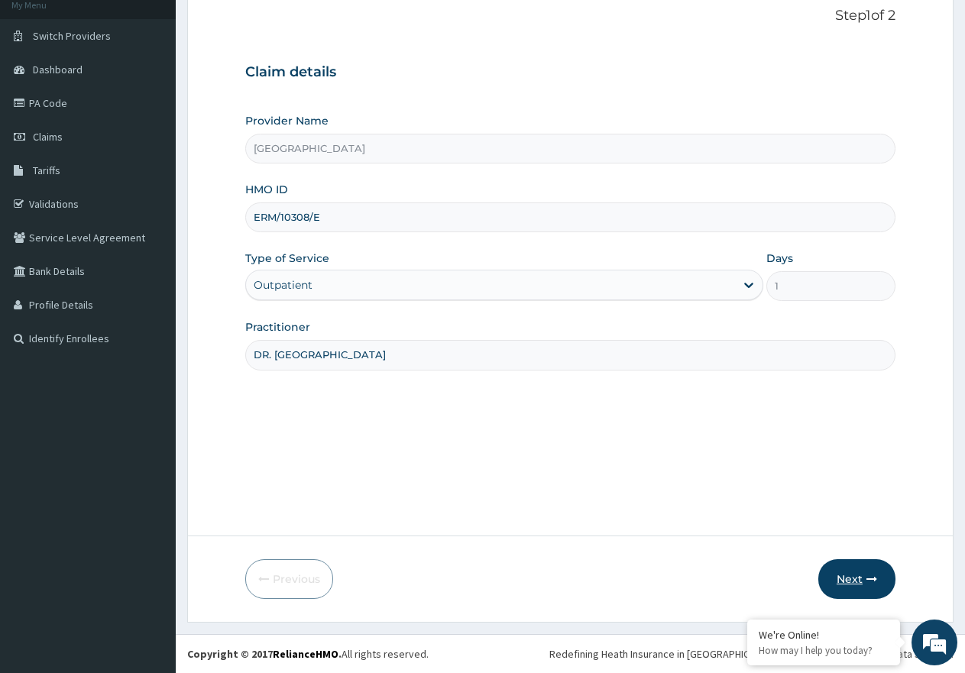
click at [866, 572] on button "Next" at bounding box center [856, 579] width 77 height 40
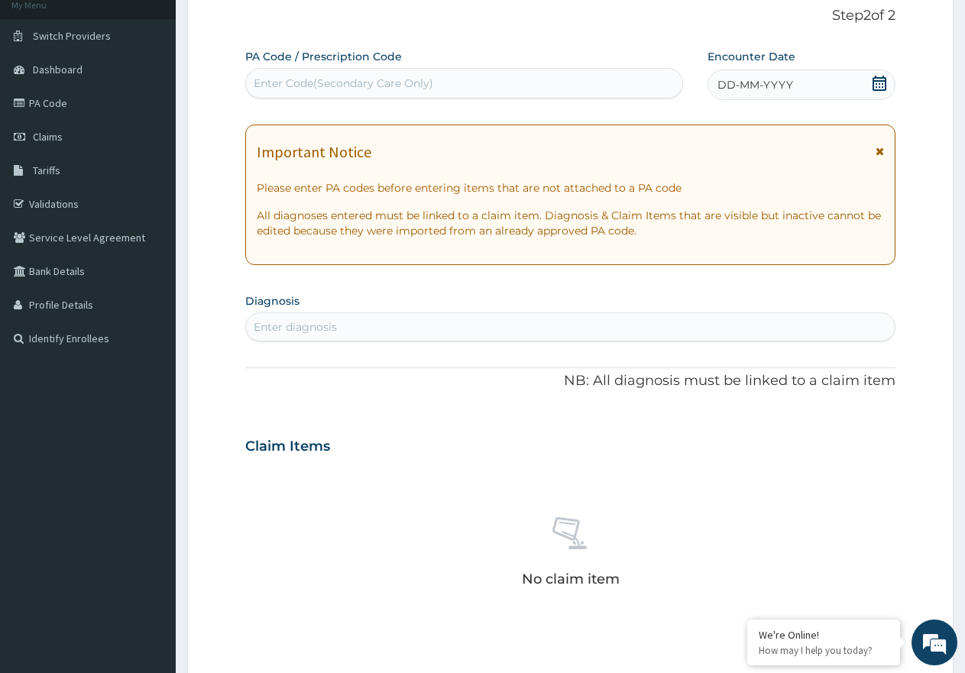
click at [332, 79] on div "Enter Code(Secondary Care Only)" at bounding box center [344, 83] width 180 height 15
paste input "PA/25641C"
type input "PA/25641C"
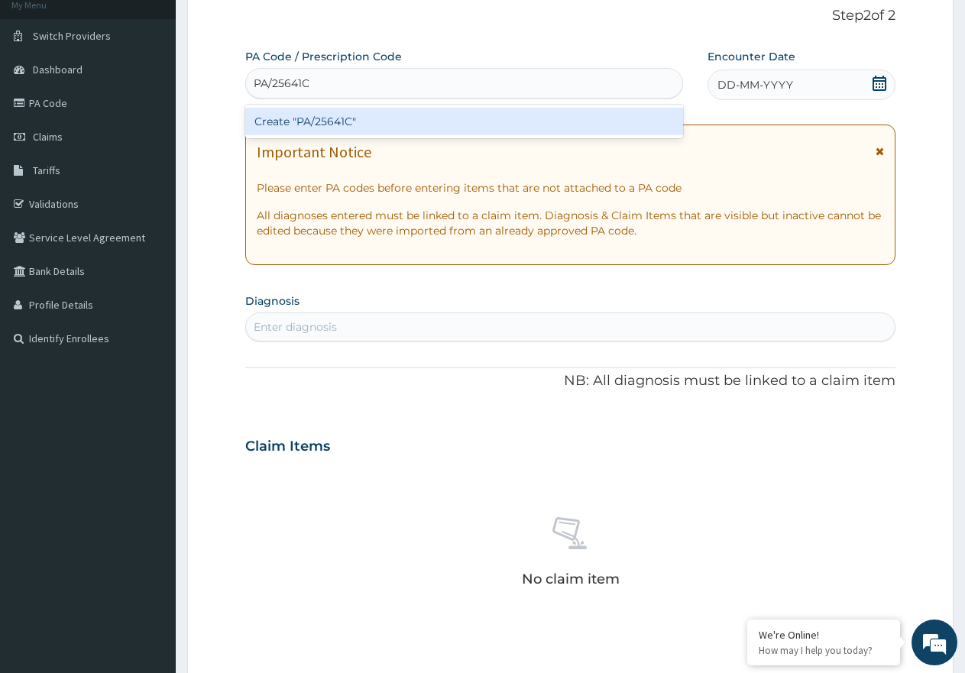
click at [316, 124] on div "Create "PA/25641C"" at bounding box center [464, 122] width 438 height 28
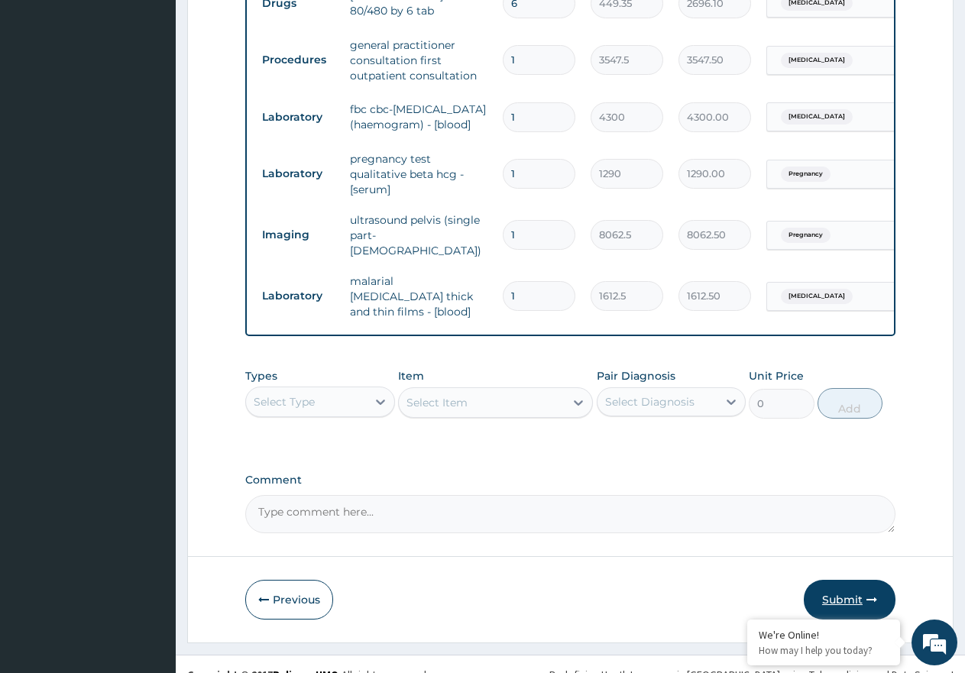
scroll to position [711, 0]
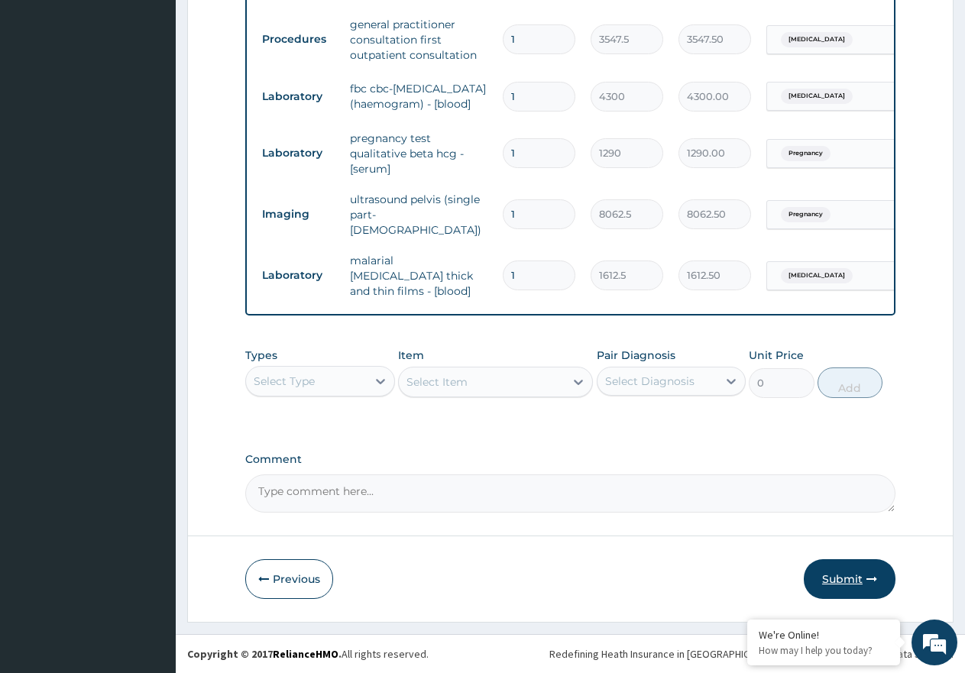
click at [859, 577] on button "Submit" at bounding box center [850, 579] width 92 height 40
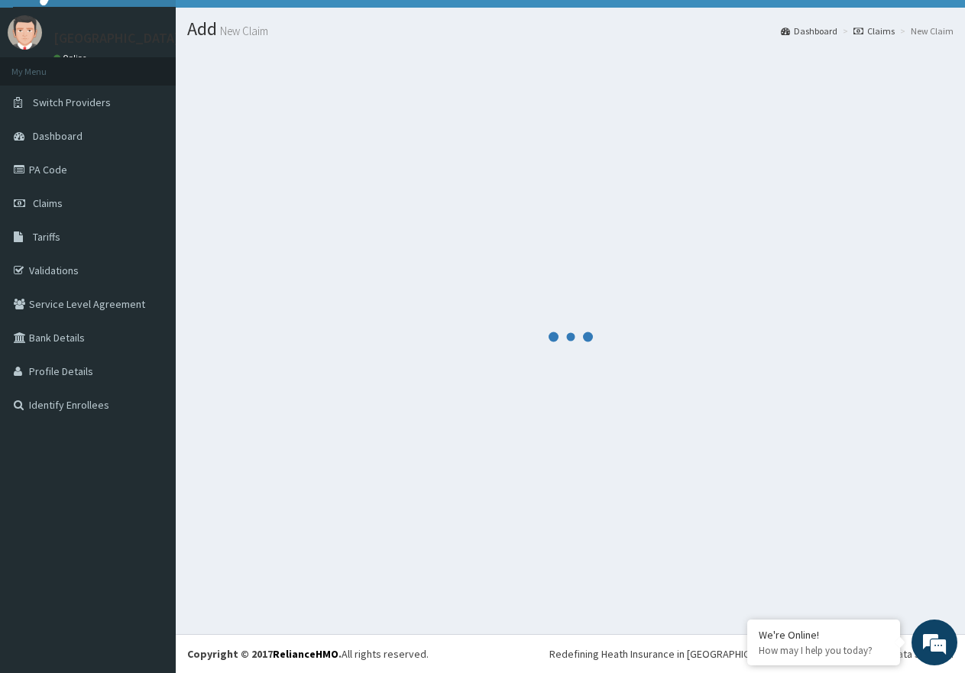
scroll to position [31, 0]
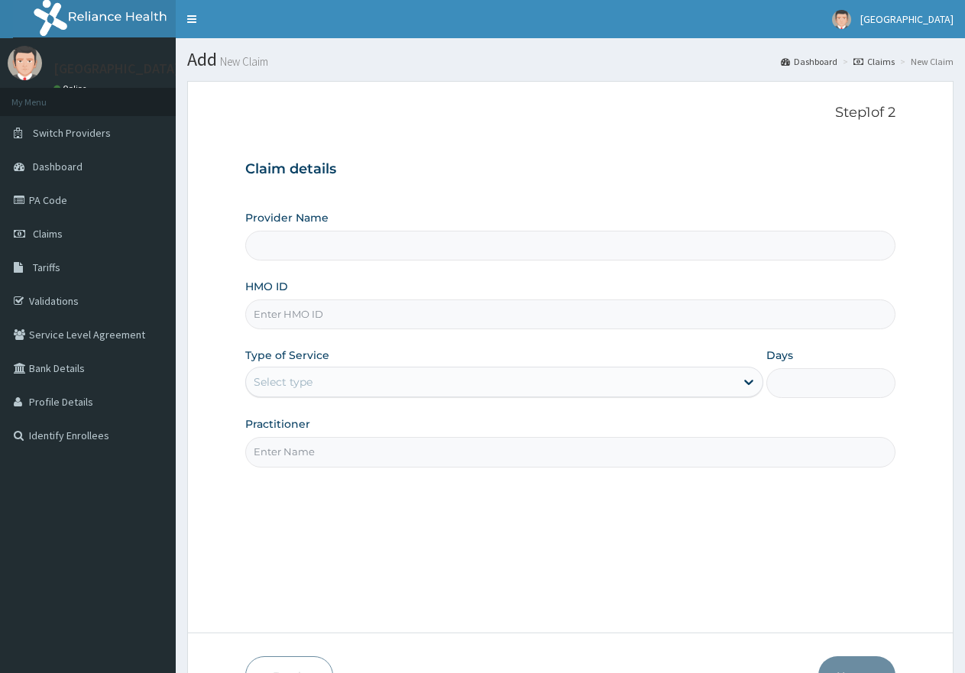
type input "[GEOGRAPHIC_DATA]"
paste input "ERM/10308/E"
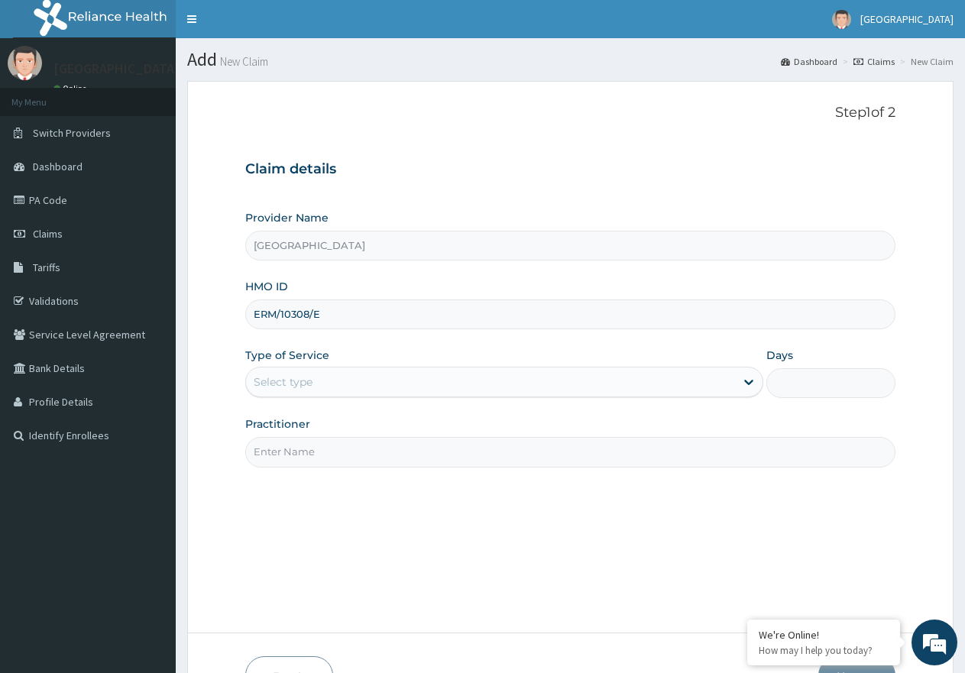
type input "ERM/10308/E"
click at [461, 381] on div "Select type" at bounding box center [490, 382] width 488 height 24
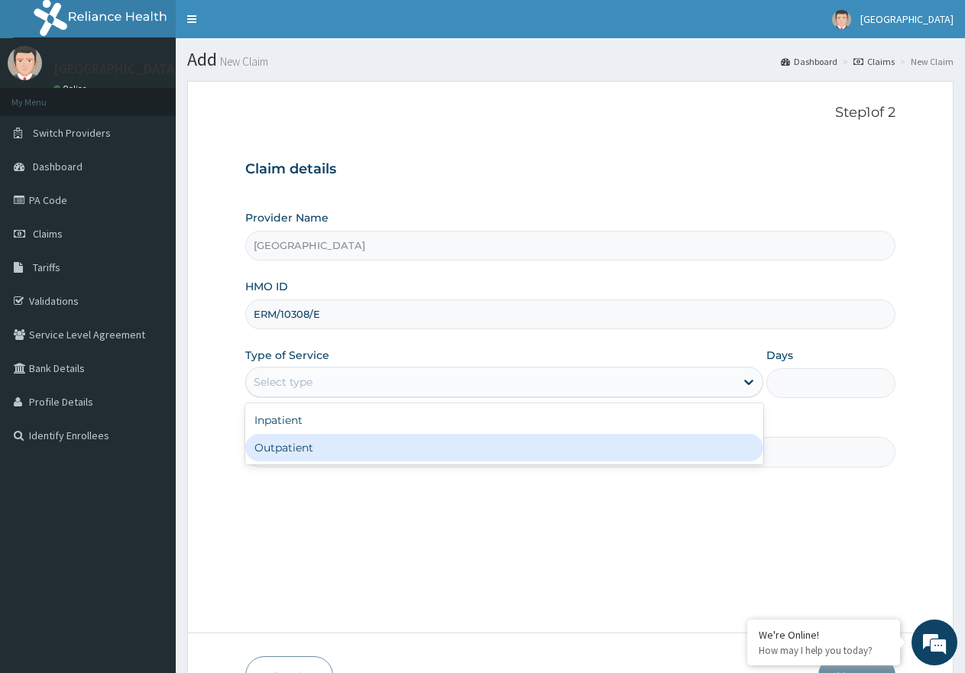
click at [455, 445] on div "Outpatient" at bounding box center [503, 448] width 517 height 28
type input "1"
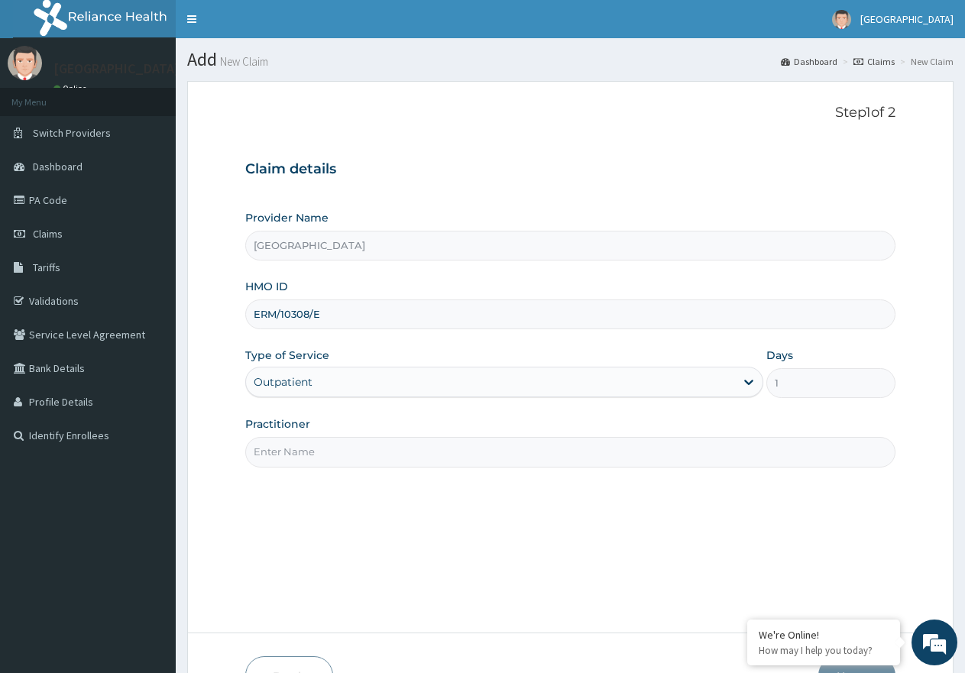
click at [391, 461] on input "Practitioner" at bounding box center [570, 452] width 650 height 30
type input "DR. [GEOGRAPHIC_DATA]"
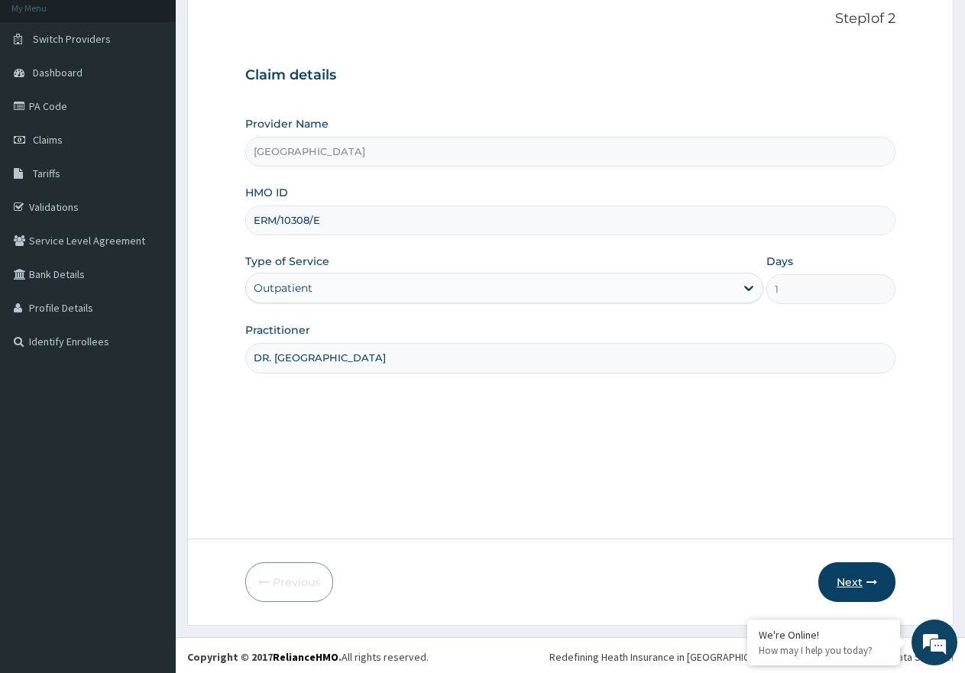
scroll to position [97, 0]
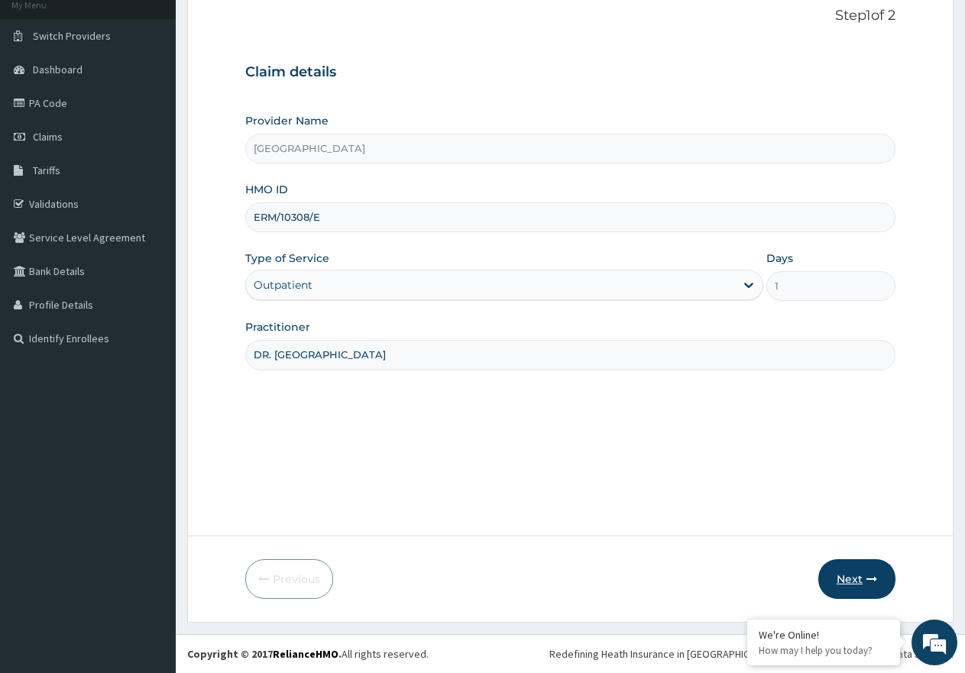
click at [847, 585] on button "Next" at bounding box center [856, 579] width 77 height 40
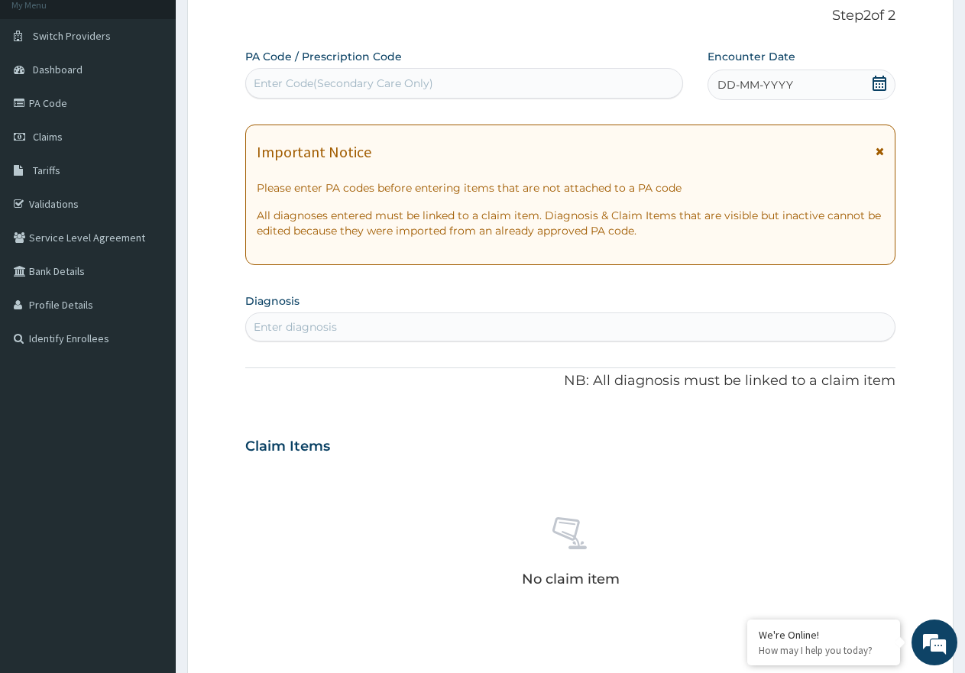
click at [327, 73] on div "Enter Code(Secondary Care Only)" at bounding box center [464, 83] width 436 height 24
paste input "PA/D18A7B"
type input "PA/D18A7B"
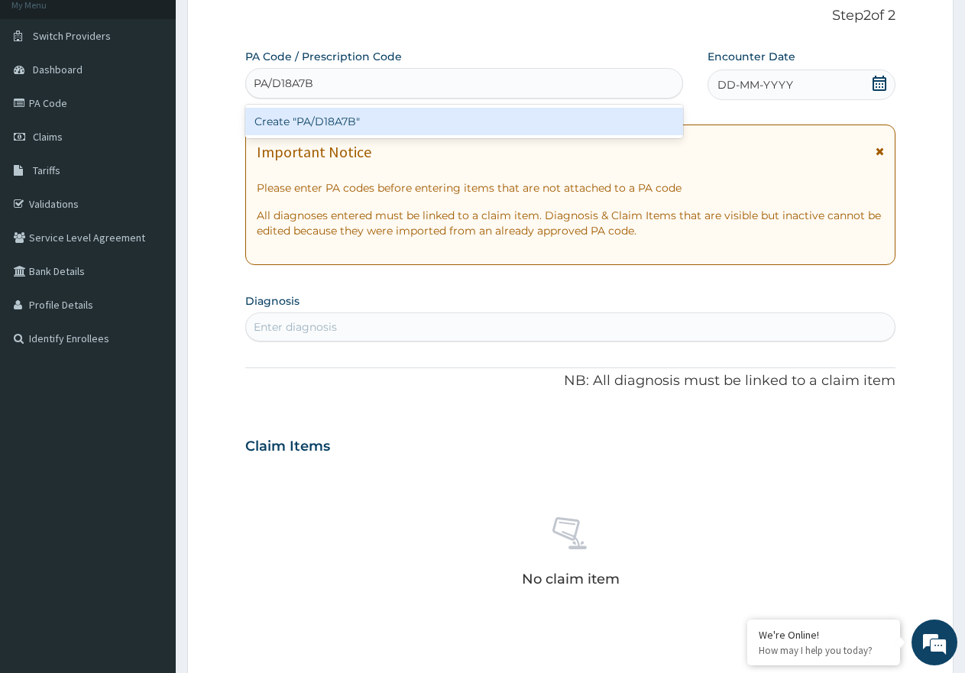
click at [337, 118] on div "Create "PA/D18A7B"" at bounding box center [464, 122] width 438 height 28
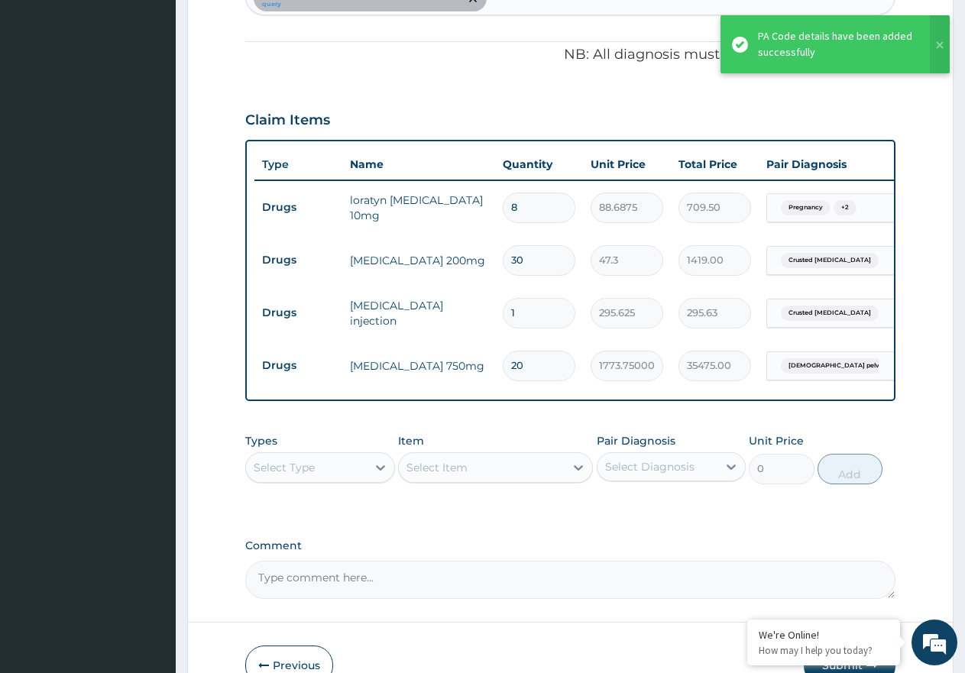
scroll to position [527, 0]
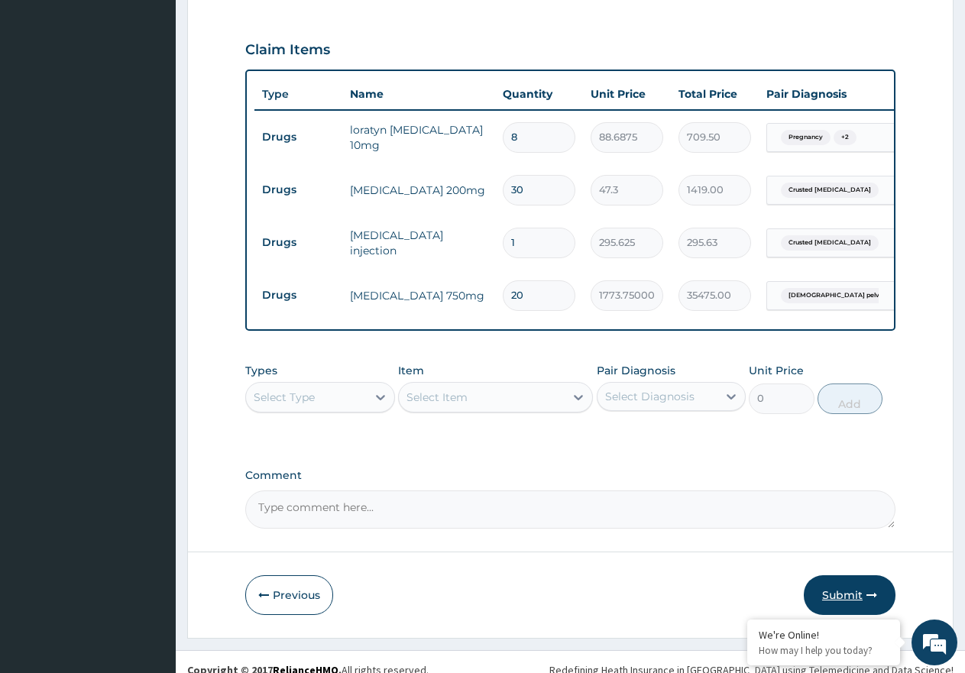
click at [847, 580] on button "Submit" at bounding box center [850, 595] width 92 height 40
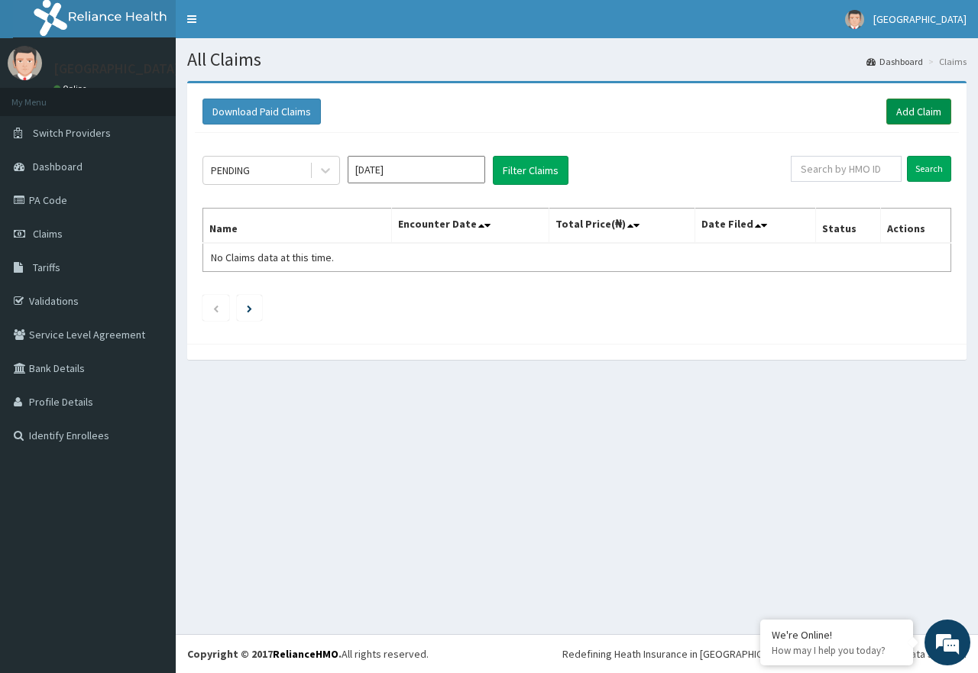
click at [894, 113] on link "Add Claim" at bounding box center [918, 112] width 65 height 26
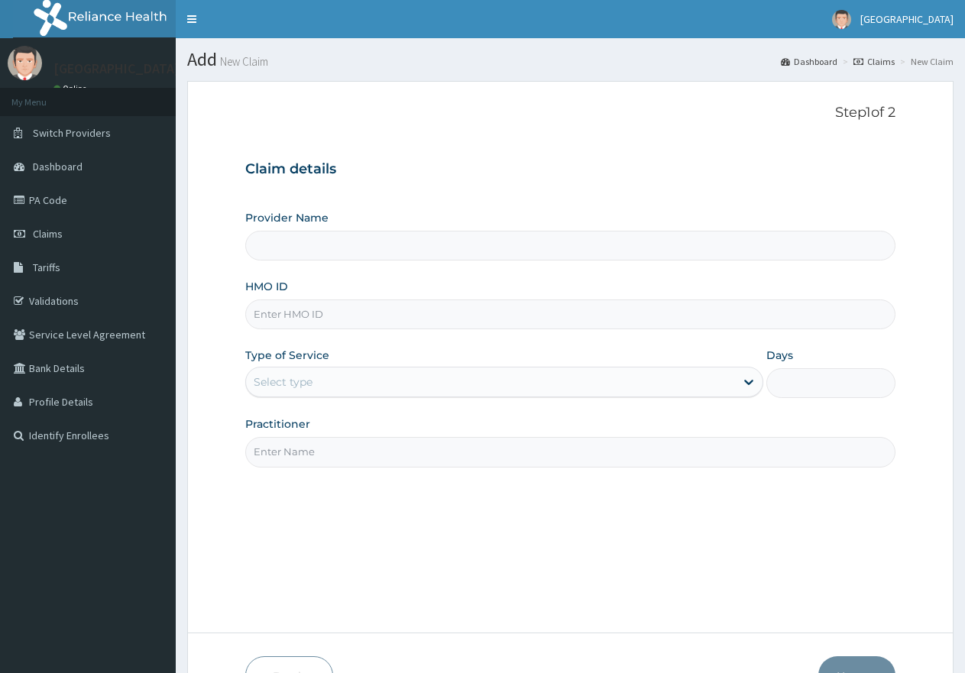
type input "ERM/10262/A"
type input "[GEOGRAPHIC_DATA]"
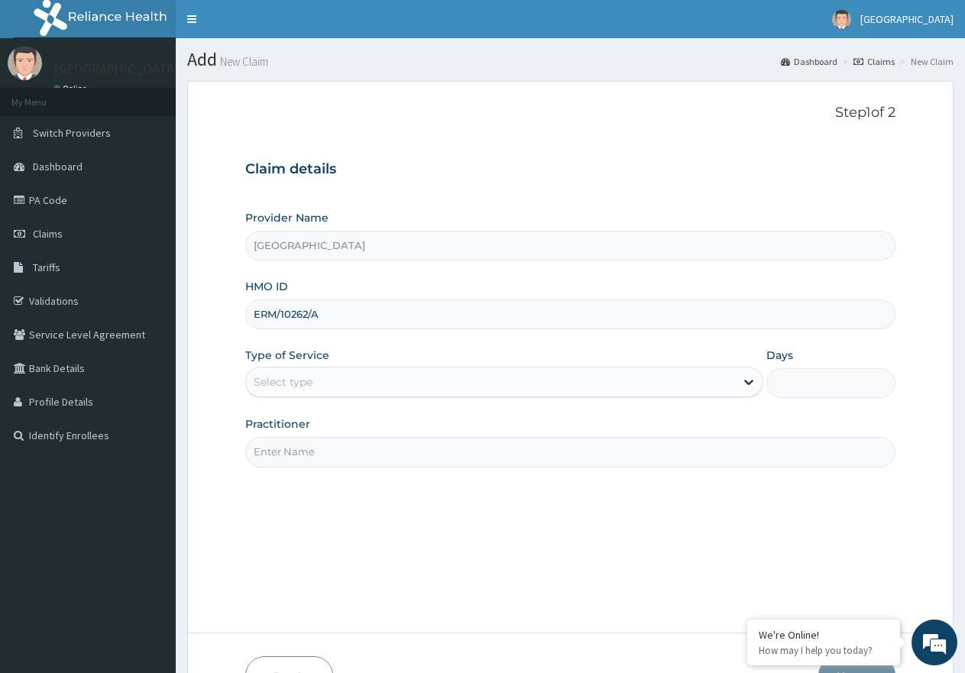
type input "ERM/10262/A"
drag, startPoint x: 389, startPoint y: 377, endPoint x: 391, endPoint y: 393, distance: 16.2
click at [389, 379] on div "Select type" at bounding box center [490, 382] width 488 height 24
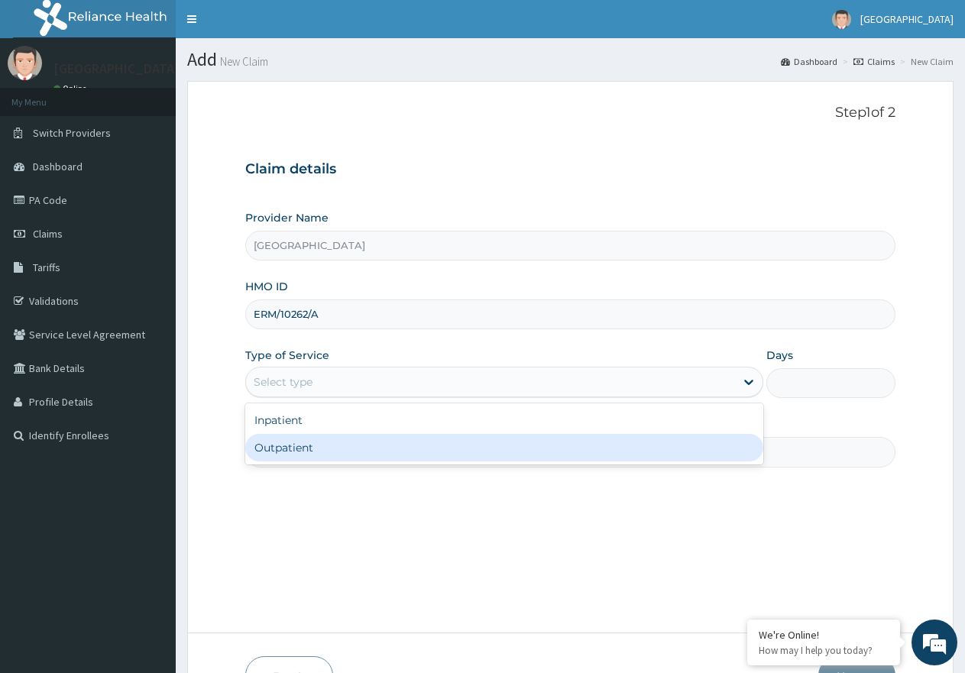
click at [383, 452] on div "Outpatient" at bounding box center [503, 448] width 517 height 28
type input "1"
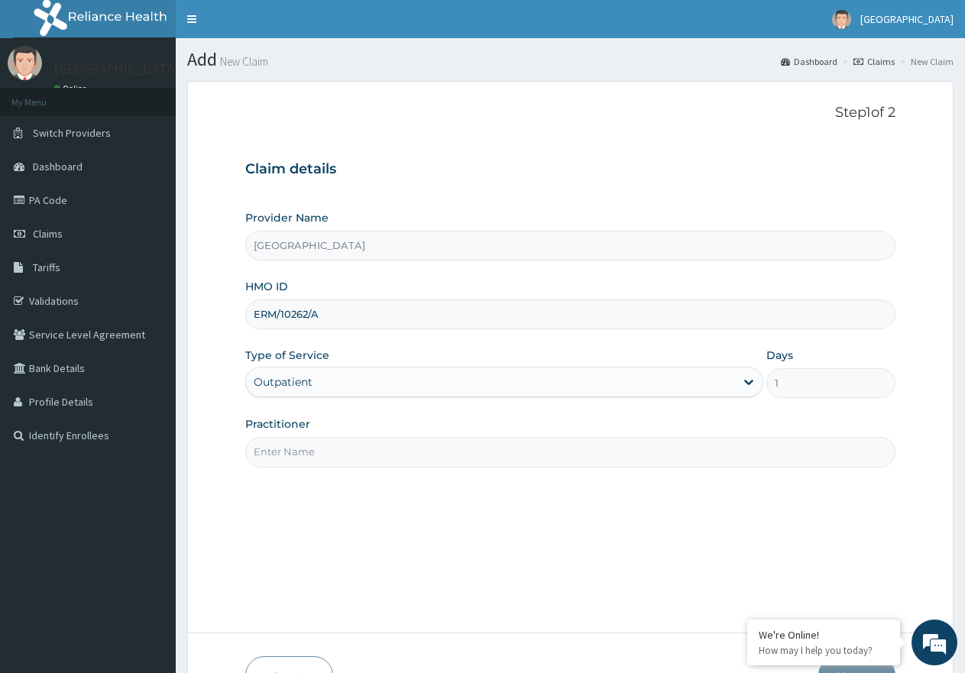
click at [322, 446] on input "Practitioner" at bounding box center [570, 452] width 650 height 30
type input "DR. NGOZI"
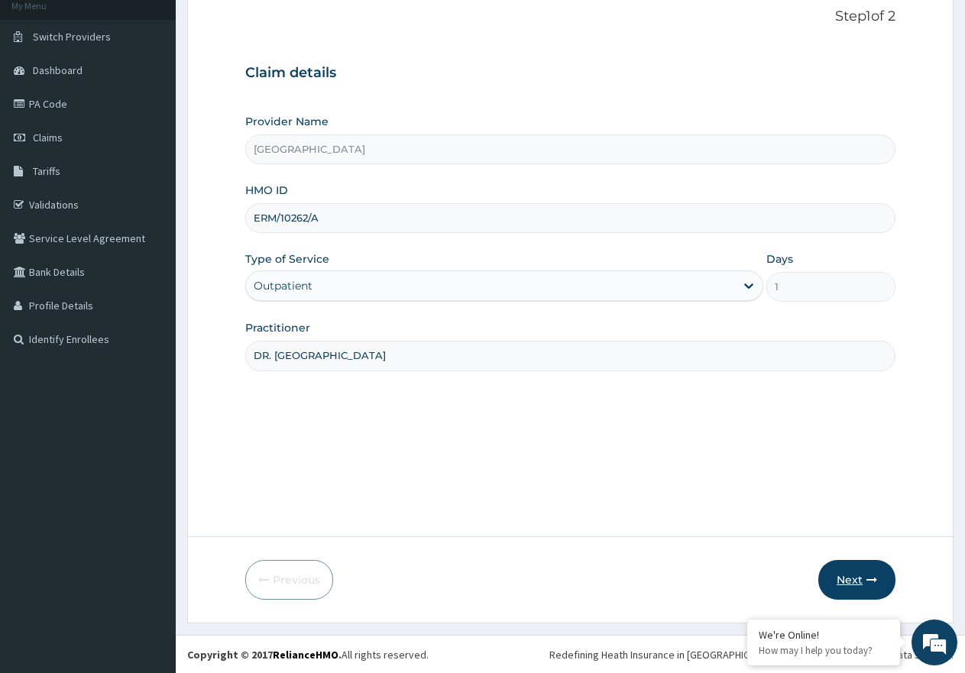
scroll to position [97, 0]
click at [857, 575] on button "Next" at bounding box center [856, 579] width 77 height 40
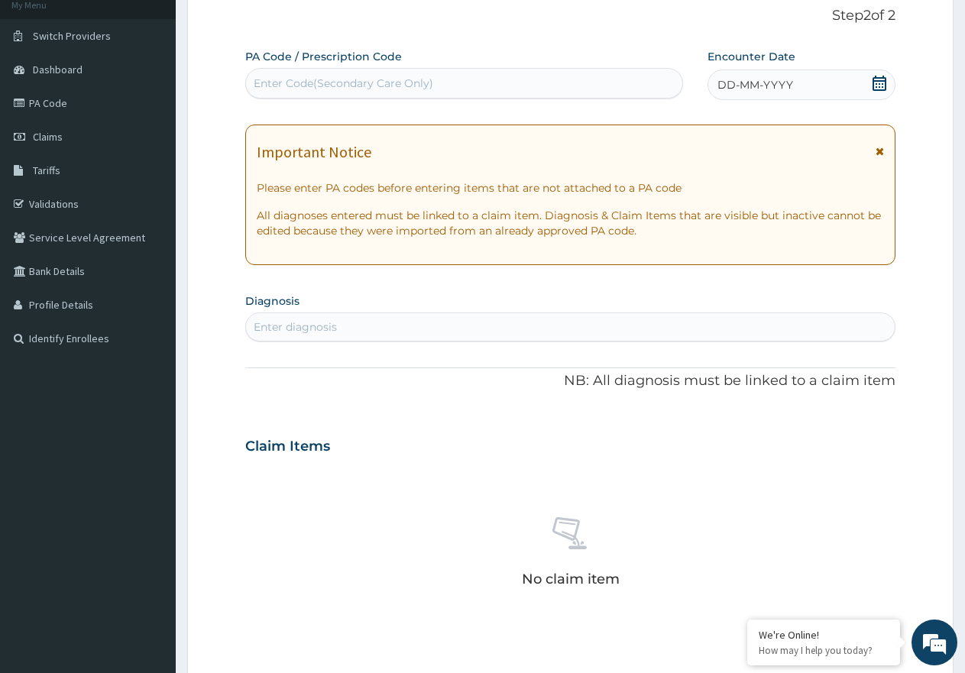
click at [404, 89] on div "Enter Code(Secondary Care Only)" at bounding box center [344, 83] width 180 height 15
paste input "PA/19771F"
type input "PA/19771F"
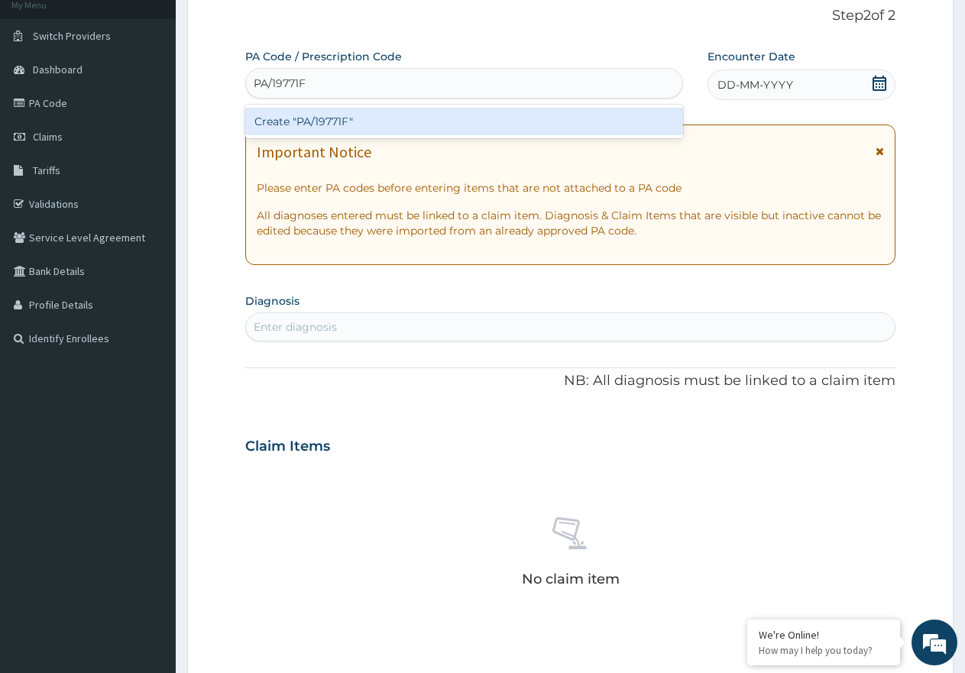
click at [345, 115] on div "Create "PA/19771F"" at bounding box center [464, 122] width 438 height 28
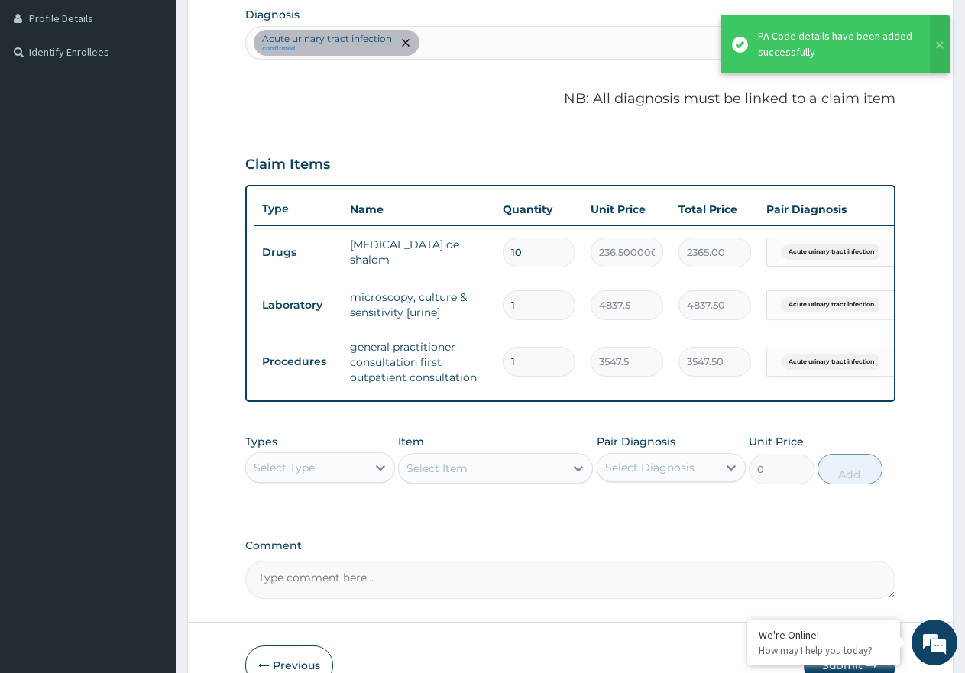
scroll to position [483, 0]
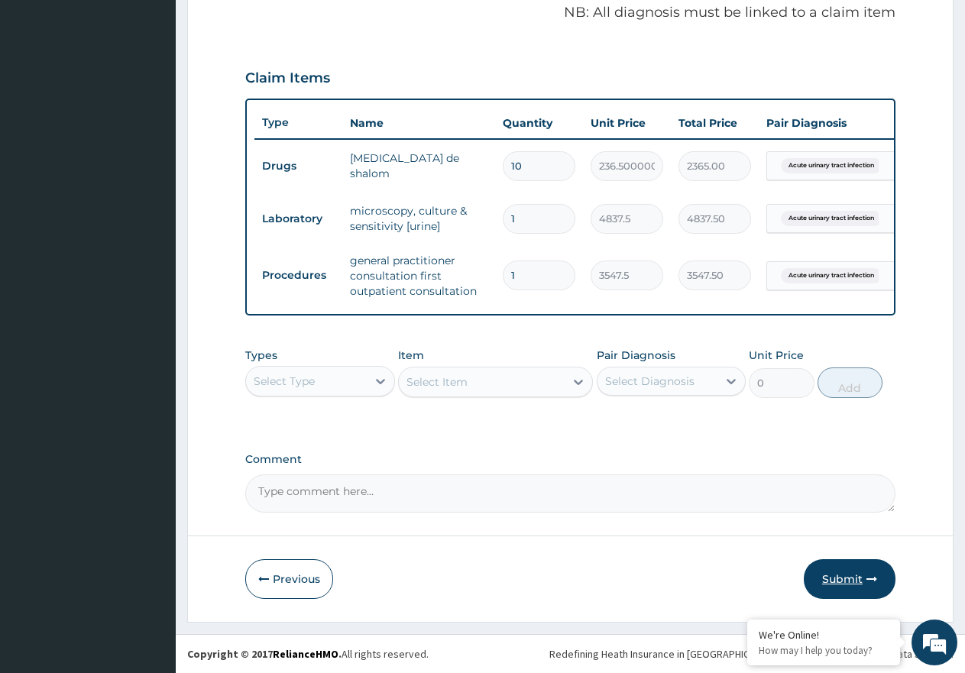
click at [850, 578] on button "Submit" at bounding box center [850, 579] width 92 height 40
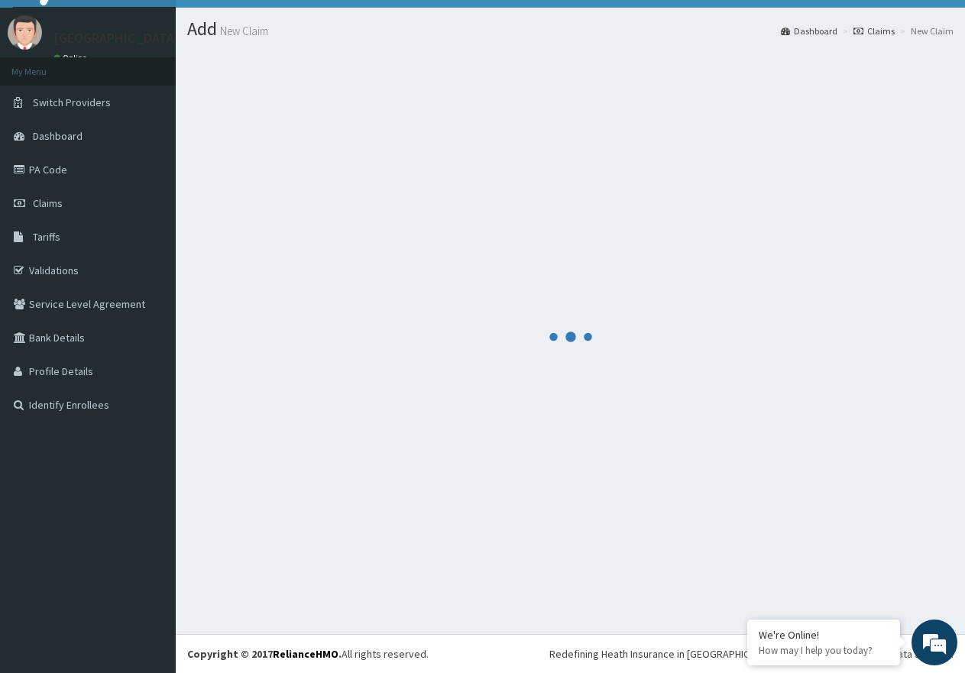
scroll to position [31, 0]
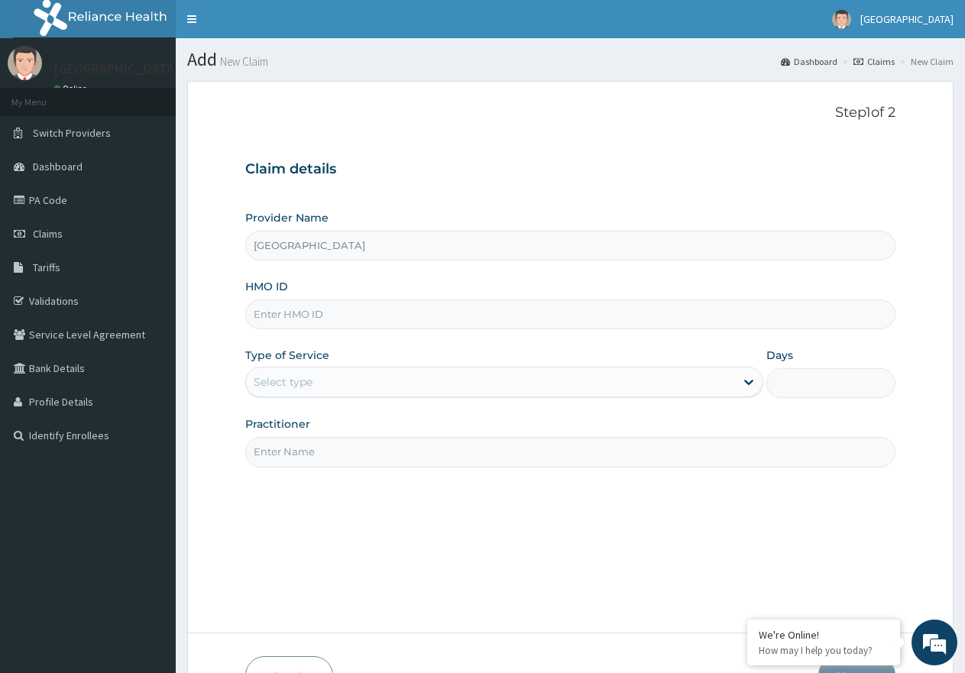
paste input "HDL/10002/C"
type input "HDL/10002/C"
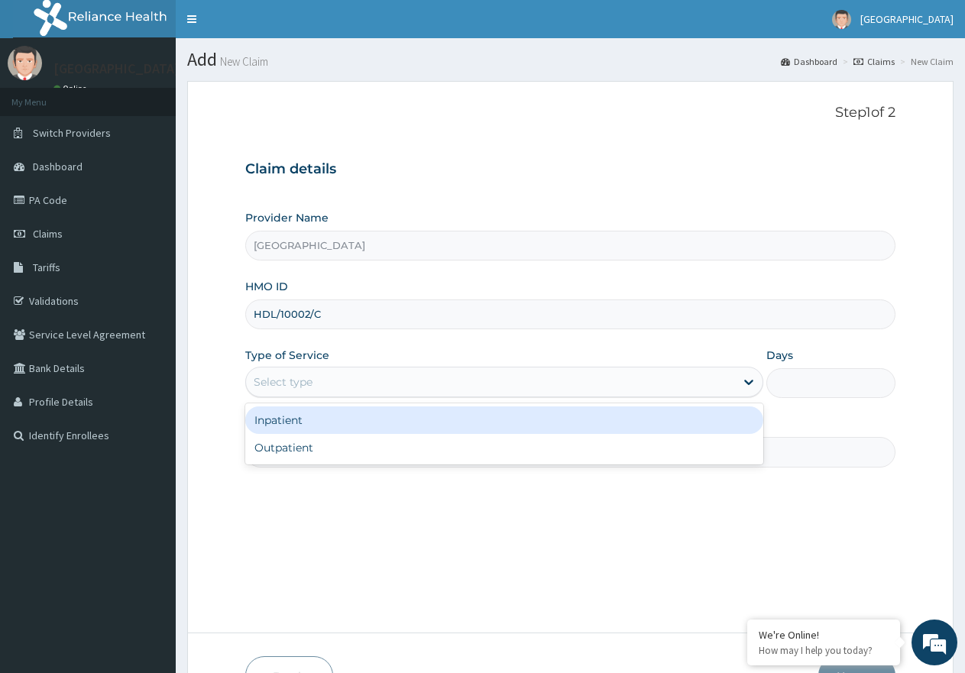
click at [487, 375] on div "Select type" at bounding box center [490, 382] width 488 height 24
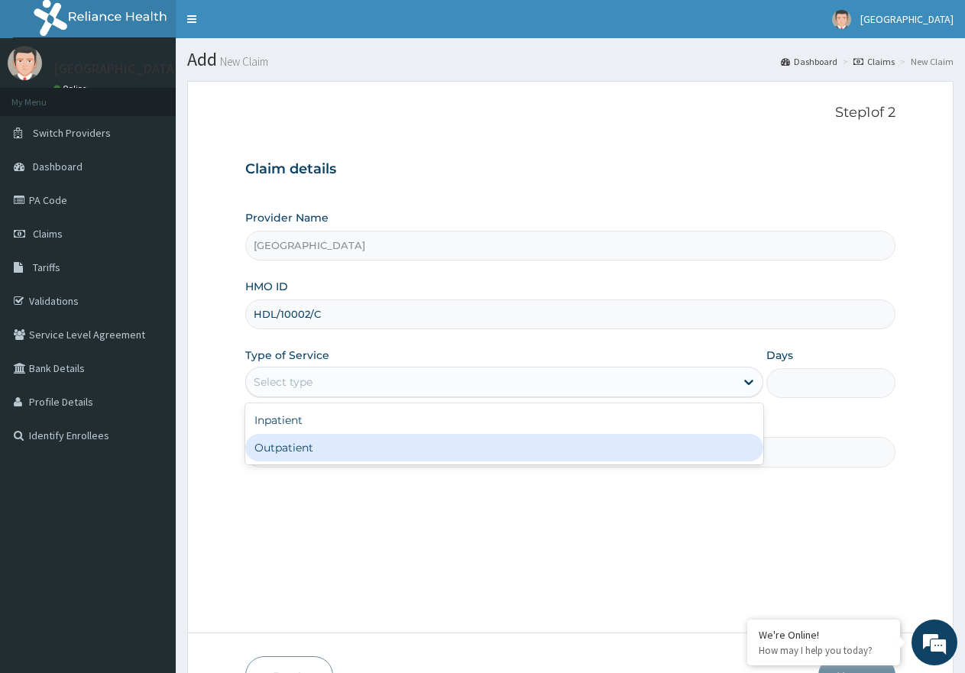
click at [487, 455] on div "Outpatient" at bounding box center [503, 448] width 517 height 28
type input "1"
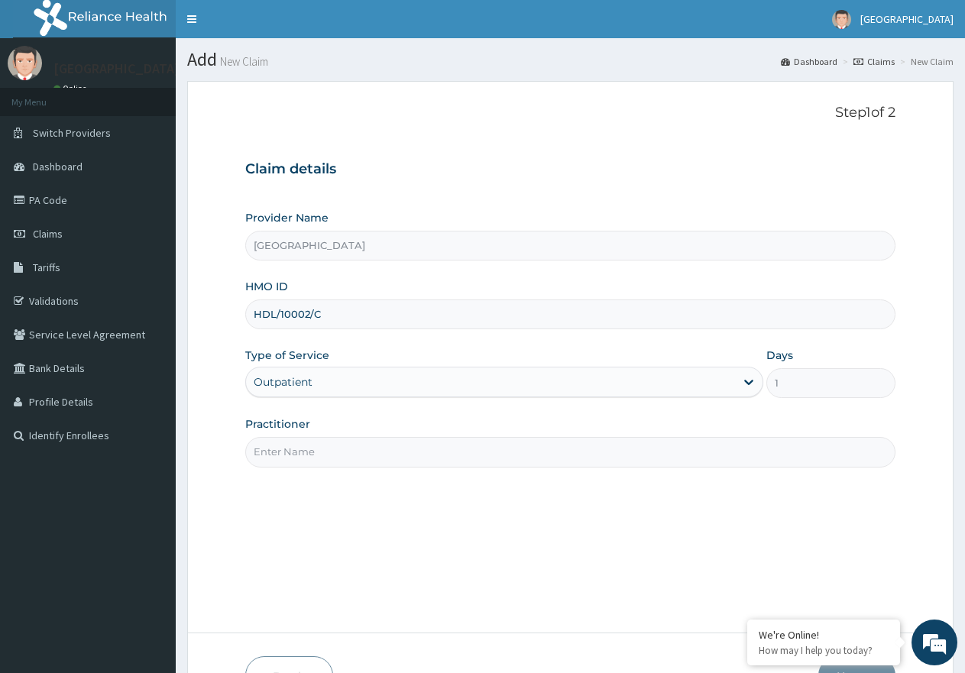
click at [408, 458] on input "Practitioner" at bounding box center [570, 452] width 650 height 30
type input "[PERSON_NAME]"
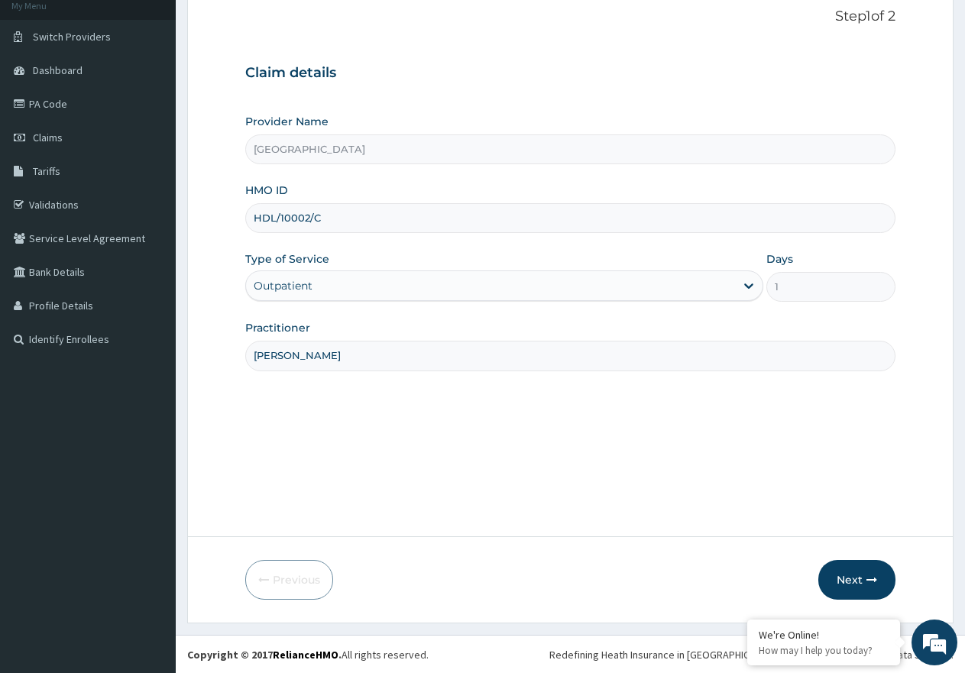
scroll to position [97, 0]
click at [857, 574] on button "Next" at bounding box center [856, 579] width 77 height 40
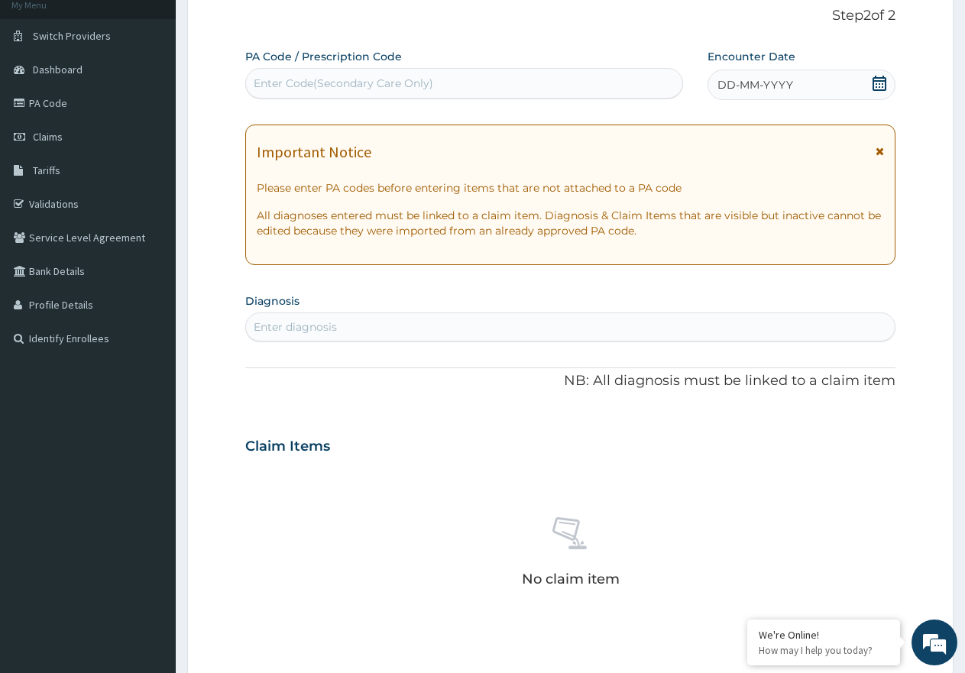
click at [882, 83] on icon at bounding box center [880, 83] width 14 height 15
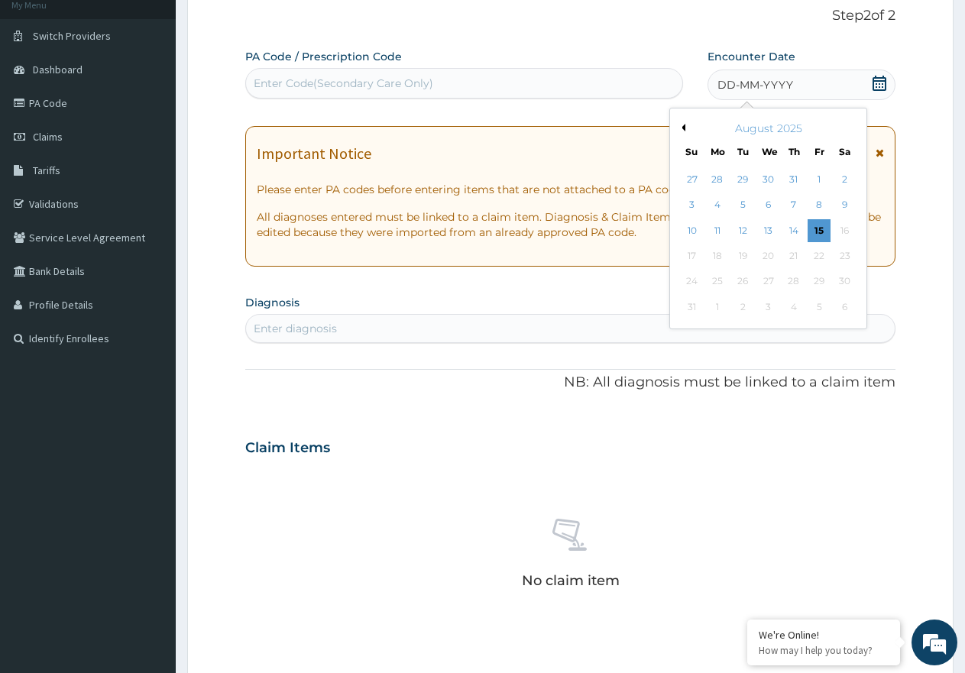
scroll to position [0, 0]
click at [798, 183] on div "31" at bounding box center [793, 179] width 23 height 23
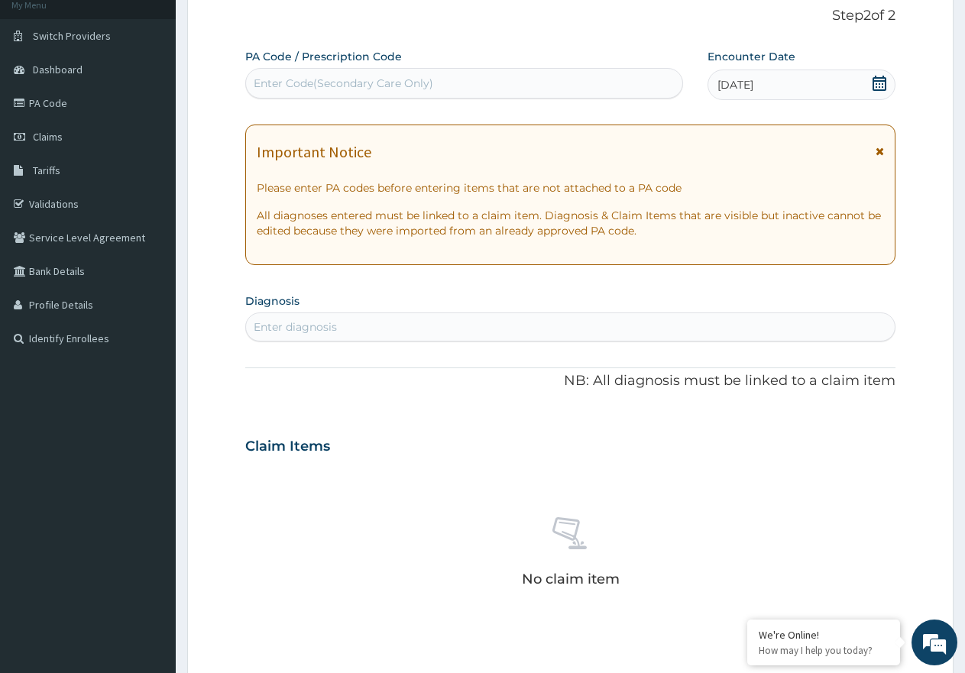
click at [296, 320] on div "Enter diagnosis" at bounding box center [295, 326] width 83 height 15
type input "SEPSIS"
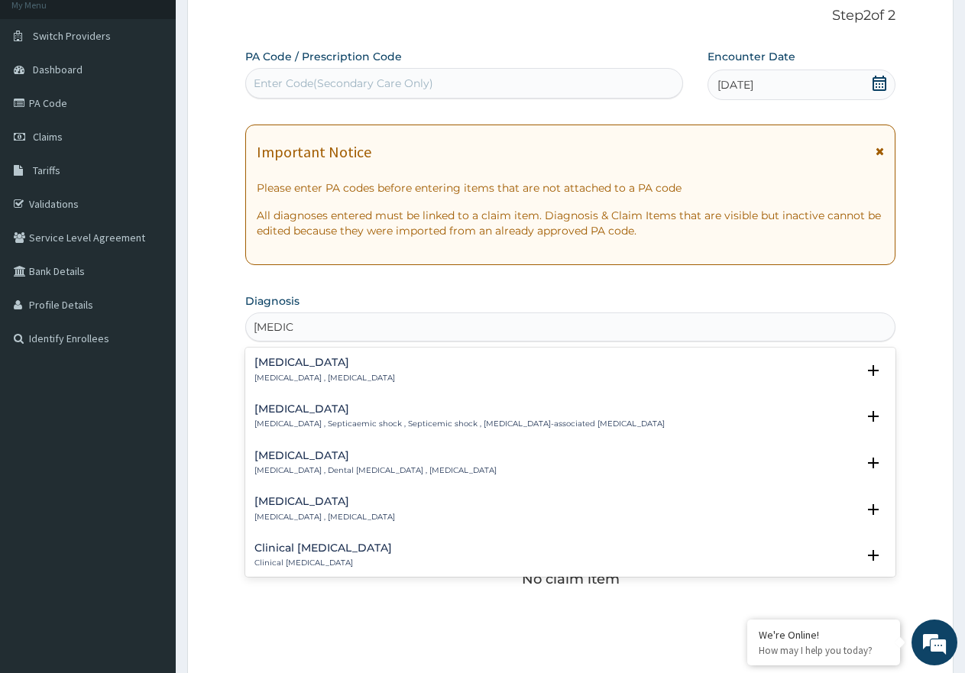
click at [320, 364] on h4 "Sepsis" at bounding box center [324, 362] width 141 height 11
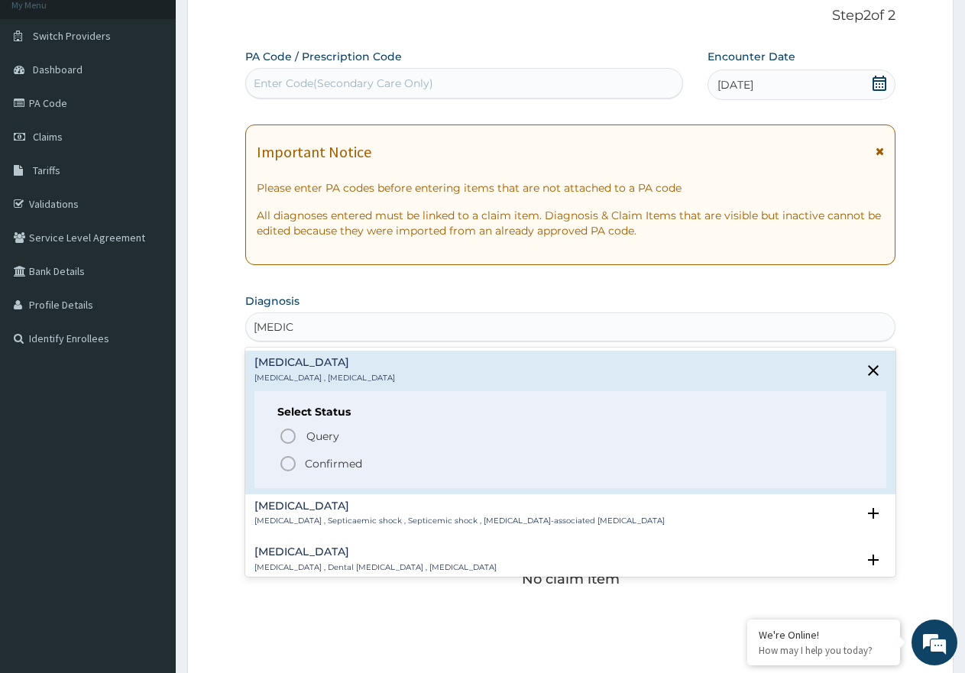
click at [320, 426] on p "Query Query covers suspected (?), Keep in view (kiv), Ruled out (r/o)" at bounding box center [477, 436] width 344 height 21
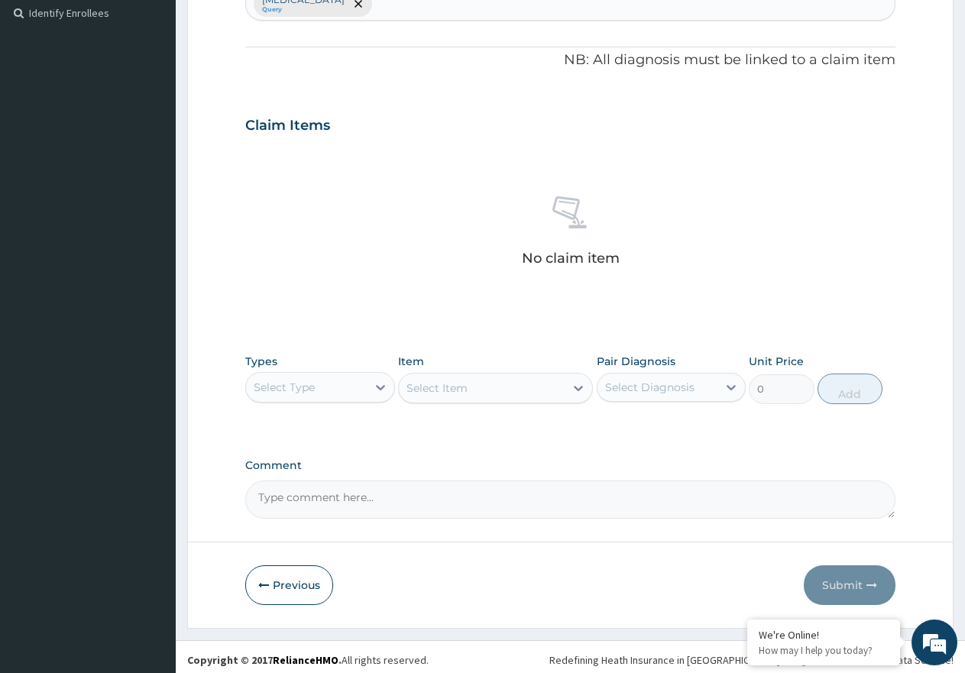
scroll to position [429, 0]
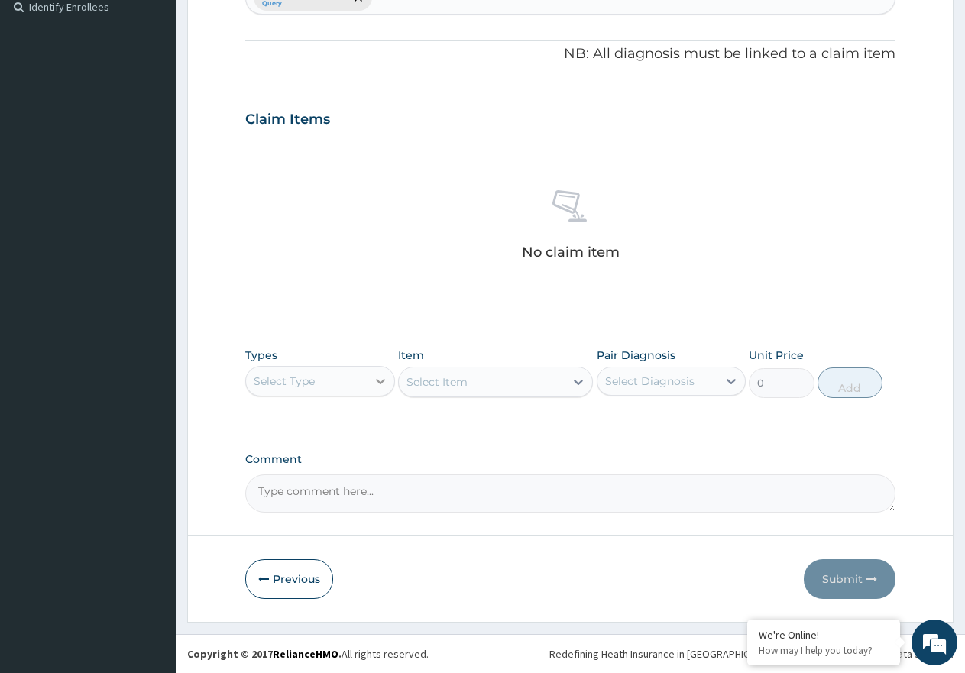
click at [367, 387] on div at bounding box center [381, 382] width 28 height 28
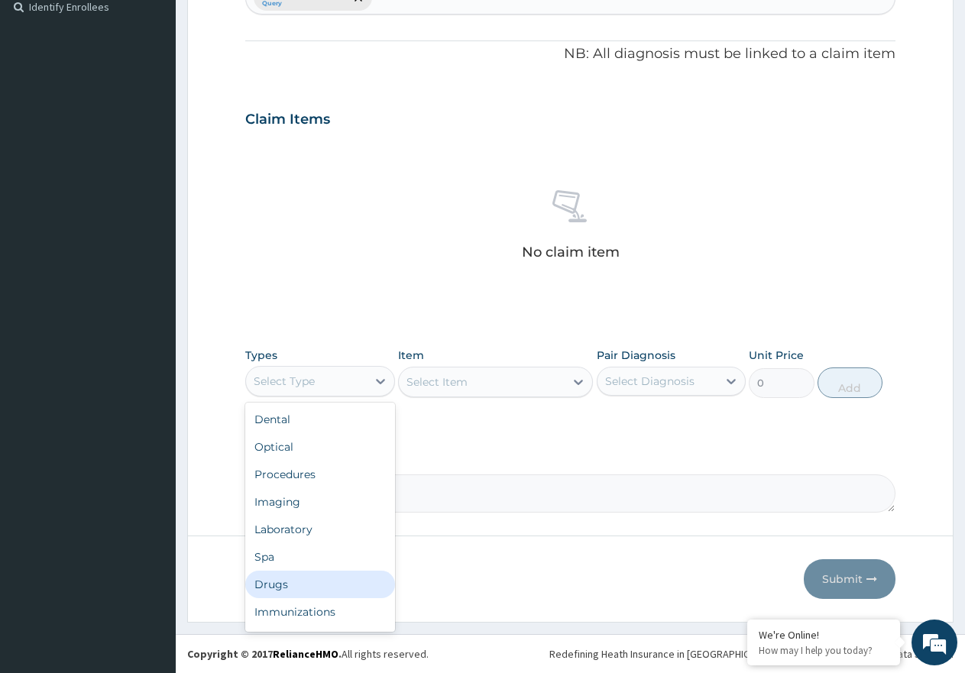
click at [320, 594] on div "Drugs" at bounding box center [320, 585] width 150 height 28
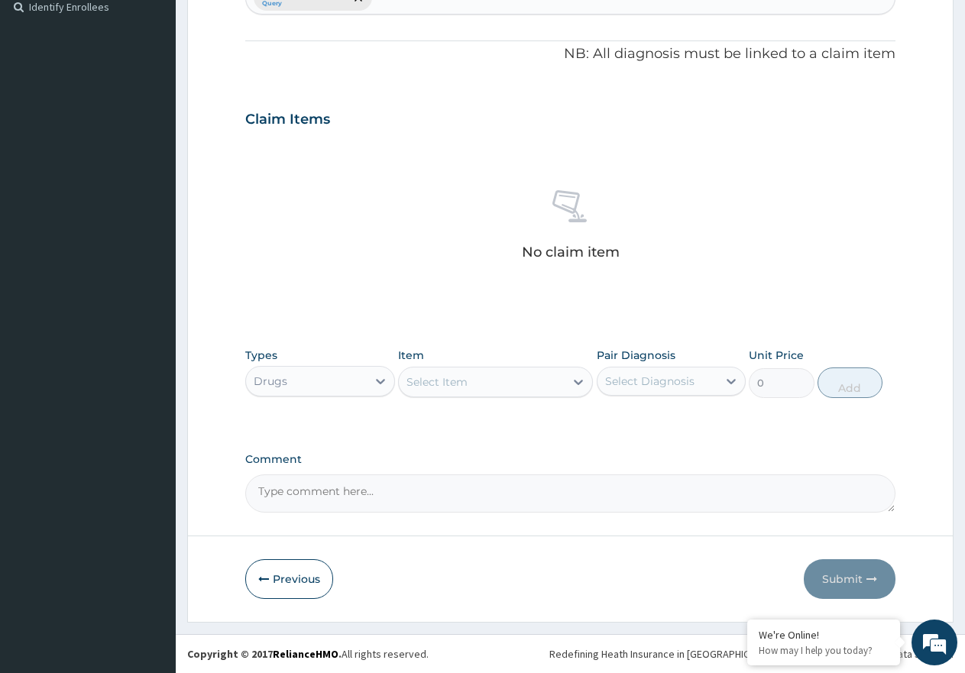
click at [447, 395] on div "Select Item" at bounding box center [495, 382] width 195 height 31
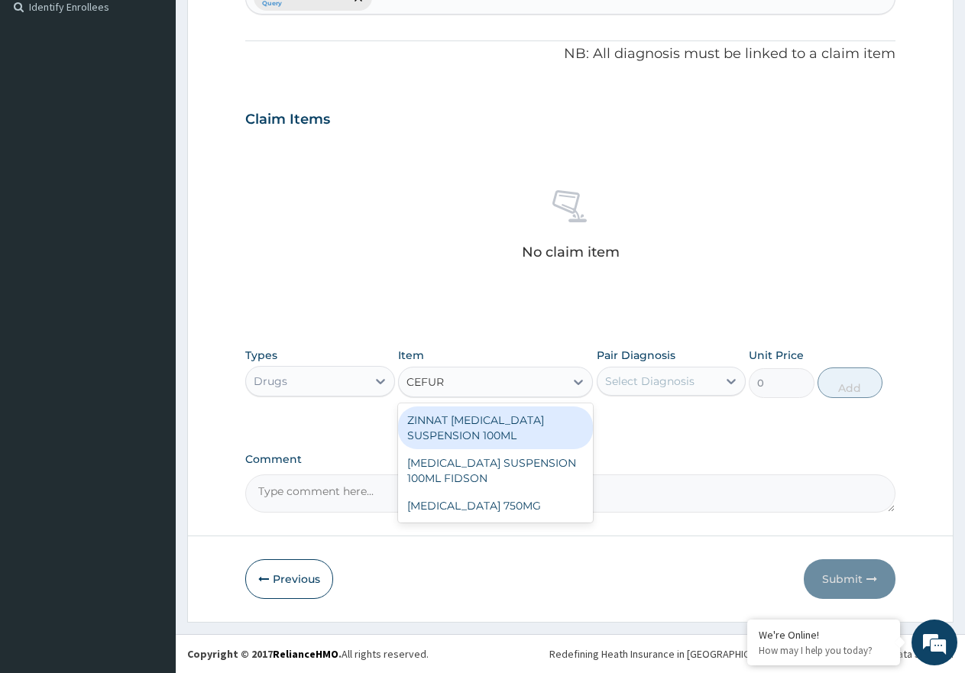
type input "CEFU"
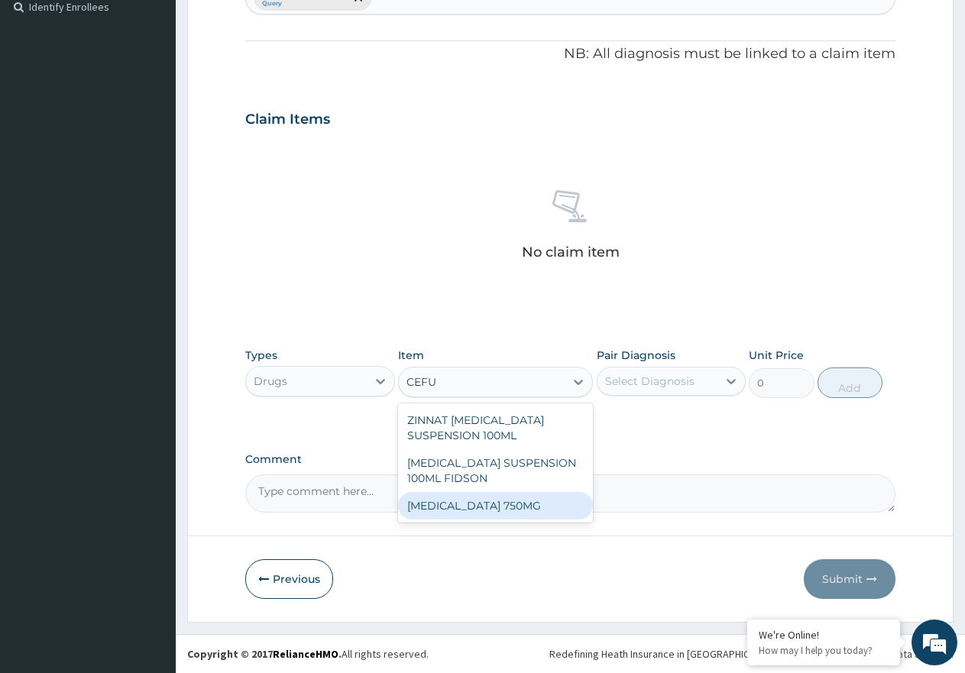
click at [533, 511] on div "[MEDICAL_DATA] 750MG" at bounding box center [495, 506] width 195 height 28
type input "1773.7500000000002"
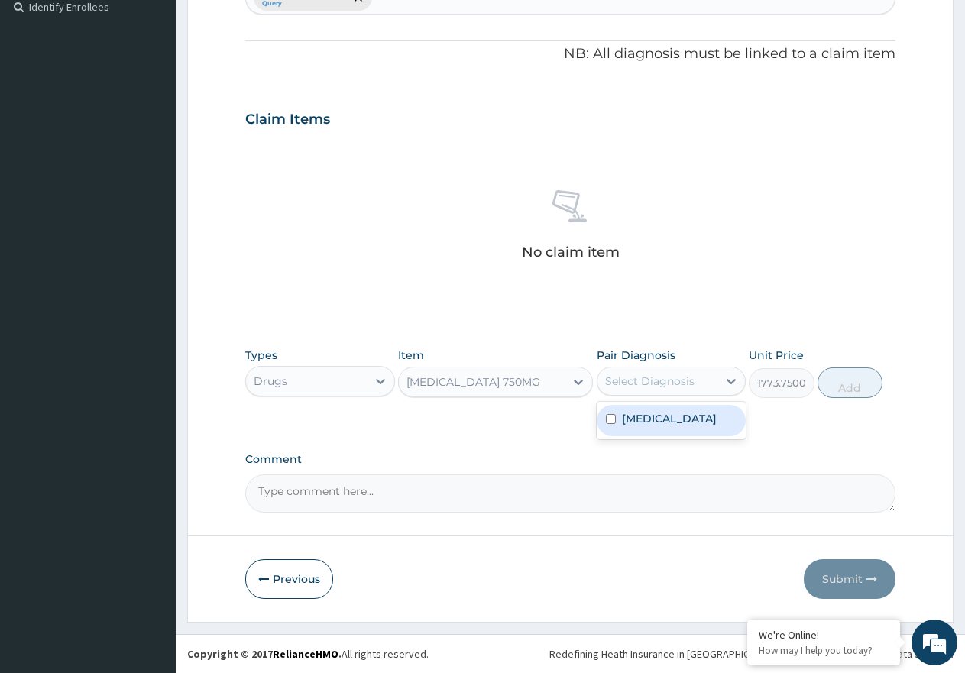
click at [670, 381] on div "Select Diagnosis" at bounding box center [649, 381] width 89 height 15
click at [670, 416] on div "Sepsis" at bounding box center [672, 420] width 150 height 31
checkbox input "true"
click at [843, 386] on button "Add" at bounding box center [850, 383] width 65 height 31
type input "0"
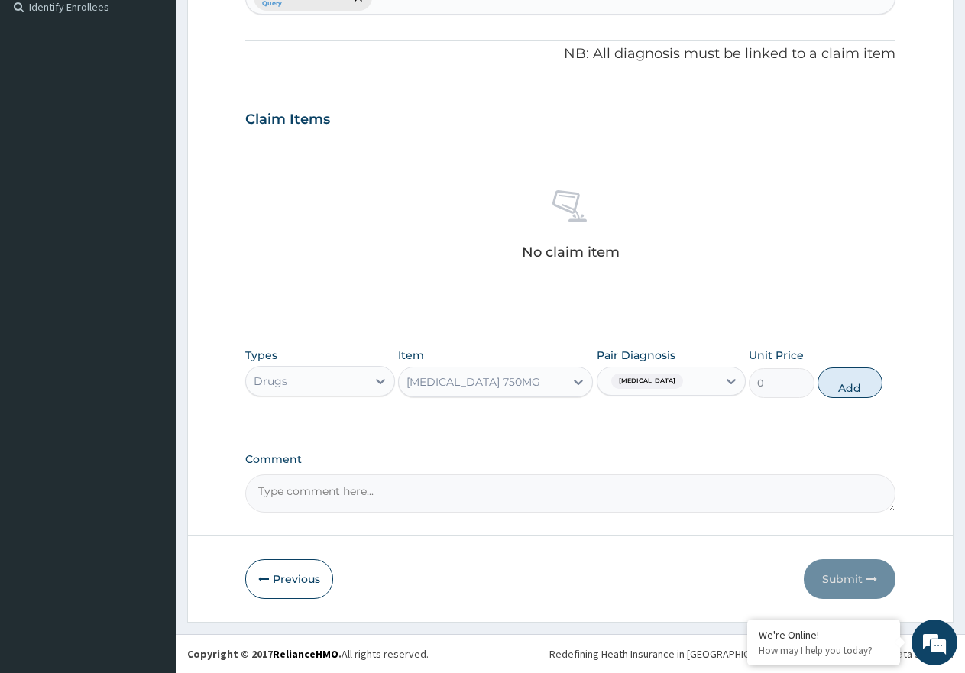
scroll to position [369, 0]
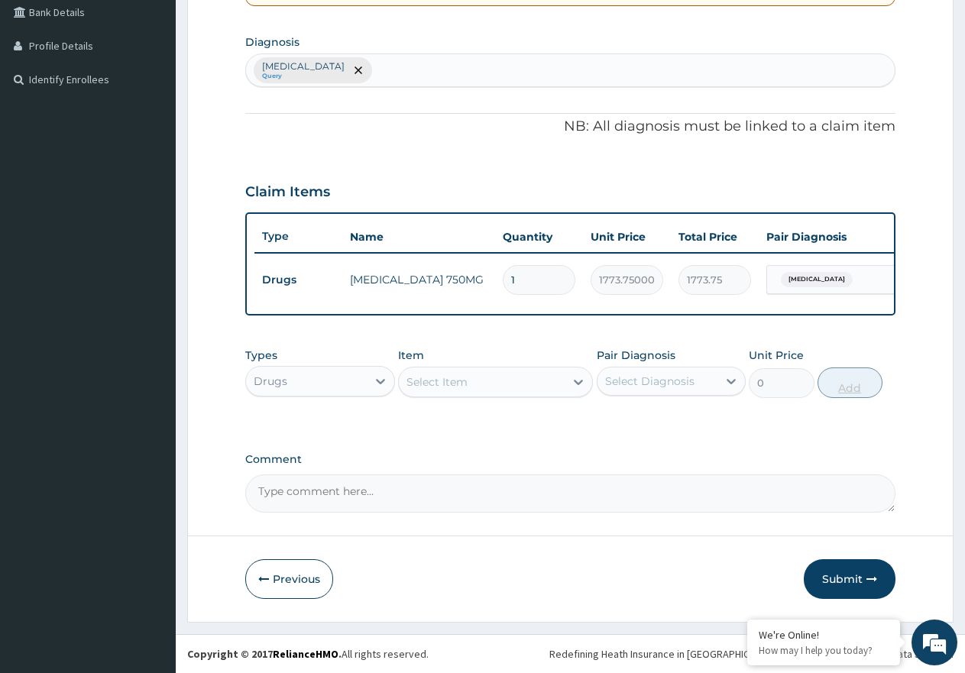
type input "0.00"
type input "5"
type input "8868.75"
type input "0.00"
type input "2"
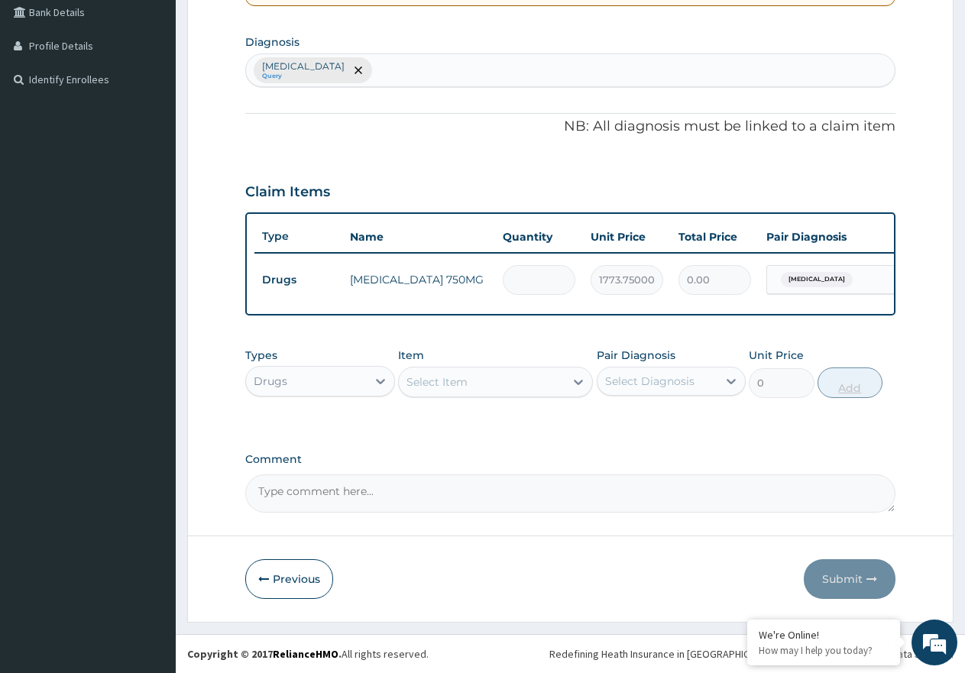
type input "3547.50"
type input "2"
click at [838, 576] on button "Submit" at bounding box center [850, 579] width 92 height 40
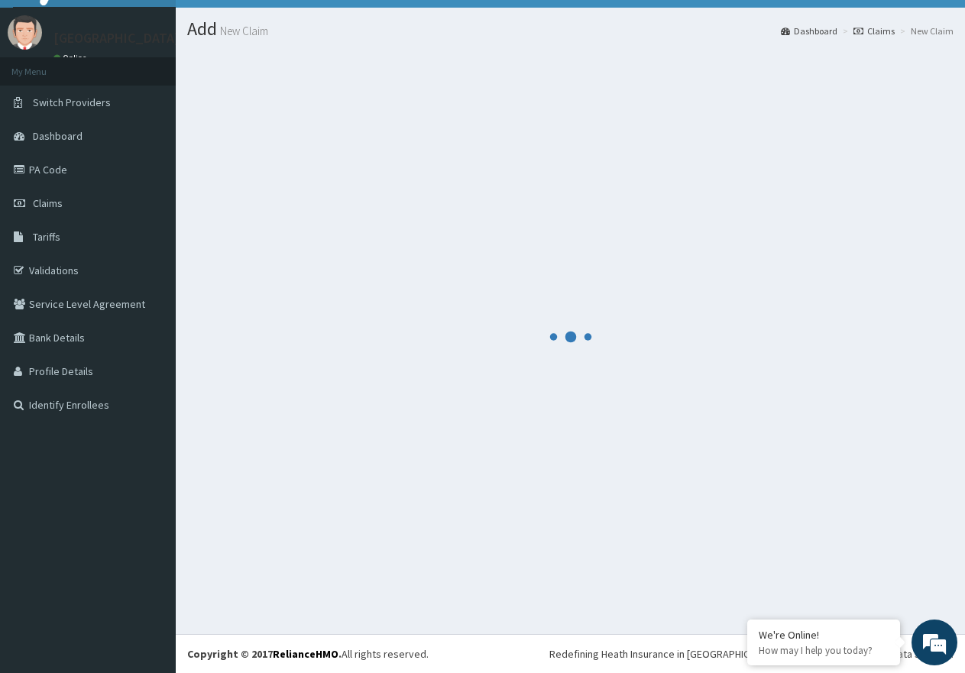
scroll to position [31, 0]
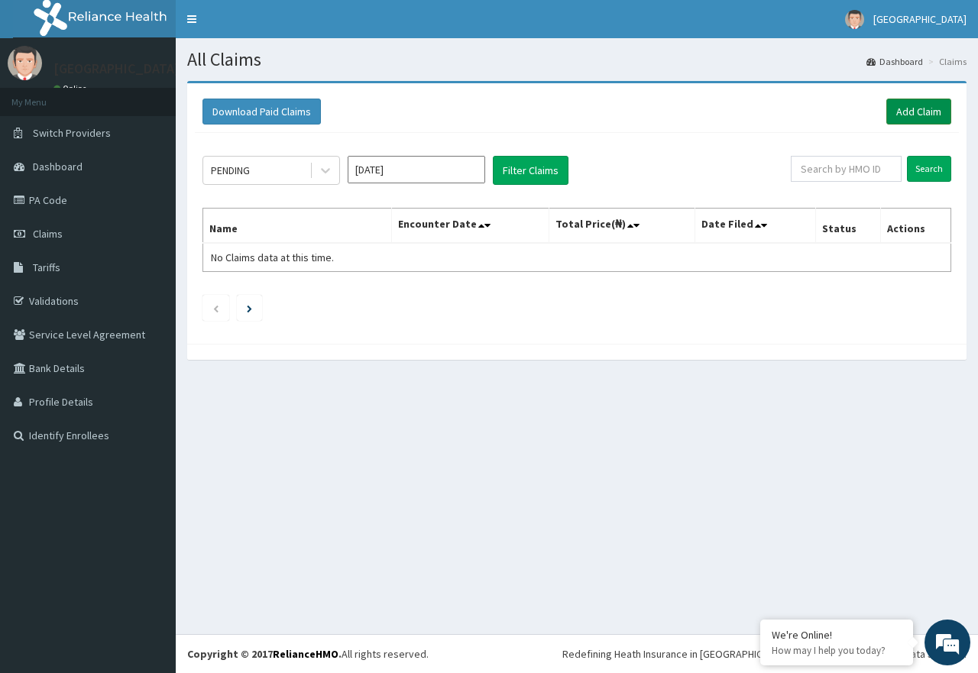
click at [912, 108] on link "Add Claim" at bounding box center [918, 112] width 65 height 26
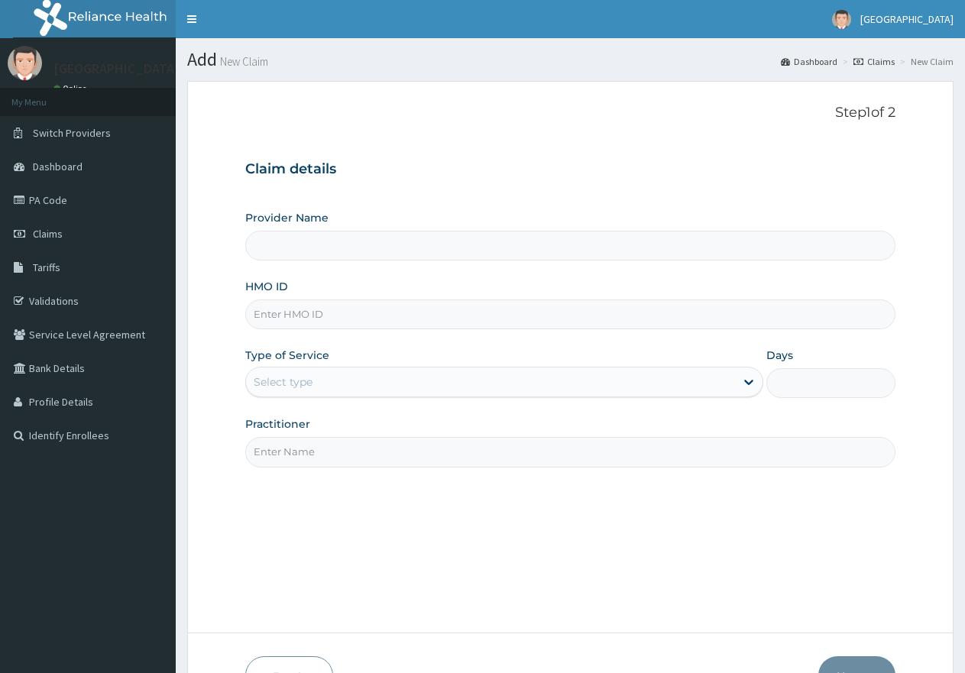
type input "[GEOGRAPHIC_DATA]"
paste input "HDL/10002/A"
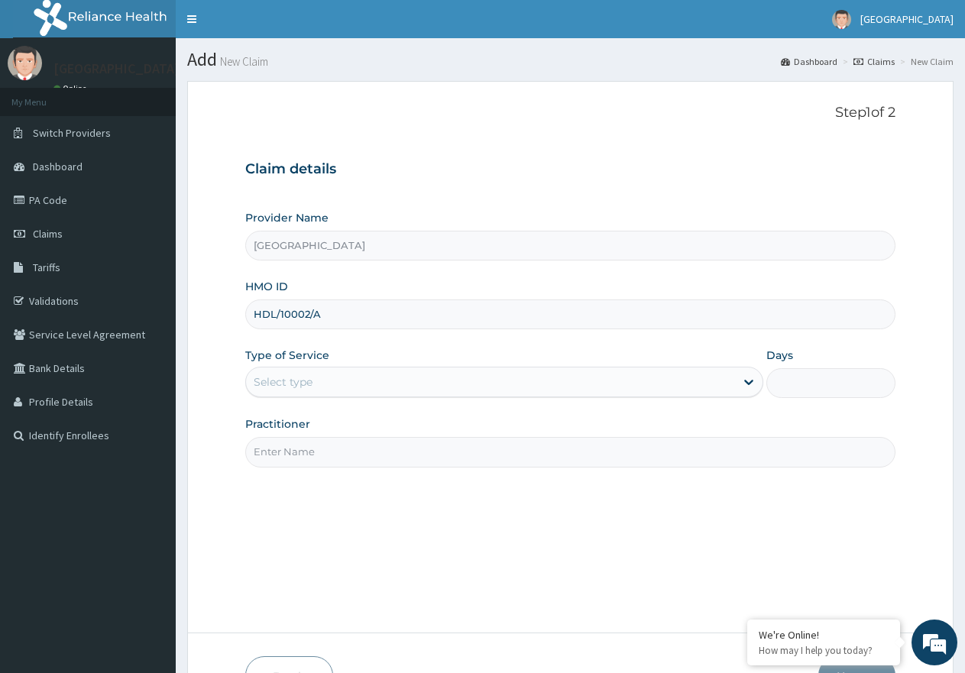
type input "HDL/10002/A"
click at [370, 387] on div "Select type" at bounding box center [490, 382] width 488 height 24
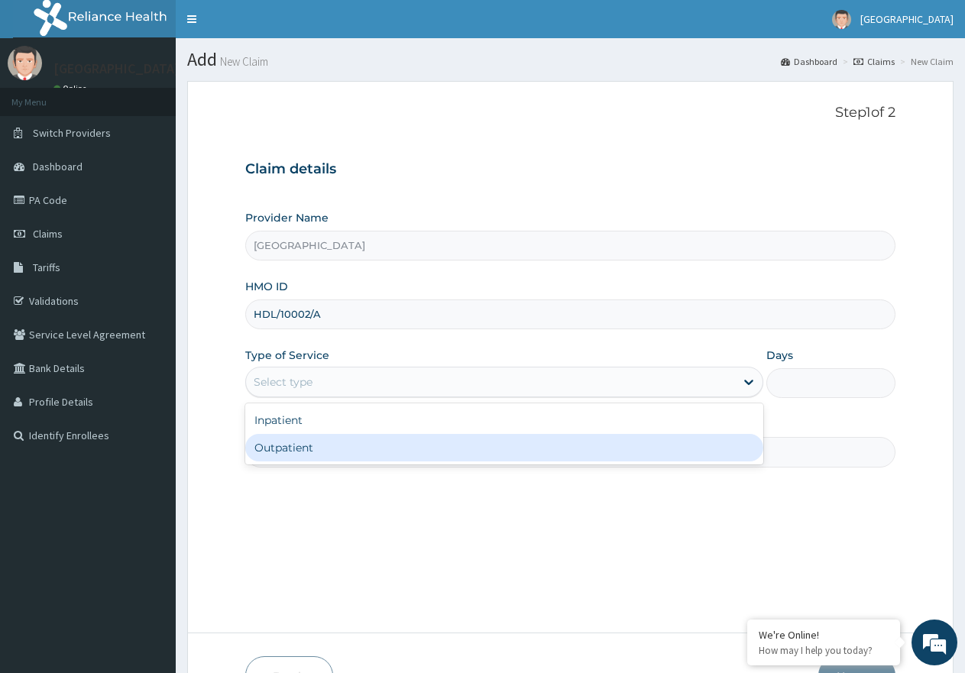
click at [330, 445] on div "Outpatient" at bounding box center [503, 448] width 517 height 28
type input "1"
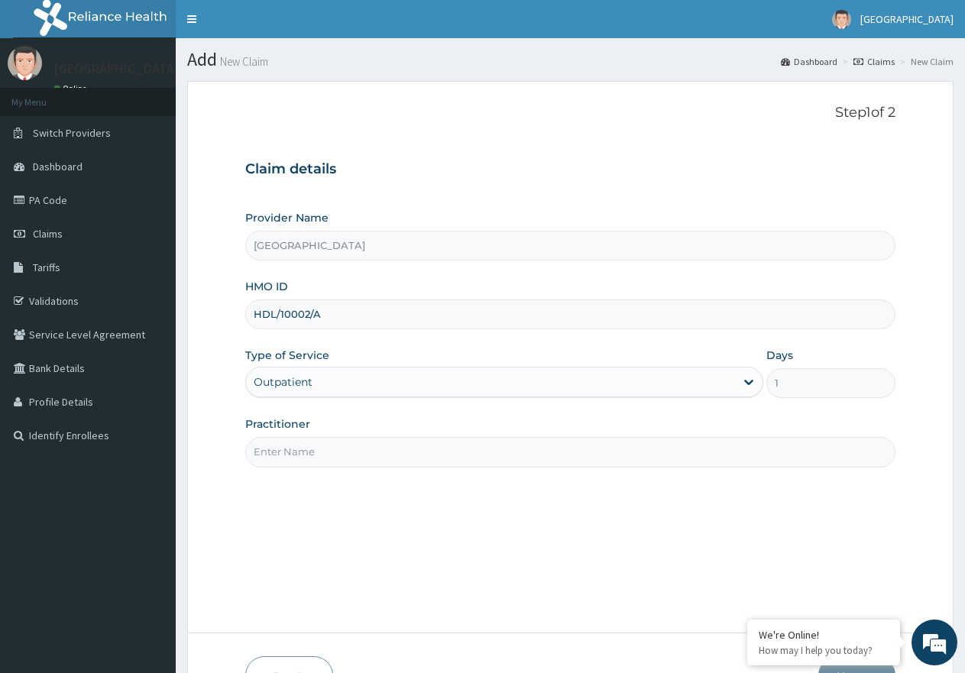
drag, startPoint x: 324, startPoint y: 447, endPoint x: 327, endPoint y: 464, distance: 17.1
click at [324, 448] on input "Practitioner" at bounding box center [570, 452] width 650 height 30
type input "[PERSON_NAME]"
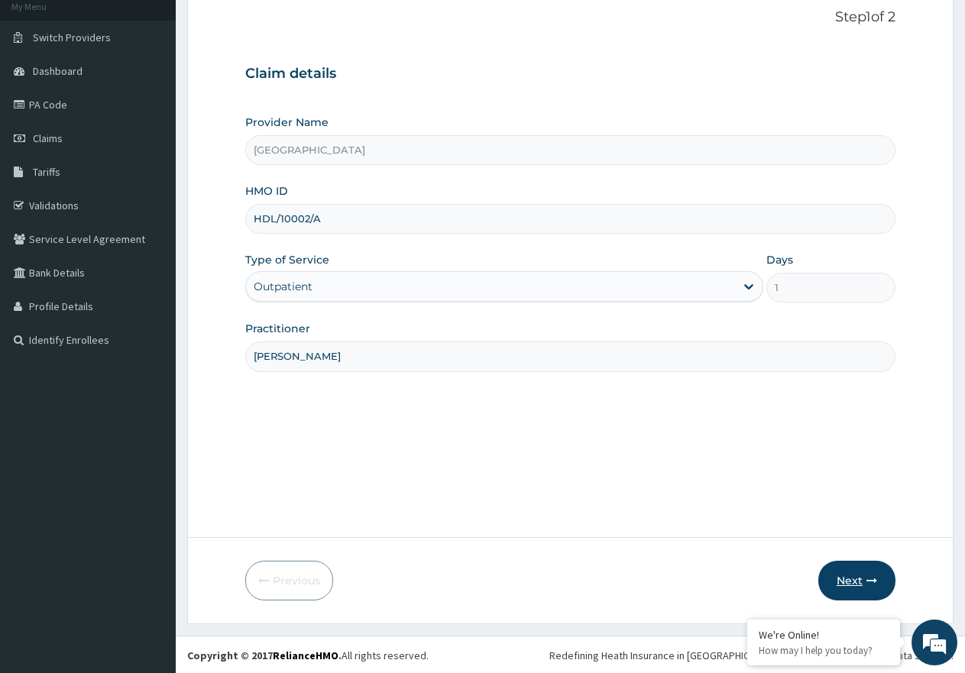
scroll to position [97, 0]
click at [856, 575] on button "Next" at bounding box center [856, 579] width 77 height 40
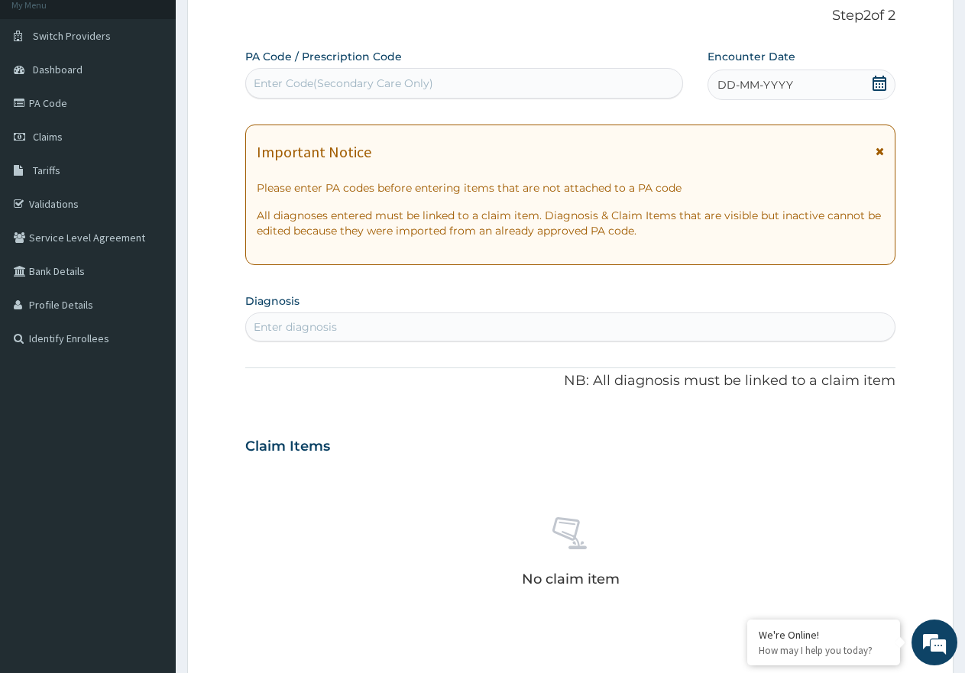
click at [877, 88] on icon at bounding box center [879, 83] width 15 height 15
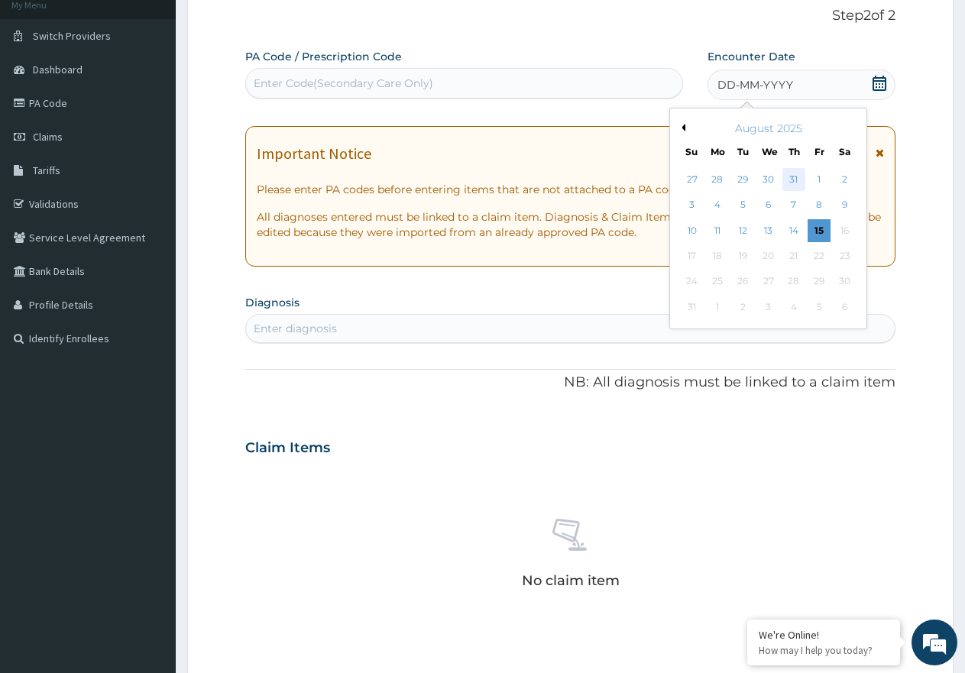
click at [790, 178] on div "31" at bounding box center [793, 179] width 23 height 23
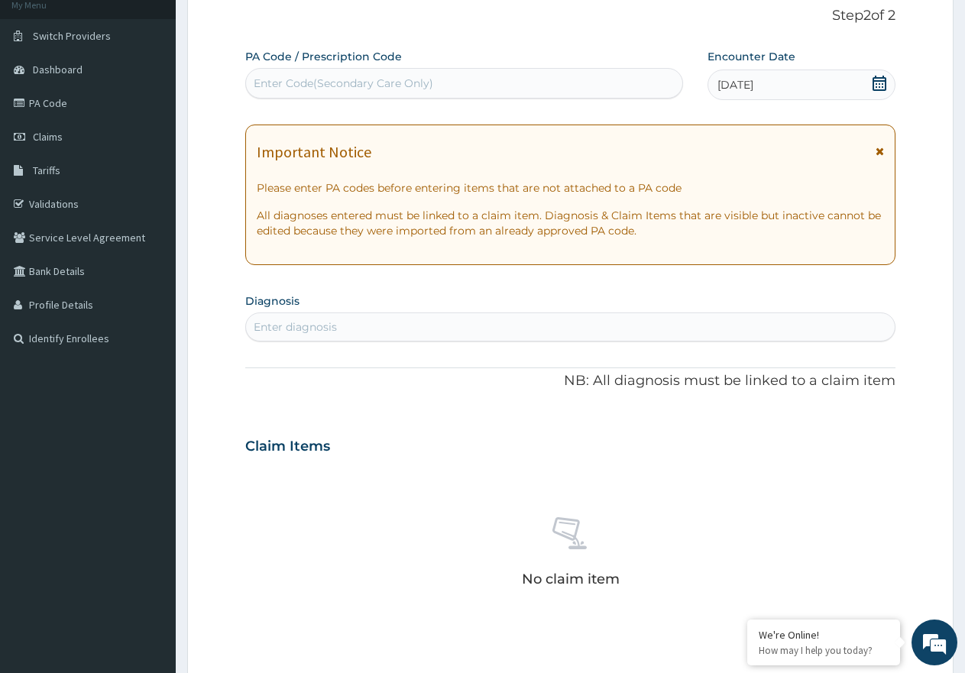
click at [393, 325] on div "Enter diagnosis" at bounding box center [570, 327] width 649 height 24
type input "ANTHRAX"
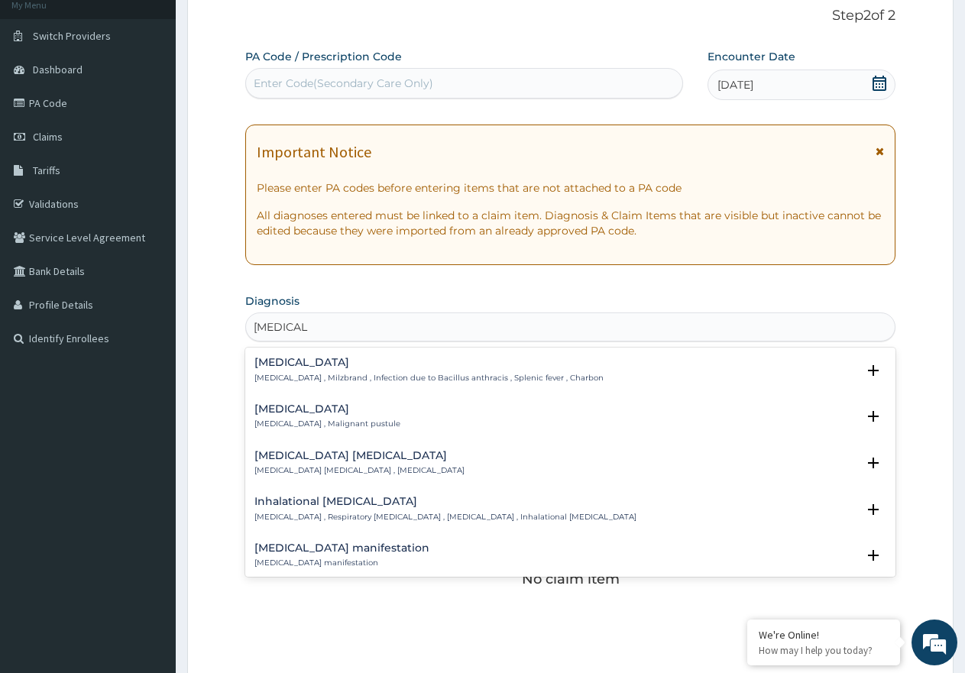
click at [313, 417] on div "Cutaneous anthrax Cutaneous anthrax , Malignant pustule" at bounding box center [327, 416] width 146 height 27
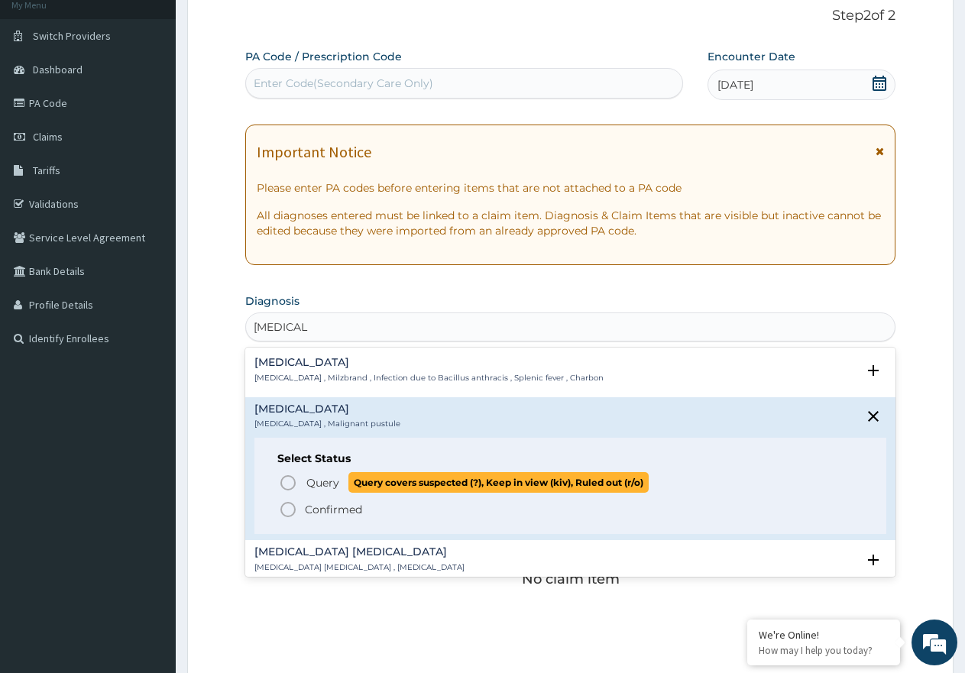
click at [327, 486] on span "Query" at bounding box center [322, 482] width 33 height 15
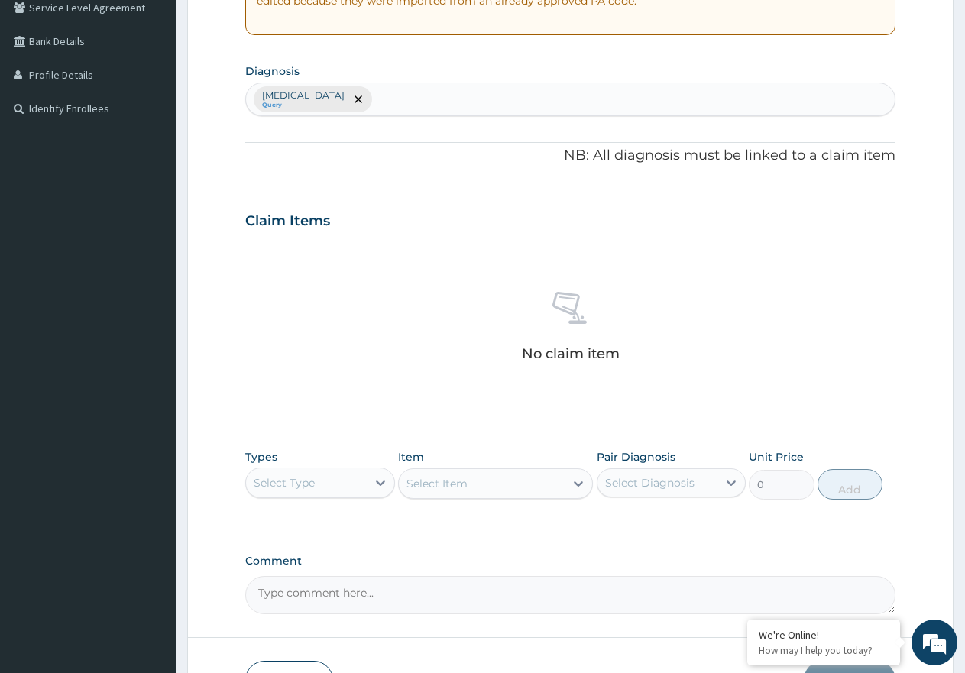
scroll to position [403, 0]
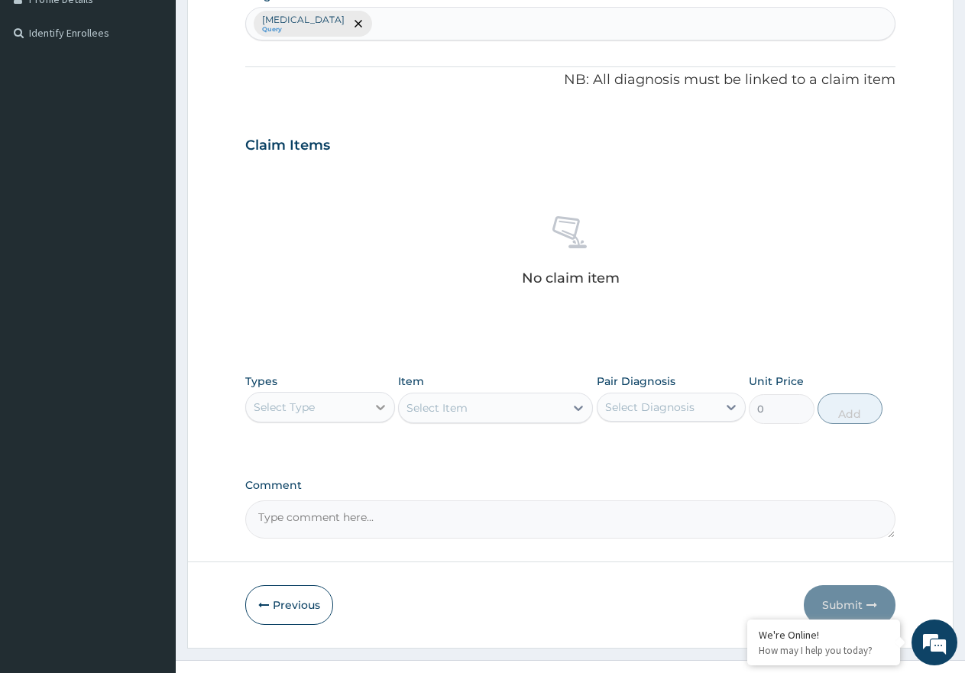
click at [372, 404] on div at bounding box center [381, 407] width 28 height 28
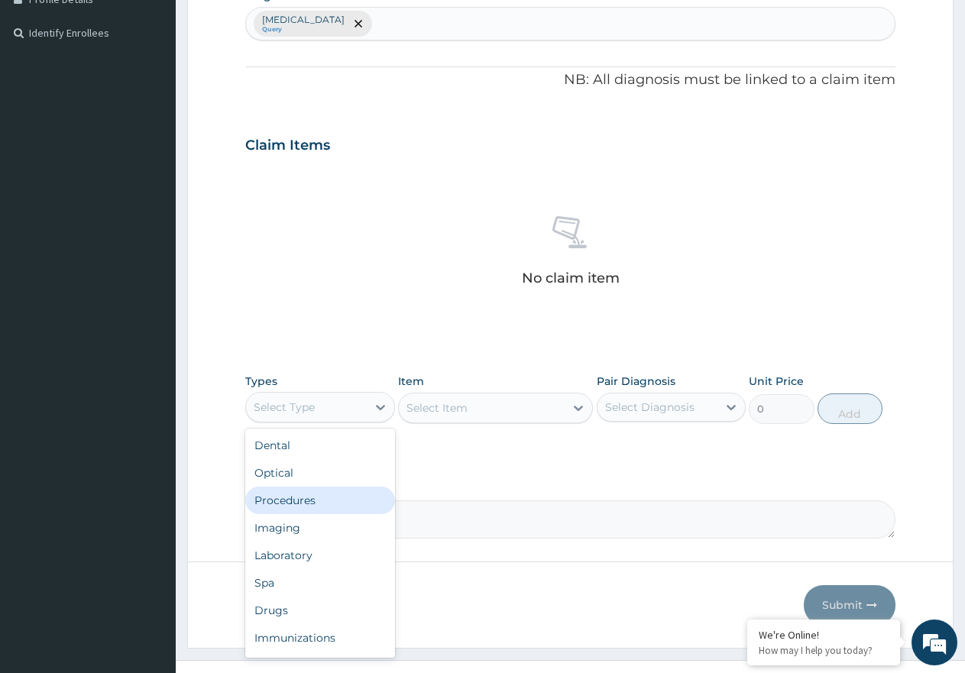
click at [348, 501] on div "Procedures" at bounding box center [320, 501] width 150 height 28
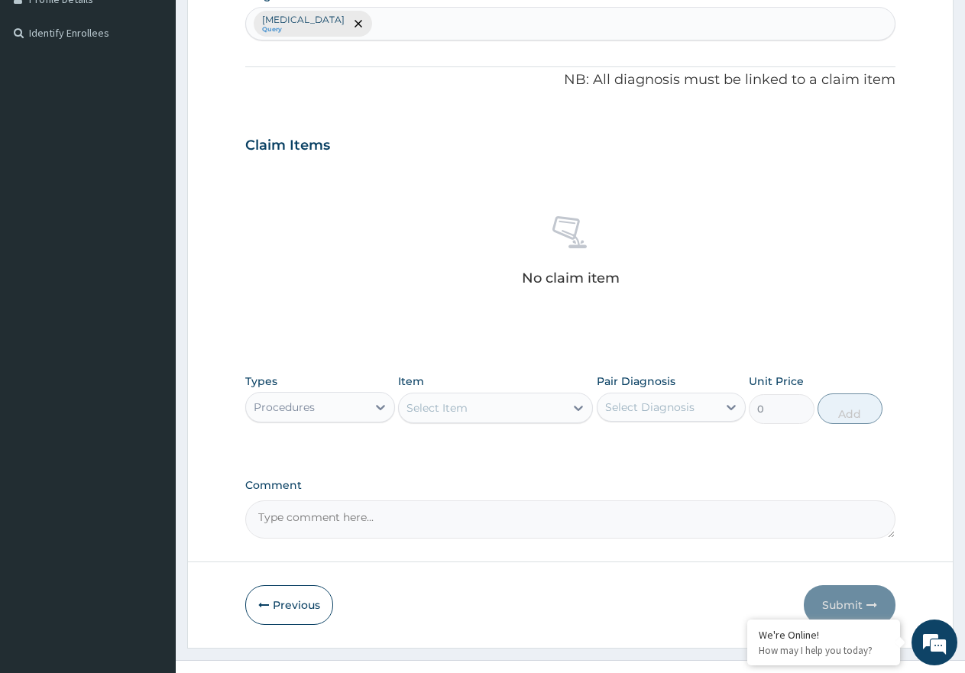
click at [475, 403] on div "Select Item" at bounding box center [482, 408] width 166 height 24
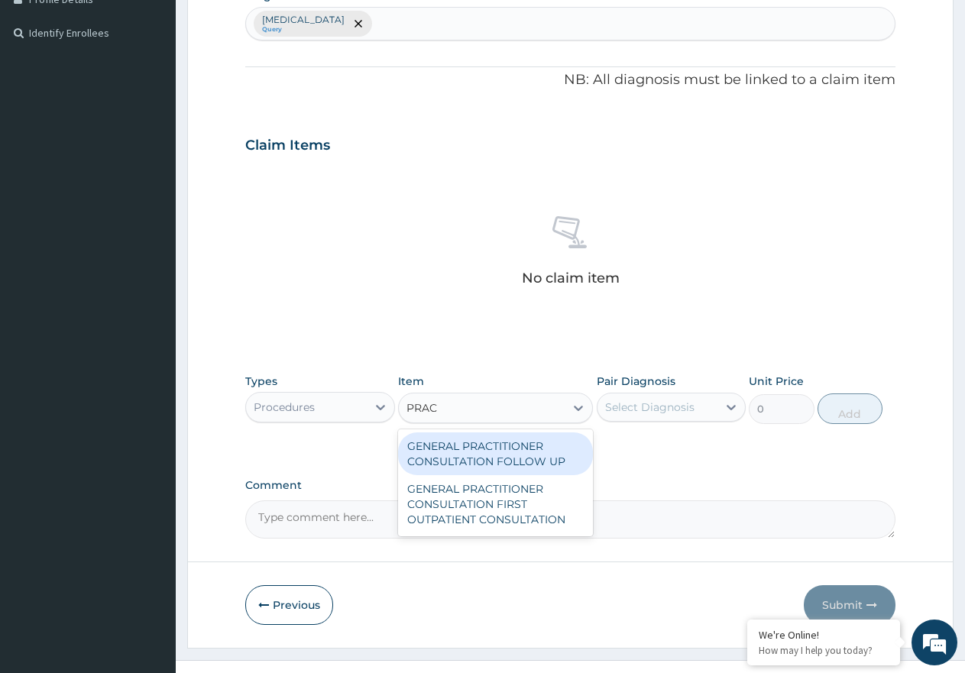
type input "PRACT"
click at [536, 457] on div "GENERAL PRACTITIONER CONSULTATION FOLLOW UP" at bounding box center [495, 453] width 195 height 43
type input "2365"
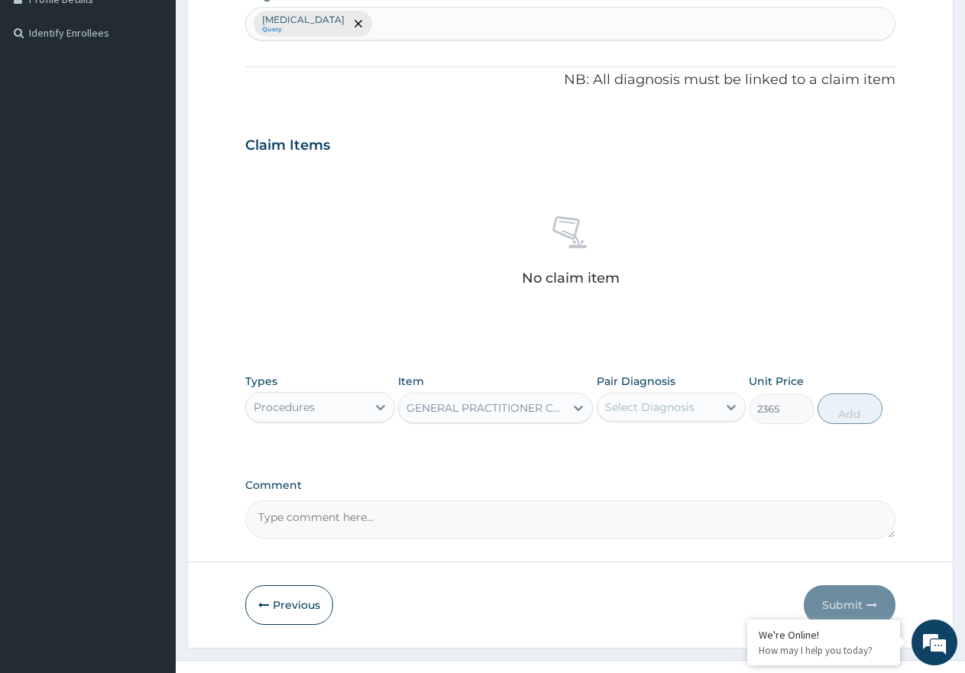
drag, startPoint x: 657, startPoint y: 402, endPoint x: 682, endPoint y: 417, distance: 28.8
click at [659, 402] on div "Select Diagnosis" at bounding box center [649, 407] width 89 height 15
click at [698, 441] on label "Cutaneous anthrax" at bounding box center [669, 444] width 95 height 15
checkbox input "true"
click at [860, 408] on button "Add" at bounding box center [850, 408] width 65 height 31
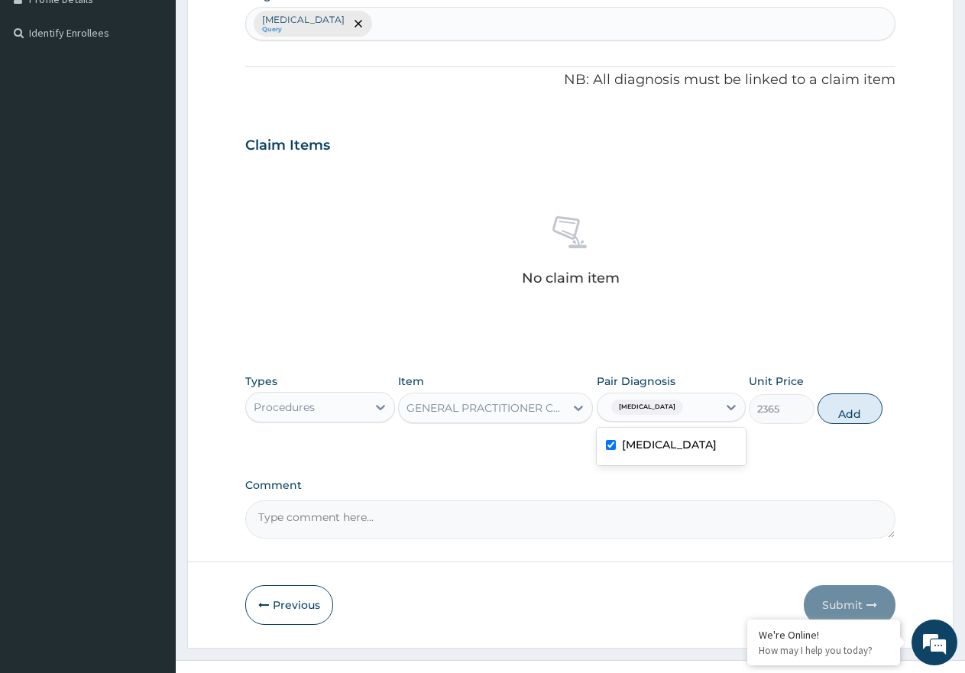
type input "0"
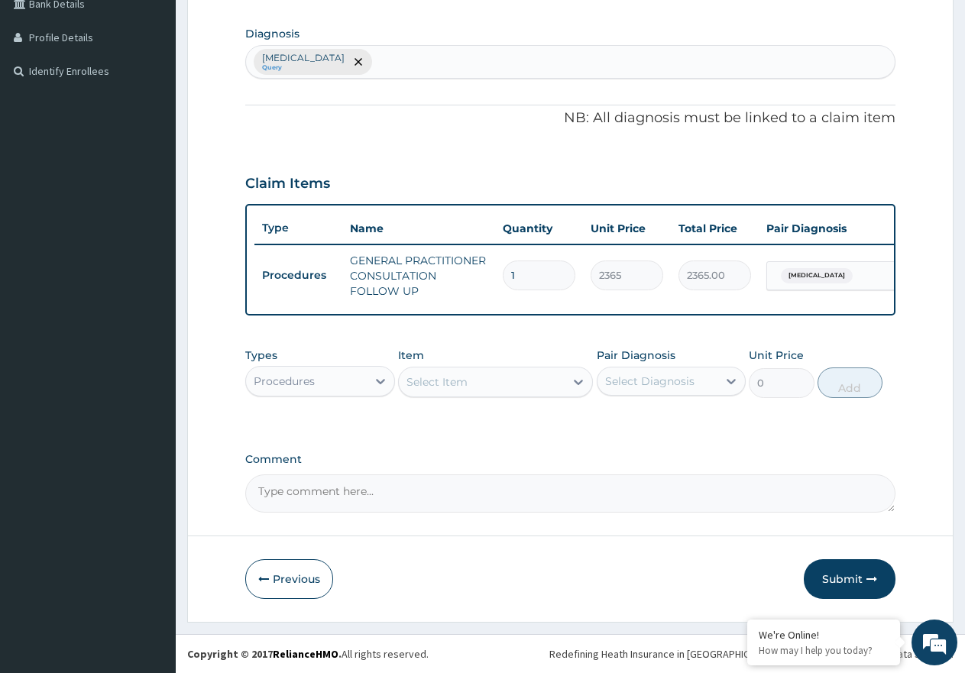
scroll to position [377, 0]
click at [324, 378] on div "Procedures" at bounding box center [306, 381] width 121 height 24
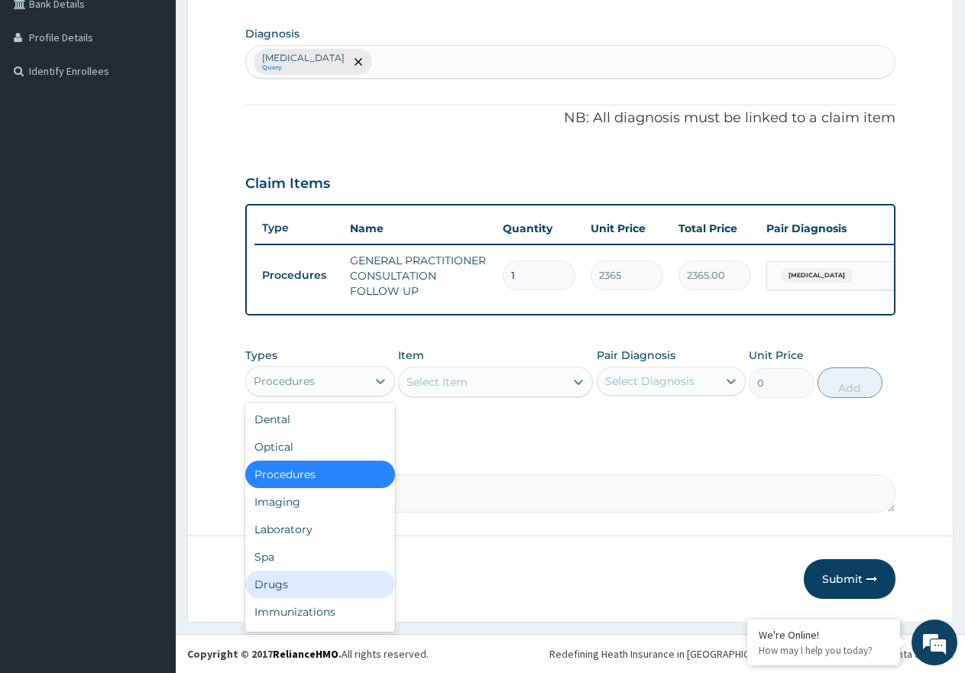
drag, startPoint x: 286, startPoint y: 591, endPoint x: 374, endPoint y: 601, distance: 89.3
click at [288, 594] on div "Drugs" at bounding box center [320, 585] width 150 height 28
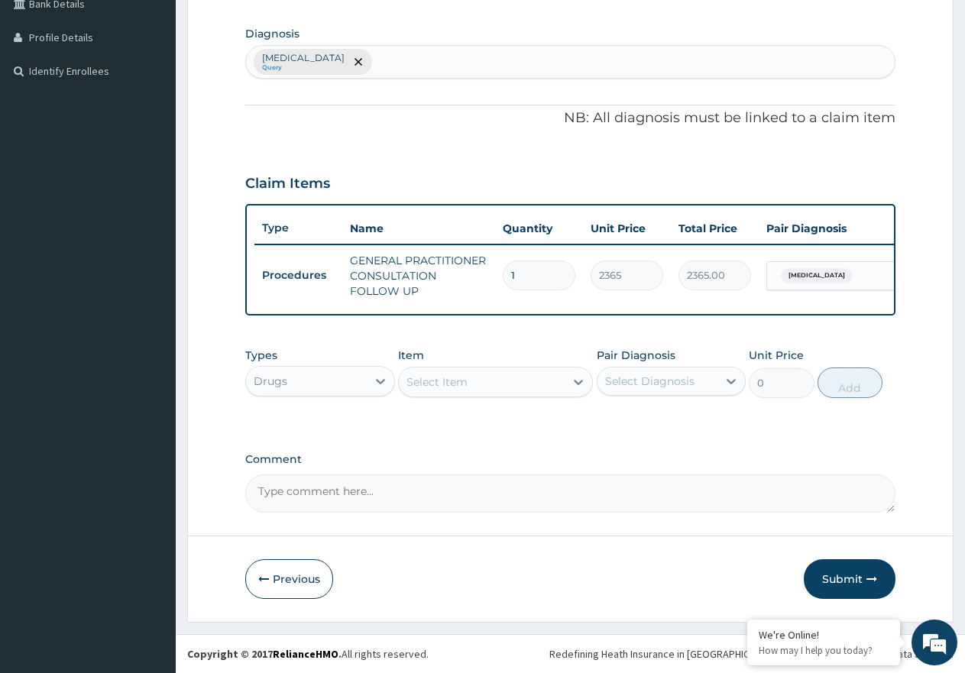
click at [507, 389] on div "Select Item" at bounding box center [482, 382] width 166 height 24
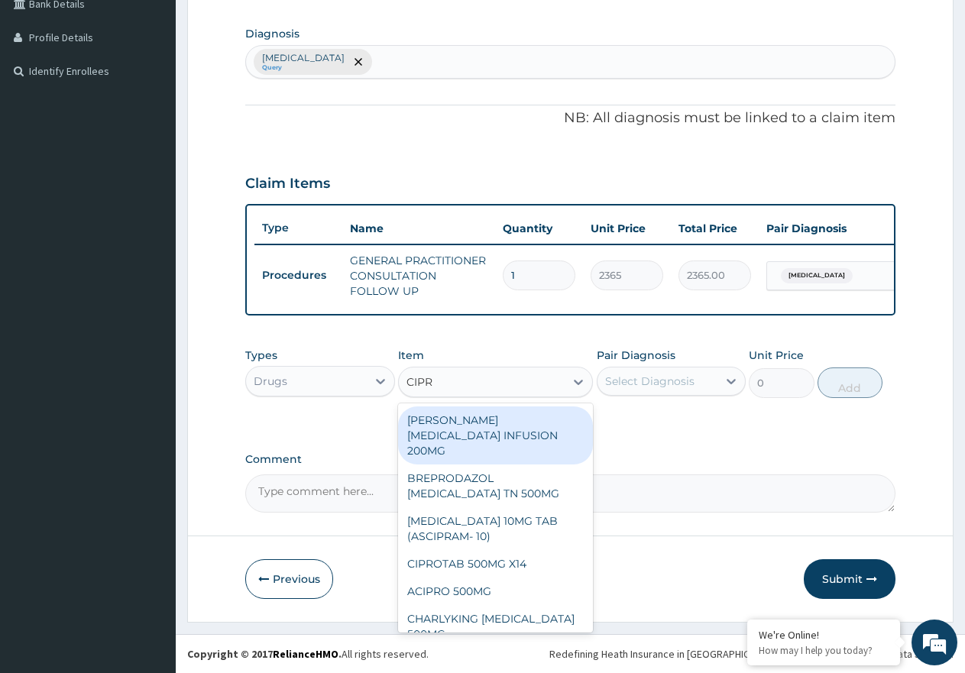
type input "CIPRO"
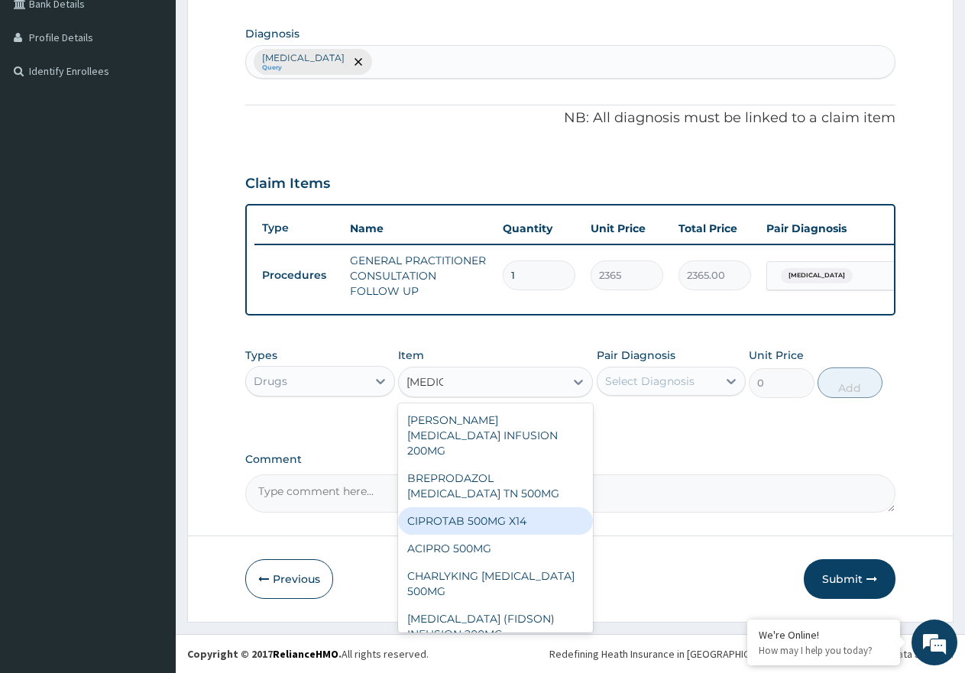
drag, startPoint x: 512, startPoint y: 523, endPoint x: 523, endPoint y: 519, distance: 12.1
click at [513, 523] on div "CIPROTAB 500MG X14" at bounding box center [495, 521] width 195 height 28
type input "319.275"
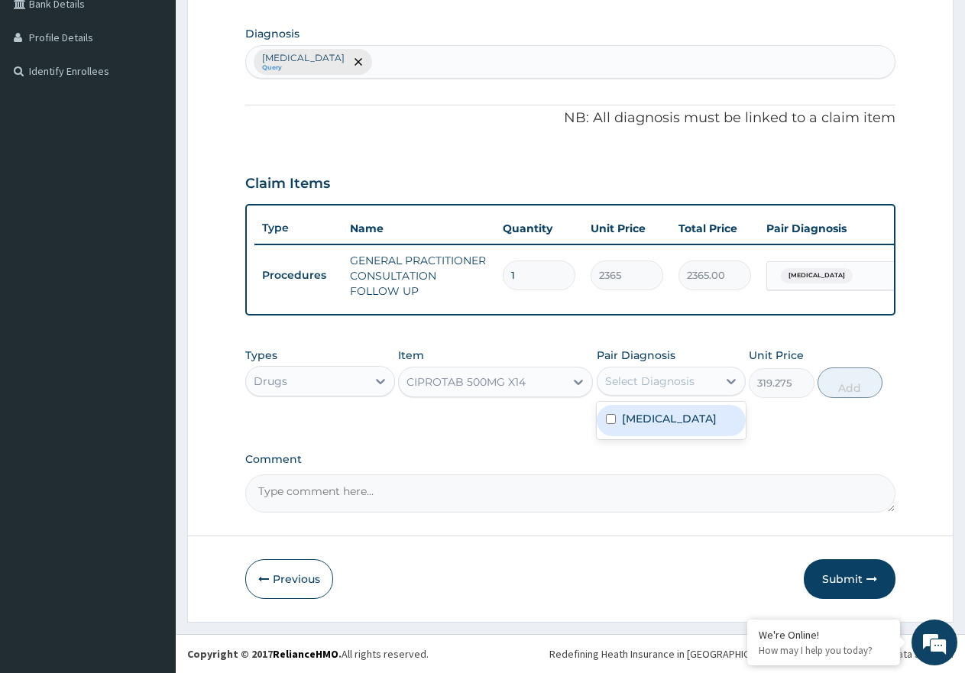
click at [629, 377] on div "Select Diagnosis" at bounding box center [649, 381] width 89 height 15
drag, startPoint x: 653, startPoint y: 422, endPoint x: 663, endPoint y: 420, distance: 10.8
click at [654, 422] on label "Cutaneous anthrax" at bounding box center [669, 418] width 95 height 15
checkbox input "true"
click at [838, 376] on button "Add" at bounding box center [850, 383] width 65 height 31
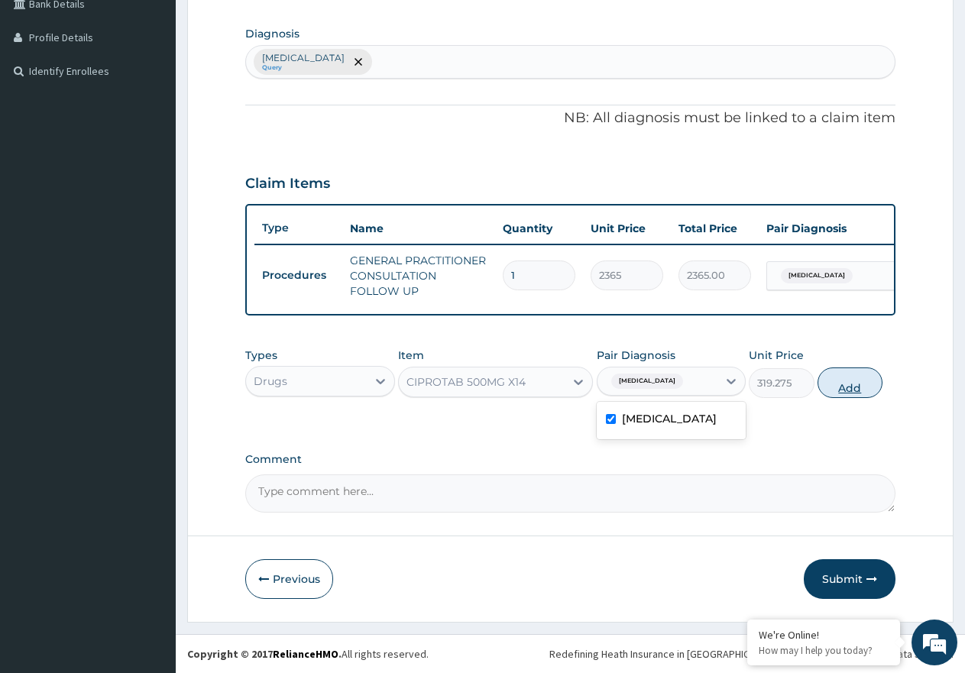
type input "0"
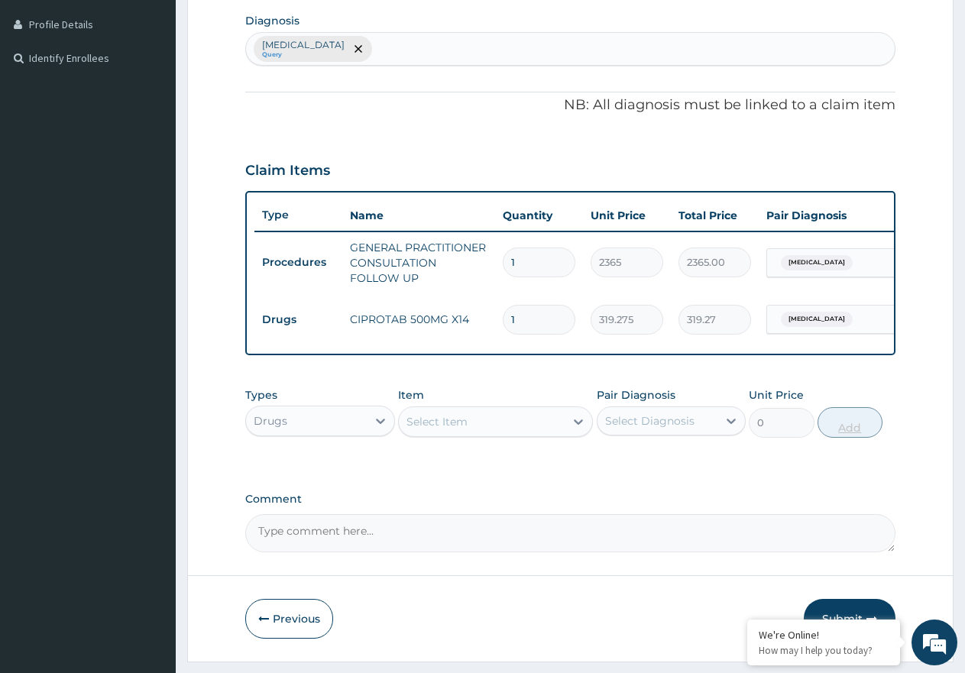
type input "10"
type input "3192.75"
type input "10"
click at [431, 429] on div "Select Item" at bounding box center [436, 421] width 61 height 15
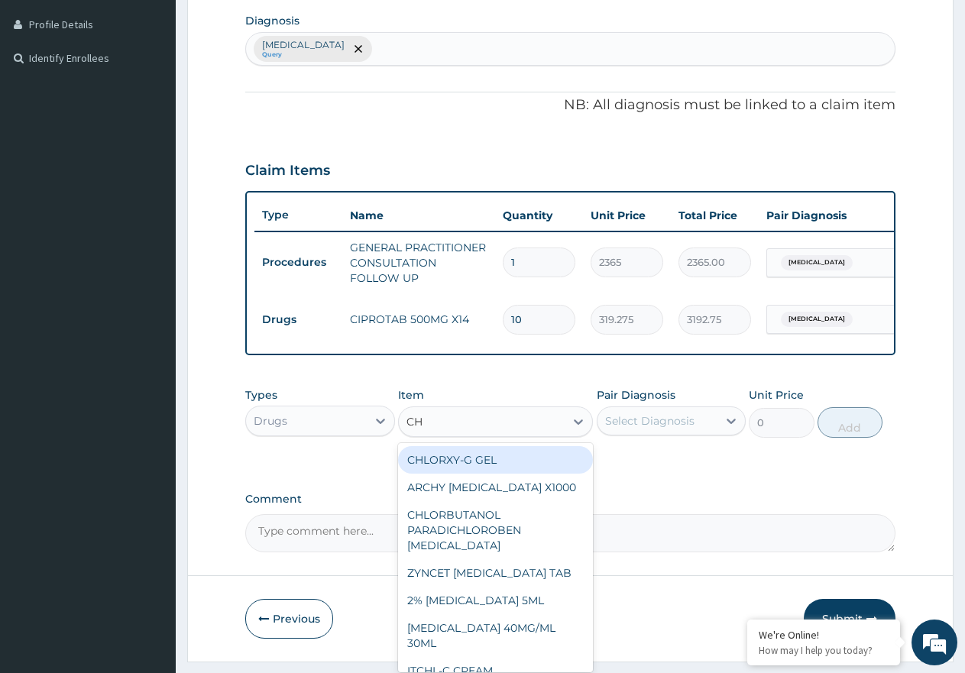
type input "CHY"
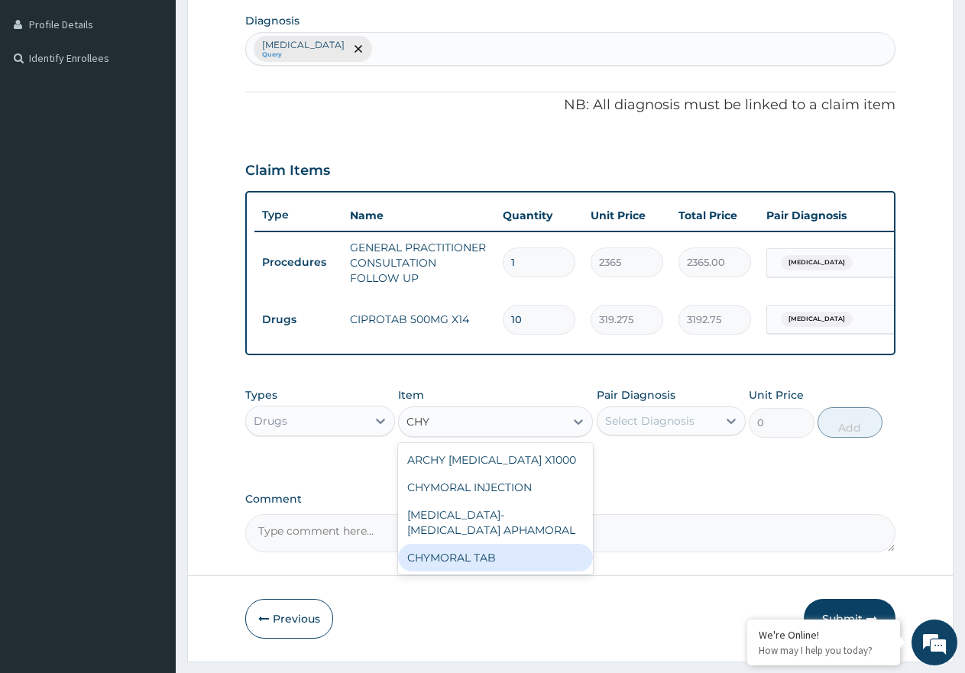
click at [509, 568] on div "CHYMORAL TAB" at bounding box center [495, 558] width 195 height 28
type input "65.03750000000001"
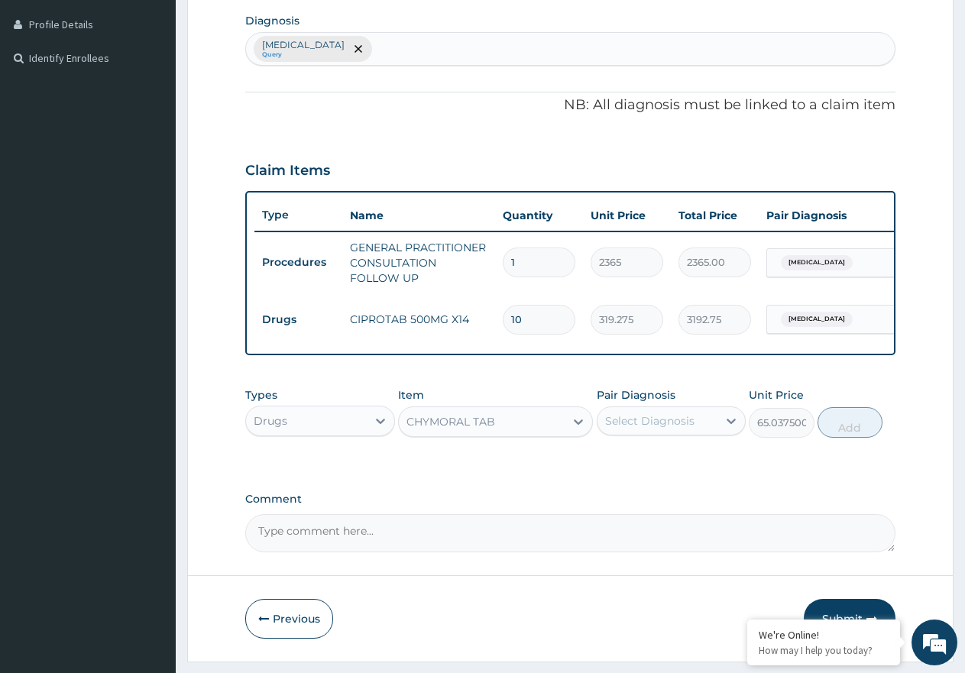
click at [639, 429] on div "Select Diagnosis" at bounding box center [649, 420] width 89 height 15
drag, startPoint x: 647, startPoint y: 476, endPoint x: 785, endPoint y: 449, distance: 140.3
click at [658, 466] on label "Cutaneous anthrax" at bounding box center [669, 458] width 95 height 15
checkbox input "true"
drag, startPoint x: 855, startPoint y: 431, endPoint x: 848, endPoint y: 439, distance: 10.9
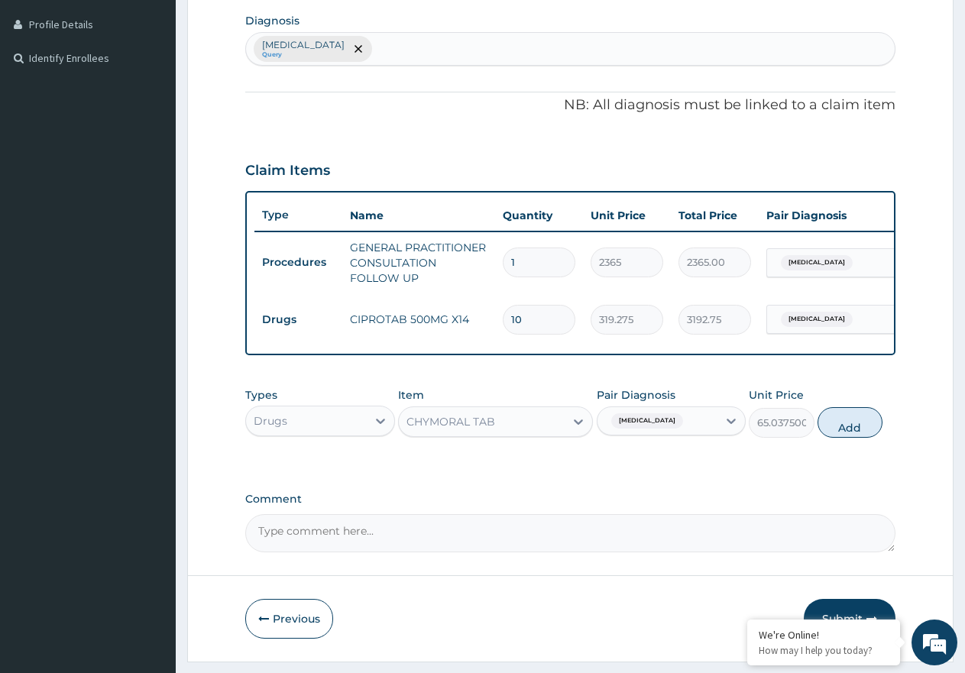
click at [855, 432] on button "Add" at bounding box center [850, 422] width 65 height 31
type input "0"
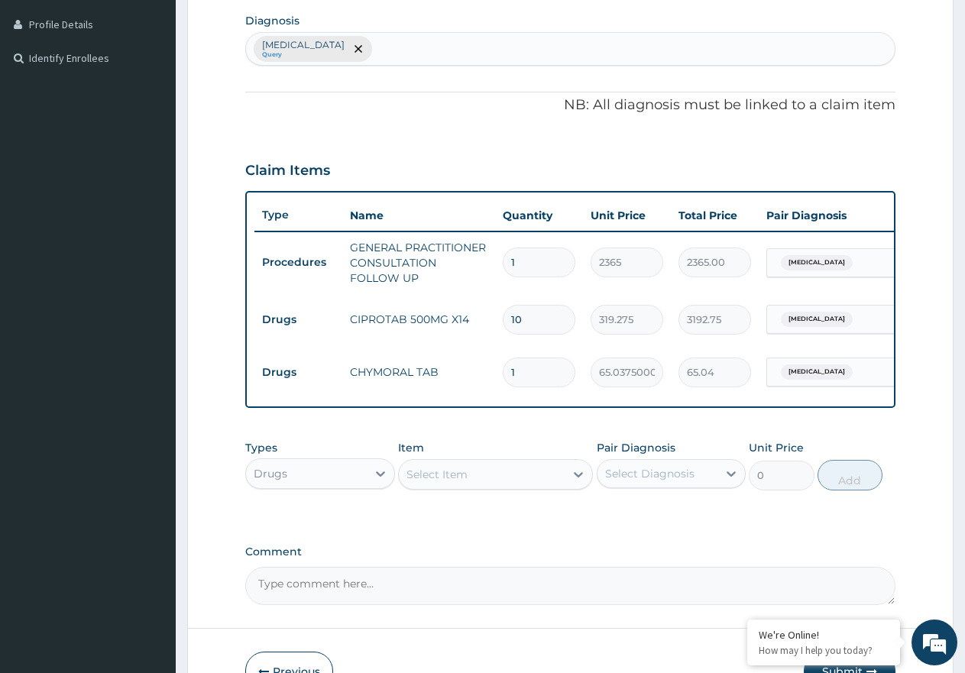
type input "0.00"
type input "4"
type input "260.15"
type input "42"
type input "2731.58"
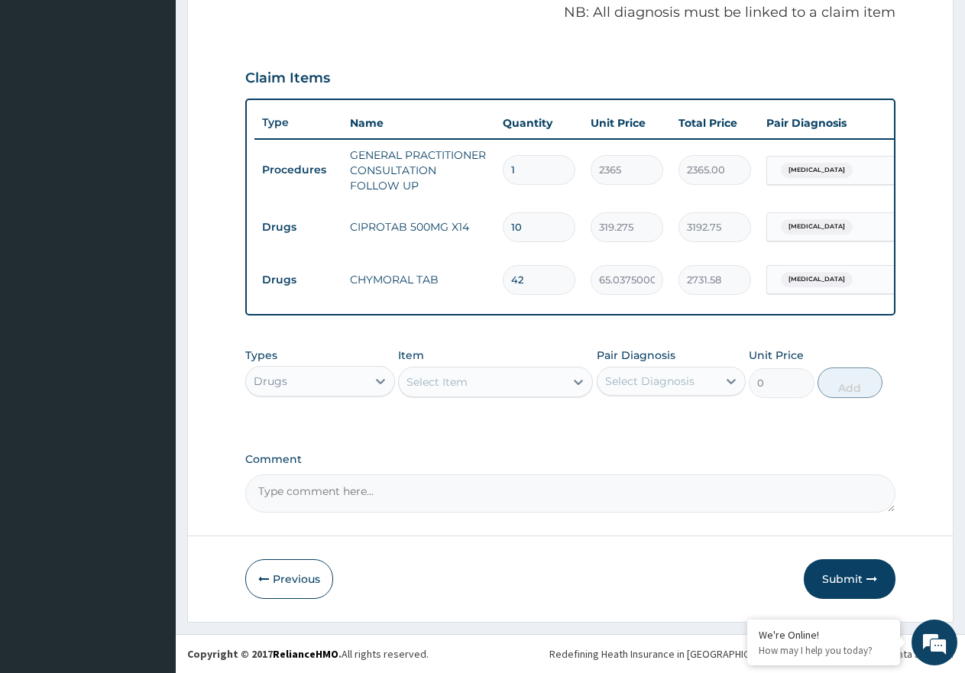
scroll to position [483, 0]
type input "42"
drag, startPoint x: 856, startPoint y: 580, endPoint x: 591, endPoint y: 671, distance: 280.3
click at [853, 581] on button "Submit" at bounding box center [850, 579] width 92 height 40
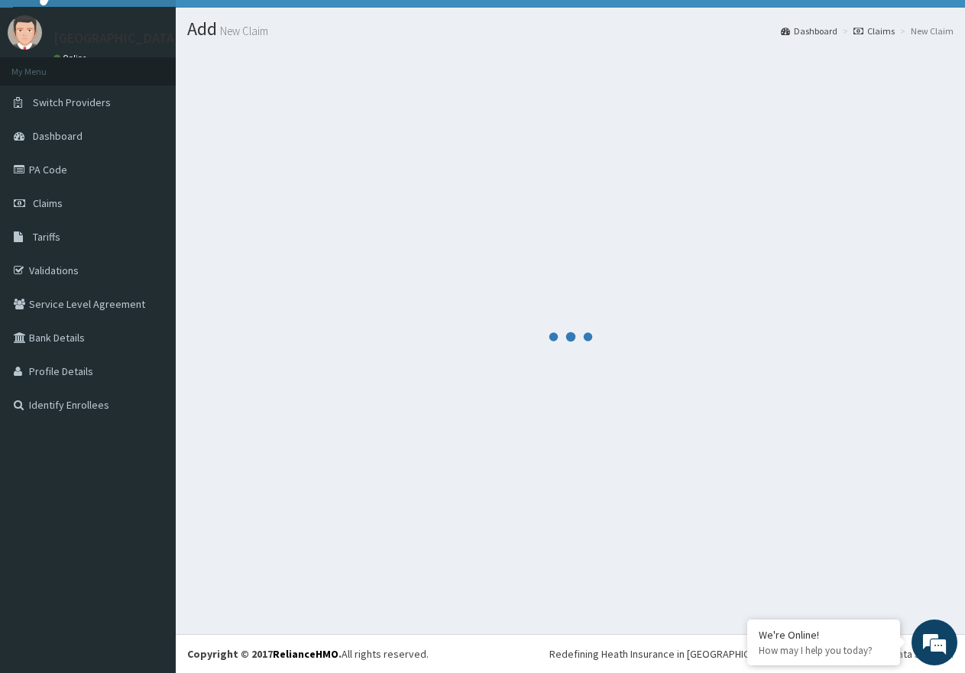
scroll to position [31, 0]
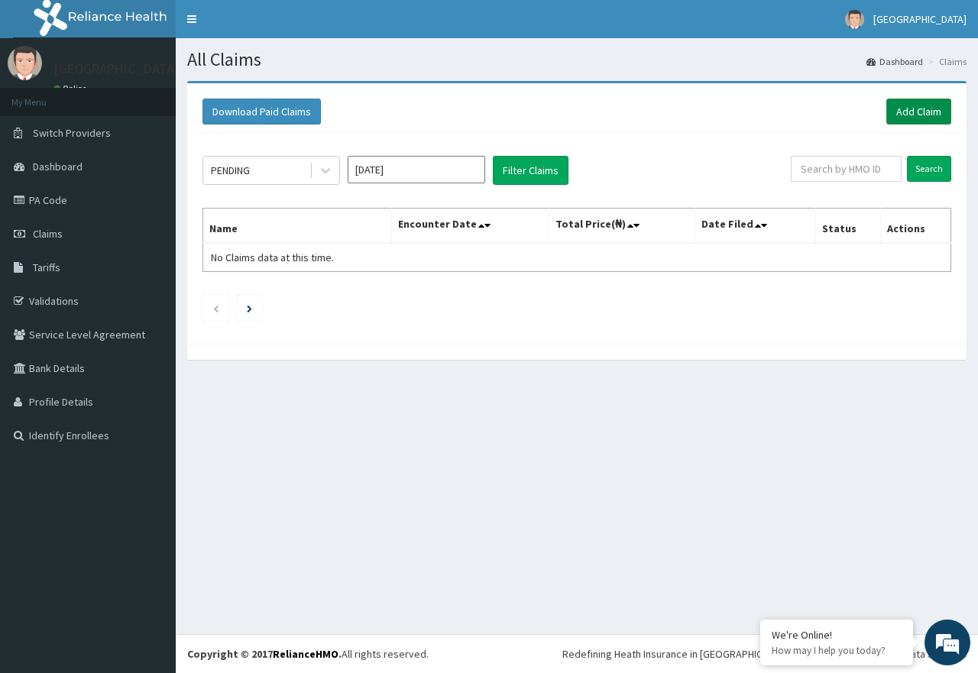
click at [918, 113] on link "Add Claim" at bounding box center [918, 112] width 65 height 26
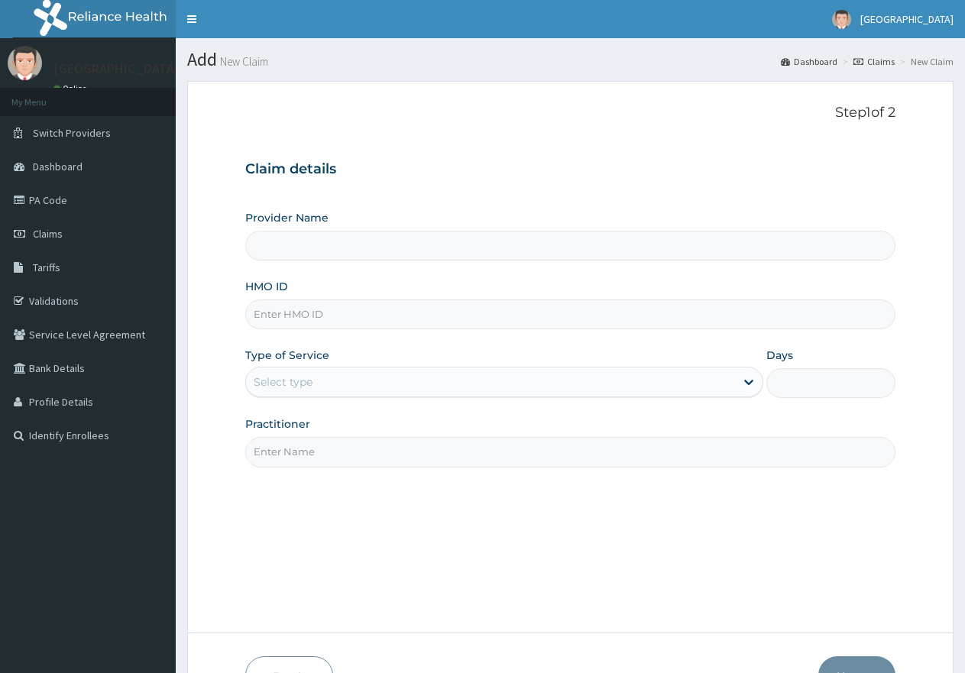
type input "[PERSON_NAME]/10017/A"
type input "[GEOGRAPHIC_DATA]"
type input "[PERSON_NAME]/10017/A"
click at [386, 382] on div "Select type" at bounding box center [490, 382] width 488 height 24
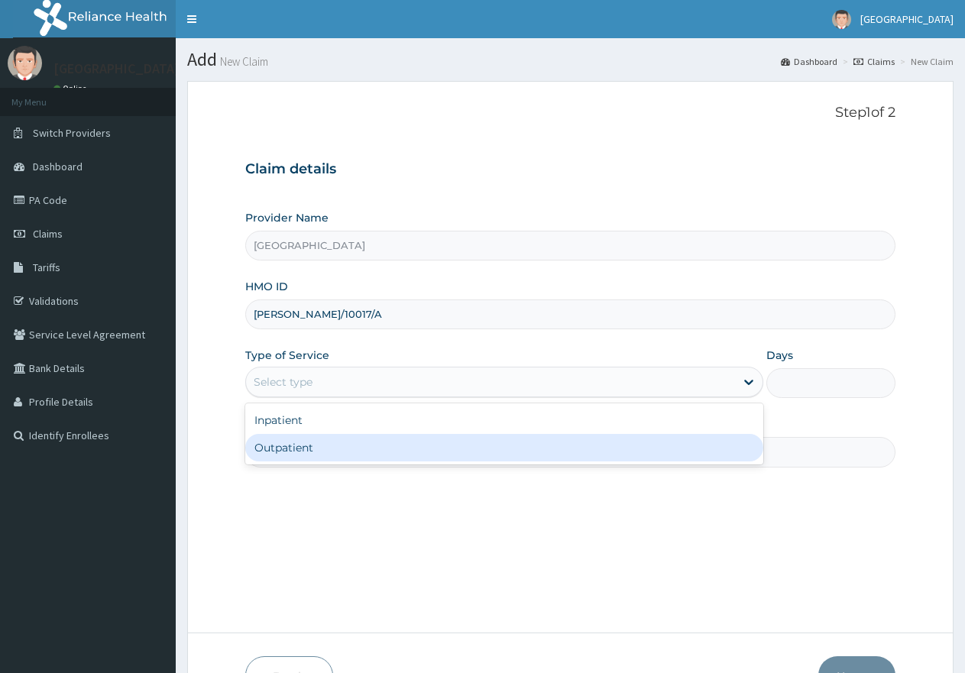
click at [384, 444] on div "Outpatient" at bounding box center [503, 448] width 517 height 28
type input "1"
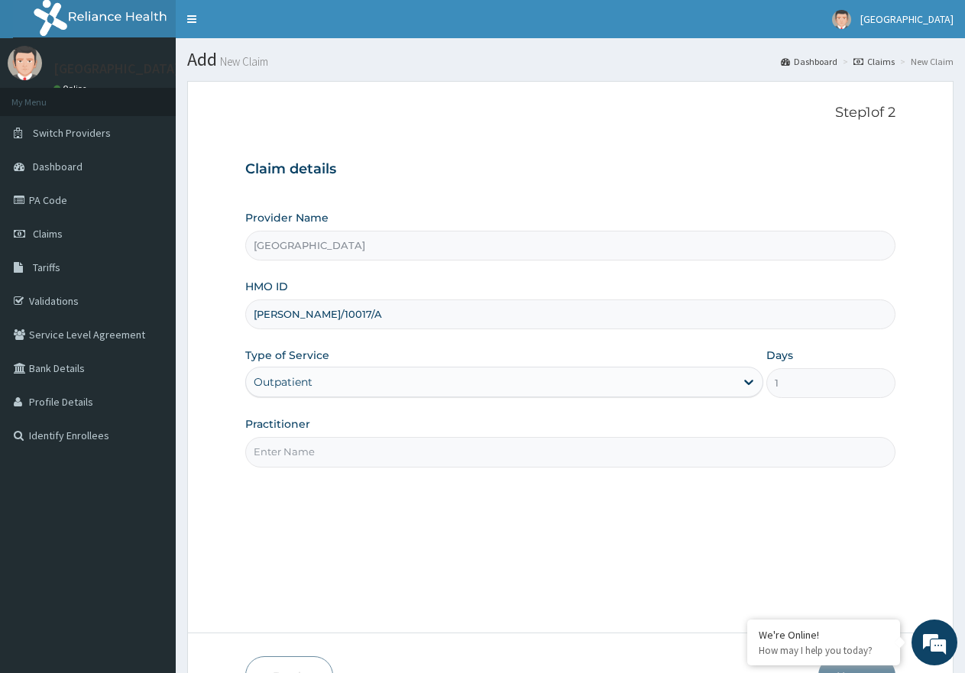
click at [342, 457] on input "Practitioner" at bounding box center [570, 452] width 650 height 30
type input "[PERSON_NAME]"
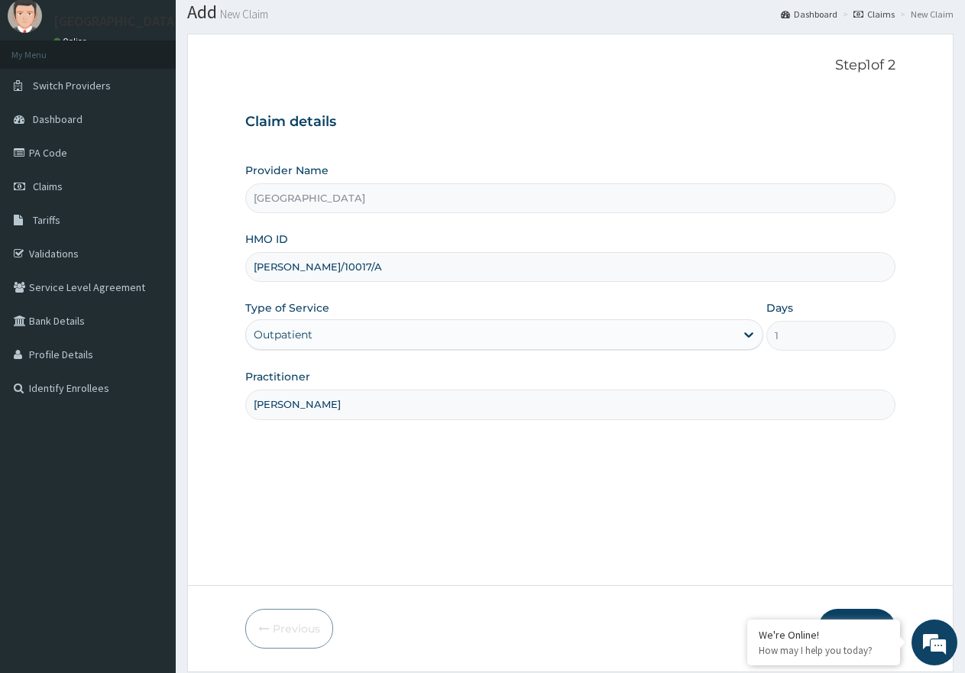
scroll to position [97, 0]
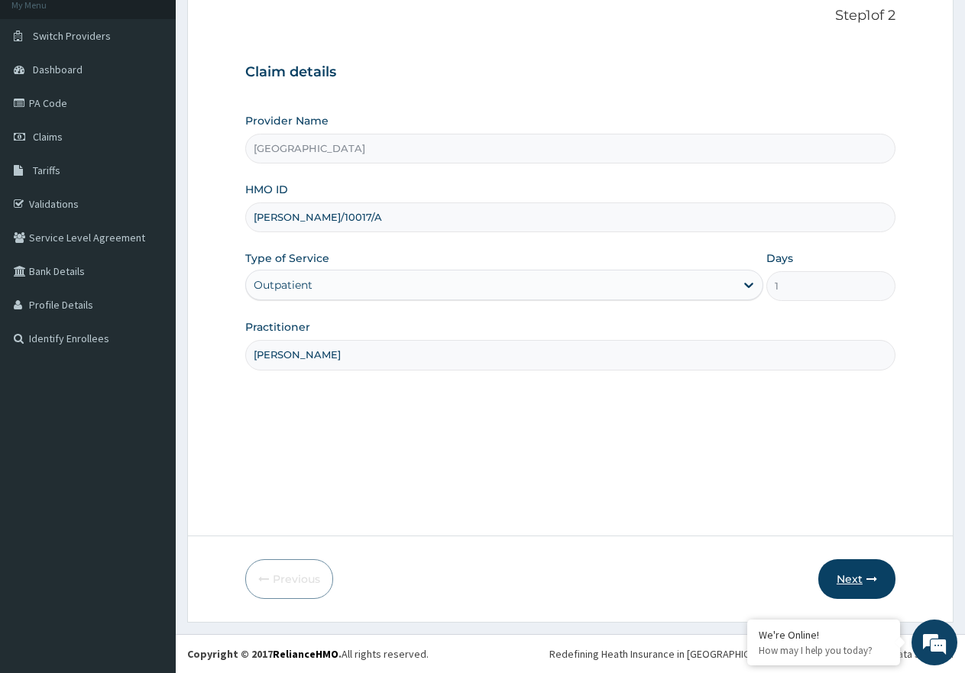
click at [836, 572] on button "Next" at bounding box center [856, 579] width 77 height 40
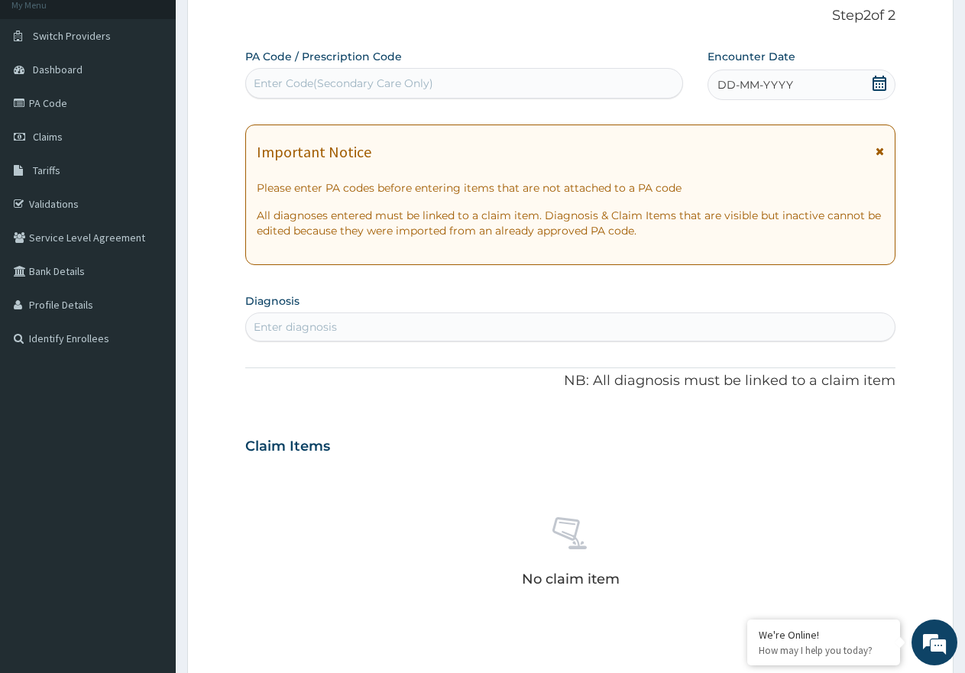
scroll to position [0, 0]
click at [385, 81] on div "Enter Code(Secondary Care Only)" at bounding box center [344, 83] width 180 height 15
paste input "PA/203B3C"
type input "PA/203B3C"
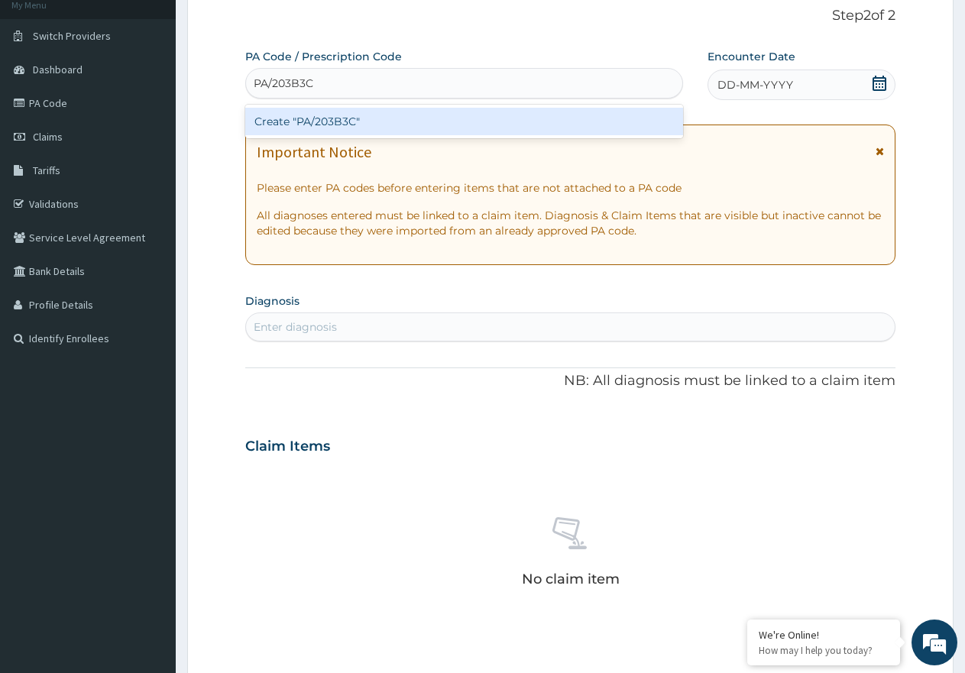
click at [344, 121] on div "Create "PA/203B3C"" at bounding box center [464, 122] width 438 height 28
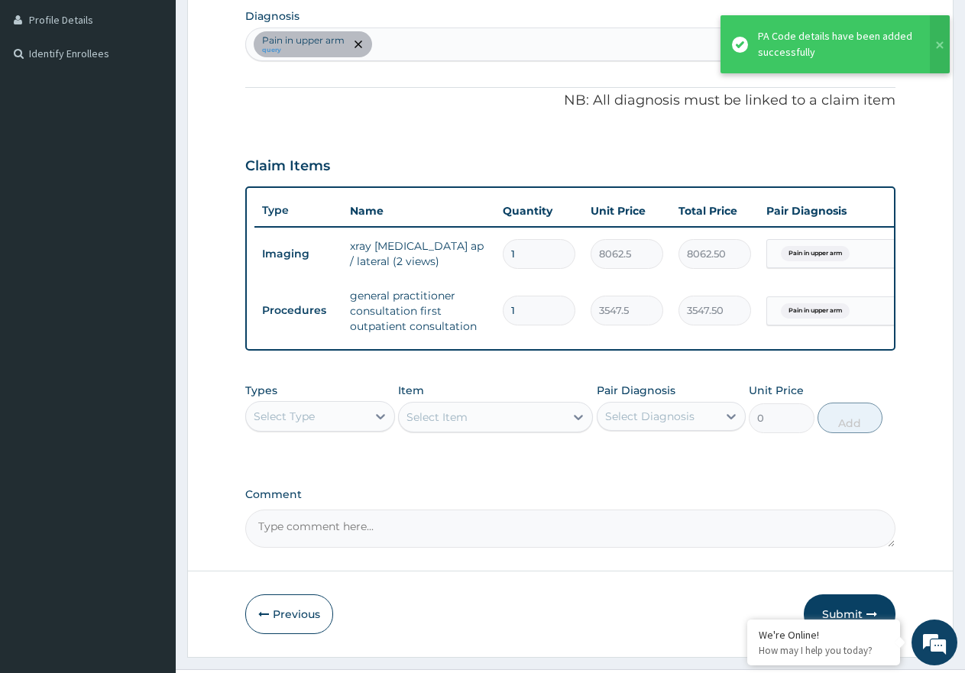
scroll to position [403, 0]
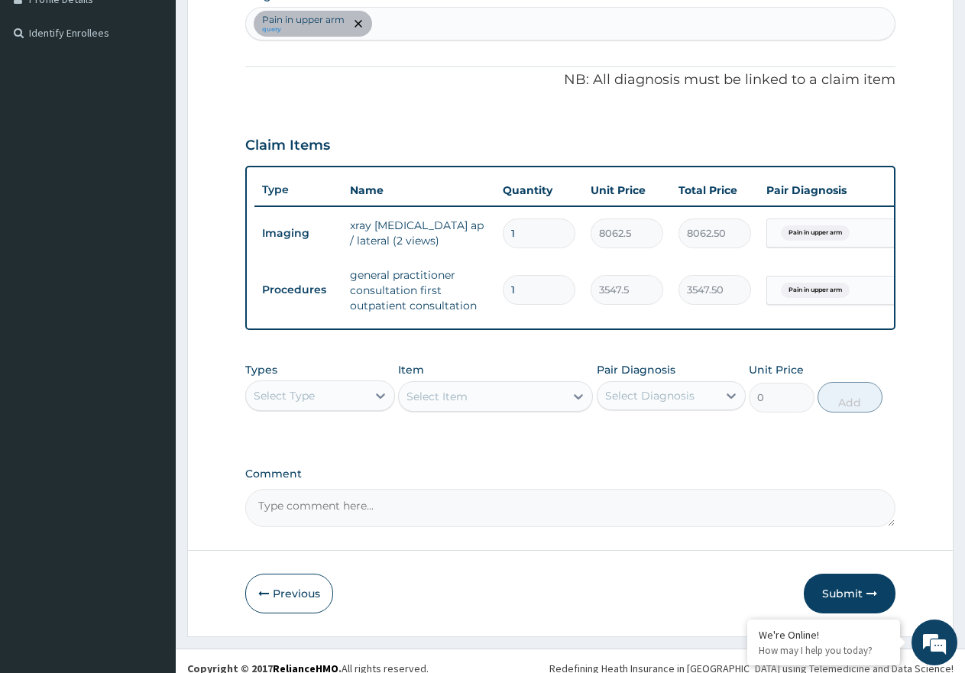
click at [426, 22] on div "Pain in upper arm query" at bounding box center [570, 24] width 649 height 32
type input "[MEDICAL_DATA]"
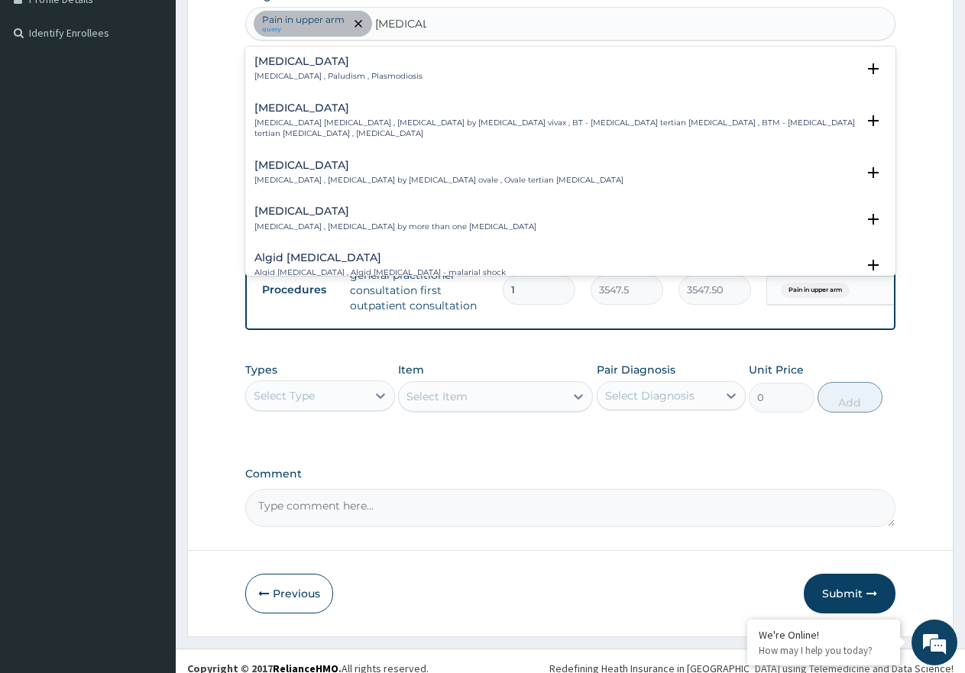
click at [329, 68] on div "[MEDICAL_DATA] [MEDICAL_DATA] , Paludism , Plasmodiosis" at bounding box center [338, 69] width 168 height 27
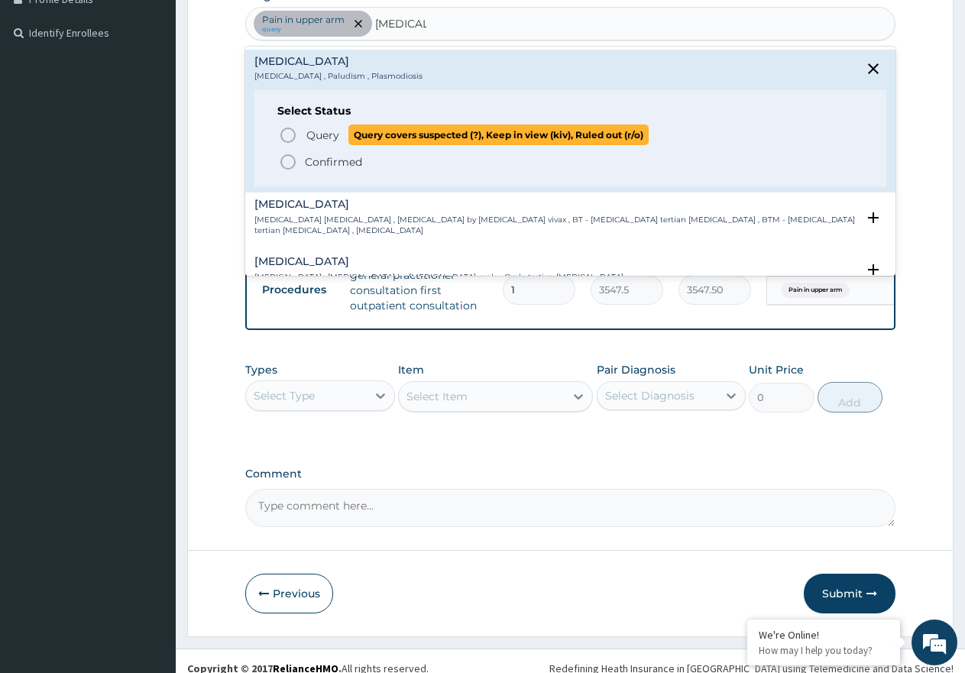
click at [329, 132] on span "Query" at bounding box center [322, 135] width 33 height 15
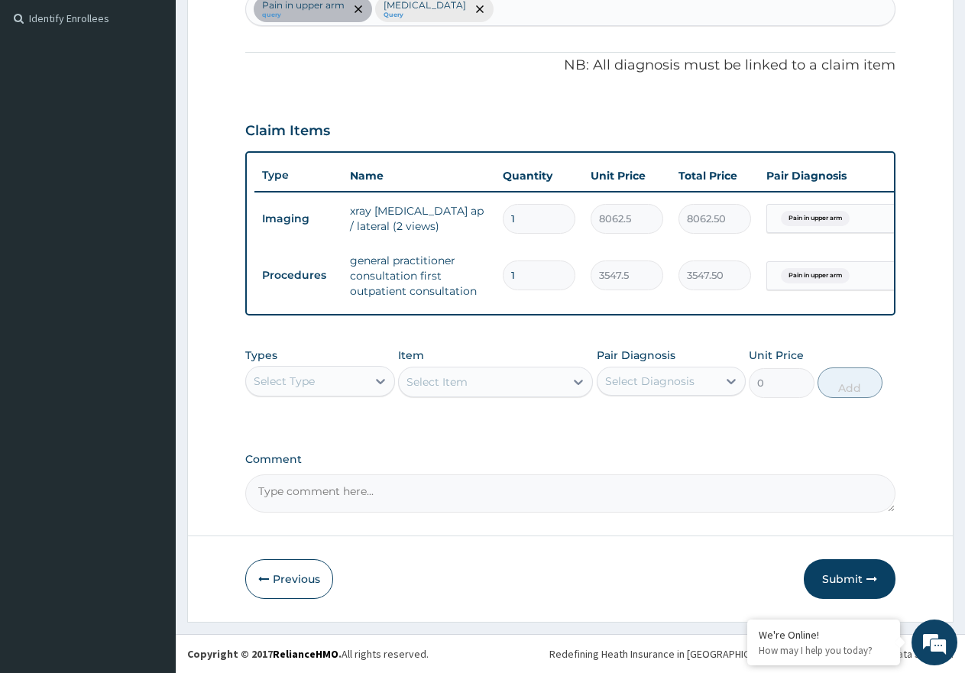
scroll to position [430, 0]
click at [370, 382] on div at bounding box center [381, 382] width 28 height 28
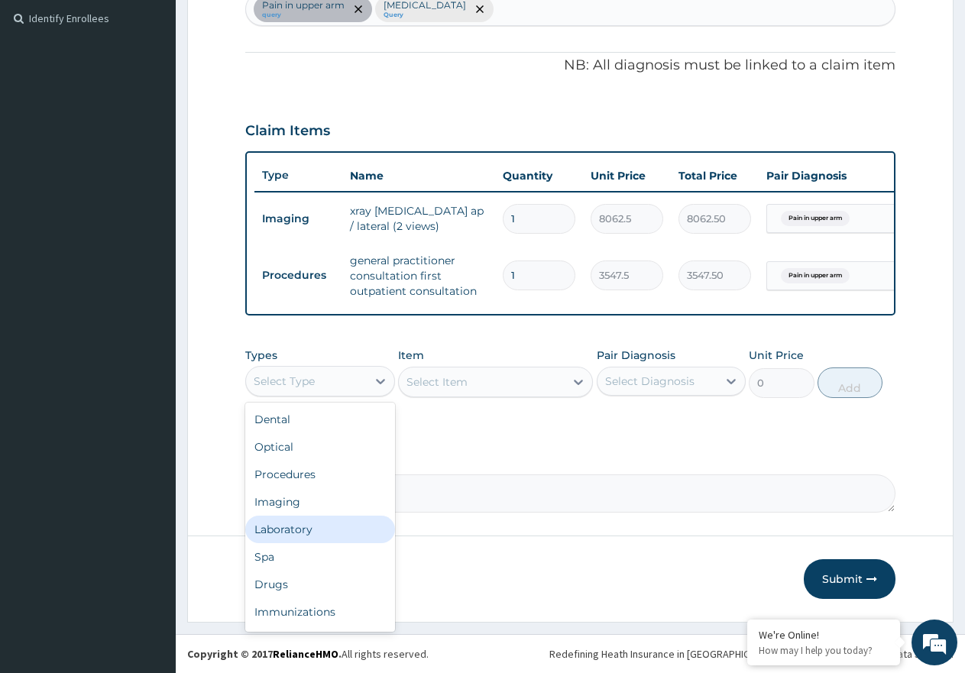
click at [327, 533] on div "Laboratory" at bounding box center [320, 530] width 150 height 28
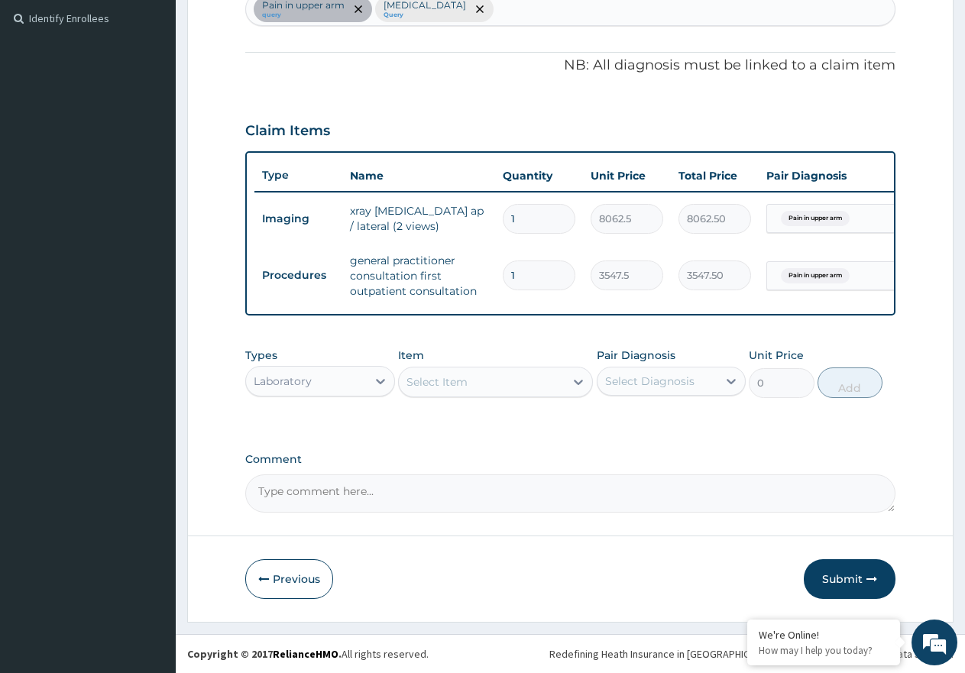
click at [470, 387] on div "Select Item" at bounding box center [482, 382] width 166 height 24
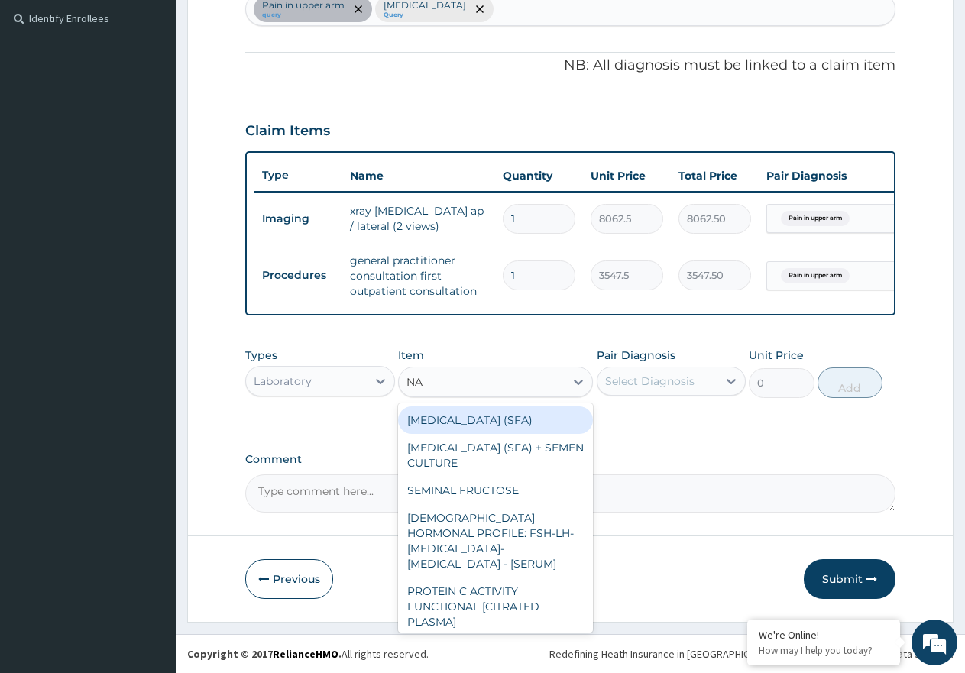
type input "N"
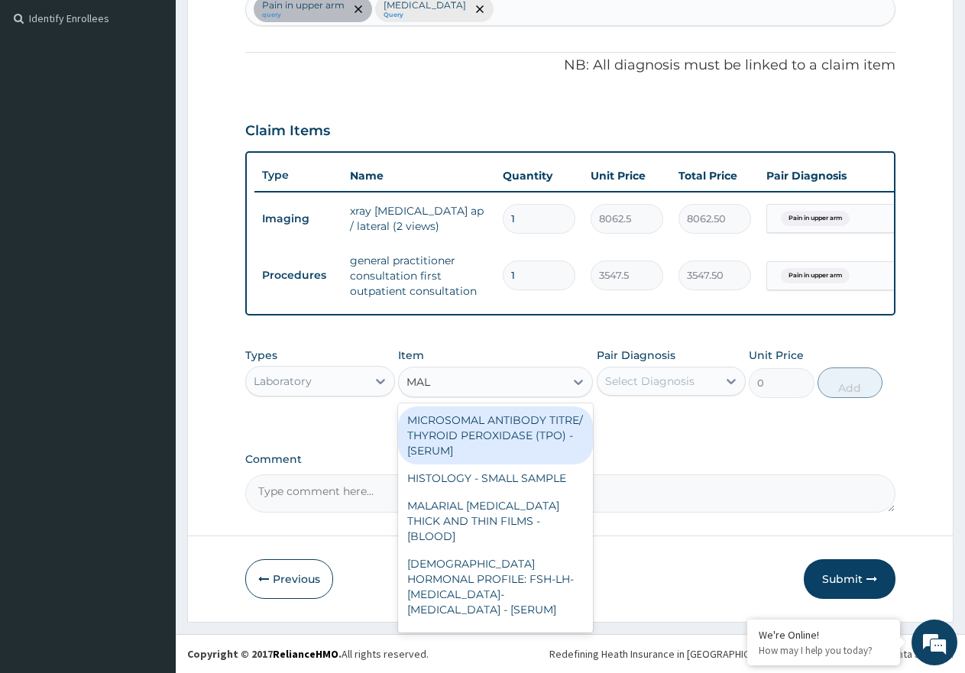
type input "MALA"
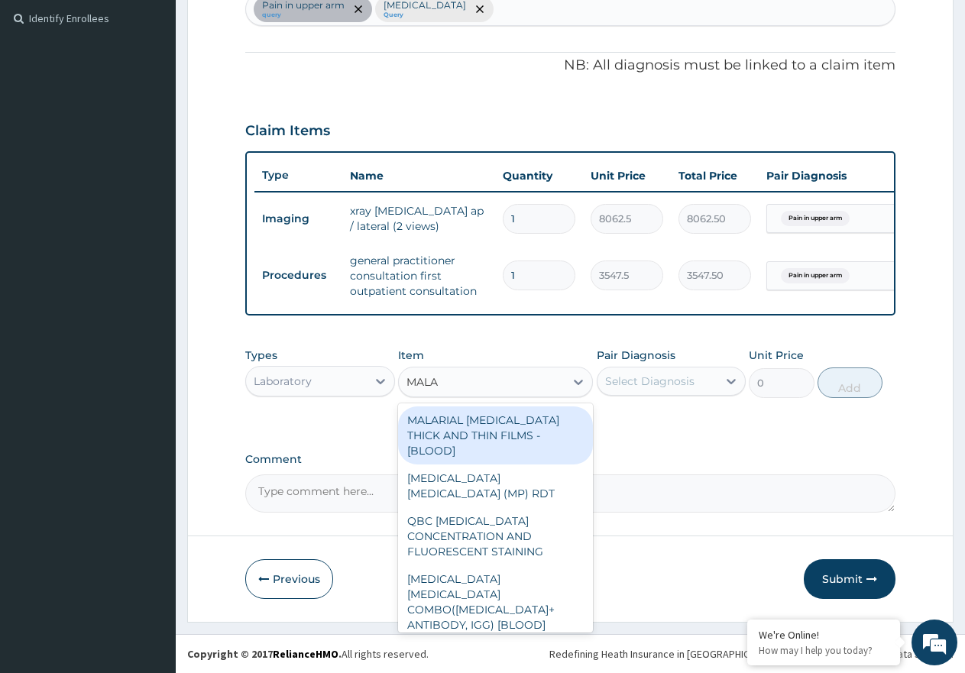
drag, startPoint x: 484, startPoint y: 439, endPoint x: 606, endPoint y: 391, distance: 130.4
click at [485, 438] on div "MALARIAL [MEDICAL_DATA] THICK AND THIN FILMS - [BLOOD]" at bounding box center [495, 435] width 195 height 58
type input "1612.5"
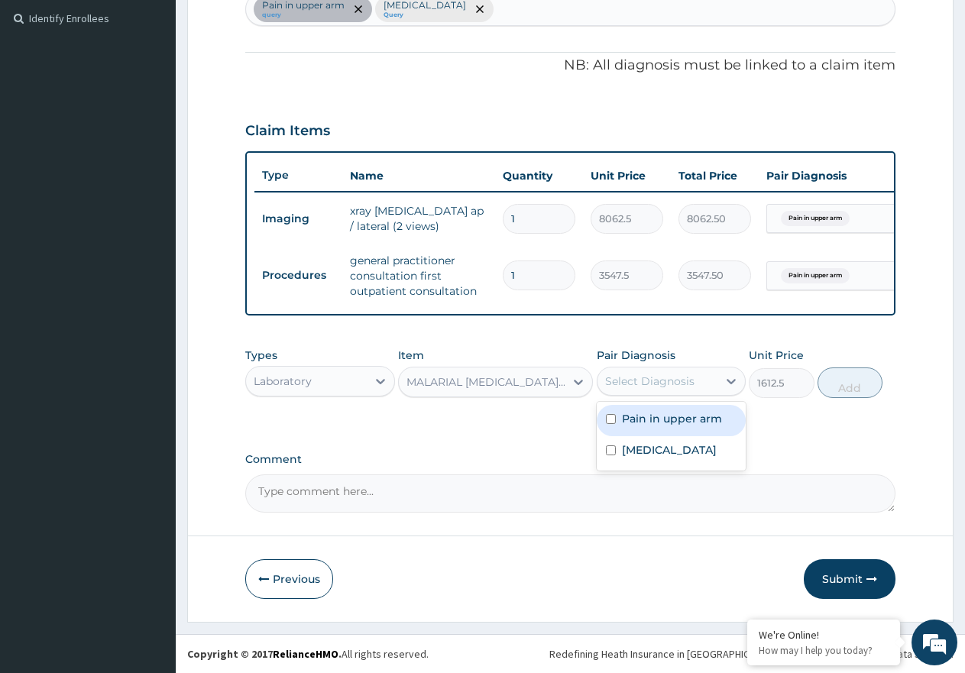
click at [641, 382] on div "Select Diagnosis" at bounding box center [649, 381] width 89 height 15
drag, startPoint x: 660, startPoint y: 451, endPoint x: 688, endPoint y: 452, distance: 28.3
click at [663, 453] on div "[MEDICAL_DATA]" at bounding box center [672, 451] width 150 height 31
checkbox input "true"
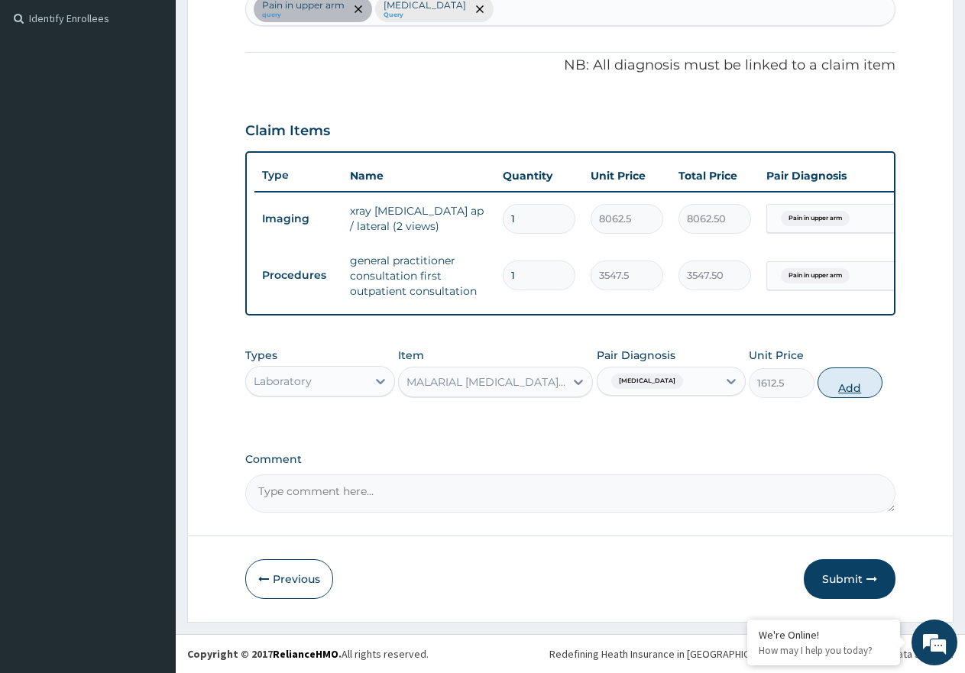
click at [834, 389] on button "Add" at bounding box center [850, 383] width 65 height 31
type input "0"
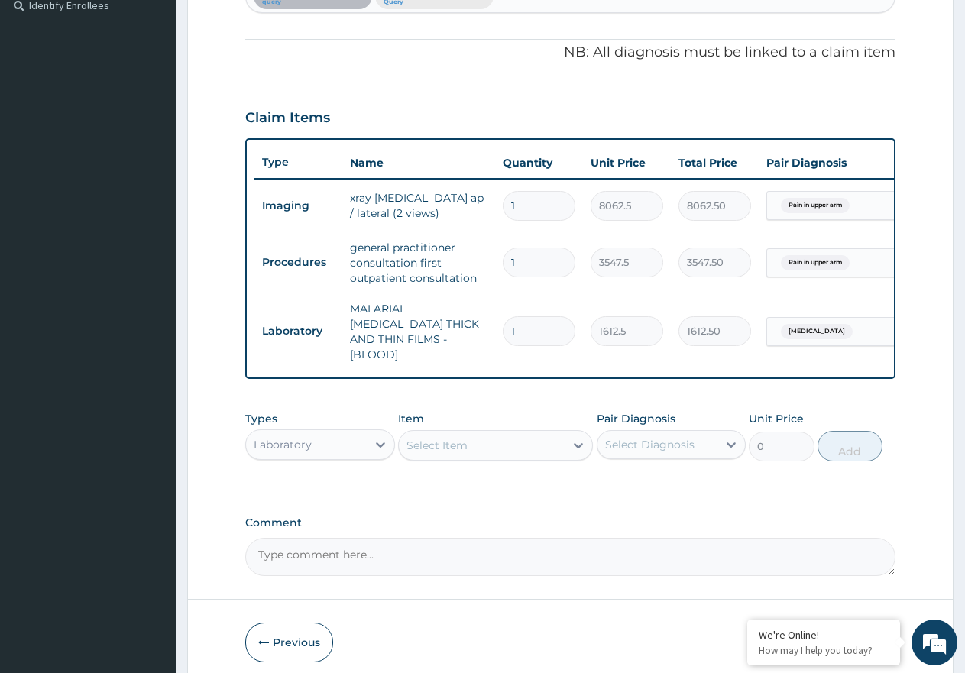
scroll to position [0, 117]
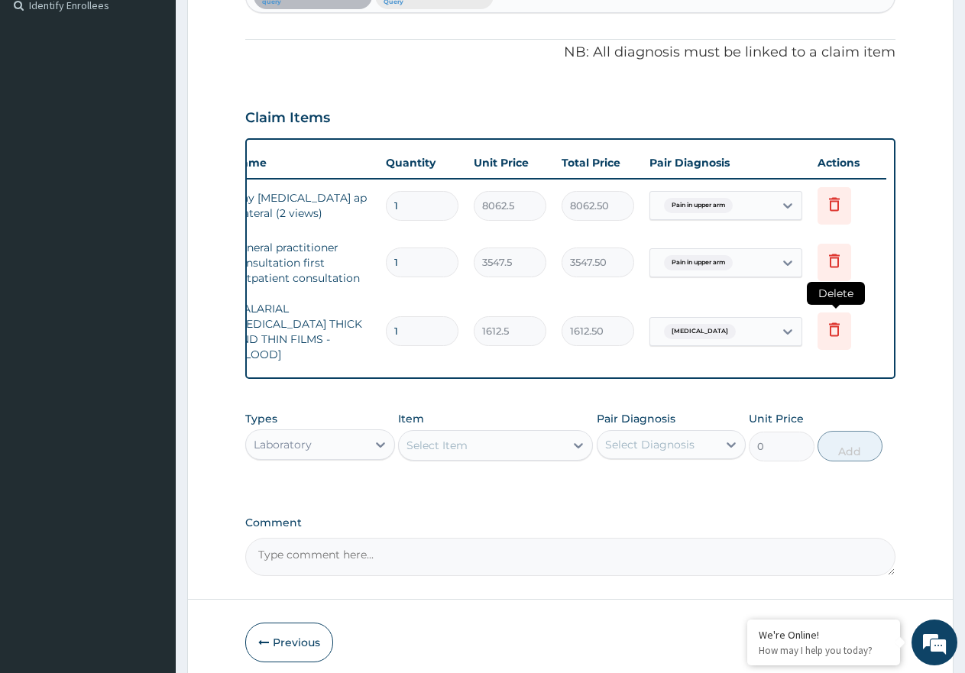
click at [828, 320] on icon at bounding box center [834, 329] width 18 height 18
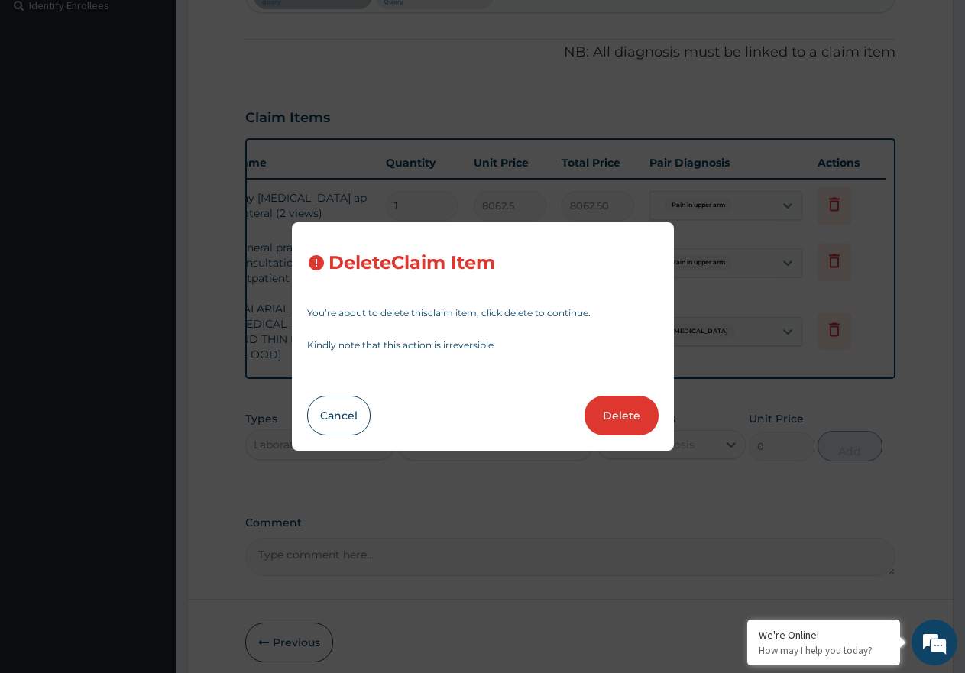
drag, startPoint x: 617, startPoint y: 423, endPoint x: 627, endPoint y: 424, distance: 10.0
click at [617, 423] on button "Delete" at bounding box center [622, 416] width 74 height 40
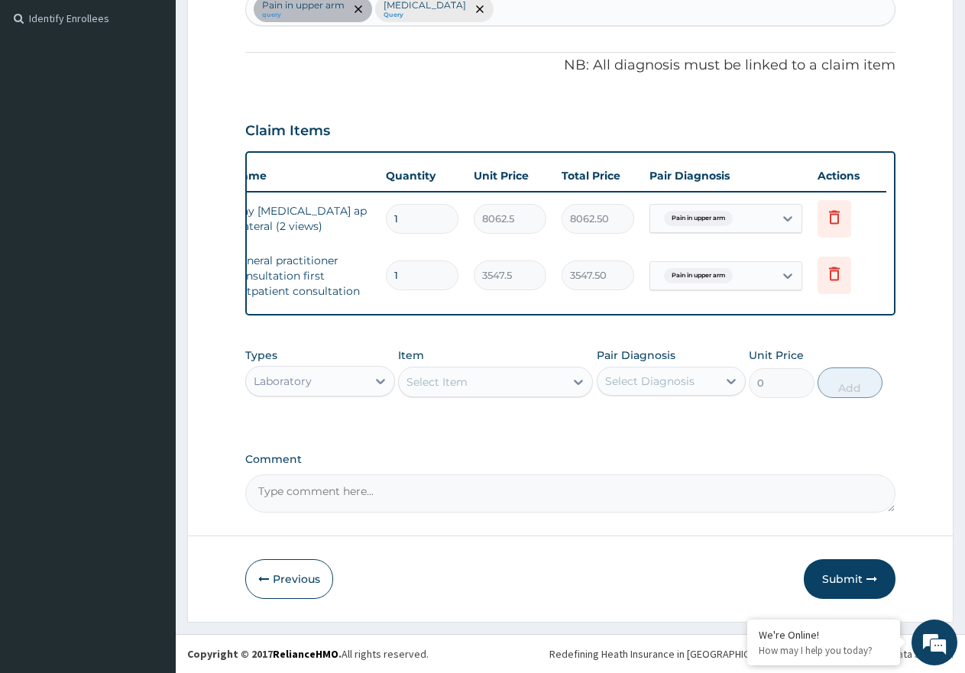
drag, startPoint x: 845, startPoint y: 579, endPoint x: 346, endPoint y: 136, distance: 667.3
click at [844, 579] on button "Submit" at bounding box center [850, 579] width 92 height 40
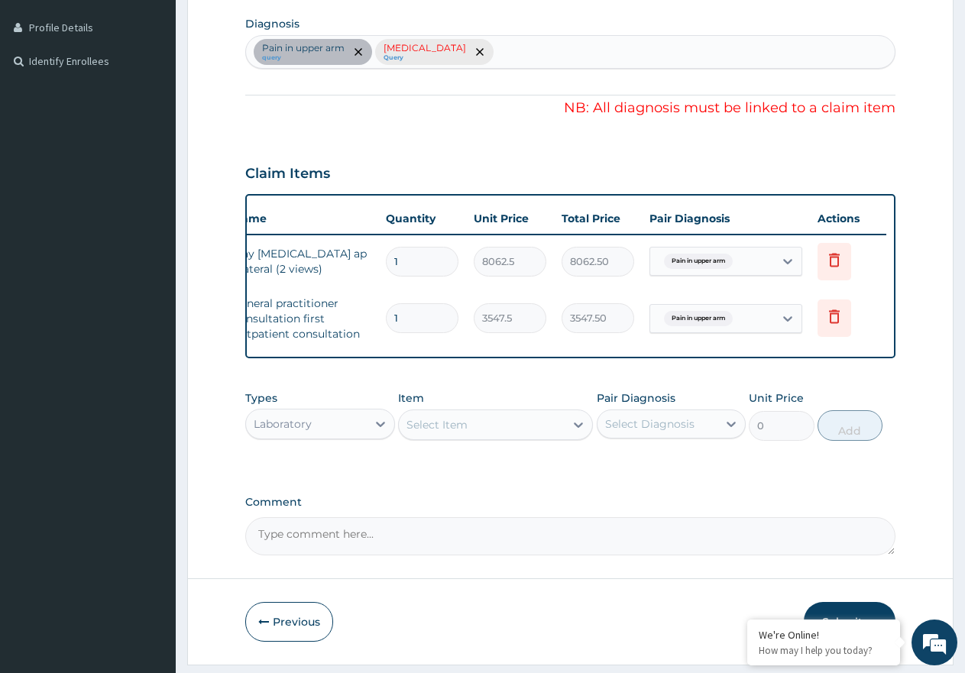
scroll to position [277, 0]
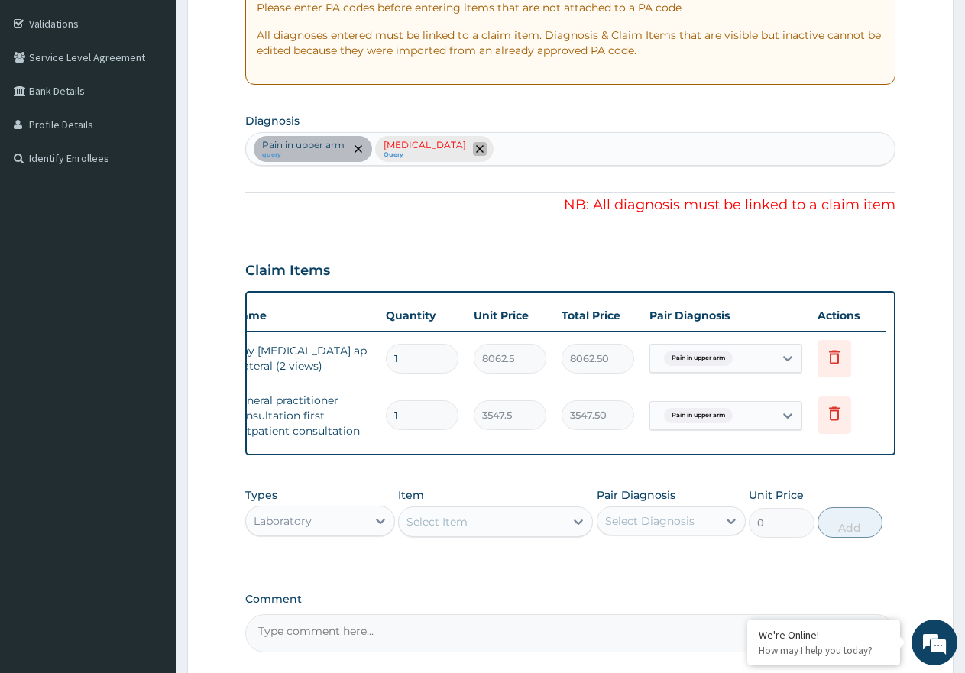
click at [476, 148] on icon "remove selection option" at bounding box center [480, 149] width 8 height 8
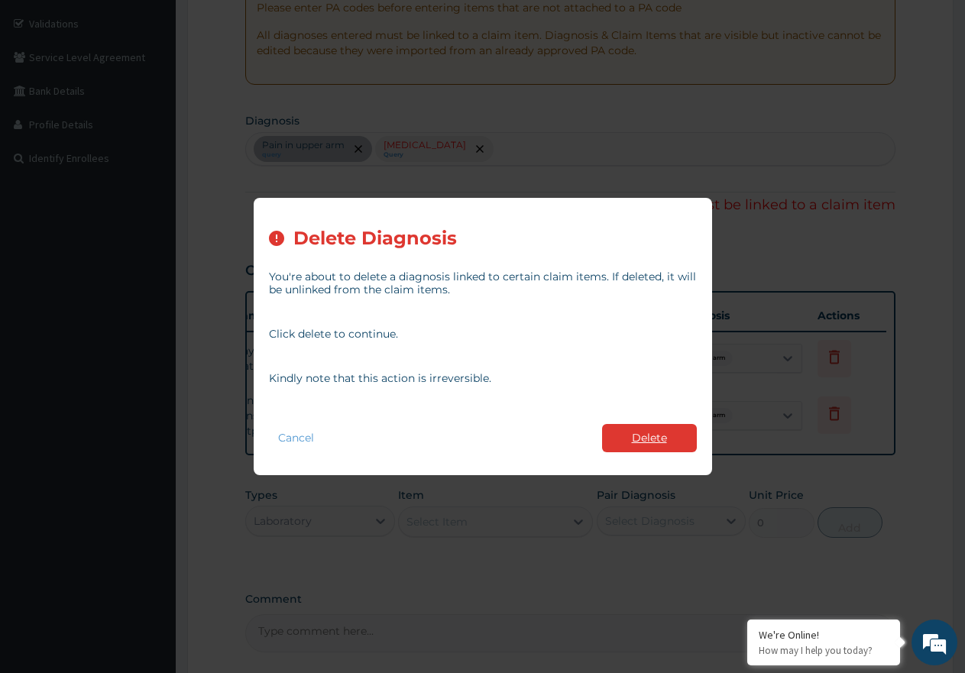
click at [662, 435] on button "Delete" at bounding box center [649, 438] width 95 height 28
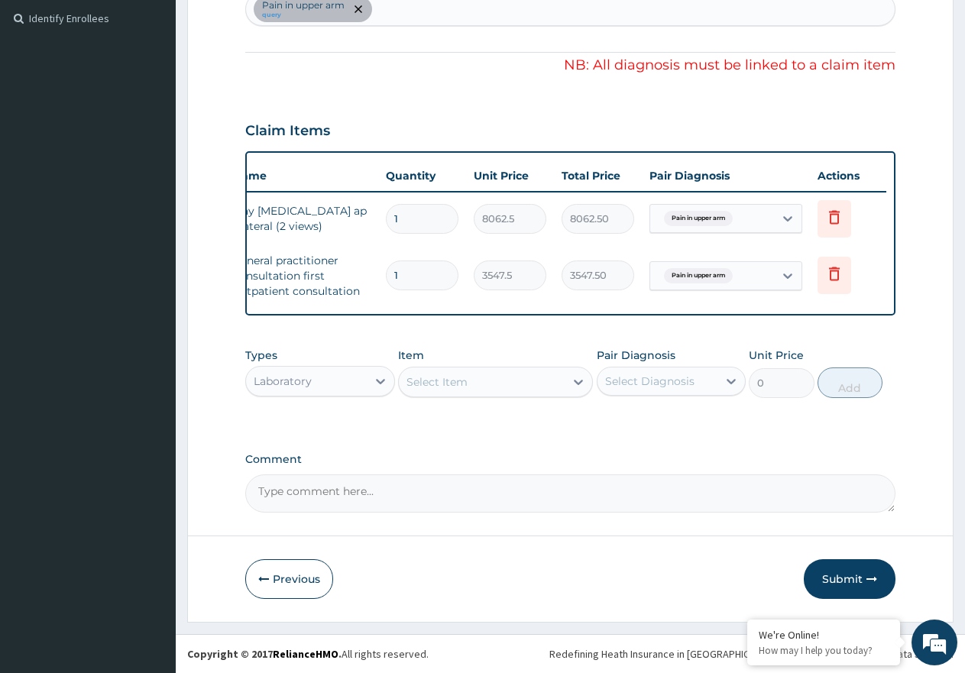
scroll to position [430, 0]
click at [844, 572] on button "Submit" at bounding box center [850, 579] width 92 height 40
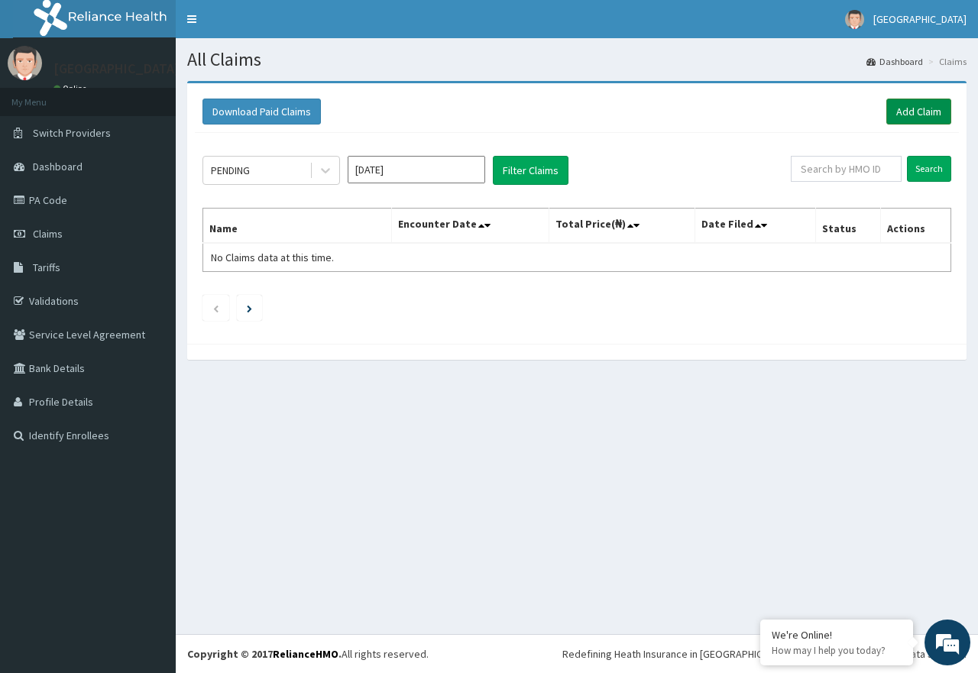
click at [928, 108] on link "Add Claim" at bounding box center [918, 112] width 65 height 26
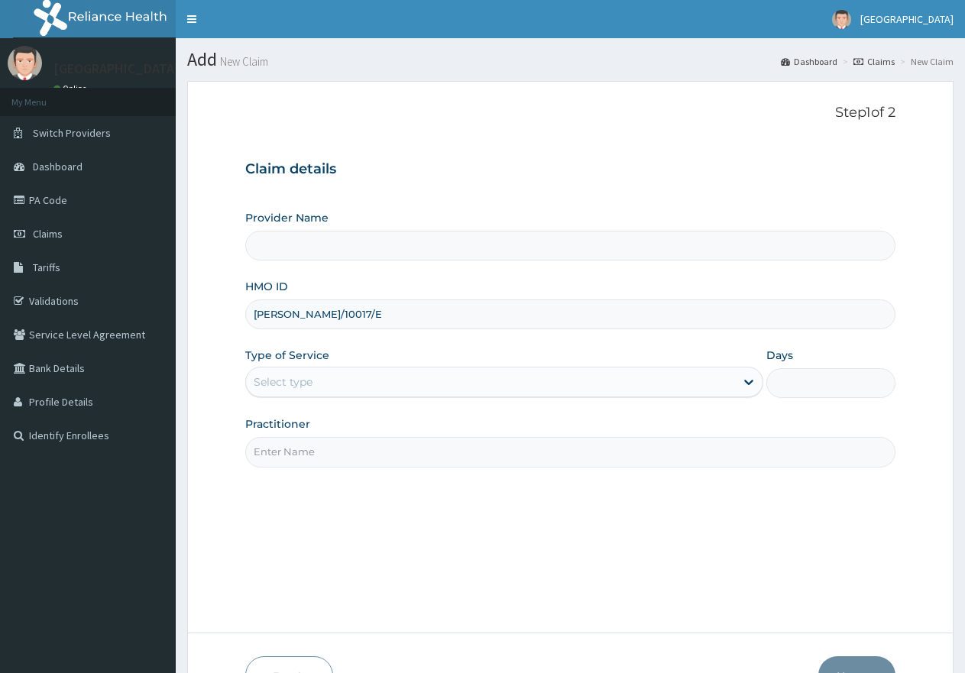
type input "[GEOGRAPHIC_DATA]"
type input "[PERSON_NAME]/10017/E"
click at [359, 377] on div "Select type" at bounding box center [490, 382] width 488 height 24
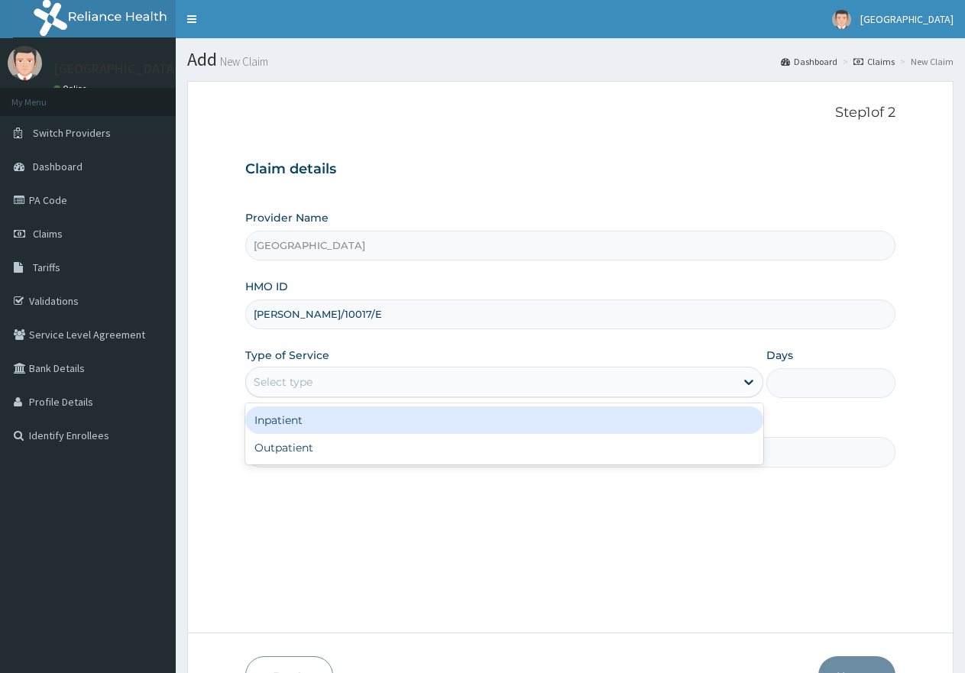
click at [336, 461] on div "Outpatient" at bounding box center [503, 448] width 517 height 28
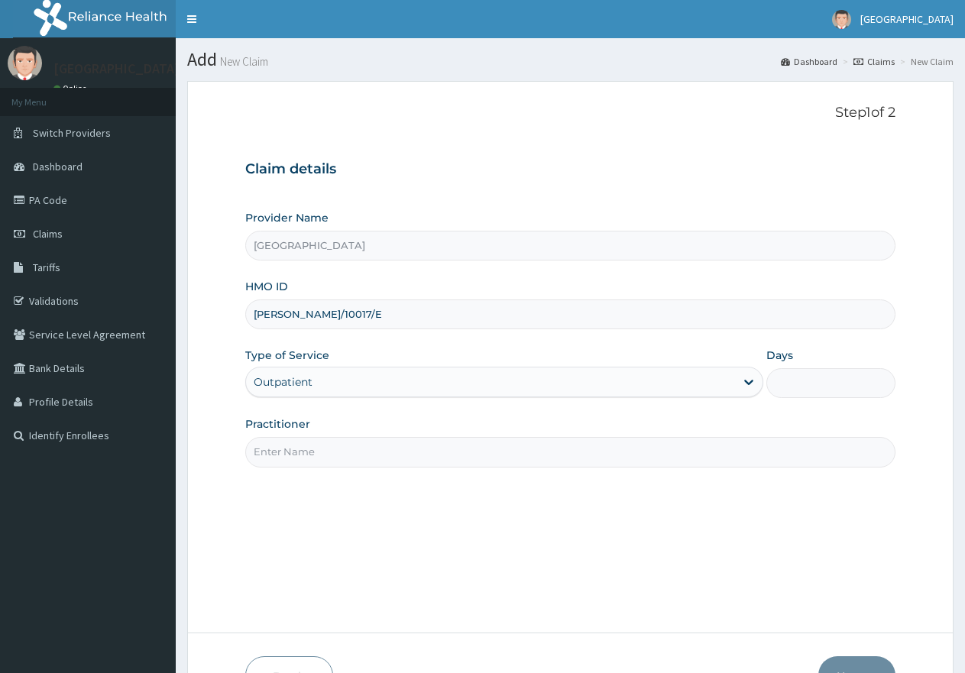
type input "1"
click at [342, 458] on input "Practitioner" at bounding box center [570, 452] width 650 height 30
type input "[PERSON_NAME]"
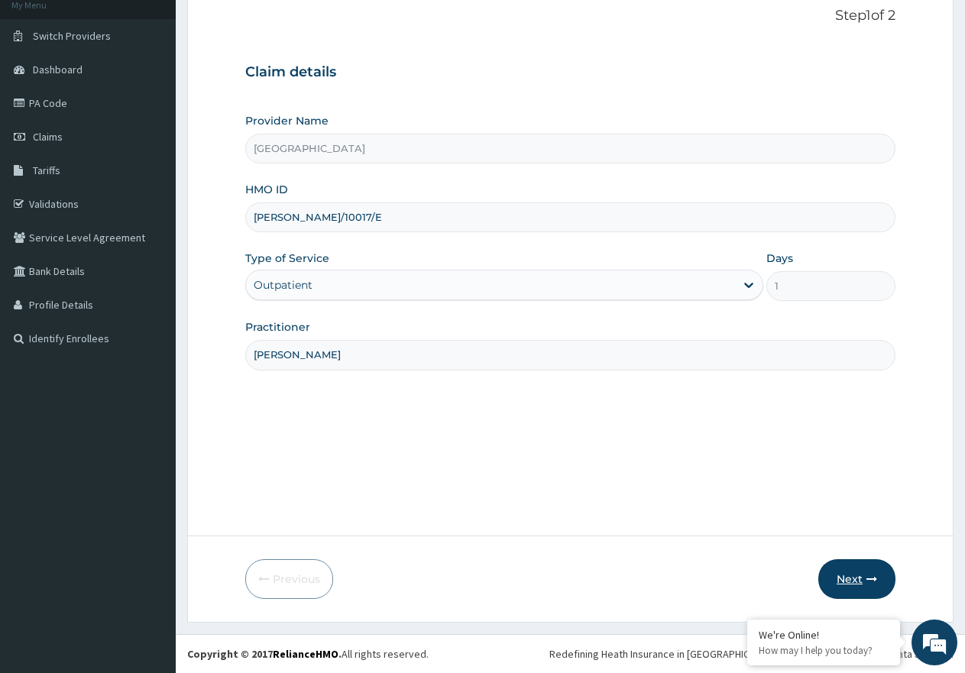
click at [836, 572] on button "Next" at bounding box center [856, 579] width 77 height 40
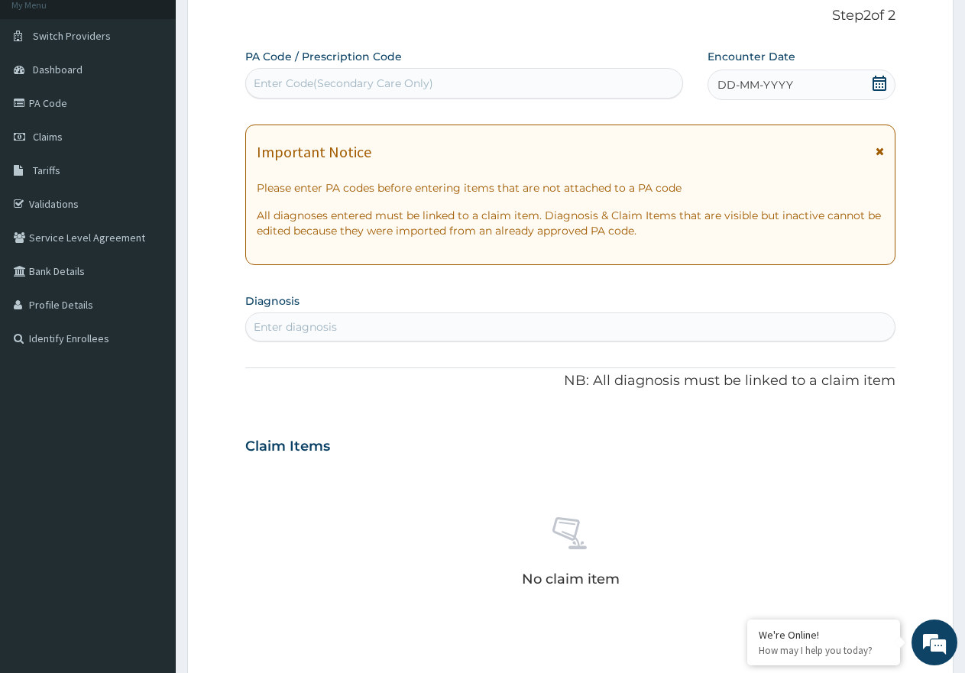
click at [874, 79] on icon at bounding box center [879, 83] width 15 height 15
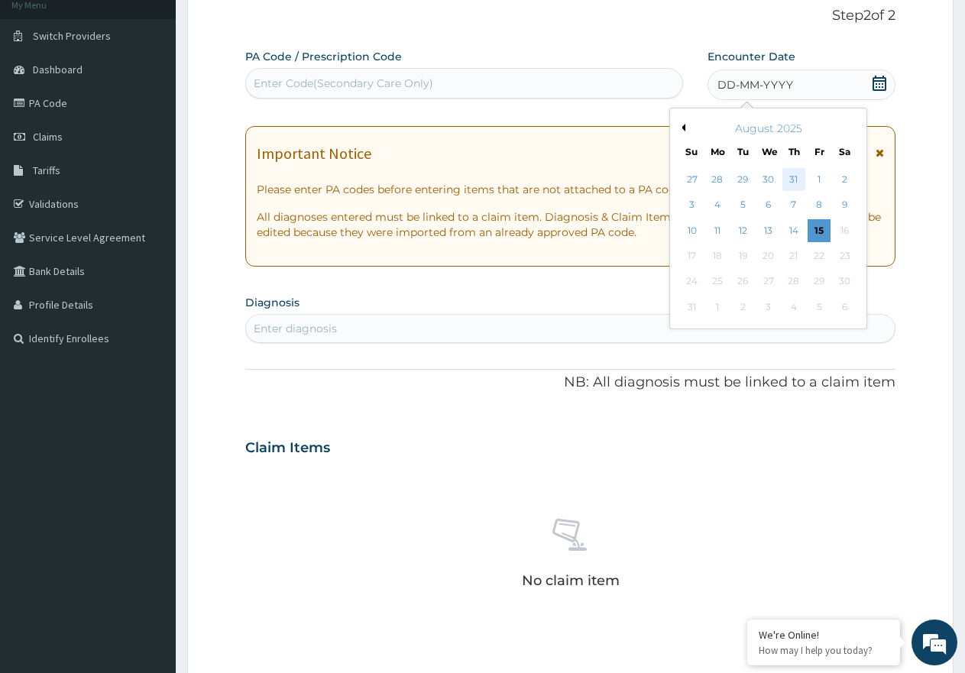
click at [794, 183] on div "31" at bounding box center [793, 179] width 23 height 23
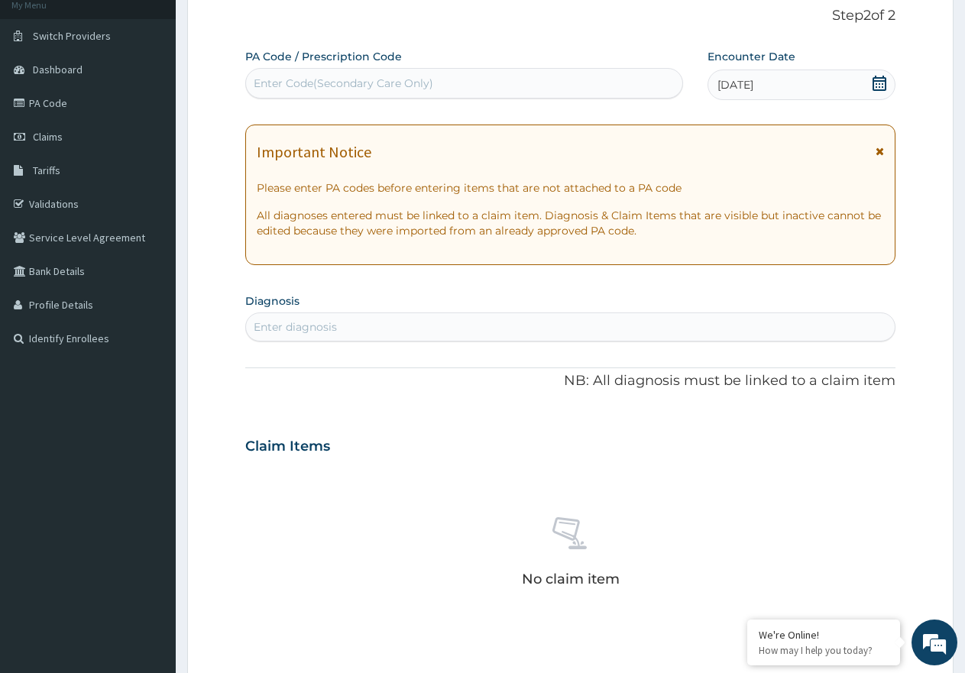
drag, startPoint x: 491, startPoint y: 329, endPoint x: 482, endPoint y: 309, distance: 21.9
click at [491, 329] on div "Enter diagnosis" at bounding box center [570, 327] width 649 height 24
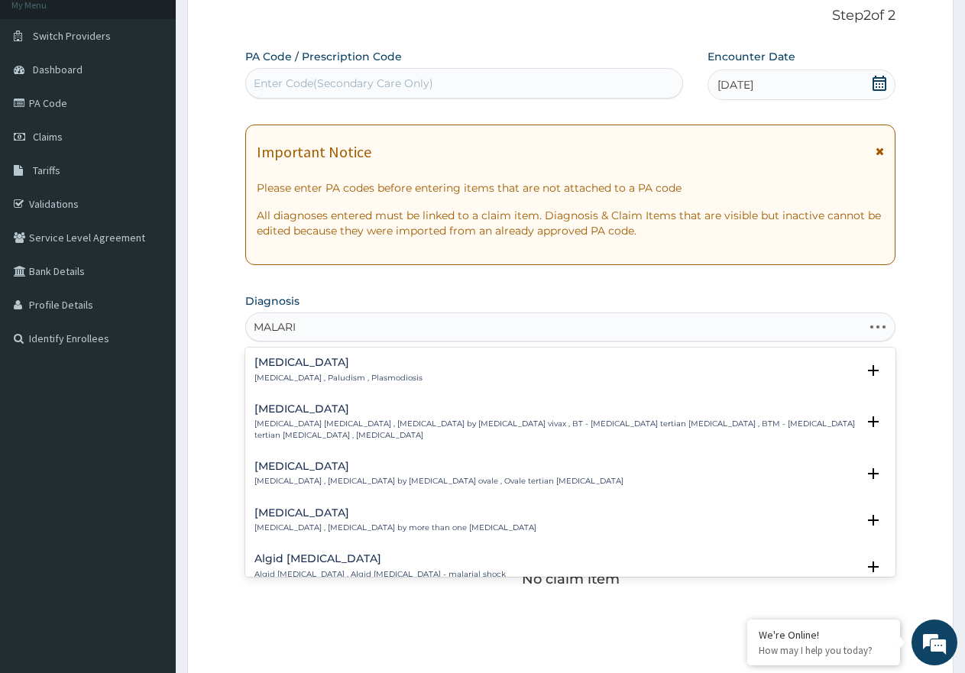
type input "[MEDICAL_DATA]"
click at [342, 374] on p "[MEDICAL_DATA] , Paludism , Plasmodiosis" at bounding box center [338, 378] width 168 height 11
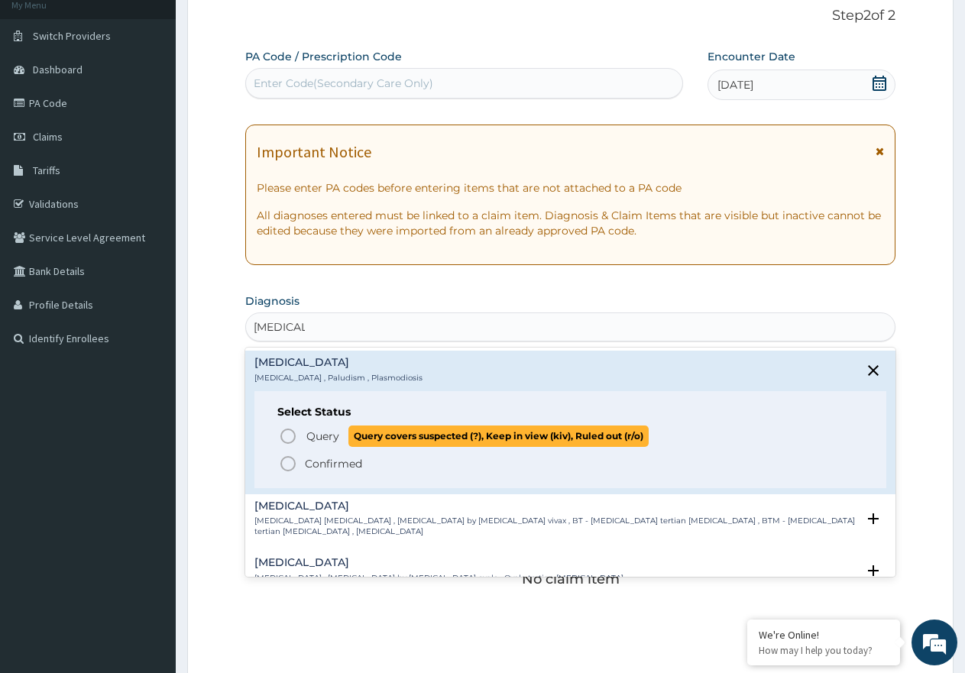
click at [333, 436] on span "Query" at bounding box center [322, 436] width 33 height 15
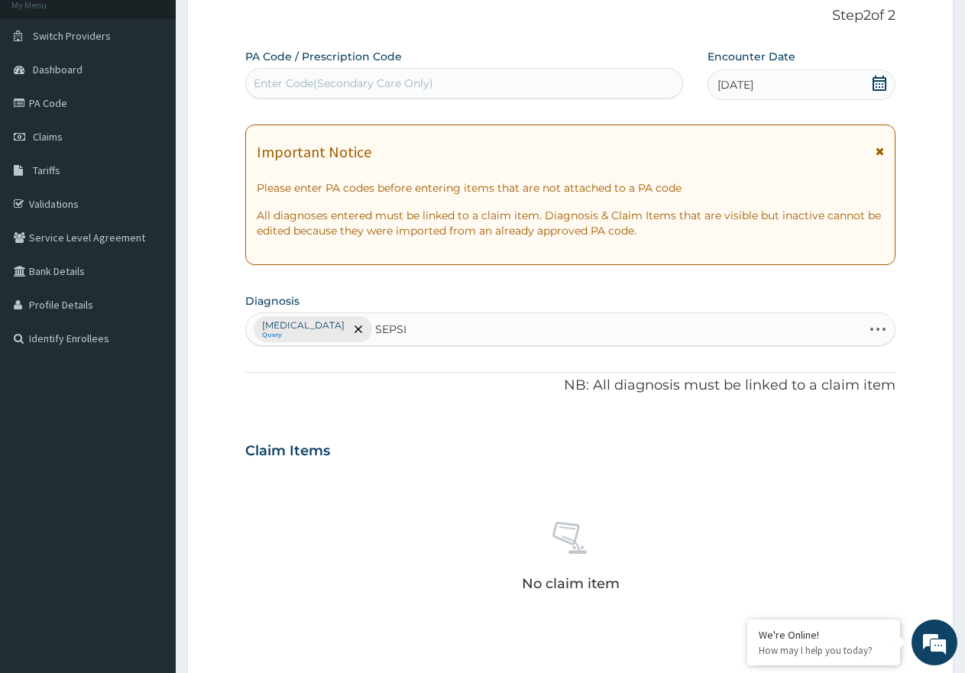
type input "[MEDICAL_DATA]"
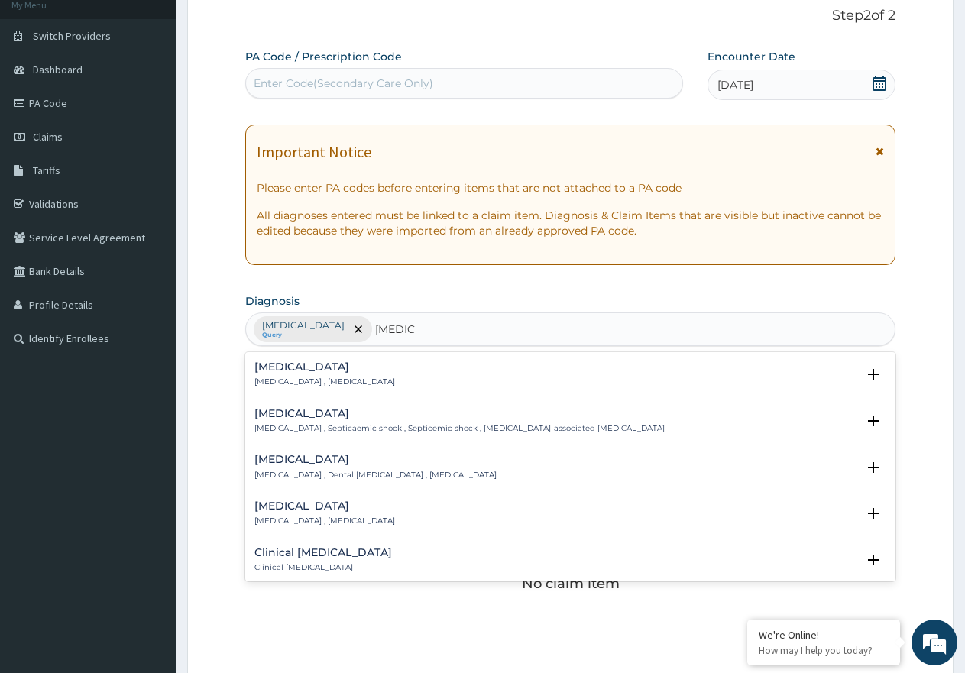
click at [310, 361] on div "[MEDICAL_DATA] [MEDICAL_DATA] , [MEDICAL_DATA] Select Status Query Query covers…" at bounding box center [570, 378] width 650 height 47
click at [288, 370] on h4 "[MEDICAL_DATA]" at bounding box center [324, 366] width 141 height 11
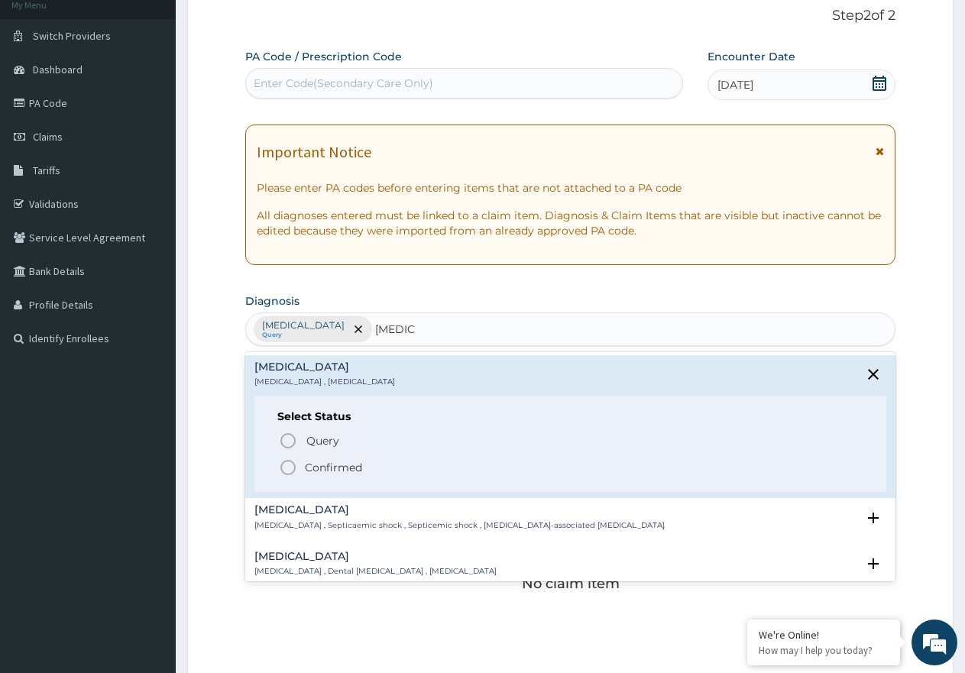
click at [309, 428] on div "Select Status Query Query covers suspected (?), Keep in view (kiv), Ruled out (…" at bounding box center [570, 444] width 632 height 97
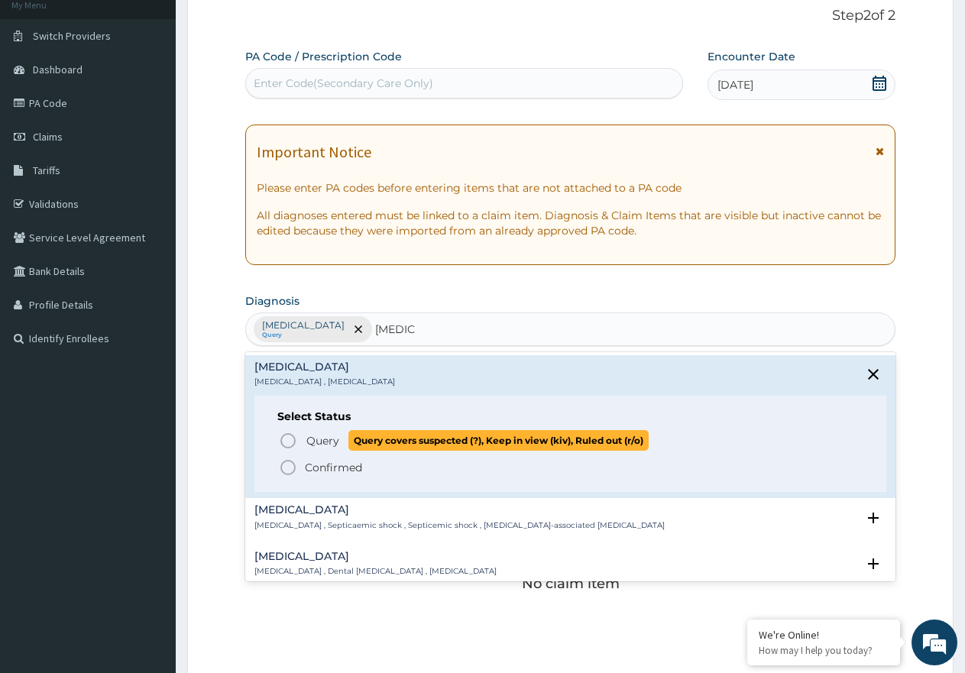
click at [311, 438] on span "Query" at bounding box center [322, 440] width 33 height 15
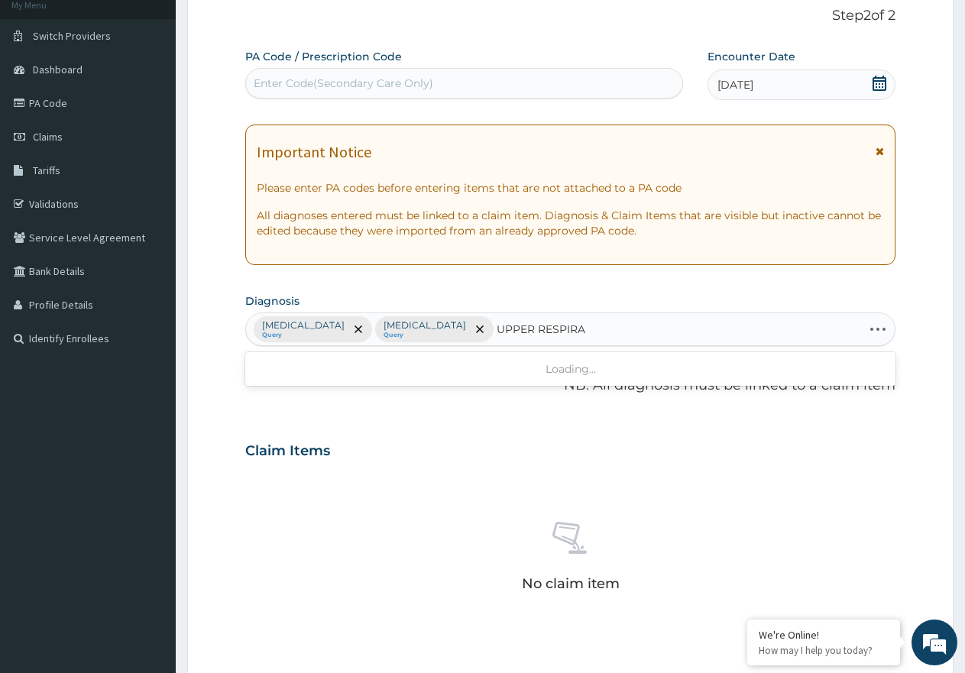
type input "UPPER RESPIRAT"
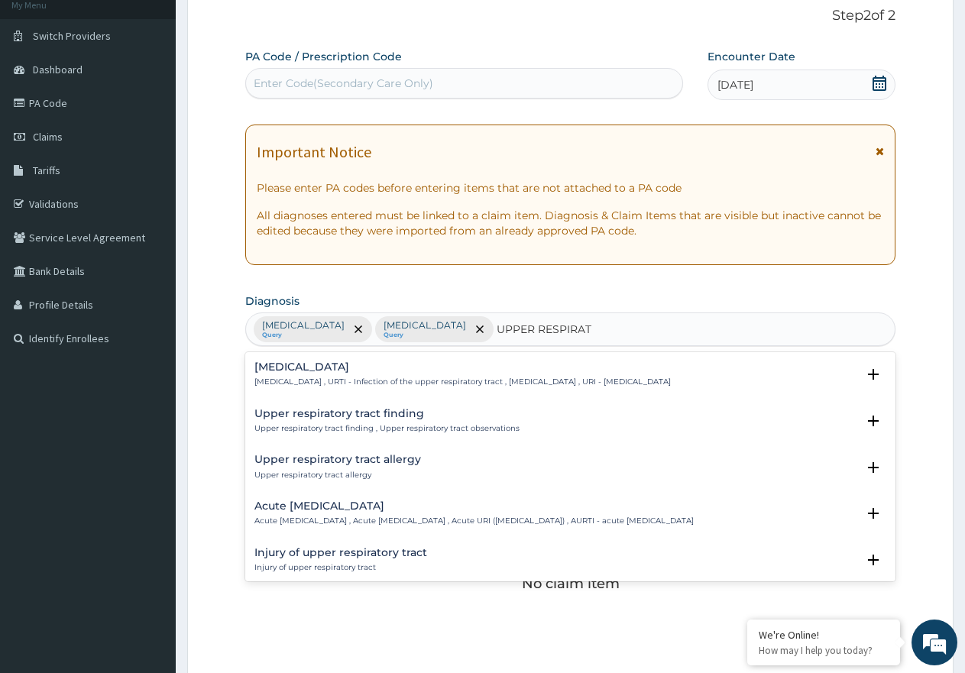
click at [396, 377] on p "[MEDICAL_DATA] , URTI - Infection of the upper respiratory tract , [MEDICAL_DAT…" at bounding box center [462, 382] width 416 height 11
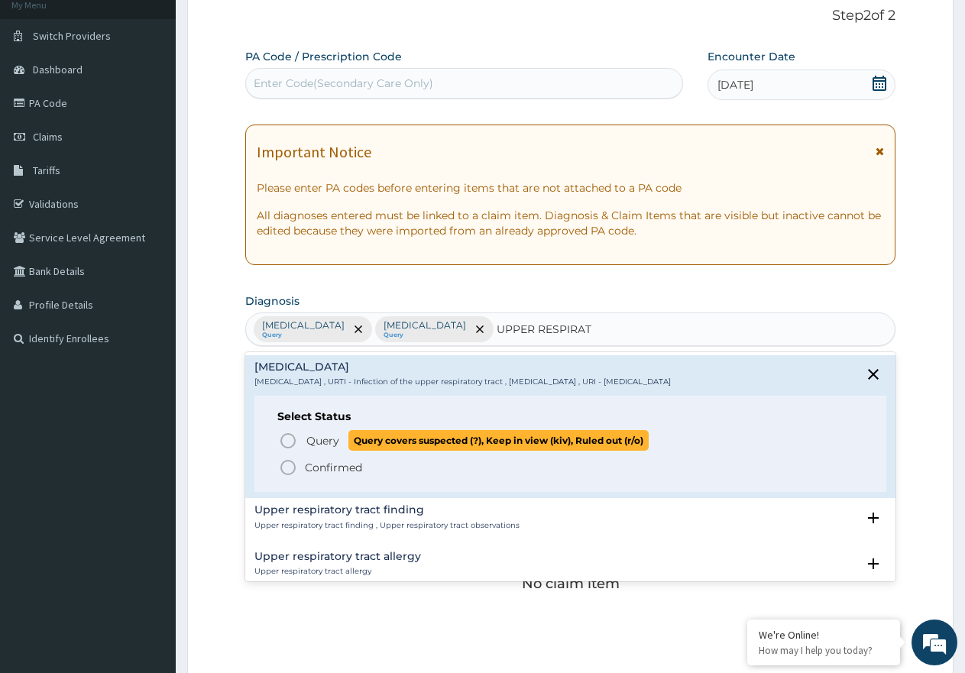
click at [300, 437] on span "Query Query covers suspected (?), Keep in view (kiv), Ruled out (r/o)" at bounding box center [571, 440] width 585 height 21
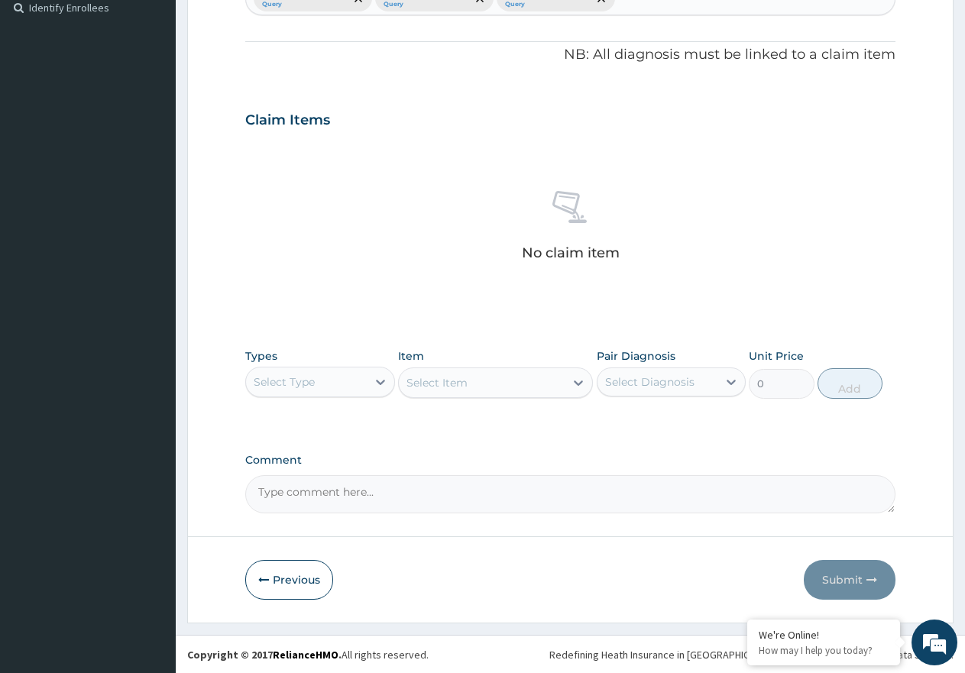
scroll to position [429, 0]
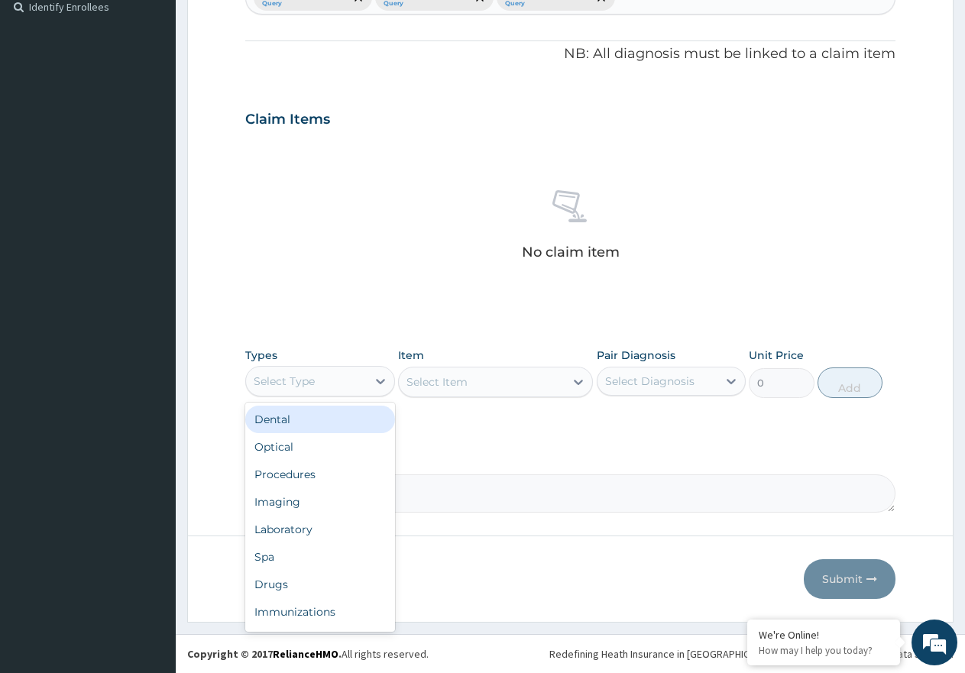
click at [352, 380] on div "Select Type" at bounding box center [306, 381] width 121 height 24
click at [355, 479] on div "Procedures" at bounding box center [320, 475] width 150 height 28
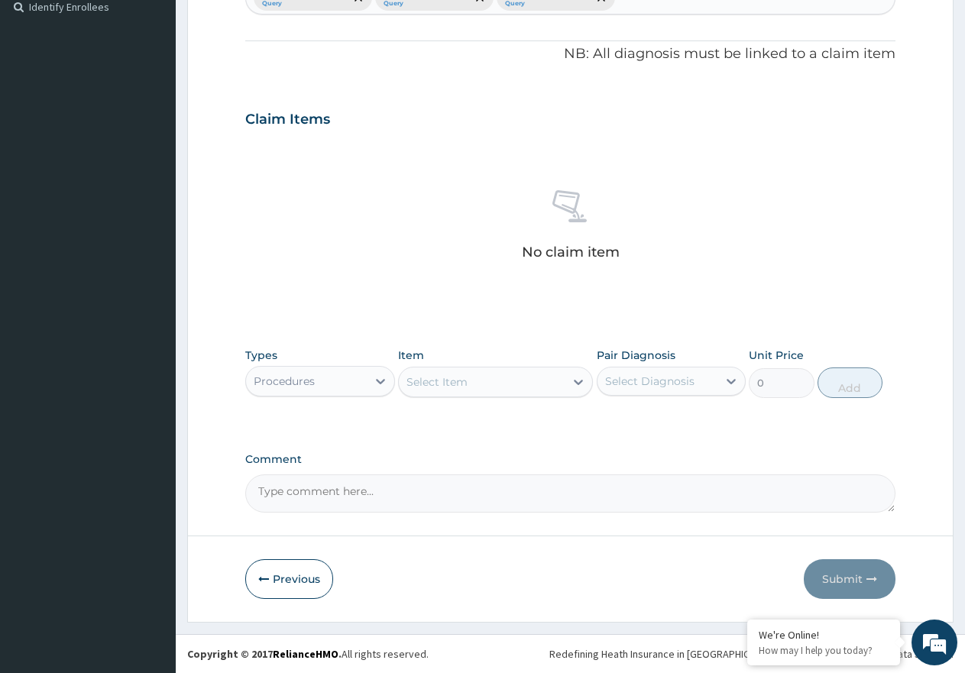
click at [542, 382] on div "Select Item" at bounding box center [482, 382] width 166 height 24
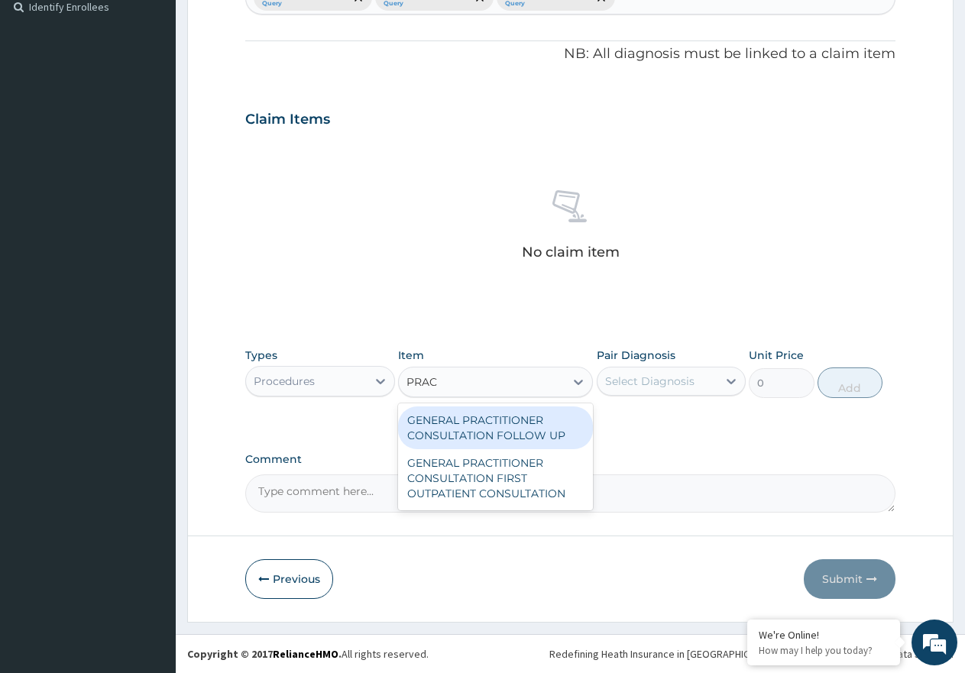
type input "PRACT"
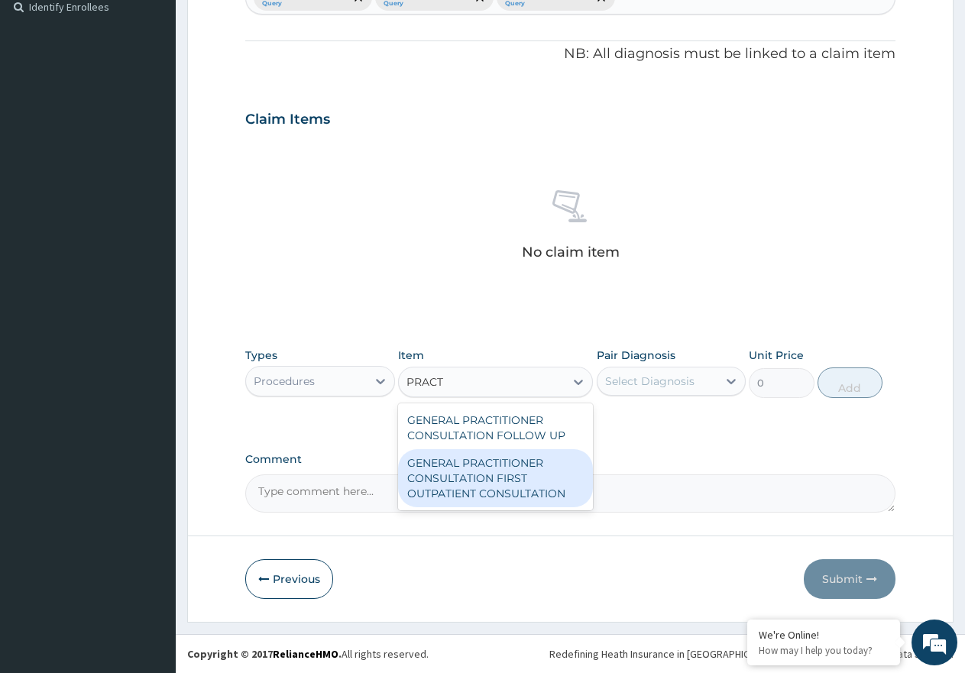
click at [517, 476] on div "GENERAL PRACTITIONER CONSULTATION FIRST OUTPATIENT CONSULTATION" at bounding box center [495, 478] width 195 height 58
type input "3547.5"
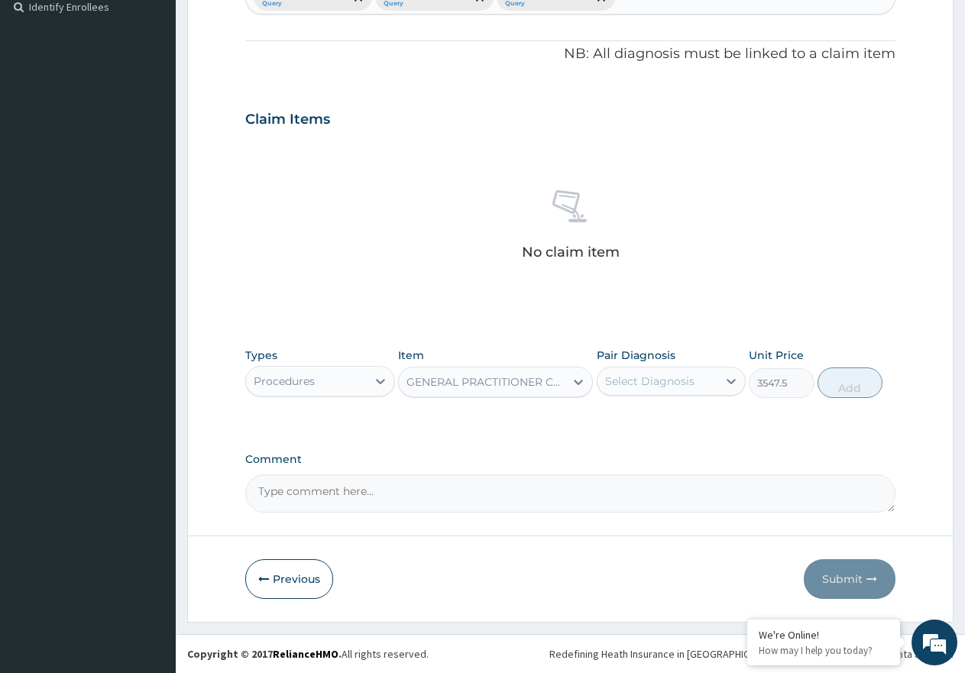
click at [646, 376] on div "Select Diagnosis" at bounding box center [649, 381] width 89 height 15
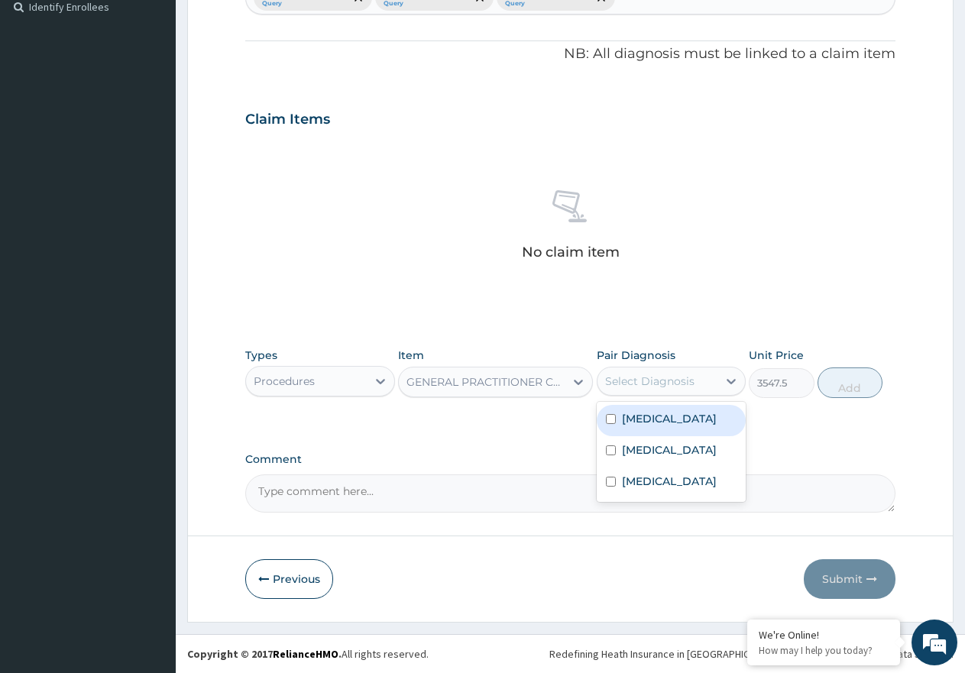
drag, startPoint x: 639, startPoint y: 423, endPoint x: 645, endPoint y: 438, distance: 16.5
click at [640, 423] on label "[MEDICAL_DATA]" at bounding box center [669, 418] width 95 height 15
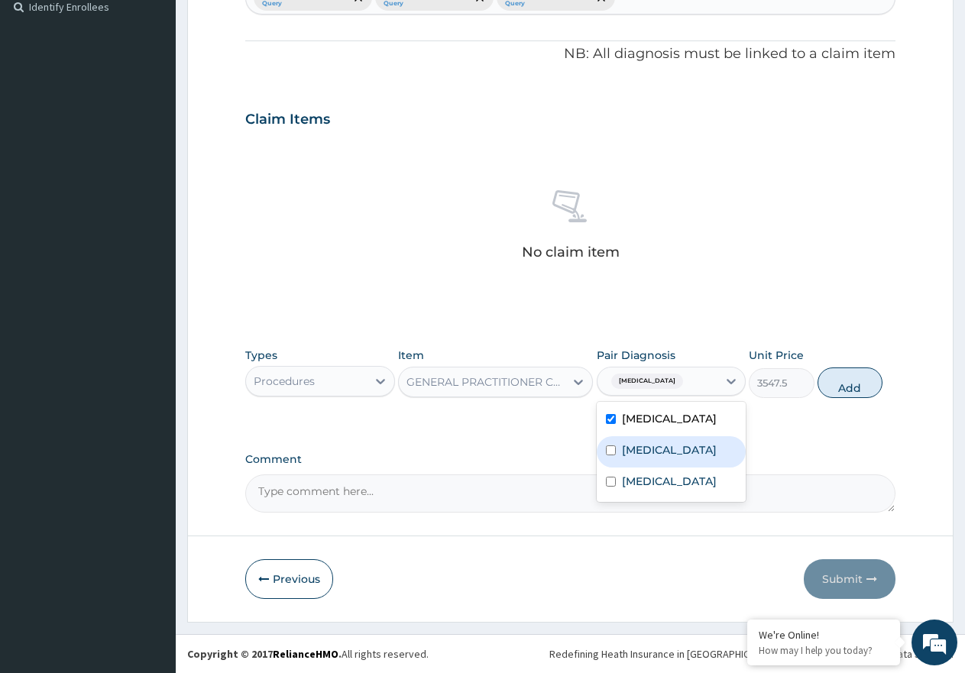
checkbox input "true"
drag, startPoint x: 650, startPoint y: 455, endPoint x: 660, endPoint y: 476, distance: 22.9
click at [654, 459] on div "[MEDICAL_DATA]" at bounding box center [672, 451] width 150 height 31
checkbox input "true"
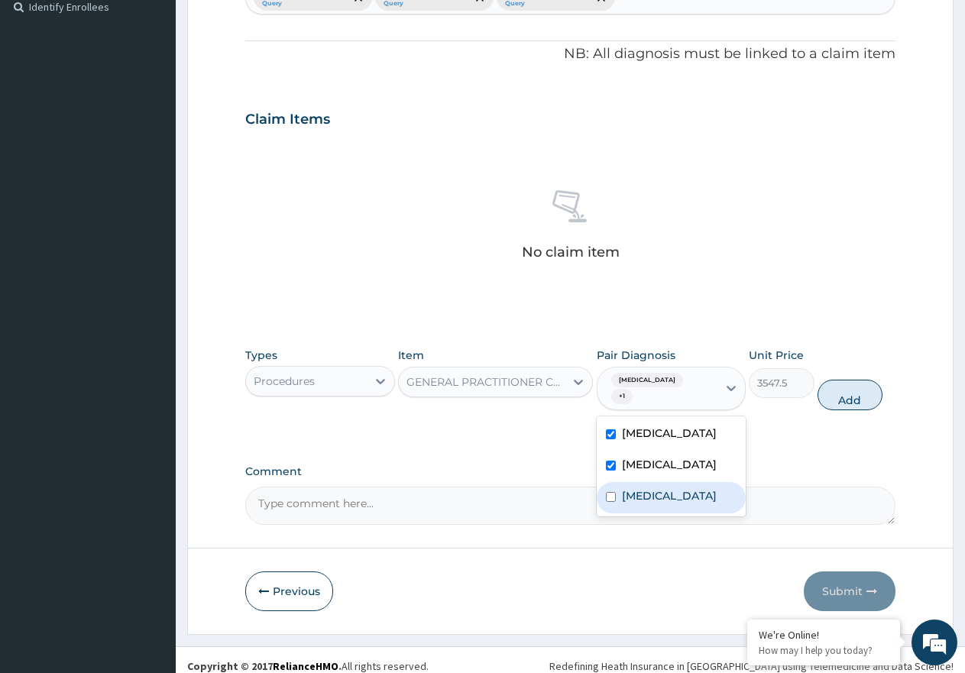
drag, startPoint x: 662, startPoint y: 484, endPoint x: 730, endPoint y: 468, distance: 70.6
click at [673, 488] on label "[MEDICAL_DATA]" at bounding box center [669, 495] width 95 height 15
checkbox input "true"
click at [847, 390] on button "Add" at bounding box center [850, 395] width 65 height 31
type input "0"
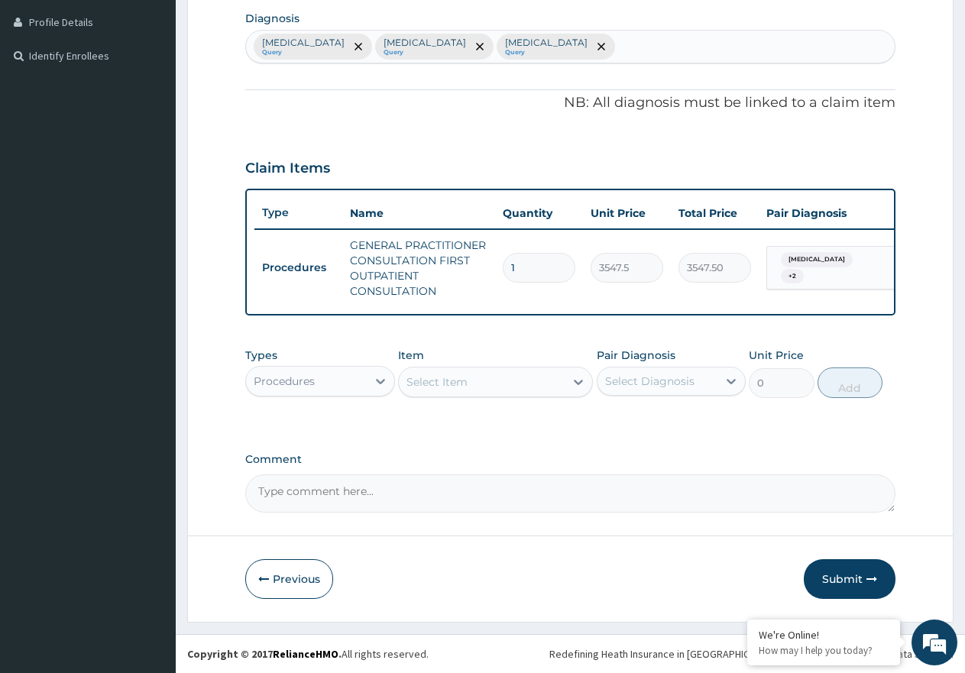
scroll to position [393, 0]
click at [377, 383] on icon at bounding box center [380, 381] width 15 height 15
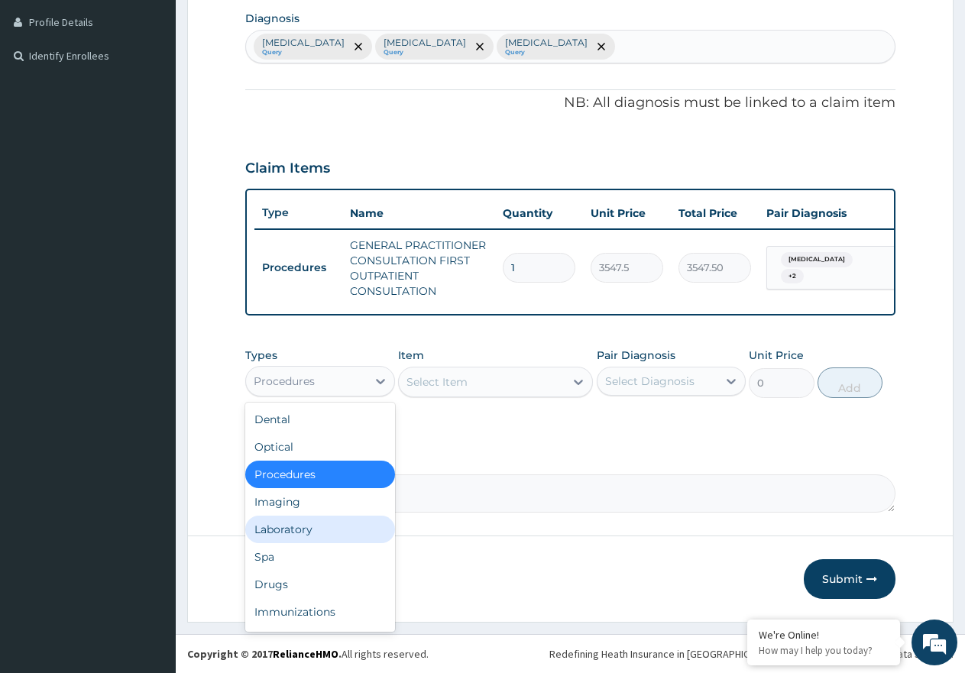
click at [338, 532] on div "Laboratory" at bounding box center [320, 530] width 150 height 28
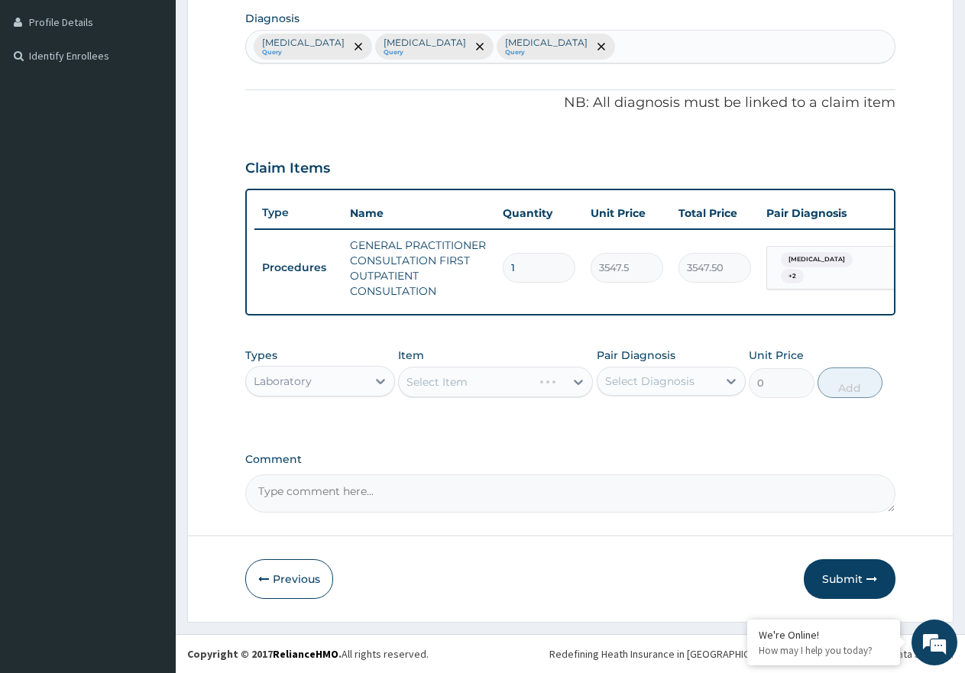
click at [478, 381] on div "Select Item" at bounding box center [495, 382] width 195 height 31
click at [476, 385] on div "Select Item" at bounding box center [482, 382] width 166 height 24
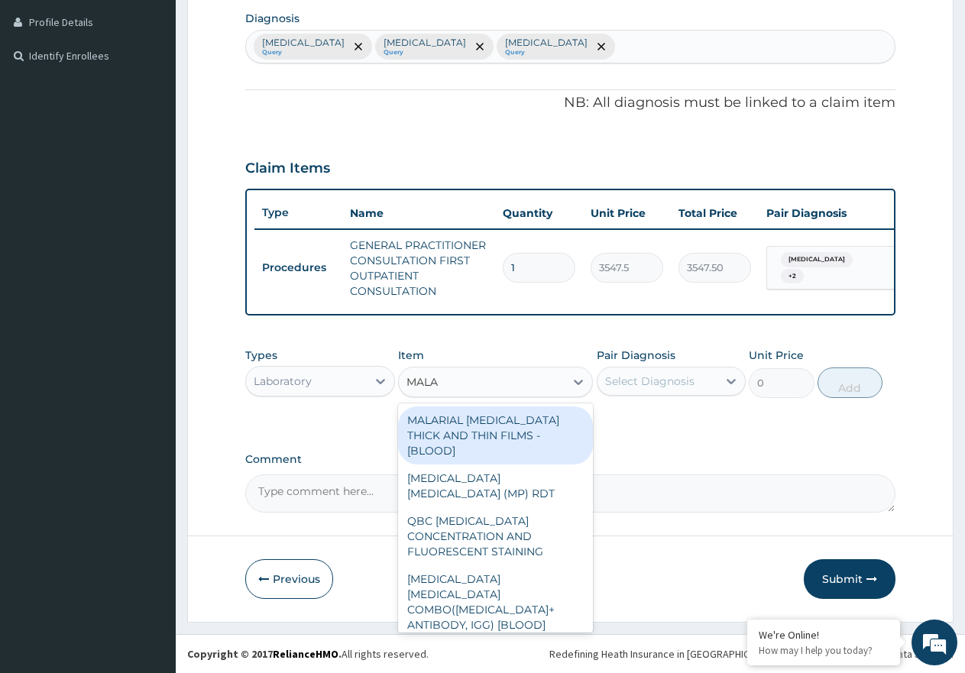
type input "MALAR"
click at [549, 429] on div "MALARIAL PARASITE THICK AND THIN FILMS - [BLOOD]" at bounding box center [495, 435] width 195 height 58
type input "1612.5"
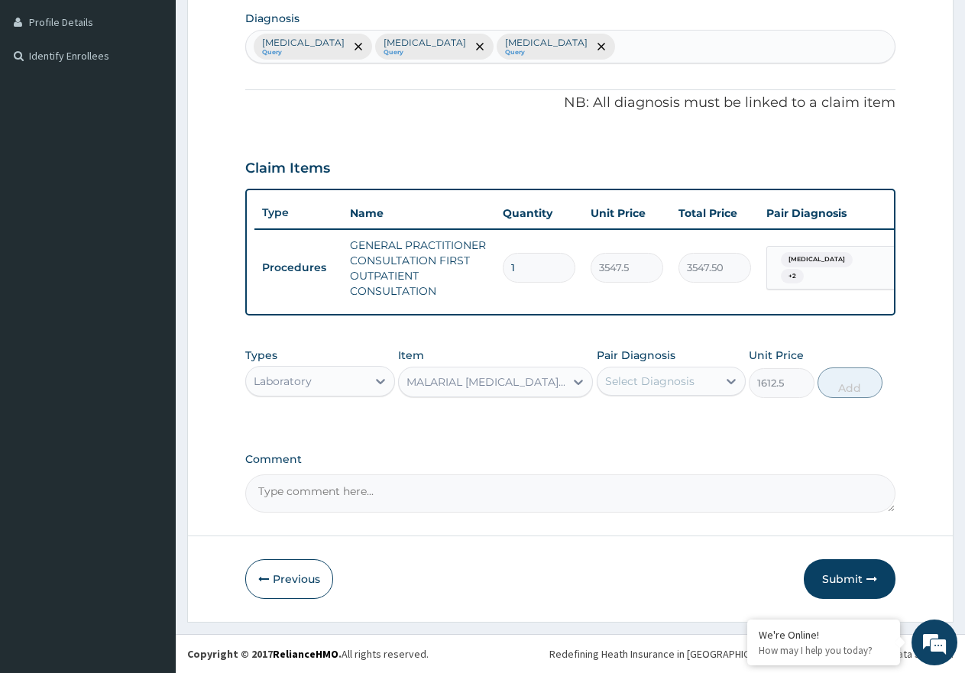
click at [651, 383] on div "Select Diagnosis" at bounding box center [649, 381] width 89 height 15
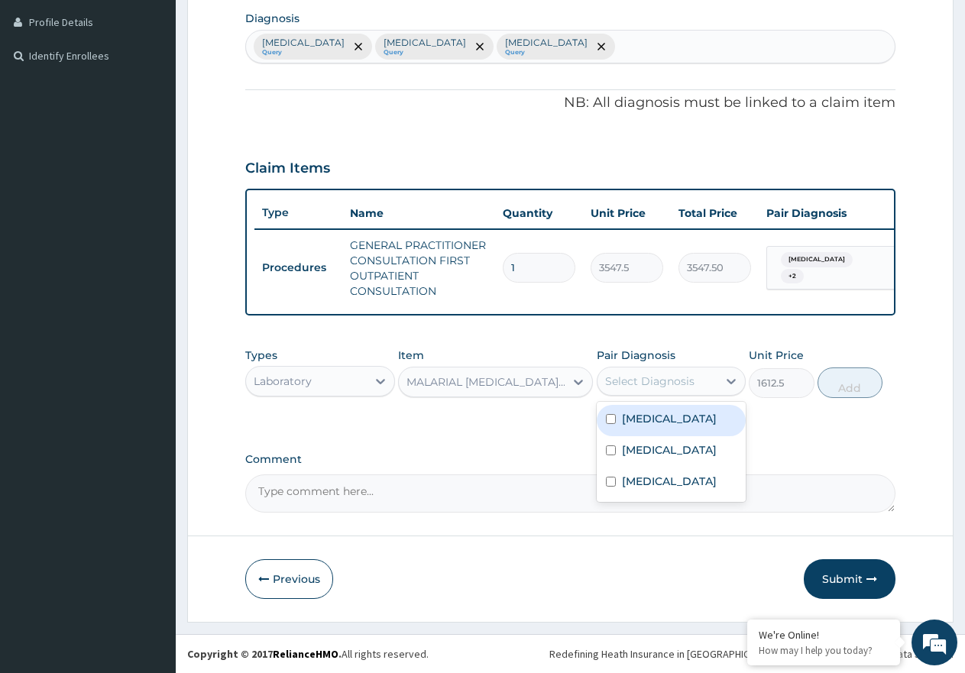
click at [656, 419] on label "Malaria" at bounding box center [669, 418] width 95 height 15
checkbox input "true"
click at [857, 387] on button "Add" at bounding box center [850, 383] width 65 height 31
type input "0"
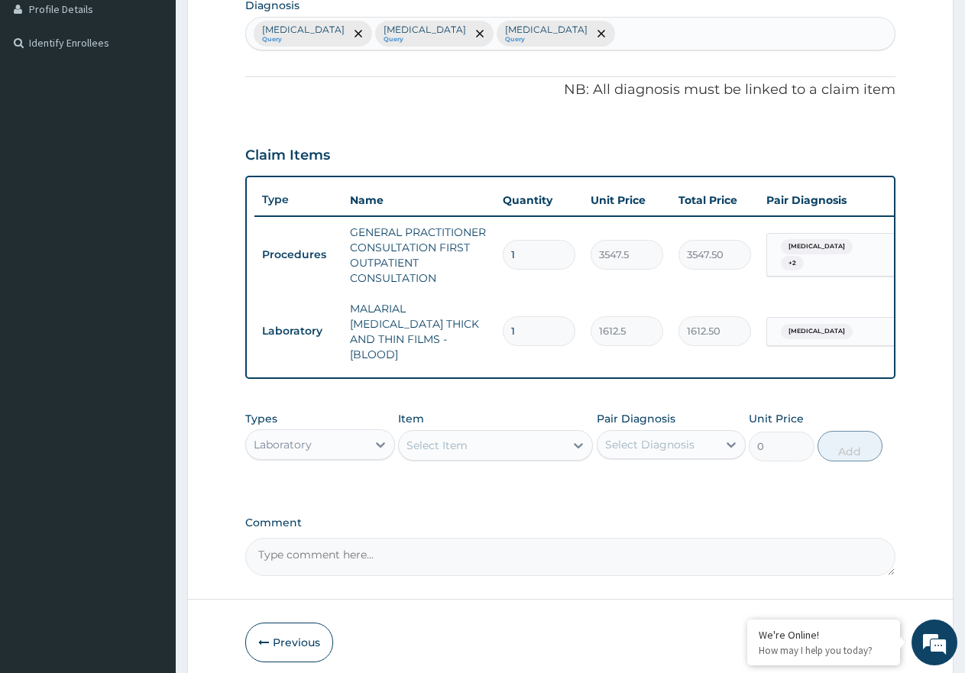
click at [515, 439] on div "Select Item" at bounding box center [482, 445] width 166 height 24
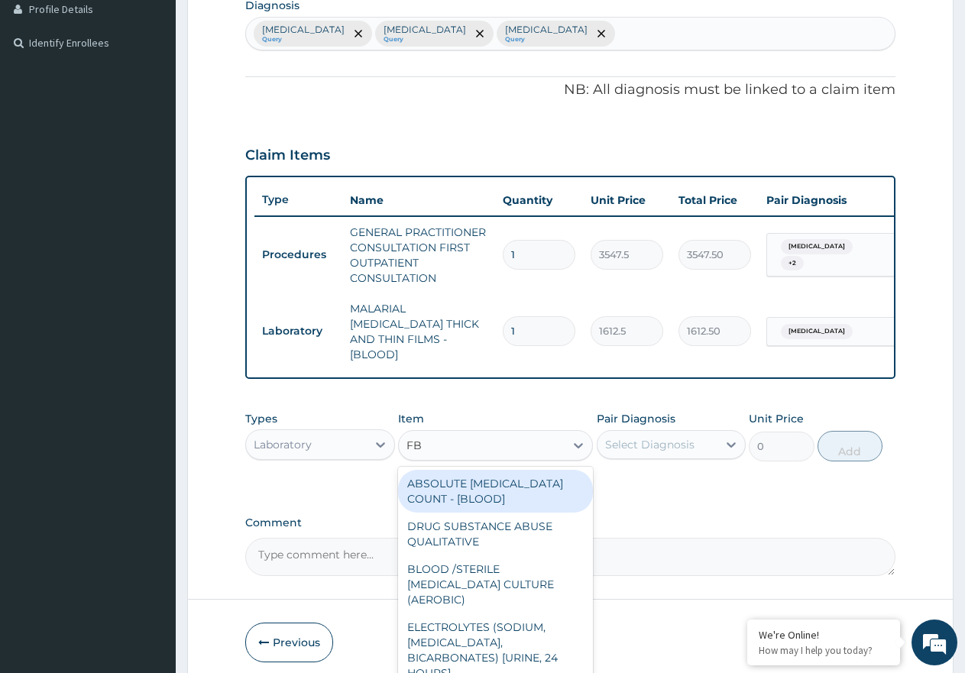
type input "FBC"
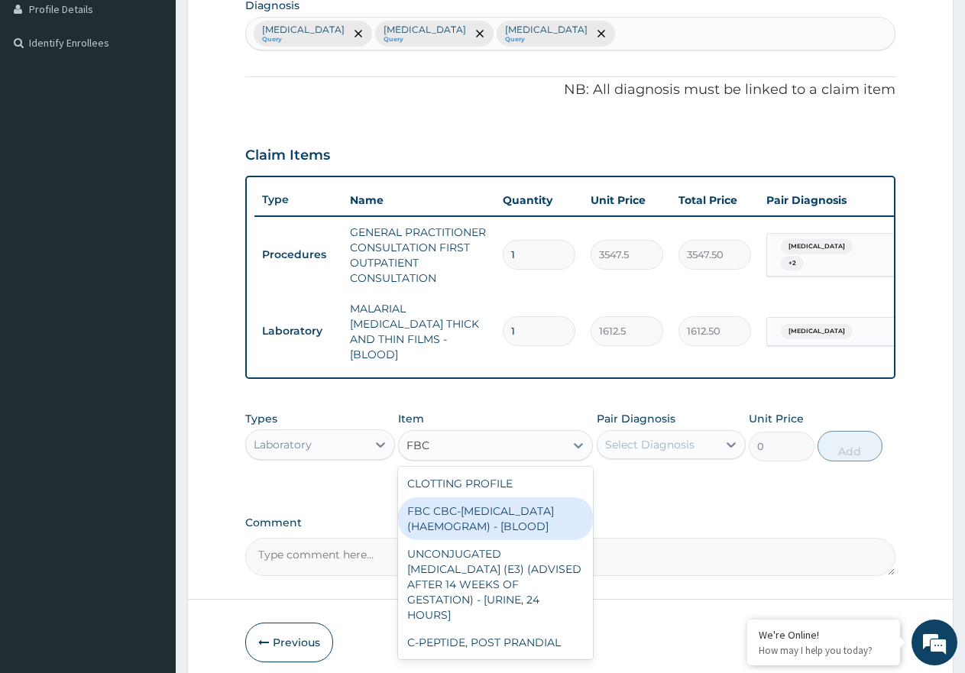
drag, startPoint x: 535, startPoint y: 523, endPoint x: 643, endPoint y: 472, distance: 119.3
click at [537, 523] on div "FBC CBC-COMPLETE BLOOD COUNT (HAEMOGRAM) - [BLOOD]" at bounding box center [495, 518] width 195 height 43
type input "4300"
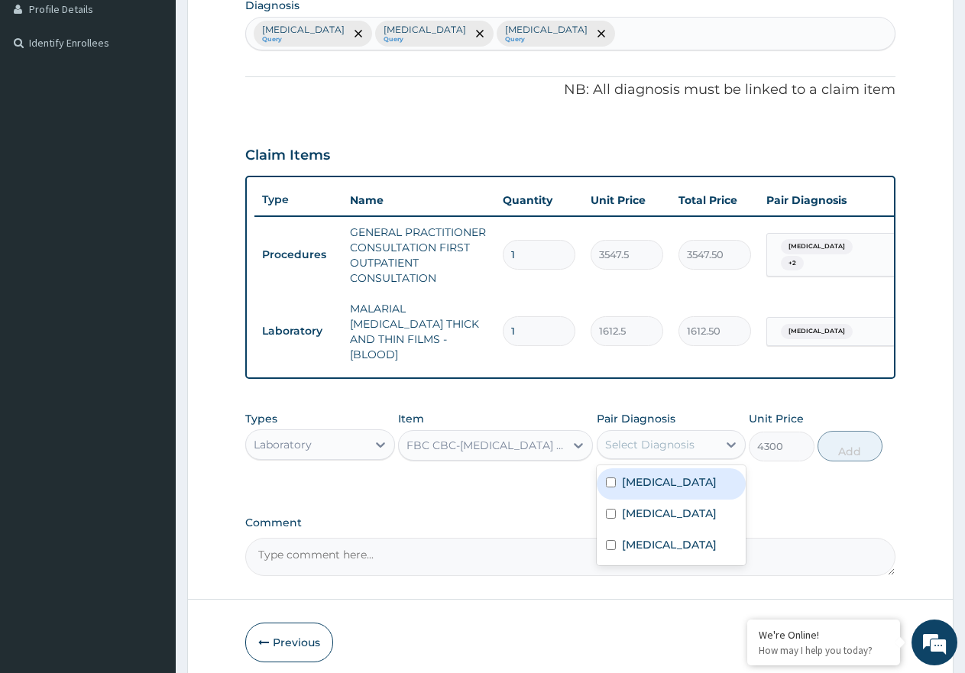
click at [663, 437] on div "Select Diagnosis" at bounding box center [649, 444] width 89 height 15
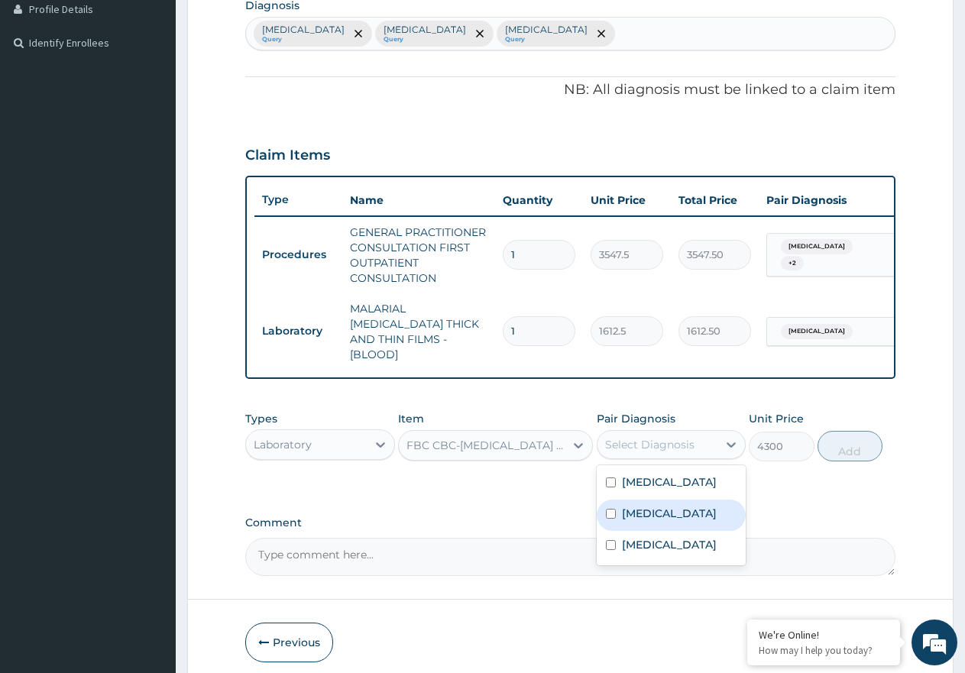
click at [682, 525] on div "[MEDICAL_DATA]" at bounding box center [672, 515] width 150 height 31
checkbox input "true"
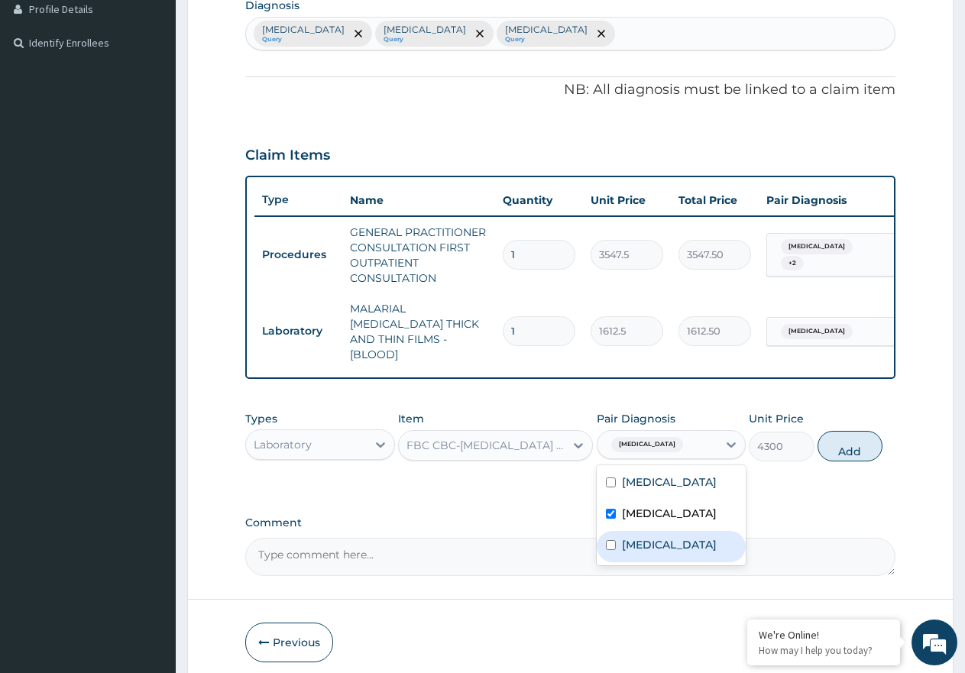
click at [682, 537] on label "Upper respiratory infection" at bounding box center [669, 544] width 95 height 15
checkbox input "true"
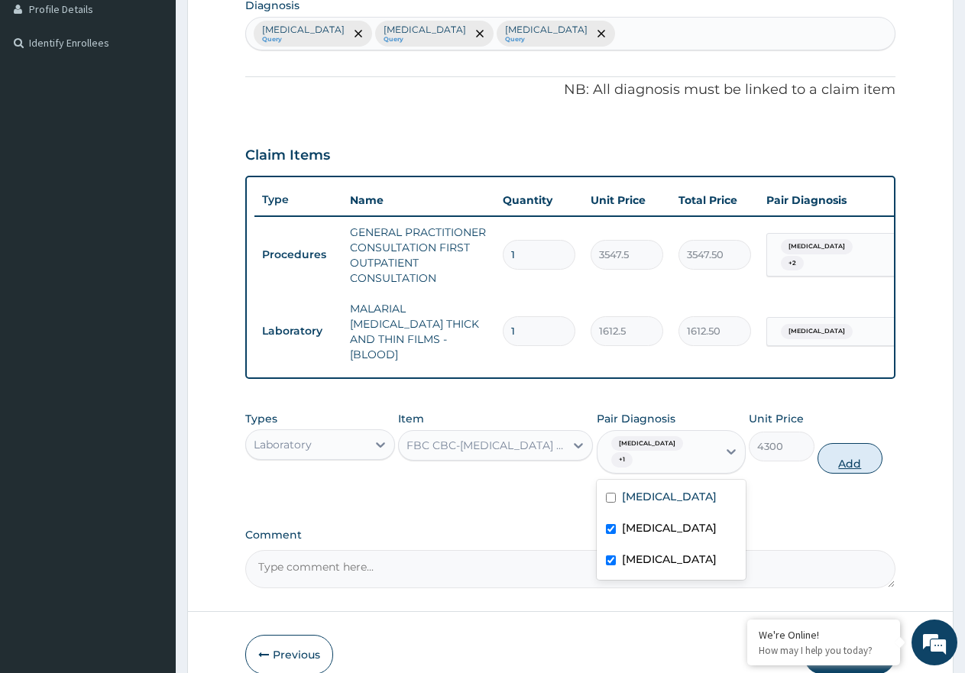
click at [870, 447] on button "Add" at bounding box center [850, 458] width 65 height 31
type input "0"
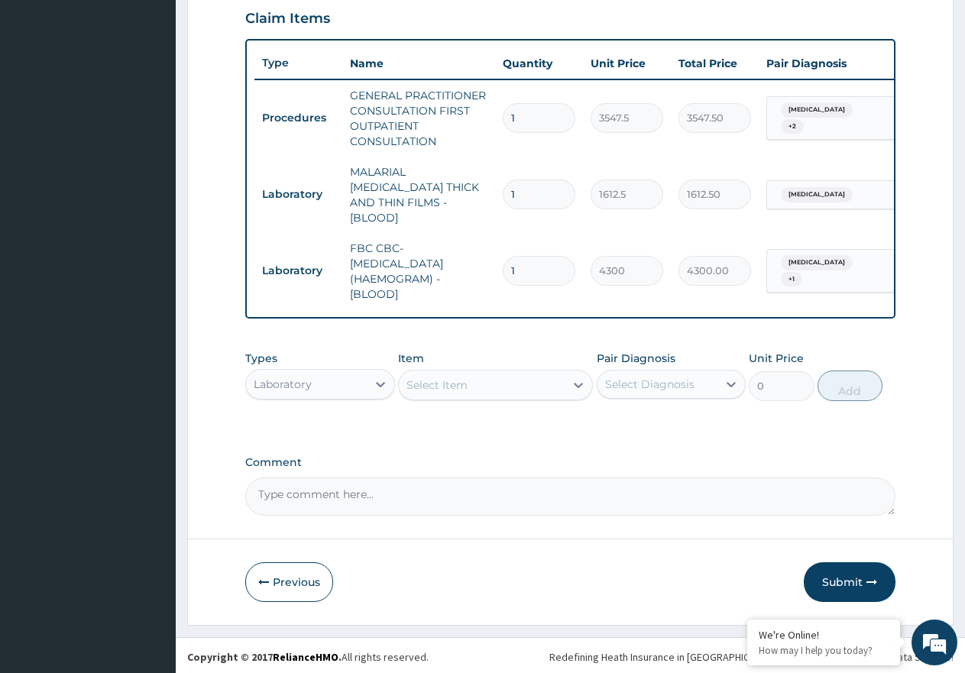
scroll to position [530, 0]
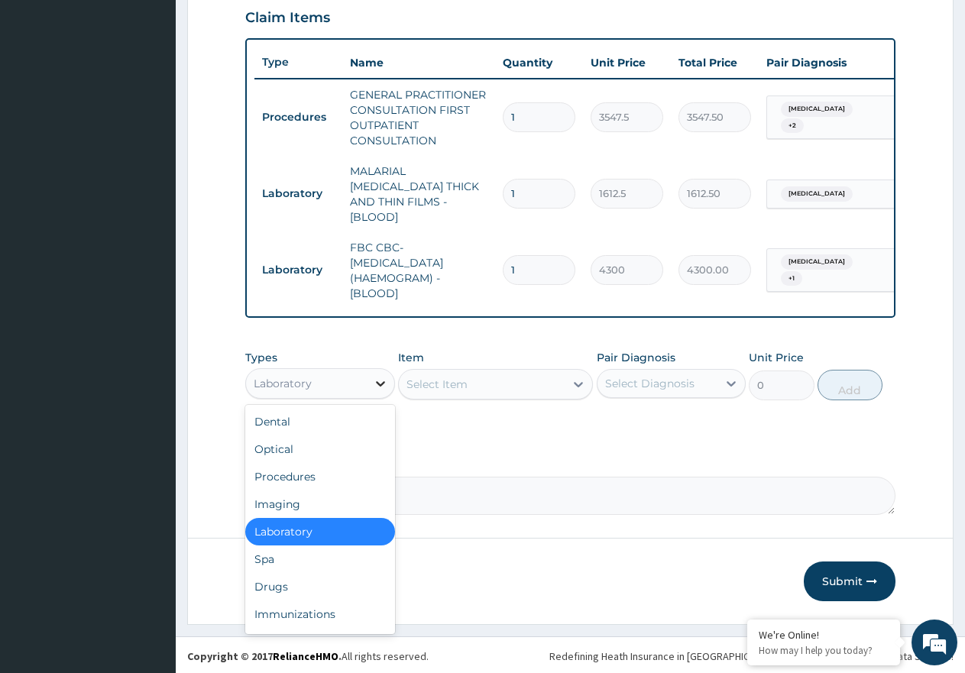
click at [371, 382] on div at bounding box center [381, 384] width 28 height 28
click at [329, 581] on div "Drugs" at bounding box center [320, 587] width 150 height 28
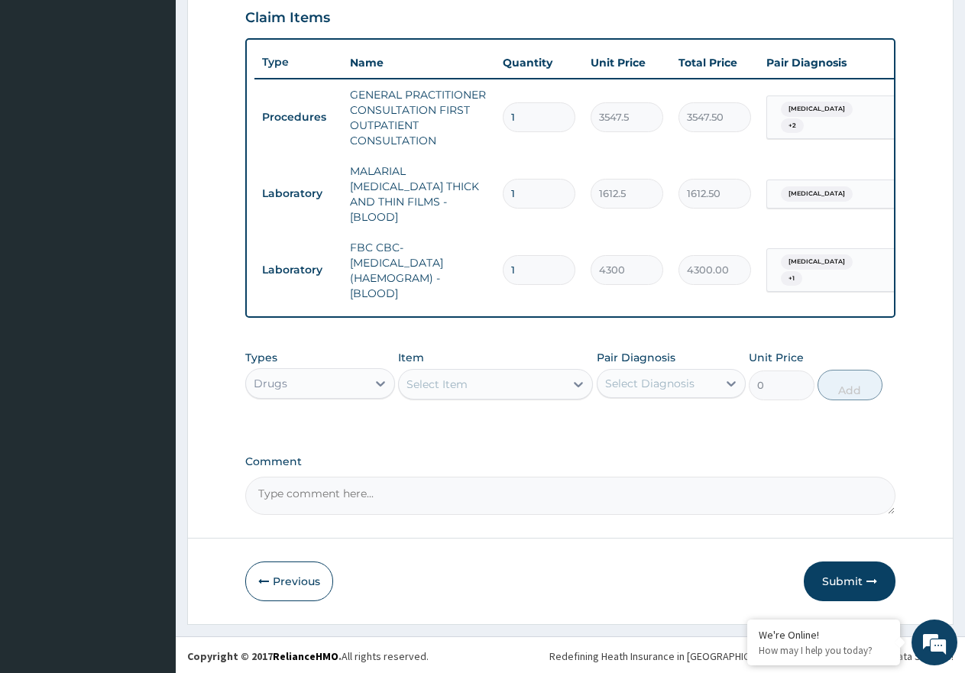
click at [436, 381] on div "Select Item" at bounding box center [436, 384] width 61 height 15
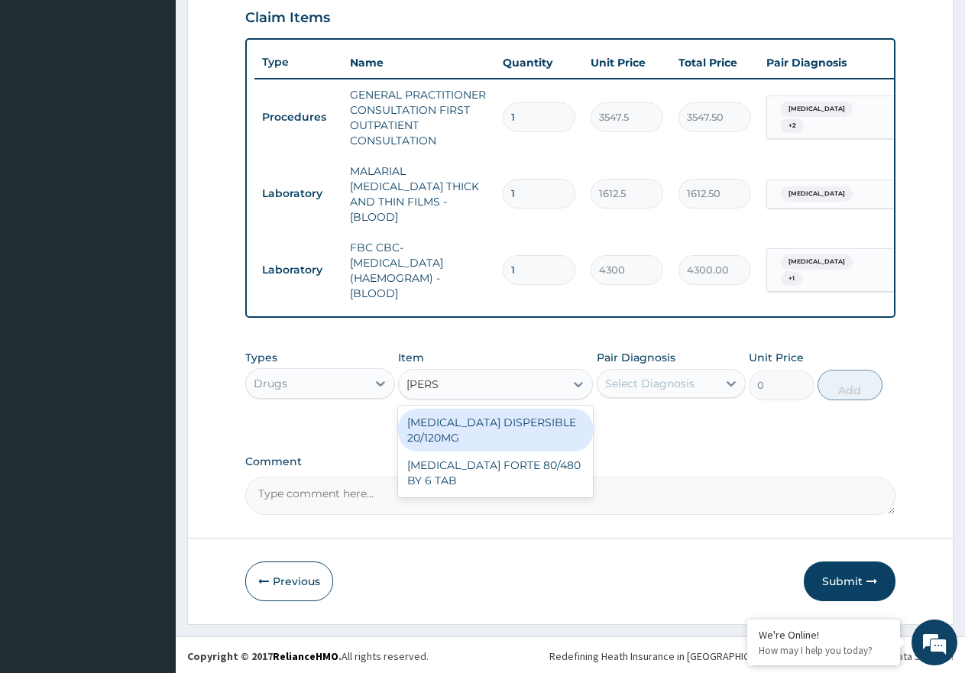
type input "COART"
click at [502, 429] on div "COARTEM DISPERSIBLE 20/120MG" at bounding box center [495, 430] width 195 height 43
type input "112.3375"
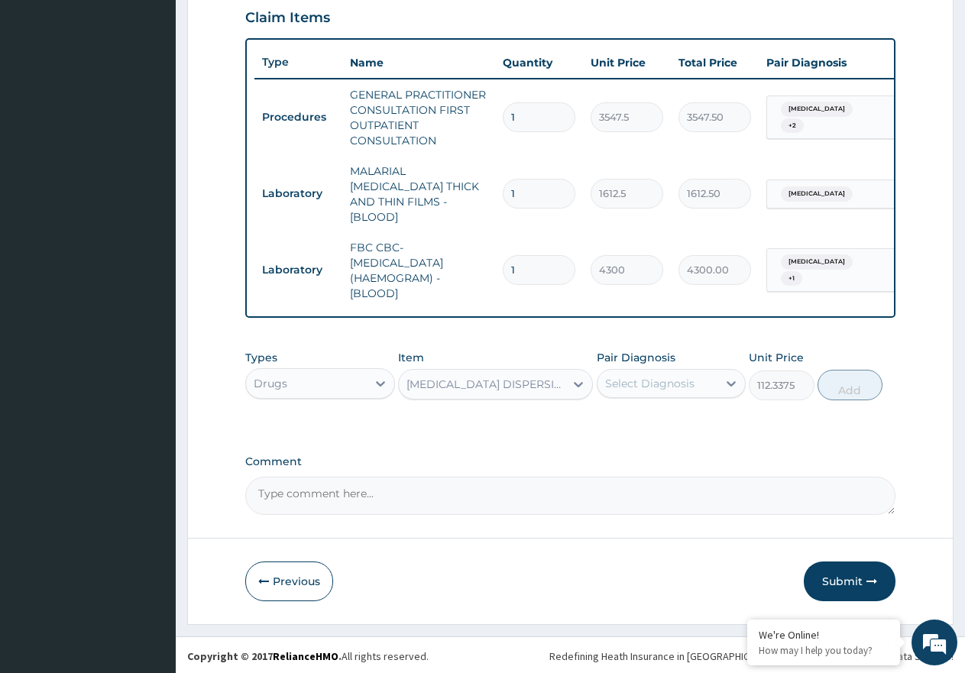
click at [660, 382] on div "Select Diagnosis" at bounding box center [649, 383] width 89 height 15
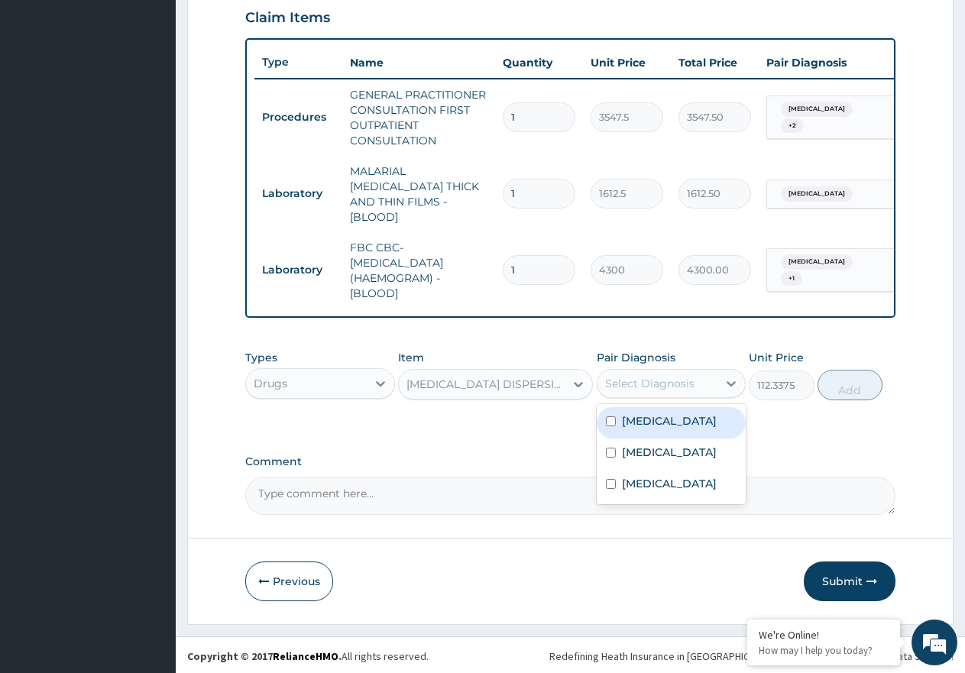
drag, startPoint x: 670, startPoint y: 424, endPoint x: 776, endPoint y: 401, distance: 107.9
click at [671, 424] on div "[MEDICAL_DATA]" at bounding box center [672, 422] width 150 height 31
checkbox input "true"
click at [855, 390] on button "Add" at bounding box center [850, 385] width 65 height 31
type input "0"
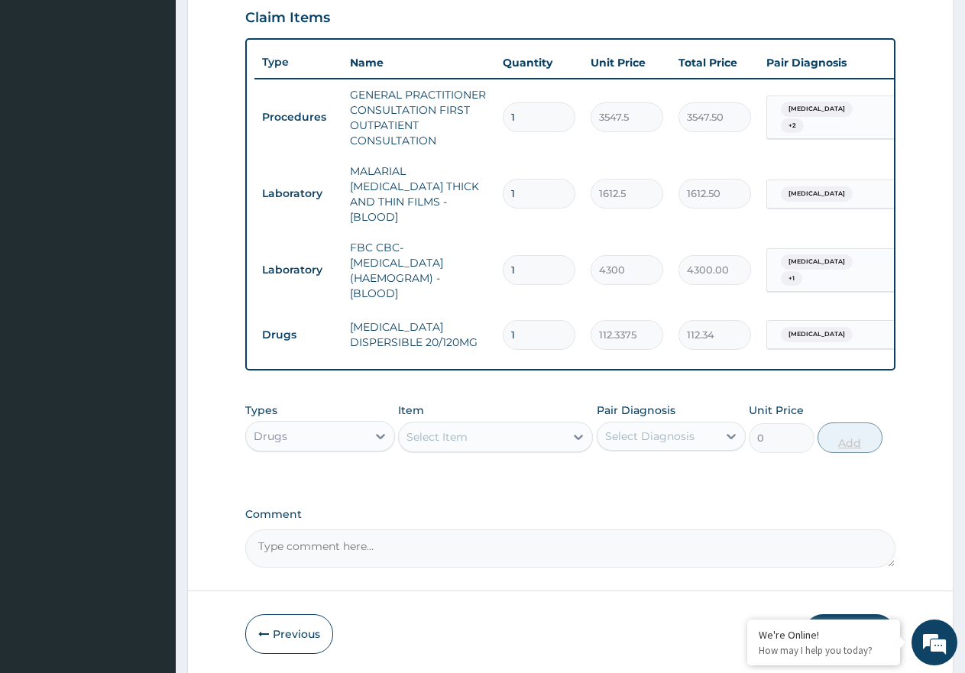
type input "0.00"
type input "4"
type input "449.35"
type input "0.00"
type input "2"
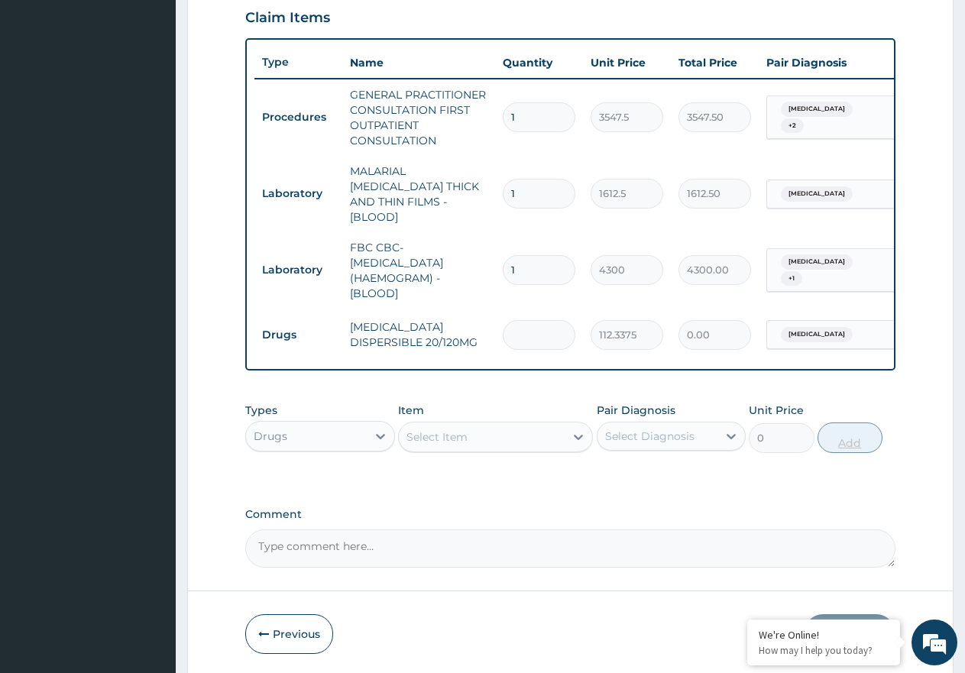
type input "224.68"
type input "24"
type input "2696.10"
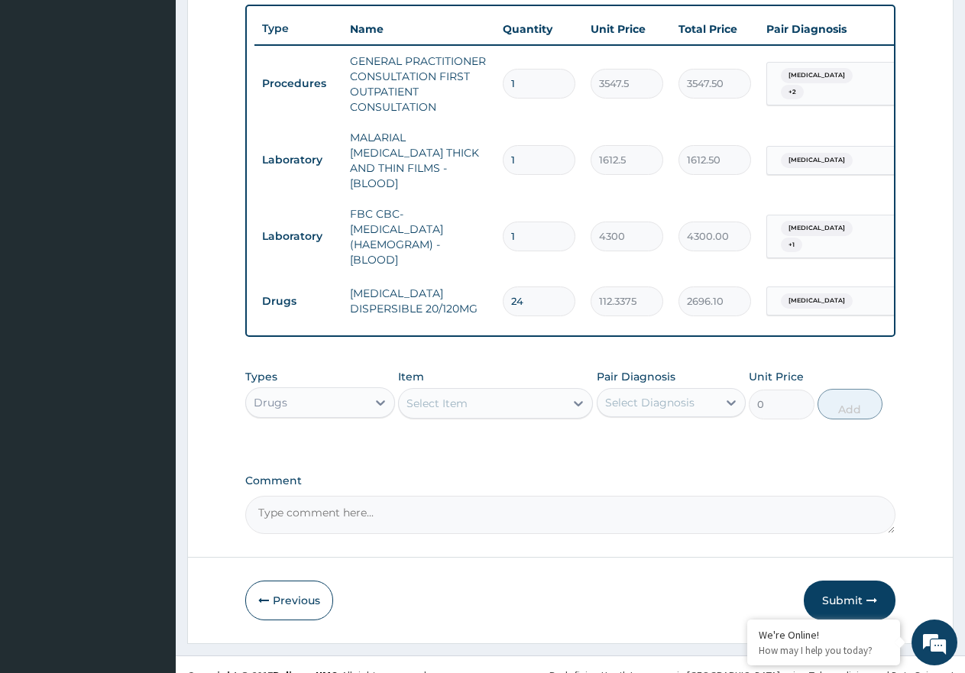
scroll to position [583, 0]
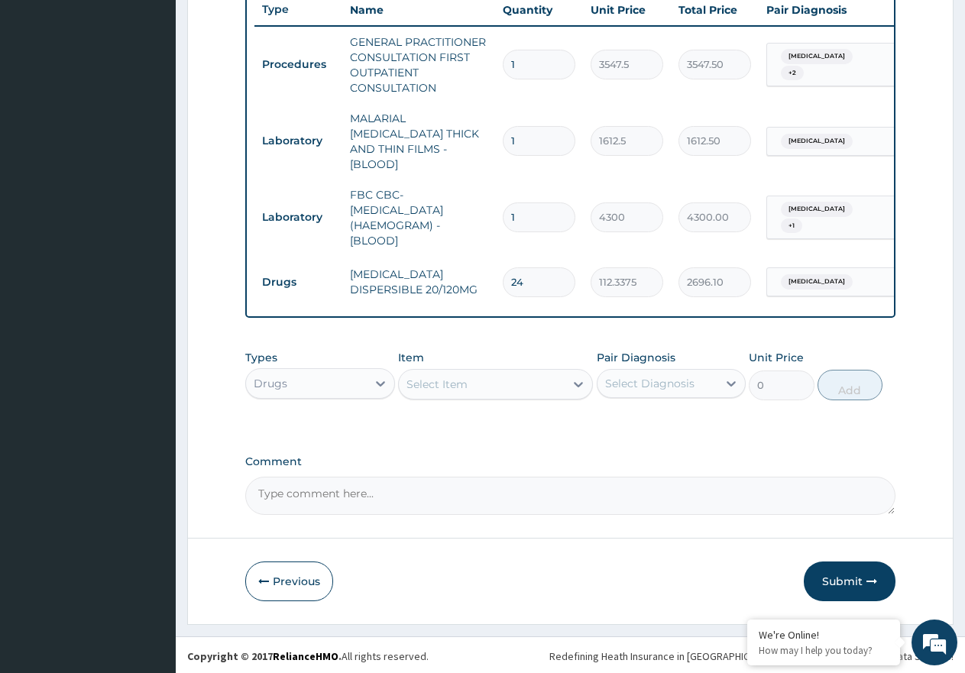
type input "24"
click at [440, 381] on div "Select Item" at bounding box center [436, 384] width 61 height 15
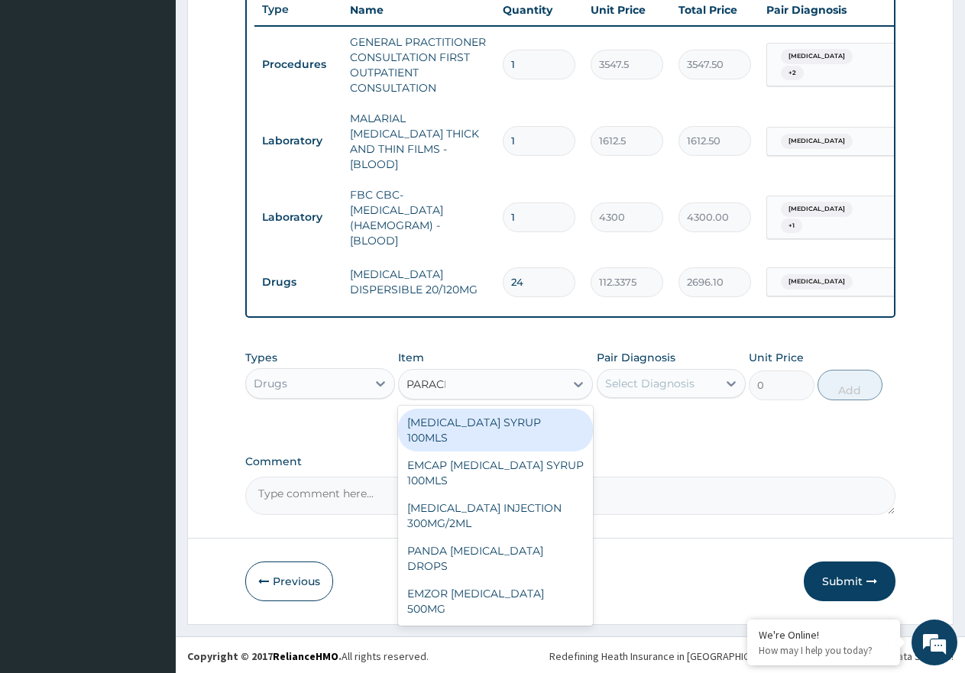
type input "PARACET"
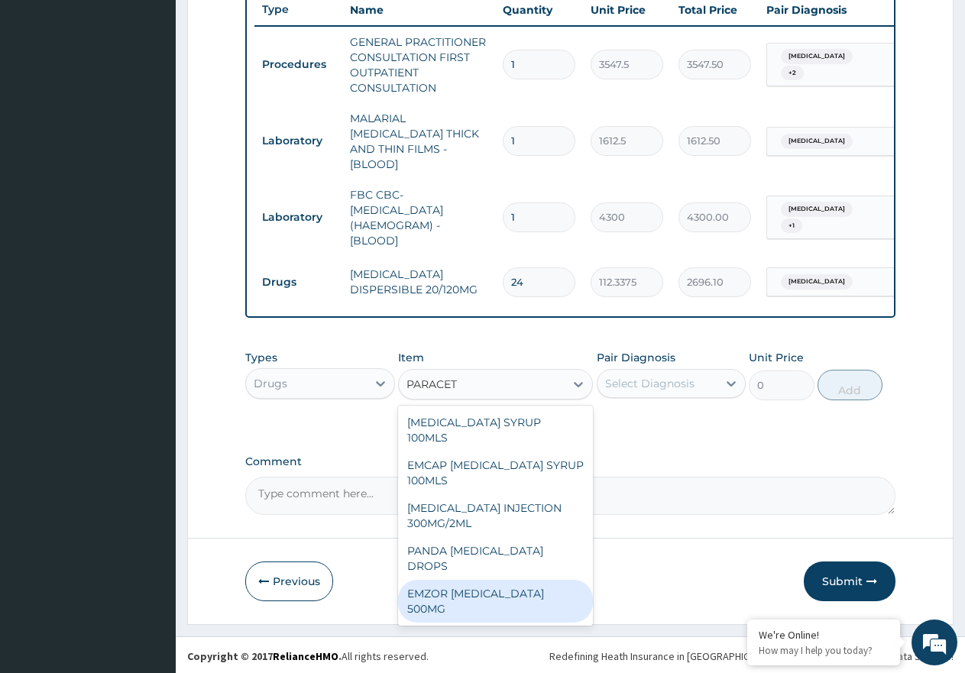
drag, startPoint x: 521, startPoint y: 561, endPoint x: 588, endPoint y: 507, distance: 85.3
click at [523, 580] on div "EMZOR PARACETAMOL 500MG" at bounding box center [495, 601] width 195 height 43
type input "23.65"
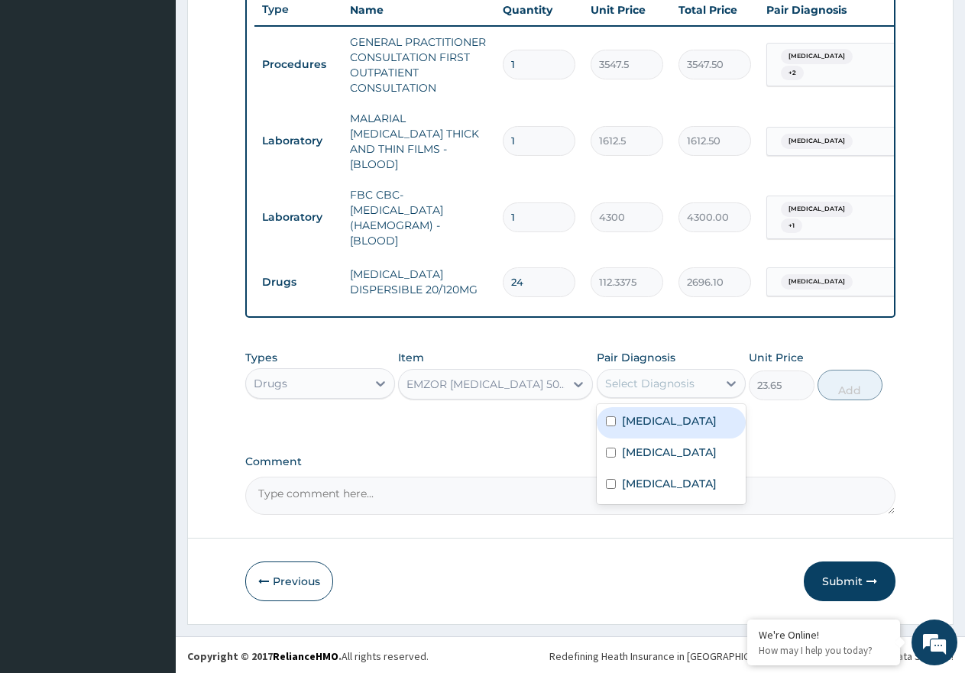
click at [662, 388] on div "Select Diagnosis" at bounding box center [649, 383] width 89 height 15
drag, startPoint x: 678, startPoint y: 427, endPoint x: 714, endPoint y: 420, distance: 36.6
click at [682, 425] on div "[MEDICAL_DATA]" at bounding box center [672, 422] width 150 height 31
checkbox input "true"
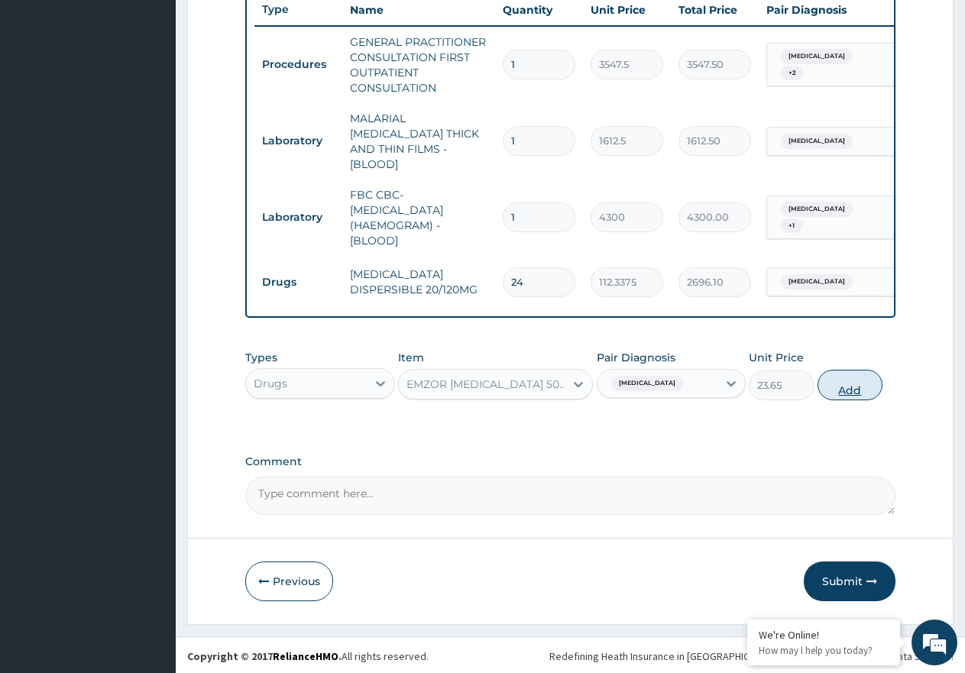
click at [842, 384] on button "Add" at bounding box center [850, 385] width 65 height 31
type input "0"
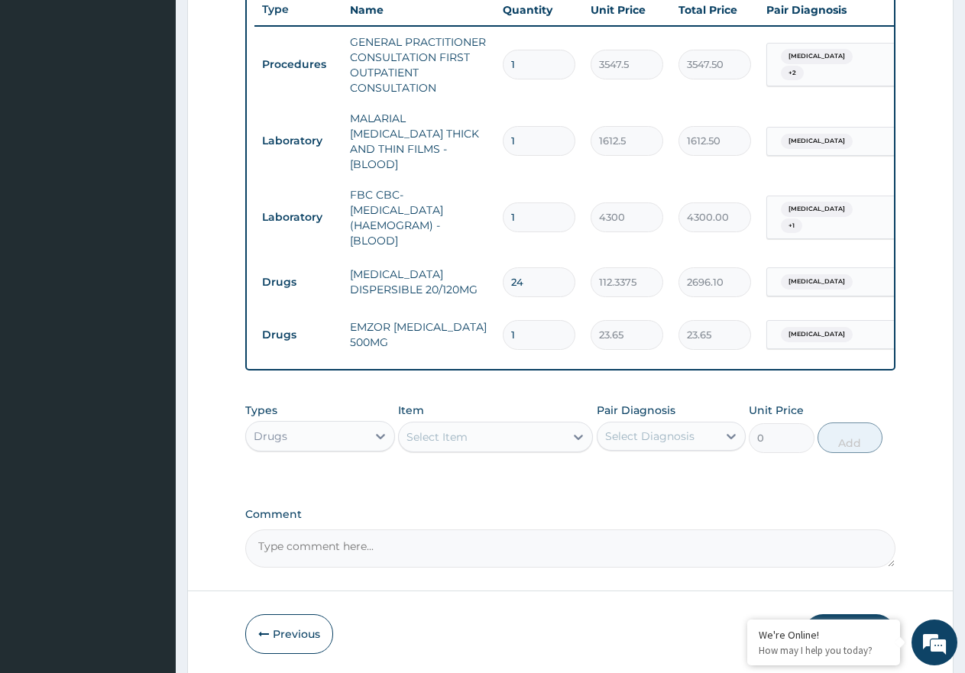
type input "0.00"
type input "9"
type input "212.85"
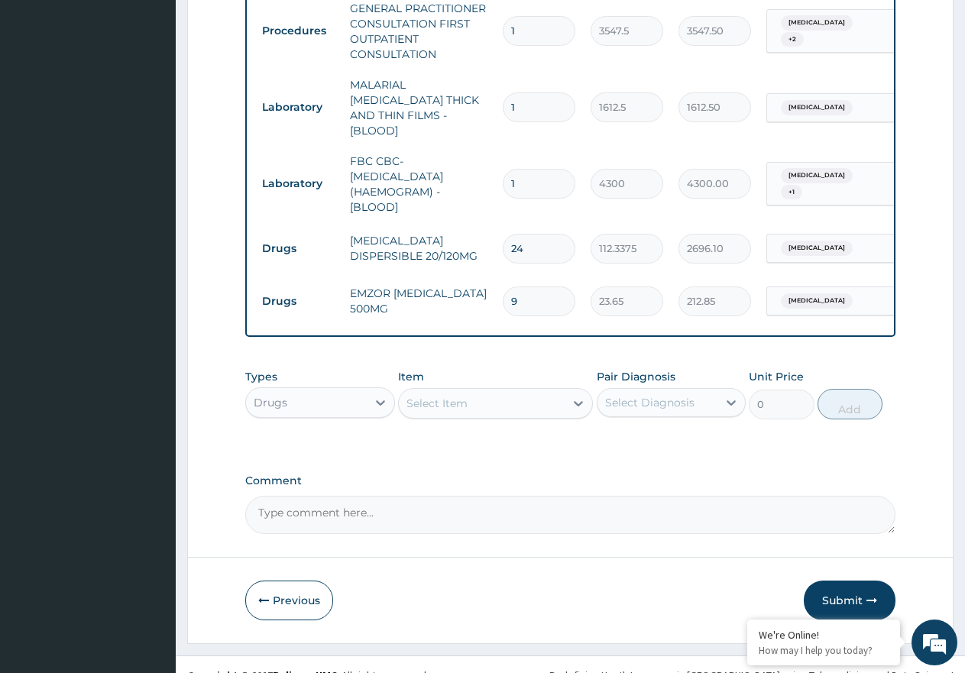
scroll to position [636, 0]
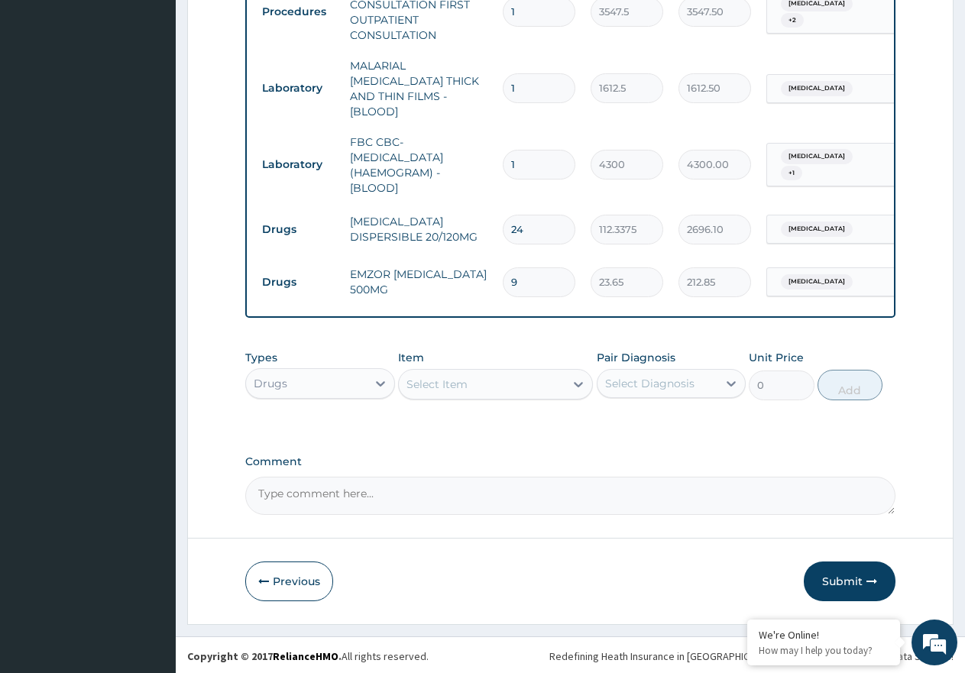
type input "9"
click at [430, 379] on div "Select Item" at bounding box center [436, 384] width 61 height 15
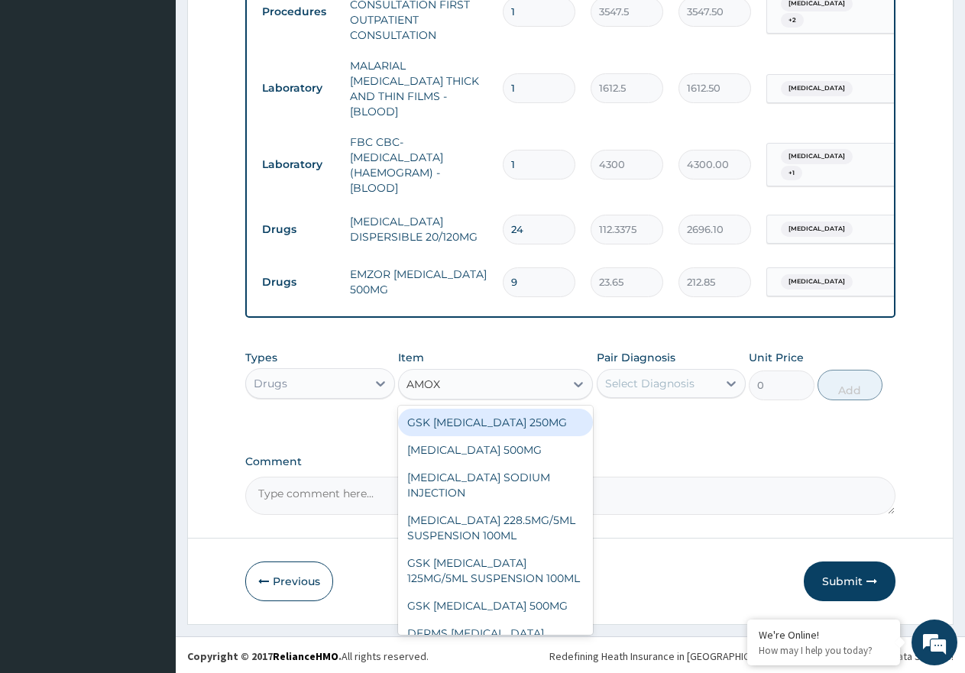
type input "AMOXI"
drag, startPoint x: 513, startPoint y: 458, endPoint x: 564, endPoint y: 439, distance: 53.7
click at [517, 458] on div "AMOXICILLIN 500MG" at bounding box center [495, 450] width 195 height 28
type input "70.95"
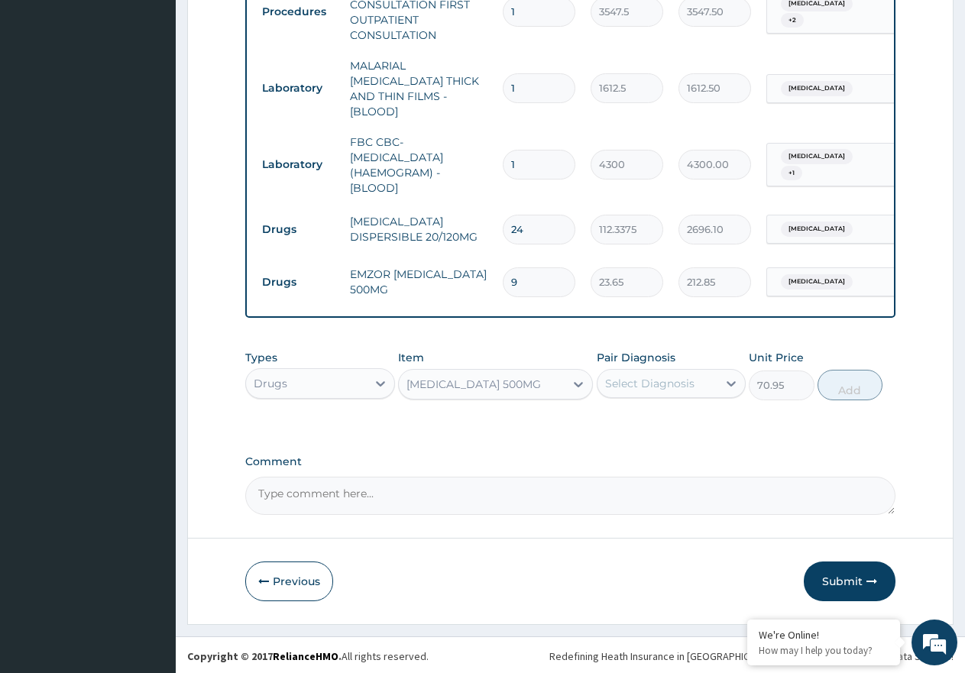
drag, startPoint x: 646, startPoint y: 387, endPoint x: 652, endPoint y: 393, distance: 8.6
click at [648, 387] on div "Select Diagnosis" at bounding box center [649, 383] width 89 height 15
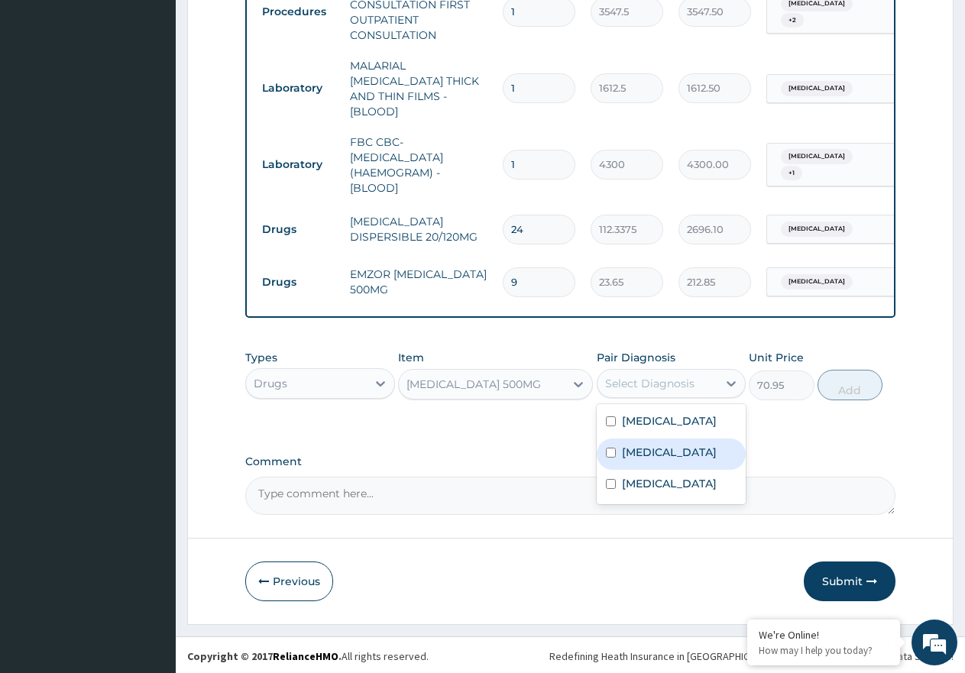
drag, startPoint x: 660, startPoint y: 447, endPoint x: 670, endPoint y: 487, distance: 41.0
click at [662, 458] on div "[MEDICAL_DATA]" at bounding box center [672, 454] width 150 height 31
checkbox input "true"
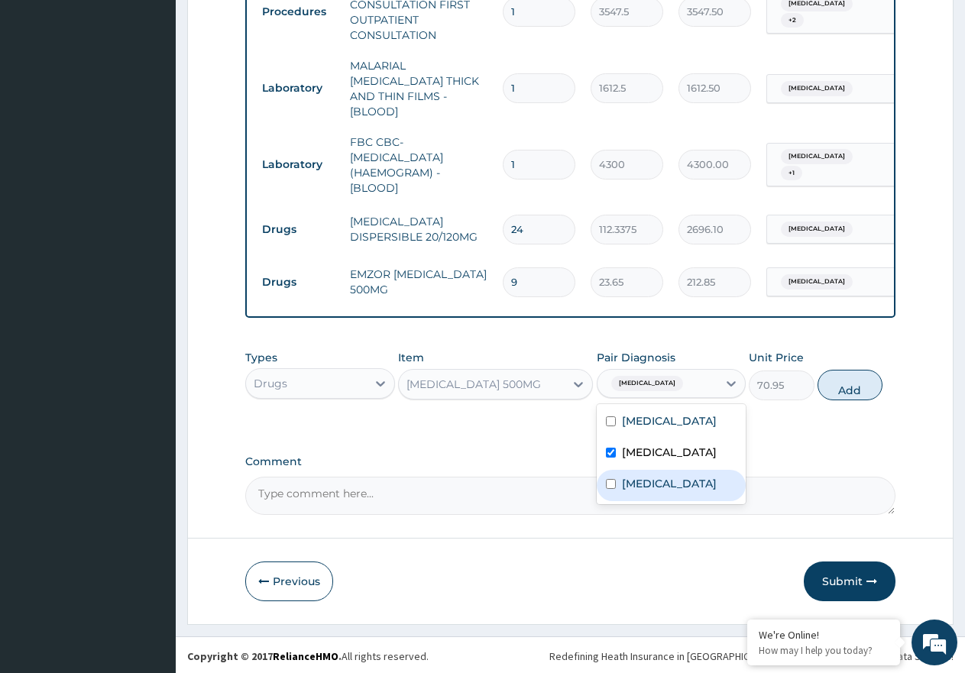
drag, startPoint x: 670, startPoint y: 487, endPoint x: 718, endPoint y: 464, distance: 53.6
click at [674, 488] on label "Upper respiratory infection" at bounding box center [669, 483] width 95 height 15
checkbox input "true"
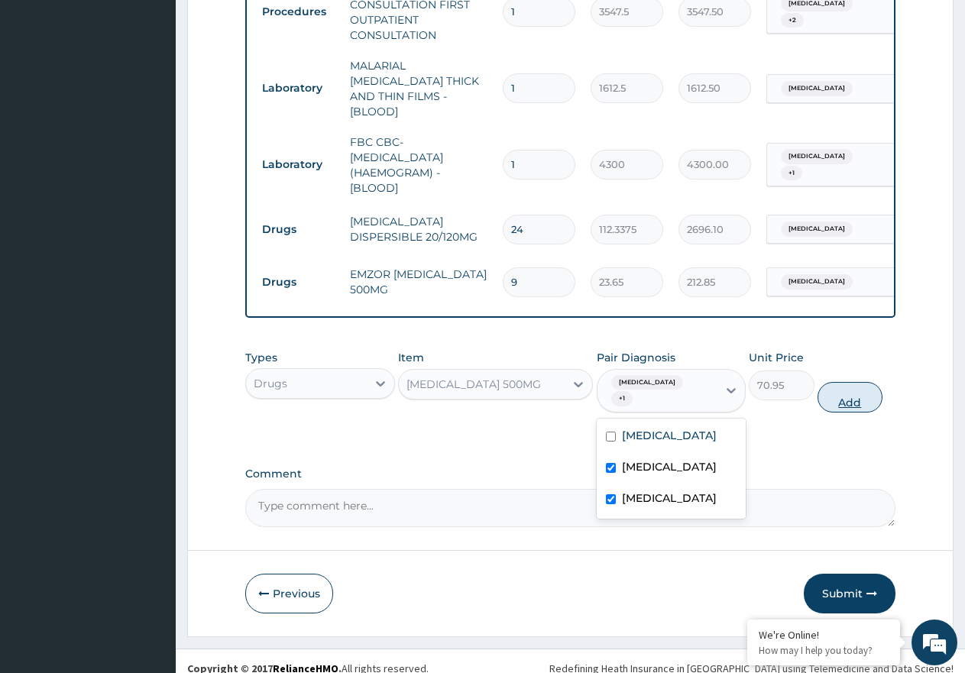
click at [852, 387] on button "Add" at bounding box center [850, 397] width 65 height 31
type input "0"
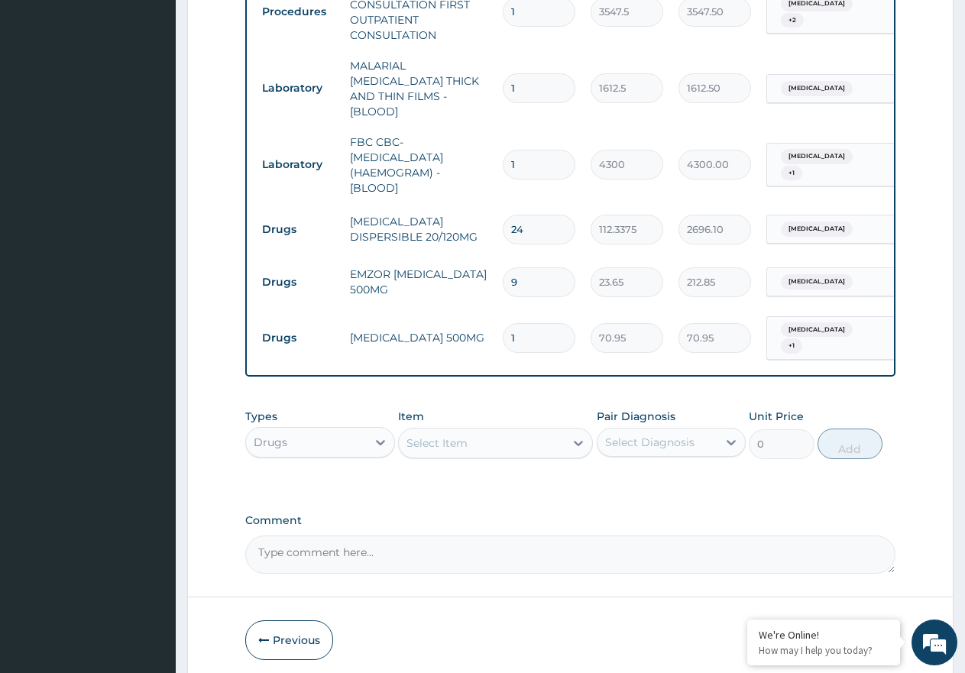
type input "15"
type input "1064.25"
type input "15"
click at [437, 442] on div "Select Item" at bounding box center [482, 443] width 166 height 24
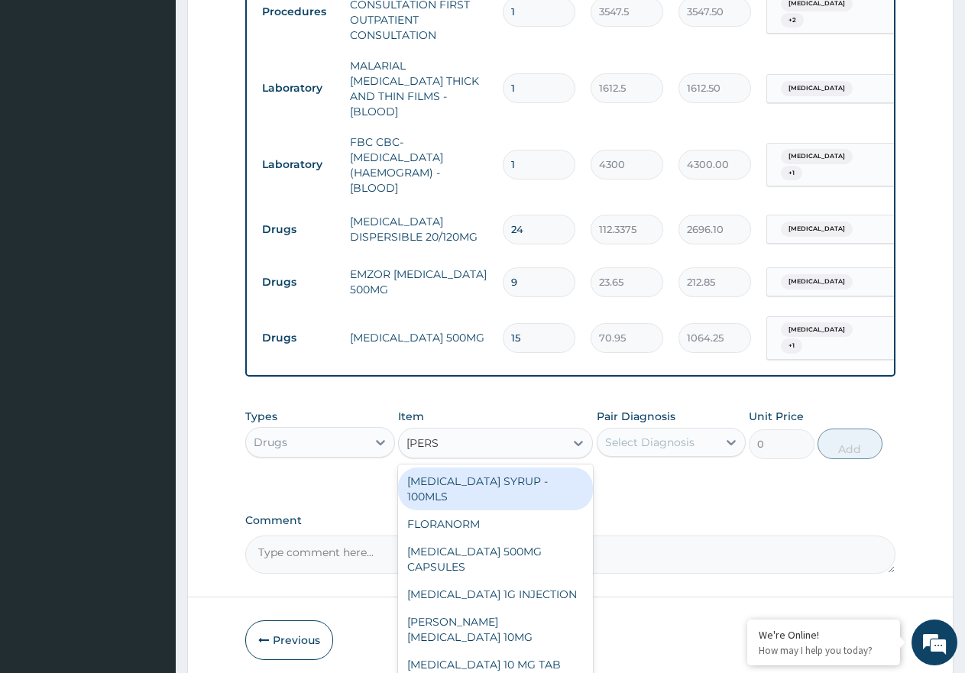
type input "LORAT"
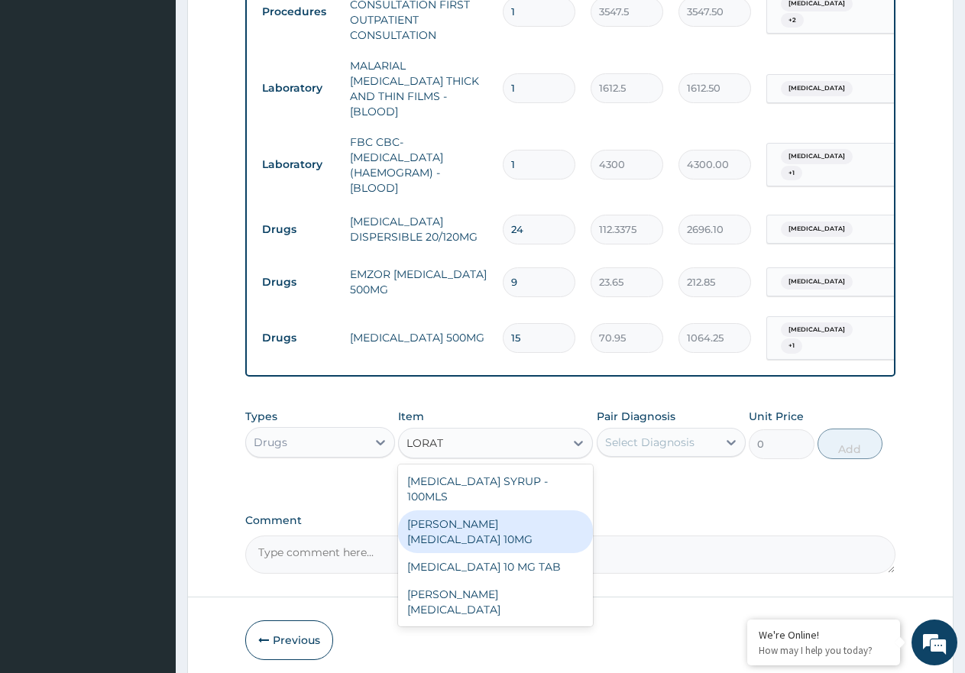
drag, startPoint x: 491, startPoint y: 487, endPoint x: 534, endPoint y: 491, distance: 42.9
click at [494, 510] on div "LORATYN LORATADINE 10MG" at bounding box center [495, 531] width 195 height 43
type input "88.6875"
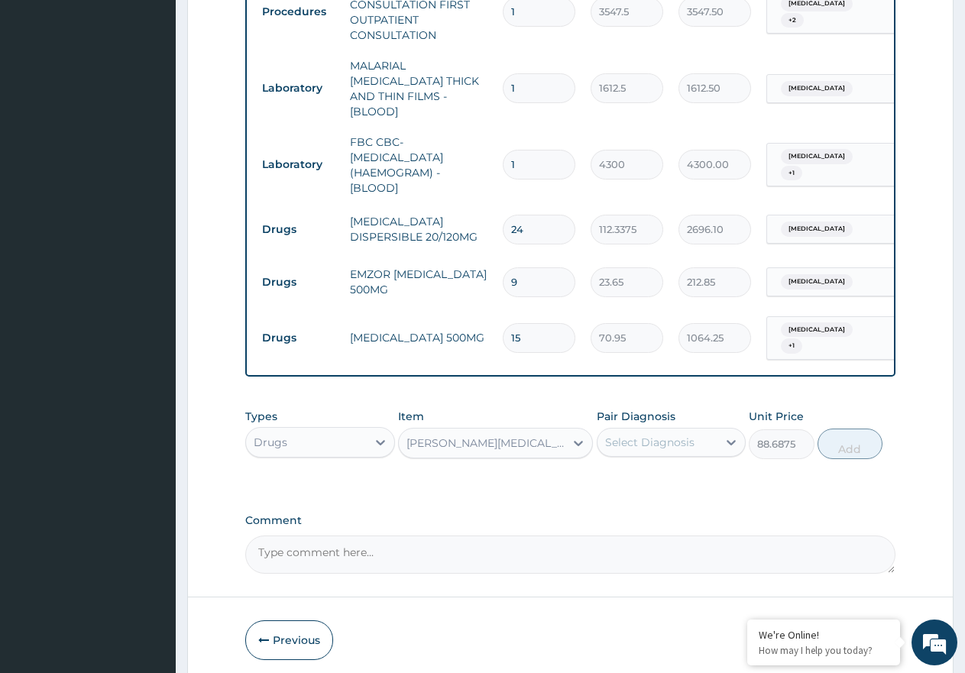
drag, startPoint x: 653, startPoint y: 435, endPoint x: 657, endPoint y: 445, distance: 10.6
click at [654, 435] on div "Select Diagnosis" at bounding box center [649, 442] width 89 height 15
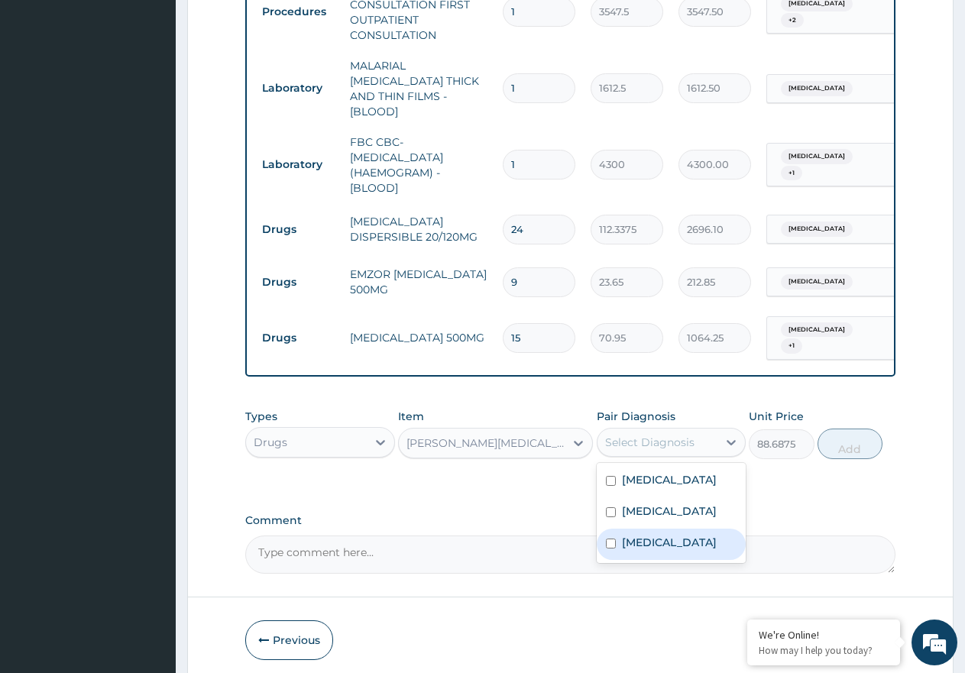
drag, startPoint x: 667, startPoint y: 546, endPoint x: 727, endPoint y: 537, distance: 60.9
click at [675, 546] on label "Upper respiratory infection" at bounding box center [669, 542] width 95 height 15
checkbox input "true"
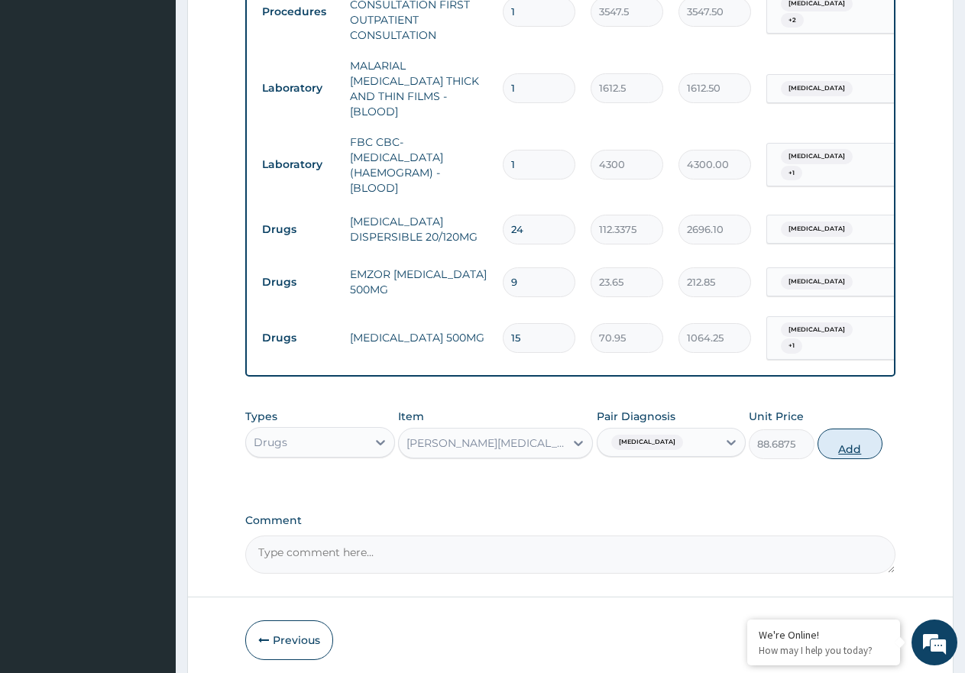
click at [860, 440] on button "Add" at bounding box center [850, 444] width 65 height 31
type input "0"
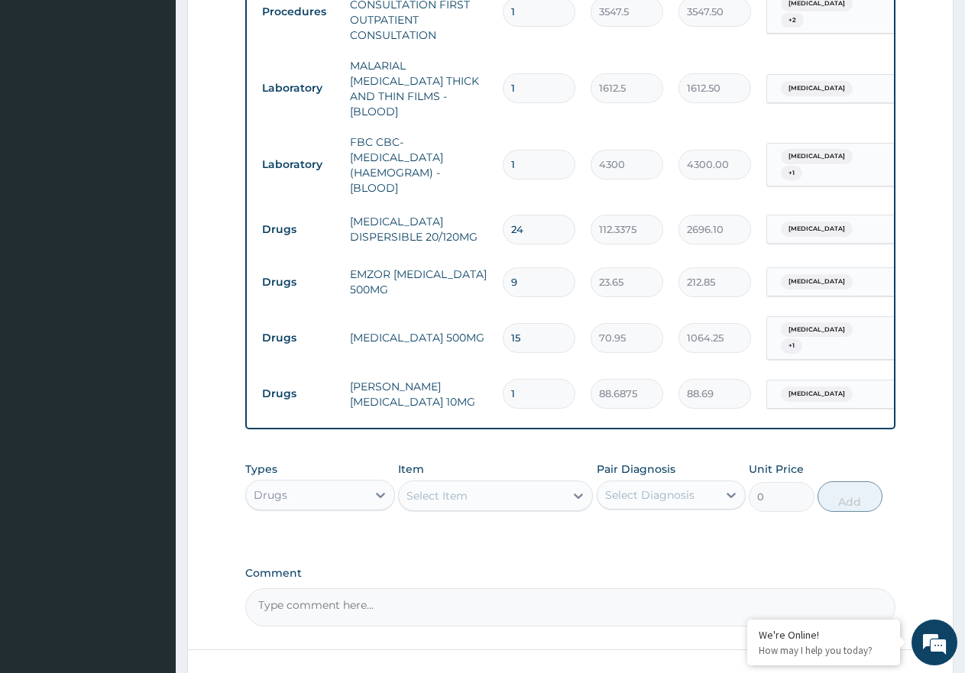
type input "0.00"
type input "3"
type input "266.06"
type input "3"
click at [460, 488] on div "Select Item" at bounding box center [436, 495] width 61 height 15
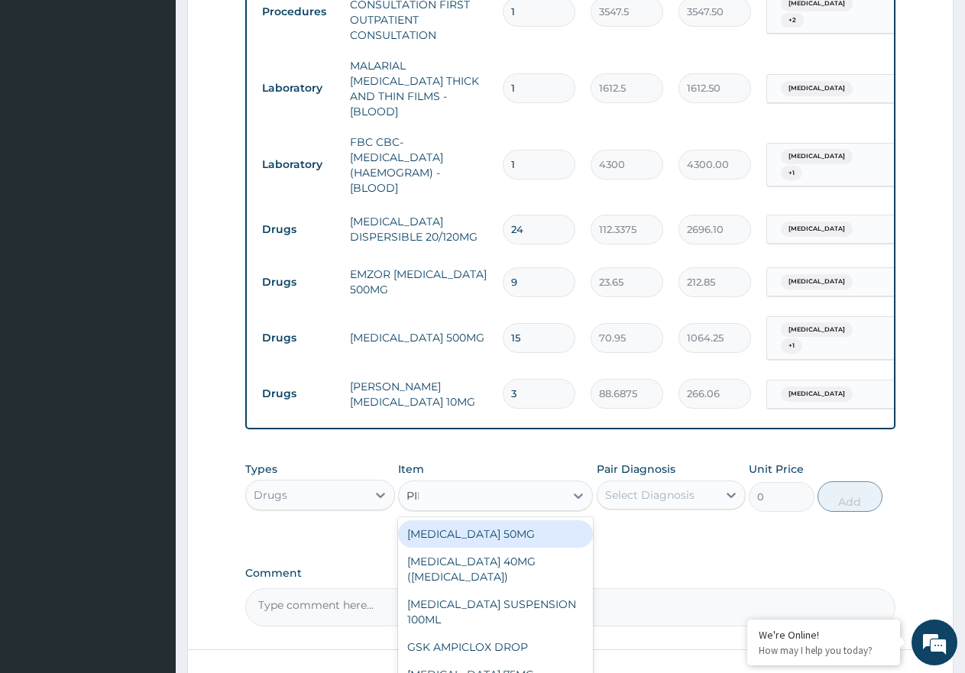
type input "PIRI"
drag, startPoint x: 531, startPoint y: 519, endPoint x: 629, endPoint y: 498, distance: 100.0
click at [538, 520] on div "PIRITON TAB EVANS" at bounding box center [495, 534] width 195 height 28
type input "23.65"
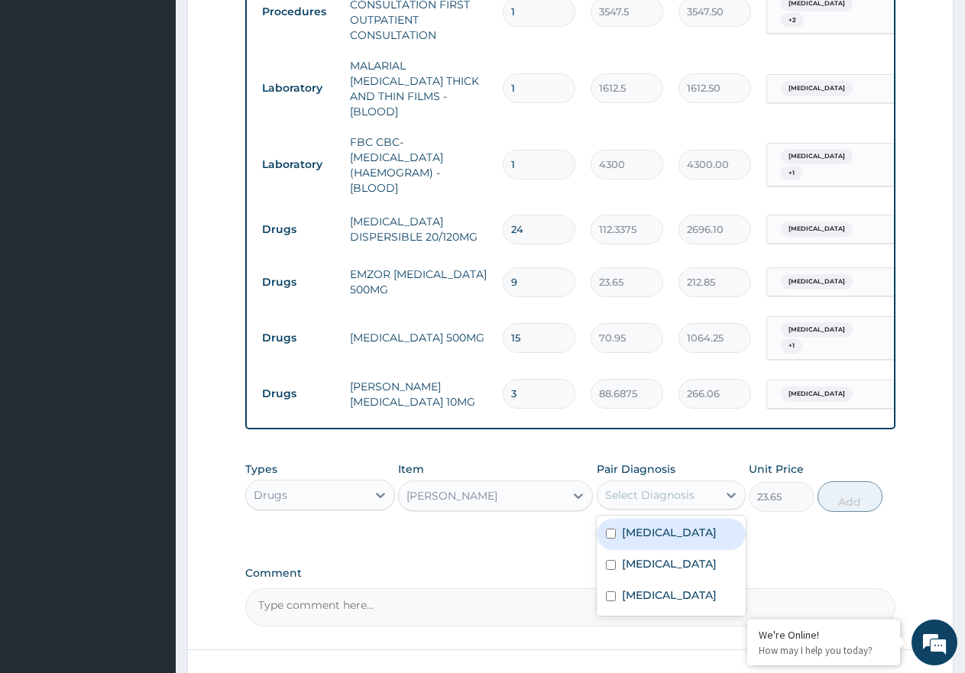
click at [661, 487] on div "Select Diagnosis" at bounding box center [649, 494] width 89 height 15
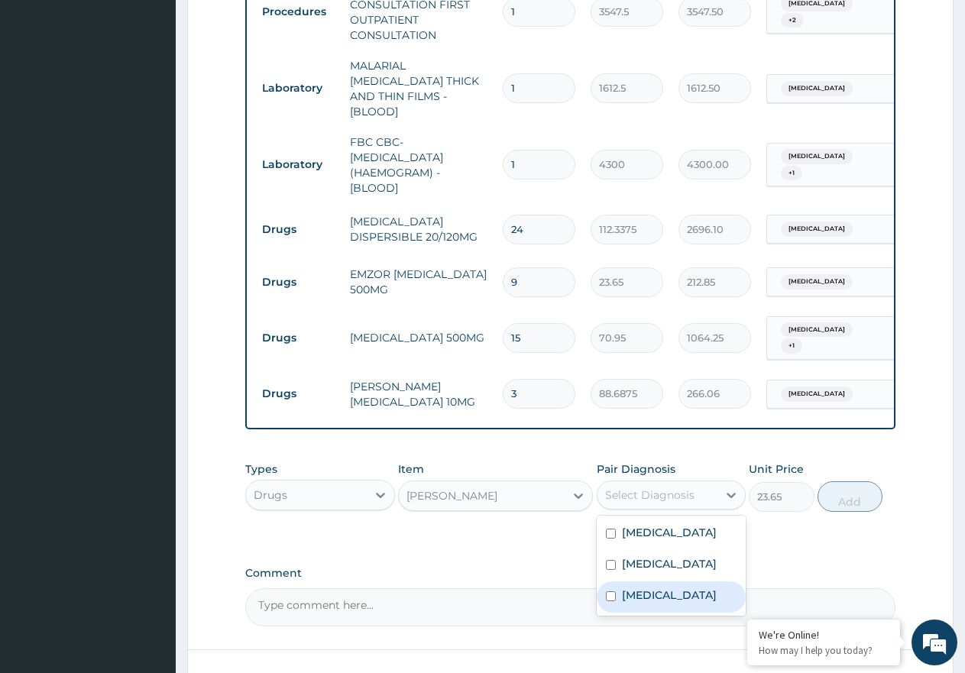
drag, startPoint x: 688, startPoint y: 585, endPoint x: 745, endPoint y: 558, distance: 63.2
click at [688, 588] on label "Upper respiratory infection" at bounding box center [669, 595] width 95 height 15
checkbox input "true"
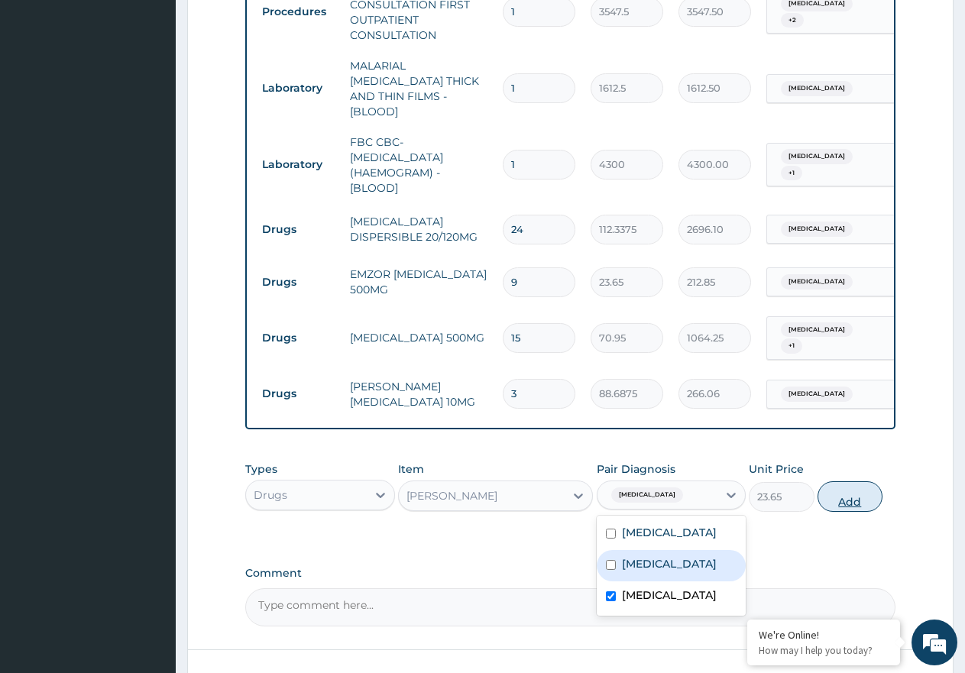
click at [844, 490] on button "Add" at bounding box center [850, 496] width 65 height 31
type input "0"
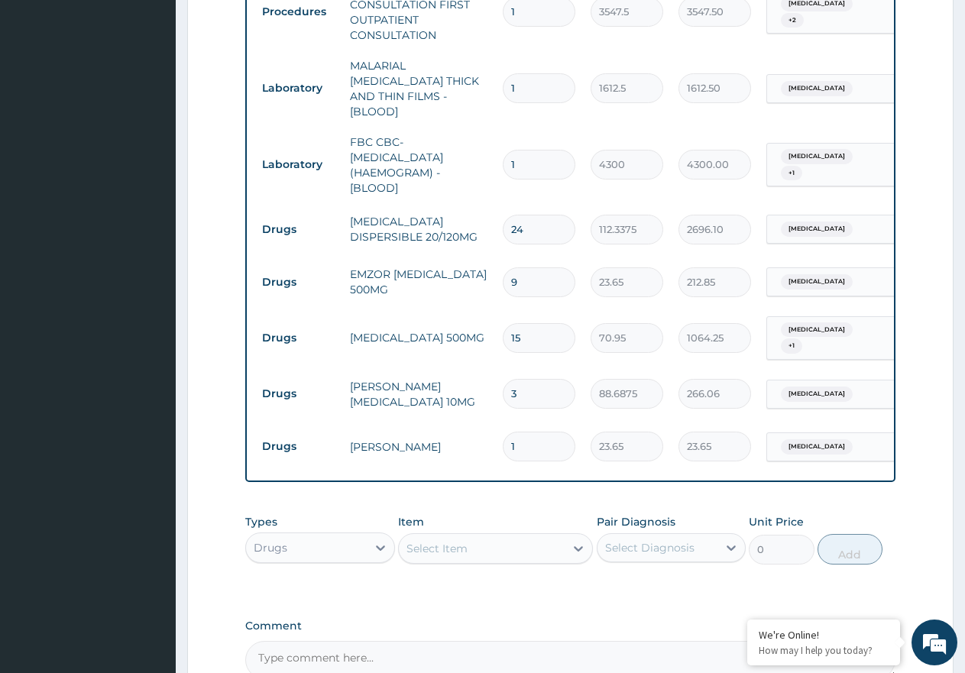
type input "0.00"
type input "3"
type input "70.95"
type input "3"
click at [507, 541] on div "Select Item" at bounding box center [482, 548] width 166 height 24
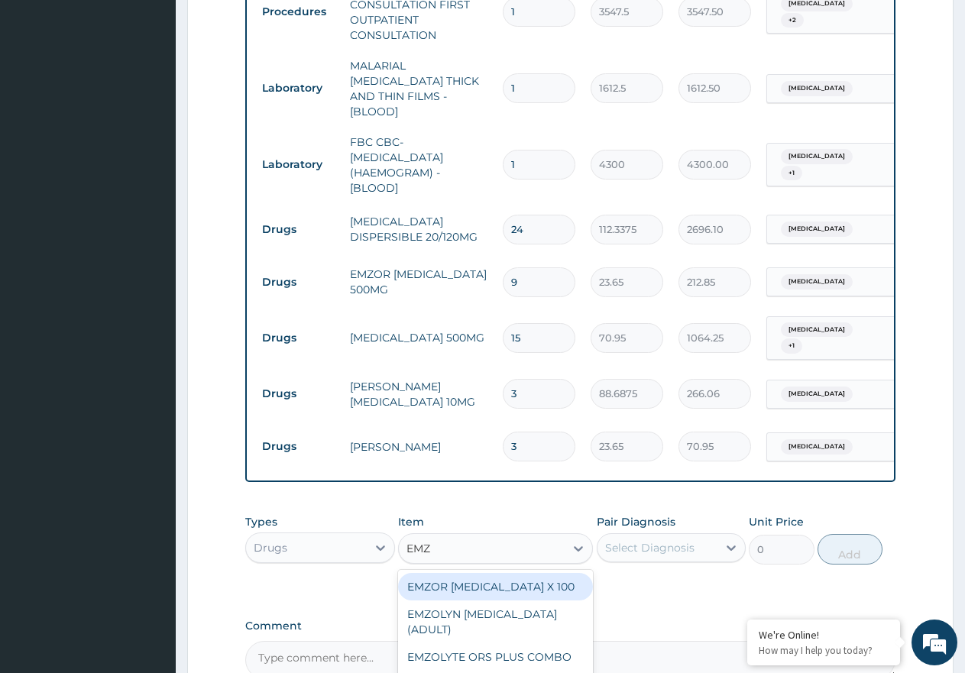
type input "EMZO"
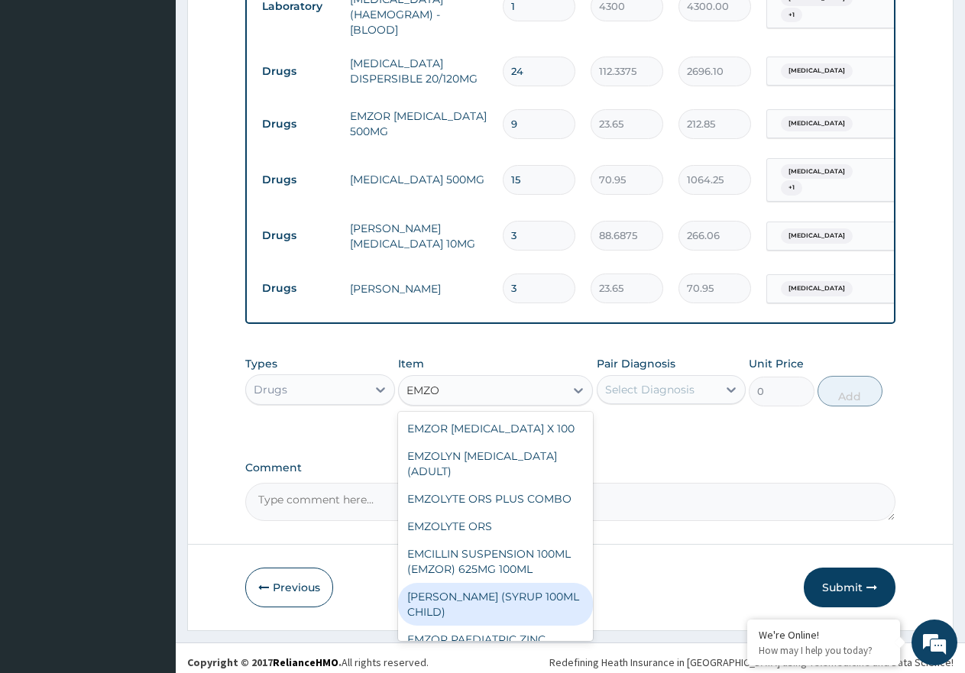
scroll to position [76, 0]
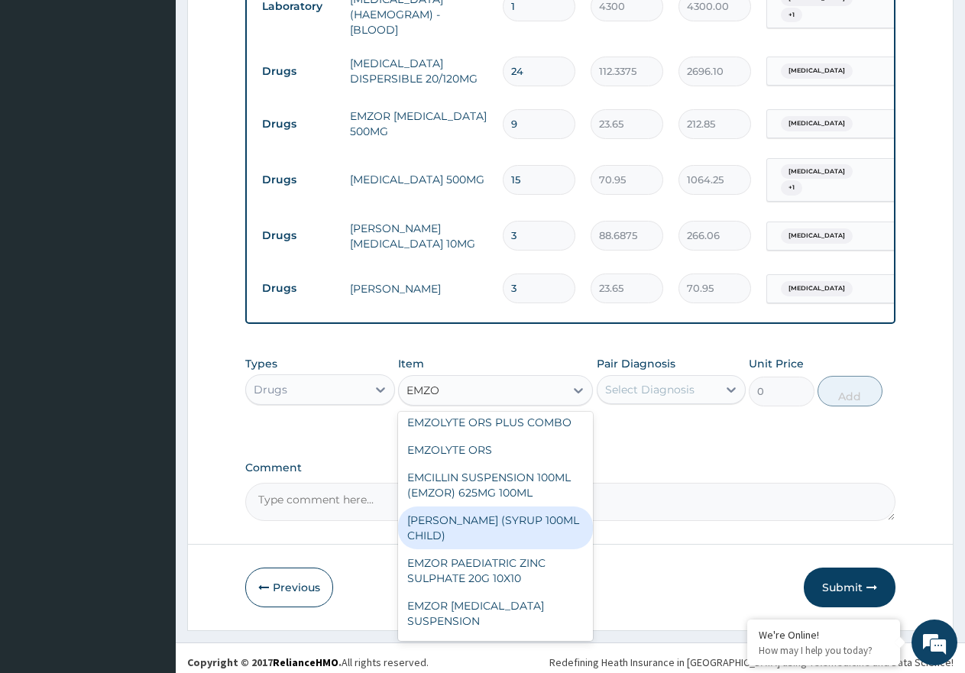
click at [523, 523] on div "EMZOLYN COUGH (SYRUP 100ML CHILD)" at bounding box center [495, 528] width 195 height 43
type input "1478.125"
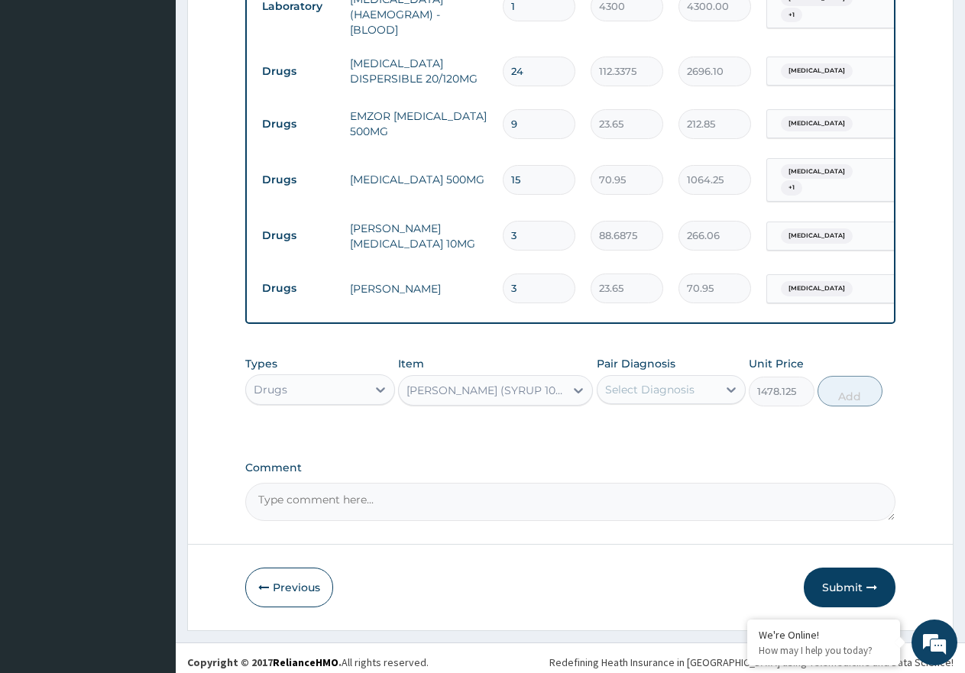
click at [640, 382] on div "Select Diagnosis" at bounding box center [649, 389] width 89 height 15
drag, startPoint x: 668, startPoint y: 487, endPoint x: 755, endPoint y: 451, distance: 94.5
click at [677, 487] on label "Upper respiratory infection" at bounding box center [669, 489] width 95 height 15
checkbox input "true"
click at [844, 387] on button "Add" at bounding box center [850, 391] width 65 height 31
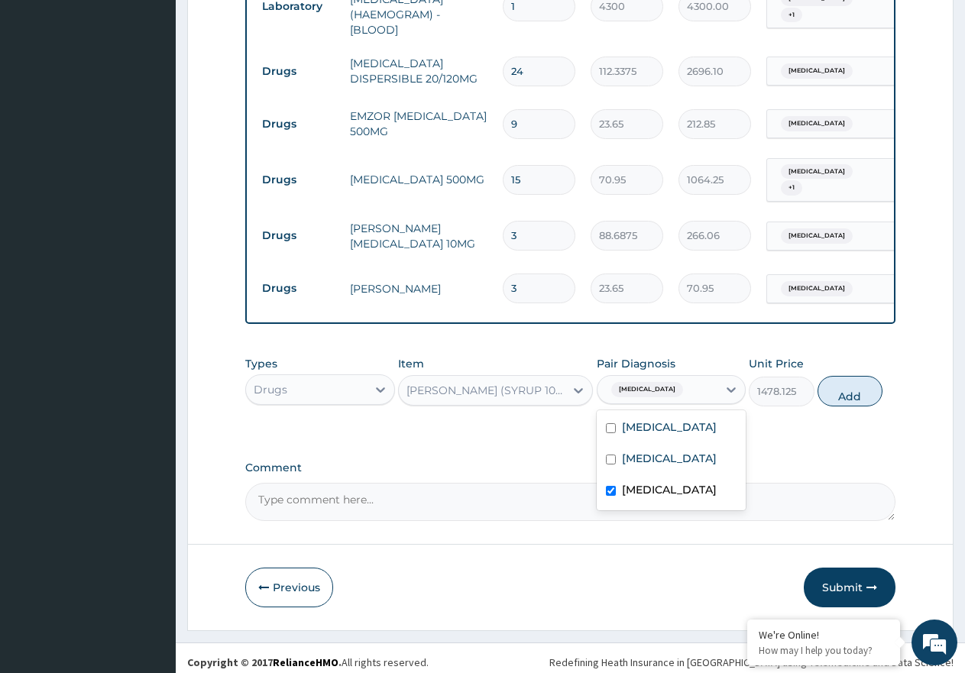
type input "0"
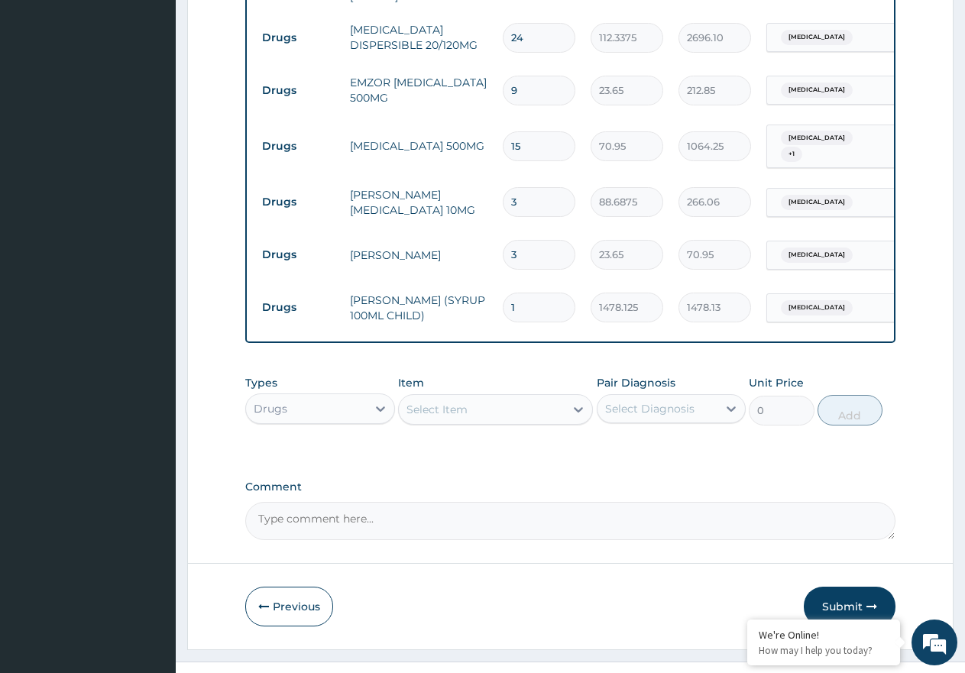
scroll to position [847, 0]
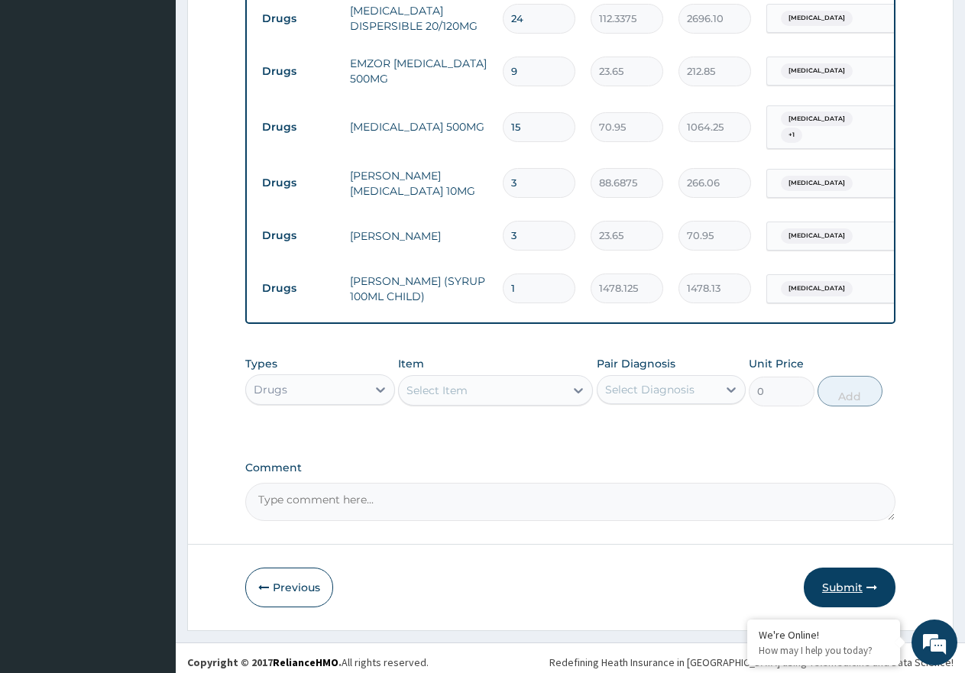
click at [826, 570] on button "Submit" at bounding box center [850, 588] width 92 height 40
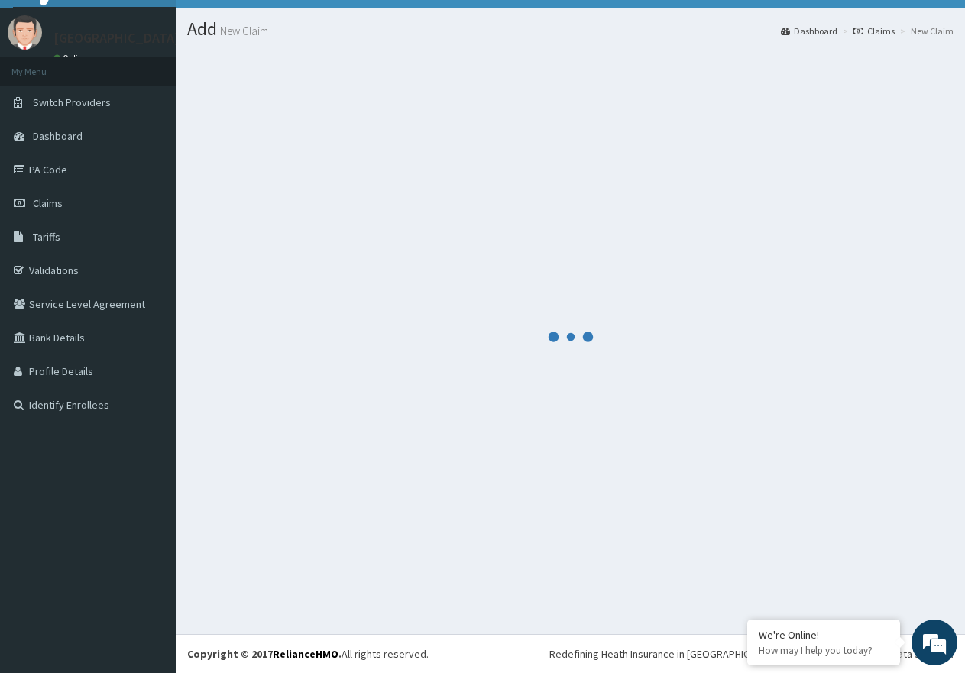
scroll to position [31, 0]
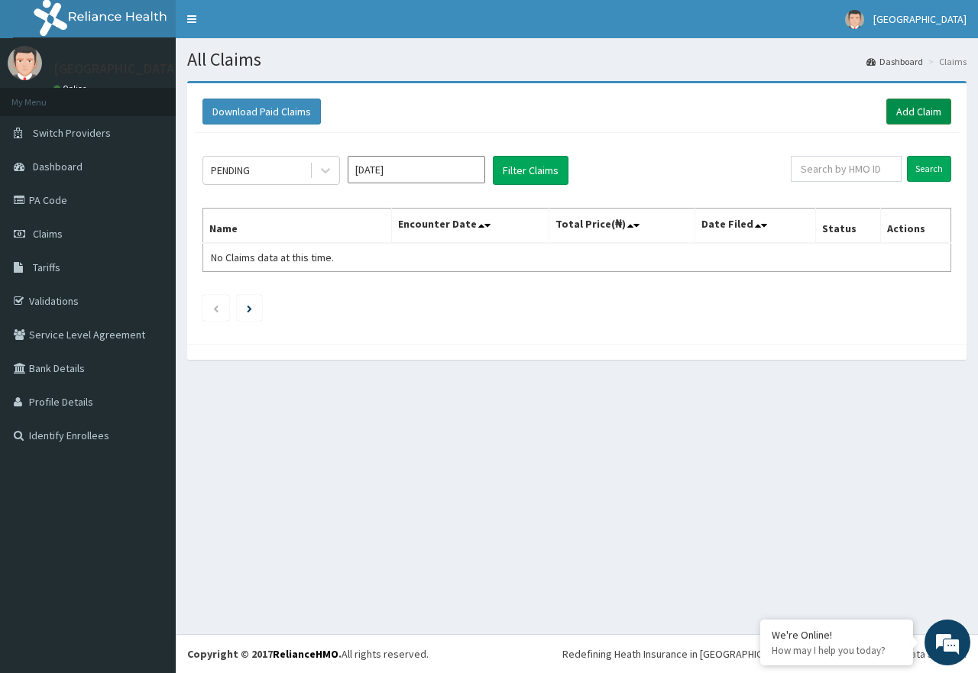
click at [908, 109] on link "Add Claim" at bounding box center [918, 112] width 65 height 26
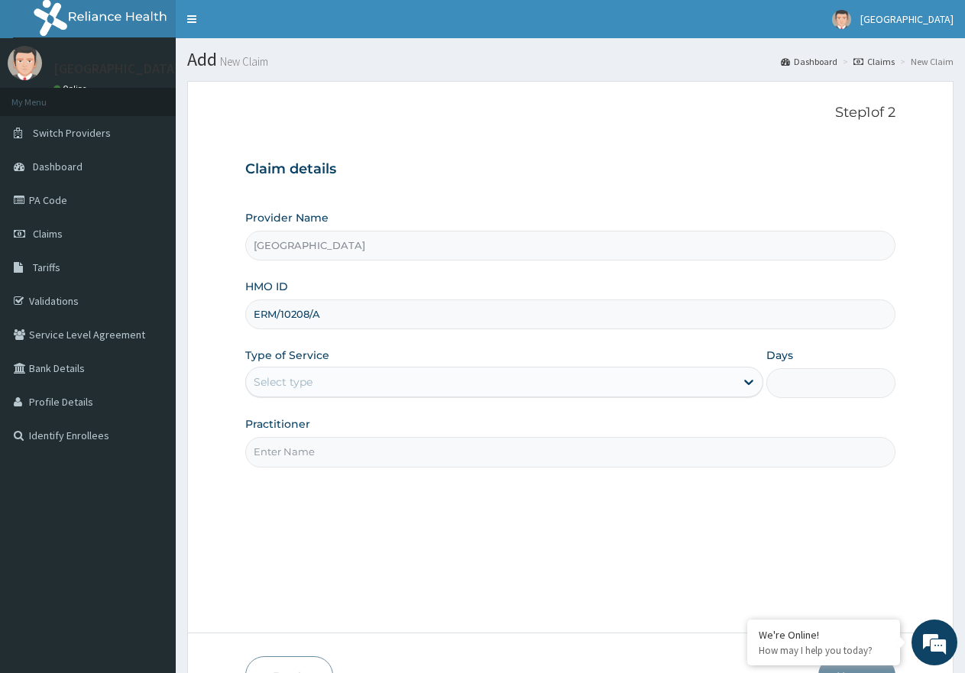
type input "ERM/10208/A"
click at [460, 381] on div "Select type" at bounding box center [490, 382] width 488 height 24
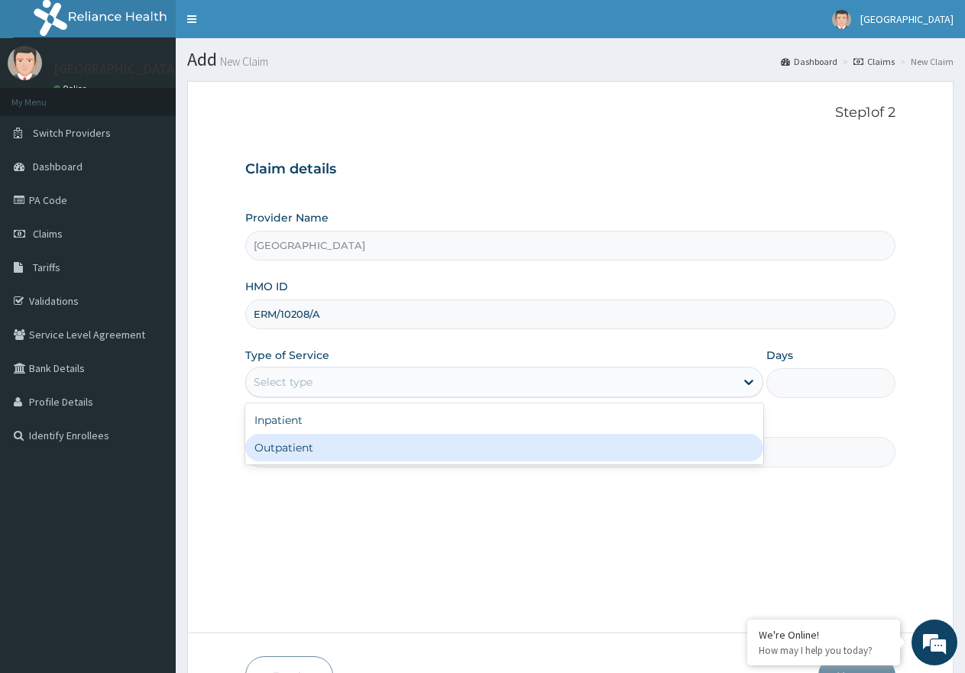
click at [446, 445] on div "Outpatient" at bounding box center [503, 448] width 517 height 28
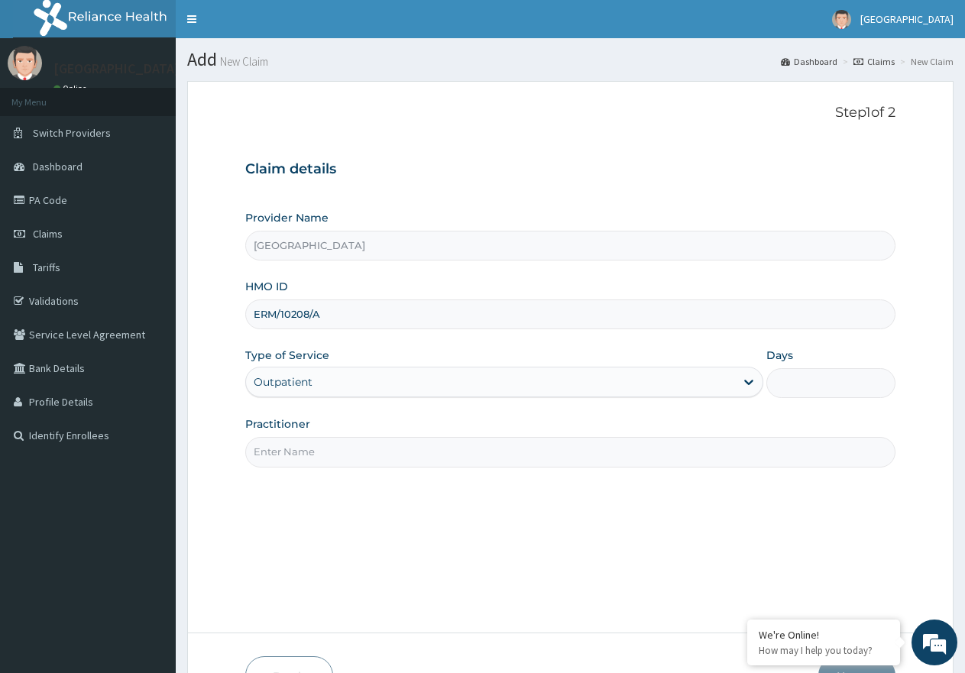
type input "1"
click at [429, 449] on input "Practitioner" at bounding box center [570, 452] width 650 height 30
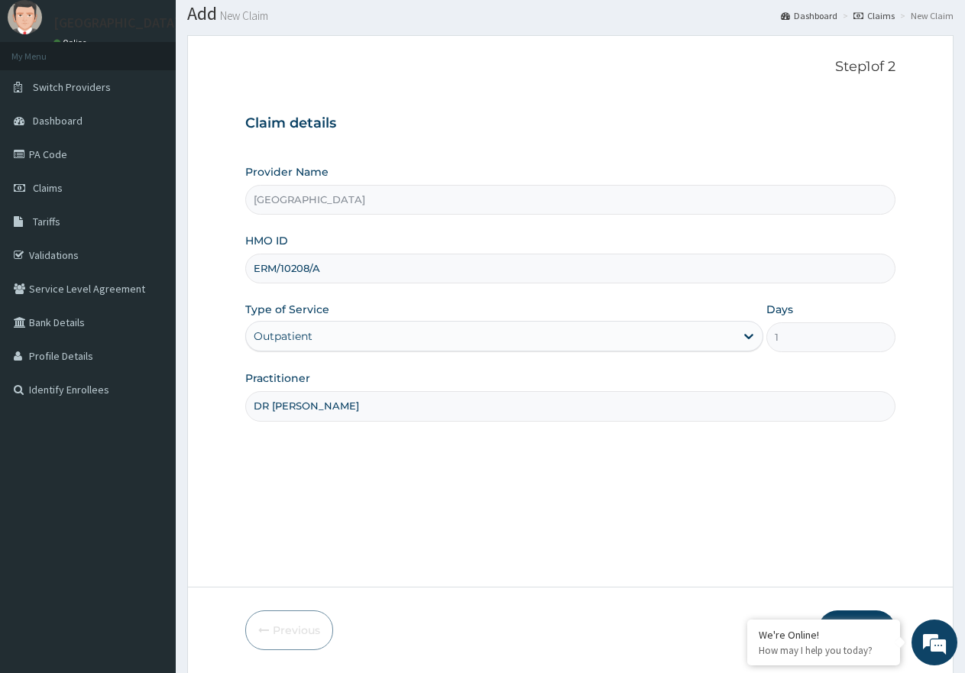
scroll to position [97, 0]
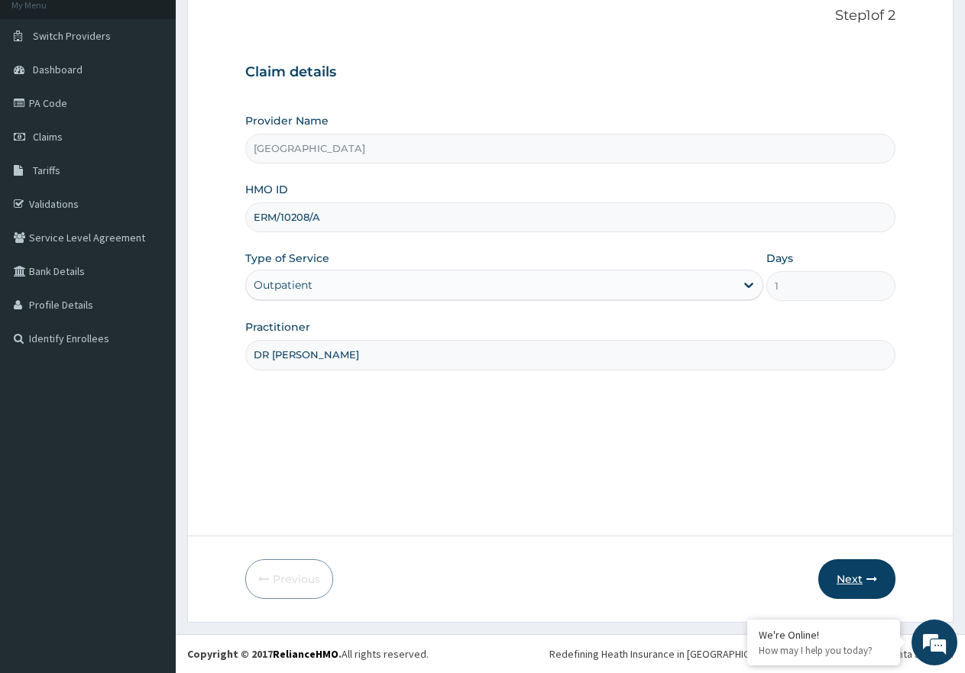
type input "DR [PERSON_NAME]"
click at [844, 581] on button "Next" at bounding box center [856, 579] width 77 height 40
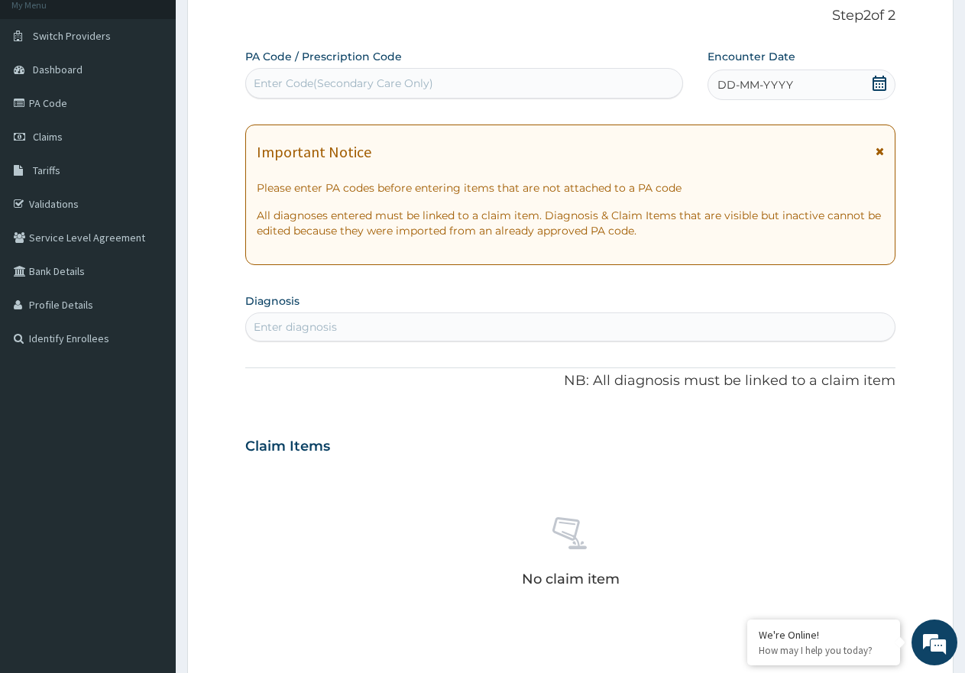
click at [421, 75] on div "Enter Code(Secondary Care Only)" at bounding box center [464, 83] width 436 height 24
paste input "PA/C138EC"
type input "PA/C138EC"
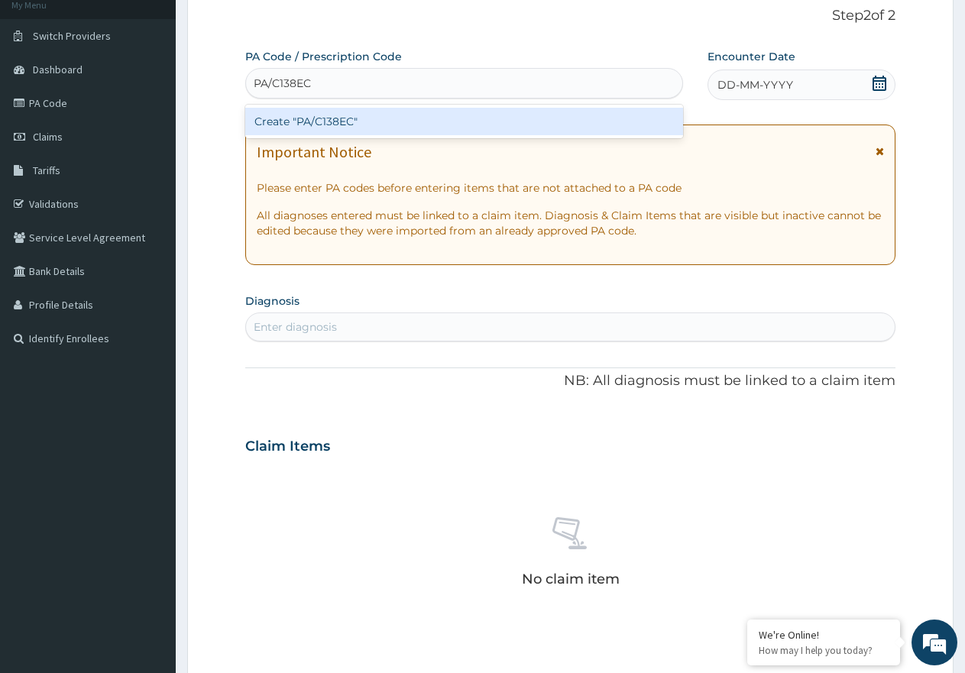
click at [338, 121] on div "Create "PA/C138EC"" at bounding box center [464, 122] width 438 height 28
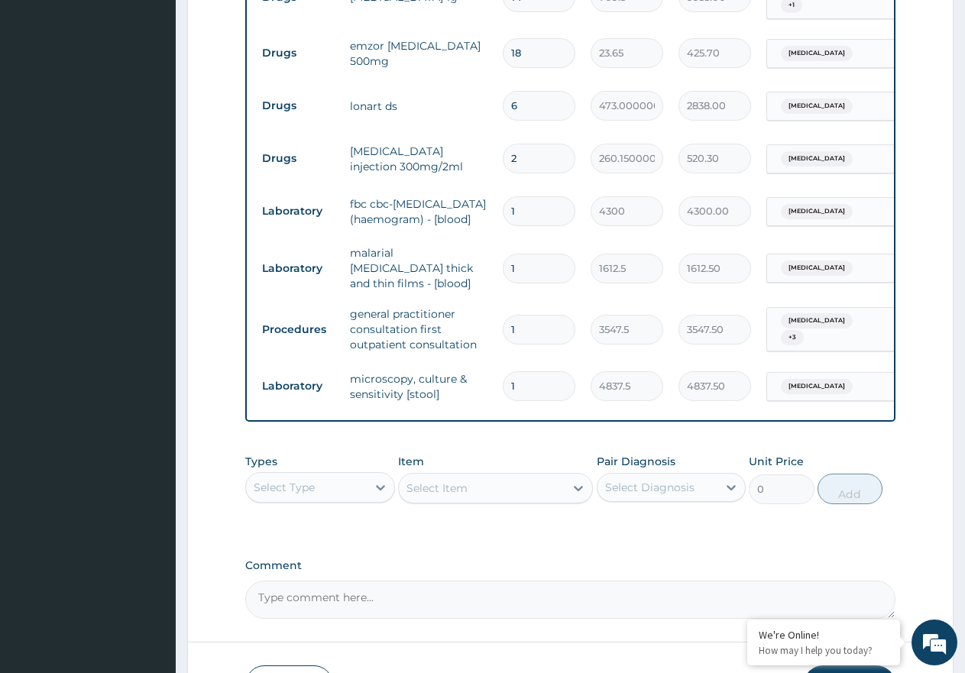
scroll to position [860, 0]
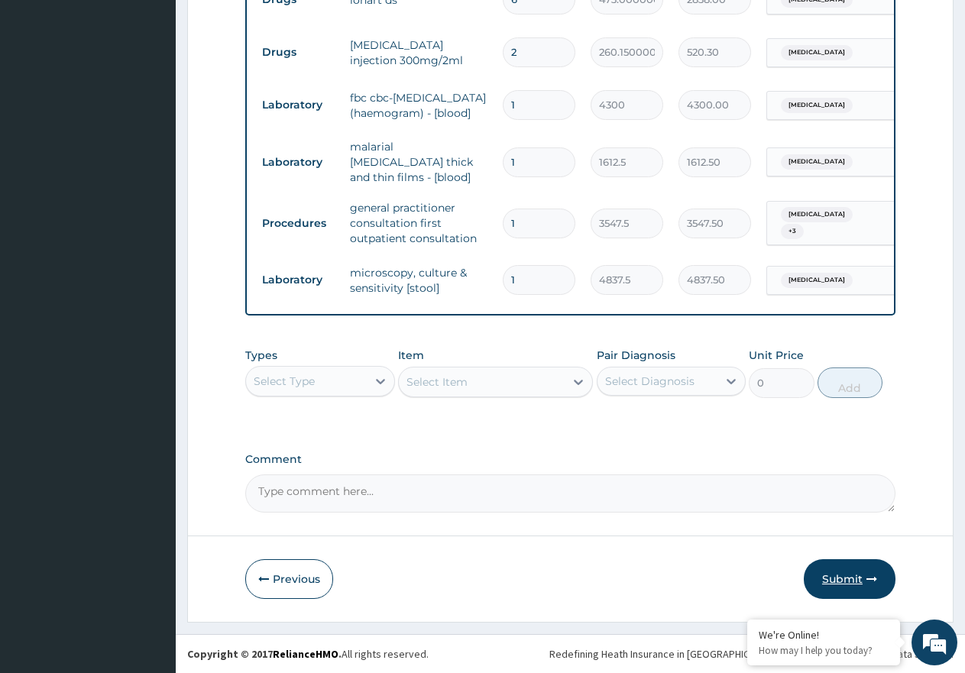
click at [843, 588] on button "Submit" at bounding box center [850, 579] width 92 height 40
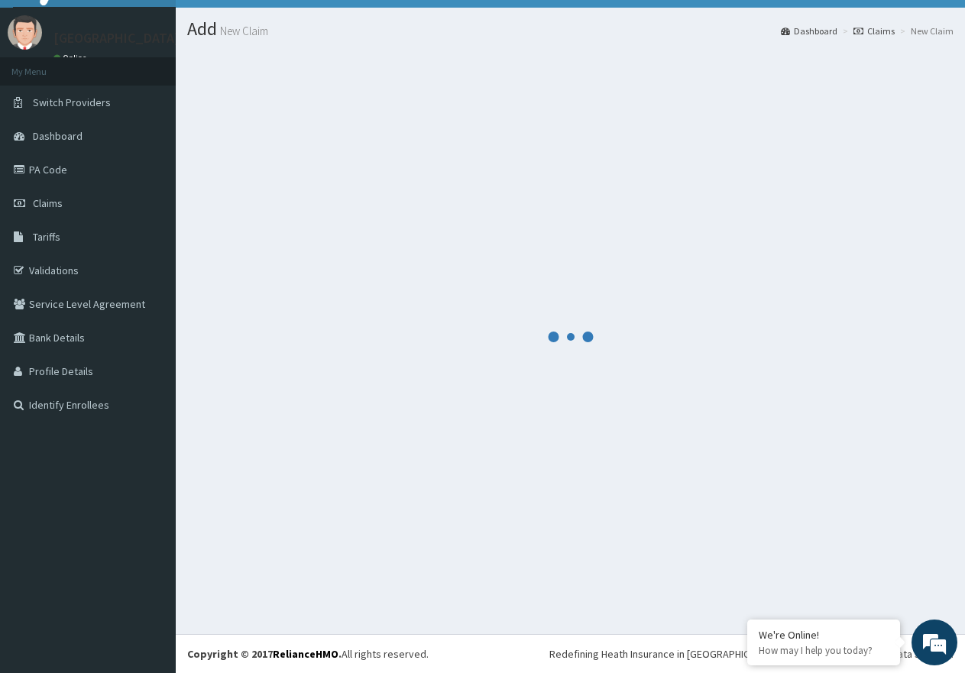
scroll to position [31, 0]
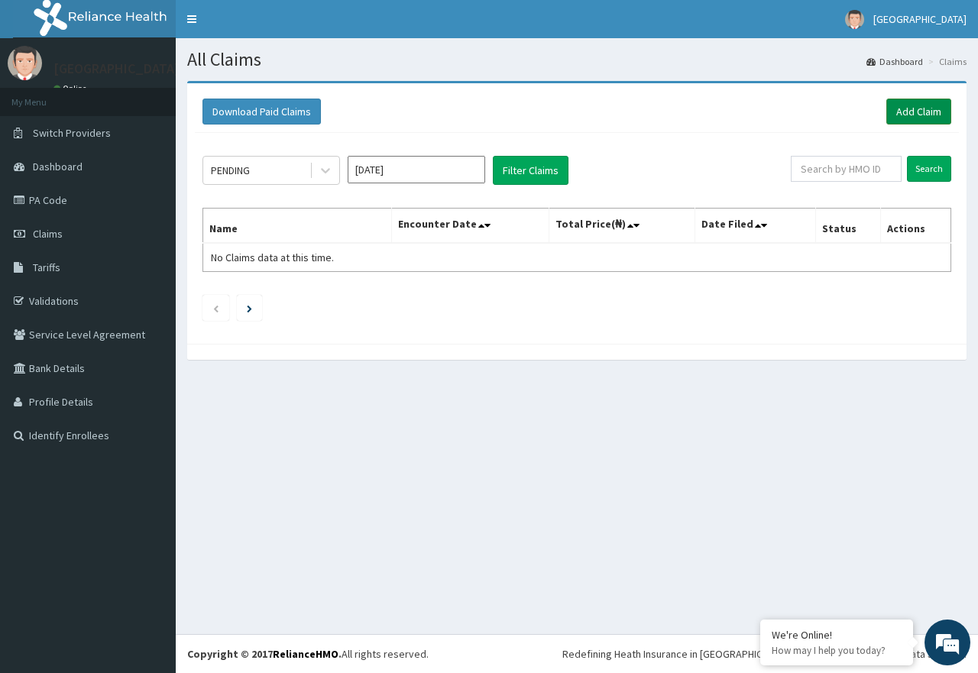
click at [922, 111] on link "Add Claim" at bounding box center [918, 112] width 65 height 26
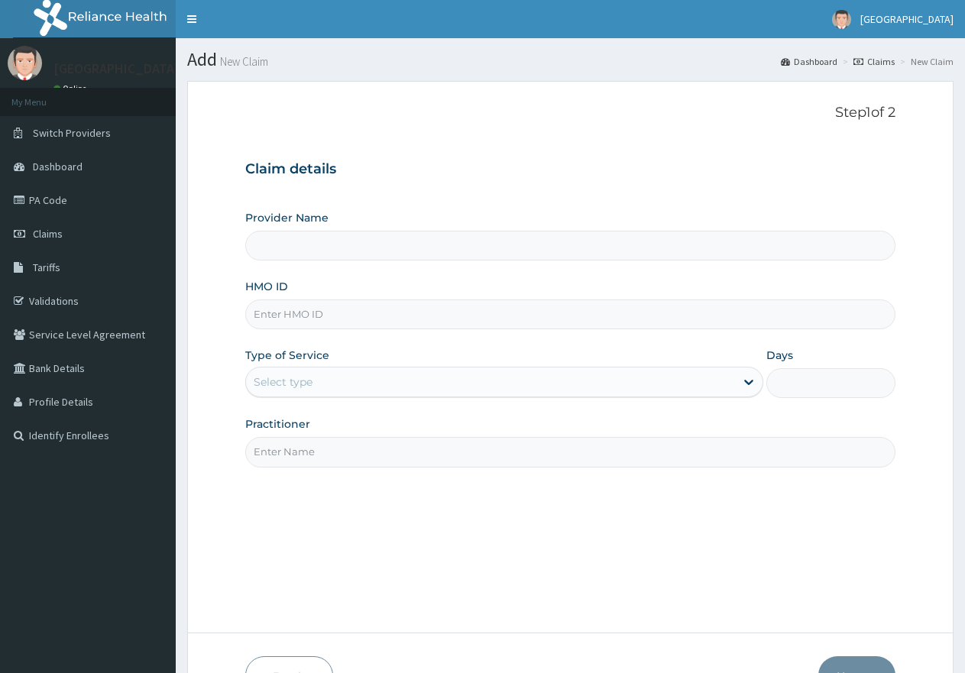
type input "[GEOGRAPHIC_DATA]"
paste input "ERM/10308/E"
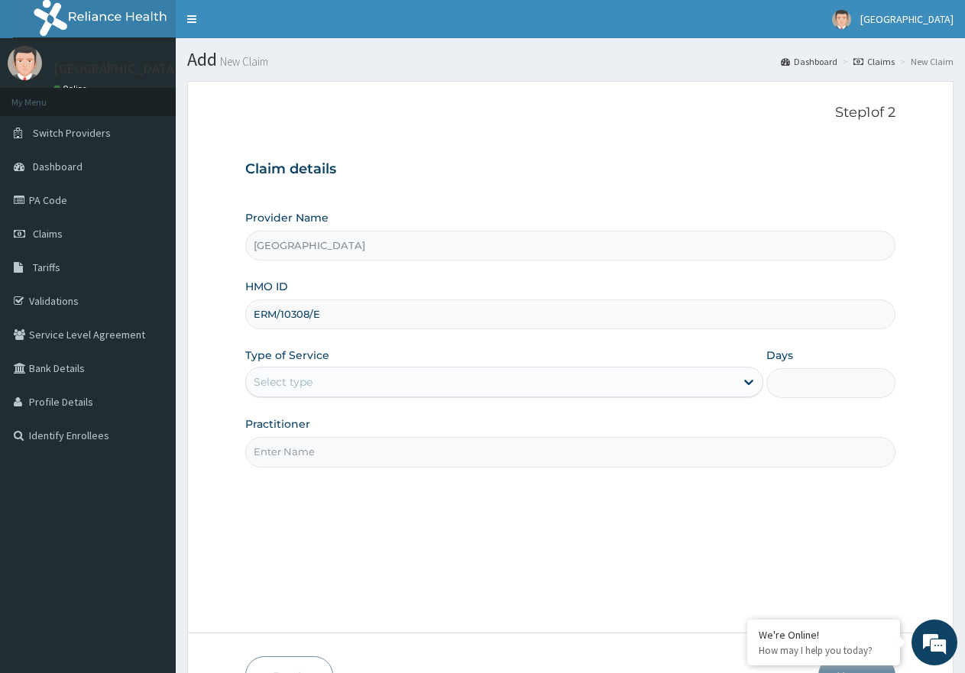
type input "ERM/10308/E"
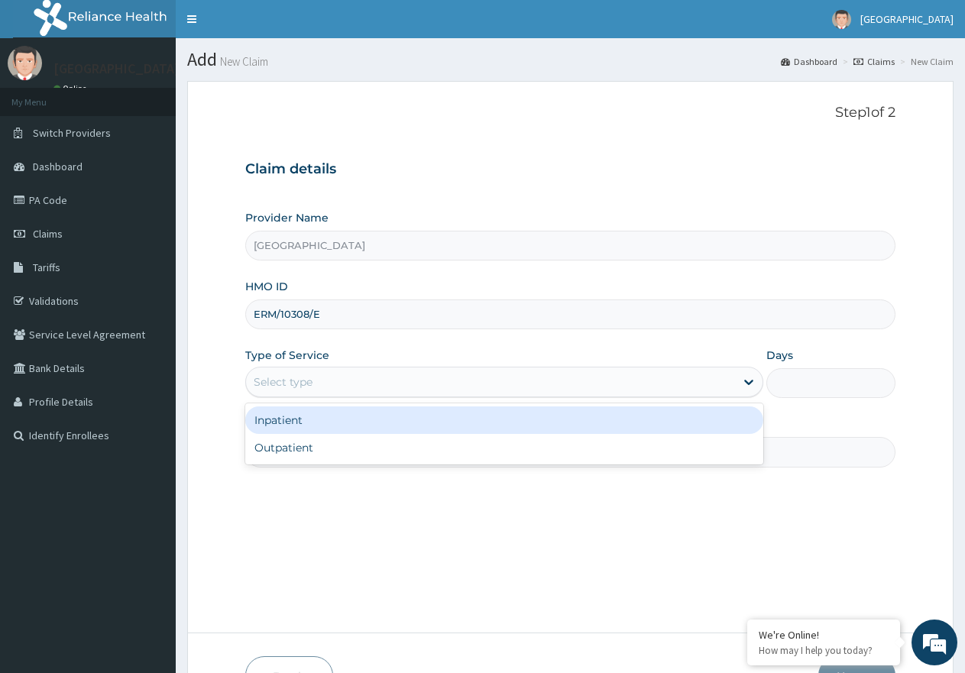
click at [516, 377] on div "Select type" at bounding box center [490, 382] width 488 height 24
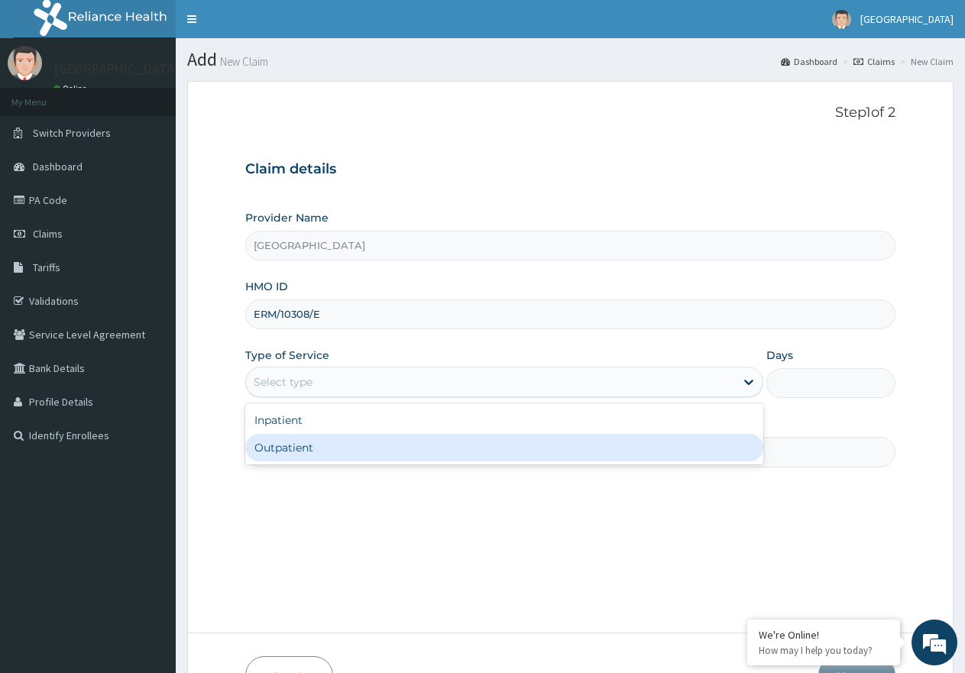
click at [486, 445] on div "Outpatient" at bounding box center [503, 448] width 517 height 28
type input "1"
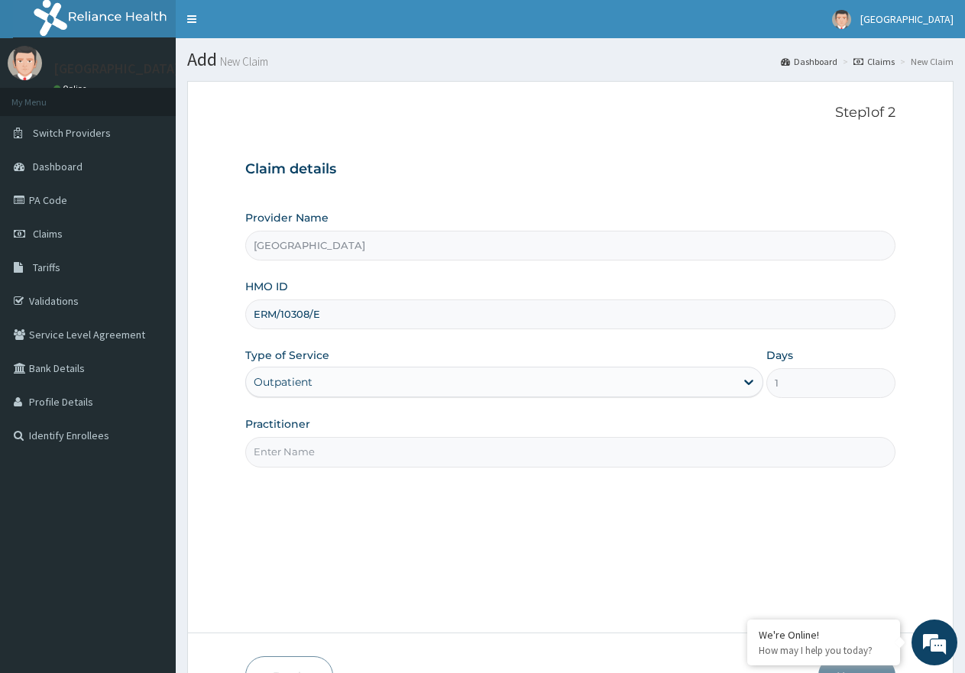
click at [361, 455] on input "Practitioner" at bounding box center [570, 452] width 650 height 30
type input "DR UZOMA"
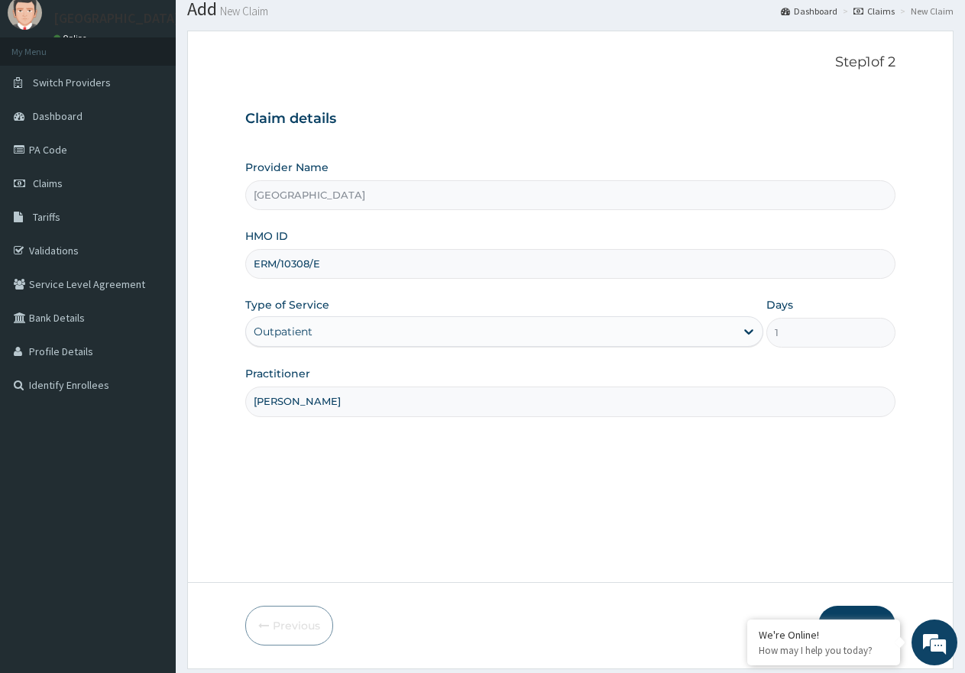
scroll to position [97, 0]
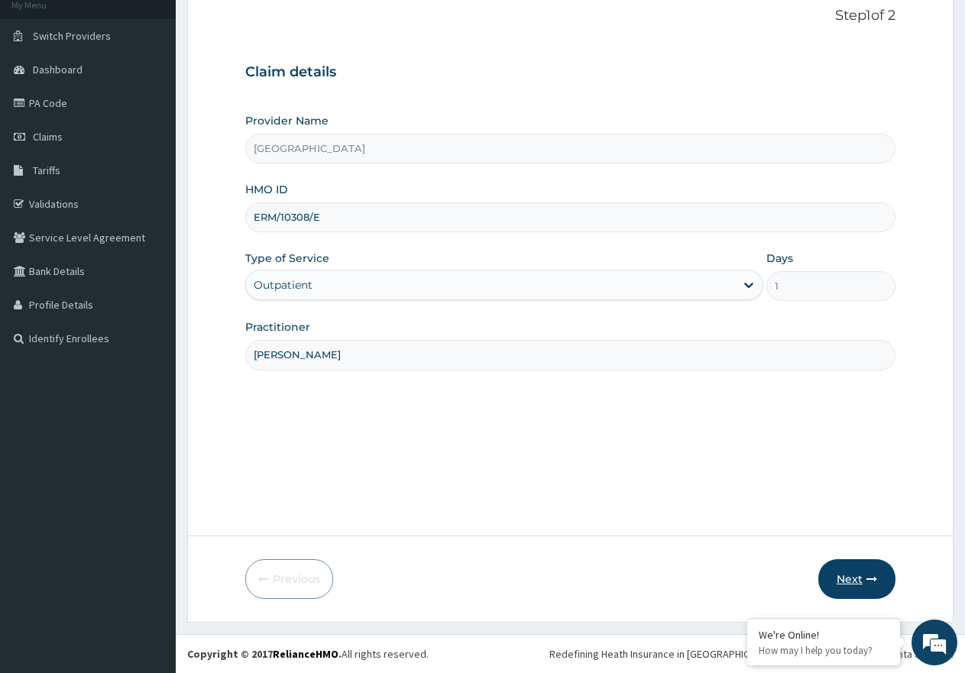
click at [859, 580] on button "Next" at bounding box center [856, 579] width 77 height 40
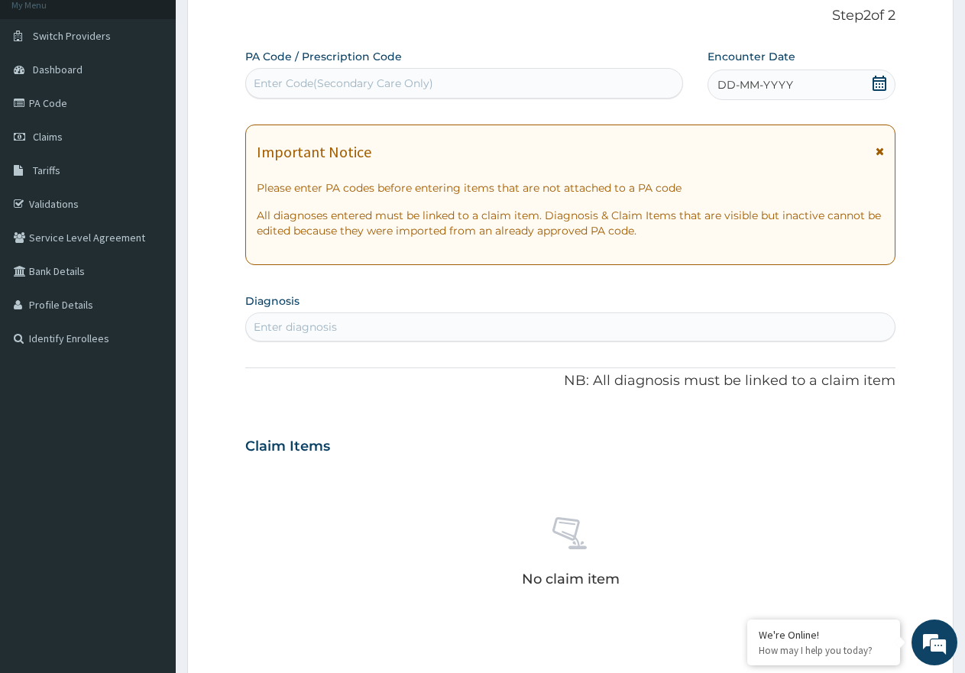
drag, startPoint x: 429, startPoint y: 80, endPoint x: 432, endPoint y: 103, distance: 23.1
click at [429, 83] on div "Enter Code(Secondary Care Only)" at bounding box center [344, 83] width 180 height 15
paste input "PA/D0B324"
type input "PA/D0B324"
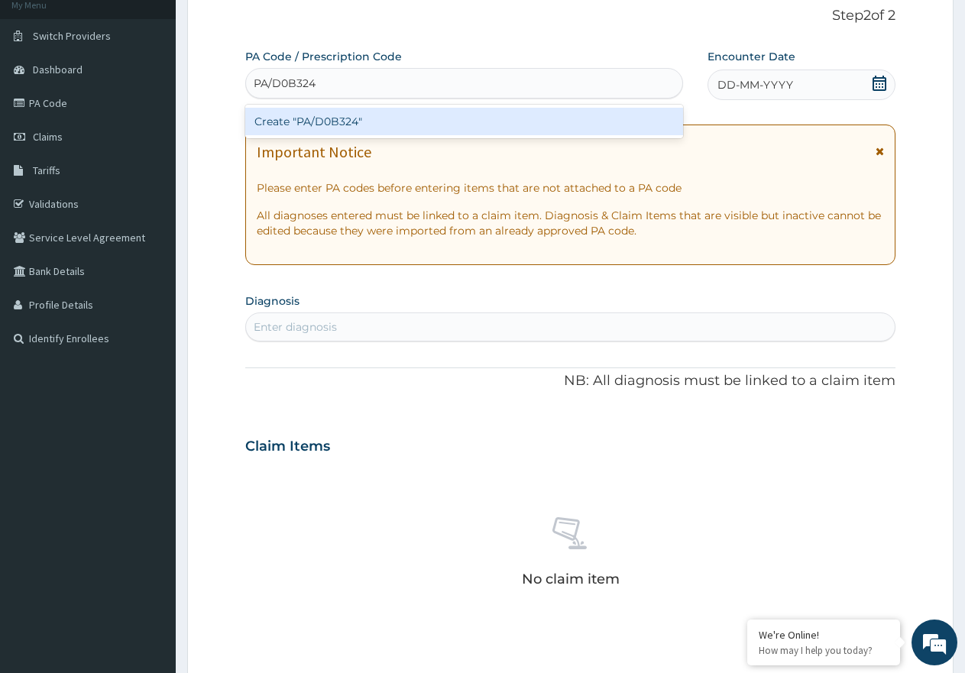
click at [341, 121] on div "Create "PA/D0B324"" at bounding box center [464, 122] width 438 height 28
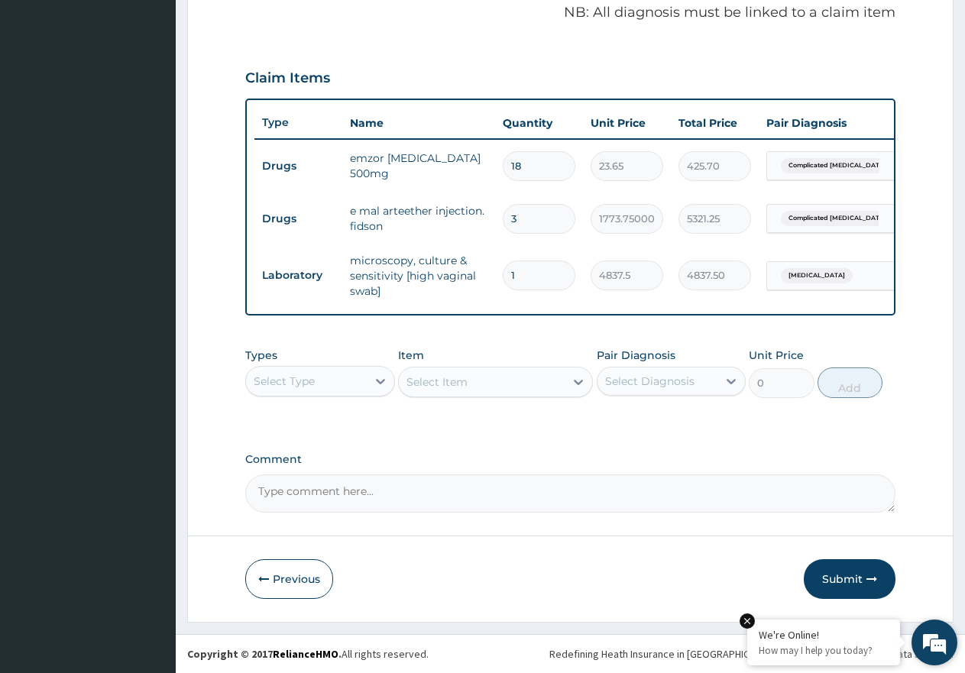
scroll to position [483, 0]
click at [847, 585] on button "Submit" at bounding box center [850, 579] width 92 height 40
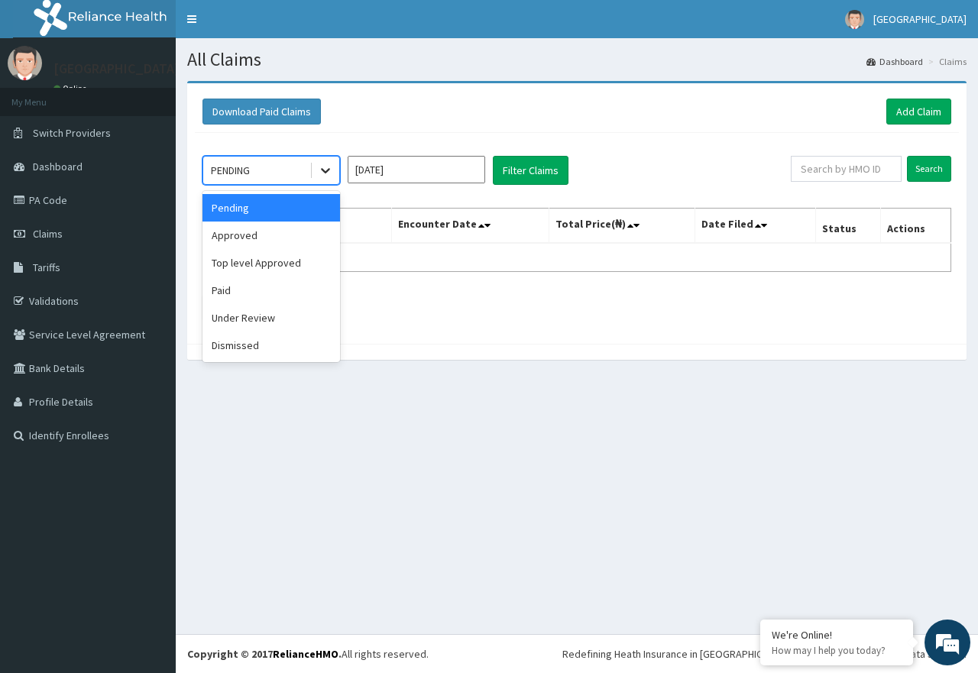
click at [322, 170] on icon at bounding box center [325, 171] width 9 height 5
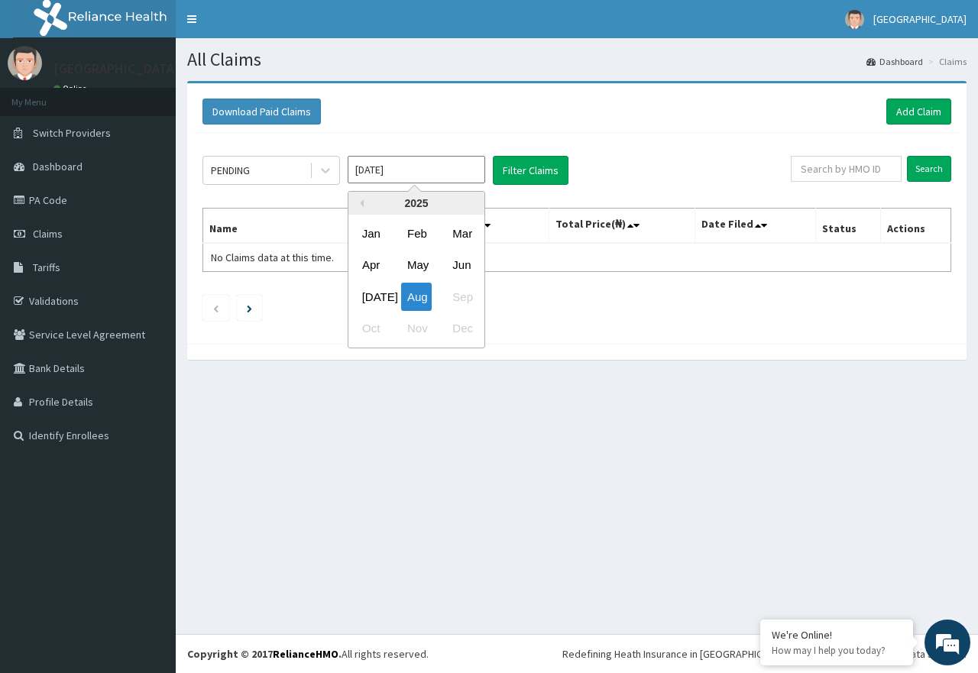
click at [433, 165] on input "[DATE]" at bounding box center [417, 170] width 138 height 28
drag, startPoint x: 365, startPoint y: 293, endPoint x: 387, endPoint y: 278, distance: 26.5
click at [365, 293] on div "[DATE]" at bounding box center [371, 297] width 31 height 28
type input "[DATE]"
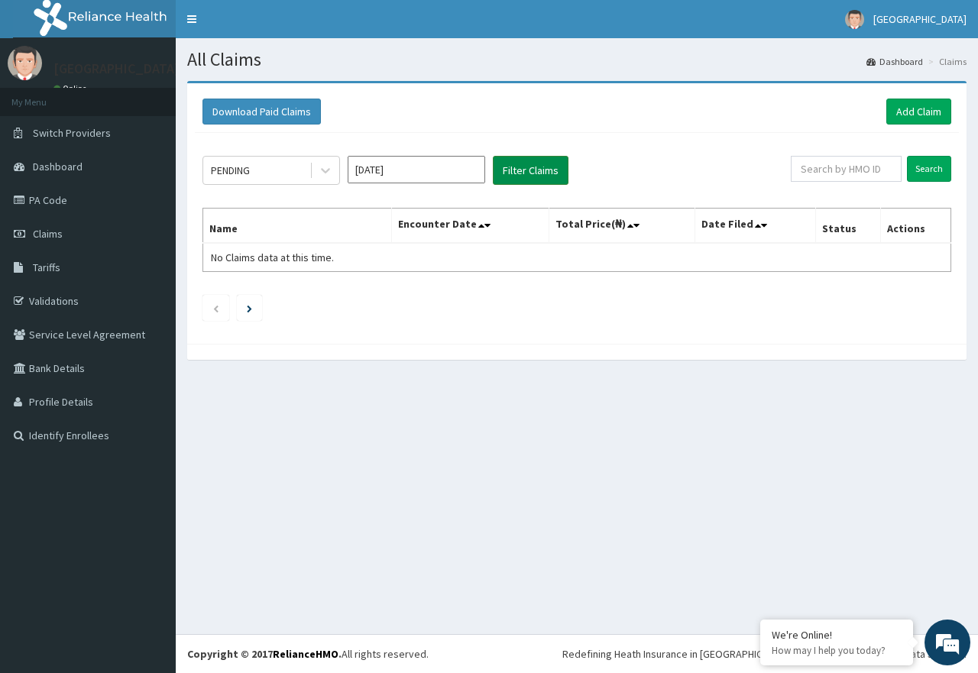
click at [531, 167] on button "Filter Claims" at bounding box center [531, 170] width 76 height 29
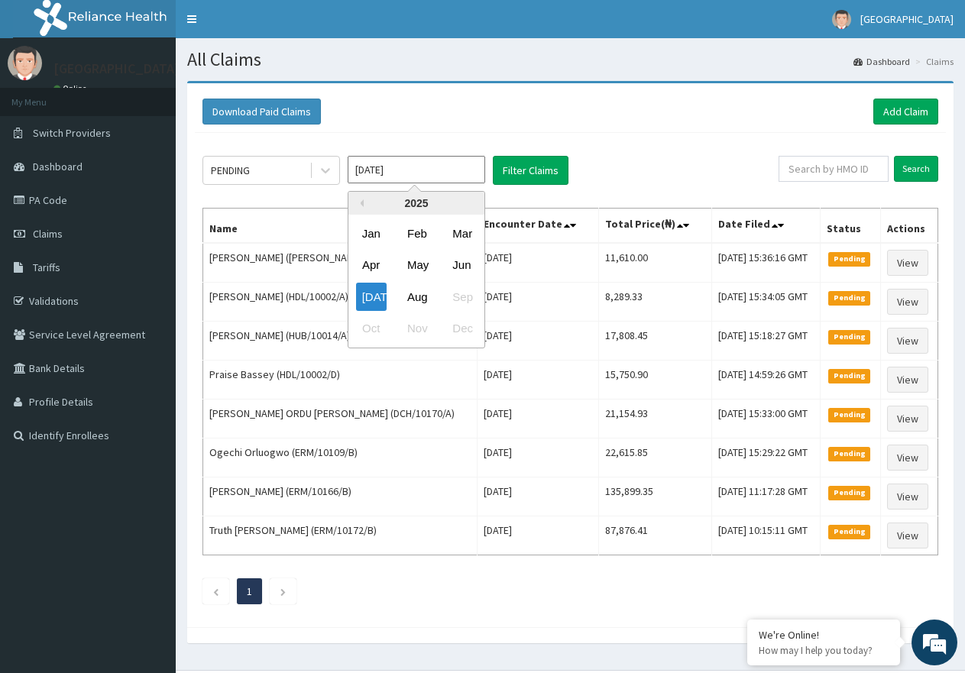
drag, startPoint x: 442, startPoint y: 173, endPoint x: 438, endPoint y: 211, distance: 37.6
click at [442, 174] on input "[DATE]" at bounding box center [417, 170] width 138 height 28
click at [455, 173] on input "[DATE]" at bounding box center [417, 170] width 138 height 28
click at [335, 173] on div at bounding box center [326, 171] width 28 height 28
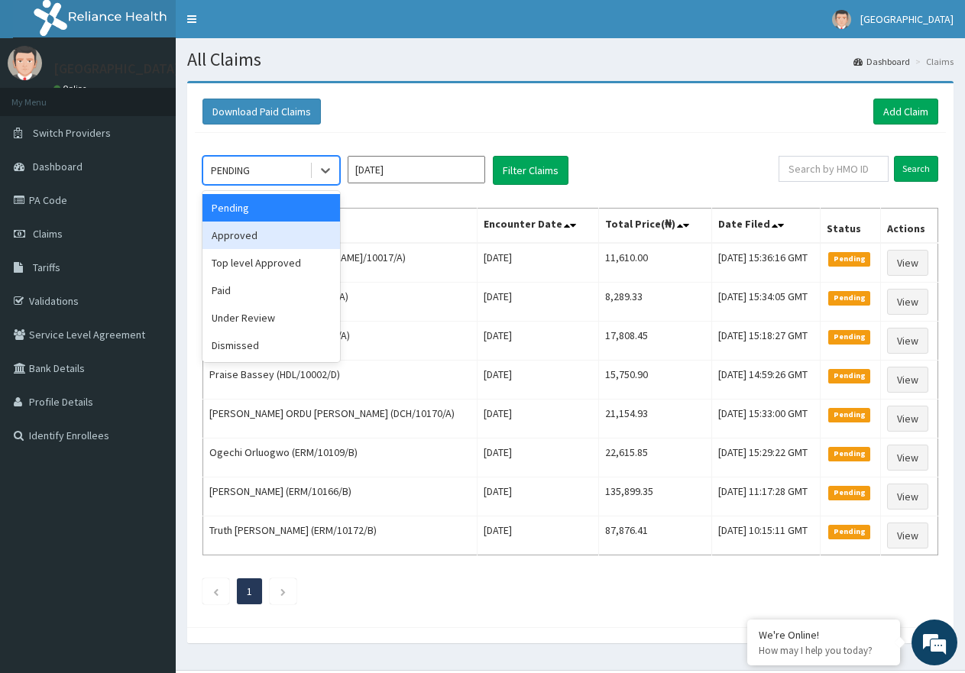
click at [295, 235] on div "Approved" at bounding box center [271, 236] width 138 height 28
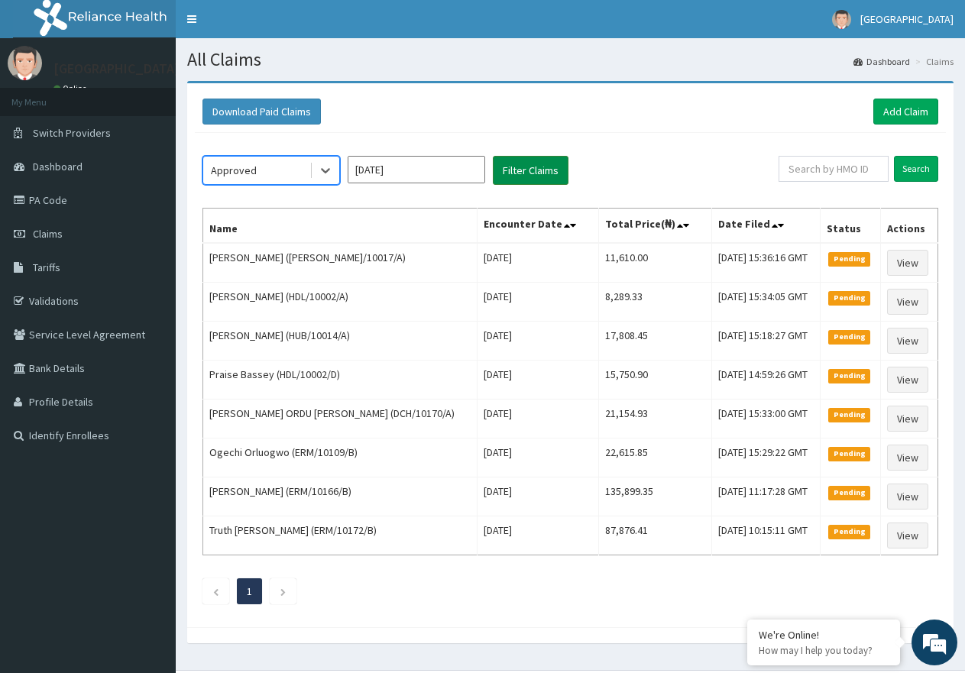
click at [494, 171] on button "Filter Claims" at bounding box center [531, 170] width 76 height 29
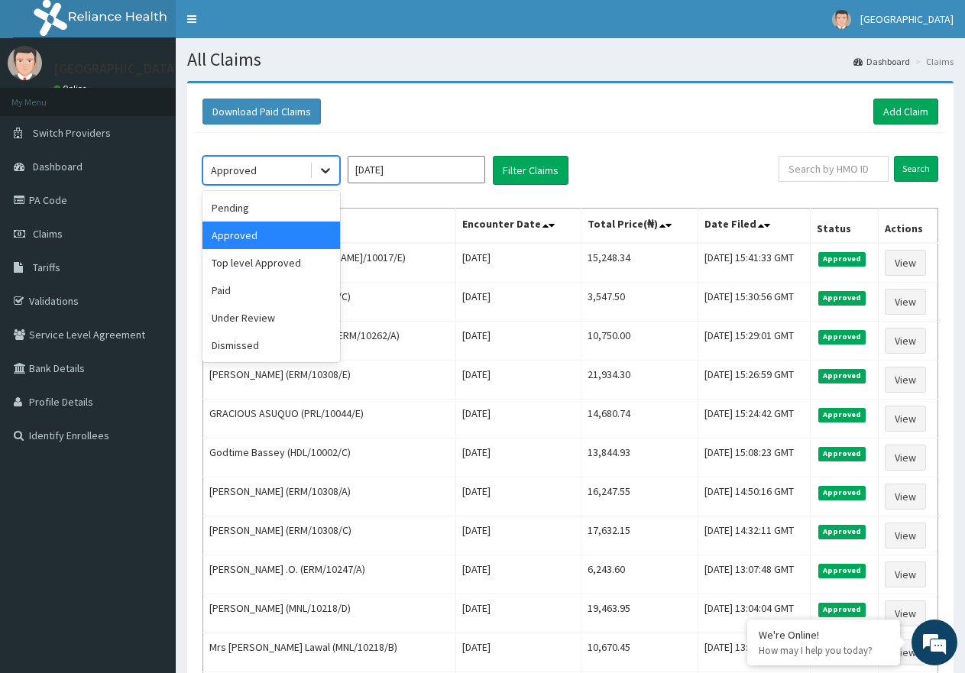
click at [329, 174] on icon at bounding box center [325, 170] width 15 height 15
click at [312, 266] on div "Top level Approved" at bounding box center [271, 263] width 138 height 28
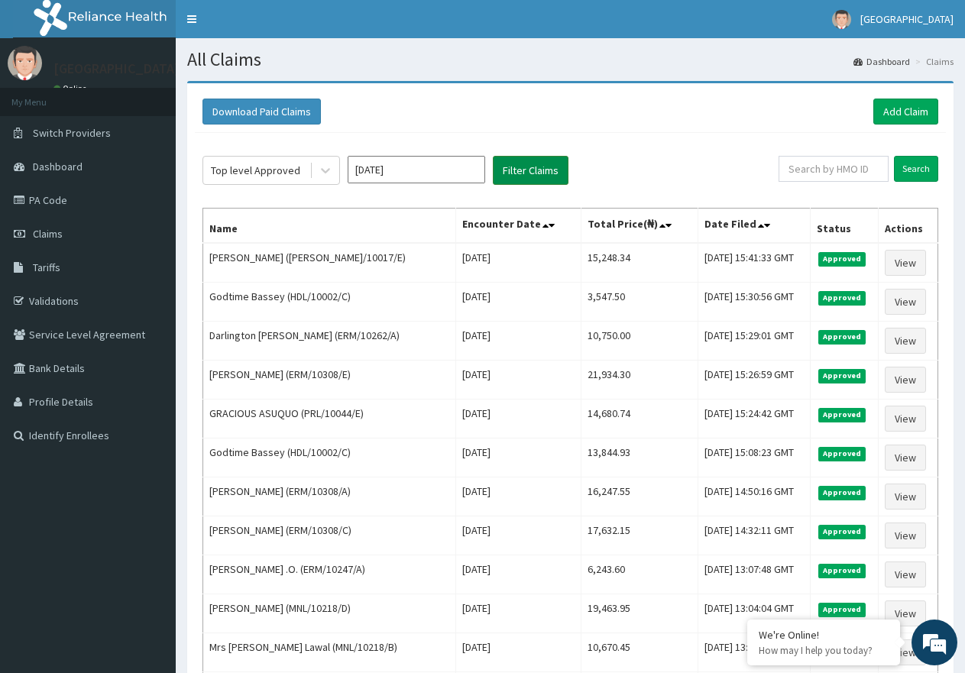
click at [550, 170] on button "Filter Claims" at bounding box center [531, 170] width 76 height 29
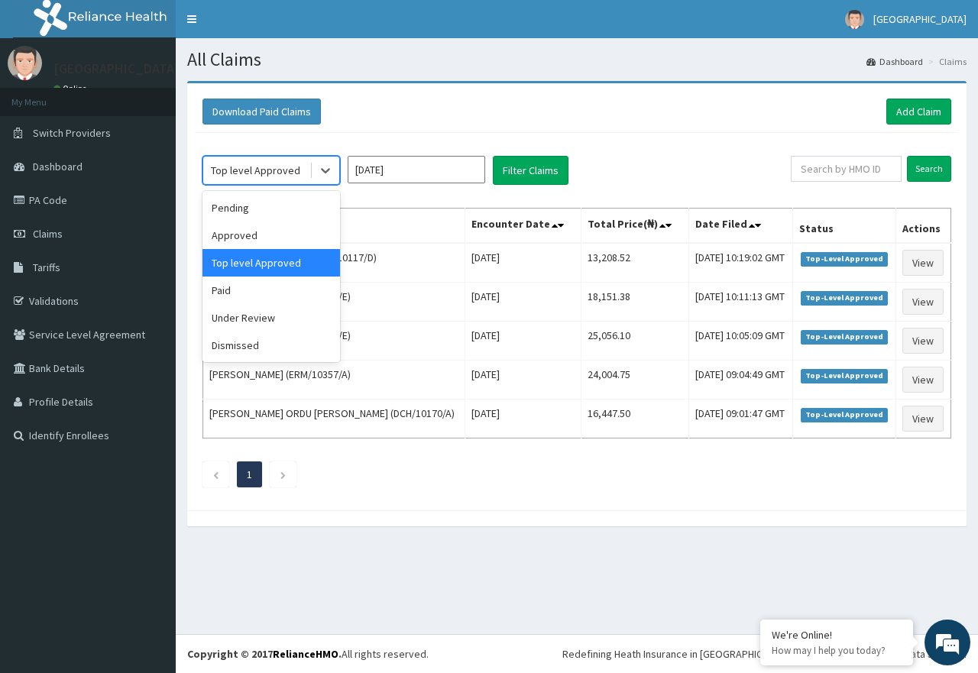
drag, startPoint x: 322, startPoint y: 175, endPoint x: 322, endPoint y: 205, distance: 29.8
click at [323, 176] on icon at bounding box center [325, 170] width 15 height 15
click at [287, 283] on div "Paid" at bounding box center [271, 291] width 138 height 28
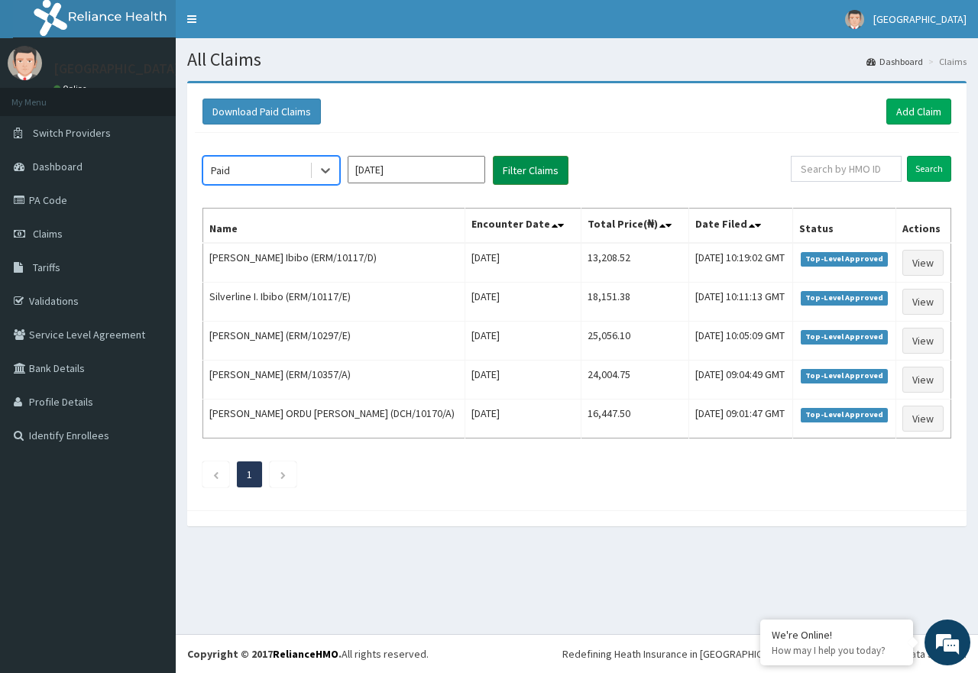
click at [529, 176] on button "Filter Claims" at bounding box center [531, 170] width 76 height 29
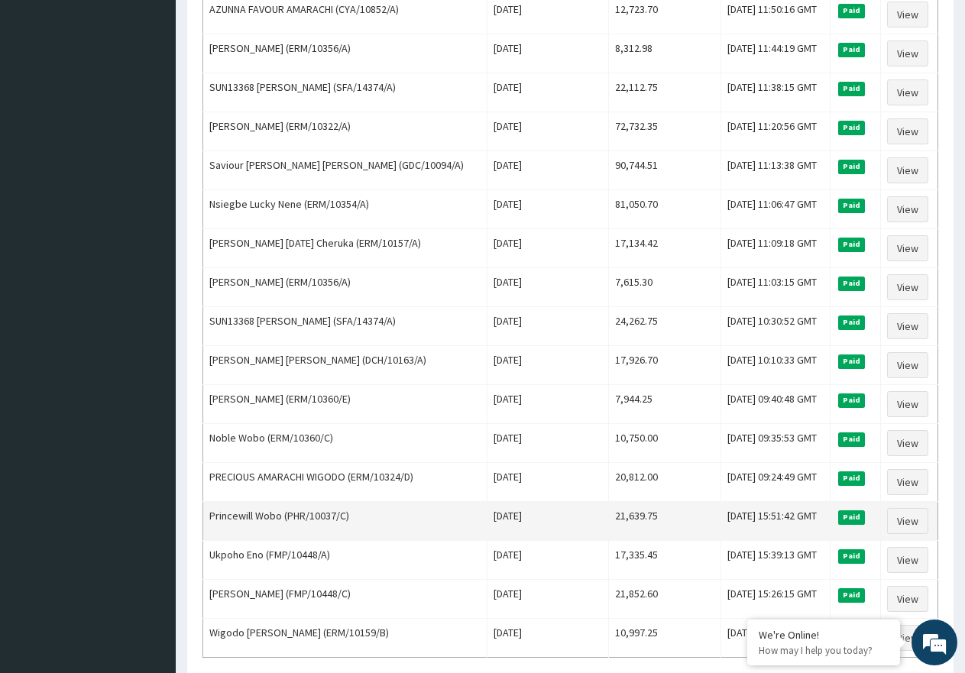
scroll to position [1673, 0]
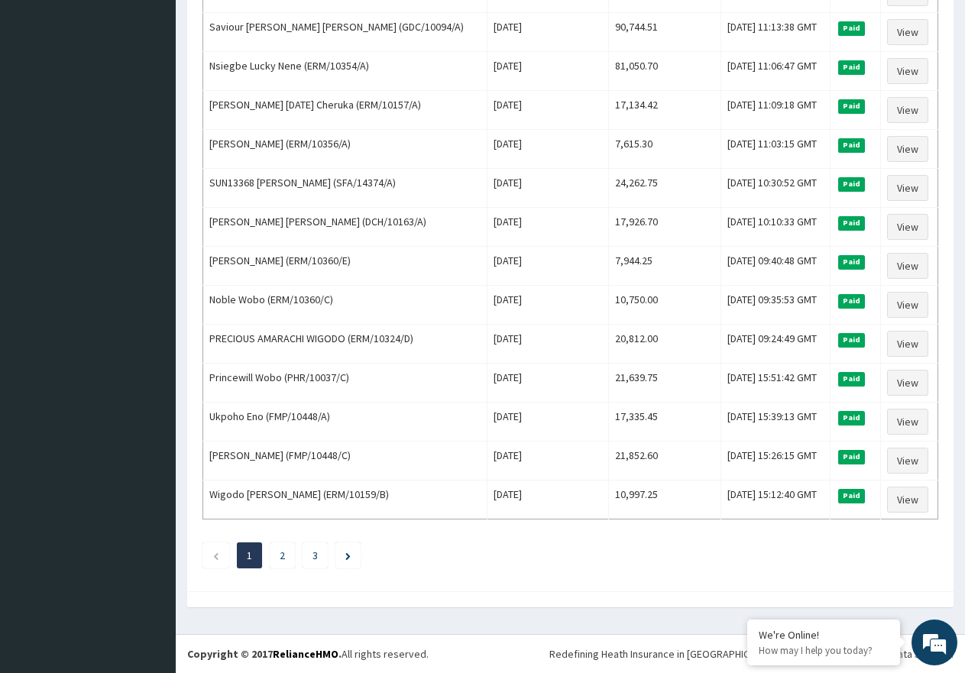
drag, startPoint x: 277, startPoint y: 696, endPoint x: 737, endPoint y: 562, distance: 478.5
click at [737, 562] on ul "1 2 3" at bounding box center [570, 555] width 736 height 26
